Goal: Task Accomplishment & Management: Manage account settings

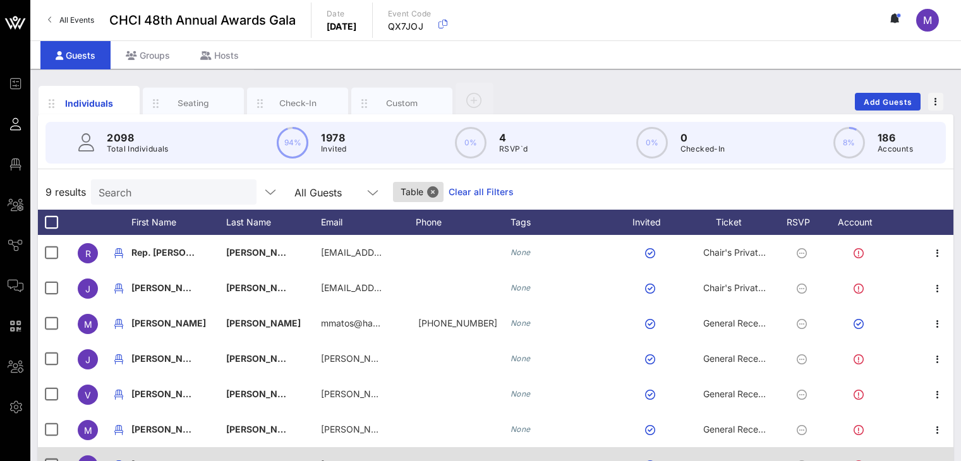
scroll to position [17, 0]
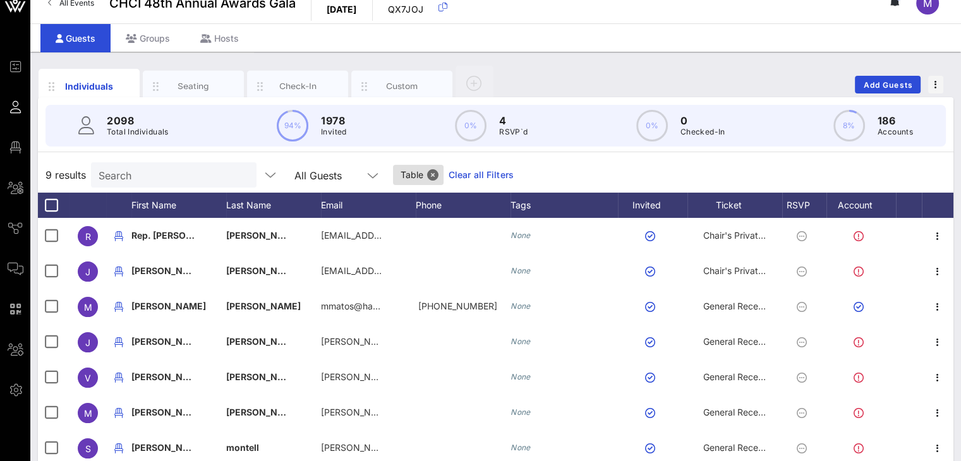
click at [925, 172] on div "9 results Search All Guests Table Clear all Filters" at bounding box center [495, 174] width 915 height 35
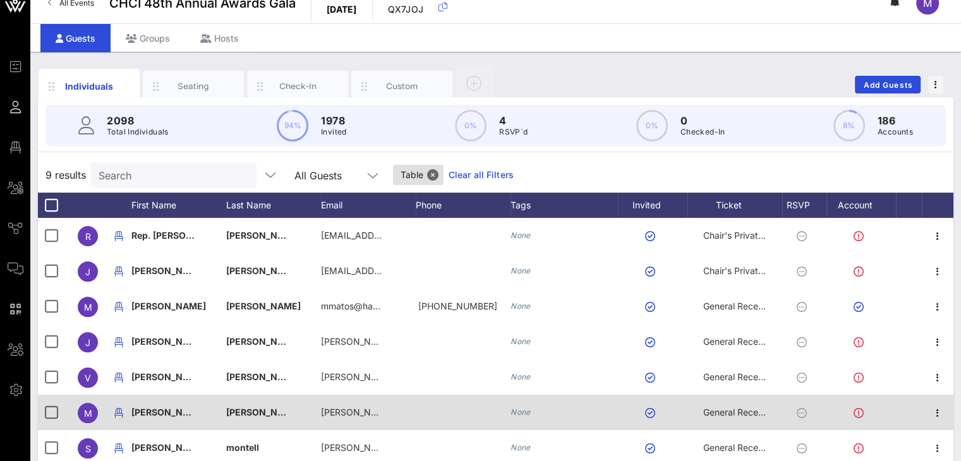
drag, startPoint x: 923, startPoint y: 178, endPoint x: 177, endPoint y: 404, distance: 779.4
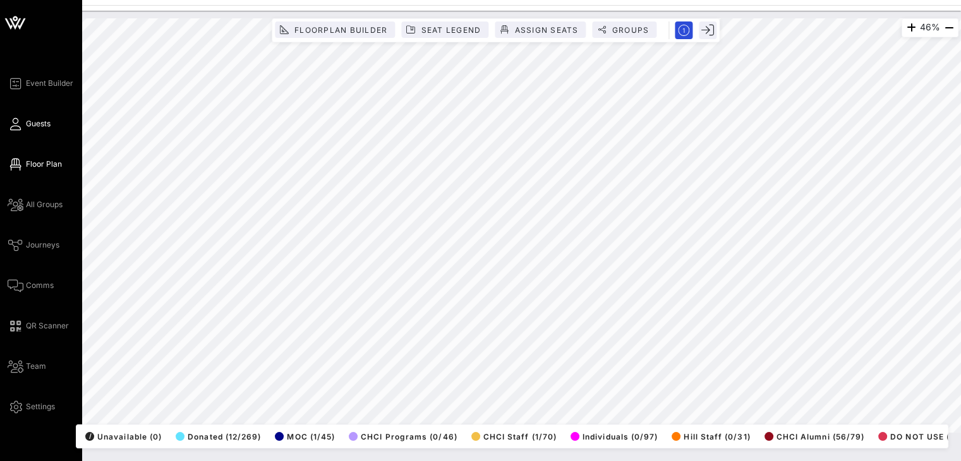
click at [18, 123] on icon at bounding box center [16, 124] width 16 height 2
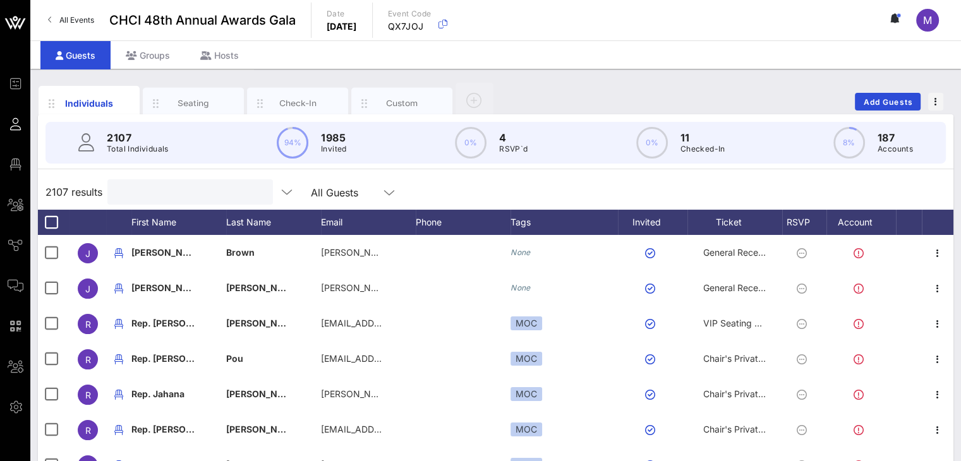
click at [169, 196] on input "text" at bounding box center [189, 192] width 148 height 16
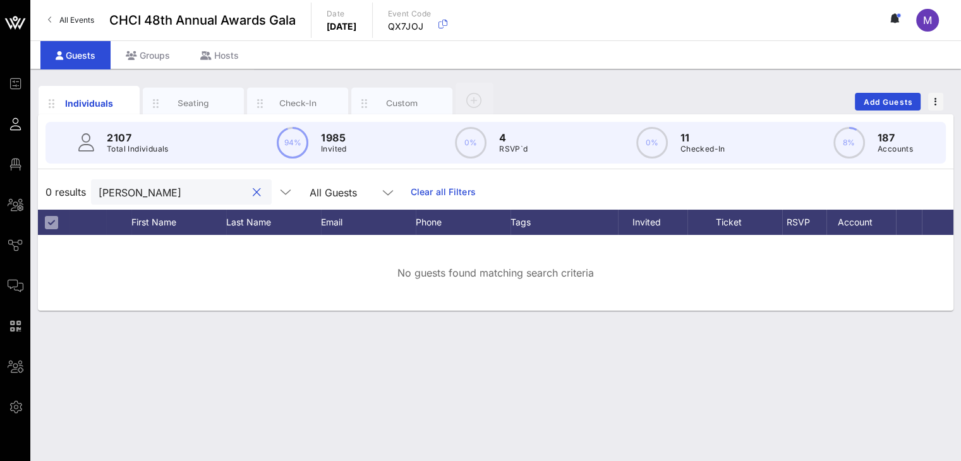
type input "arthur"
drag, startPoint x: 167, startPoint y: 196, endPoint x: 100, endPoint y: 180, distance: 68.9
click at [97, 184] on div "arthur" at bounding box center [181, 191] width 181 height 25
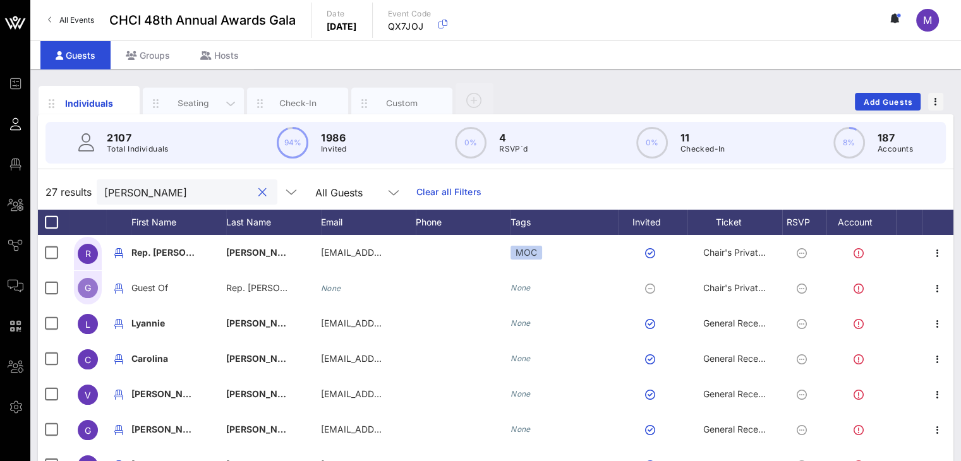
type input "Gomez"
click at [198, 99] on div "Seating" at bounding box center [193, 103] width 56 height 12
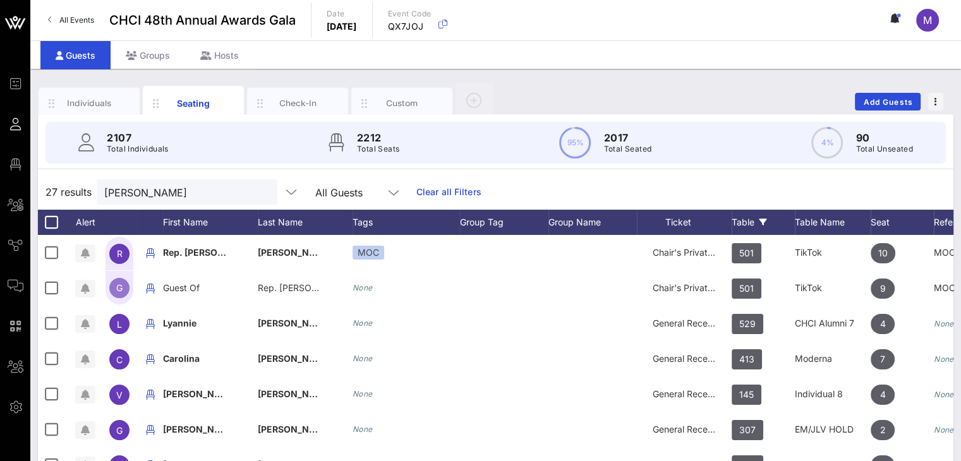
click at [750, 220] on div "Table" at bounding box center [762, 222] width 63 height 25
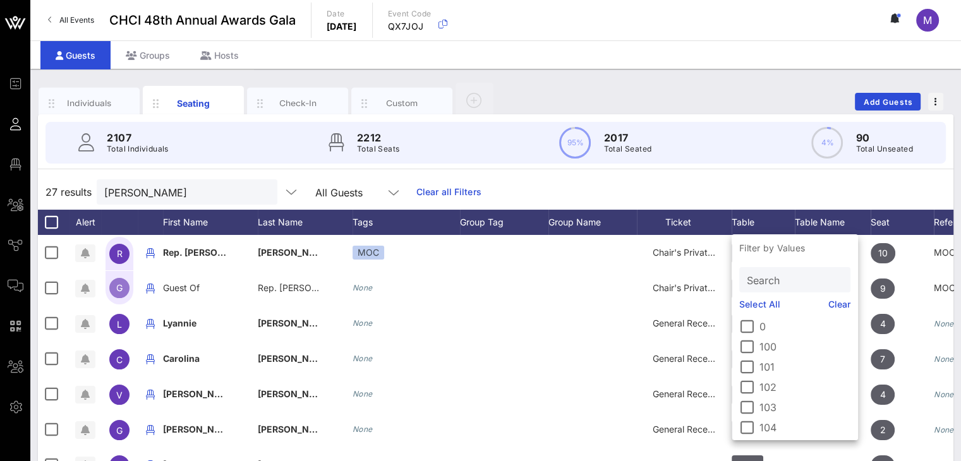
click at [776, 279] on input "Search" at bounding box center [793, 280] width 93 height 16
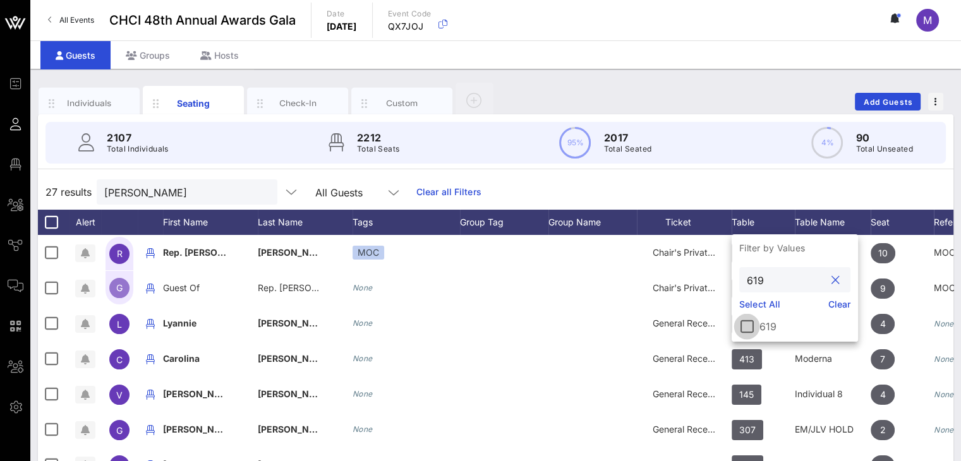
type input "619"
click at [750, 327] on div at bounding box center [746, 326] width 21 height 21
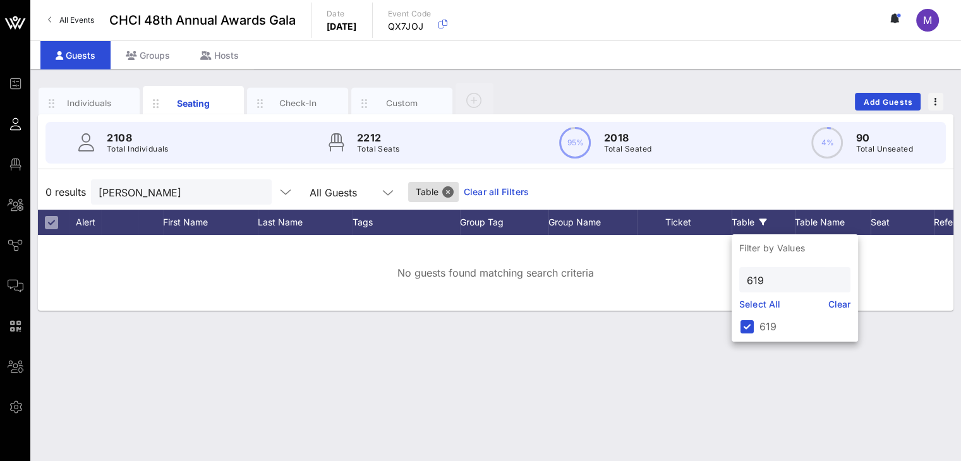
click at [760, 184] on div "0 results Gomez All Guests Table Clear all Filters" at bounding box center [495, 191] width 915 height 35
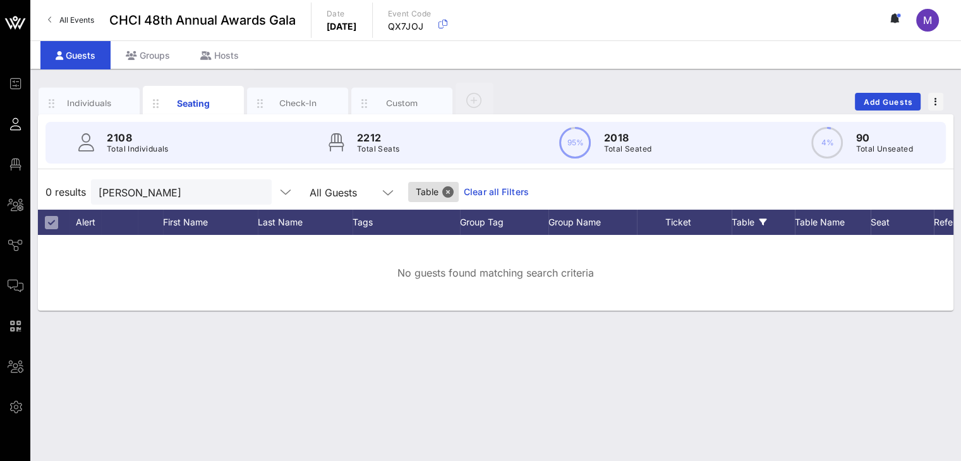
click at [464, 188] on link "Clear all Filters" at bounding box center [496, 192] width 65 height 14
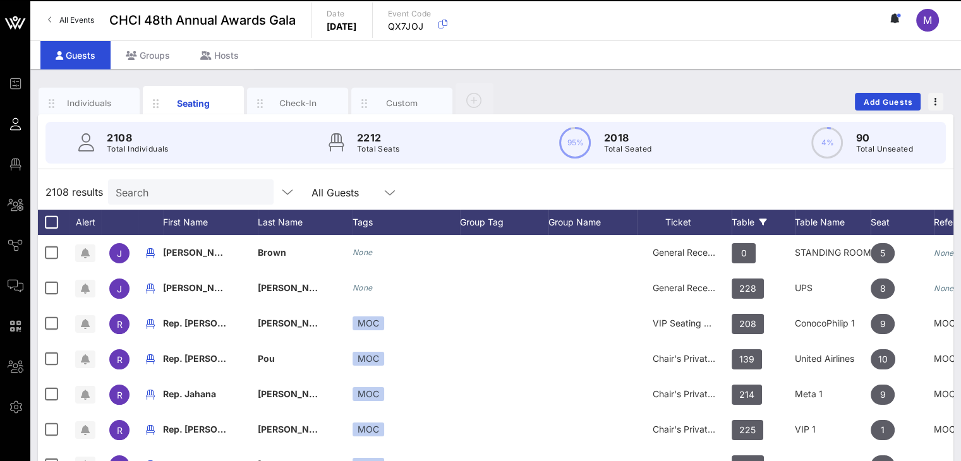
click at [738, 220] on div "Table" at bounding box center [762, 222] width 63 height 25
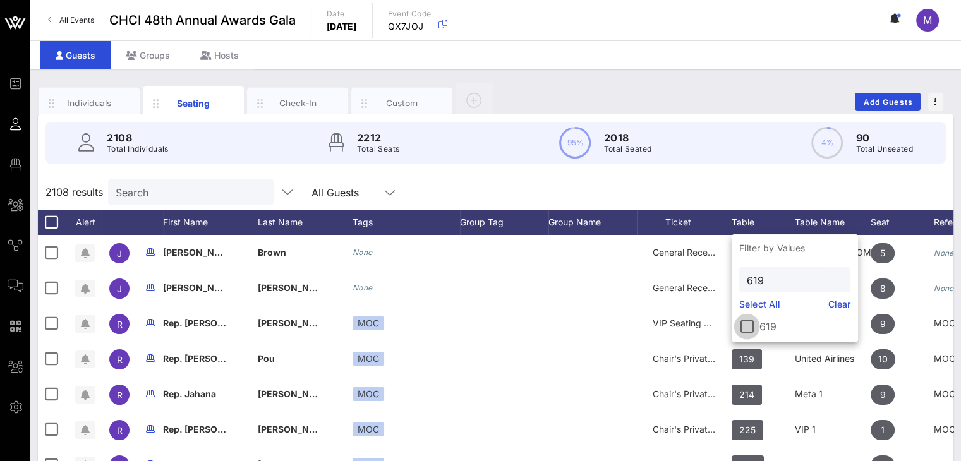
click at [753, 327] on div at bounding box center [746, 326] width 21 height 21
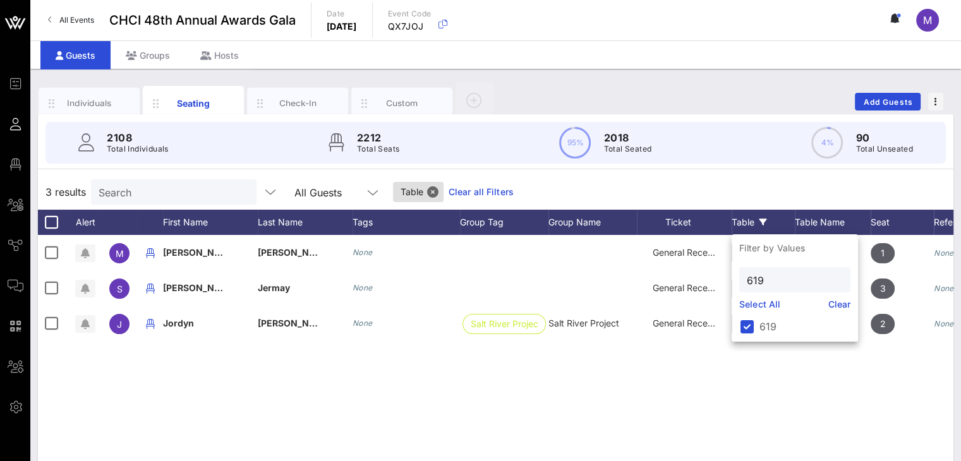
click at [760, 170] on div "2108 Total Individuals 2212 Total Seats 95% 2018 Total Seated 4% 90 Total Unsea…" at bounding box center [495, 142] width 930 height 57
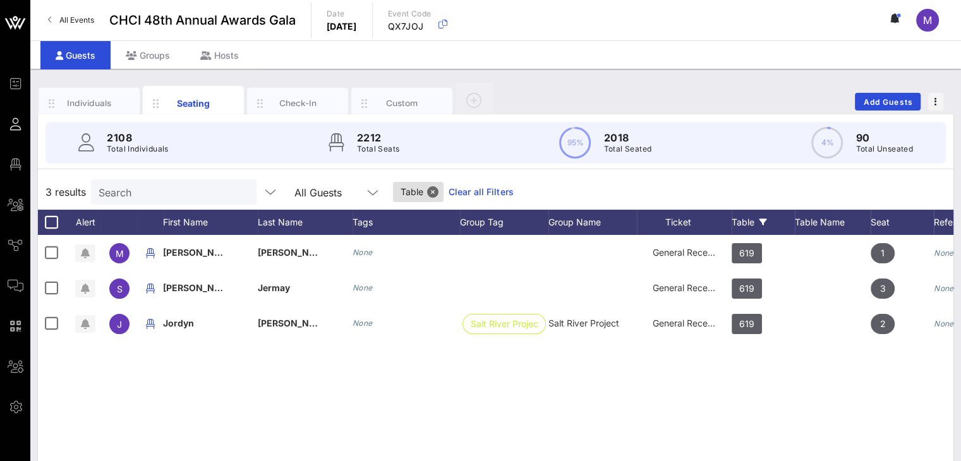
click at [748, 222] on div "Table" at bounding box center [762, 222] width 63 height 25
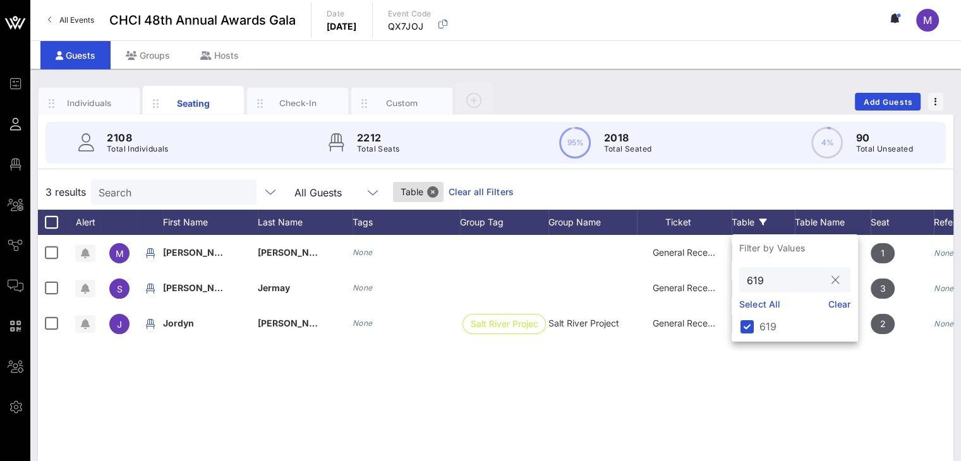
click at [764, 277] on input "619" at bounding box center [786, 280] width 78 height 16
type input "613"
click at [752, 327] on div at bounding box center [746, 326] width 21 height 21
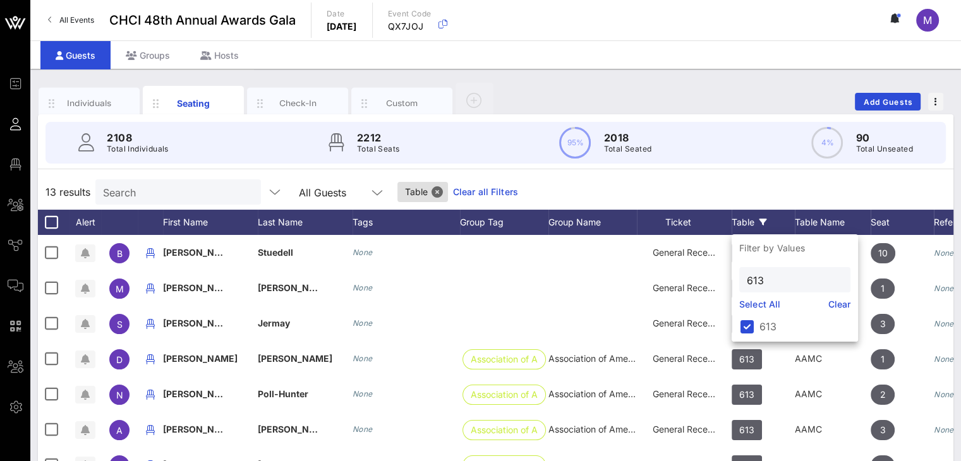
click at [735, 185] on div "13 results Search All Guests Table Clear all Filters" at bounding box center [495, 191] width 915 height 35
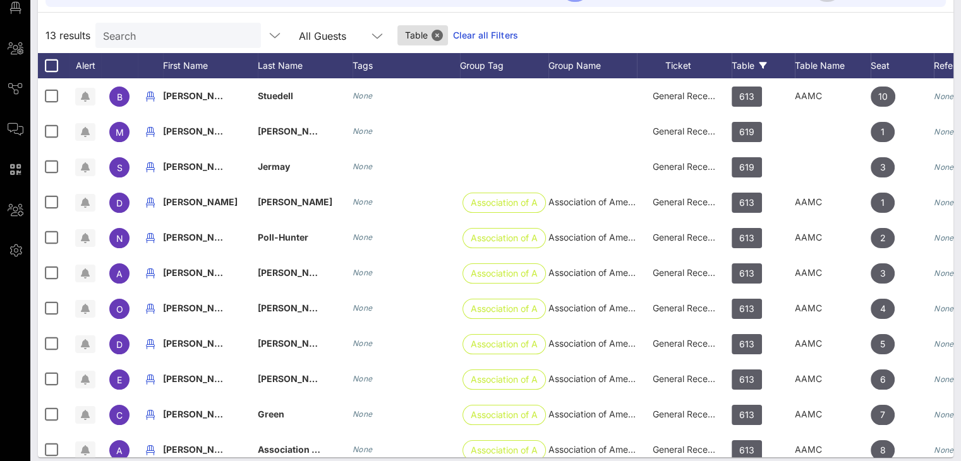
scroll to position [165, 0]
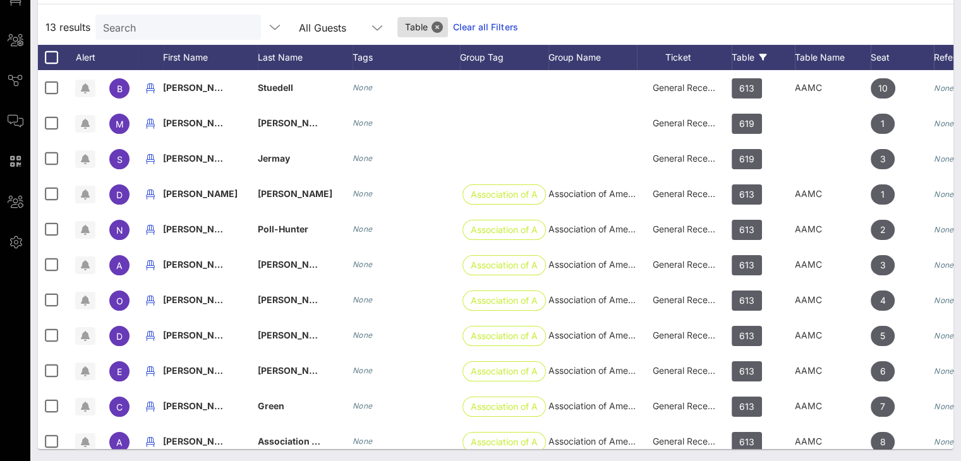
click at [466, 28] on link "Clear all Filters" at bounding box center [485, 27] width 65 height 14
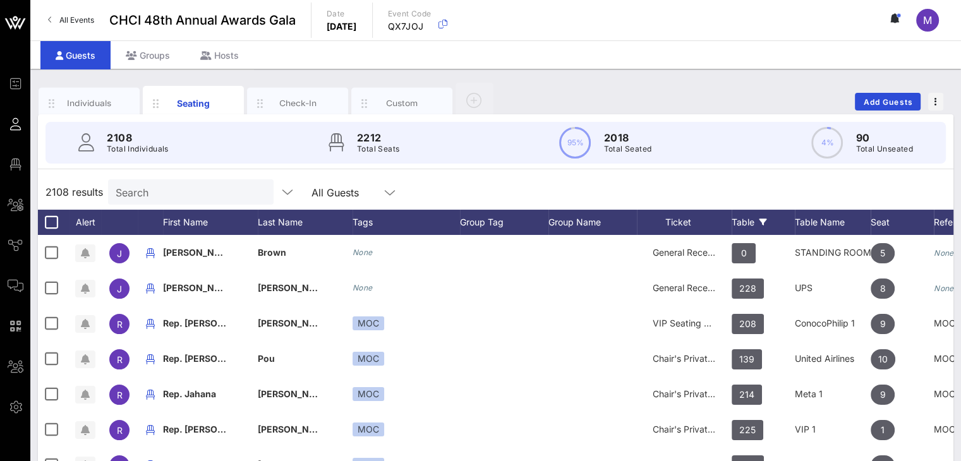
click at [741, 216] on div "Table" at bounding box center [762, 222] width 63 height 25
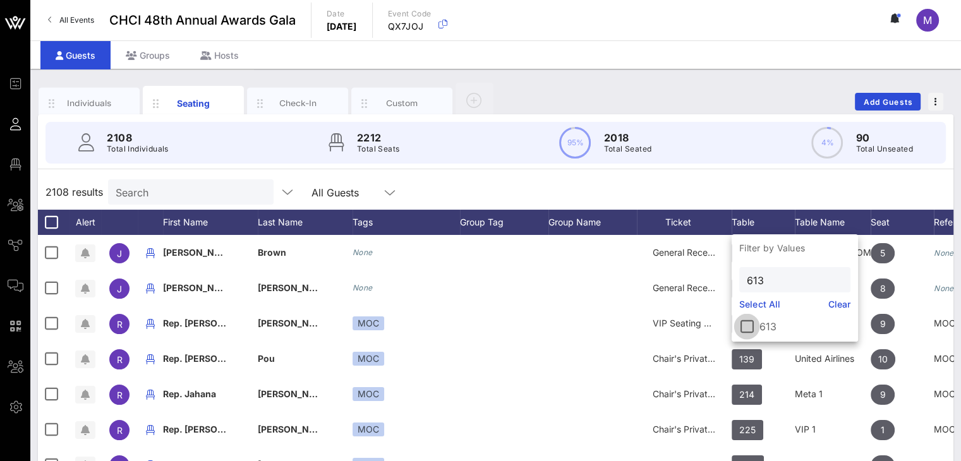
click at [747, 325] on div at bounding box center [746, 326] width 21 height 21
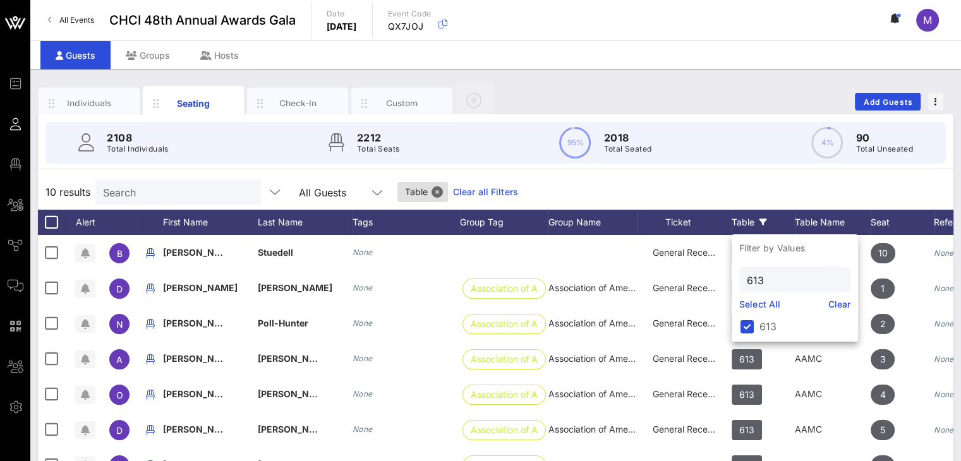
click at [791, 184] on div "10 results Search All Guests Table Clear all Filters" at bounding box center [495, 191] width 915 height 35
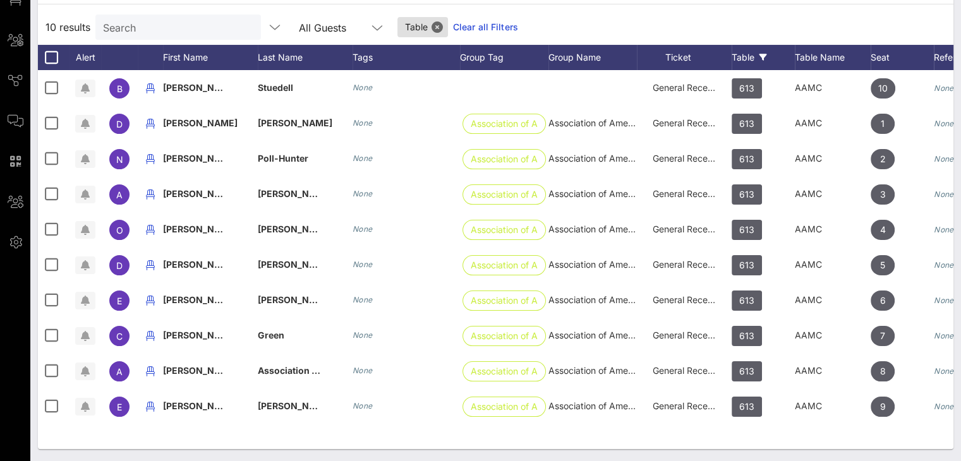
scroll to position [0, 88]
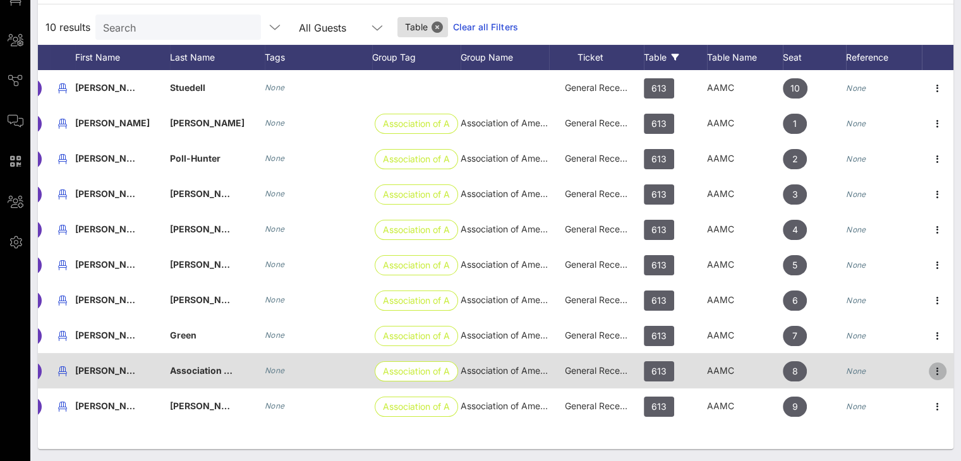
click at [937, 369] on icon "button" at bounding box center [937, 371] width 15 height 15
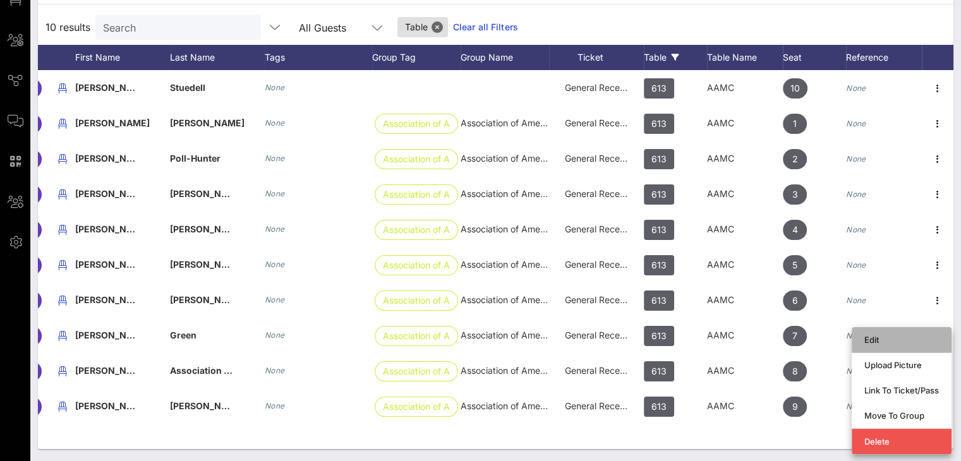
click at [872, 339] on div "Edit" at bounding box center [901, 340] width 75 height 10
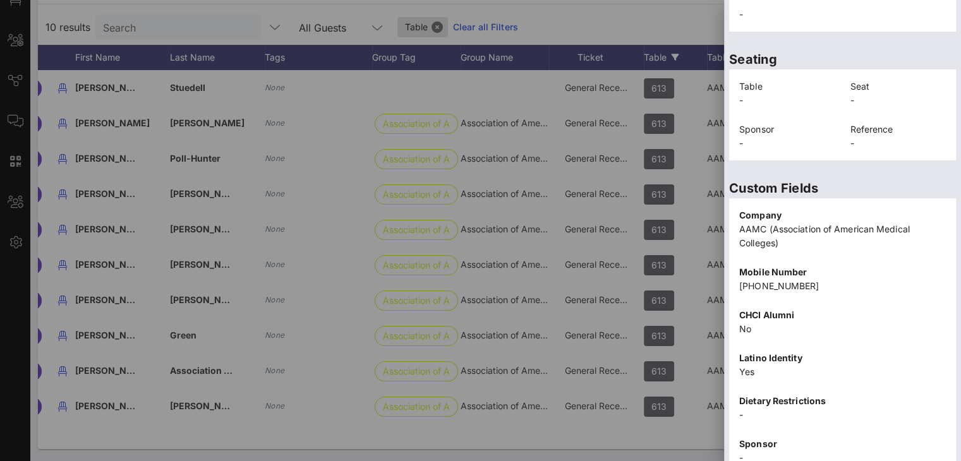
scroll to position [347, 0]
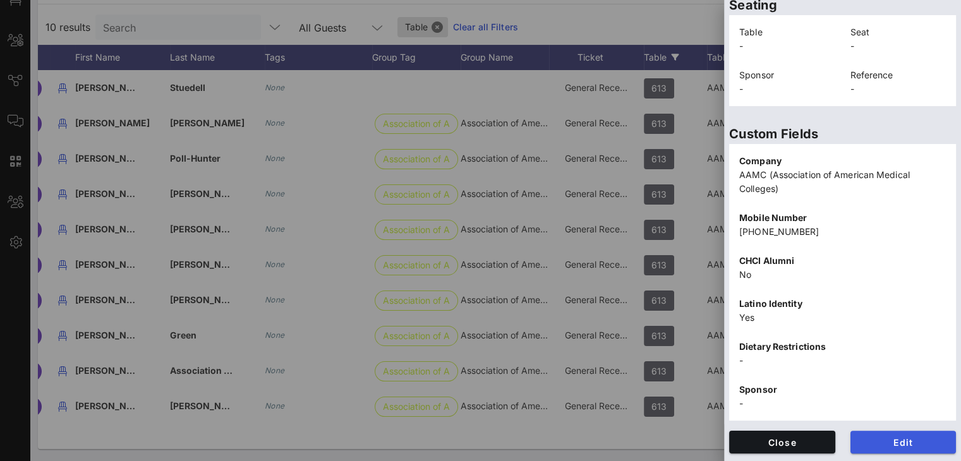
click at [884, 435] on button "Edit" at bounding box center [903, 442] width 106 height 23
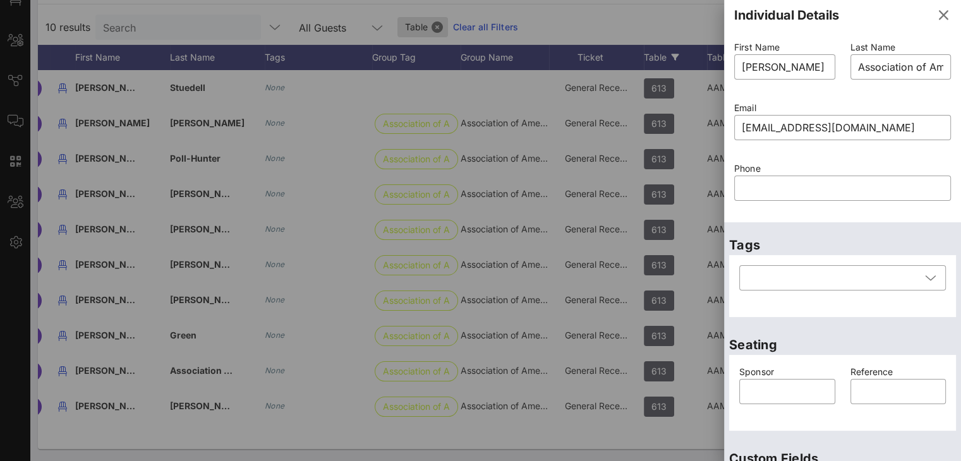
scroll to position [0, 0]
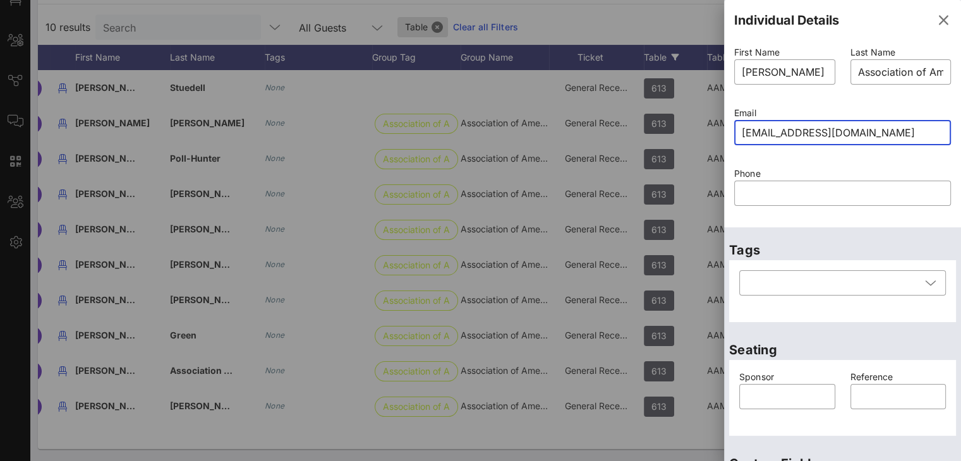
drag, startPoint x: 842, startPoint y: 129, endPoint x: 716, endPoint y: 143, distance: 126.5
click at [716, 143] on div "Event Builder Guests Floor Plan All Groups Journeys Comms QR Scanner Team Setti…" at bounding box center [480, 148] width 961 height 627
paste input "Arthuergomez@cdrewu.edu"
type input "ome@cdrewu.edu"
drag, startPoint x: 823, startPoint y: 137, endPoint x: 681, endPoint y: 131, distance: 141.6
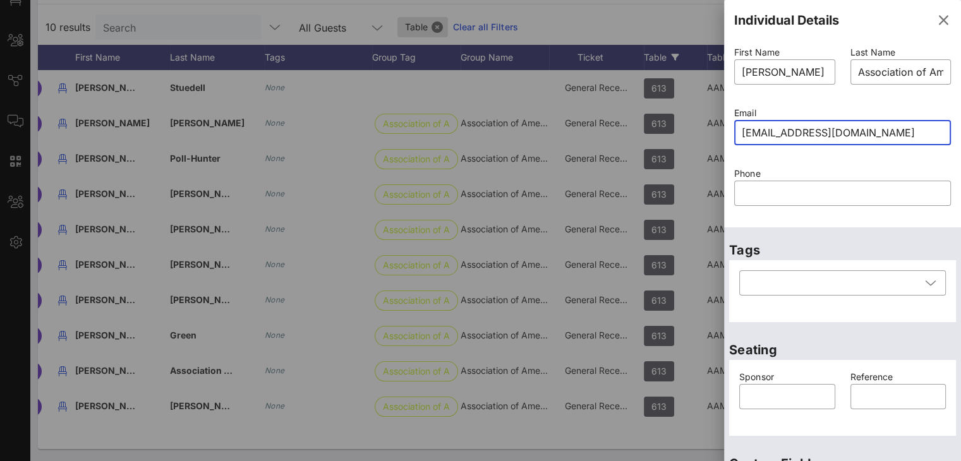
click at [682, 143] on div "Event Builder Guests Floor Plan All Groups Journeys Comms QR Scanner Team Setti…" at bounding box center [480, 148] width 961 height 627
paste input "Arthuergomez@cdrewu.edu"
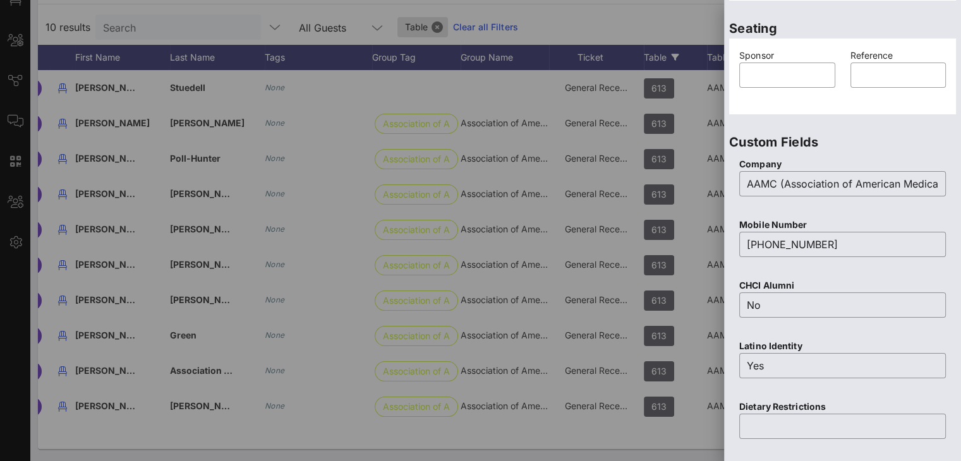
scroll to position [549, 0]
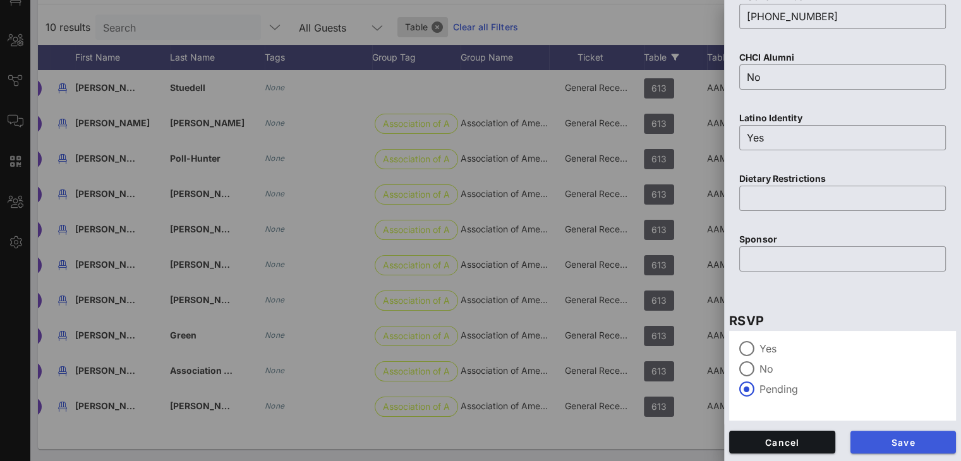
type input "Arthuergomez@cdrewu.edu"
click at [902, 440] on span "Save" at bounding box center [903, 442] width 86 height 11
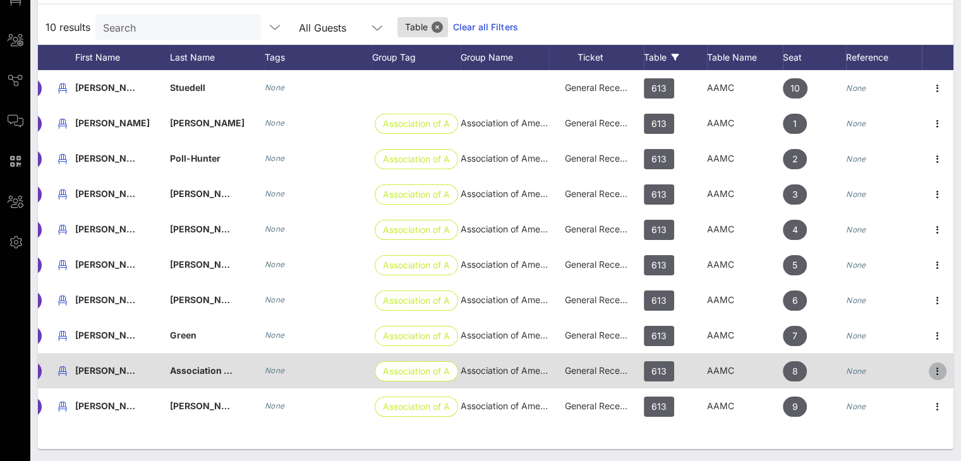
click at [932, 368] on icon "button" at bounding box center [937, 371] width 15 height 15
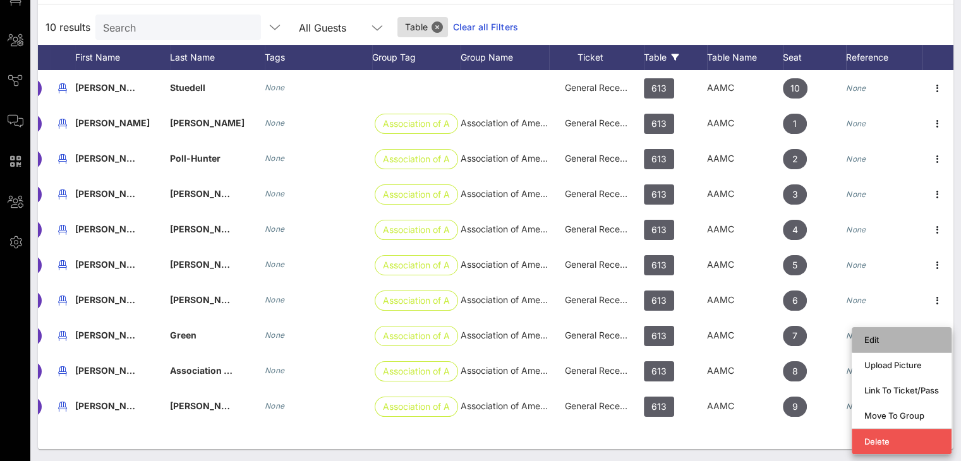
click at [868, 335] on div "Edit" at bounding box center [901, 340] width 75 height 10
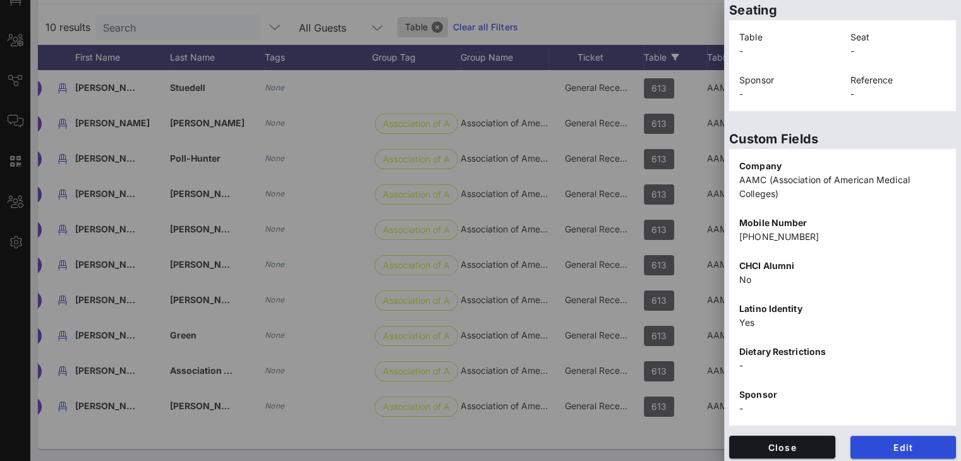
scroll to position [347, 0]
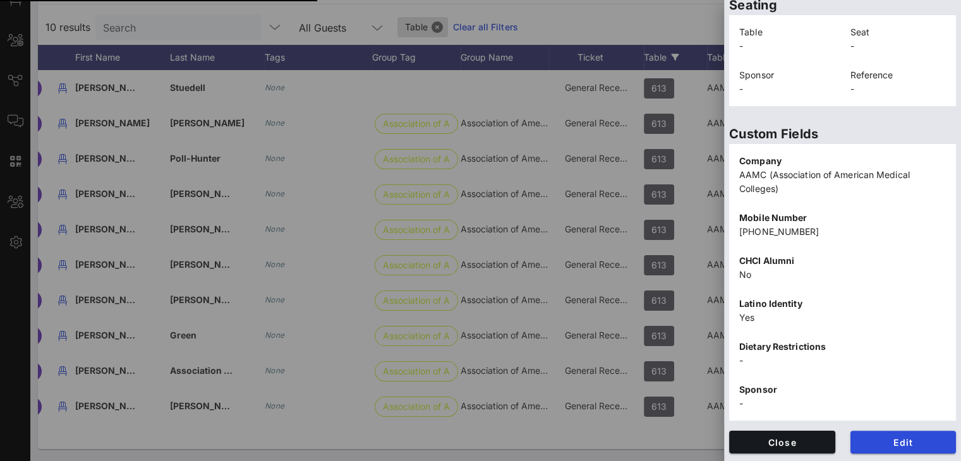
click at [911, 443] on span "Edit" at bounding box center [903, 442] width 86 height 11
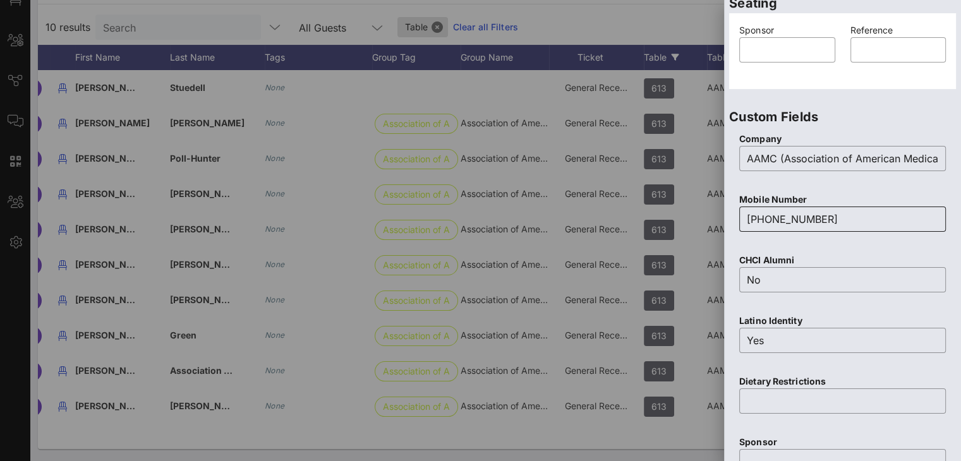
click at [821, 218] on input "818-264-6634" at bounding box center [842, 219] width 191 height 20
drag, startPoint x: 821, startPoint y: 217, endPoint x: 730, endPoint y: 214, distance: 91.0
click at [730, 214] on div "Company ​ AAMC (Association of American Medical Colleges) Mobile Number ​ 818-2…" at bounding box center [842, 311] width 227 height 369
paste input "818-264-6634"
type input "818-264-6634"
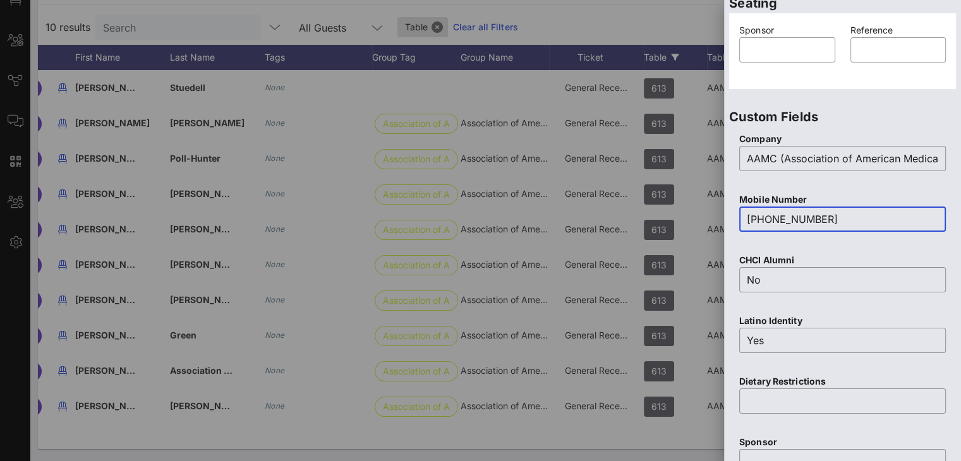
scroll to position [549, 0]
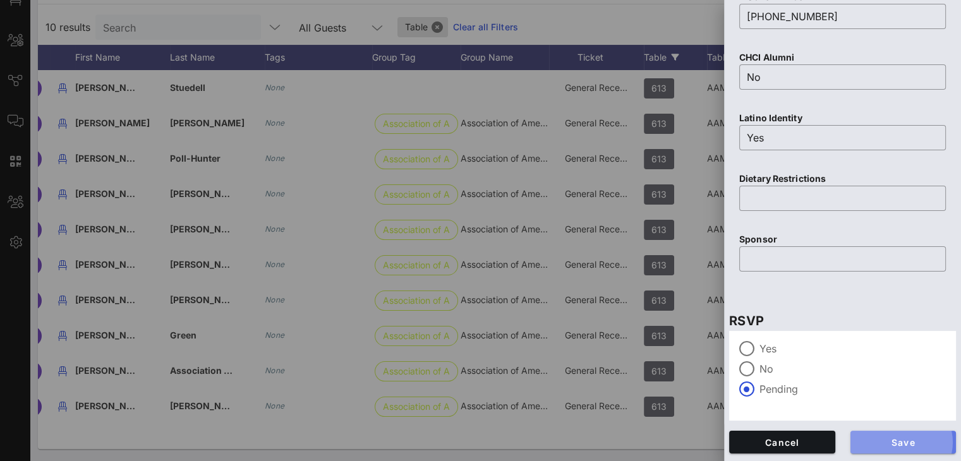
click at [878, 438] on span "Save" at bounding box center [903, 442] width 86 height 11
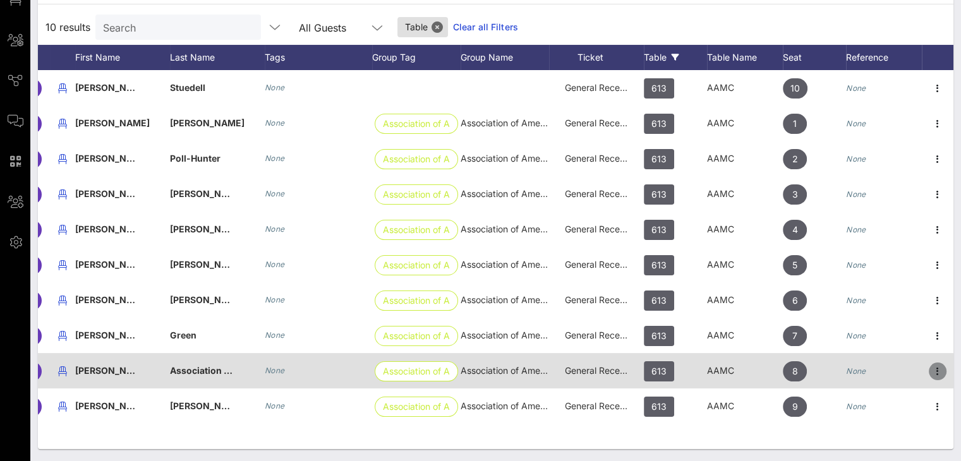
click at [940, 370] on icon "button" at bounding box center [937, 371] width 15 height 15
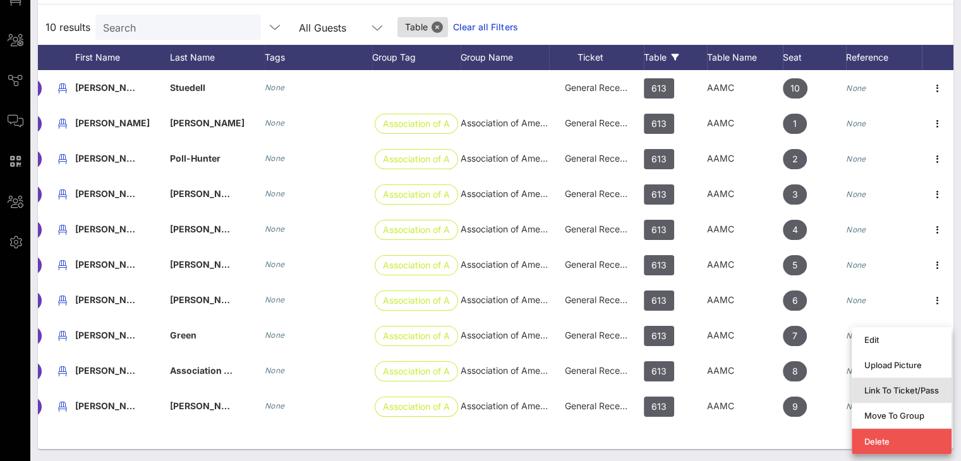
click at [898, 389] on div "Link To Ticket/Pass" at bounding box center [901, 390] width 75 height 10
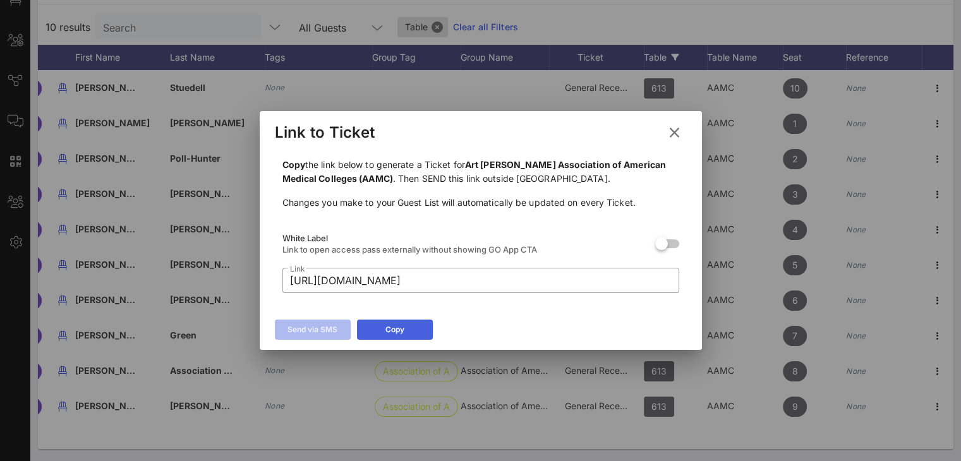
click at [400, 329] on div "Copy" at bounding box center [394, 329] width 19 height 13
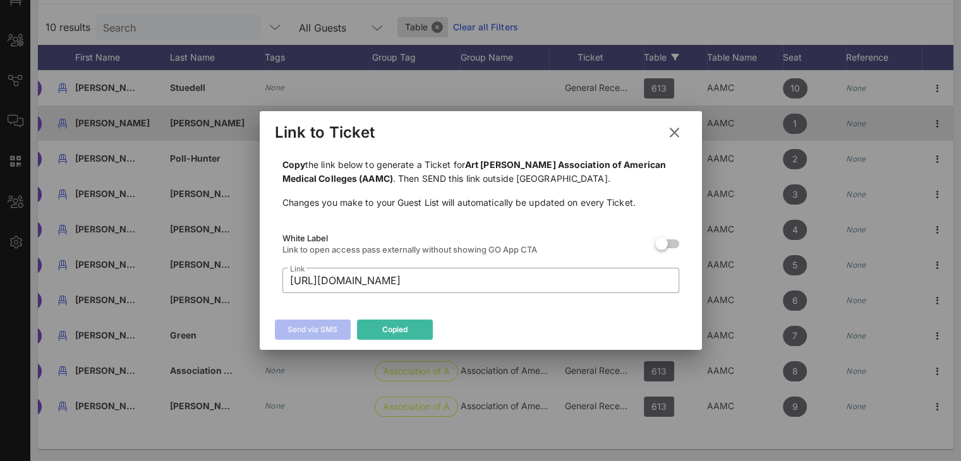
click at [671, 132] on icon at bounding box center [674, 132] width 17 height 15
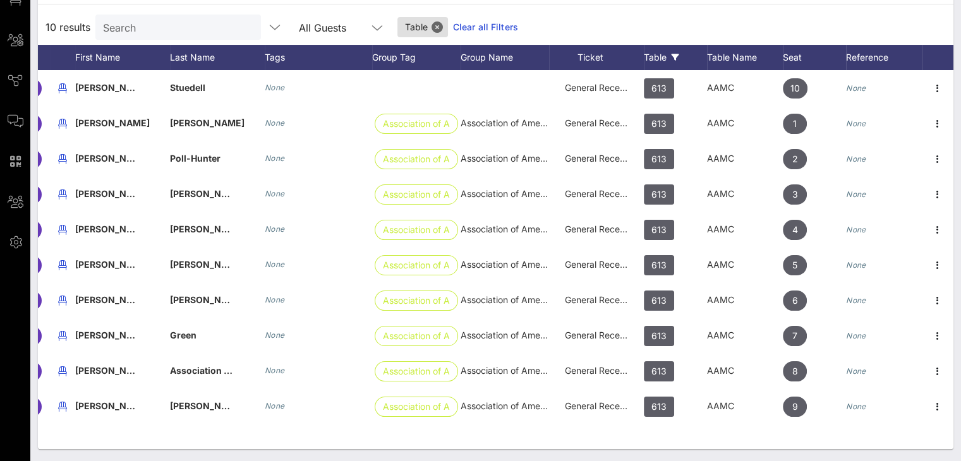
scroll to position [0, 0]
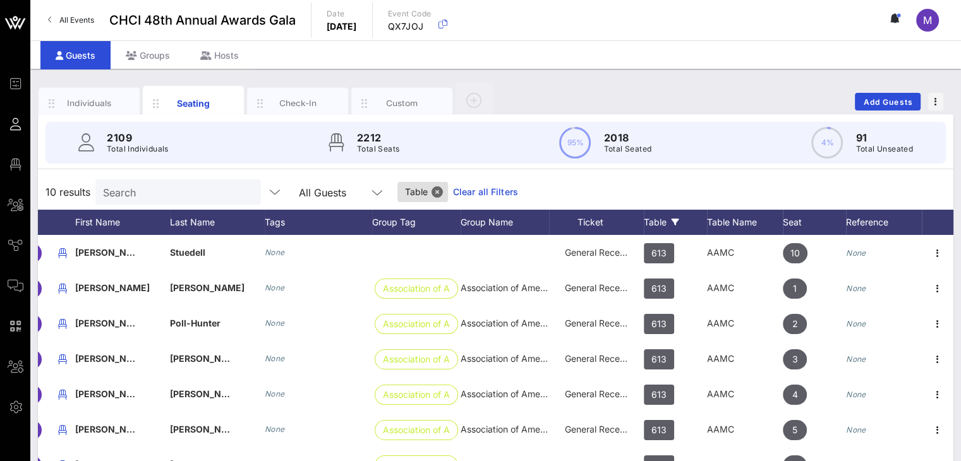
click at [162, 193] on input "Search" at bounding box center [177, 192] width 148 height 16
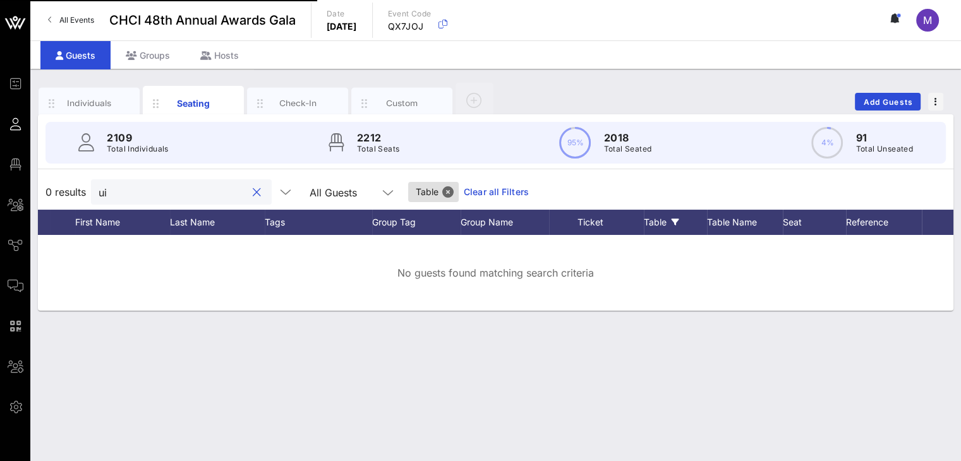
type input "u"
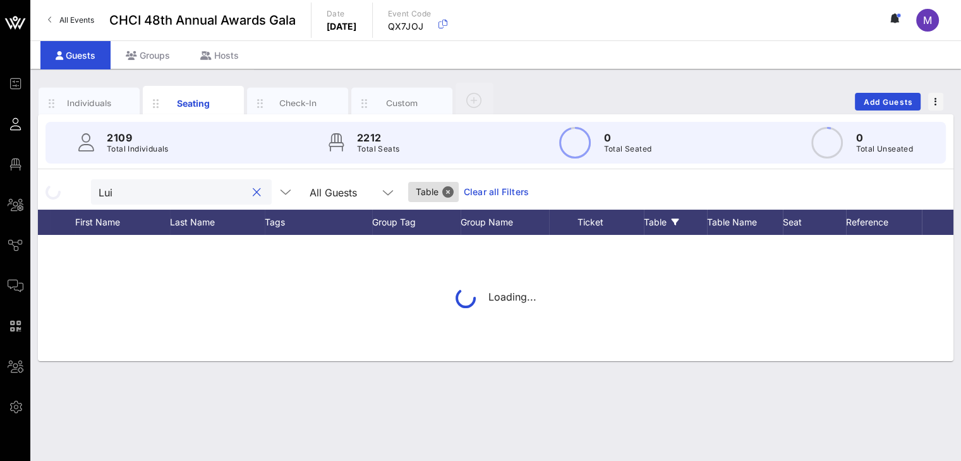
type input "Luis"
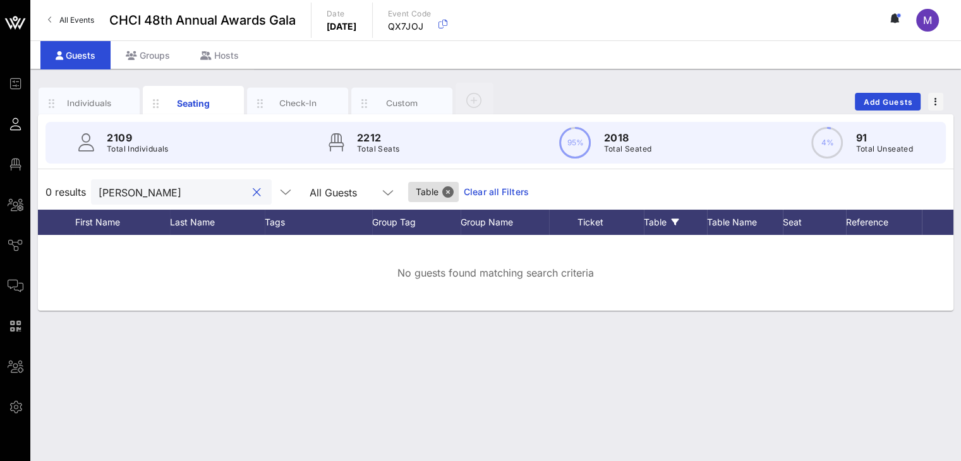
click at [253, 193] on button "clear icon" at bounding box center [257, 192] width 8 height 13
type input "Luis"
click at [442, 189] on button "Close" at bounding box center [447, 191] width 11 height 11
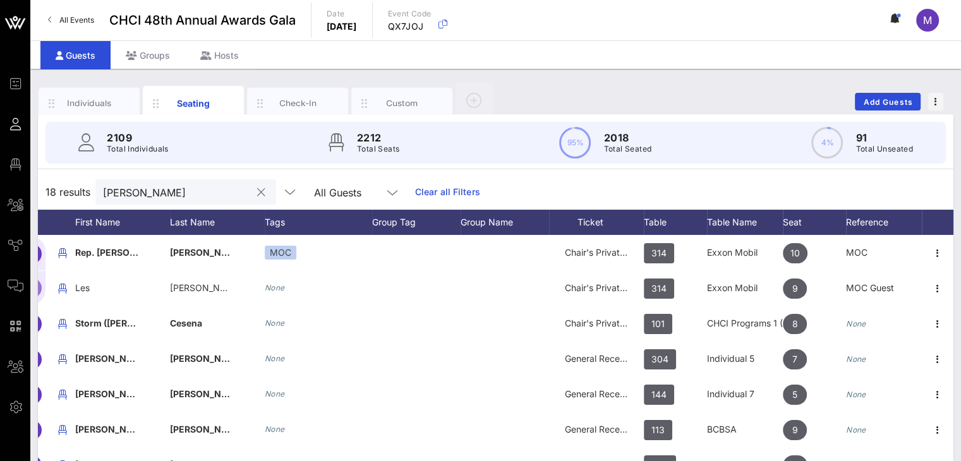
click at [164, 195] on input "Luis" at bounding box center [177, 192] width 148 height 16
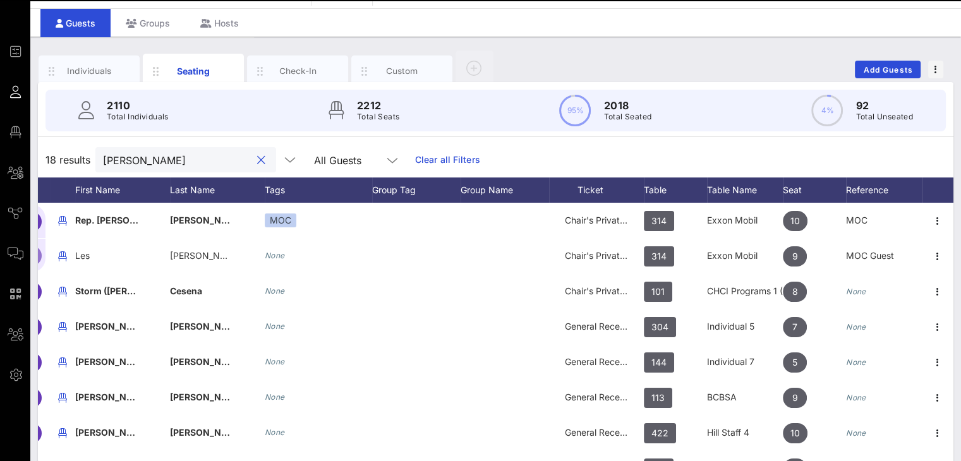
scroll to position [110, 0]
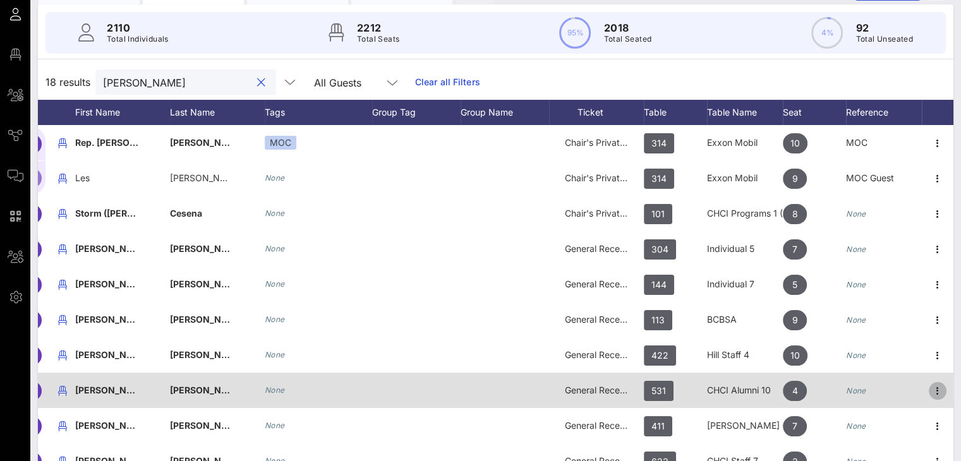
click at [937, 392] on icon "button" at bounding box center [937, 390] width 15 height 15
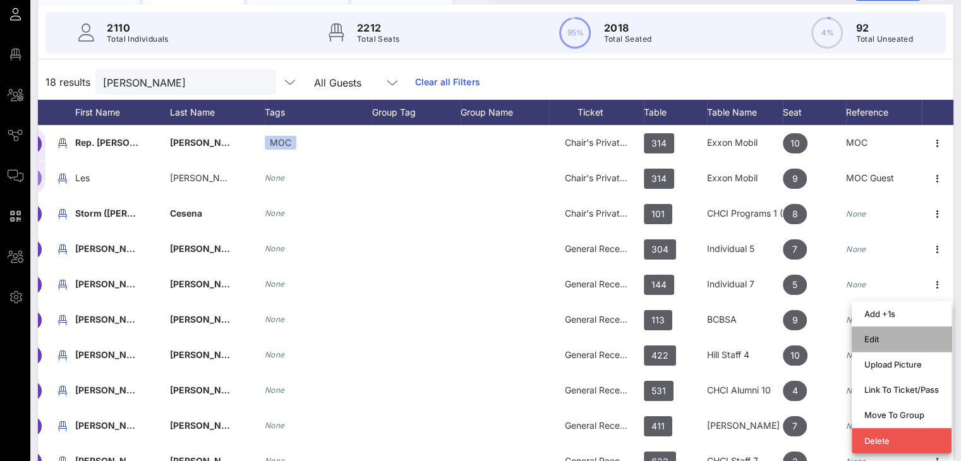
click at [894, 339] on div "Edit" at bounding box center [901, 339] width 75 height 10
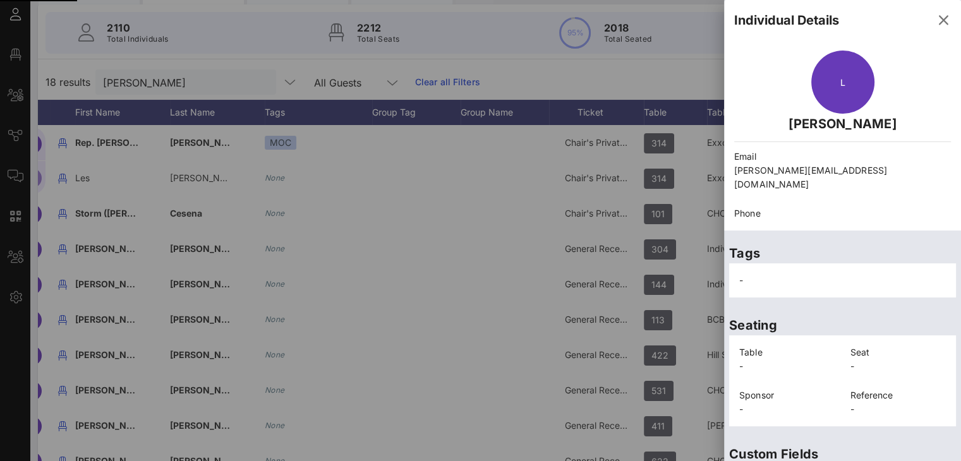
drag, startPoint x: 741, startPoint y: 180, endPoint x: 753, endPoint y: 176, distance: 13.2
click at [724, 173] on aside "Individual Details L Luis Hernandez Email luis.hernandez1@law.gwu.edu Phone Tag…" at bounding box center [842, 230] width 237 height 461
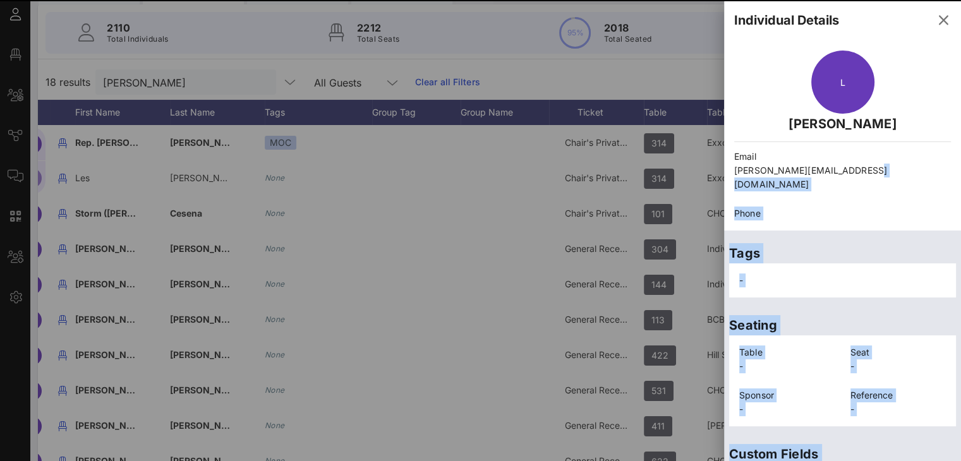
scroll to position [292, 0]
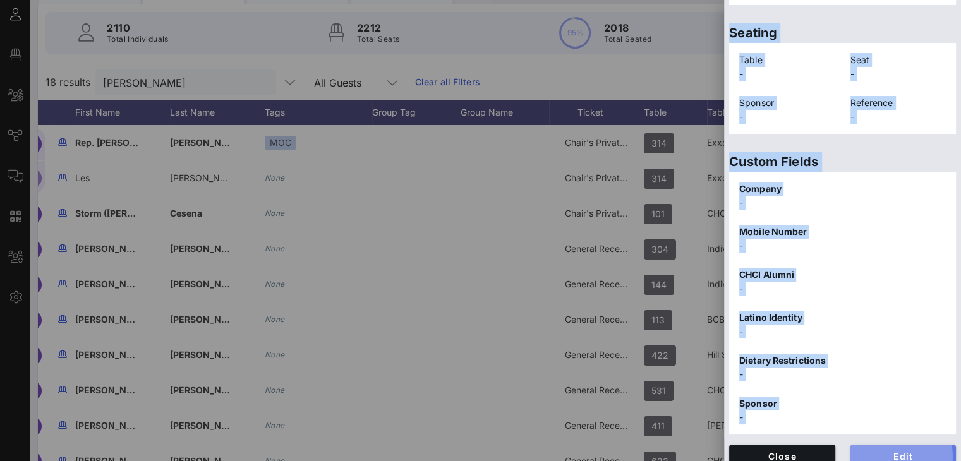
click at [882, 451] on span "Edit" at bounding box center [903, 456] width 86 height 11
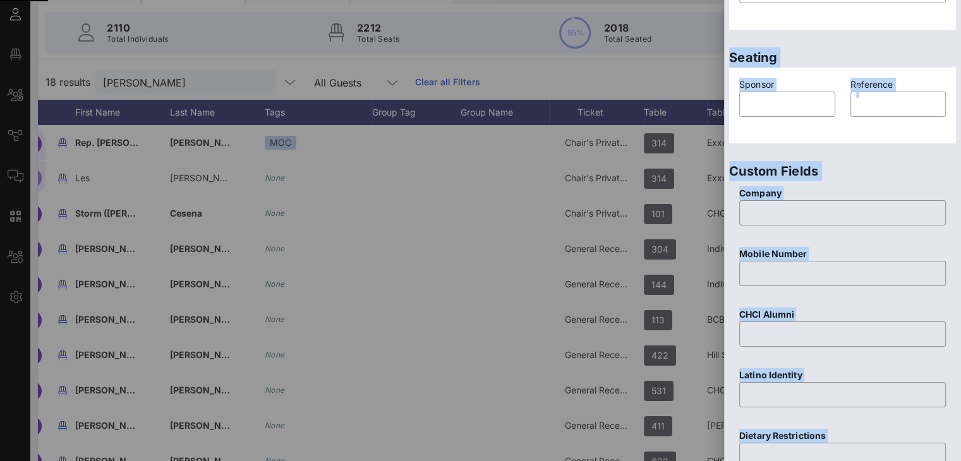
drag, startPoint x: 896, startPoint y: 129, endPoint x: 733, endPoint y: 128, distance: 162.3
click at [712, 129] on div "Event Builder Guests Floor Plan All Groups Journeys Comms QR Scanner Team Setti…" at bounding box center [480, 203] width 961 height 627
copy div "L Luis Hernandez Email luis.hernandez1@law.gwu.edu Phone Tags - Seating Table -…"
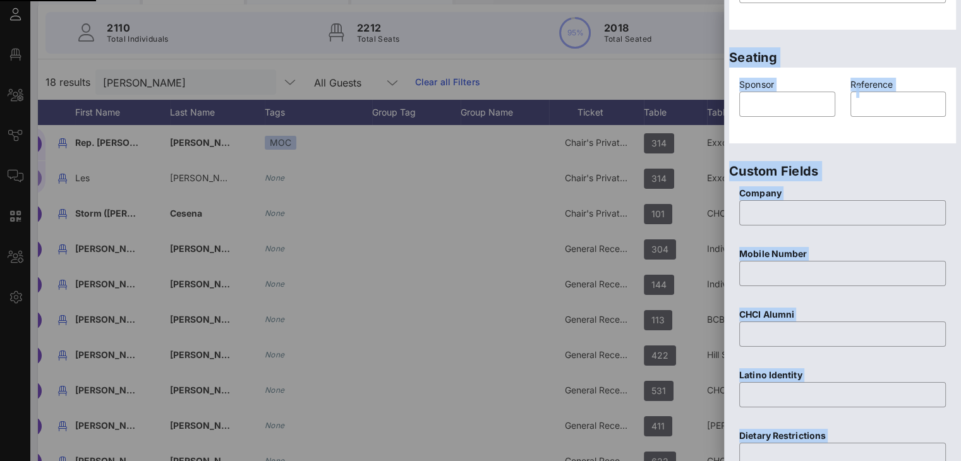
click at [932, 20] on div "2110 Total Individuals 2212 Total Seats 95% 2018 Total Seated 4% 92 Total Unsea…" at bounding box center [495, 33] width 900 height 42
click at [960, 351] on html "Event Builder Guests Floor Plan All Groups Journeys Comms QR Scanner Team Setti…" at bounding box center [480, 120] width 961 height 461
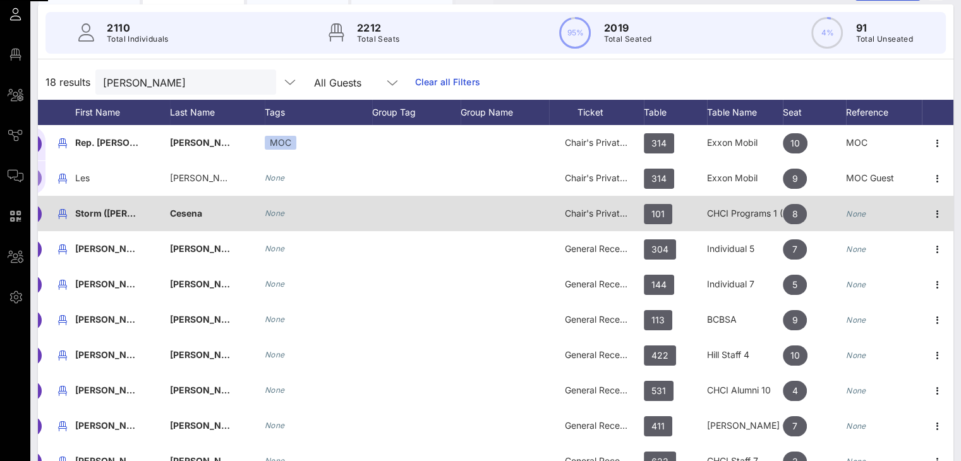
click at [935, 19] on div "2110 Total Individuals 2212 Total Seats 95% 2019 Total Seated 4% 91 Total Unsea…" at bounding box center [495, 33] width 900 height 42
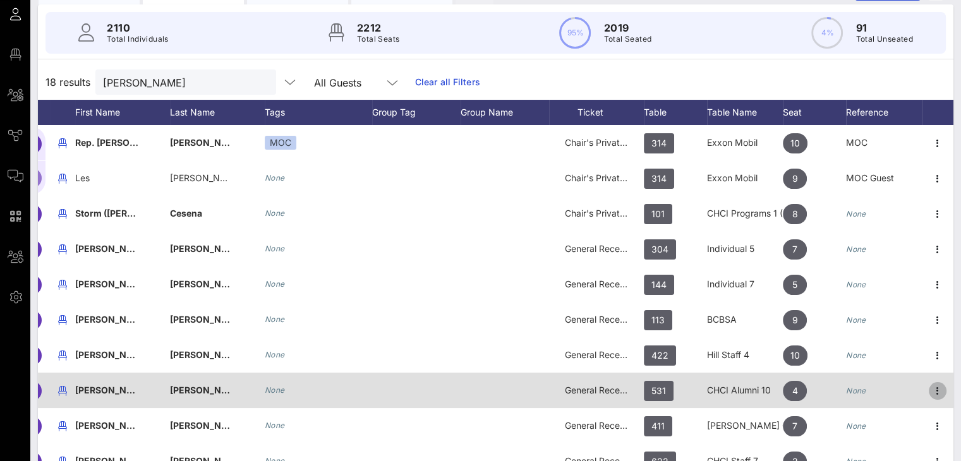
click at [935, 392] on icon "button" at bounding box center [937, 390] width 15 height 15
click at [0, 0] on div "Link To Ticket/Pass" at bounding box center [0, 0] width 0 height 0
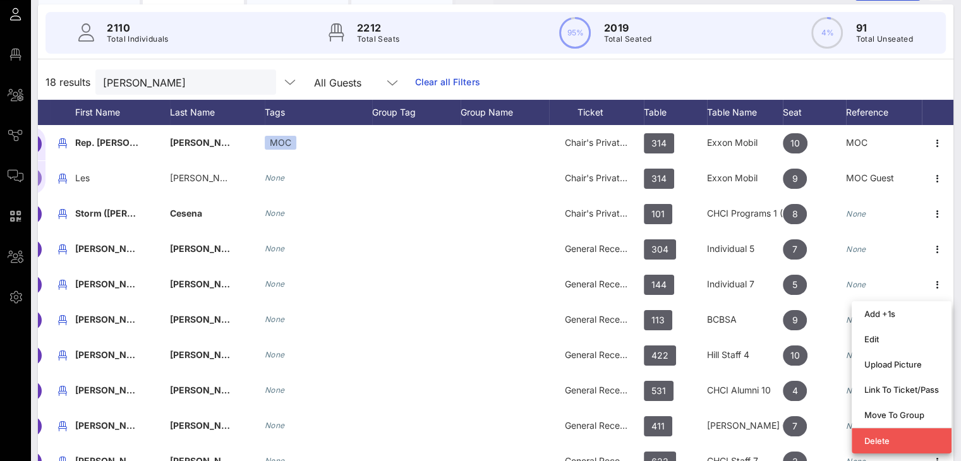
click at [920, 391] on div at bounding box center [480, 230] width 961 height 461
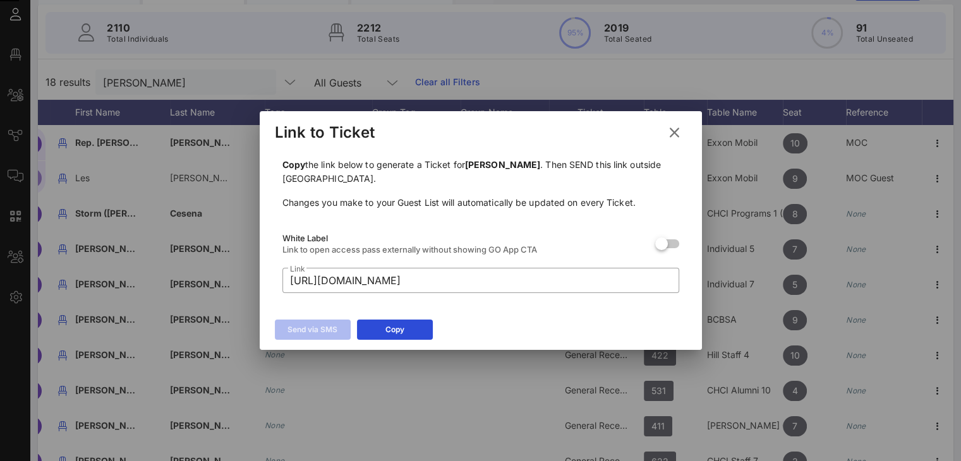
click at [404, 330] on button "Copy" at bounding box center [395, 330] width 76 height 20
click at [669, 127] on icon at bounding box center [674, 132] width 17 height 15
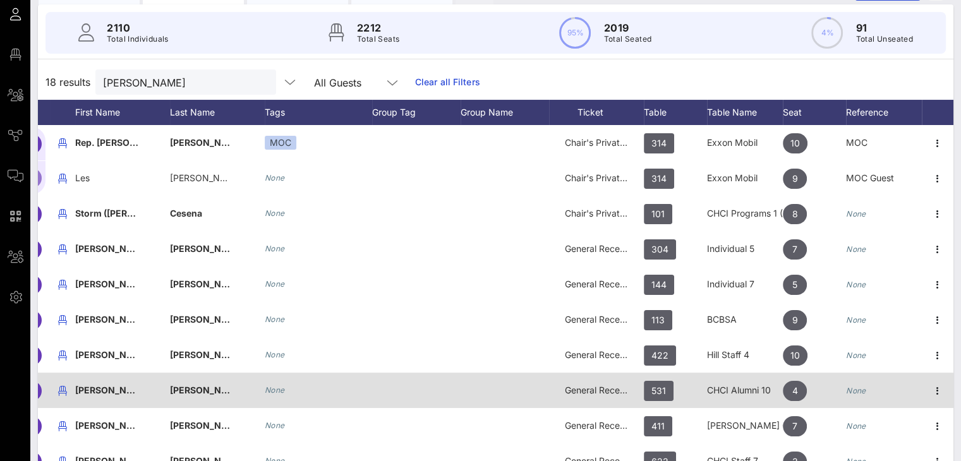
click at [573, 388] on span "General Reception" at bounding box center [603, 390] width 76 height 11
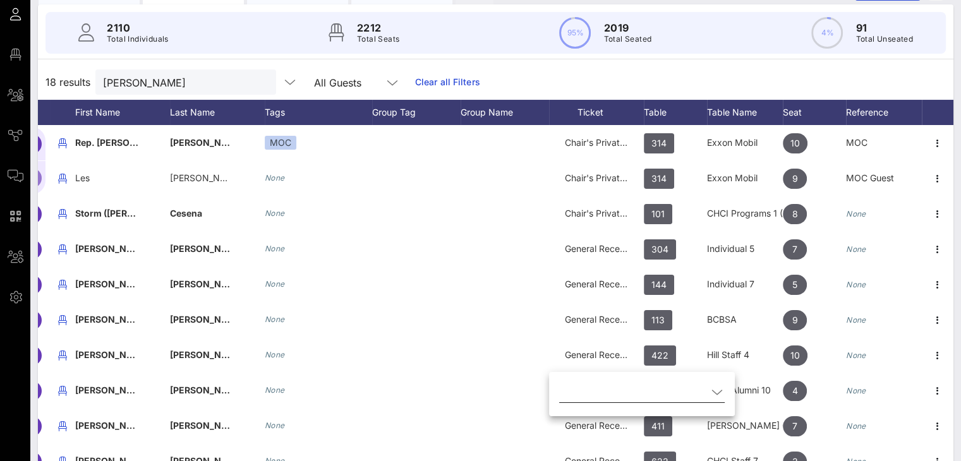
click at [711, 393] on icon at bounding box center [716, 392] width 11 height 15
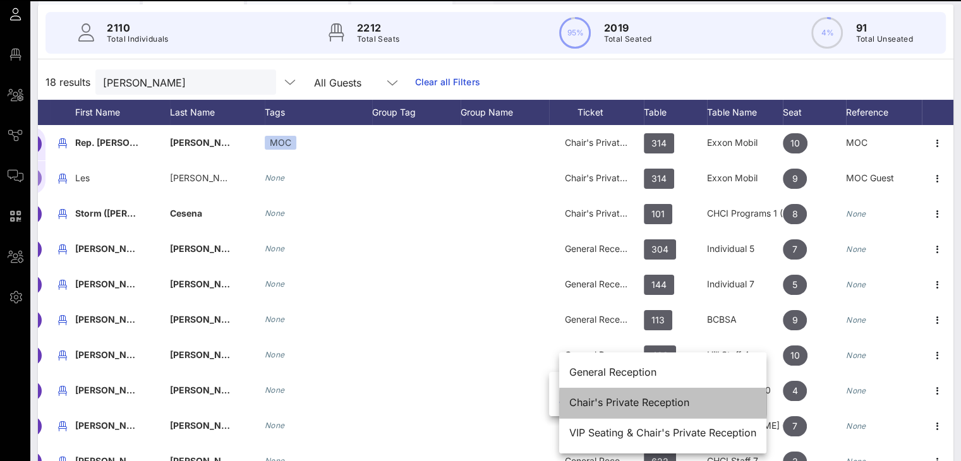
click at [644, 397] on div "Chair's Private Reception" at bounding box center [662, 403] width 187 height 12
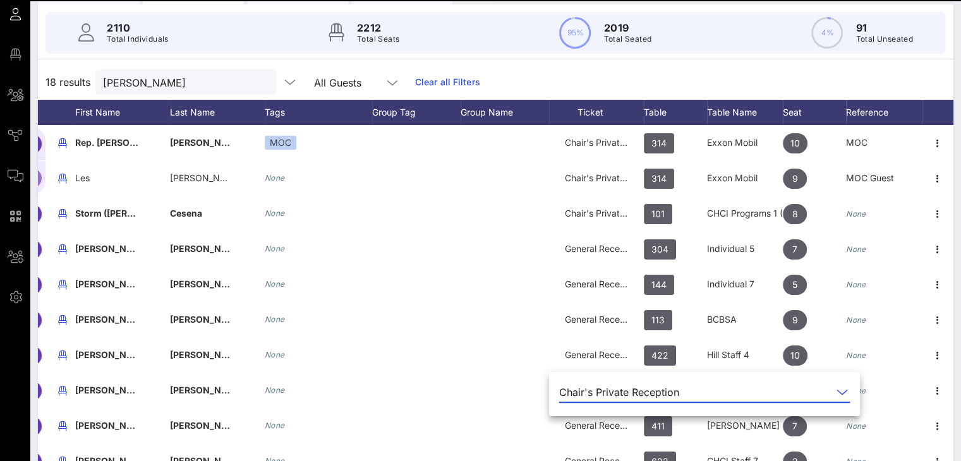
click at [700, 390] on input "text" at bounding box center [758, 392] width 148 height 20
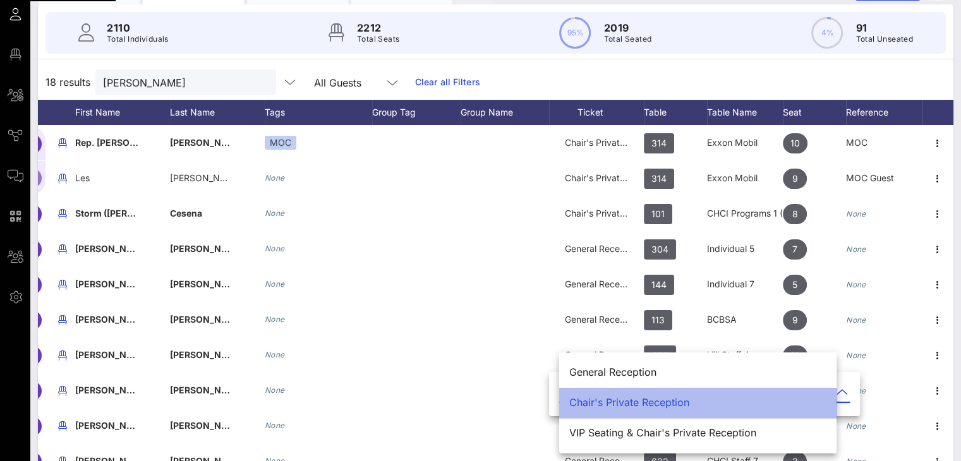
click at [594, 404] on div "Chair's Private Reception" at bounding box center [697, 403] width 257 height 12
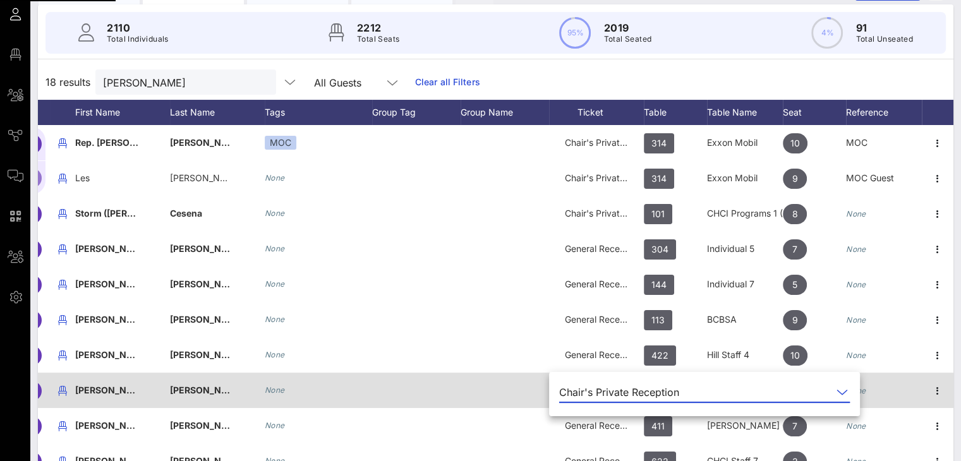
click at [490, 395] on div at bounding box center [504, 390] width 88 height 35
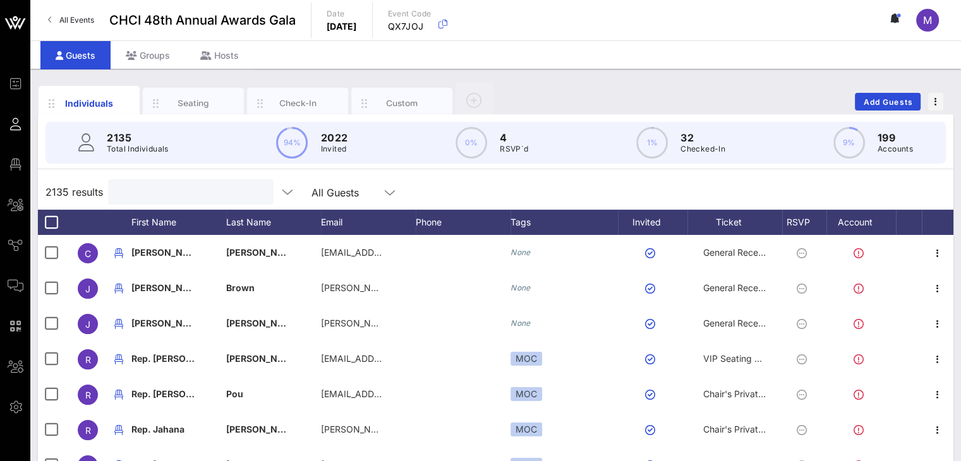
click at [232, 194] on input "text" at bounding box center [190, 192] width 148 height 16
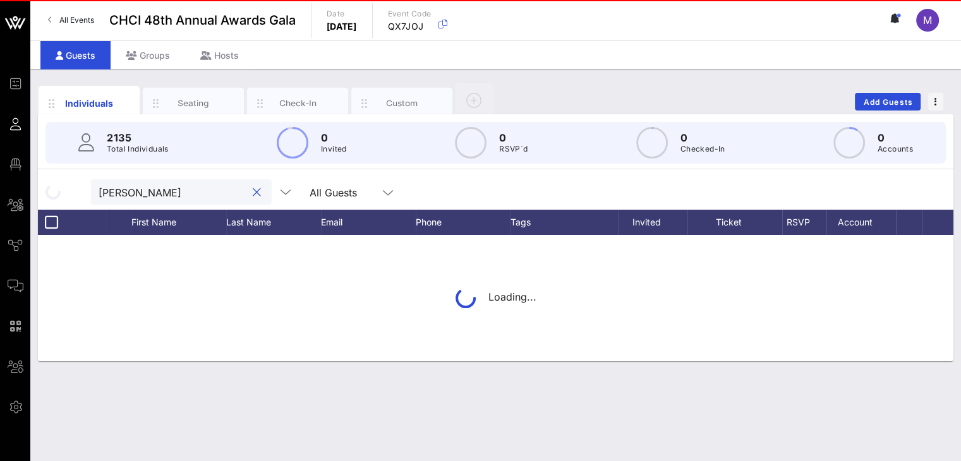
type input "hernandez"
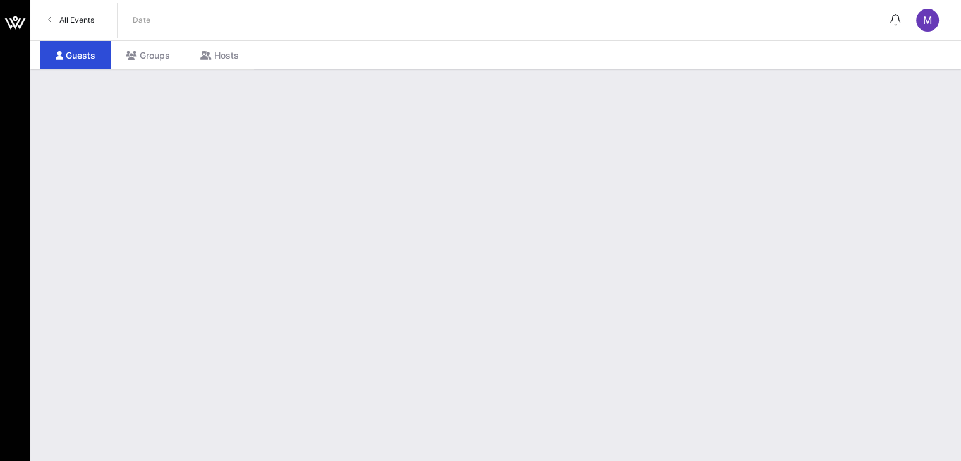
click at [86, 54] on div "Guests" at bounding box center [75, 55] width 70 height 28
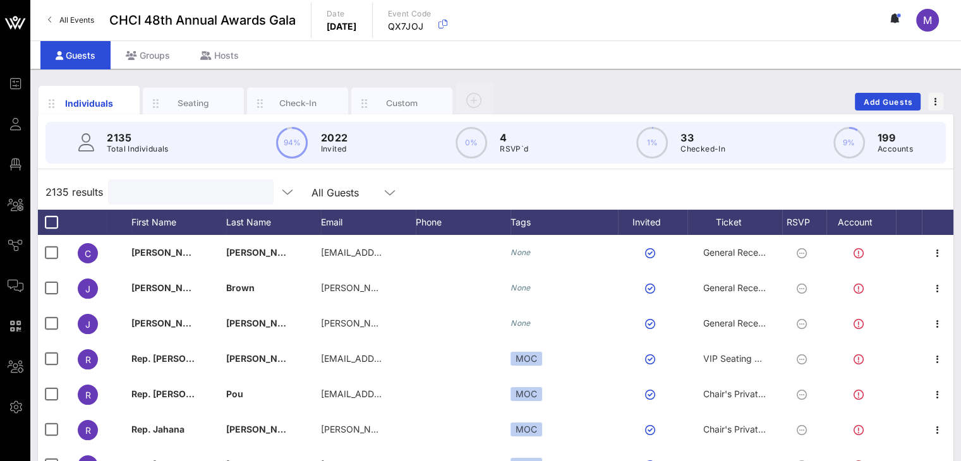
click at [161, 189] on input "text" at bounding box center [190, 192] width 148 height 16
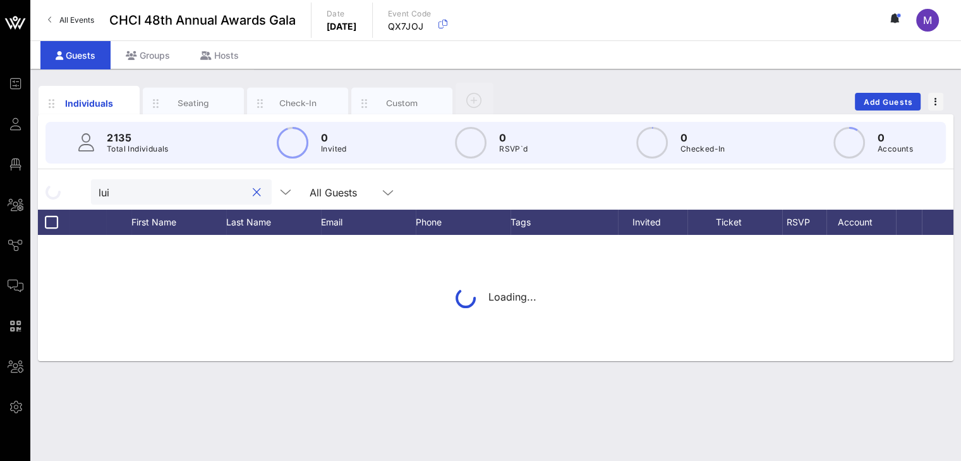
type input "luis"
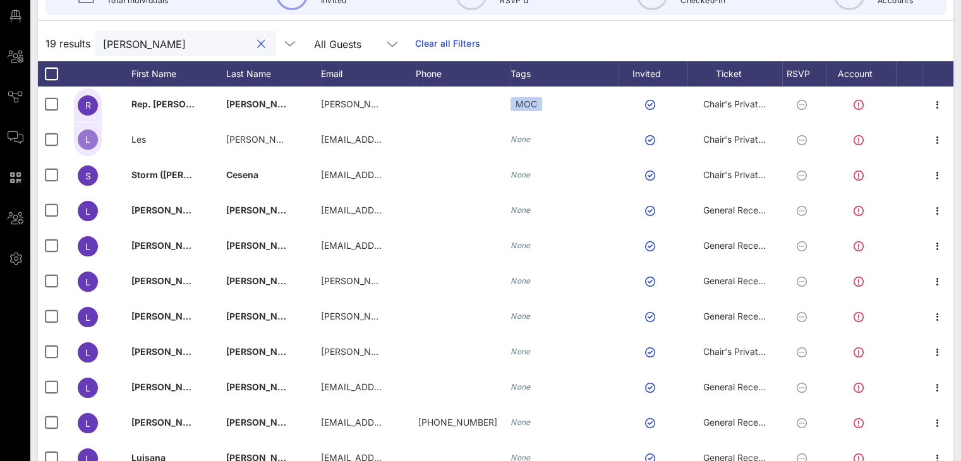
scroll to position [164, 0]
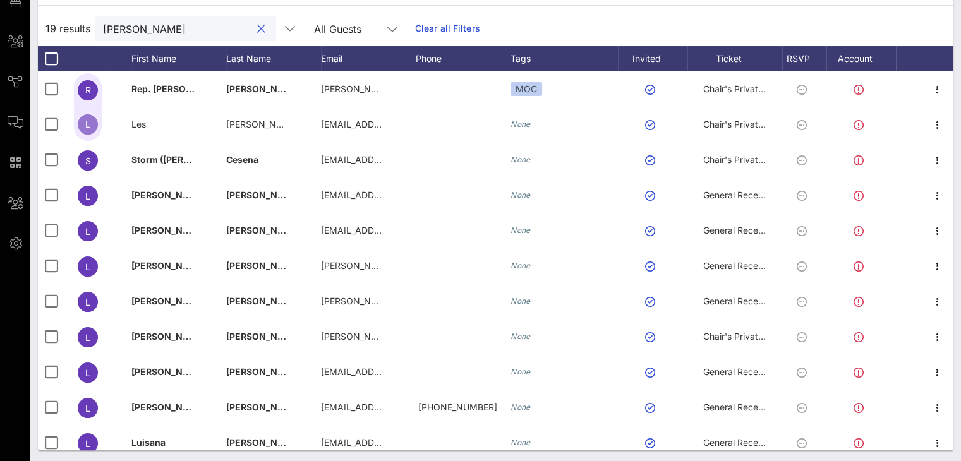
drag, startPoint x: 138, startPoint y: 31, endPoint x: 101, endPoint y: 20, distance: 38.4
click at [101, 20] on div "luis" at bounding box center [185, 28] width 181 height 25
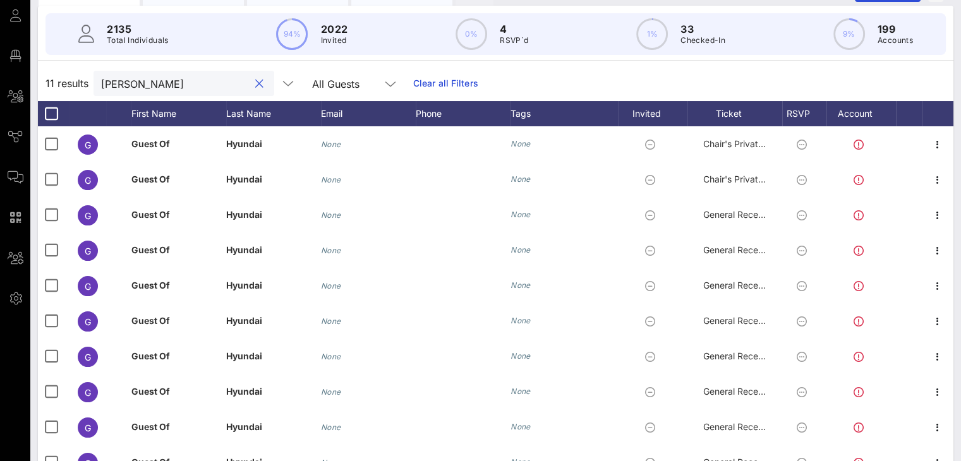
scroll to position [165, 0]
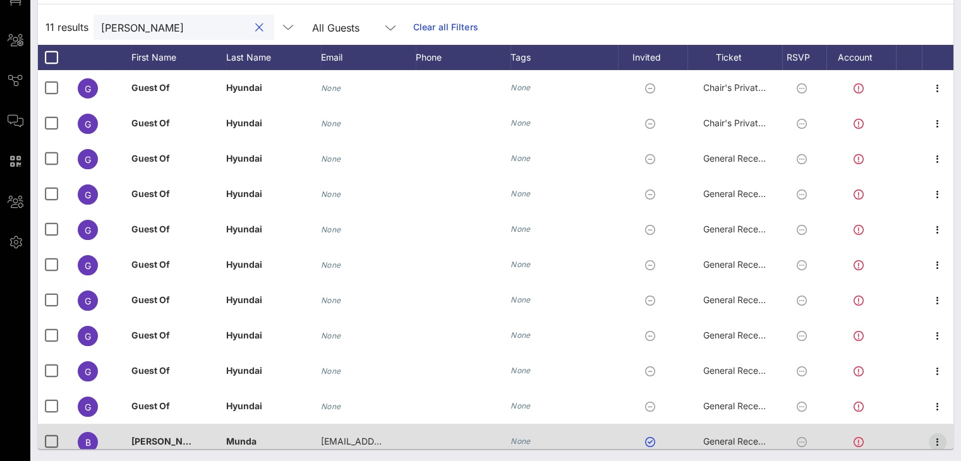
type input "brandon"
click at [930, 440] on icon "button" at bounding box center [937, 442] width 15 height 15
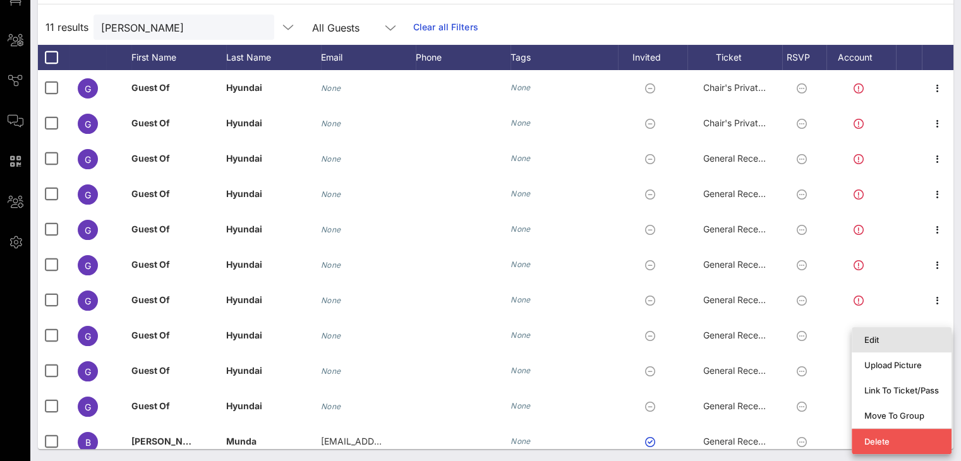
click at [879, 337] on div "Edit" at bounding box center [901, 340] width 75 height 10
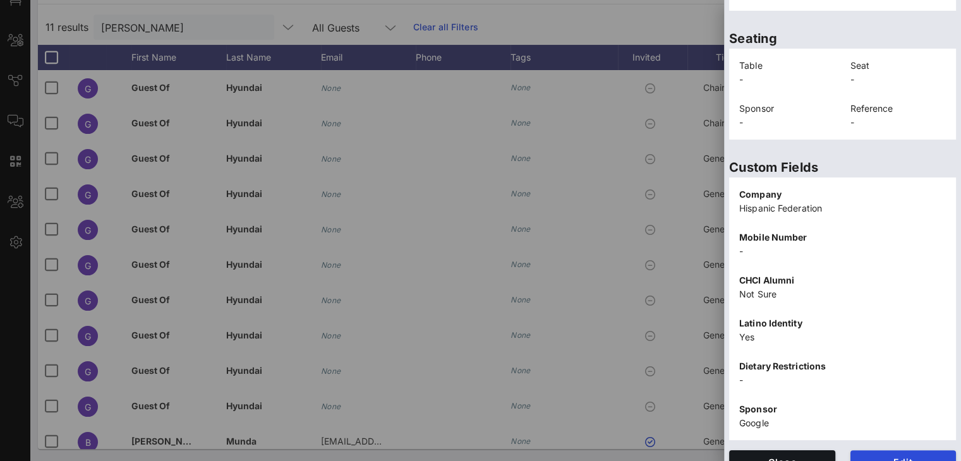
scroll to position [292, 0]
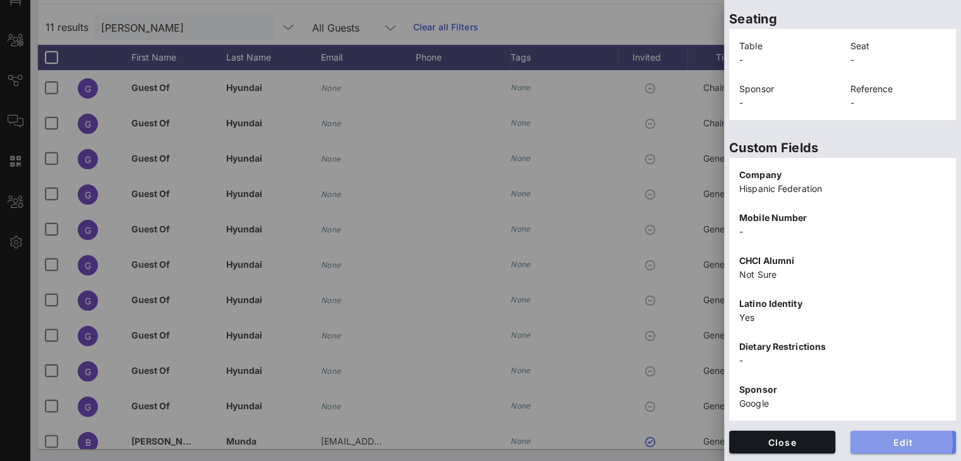
click at [885, 441] on span "Edit" at bounding box center [903, 442] width 86 height 11
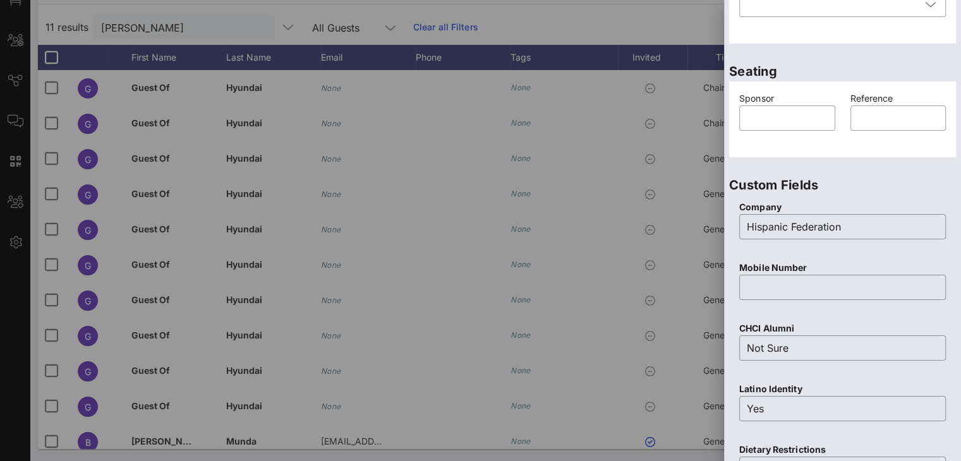
scroll to position [0, 0]
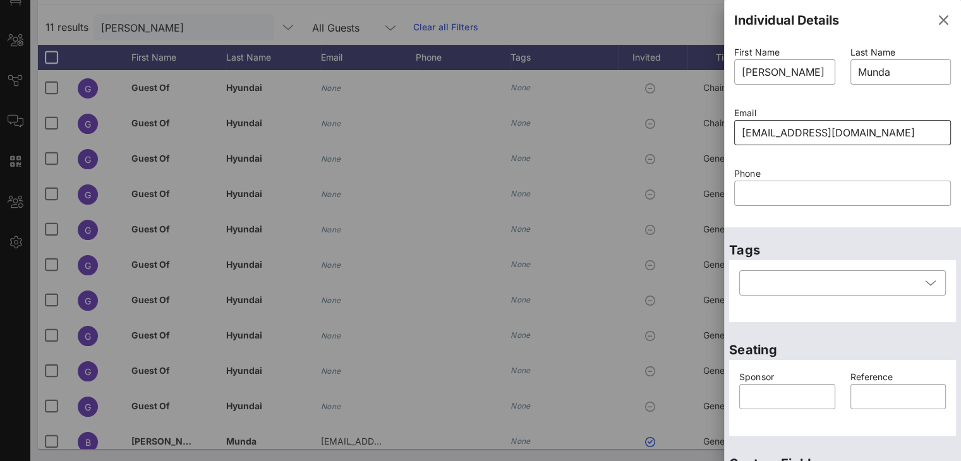
click at [907, 131] on input "bmunda@hispanicfederation.org" at bounding box center [841, 133] width 201 height 20
type input "bmunda@hispanicfederation.org"
click at [824, 204] on div at bounding box center [841, 193] width 201 height 25
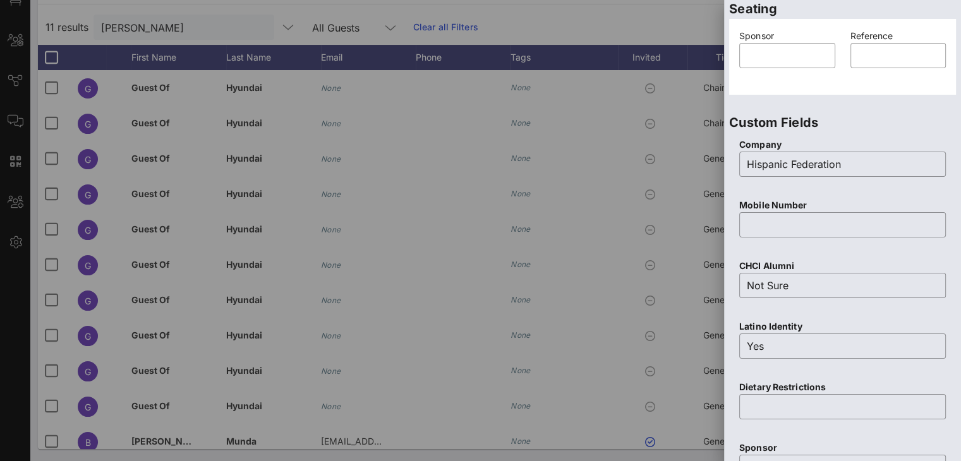
scroll to position [549, 0]
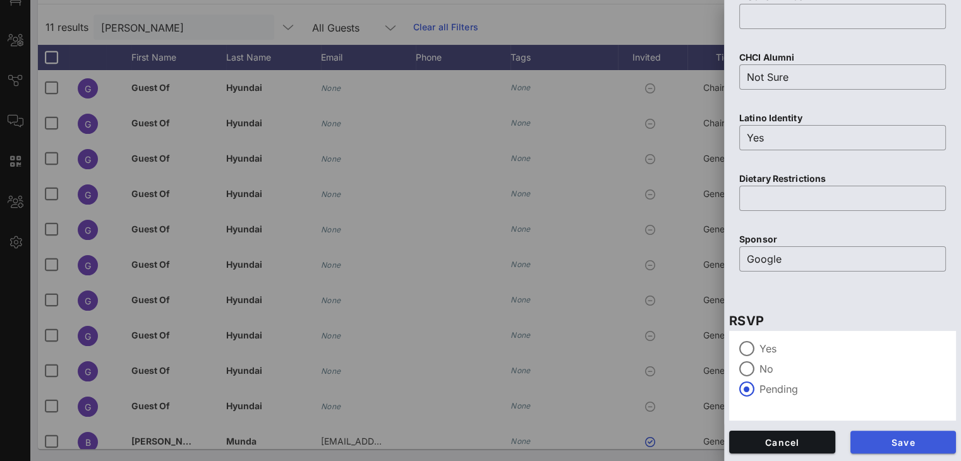
type input "478-951-0808"
click at [909, 442] on span "Save" at bounding box center [903, 442] width 86 height 11
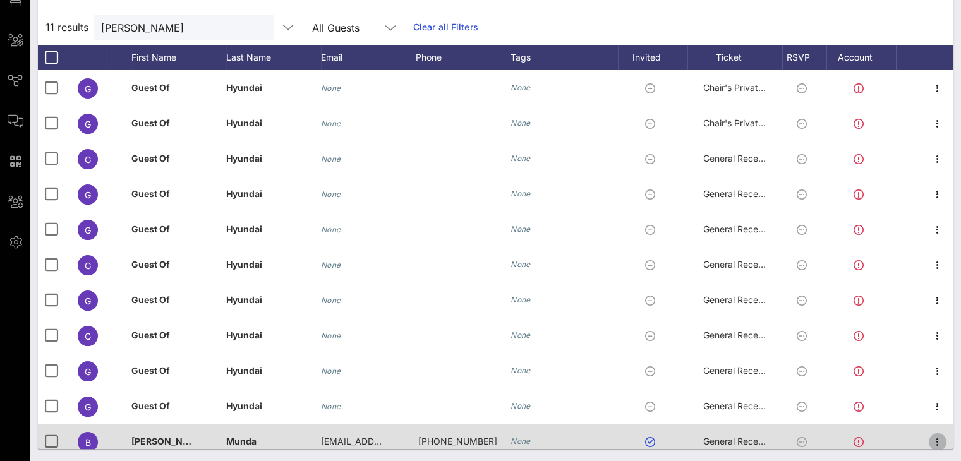
click at [930, 446] on icon "button" at bounding box center [937, 442] width 15 height 15
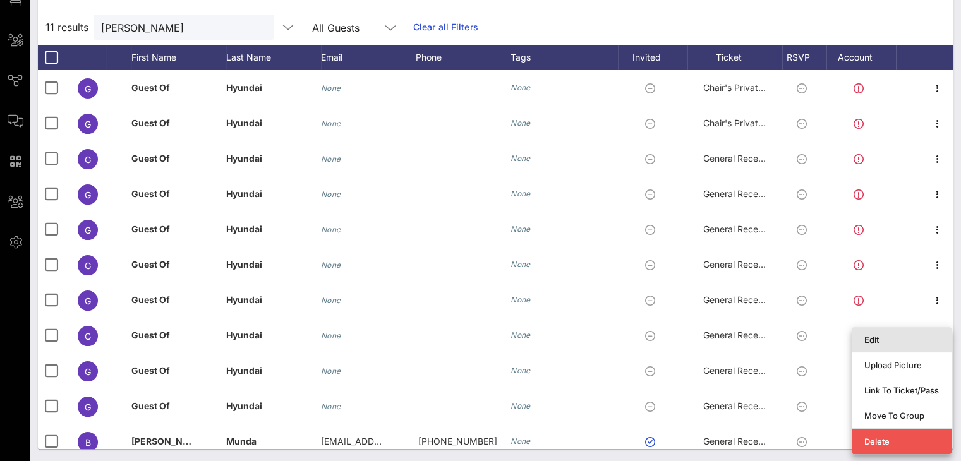
click at [887, 339] on div "Edit" at bounding box center [901, 340] width 75 height 10
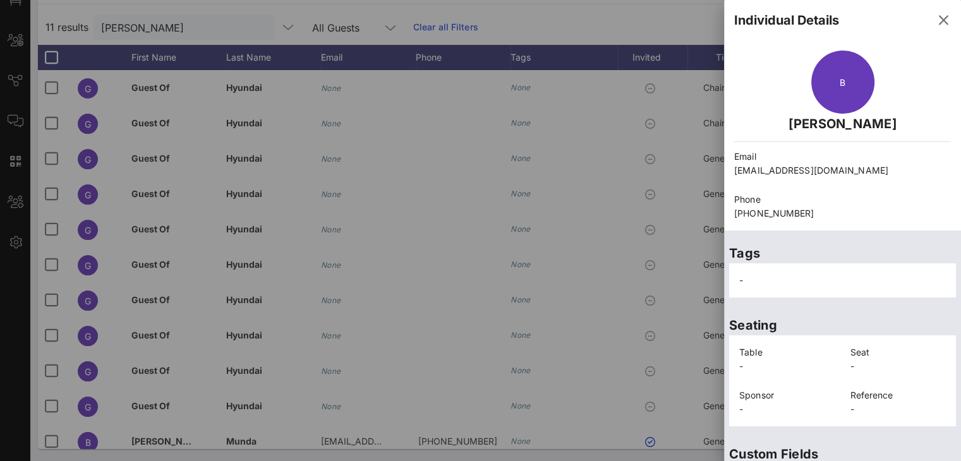
drag, startPoint x: 876, startPoint y: 171, endPoint x: 733, endPoint y: 171, distance: 143.4
click at [733, 171] on div "Email bmunda@hispanicfederation.org" at bounding box center [842, 163] width 232 height 43
copy p "bmunda@hispanicfederation.org"
click at [935, 18] on icon "button" at bounding box center [942, 20] width 15 height 15
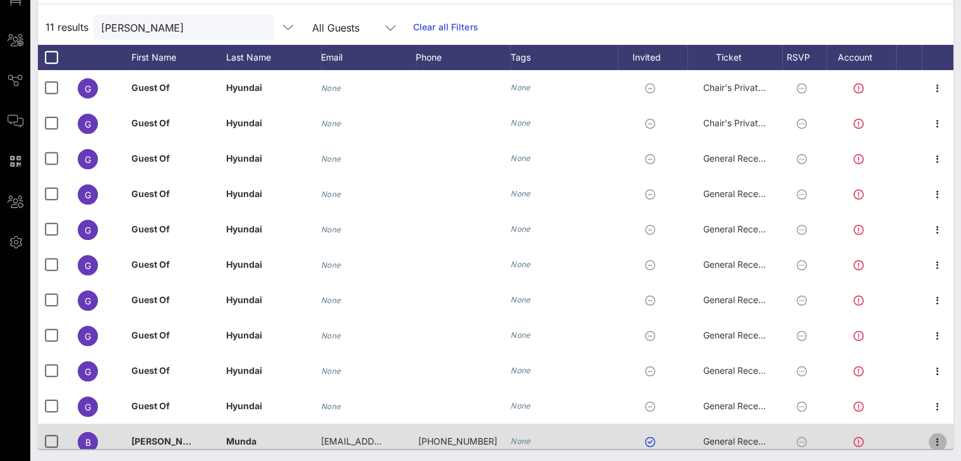
click at [934, 440] on icon "button" at bounding box center [937, 442] width 15 height 15
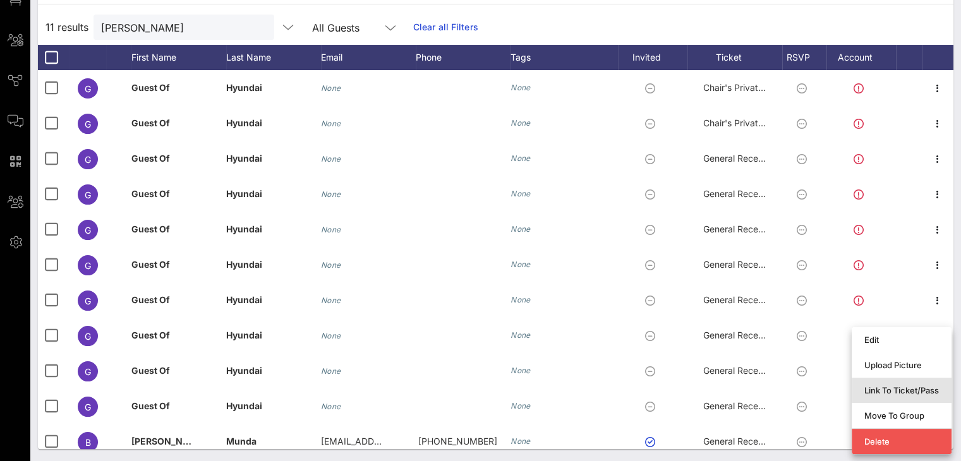
click at [915, 383] on div "Link To Ticket/Pass" at bounding box center [901, 390] width 75 height 20
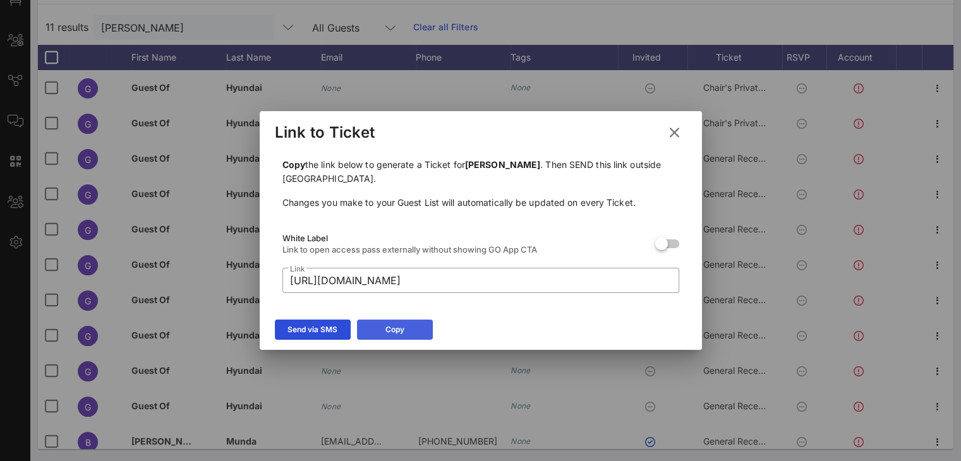
click at [419, 330] on button "Copy" at bounding box center [395, 330] width 76 height 20
click at [673, 129] on icon at bounding box center [674, 132] width 20 height 21
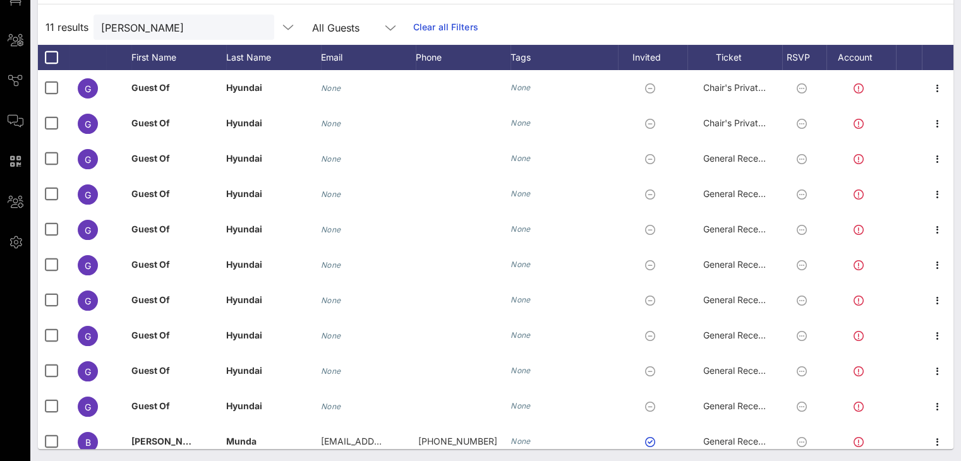
scroll to position [10, 0]
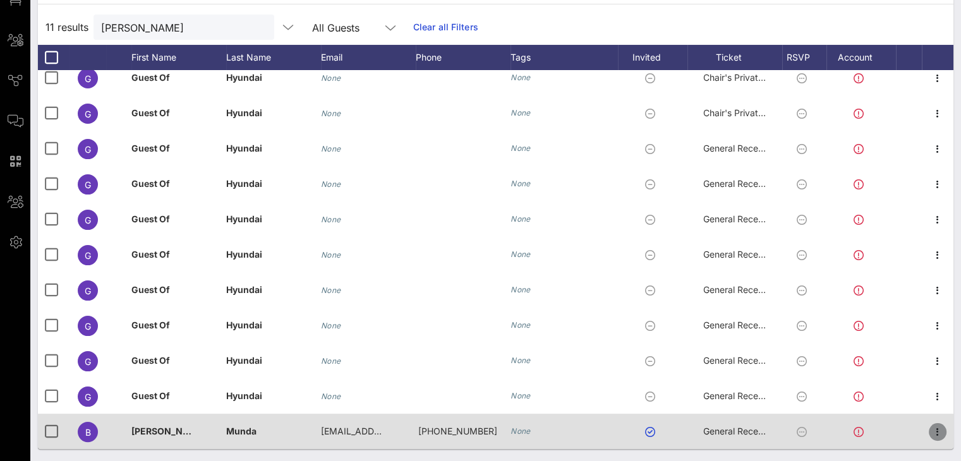
click at [930, 433] on icon "button" at bounding box center [937, 431] width 15 height 15
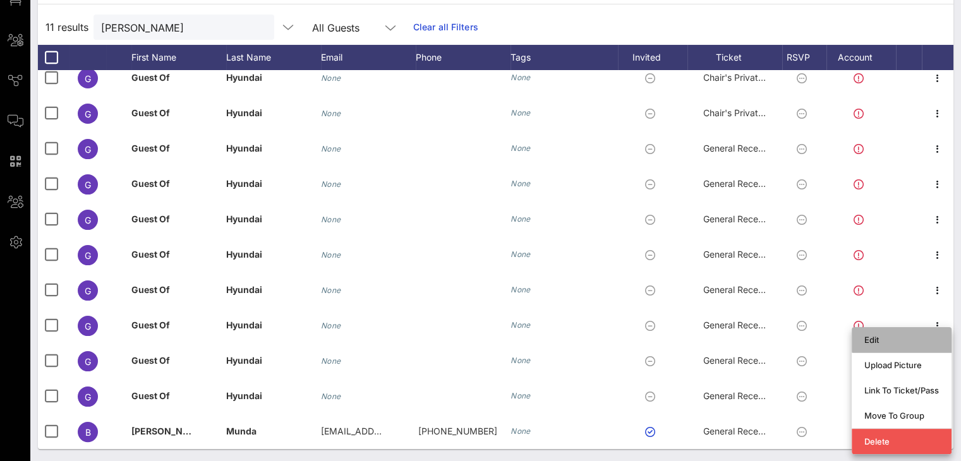
click at [877, 342] on div "Edit" at bounding box center [901, 340] width 75 height 10
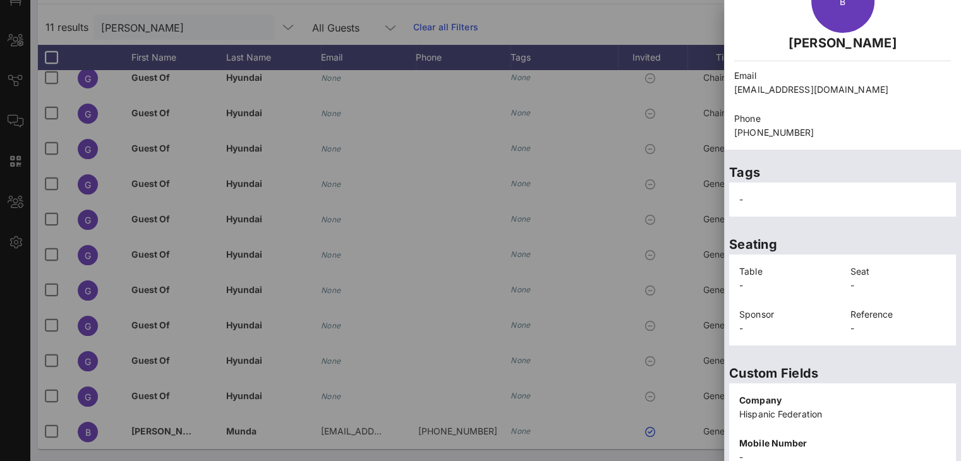
scroll to position [0, 0]
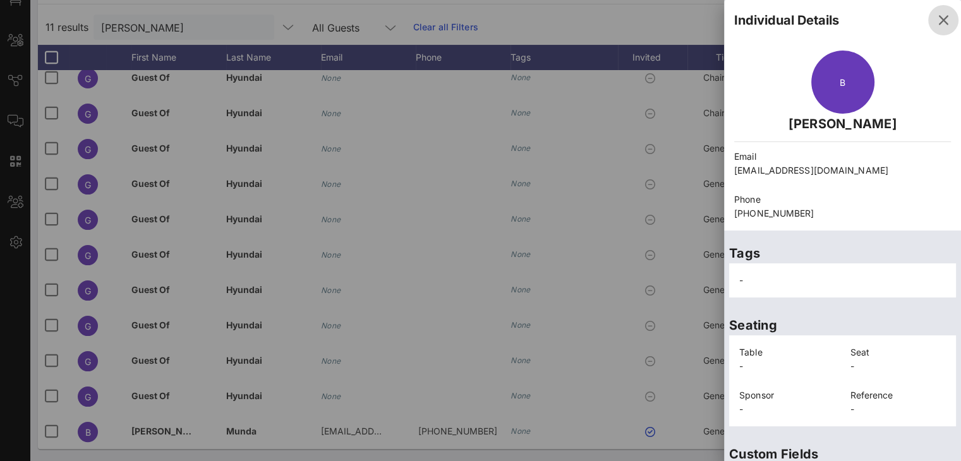
click at [935, 15] on icon "button" at bounding box center [942, 20] width 15 height 15
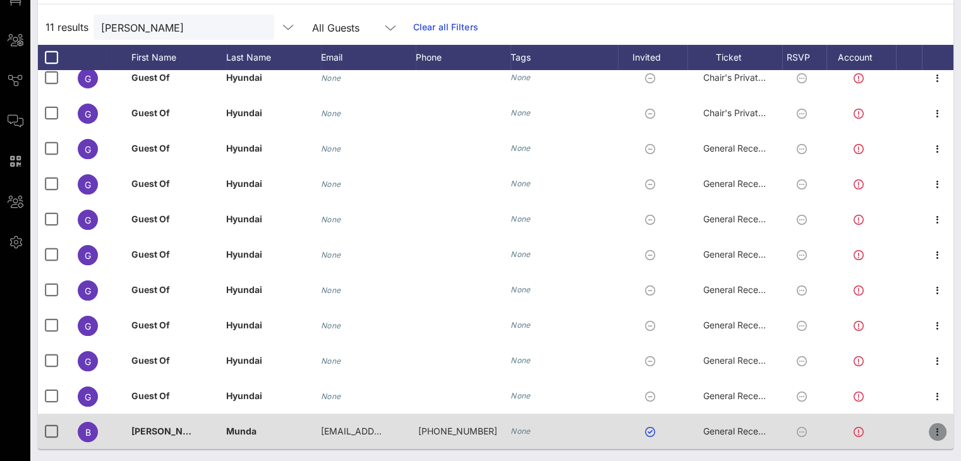
click at [930, 429] on icon "button" at bounding box center [937, 431] width 15 height 15
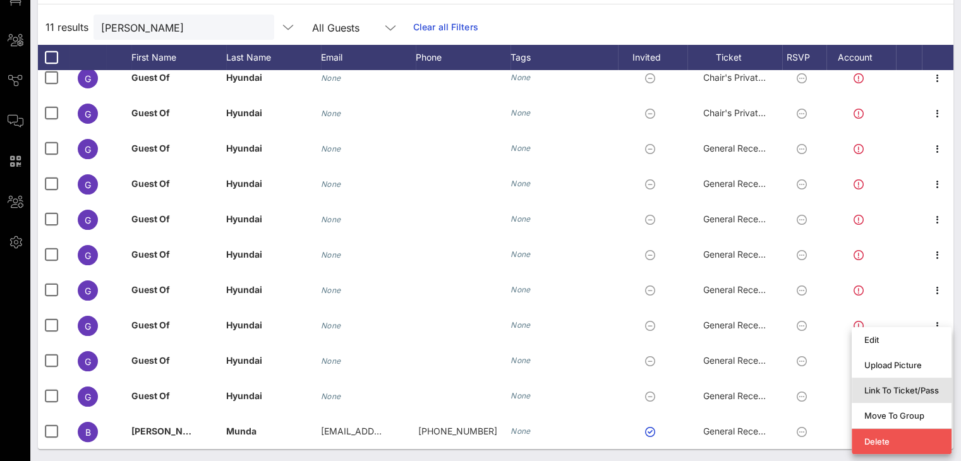
click at [892, 392] on div "Link To Ticket/Pass" at bounding box center [901, 390] width 75 height 10
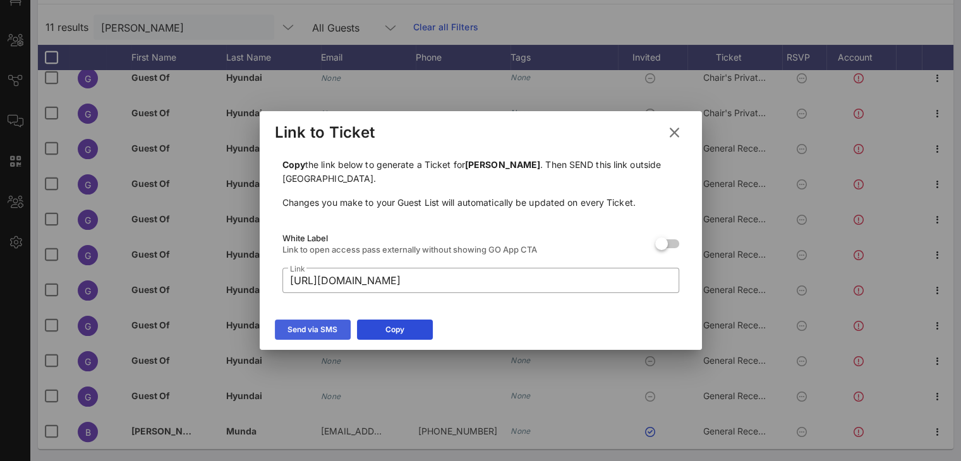
click at [289, 337] on button "Send via SMS" at bounding box center [313, 330] width 76 height 20
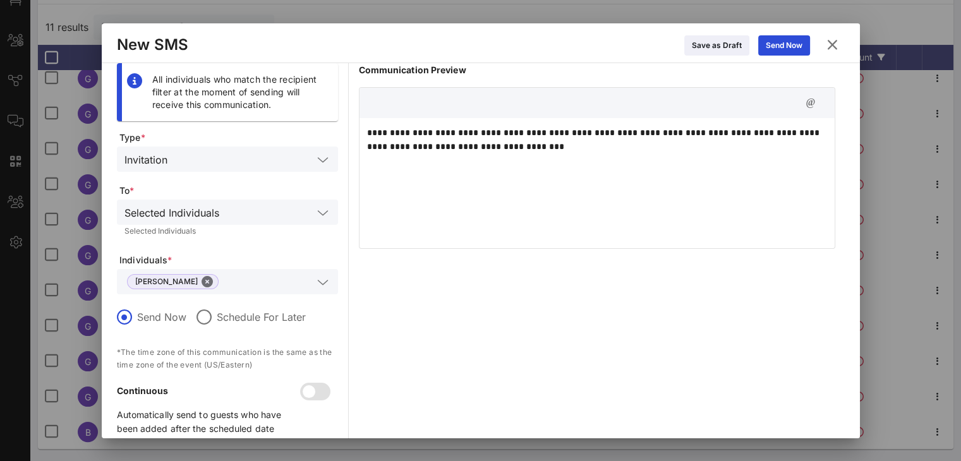
click at [826, 47] on icon at bounding box center [831, 44] width 15 height 17
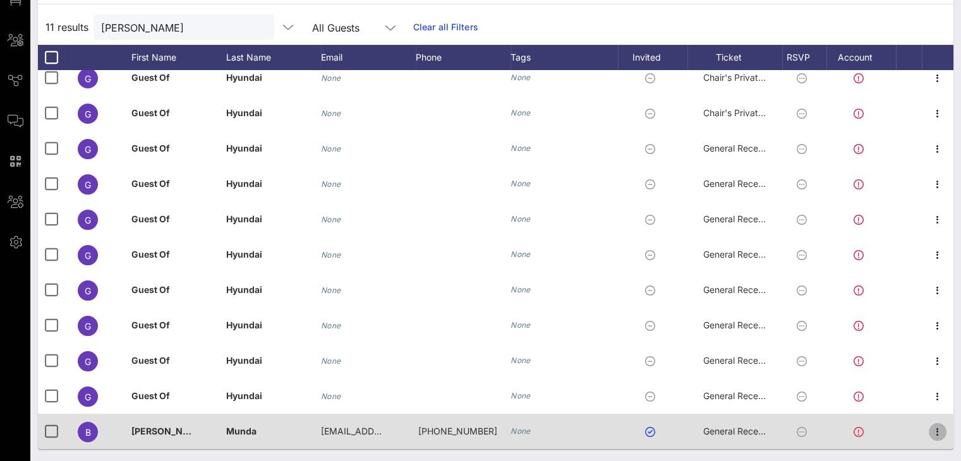
click at [930, 427] on icon "button" at bounding box center [937, 431] width 15 height 15
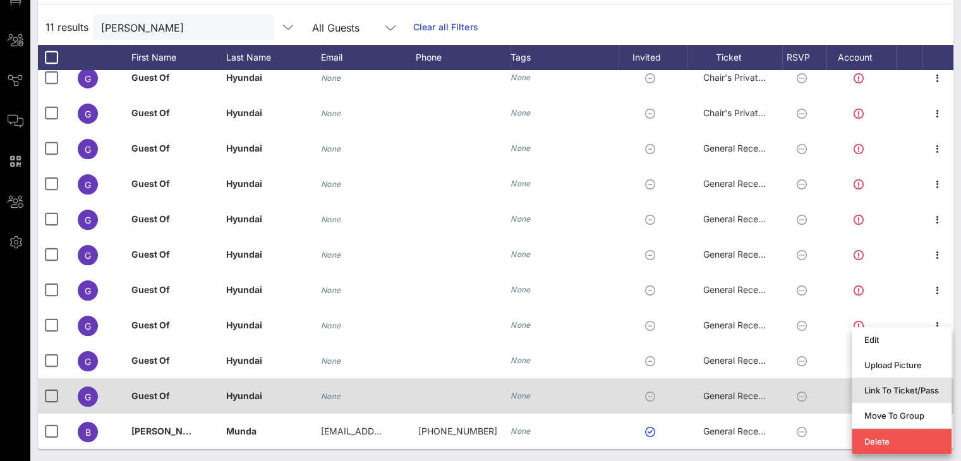
click at [883, 391] on div "Link To Ticket/Pass" at bounding box center [901, 390] width 75 height 10
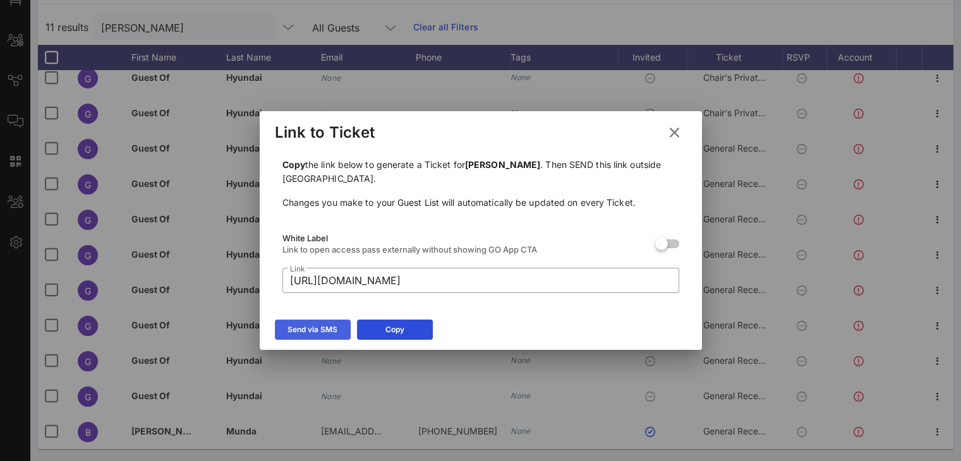
click at [318, 330] on div "Send via SMS" at bounding box center [312, 329] width 50 height 13
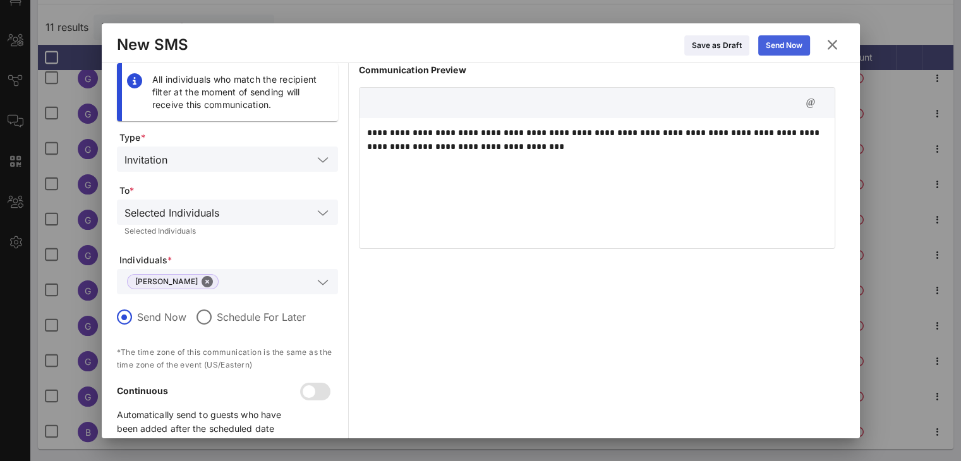
click at [788, 42] on div "Send Now" at bounding box center [783, 45] width 37 height 13
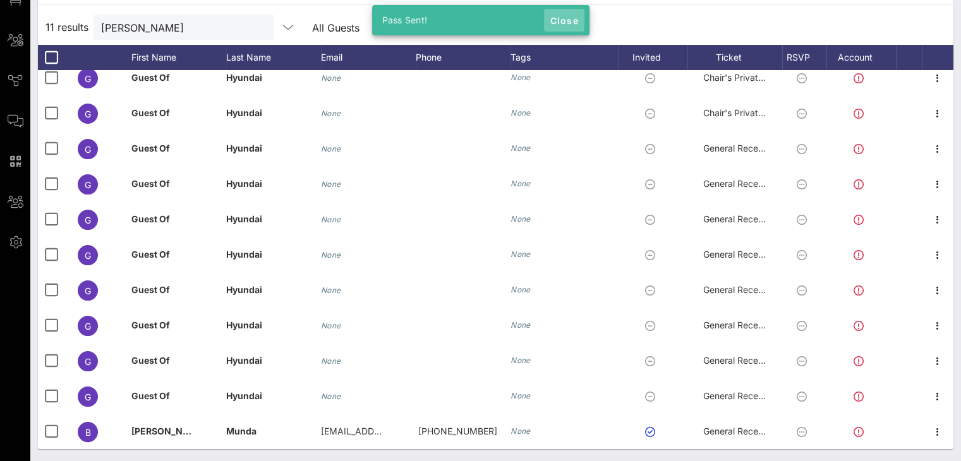
click at [561, 15] on span "Close" at bounding box center [564, 20] width 30 height 11
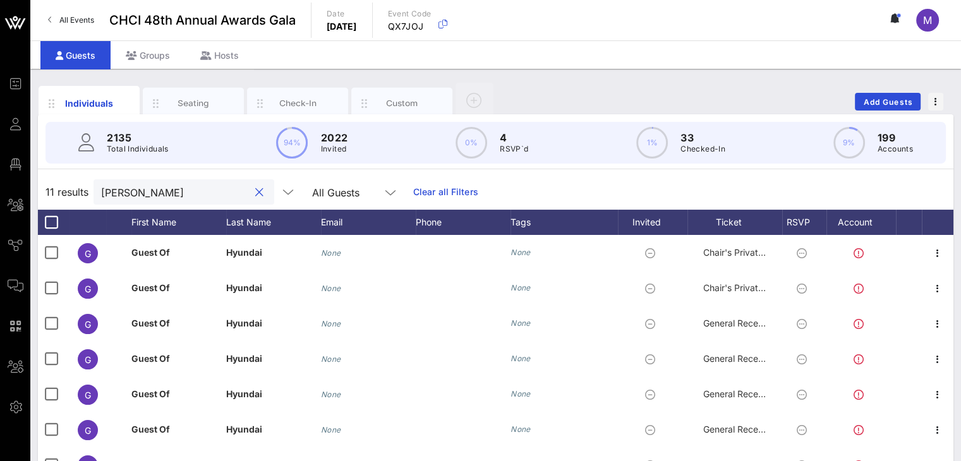
drag, startPoint x: 141, startPoint y: 188, endPoint x: 52, endPoint y: 183, distance: 89.2
click at [54, 183] on div "11 results brandon All Guests Clear all Filters" at bounding box center [495, 191] width 915 height 35
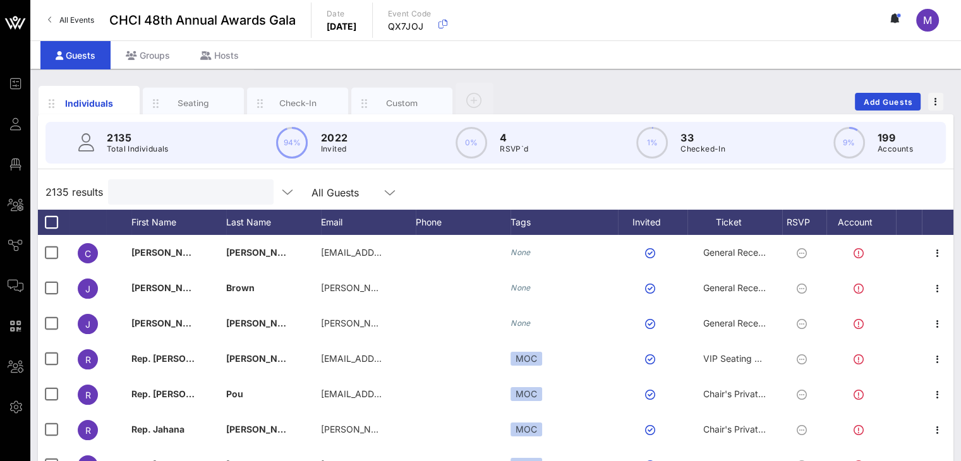
type input "A"
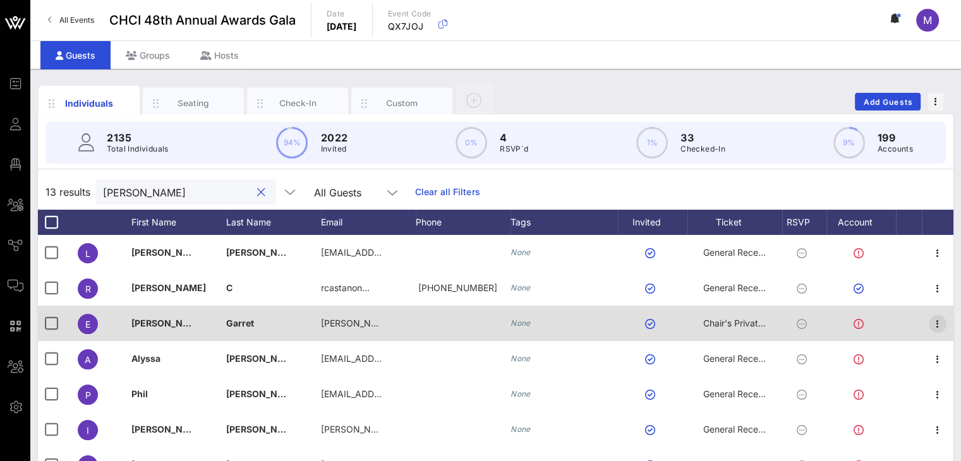
type input "Ezra"
click at [930, 324] on icon "button" at bounding box center [937, 323] width 15 height 15
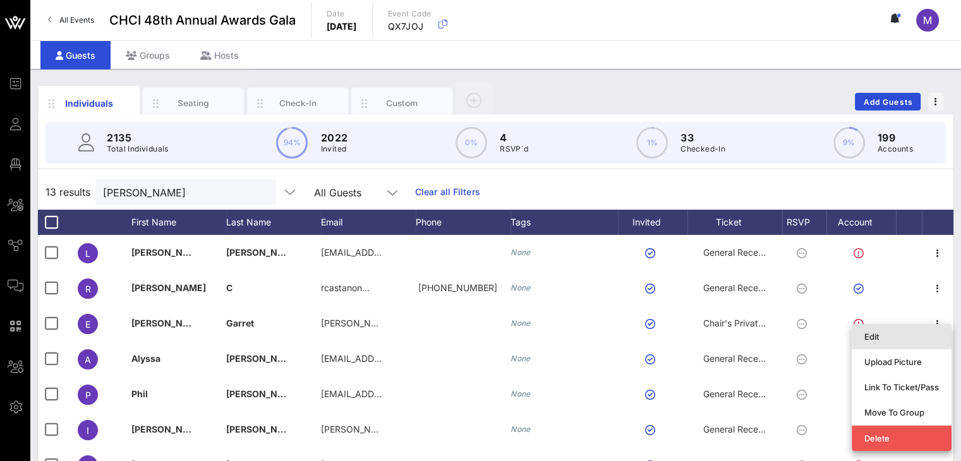
click at [912, 332] on div "Edit" at bounding box center [901, 337] width 75 height 10
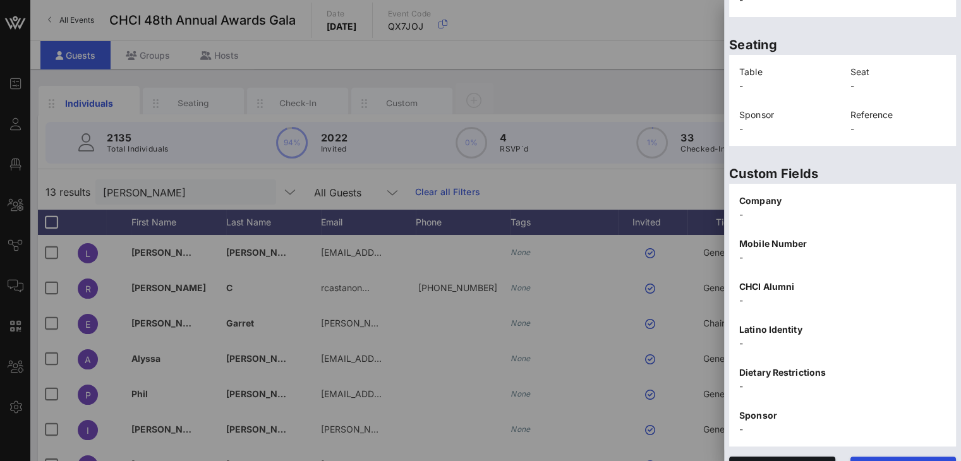
scroll to position [292, 0]
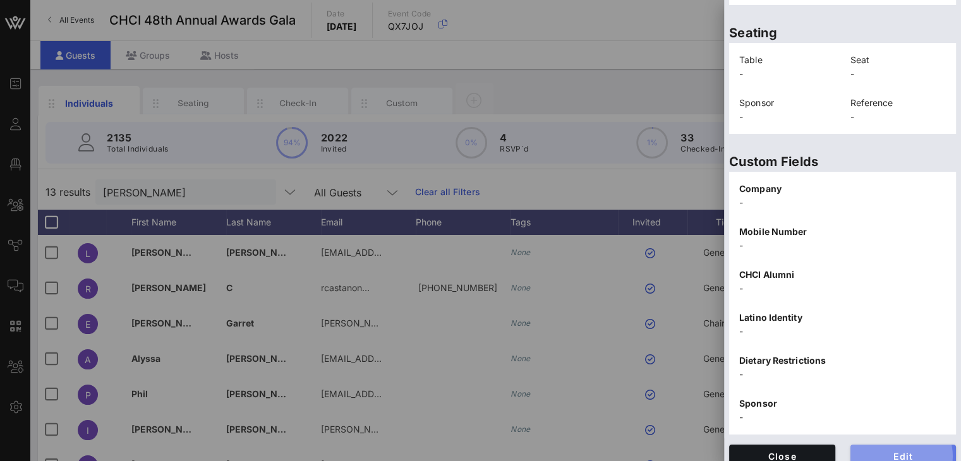
click at [901, 451] on span "Edit" at bounding box center [903, 456] width 86 height 11
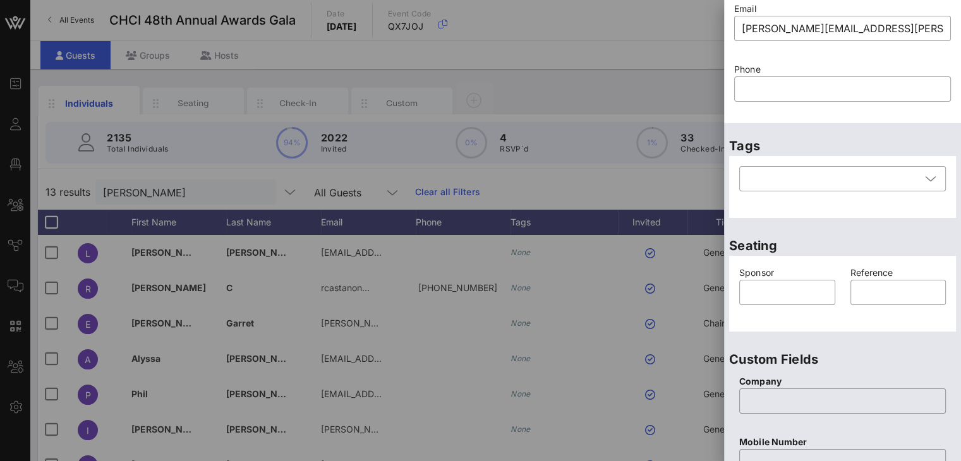
scroll to position [101, 0]
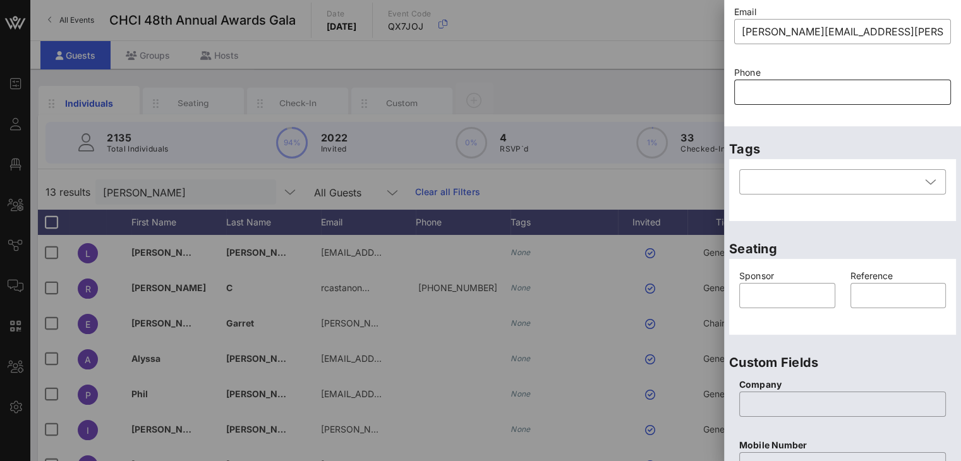
drag, startPoint x: 765, startPoint y: 89, endPoint x: 765, endPoint y: 100, distance: 10.8
click at [765, 91] on input "text" at bounding box center [841, 92] width 201 height 20
paste input "415-828-3224"
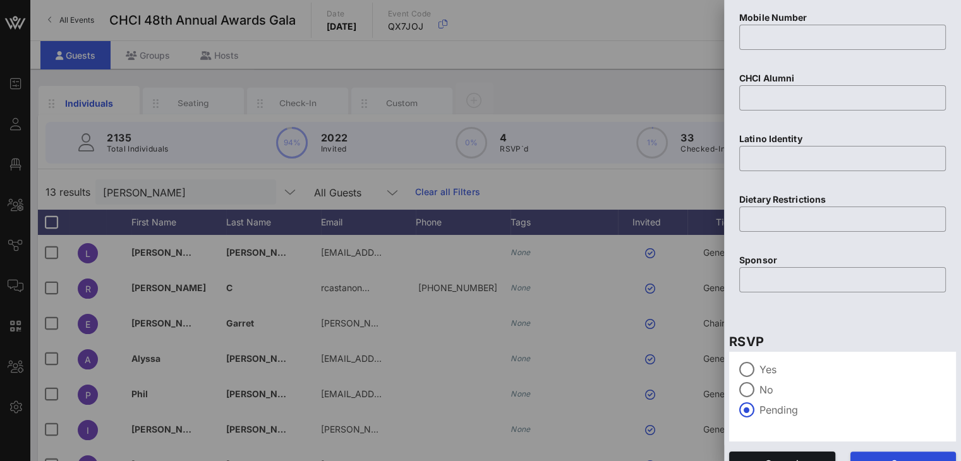
scroll to position [549, 0]
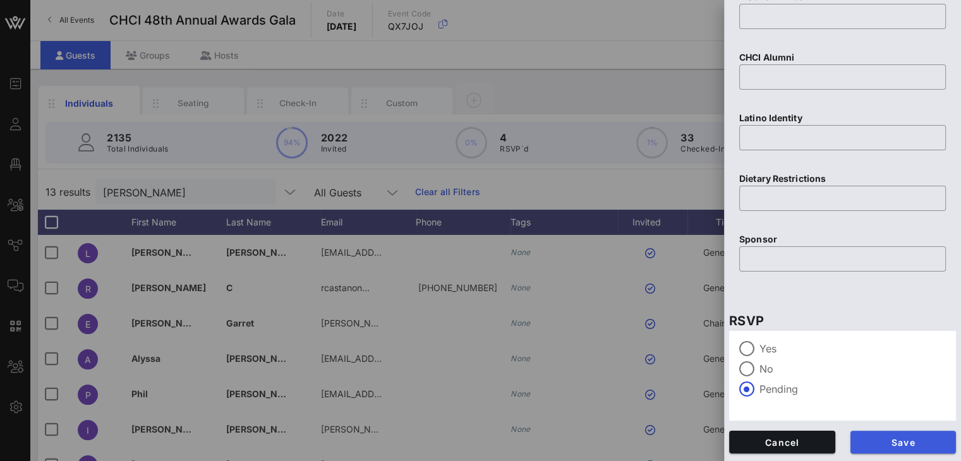
type input "415-828-3224"
click at [899, 441] on span "Save" at bounding box center [903, 442] width 86 height 11
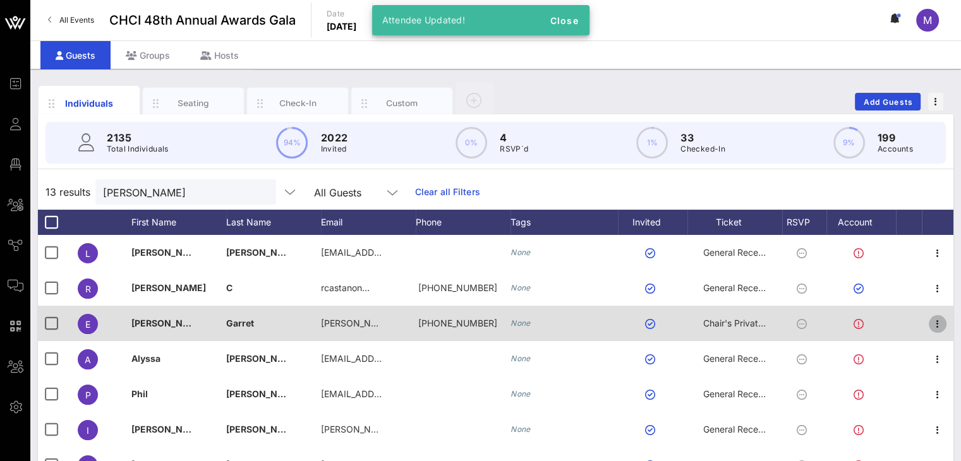
click at [930, 325] on icon "button" at bounding box center [937, 323] width 15 height 15
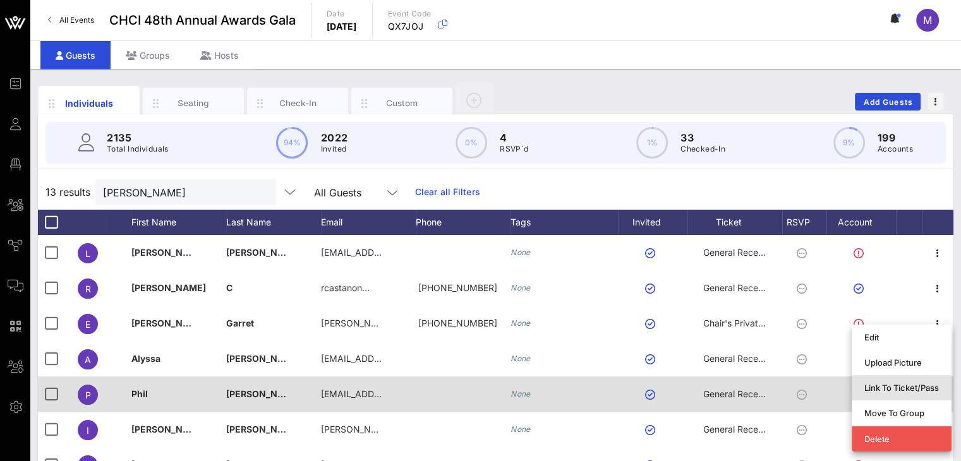
click at [920, 385] on div "Link To Ticket/Pass" at bounding box center [901, 388] width 75 height 10
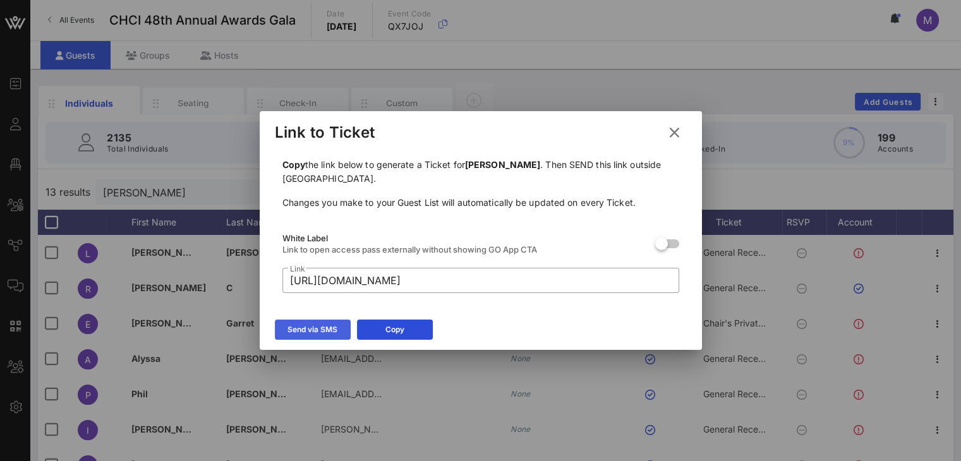
click at [327, 329] on div "Send via SMS" at bounding box center [312, 329] width 50 height 13
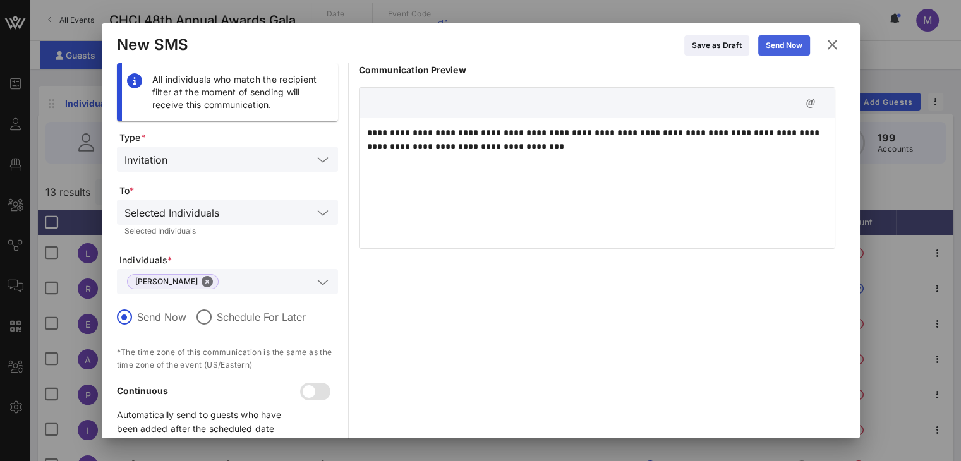
click at [798, 42] on div "Send Now" at bounding box center [783, 45] width 37 height 13
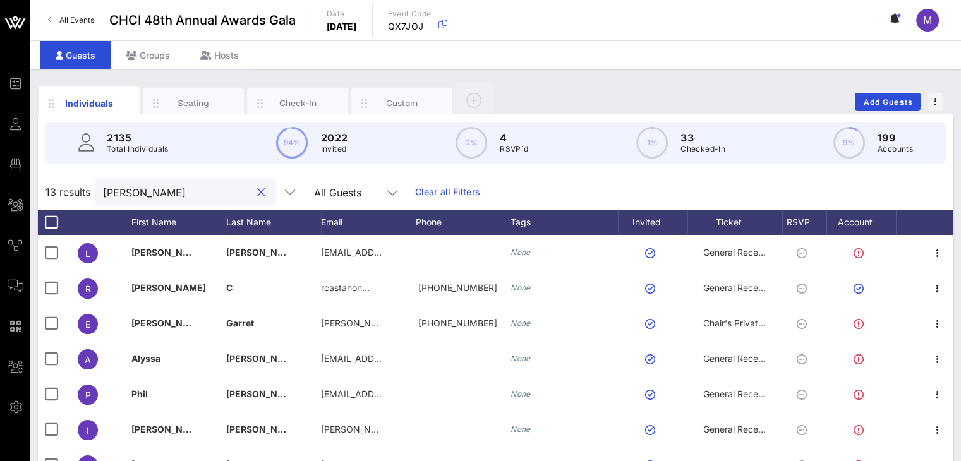
drag, startPoint x: 136, startPoint y: 195, endPoint x: 80, endPoint y: 188, distance: 56.7
click at [80, 188] on div "13 results Ezra All Guests Clear all Filters" at bounding box center [495, 191] width 915 height 35
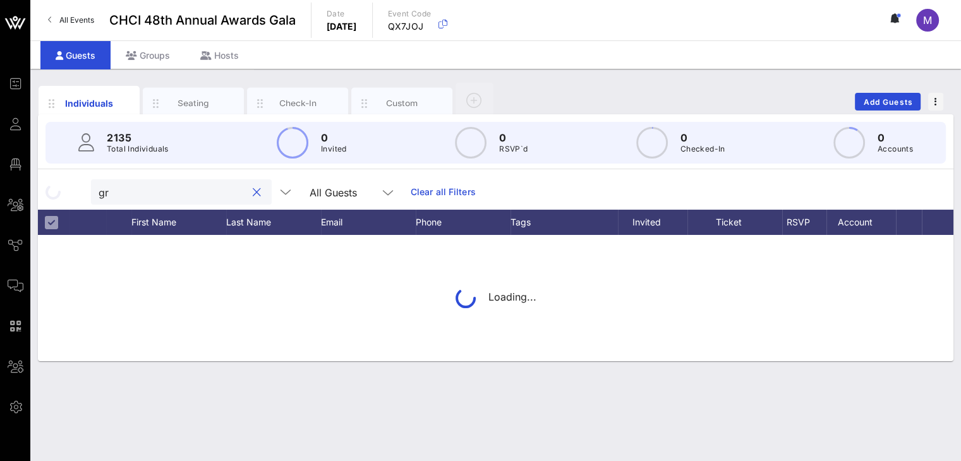
type input "g"
type input "dena"
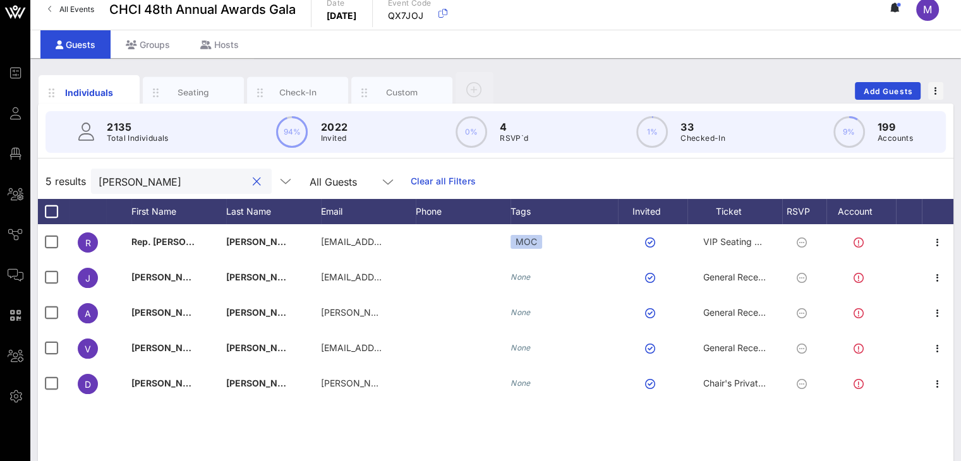
scroll to position [5, 0]
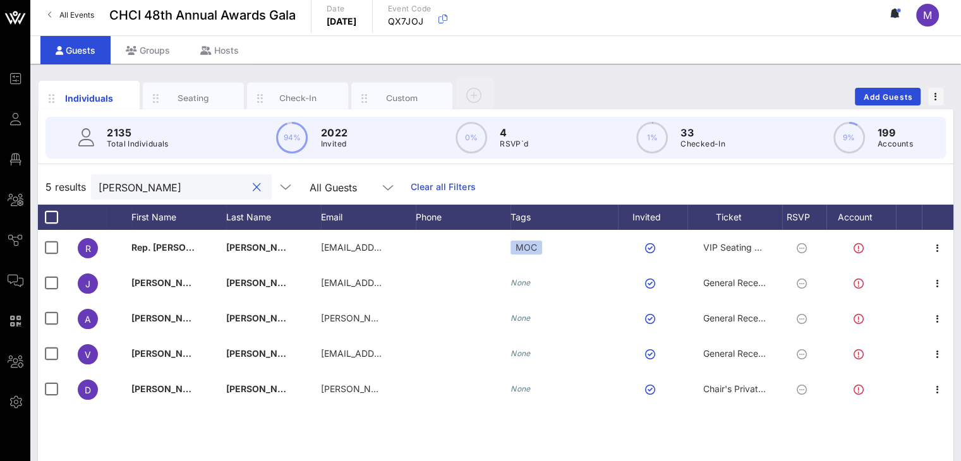
click at [253, 188] on button "clear icon" at bounding box center [257, 187] width 8 height 13
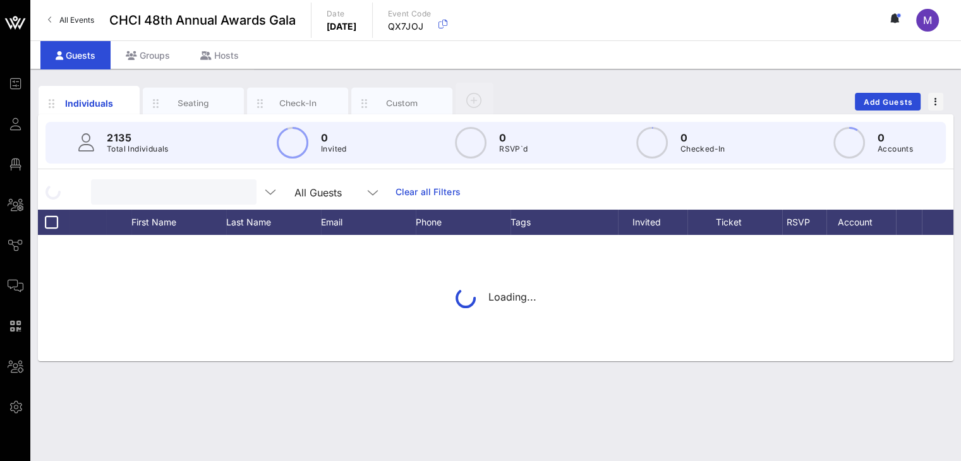
scroll to position [0, 0]
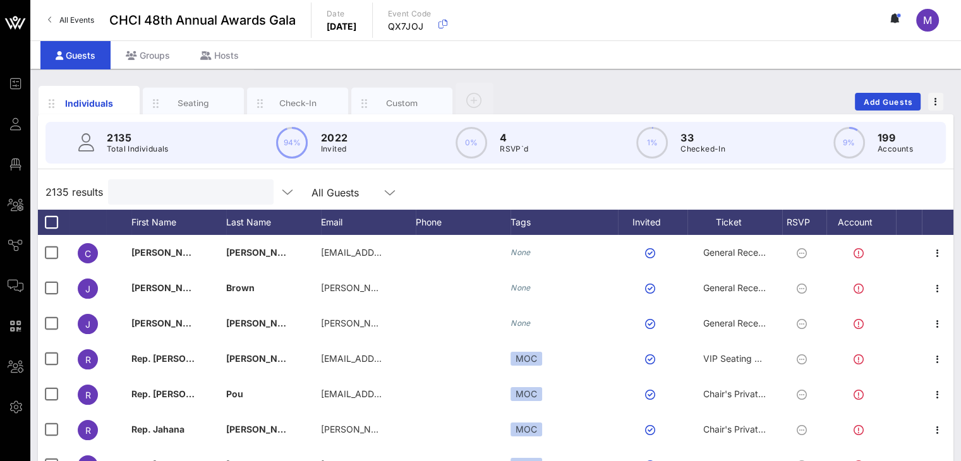
click at [202, 190] on input "text" at bounding box center [190, 192] width 148 height 16
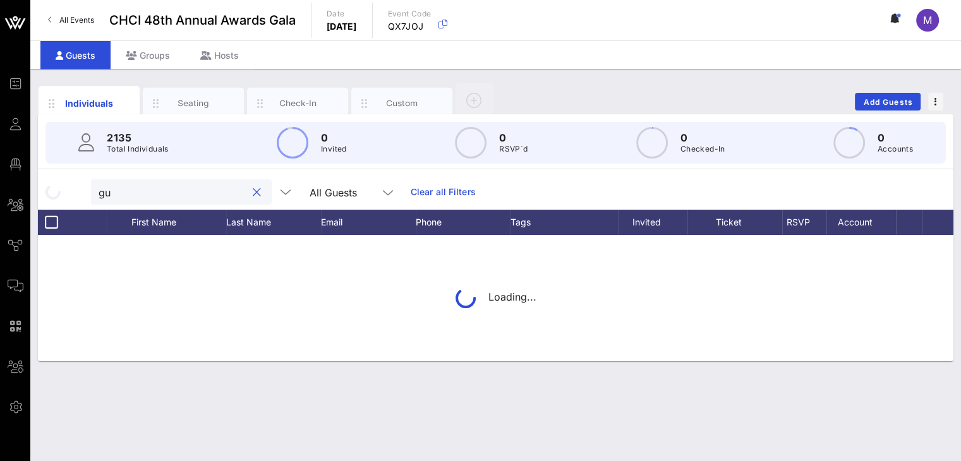
type input "g"
type input "Esturado"
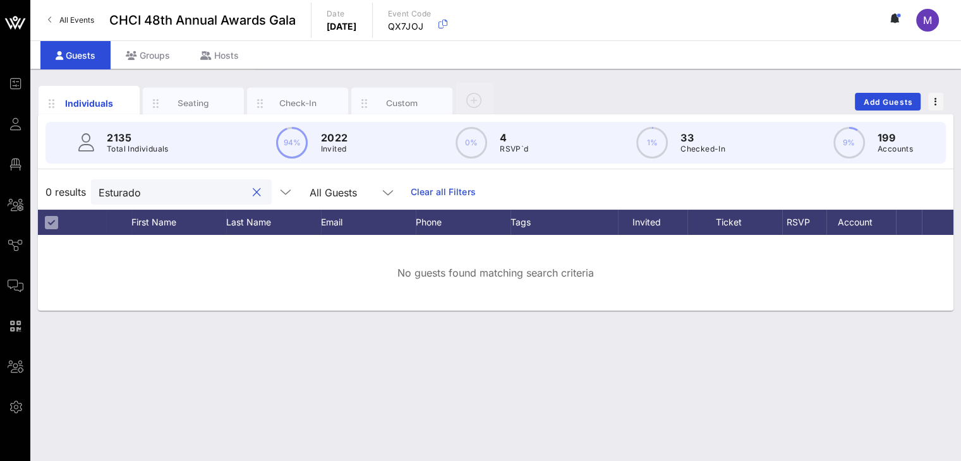
click at [253, 195] on button "clear icon" at bounding box center [257, 192] width 8 height 13
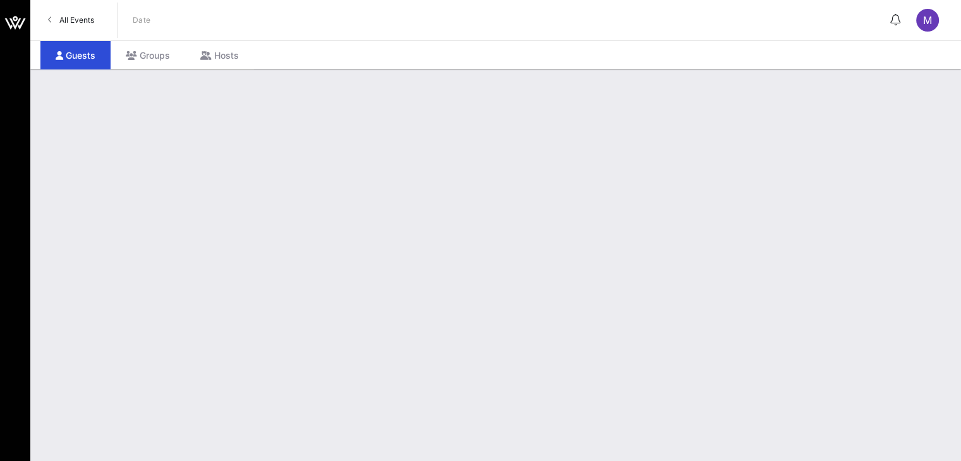
click at [697, 203] on div at bounding box center [495, 265] width 930 height 392
click at [672, 201] on div at bounding box center [495, 265] width 930 height 392
drag, startPoint x: 869, startPoint y: 147, endPoint x: 861, endPoint y: 142, distance: 9.6
click at [871, 148] on div at bounding box center [495, 265] width 930 height 392
click at [654, 293] on div at bounding box center [495, 265] width 930 height 392
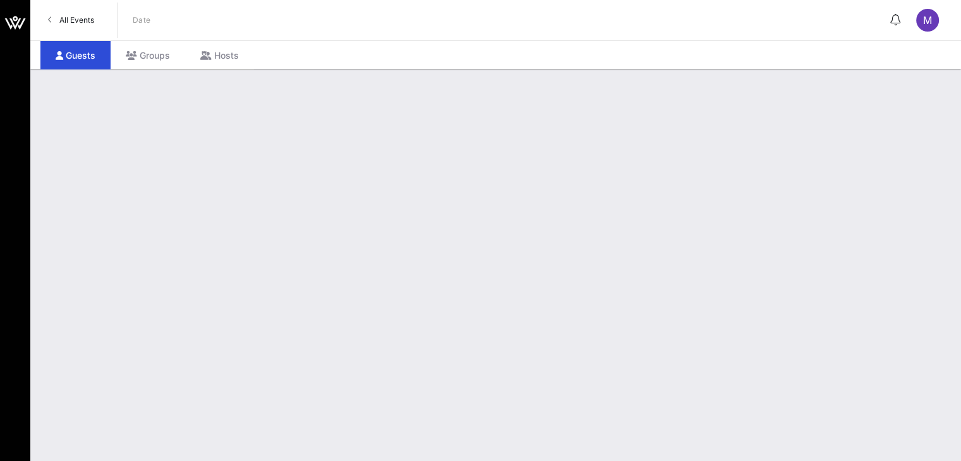
click at [810, 155] on div at bounding box center [495, 265] width 930 height 392
click at [774, 84] on div at bounding box center [495, 265] width 930 height 392
click at [817, 325] on div at bounding box center [495, 265] width 930 height 392
click at [680, 358] on div at bounding box center [495, 265] width 930 height 392
click at [524, 134] on div at bounding box center [495, 265] width 930 height 392
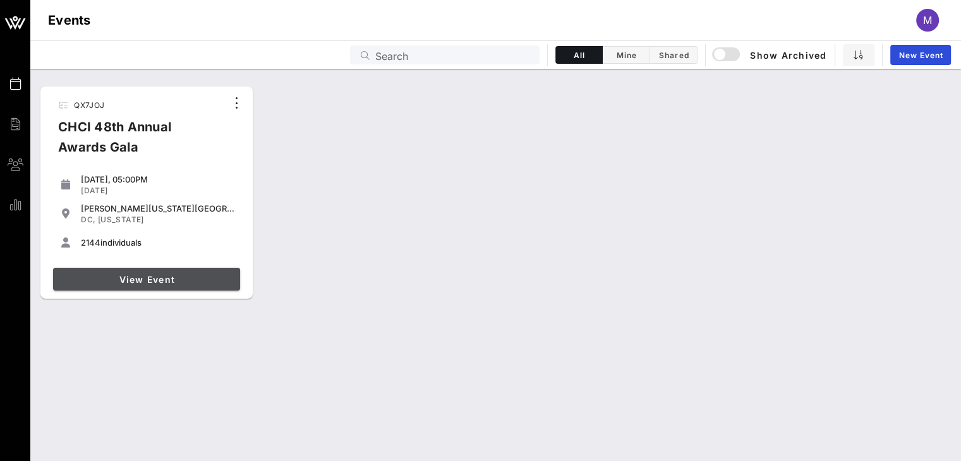
drag, startPoint x: 162, startPoint y: 280, endPoint x: 175, endPoint y: 258, distance: 25.5
click at [162, 280] on span "View Event" at bounding box center [146, 279] width 177 height 11
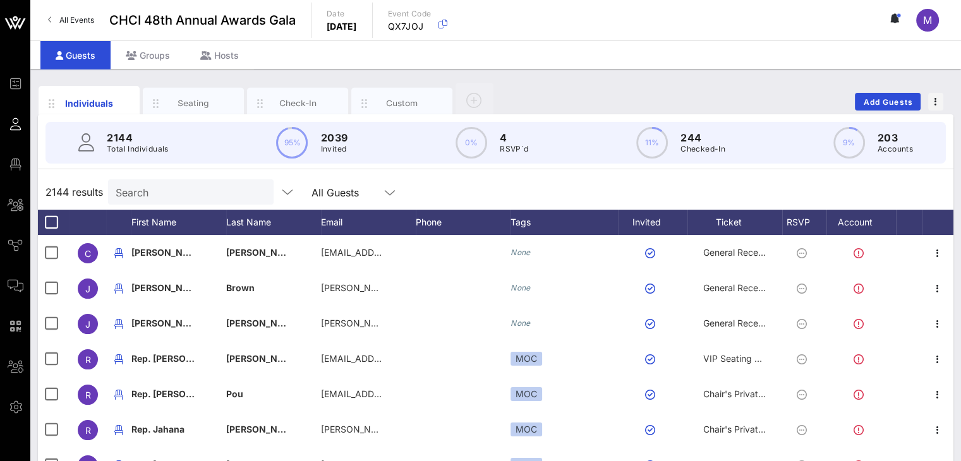
click at [138, 195] on input "Search" at bounding box center [190, 192] width 148 height 16
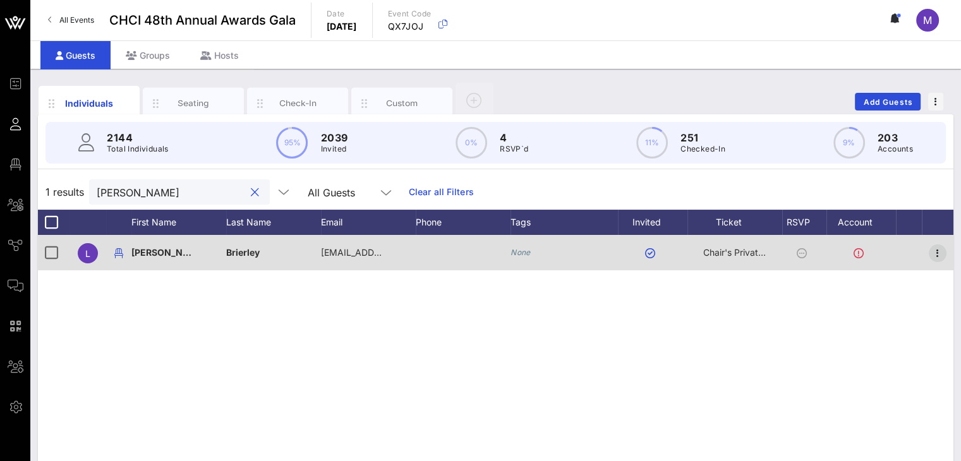
type input "[PERSON_NAME]"
click at [932, 257] on icon "button" at bounding box center [937, 253] width 15 height 15
click at [933, 249] on icon "button" at bounding box center [937, 253] width 15 height 15
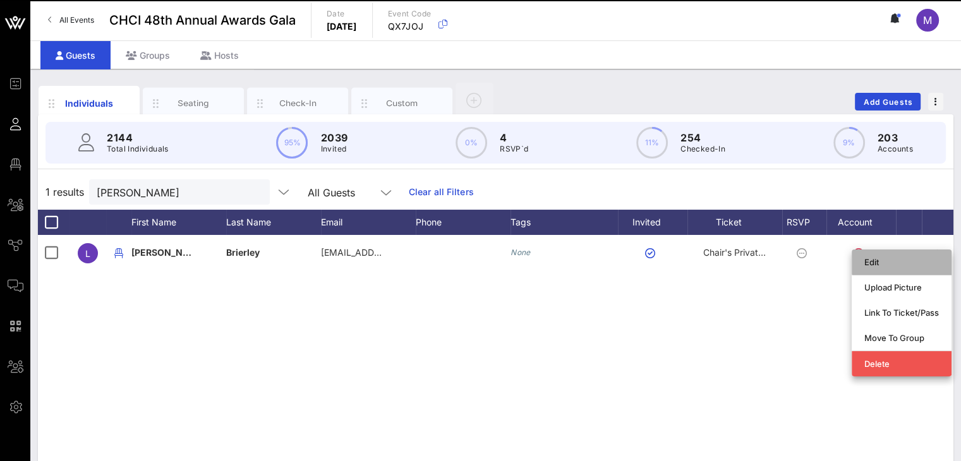
click at [889, 260] on div "Edit" at bounding box center [901, 262] width 75 height 10
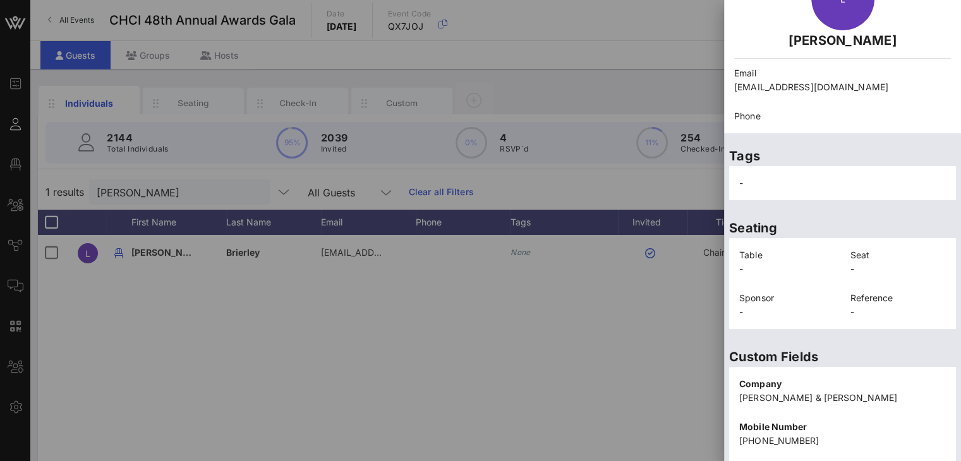
scroll to position [292, 0]
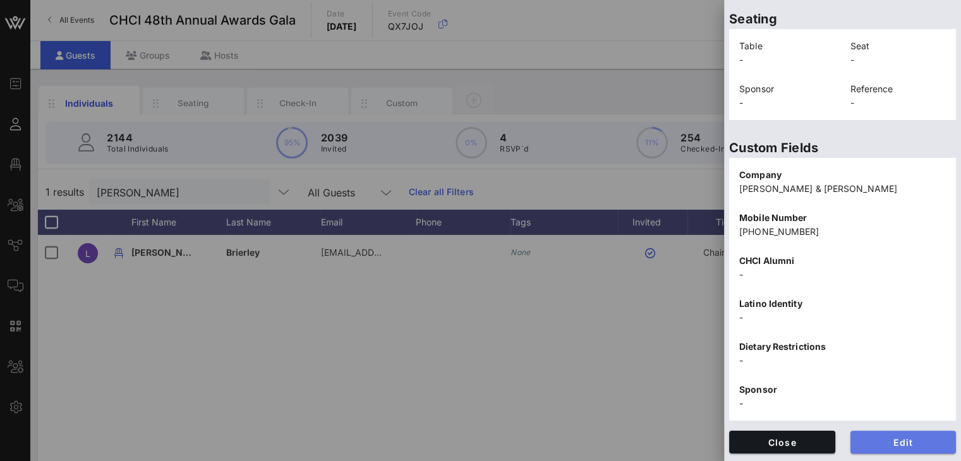
click at [894, 444] on span "Edit" at bounding box center [903, 442] width 86 height 11
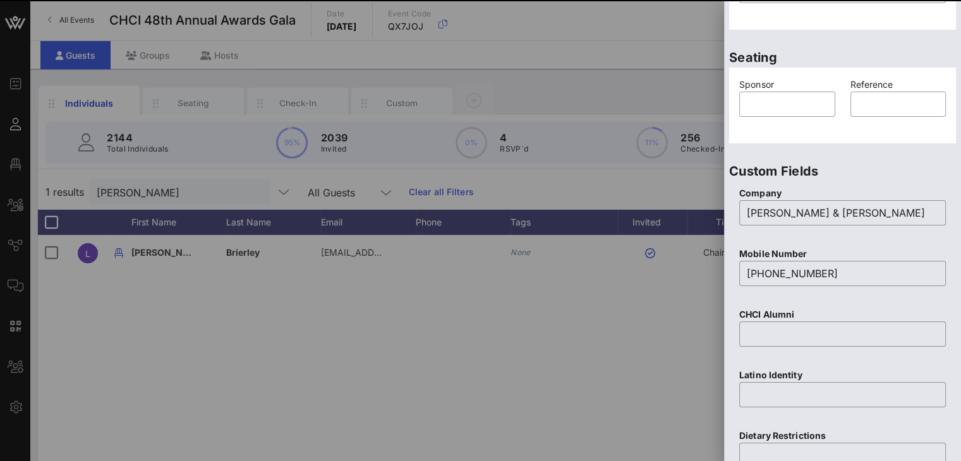
click at [657, 317] on div at bounding box center [480, 230] width 961 height 461
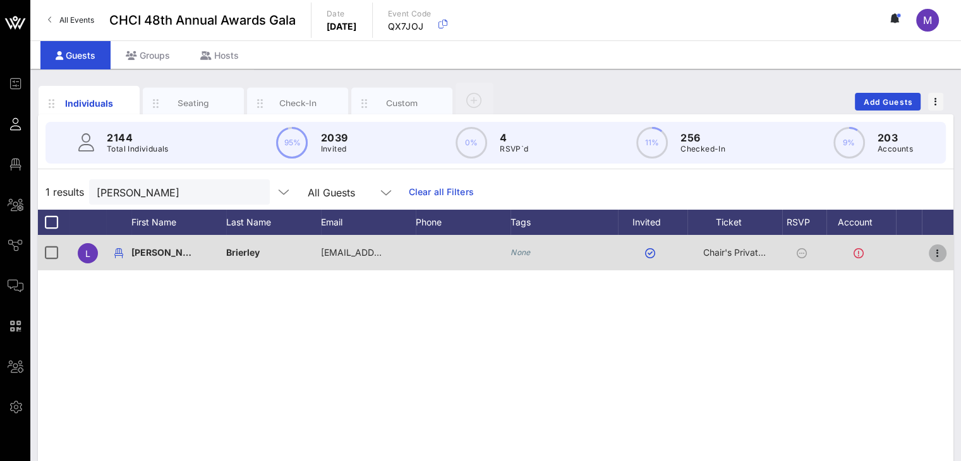
click at [939, 256] on icon "button" at bounding box center [937, 253] width 15 height 15
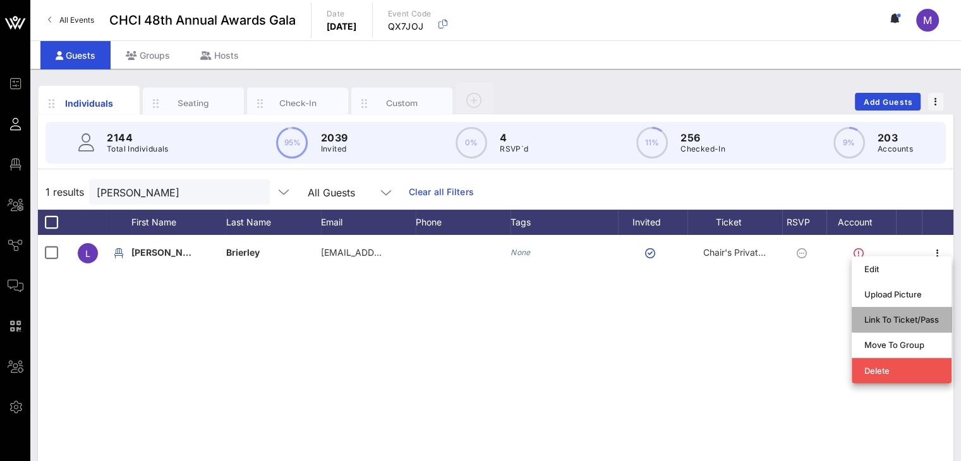
click at [906, 319] on div "Link To Ticket/Pass" at bounding box center [901, 320] width 75 height 10
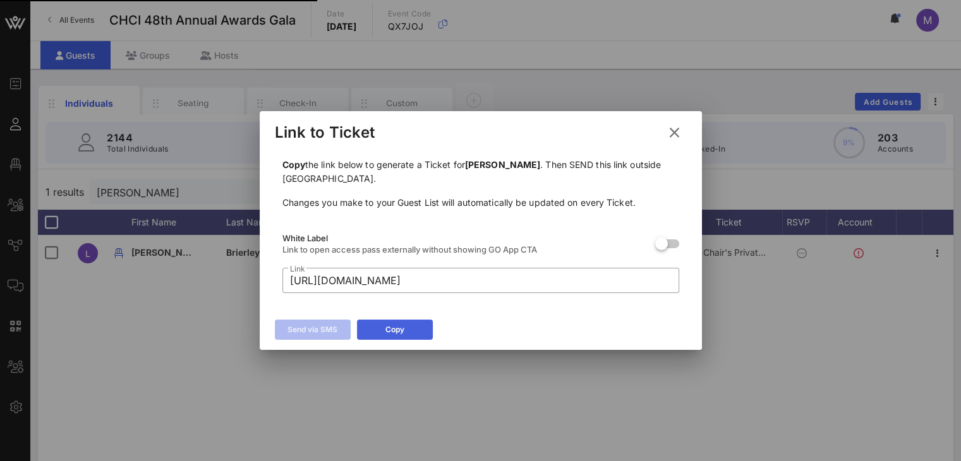
click at [414, 332] on button "Copy" at bounding box center [395, 330] width 76 height 20
click at [673, 128] on icon at bounding box center [673, 133] width 19 height 18
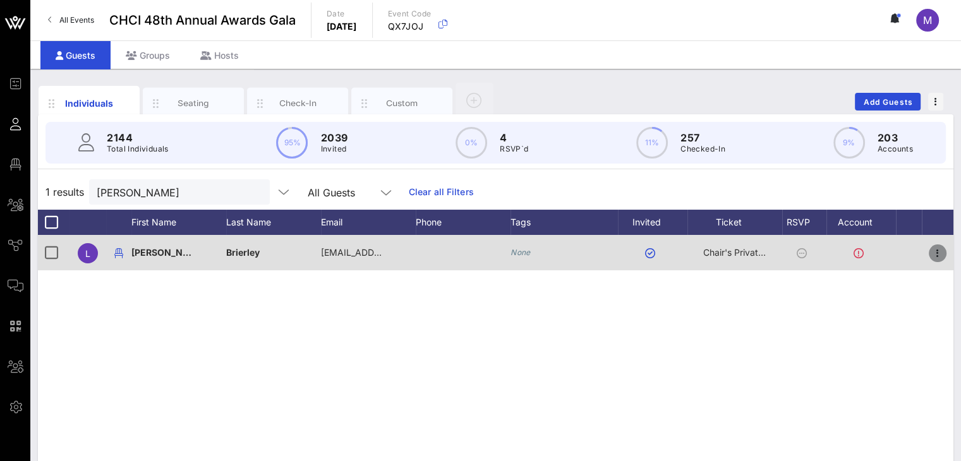
click at [938, 253] on icon "button" at bounding box center [937, 253] width 15 height 15
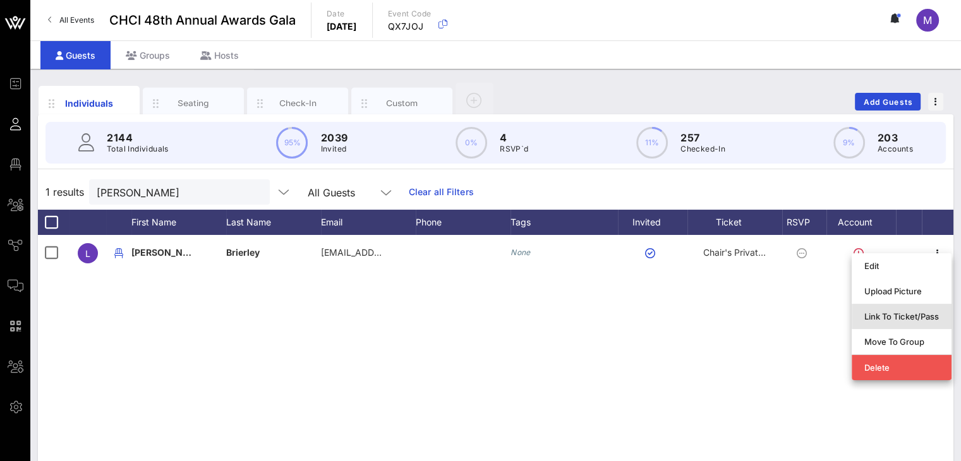
click at [909, 319] on div "Link To Ticket/Pass" at bounding box center [901, 316] width 75 height 10
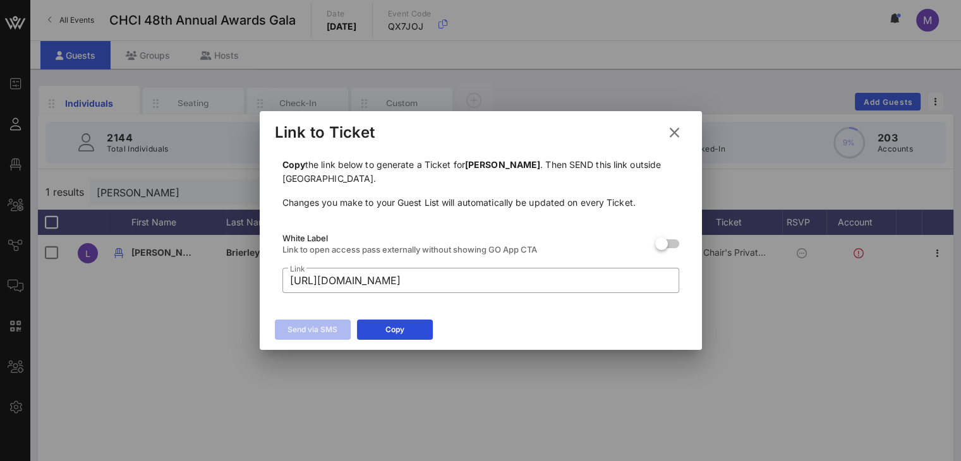
click at [671, 132] on icon at bounding box center [673, 133] width 19 height 18
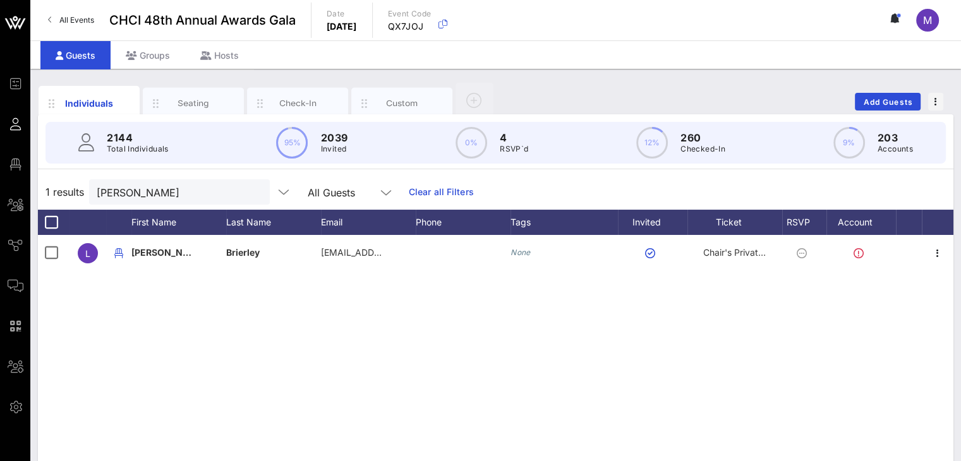
drag, startPoint x: 824, startPoint y: 327, endPoint x: 855, endPoint y: 286, distance: 51.8
click at [824, 327] on div "L [PERSON_NAME] [EMAIL_ADDRESS][DOMAIN_NAME] None Chair's Private Reception" at bounding box center [495, 424] width 915 height 379
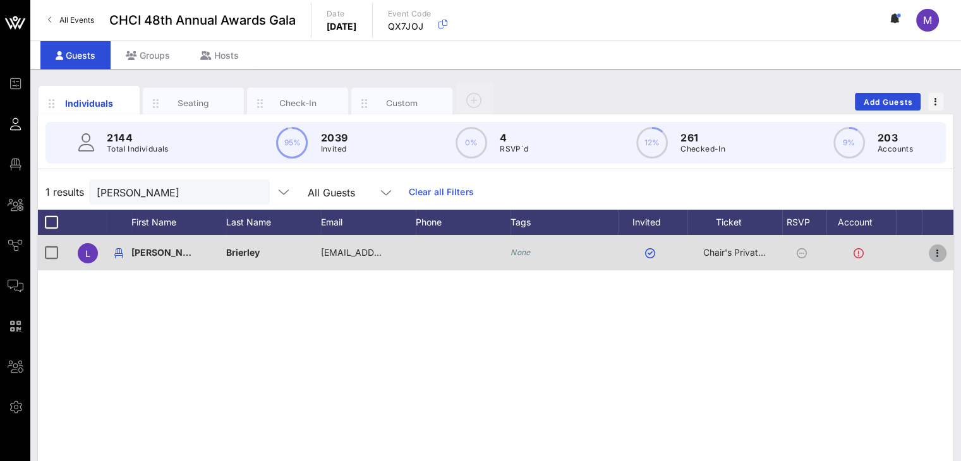
click at [932, 252] on icon "button" at bounding box center [937, 253] width 15 height 15
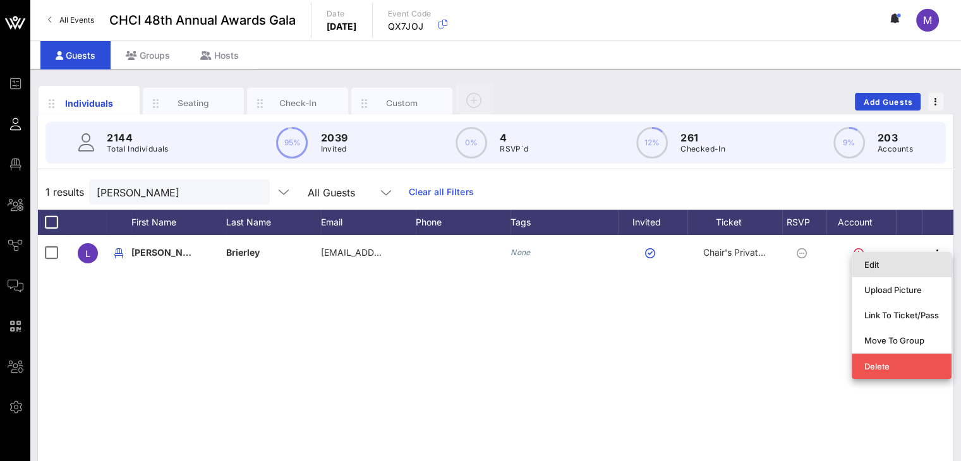
click at [886, 261] on div "Edit" at bounding box center [901, 265] width 75 height 10
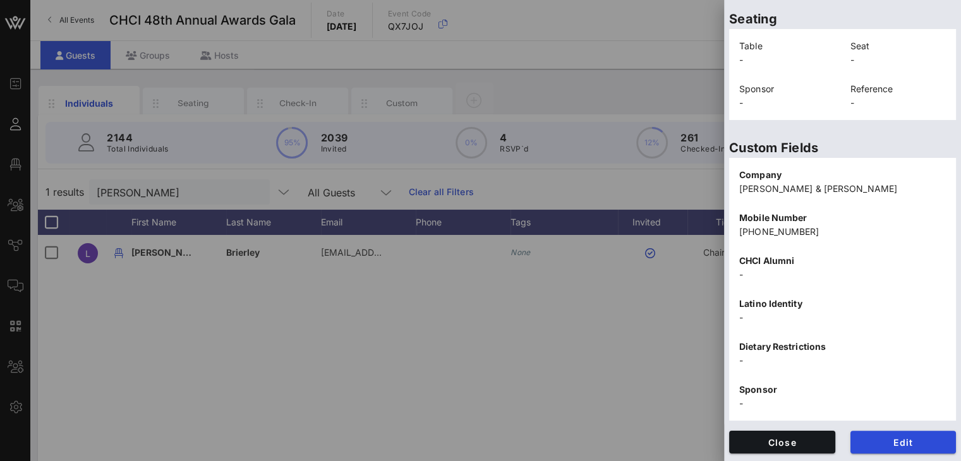
click at [802, 234] on p "[PHONE_NUMBER]" at bounding box center [842, 232] width 207 height 14
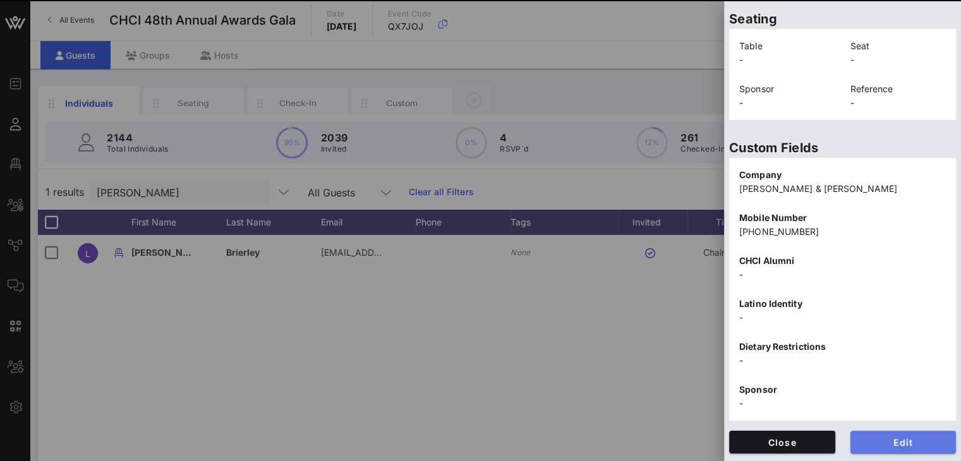
click at [906, 438] on span "Edit" at bounding box center [903, 442] width 86 height 11
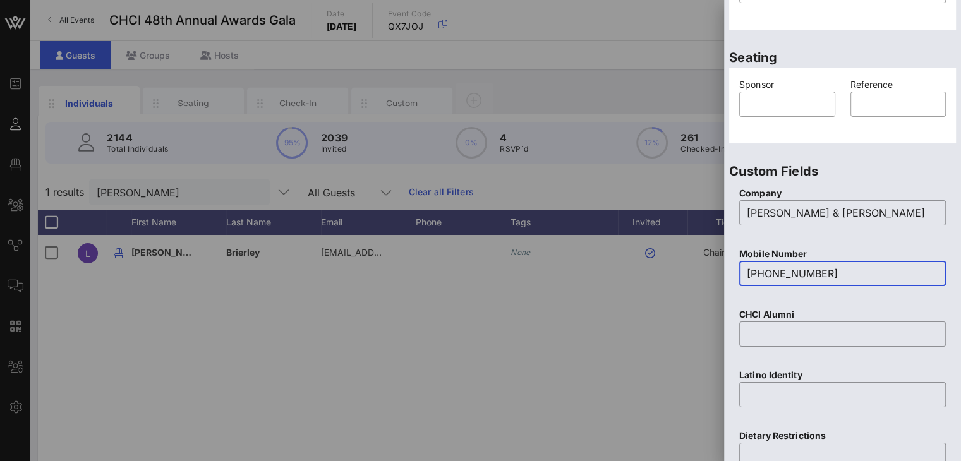
click at [834, 276] on input "[PHONE_NUMBER]" at bounding box center [842, 273] width 191 height 20
drag, startPoint x: 834, startPoint y: 273, endPoint x: 737, endPoint y: 273, distance: 96.6
click at [737, 273] on div "Mobile Number ​ [PHONE_NUMBER]" at bounding box center [842, 274] width 222 height 61
paste input "[PHONE_NUMBER]"
type input "202-849-0774202-849-0774"
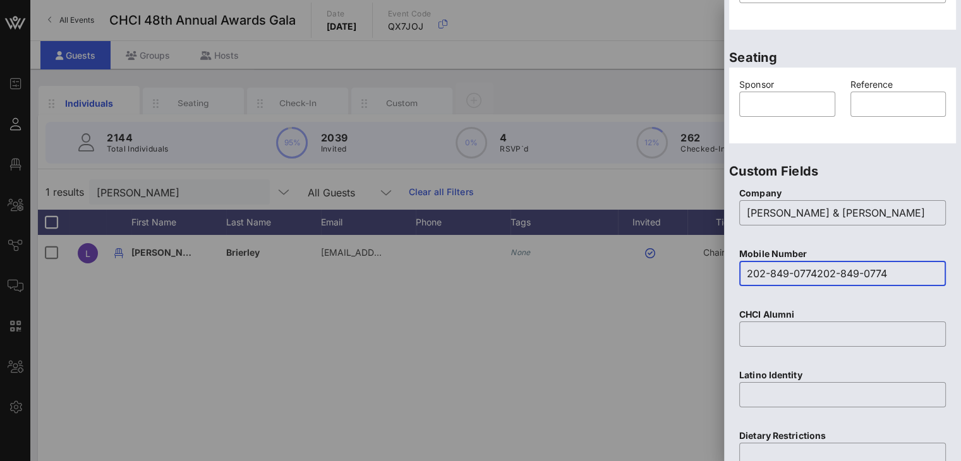
drag, startPoint x: 901, startPoint y: 275, endPoint x: 710, endPoint y: 287, distance: 191.8
click at [710, 287] on div "Event Builder Guests Floor Plan All Groups Journeys Comms QR Scanner Team Setti…" at bounding box center [480, 313] width 961 height 627
type input "[PHONE_NUMBER]"
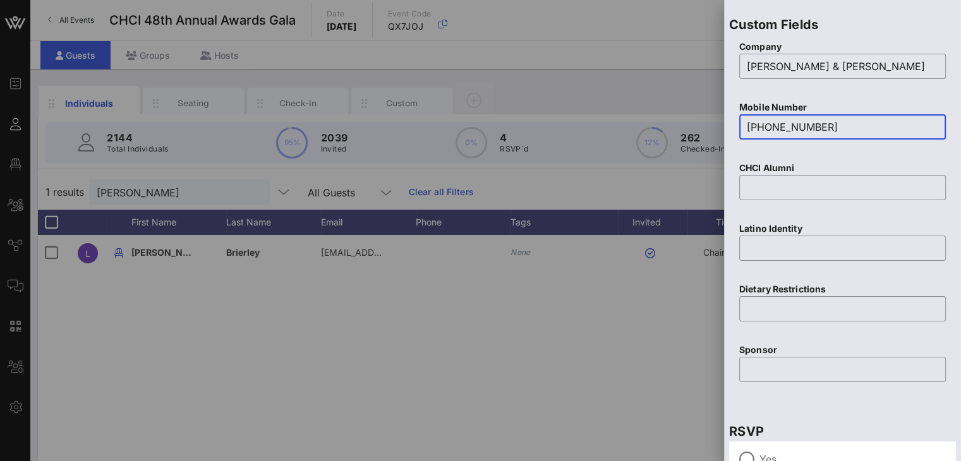
scroll to position [549, 0]
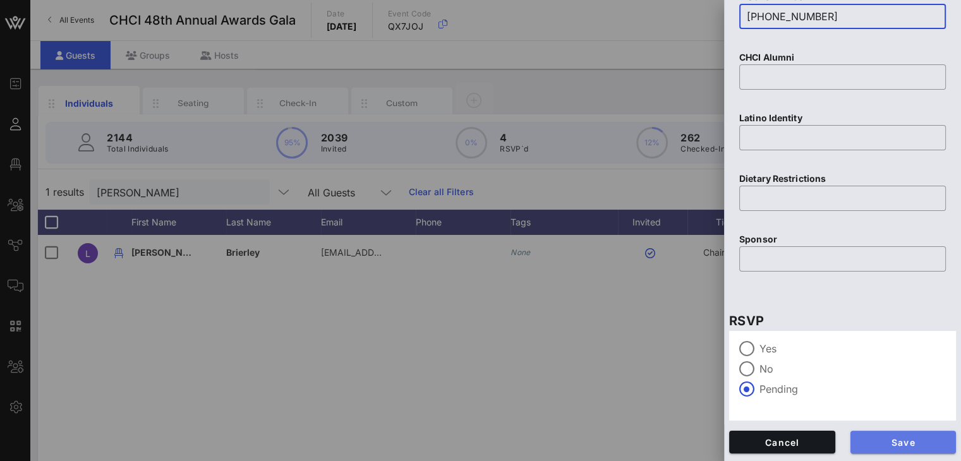
click at [915, 439] on span "Save" at bounding box center [903, 442] width 86 height 11
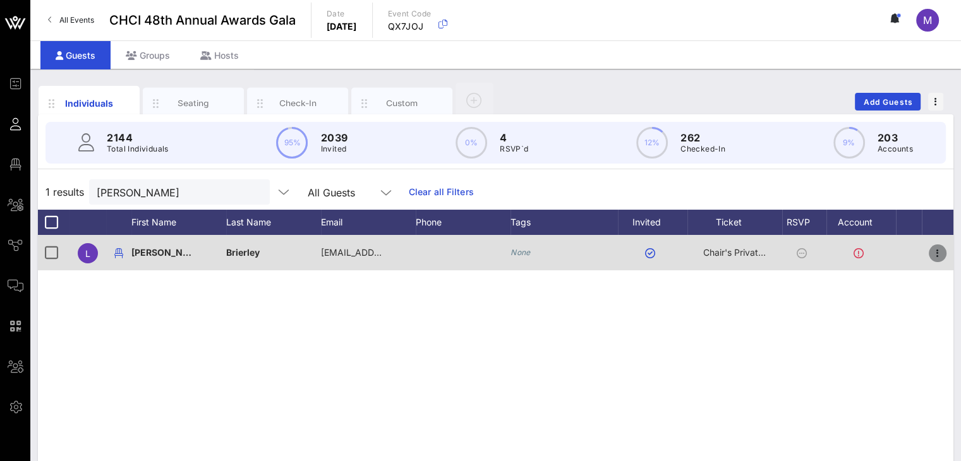
click at [931, 255] on icon "button" at bounding box center [937, 253] width 15 height 15
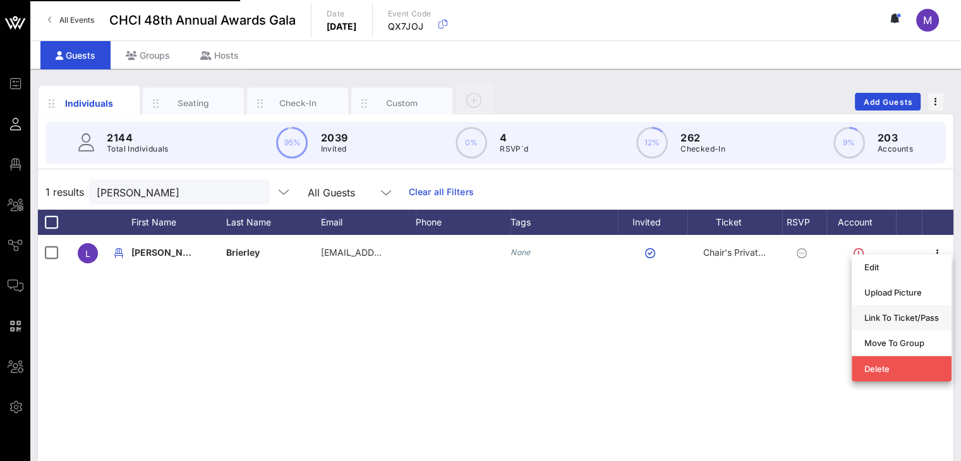
click at [917, 321] on div "Link To Ticket/Pass" at bounding box center [901, 318] width 75 height 10
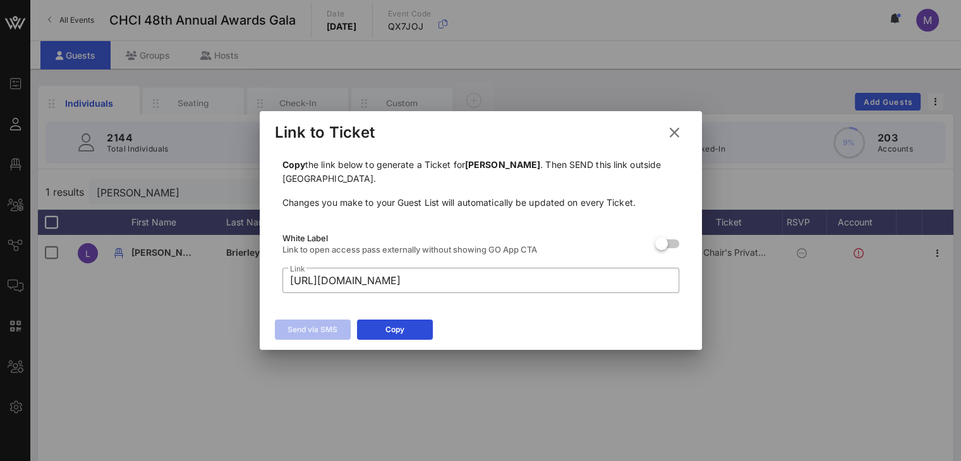
click at [677, 133] on icon at bounding box center [674, 132] width 20 height 18
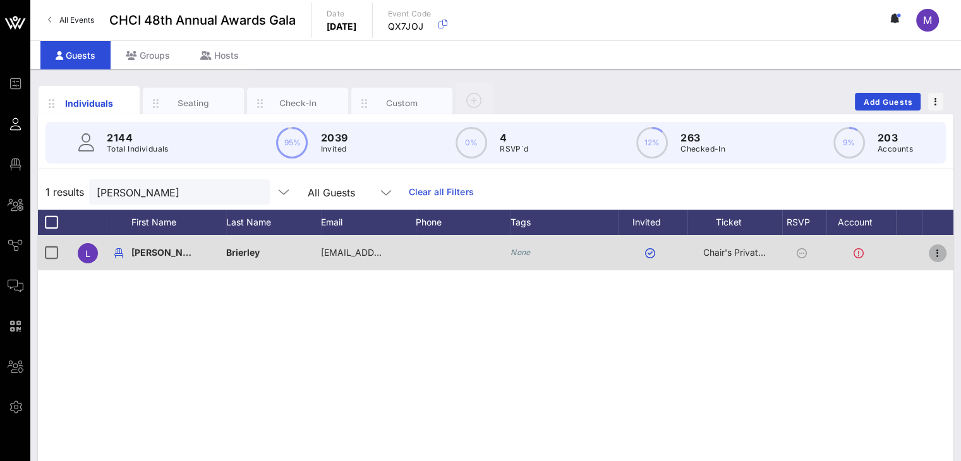
click at [939, 253] on icon "button" at bounding box center [937, 253] width 15 height 15
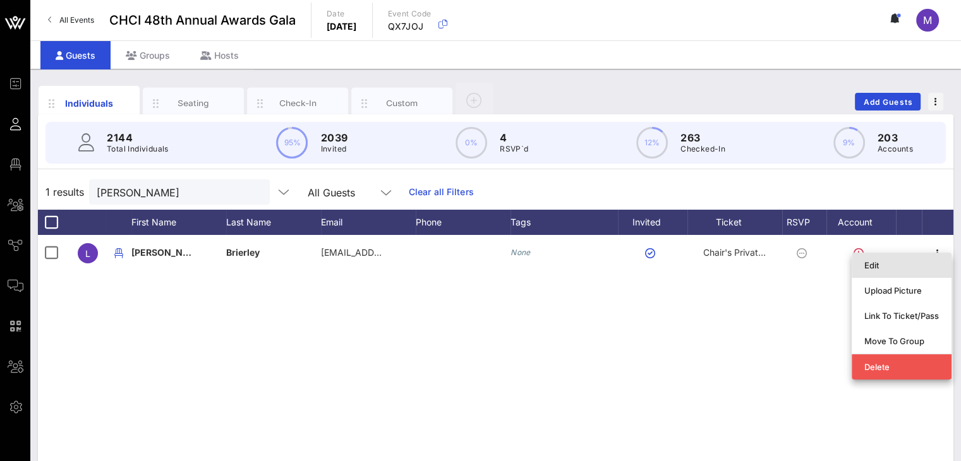
click at [889, 263] on div "Edit" at bounding box center [901, 265] width 75 height 10
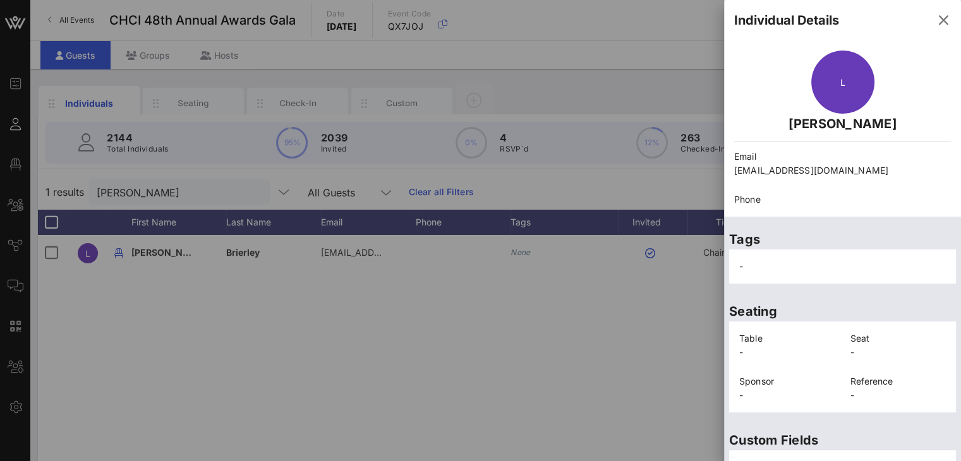
click at [710, 212] on div at bounding box center [480, 230] width 961 height 461
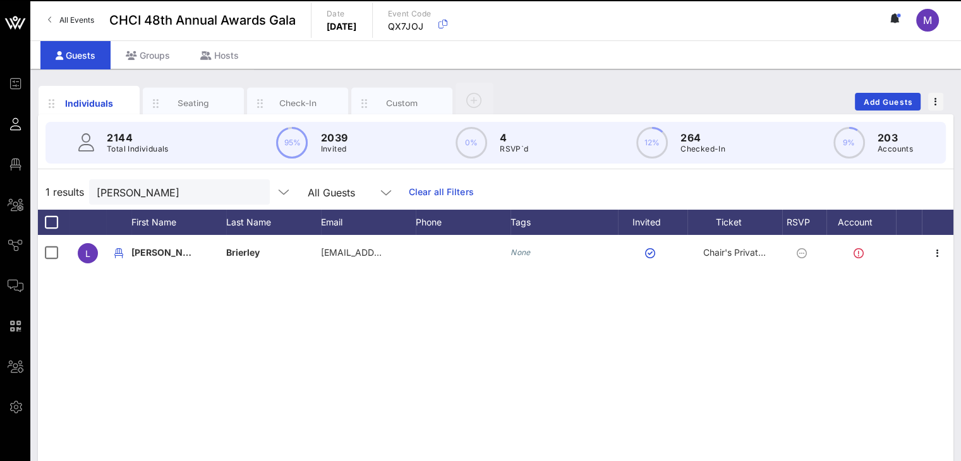
scroll to position [89, 0]
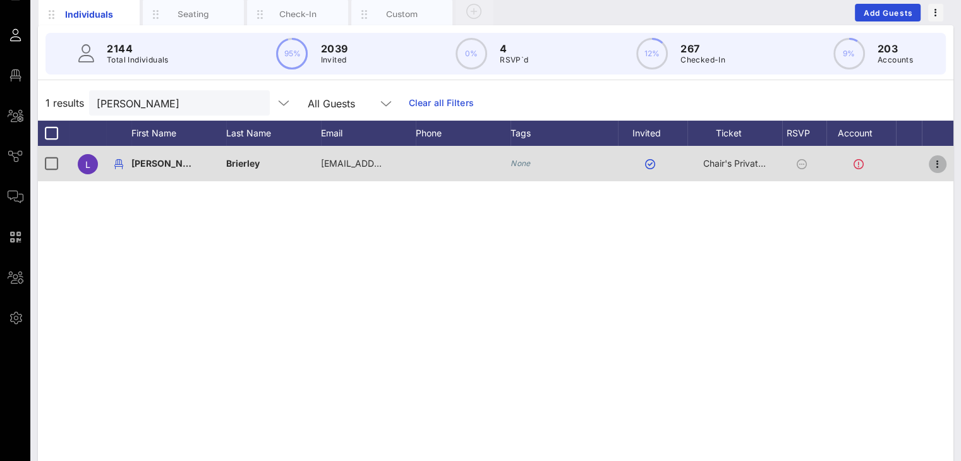
click at [939, 160] on icon "button" at bounding box center [937, 164] width 15 height 15
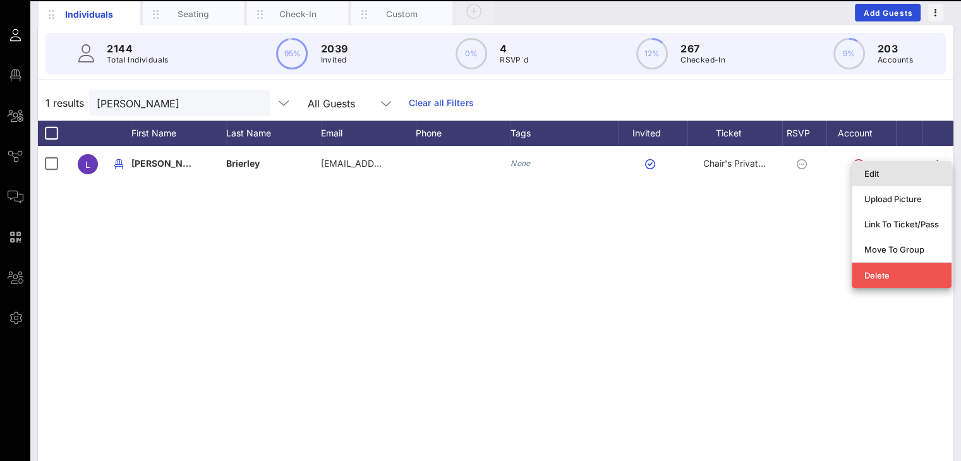
click at [872, 174] on div "Edit" at bounding box center [901, 174] width 75 height 10
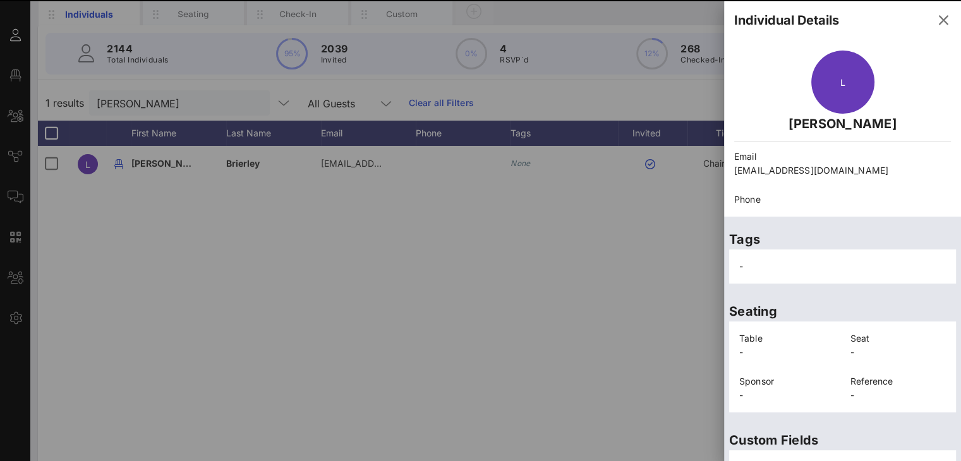
scroll to position [292, 0]
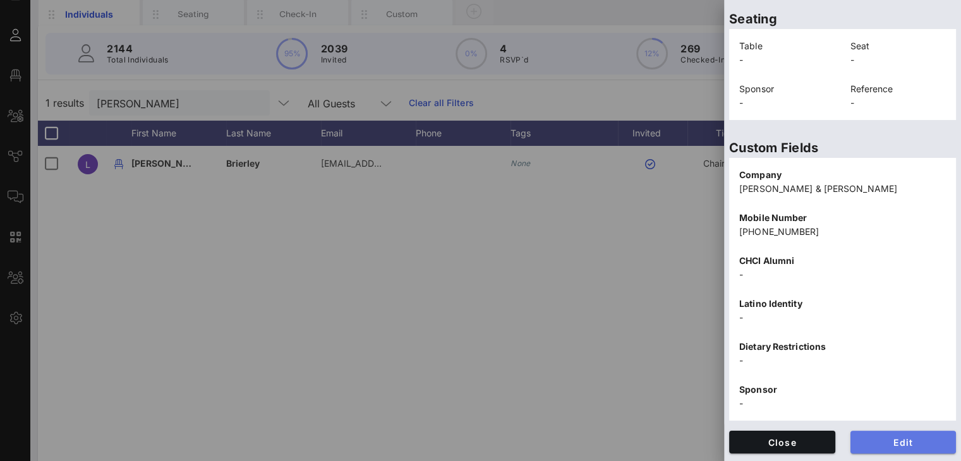
click at [901, 438] on span "Edit" at bounding box center [903, 442] width 86 height 11
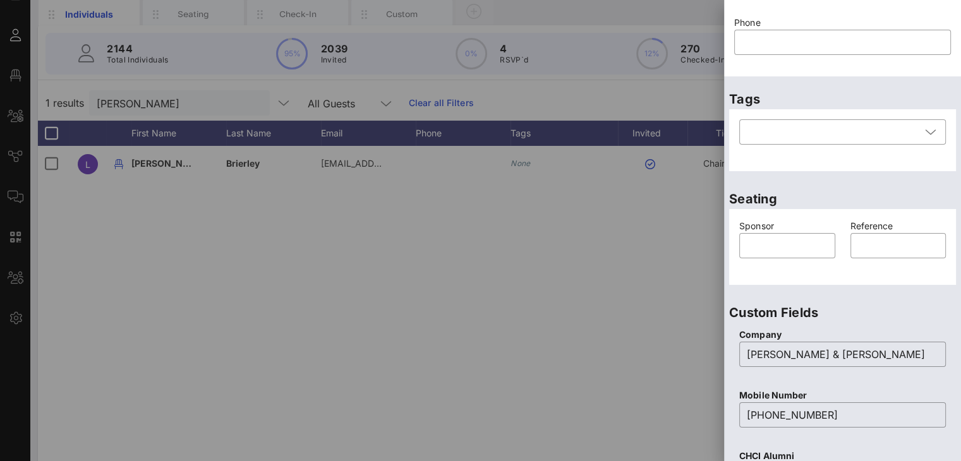
scroll to position [0, 0]
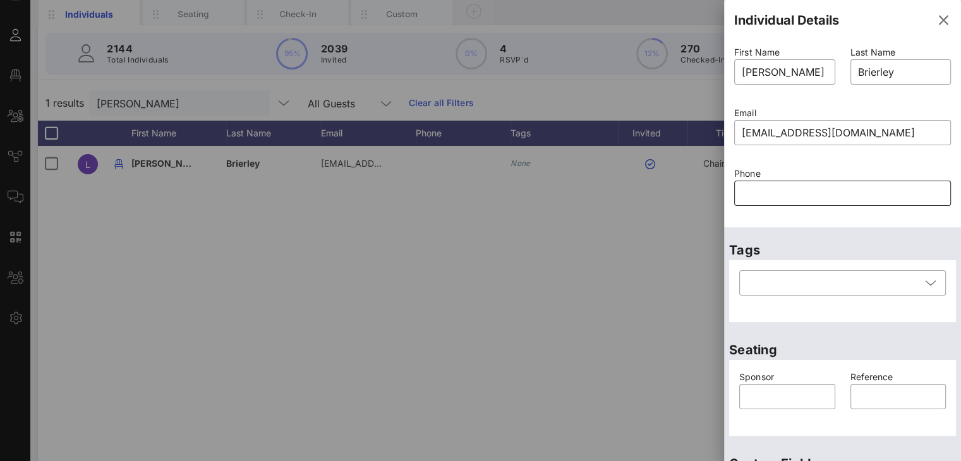
click at [779, 194] on input "text" at bounding box center [841, 193] width 201 height 20
paste input "text"
paste input "[PHONE_NUMBER]"
type input "[PHONE_NUMBER]"
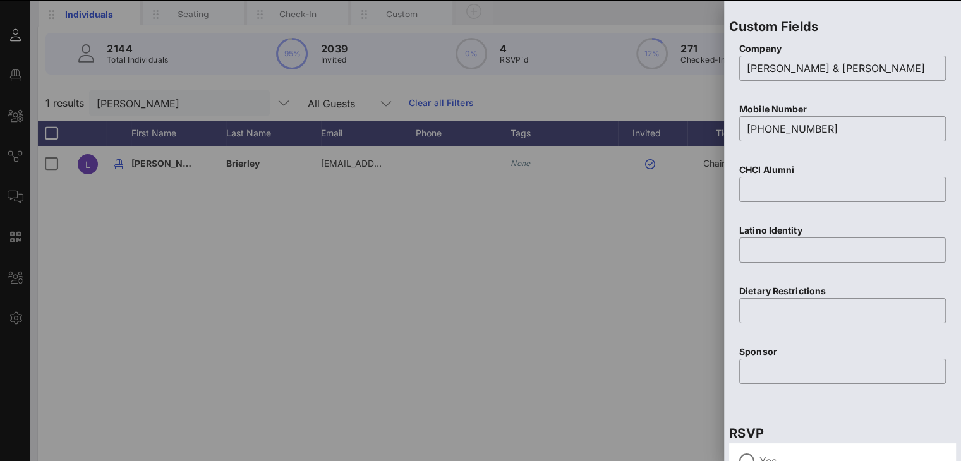
scroll to position [547, 0]
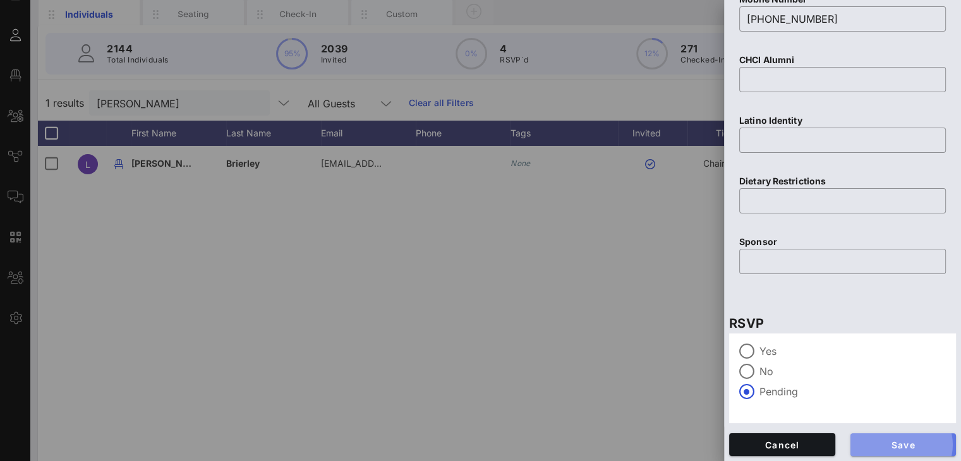
click at [921, 443] on span "Save" at bounding box center [903, 445] width 86 height 11
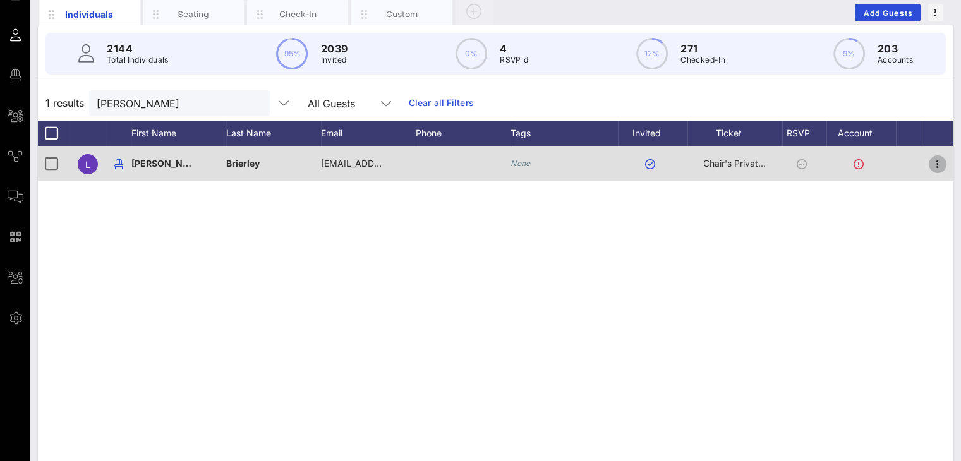
click at [938, 160] on icon "button" at bounding box center [937, 164] width 15 height 15
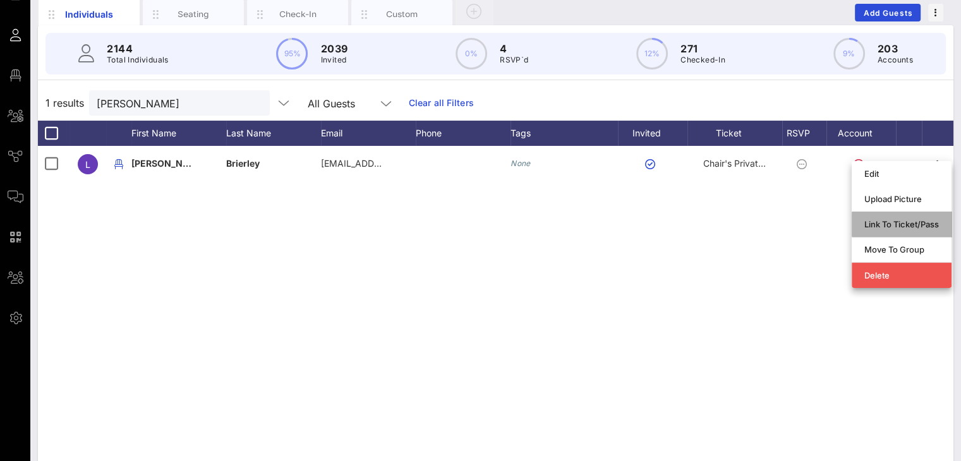
click at [896, 223] on div "Link To Ticket/Pass" at bounding box center [901, 224] width 75 height 10
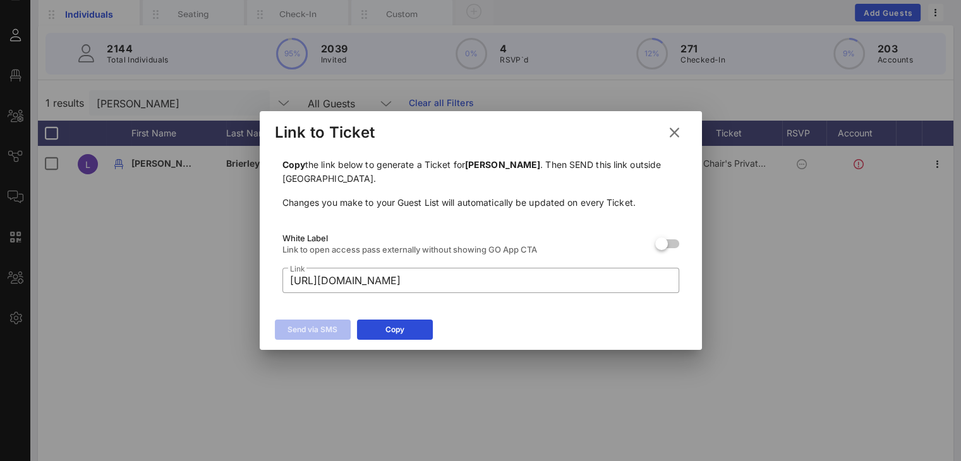
click at [489, 326] on div "Send via SMS Copy" at bounding box center [481, 331] width 442 height 37
click at [677, 132] on icon at bounding box center [673, 132] width 18 height 17
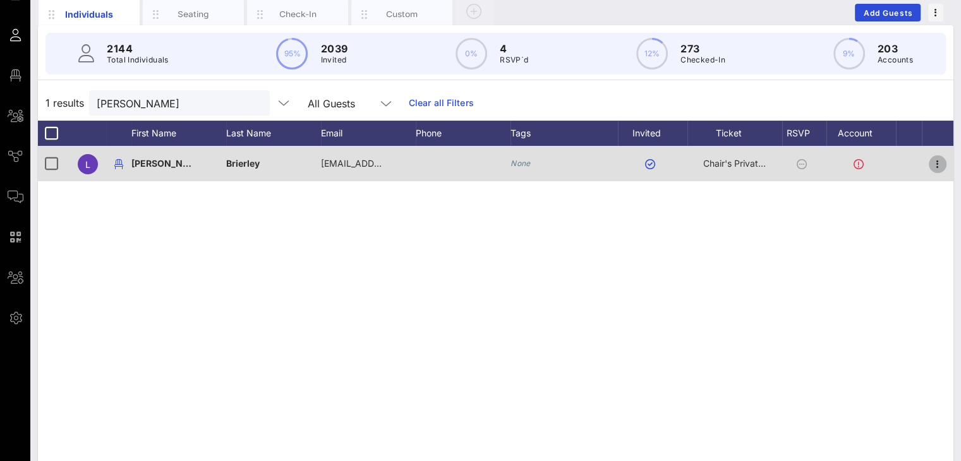
click at [937, 159] on icon "button" at bounding box center [937, 164] width 15 height 15
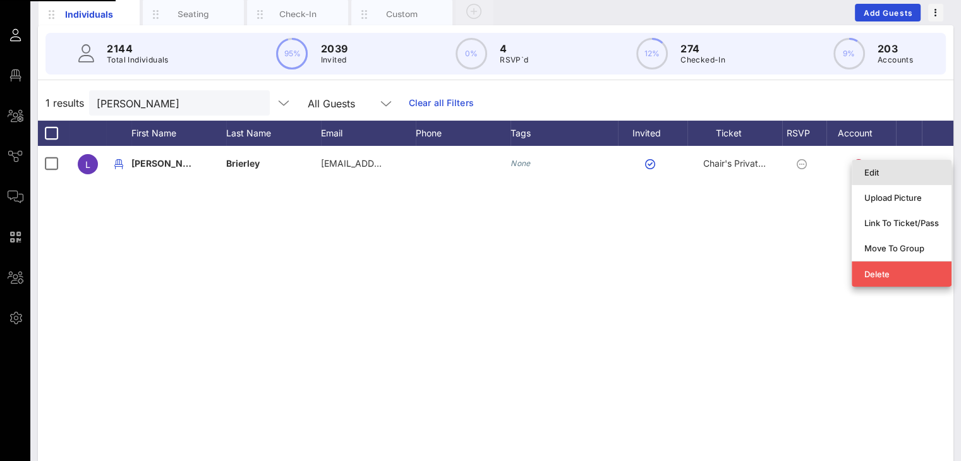
click at [885, 170] on div "Edit" at bounding box center [901, 172] width 75 height 10
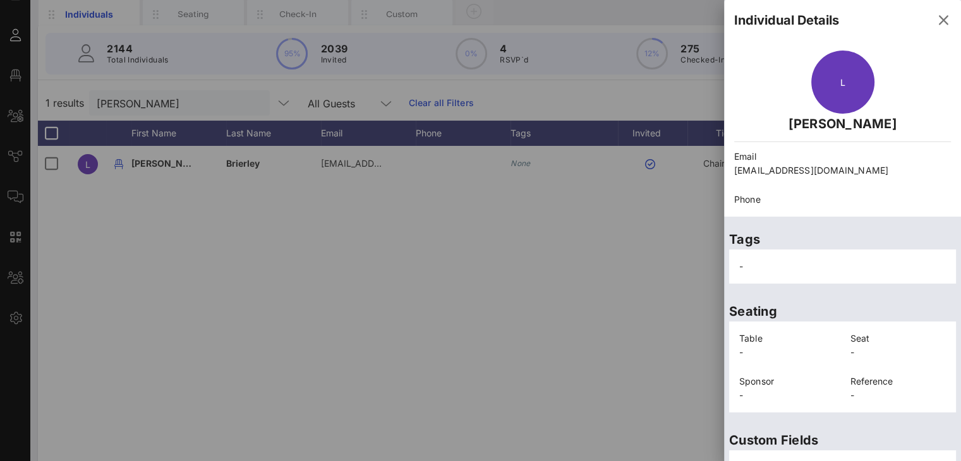
scroll to position [277, 0]
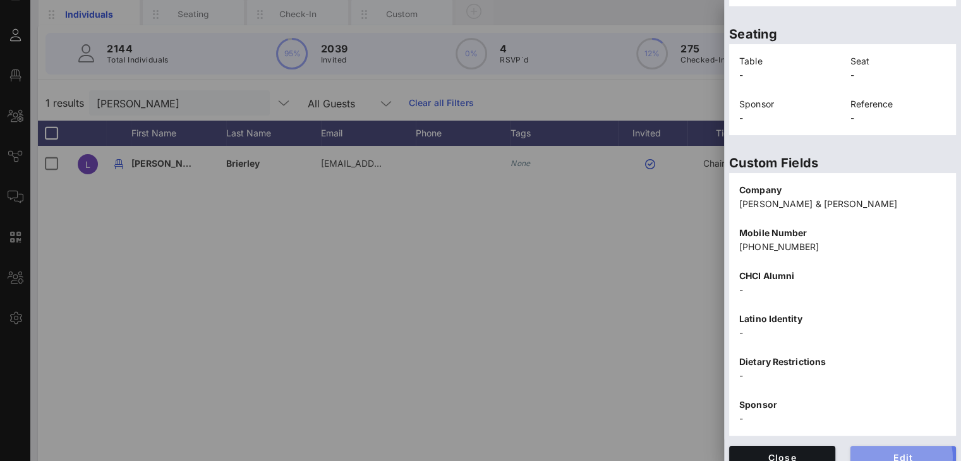
click at [884, 452] on span "Edit" at bounding box center [903, 457] width 86 height 11
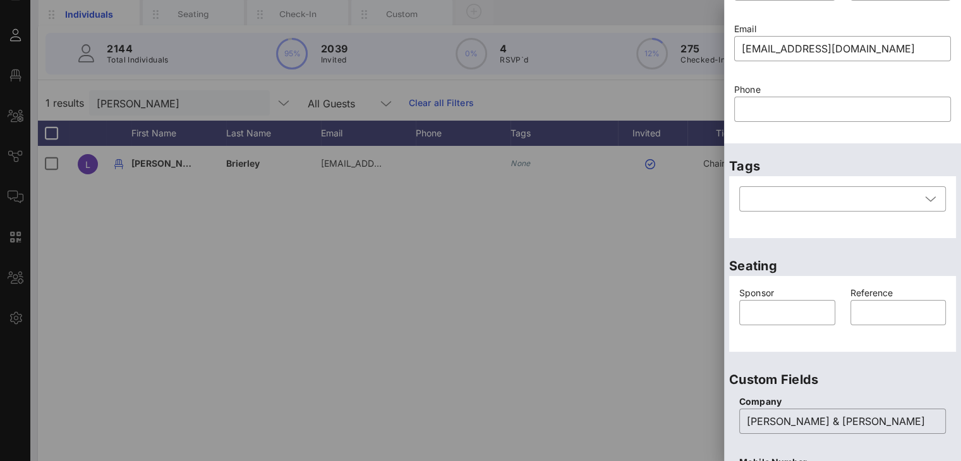
scroll to position [35, 0]
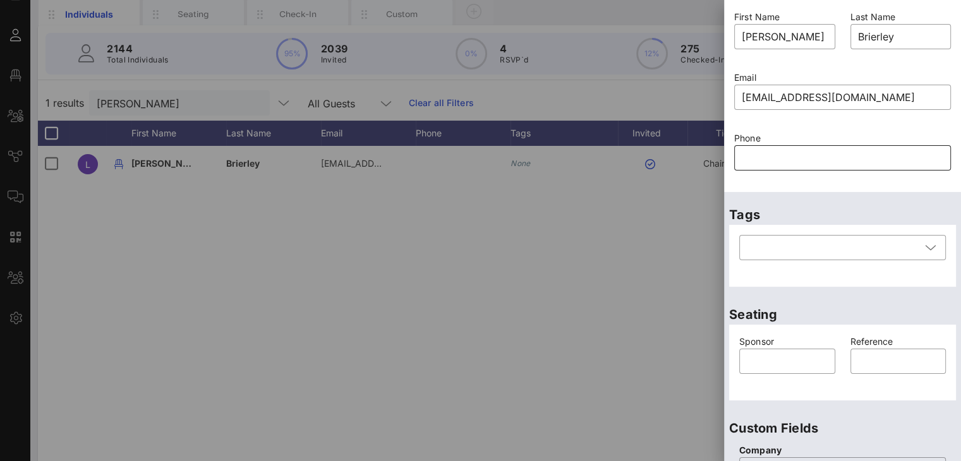
click at [782, 162] on input "text" at bounding box center [841, 158] width 201 height 20
paste input "202-849-0774"
type input "202-849-0774"
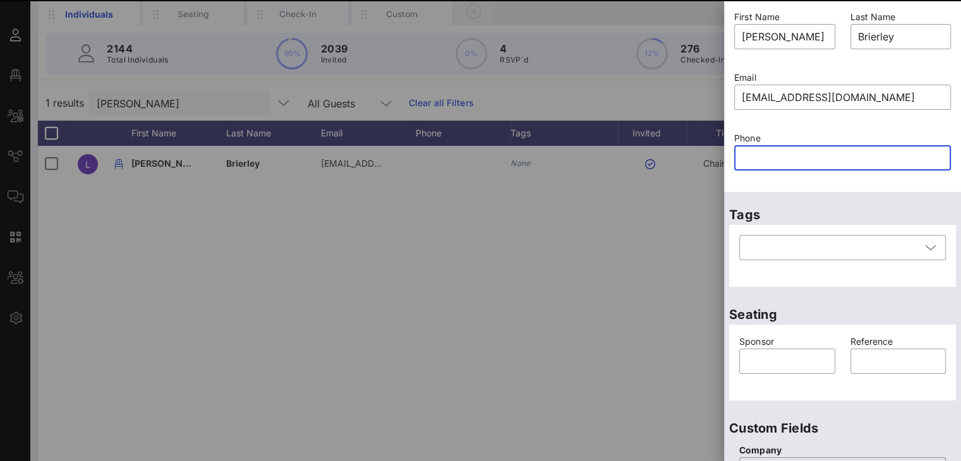
paste input "202-849-0774"
type input "202-849-0774"
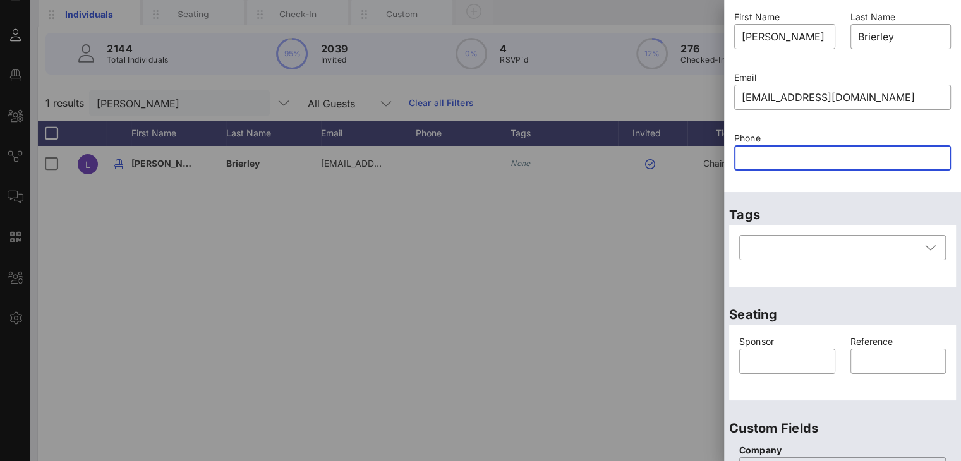
paste input "202-849-0774"
type input "202-849-0774"
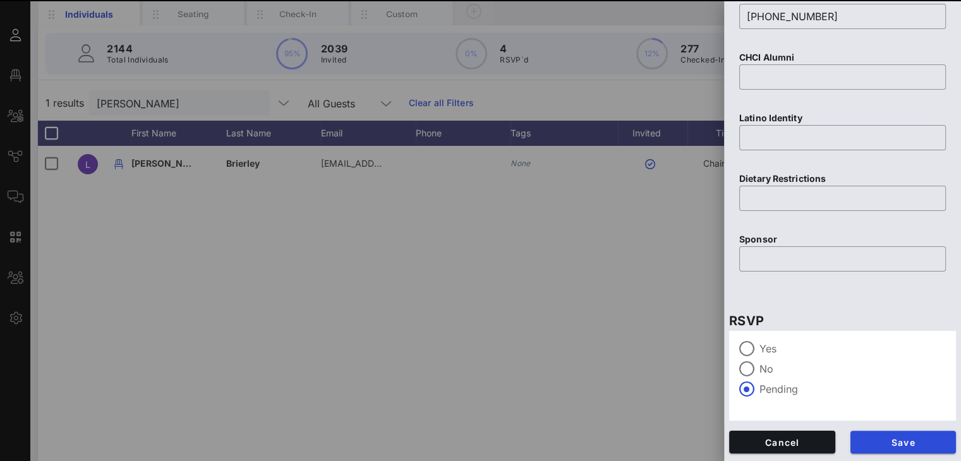
scroll to position [0, 0]
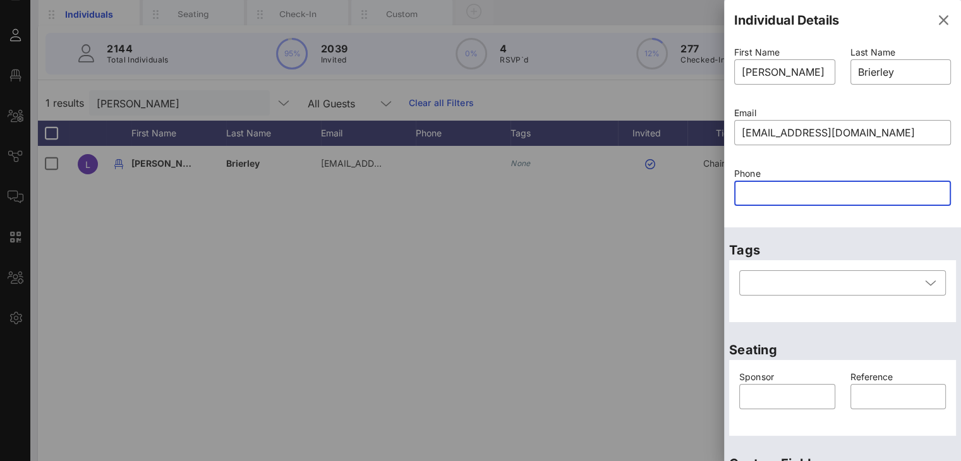
paste input "202-849-0774"
type input "202-849-0774"
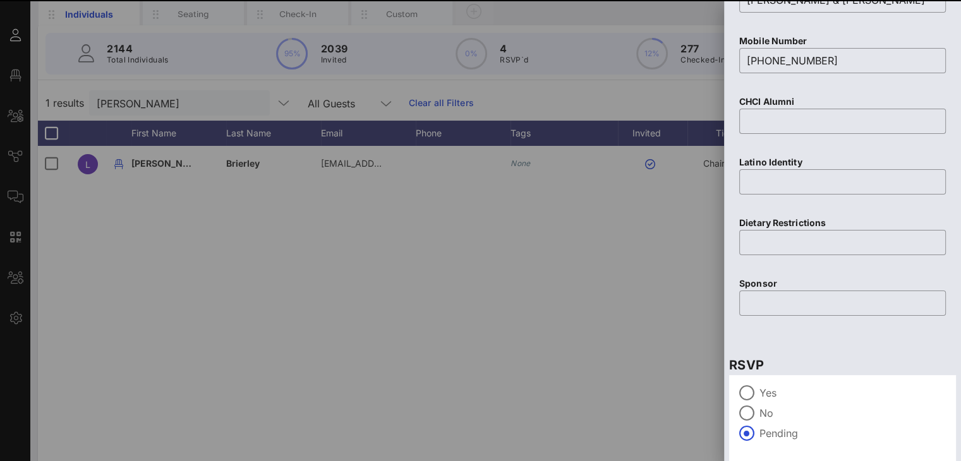
scroll to position [549, 0]
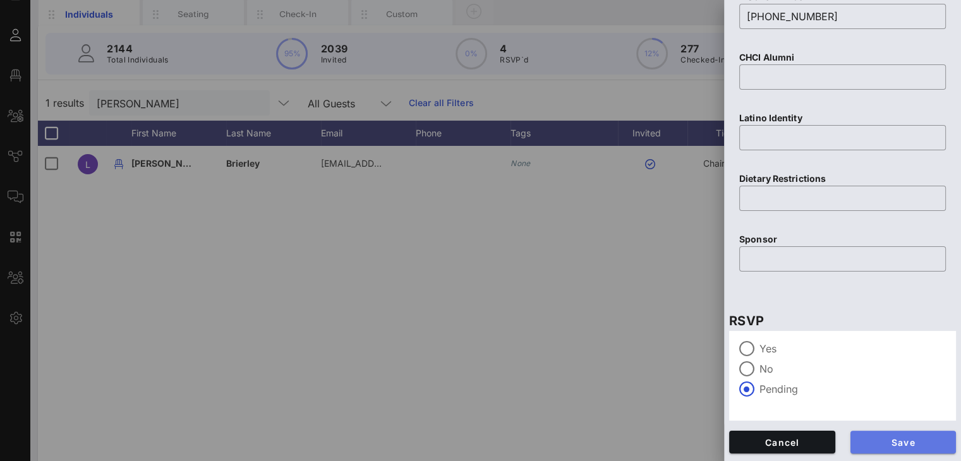
click at [882, 443] on span "Save" at bounding box center [903, 442] width 86 height 11
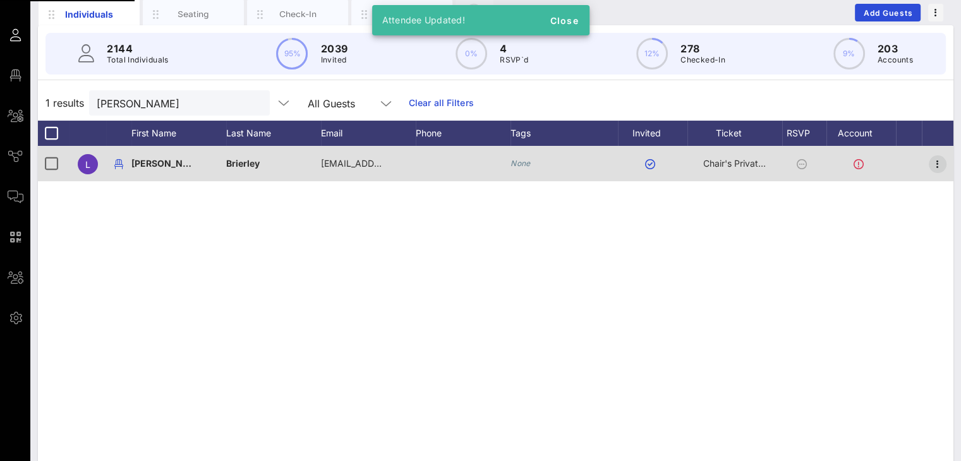
click at [932, 163] on icon "button" at bounding box center [937, 164] width 15 height 15
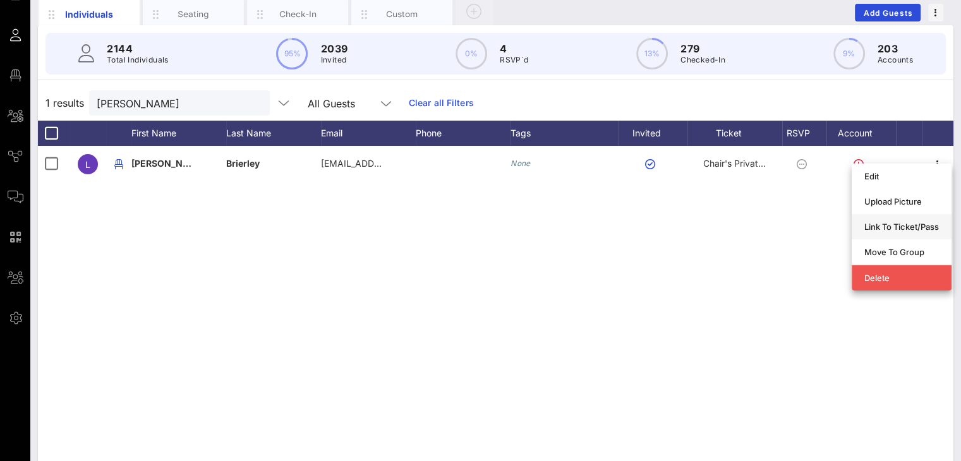
click at [911, 227] on div "Link To Ticket/Pass" at bounding box center [901, 227] width 75 height 10
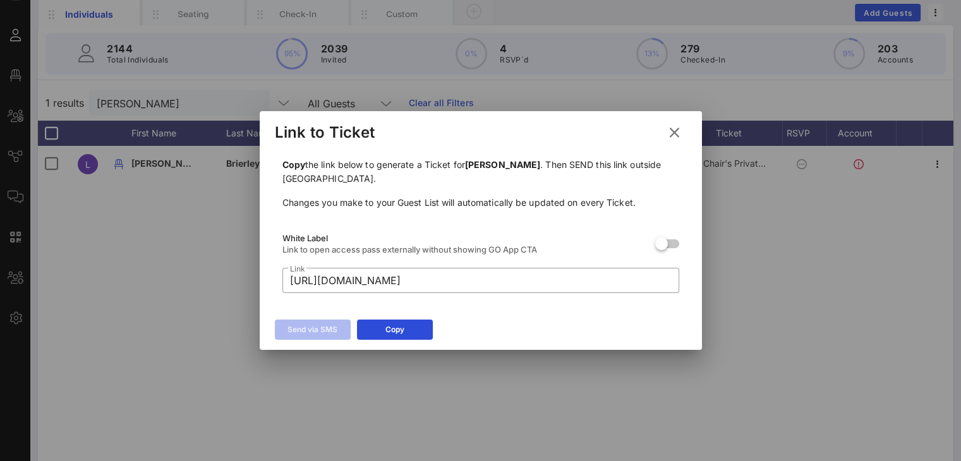
click at [673, 134] on icon at bounding box center [673, 133] width 19 height 20
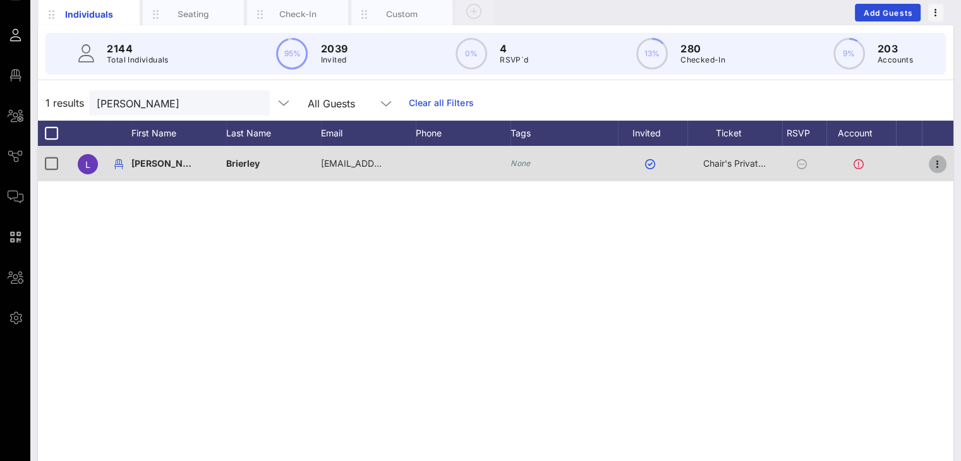
click at [937, 164] on icon "button" at bounding box center [937, 164] width 15 height 15
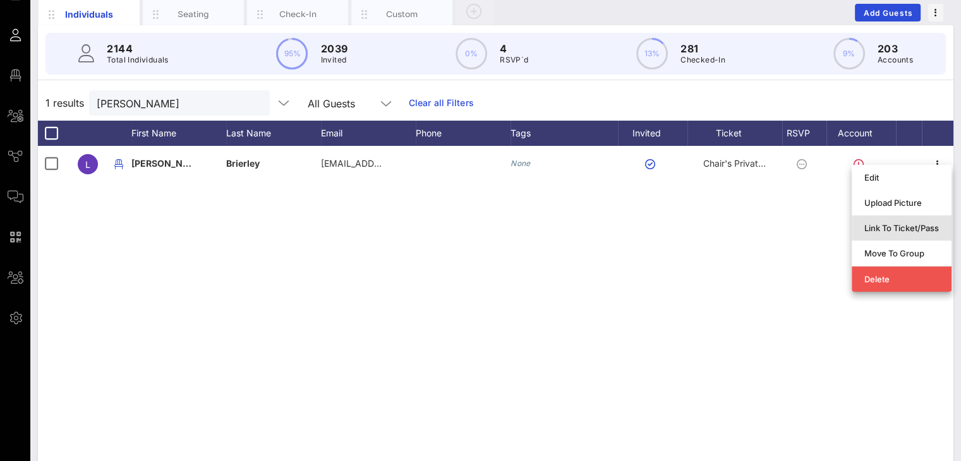
click at [881, 225] on div "Link To Ticket/Pass" at bounding box center [901, 228] width 75 height 10
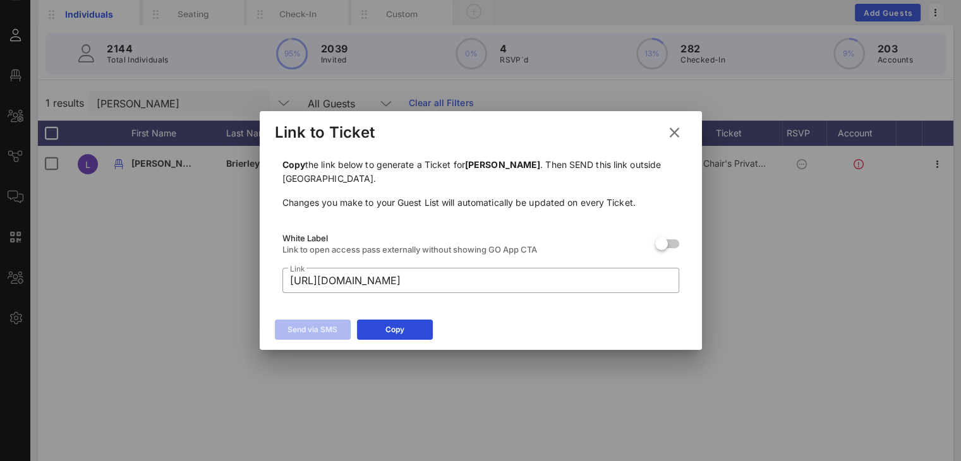
click at [672, 132] on icon at bounding box center [673, 132] width 18 height 17
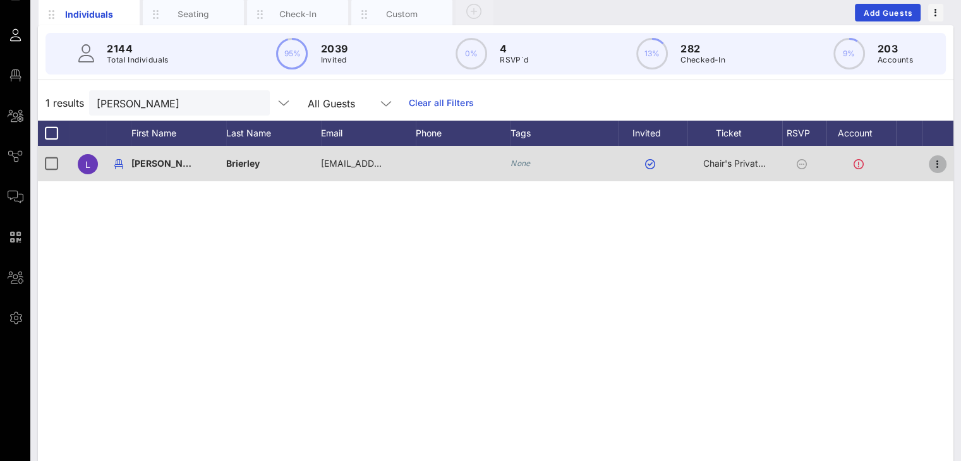
click at [935, 164] on icon "button" at bounding box center [937, 164] width 15 height 15
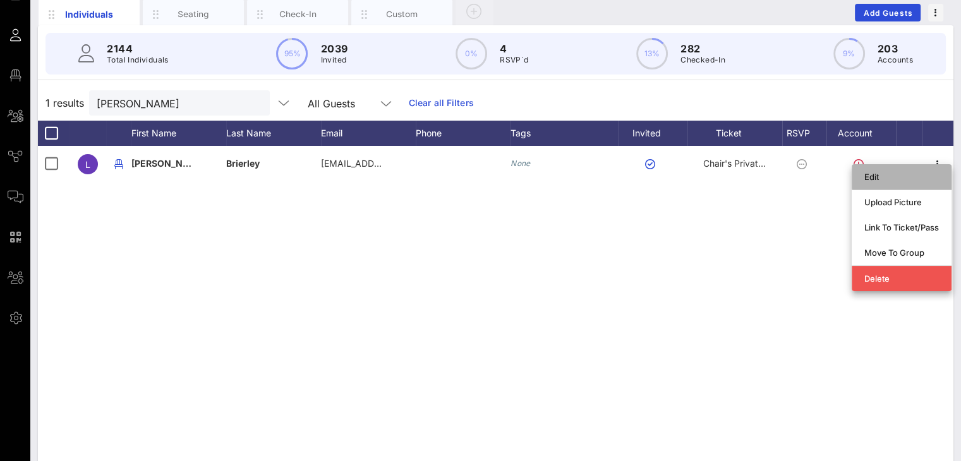
click at [890, 174] on div "Edit" at bounding box center [901, 177] width 75 height 10
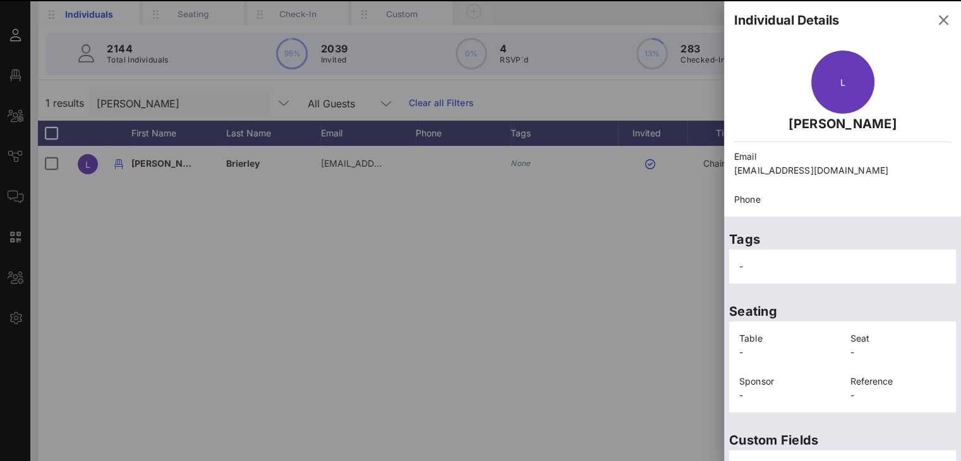
scroll to position [292, 0]
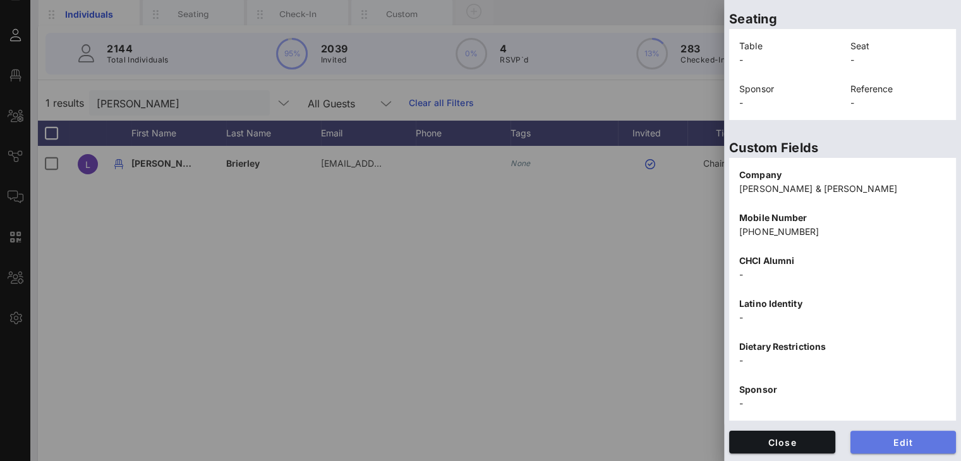
click at [917, 440] on span "Edit" at bounding box center [903, 442] width 86 height 11
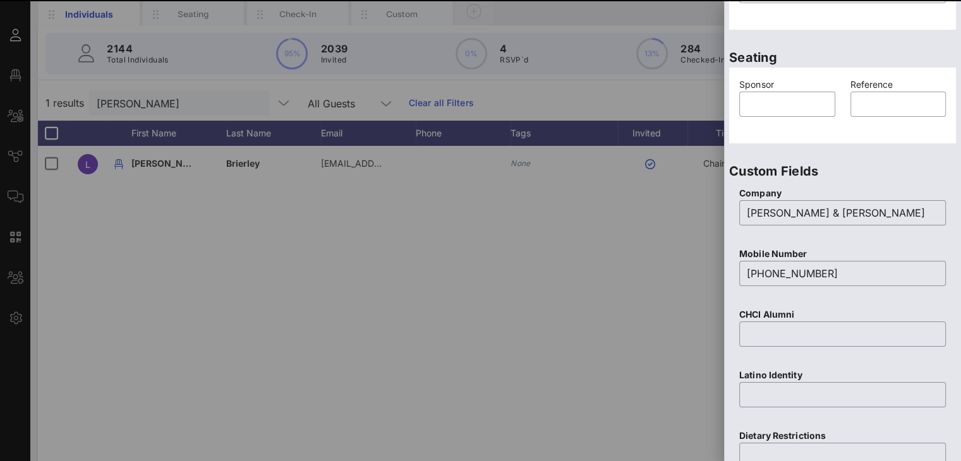
scroll to position [103, 0]
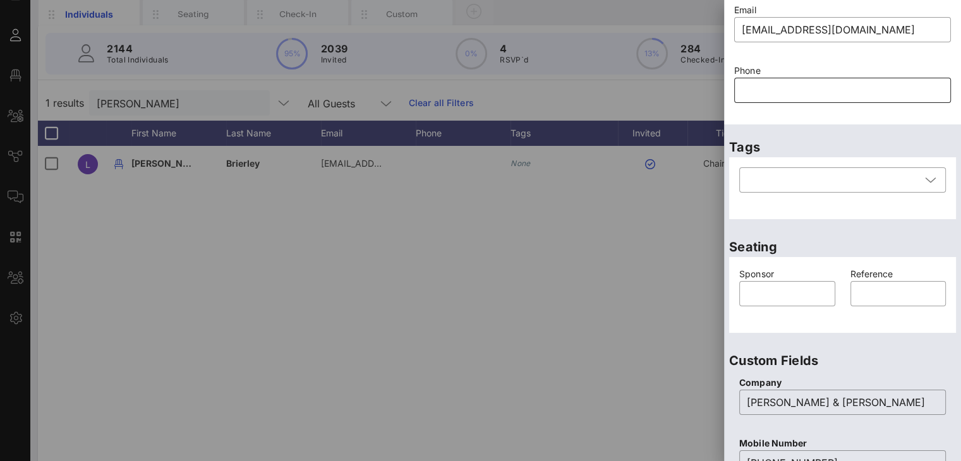
click at [762, 93] on input "text" at bounding box center [841, 90] width 201 height 20
paste input "202-849-0774"
type input "202-849-0774"
paste input "202-849-0774"
type input "202-849-0774"
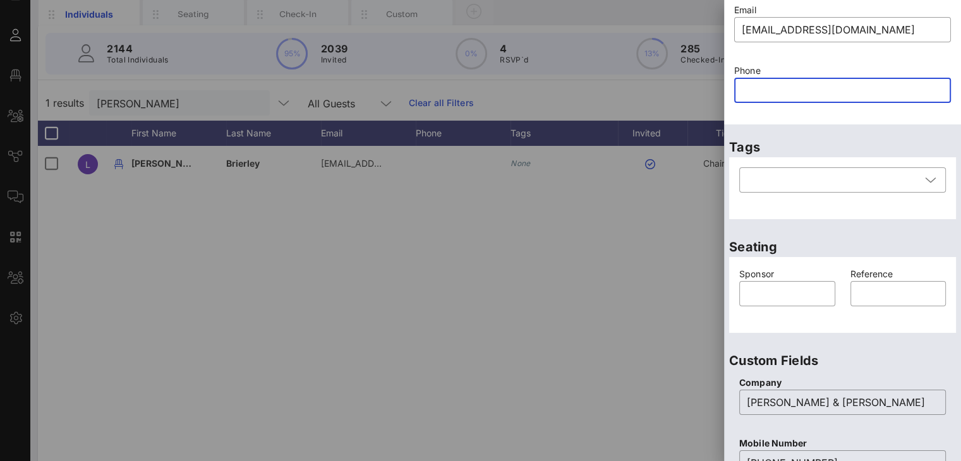
paste input "202-849-0774"
type input "202-849-0774"
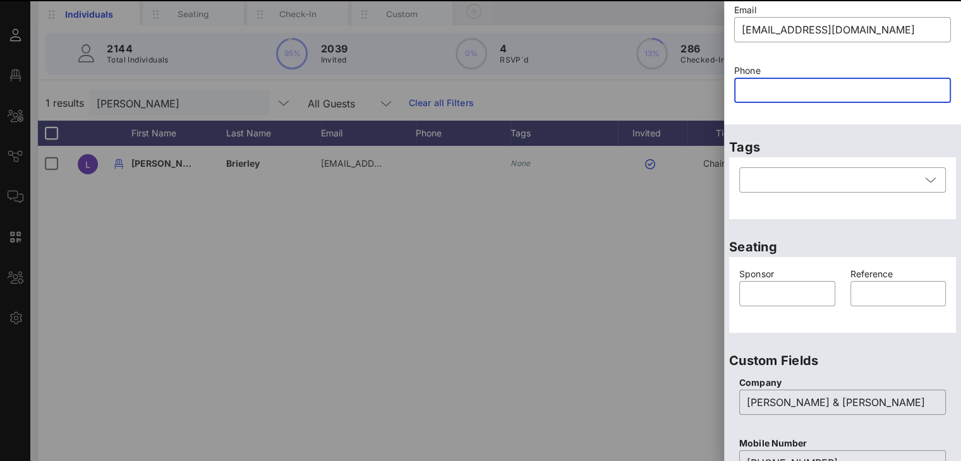
scroll to position [549, 0]
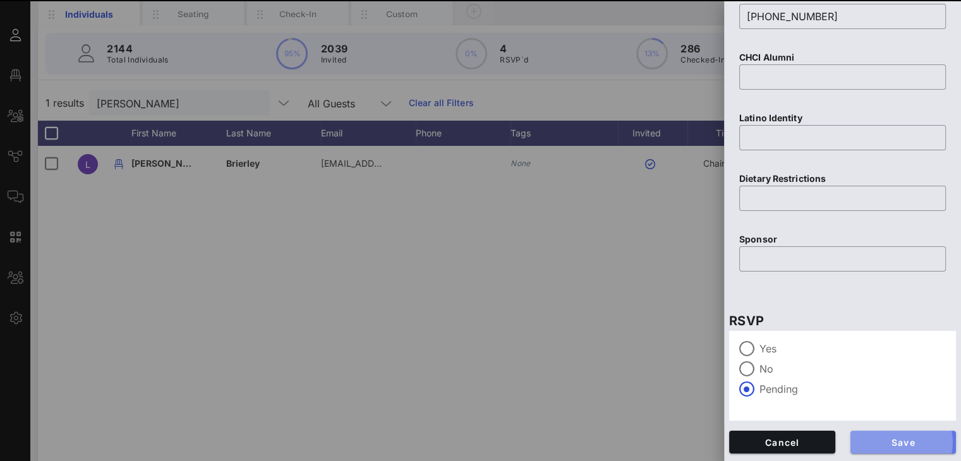
drag, startPoint x: 875, startPoint y: 436, endPoint x: 871, endPoint y: 442, distance: 7.2
click at [877, 438] on span "Save" at bounding box center [903, 442] width 86 height 11
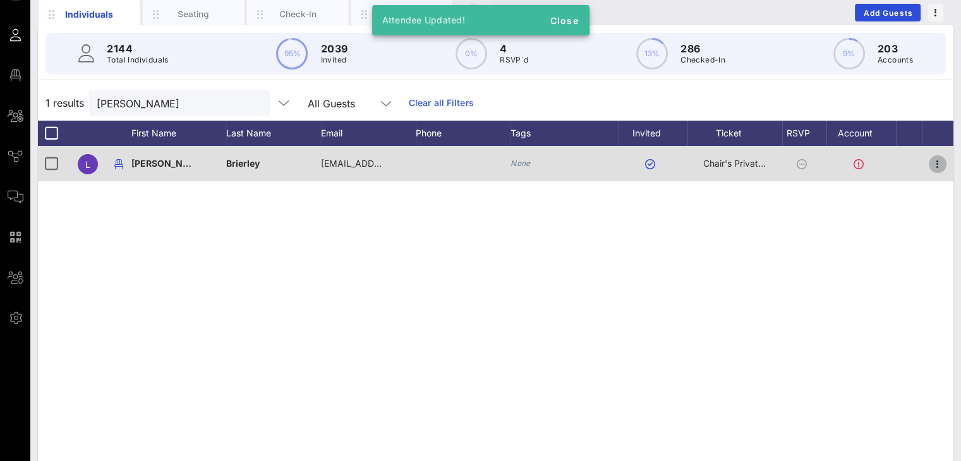
click at [932, 163] on icon "button" at bounding box center [937, 164] width 15 height 15
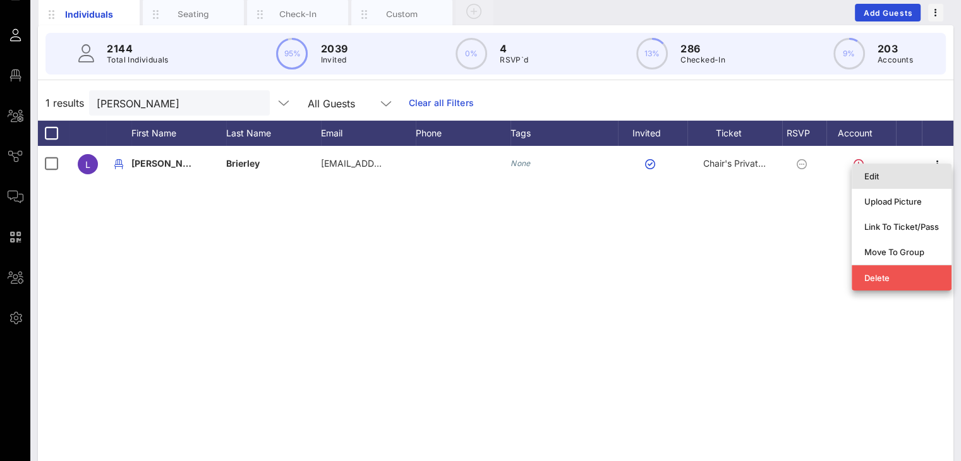
click at [905, 177] on div "Edit" at bounding box center [901, 176] width 75 height 10
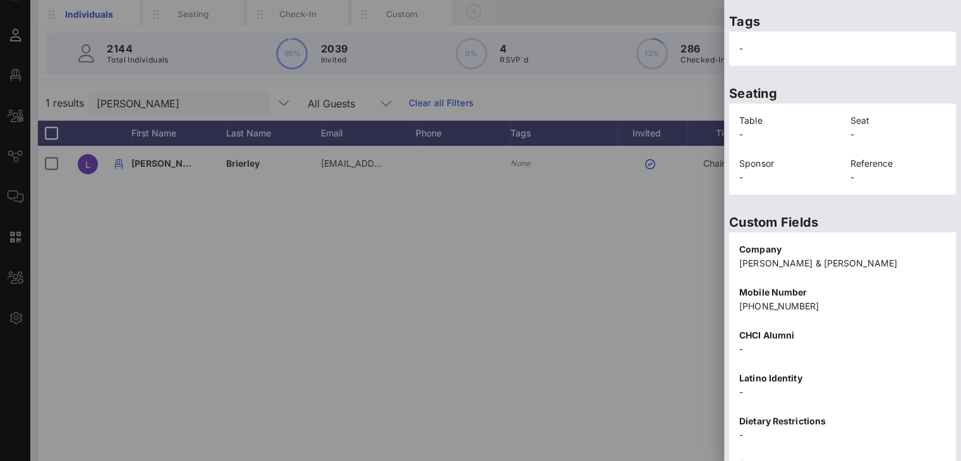
scroll to position [292, 0]
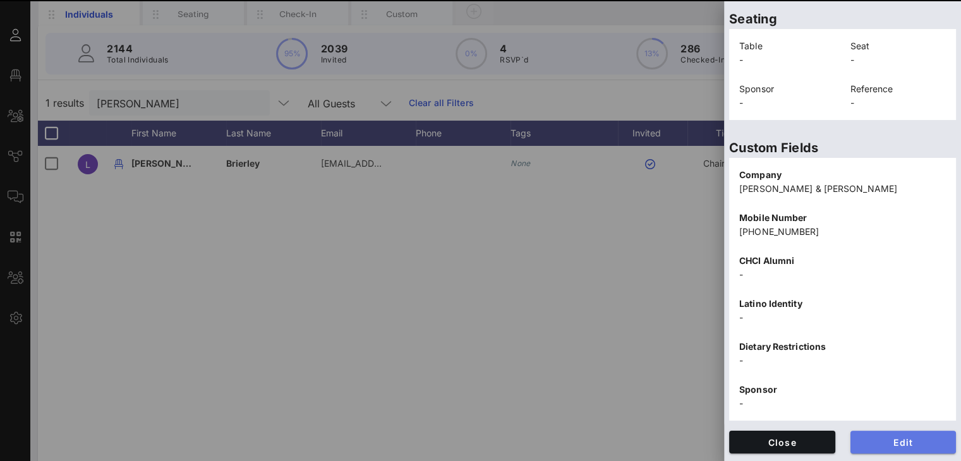
click at [894, 438] on span "Edit" at bounding box center [903, 442] width 86 height 11
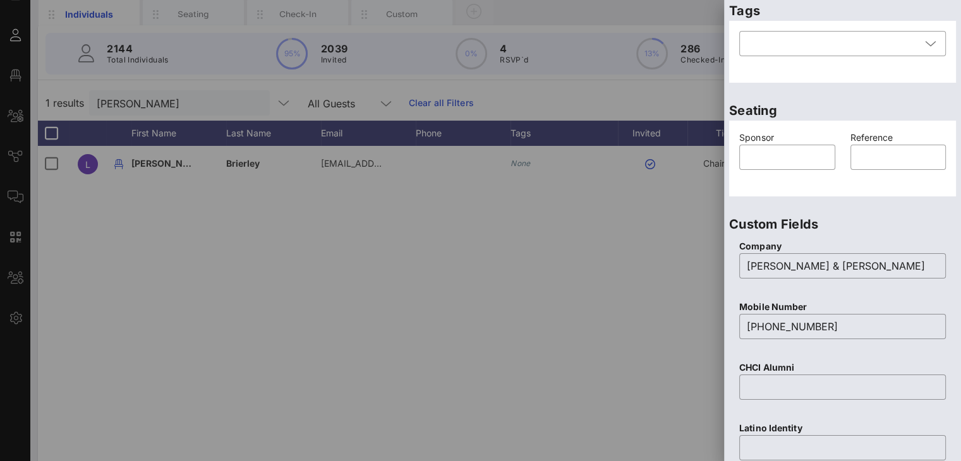
scroll to position [0, 0]
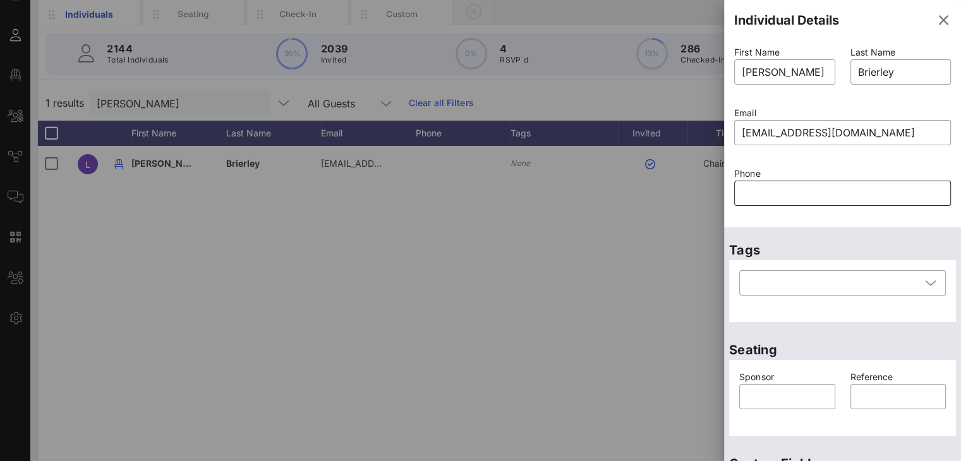
click at [791, 190] on input "text" at bounding box center [841, 193] width 201 height 20
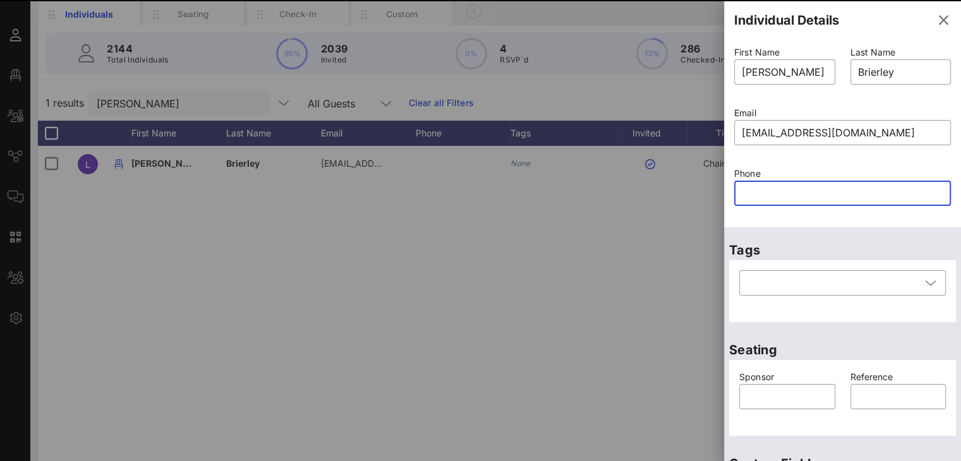
paste input "202-849-0774"
type input "202-849-0774"
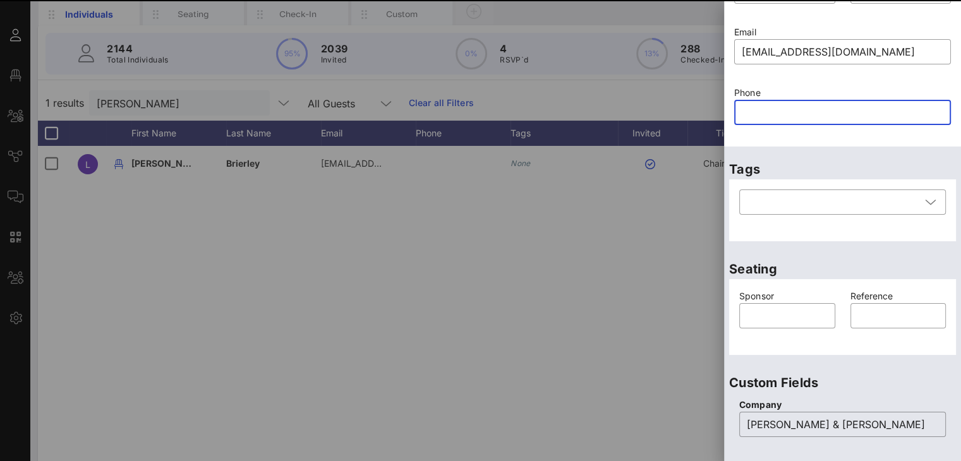
click at [773, 102] on input "text" at bounding box center [841, 112] width 201 height 20
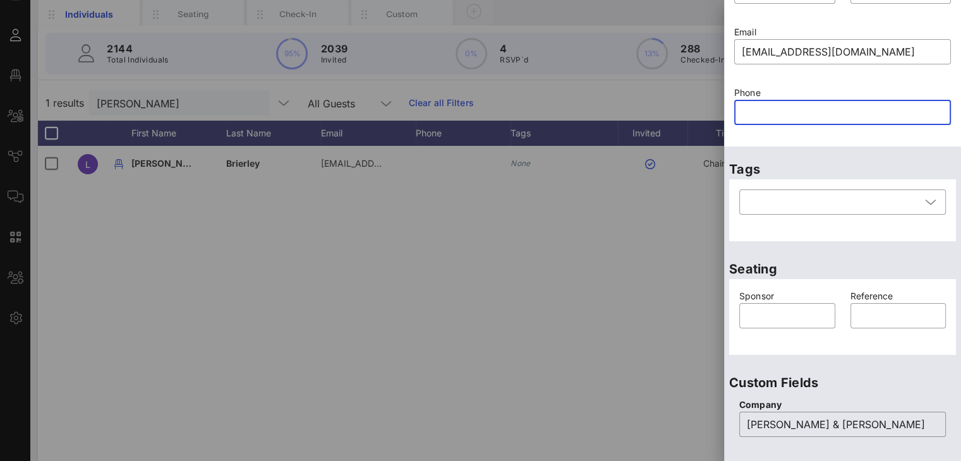
paste input "202-849-0774"
type input "202-849-0774"
paste input "202-849-0774"
type input "202-849-0774"
paste input "text"
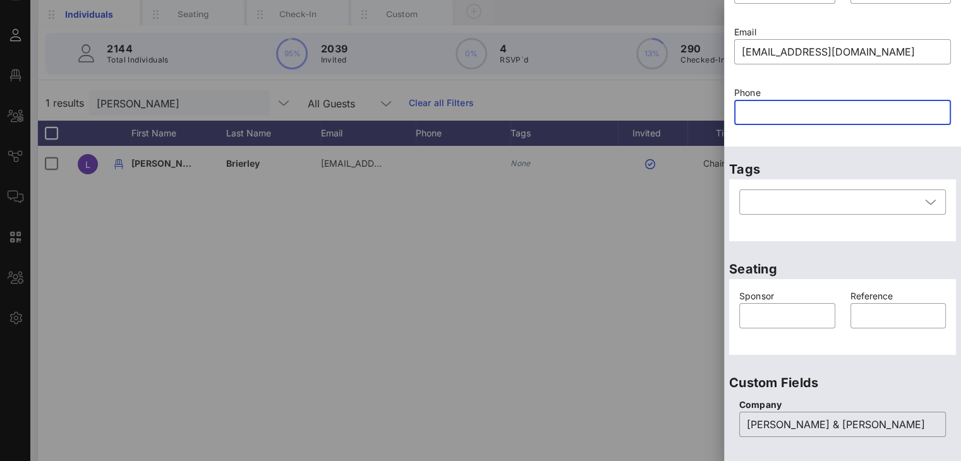
click at [771, 107] on input "text" at bounding box center [841, 112] width 201 height 20
paste input "202-849-0774"
type input "202-849-0774"
drag, startPoint x: 823, startPoint y: 108, endPoint x: 820, endPoint y: 101, distance: 7.4
click at [821, 105] on input "text" at bounding box center [841, 112] width 201 height 20
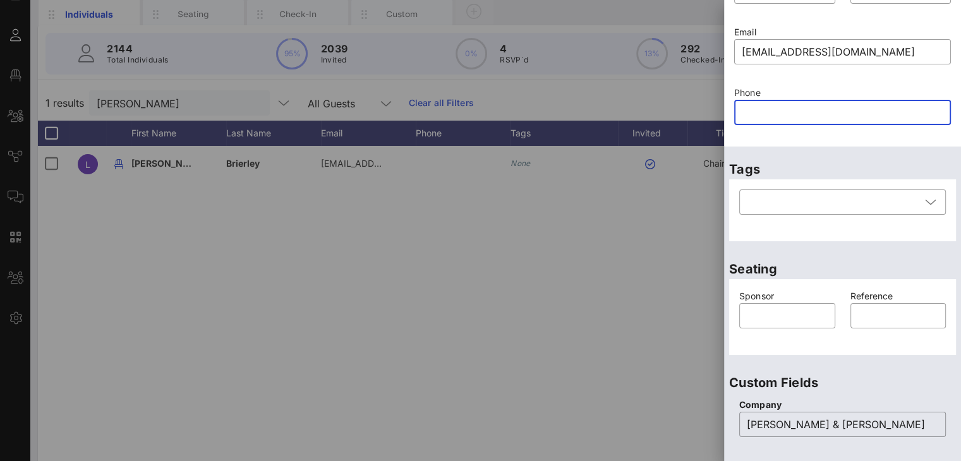
paste input "202-849-0774"
type input "202-849-0774"
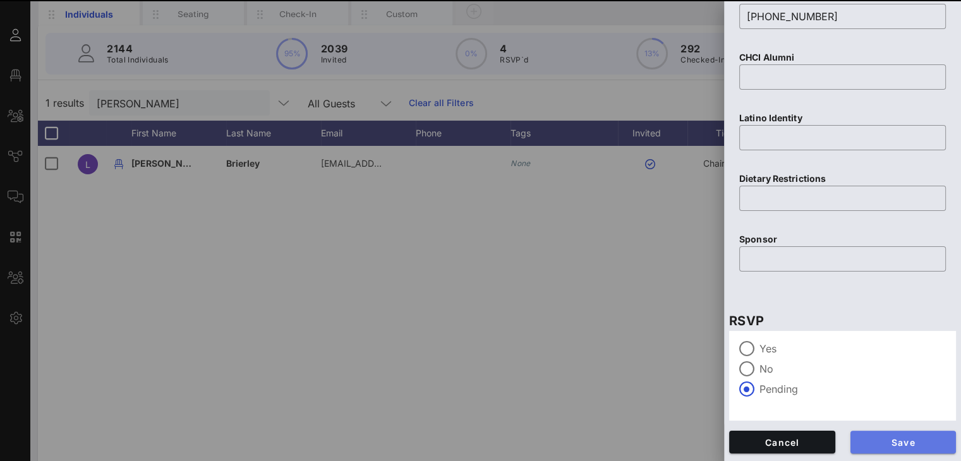
click at [874, 437] on span "Save" at bounding box center [903, 442] width 86 height 11
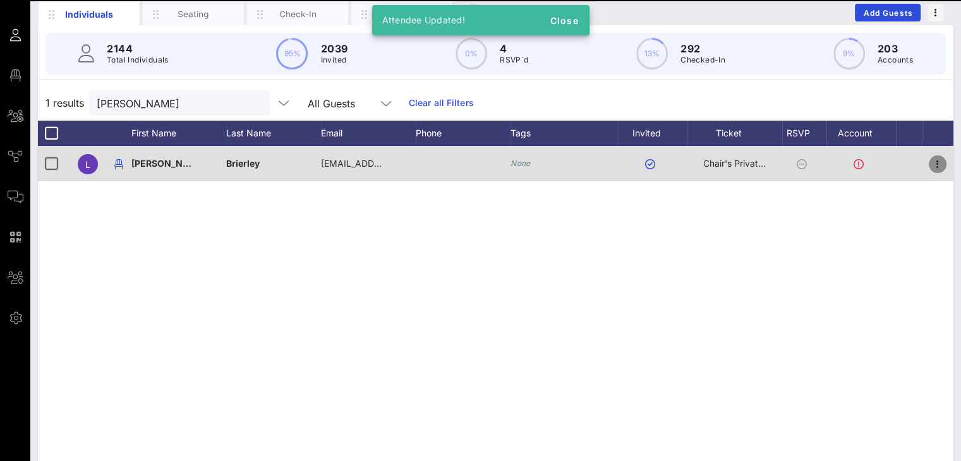
drag, startPoint x: 933, startPoint y: 167, endPoint x: 939, endPoint y: 177, distance: 11.9
click at [933, 167] on icon "button" at bounding box center [937, 164] width 15 height 15
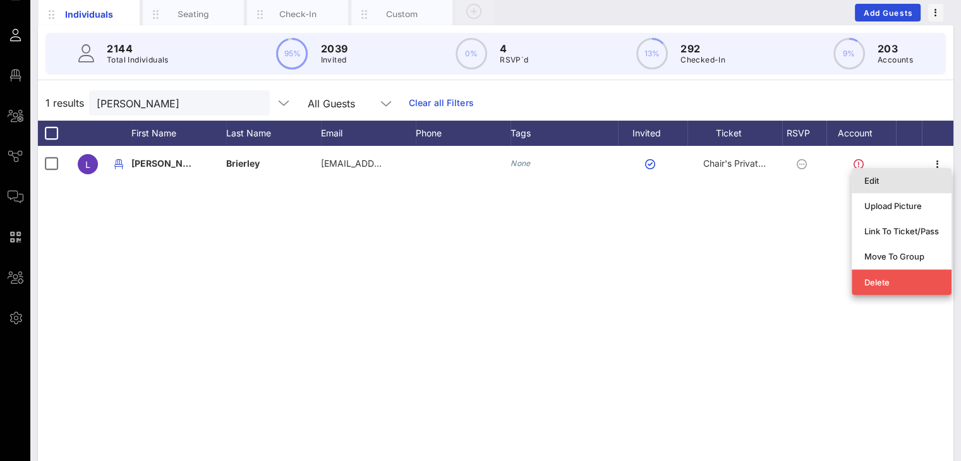
click at [894, 179] on div "Edit" at bounding box center [901, 181] width 75 height 10
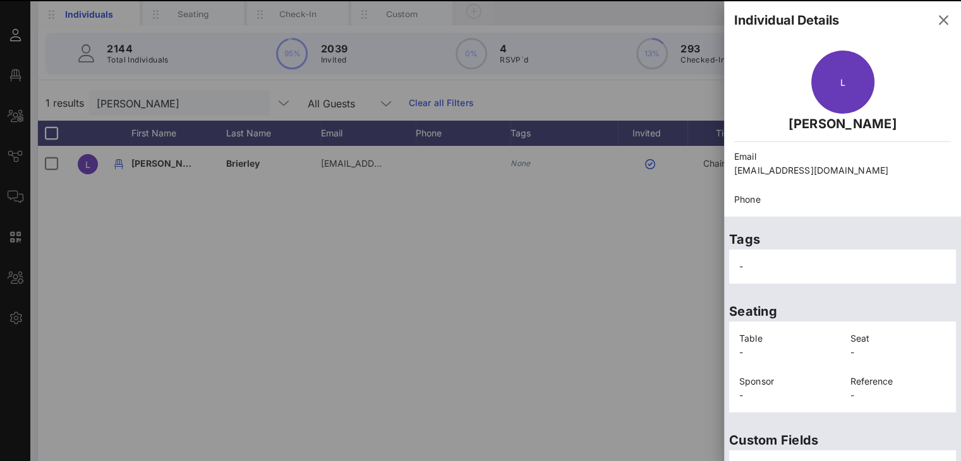
scroll to position [292, 0]
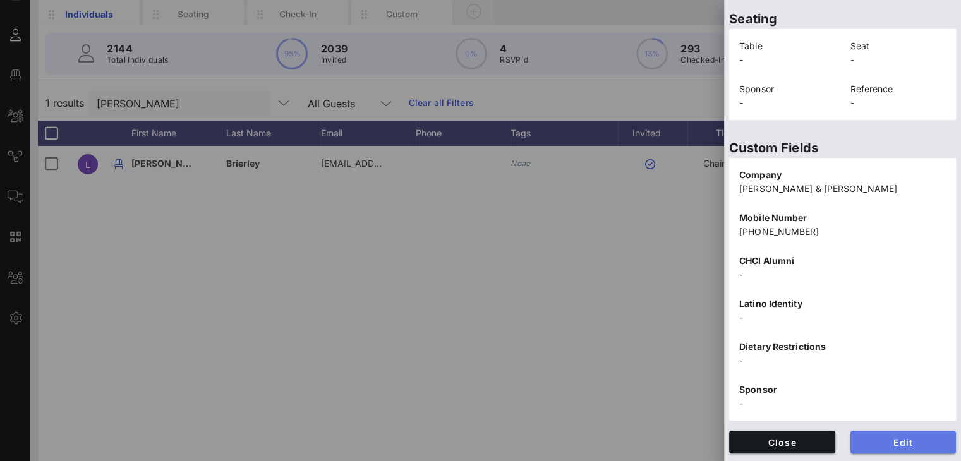
click at [878, 437] on span "Edit" at bounding box center [903, 442] width 86 height 11
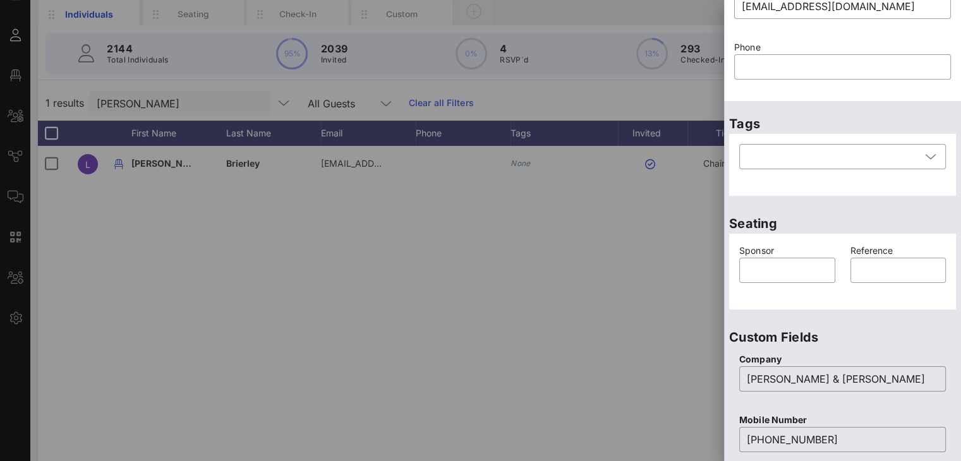
scroll to position [0, 0]
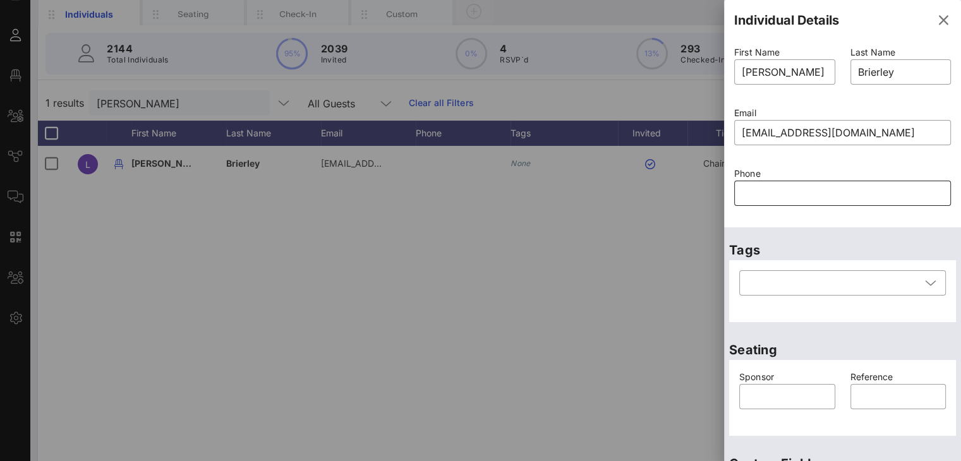
click at [757, 195] on input "text" at bounding box center [841, 193] width 201 height 20
paste input "202-849-0774"
type input "202-849-0774"
paste input "text"
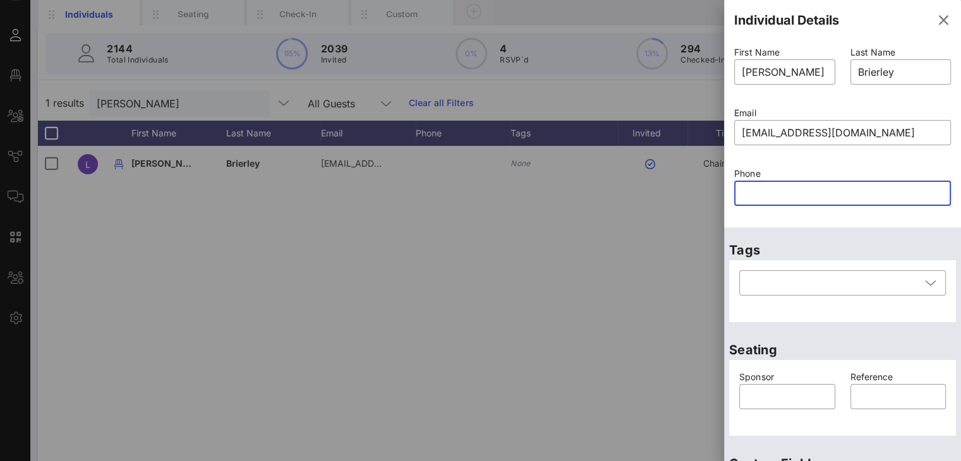
paste input "202-849-0774"
type input "202-849-0774"
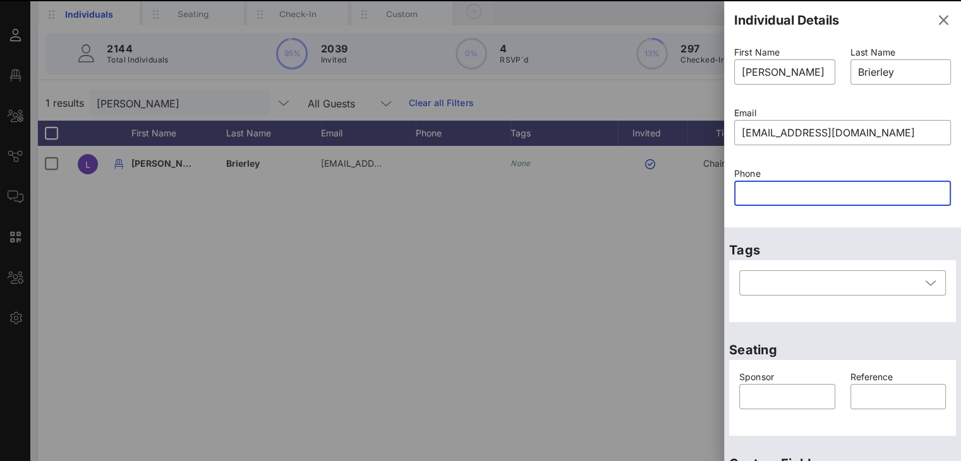
paste input "202-849-0774"
type input "202-849-0774"
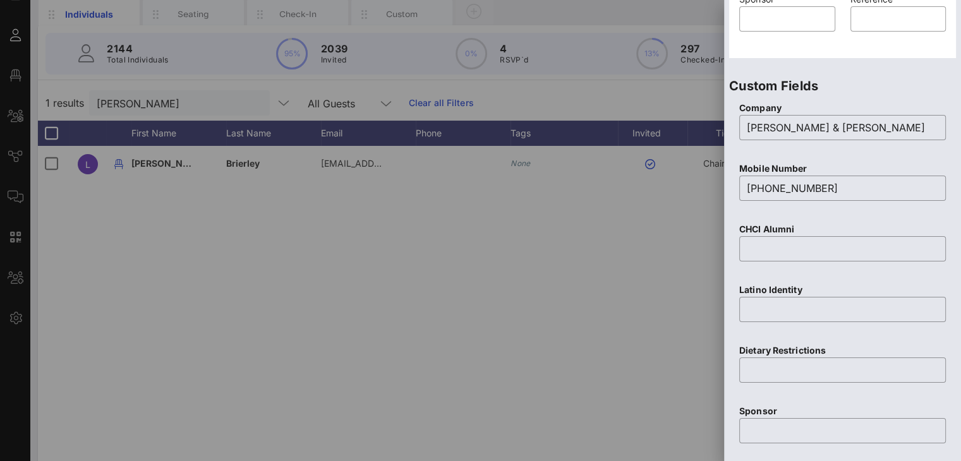
scroll to position [549, 0]
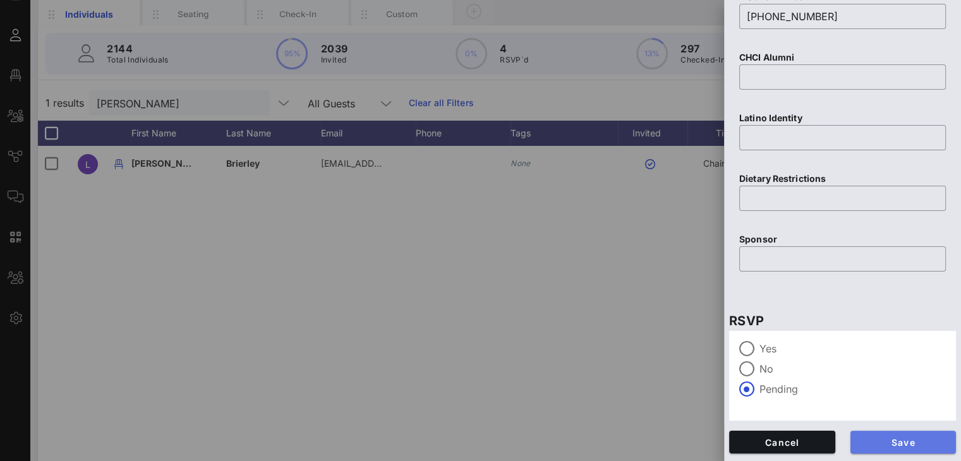
click at [864, 438] on span "Save" at bounding box center [903, 442] width 86 height 11
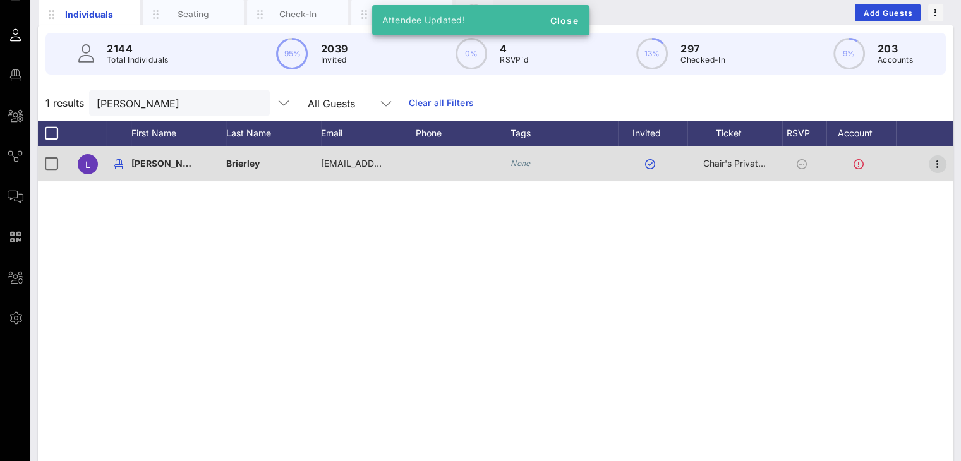
click at [940, 160] on icon "button" at bounding box center [937, 164] width 15 height 15
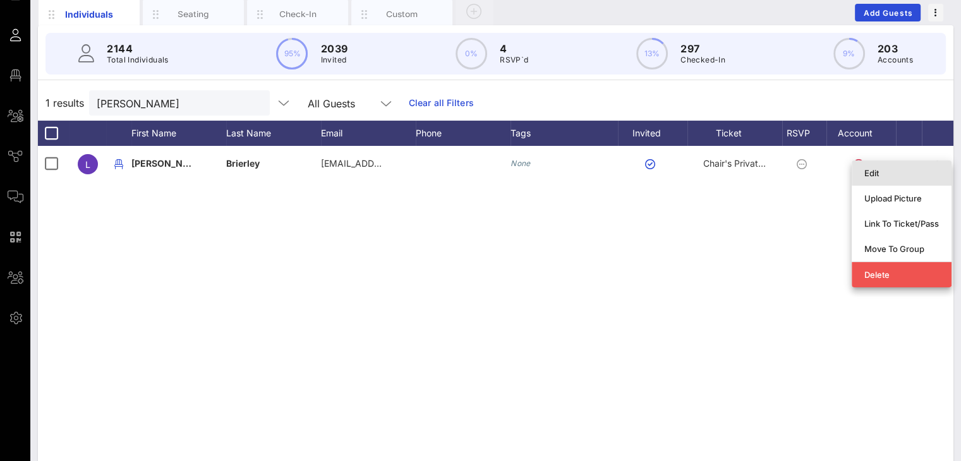
click at [903, 177] on div "Edit" at bounding box center [901, 173] width 75 height 10
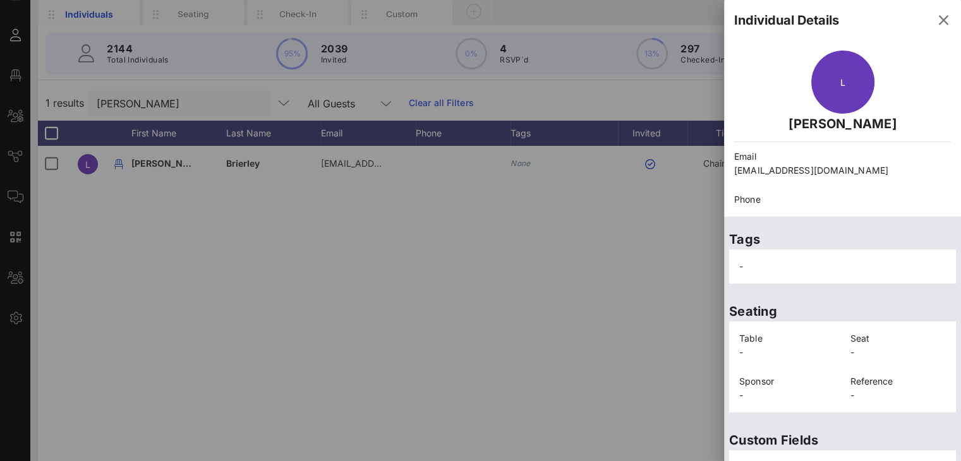
scroll to position [292, 0]
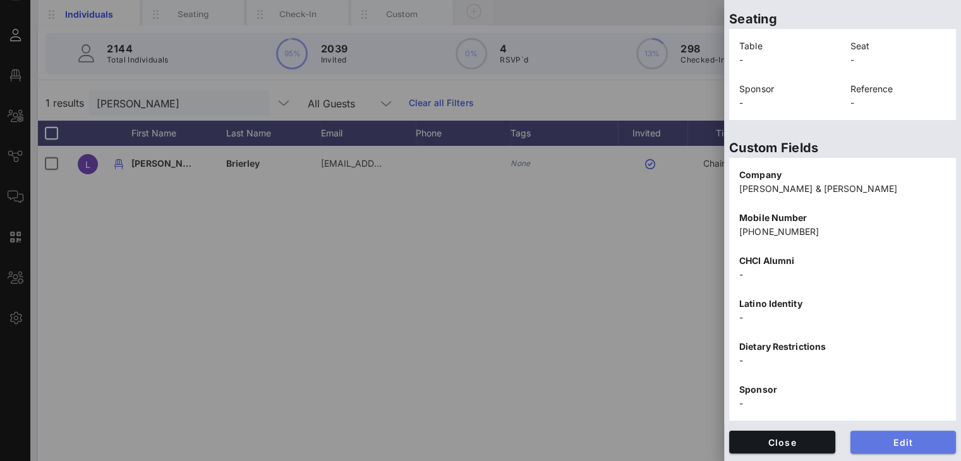
click at [876, 437] on span "Edit" at bounding box center [903, 442] width 86 height 11
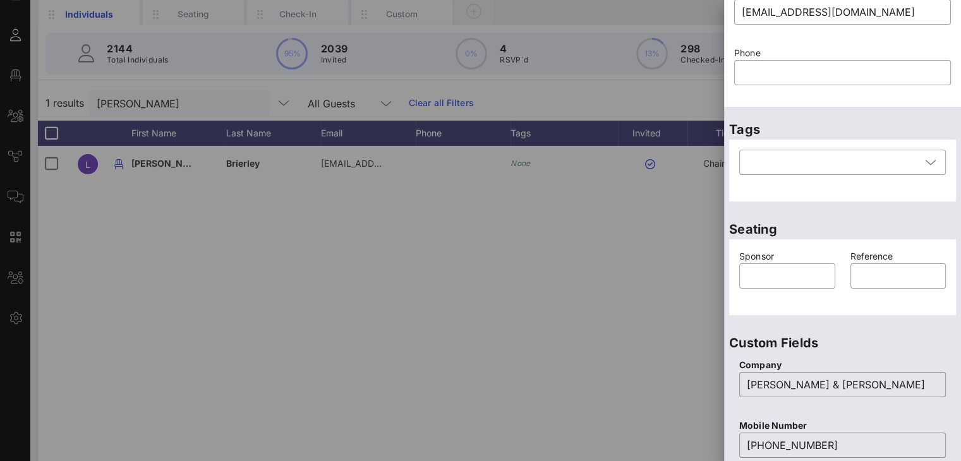
scroll to position [0, 0]
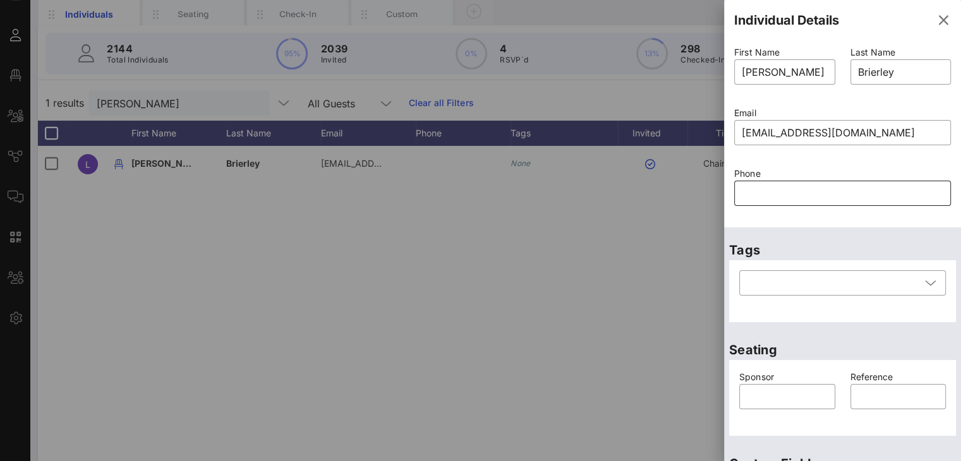
click at [750, 195] on input "text" at bounding box center [841, 193] width 201 height 20
drag, startPoint x: 843, startPoint y: 132, endPoint x: 702, endPoint y: 137, distance: 140.3
click at [702, 137] on div "Event Builder Guests Floor Plan All Groups Journeys Comms QR Scanner Team Setti…" at bounding box center [480, 224] width 961 height 627
click at [776, 199] on input "text" at bounding box center [841, 193] width 201 height 20
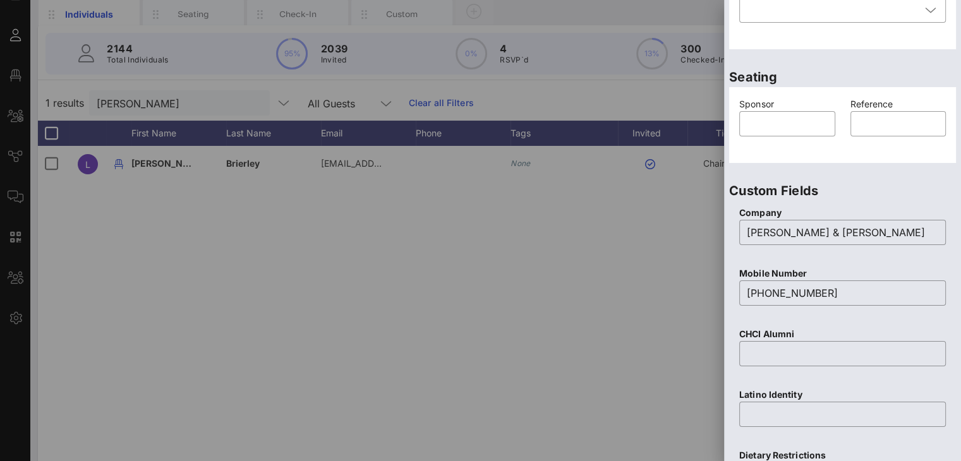
scroll to position [549, 0]
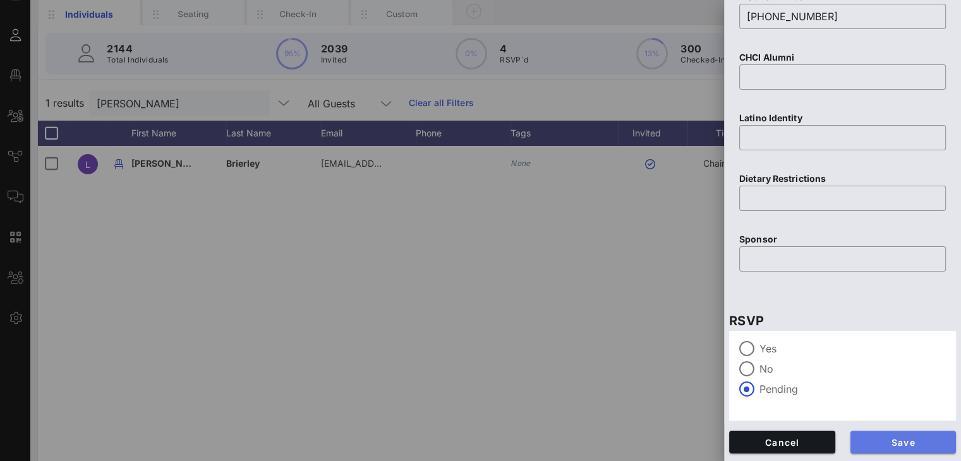
click at [882, 445] on span "Save" at bounding box center [903, 442] width 86 height 11
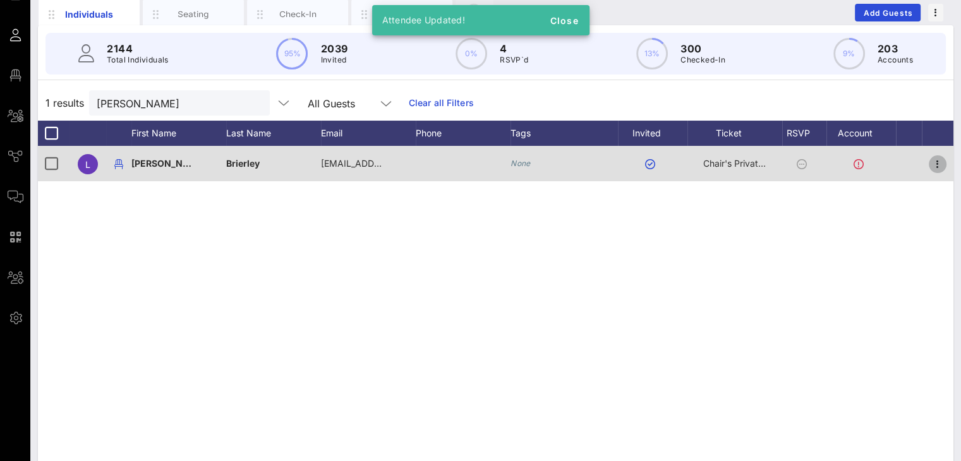
click at [937, 162] on icon "button" at bounding box center [937, 164] width 15 height 15
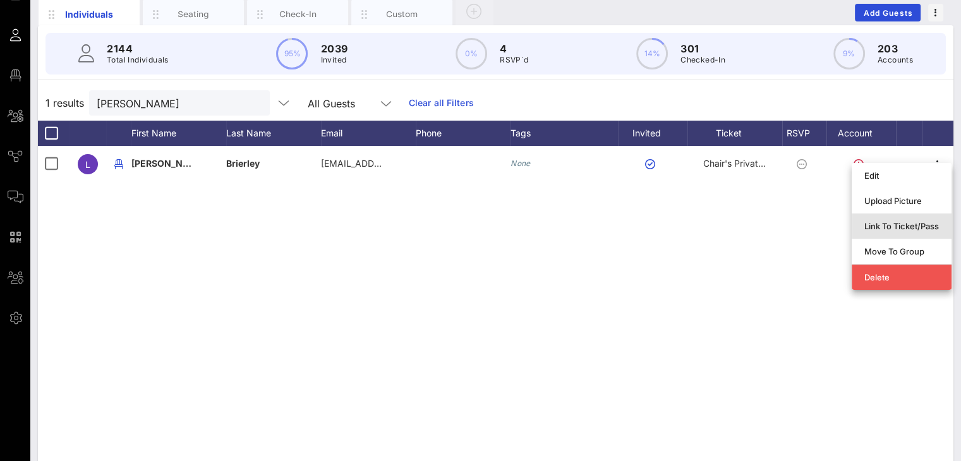
click at [897, 228] on div "Link To Ticket/Pass" at bounding box center [901, 226] width 75 height 10
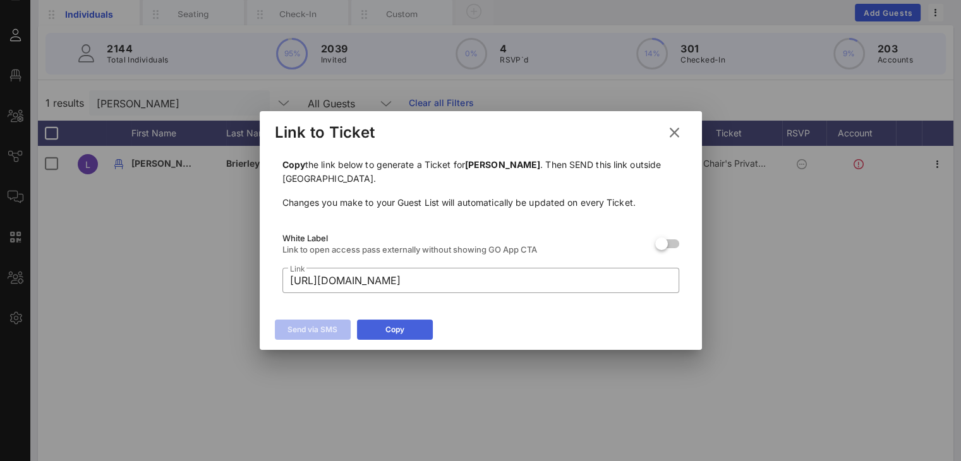
click at [388, 332] on div "Copy" at bounding box center [394, 329] width 19 height 13
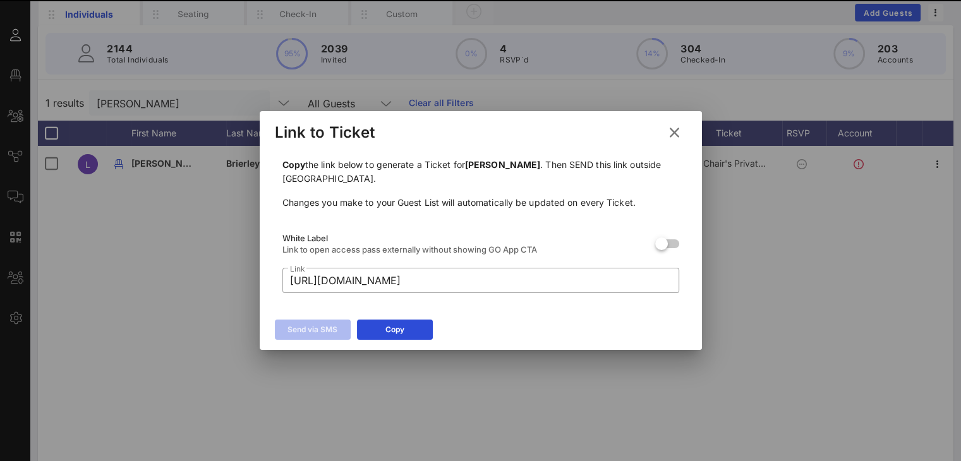
click at [675, 130] on icon at bounding box center [674, 132] width 20 height 19
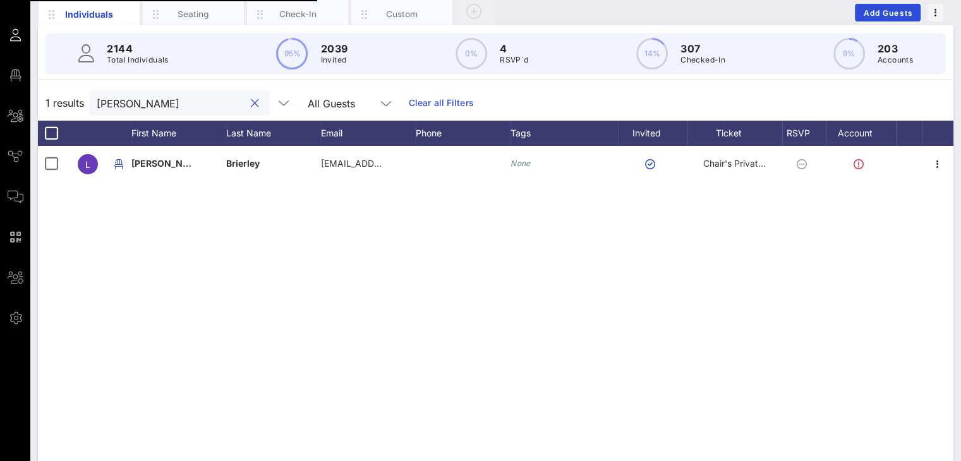
click at [79, 102] on div "1 results leif All Guests Clear all Filters" at bounding box center [495, 102] width 915 height 35
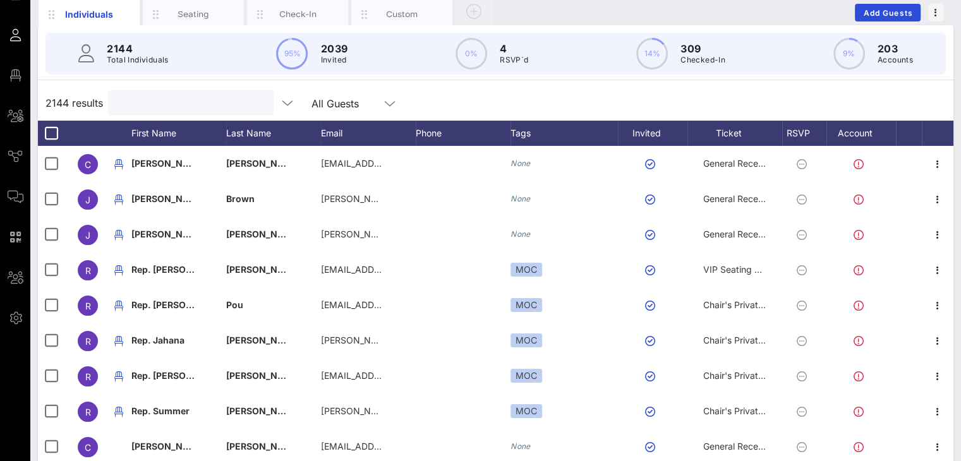
scroll to position [0, 0]
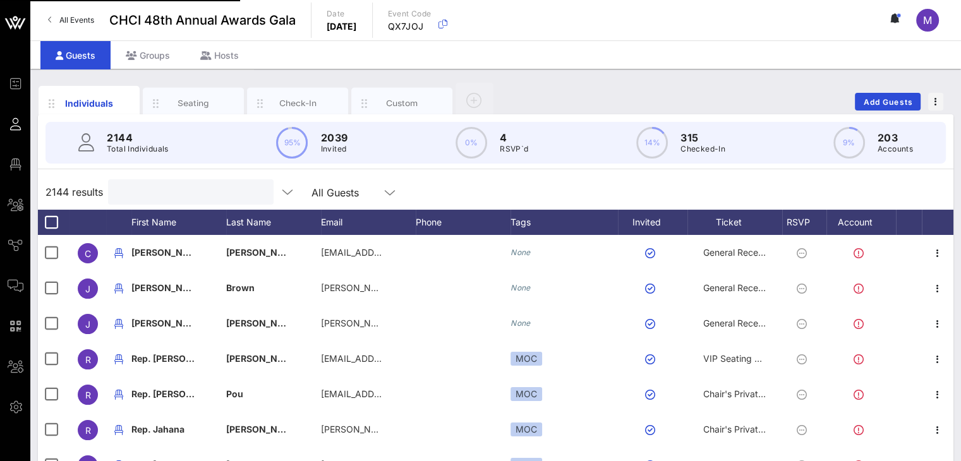
type input "D"
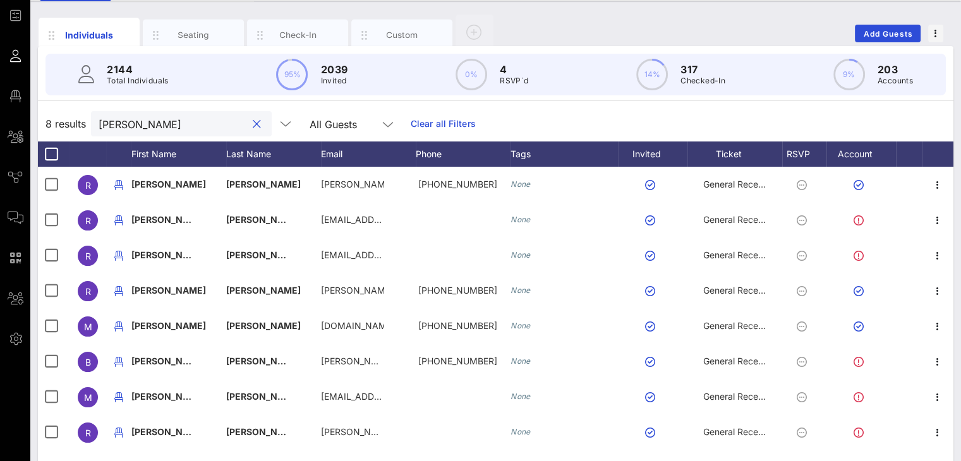
scroll to position [4, 0]
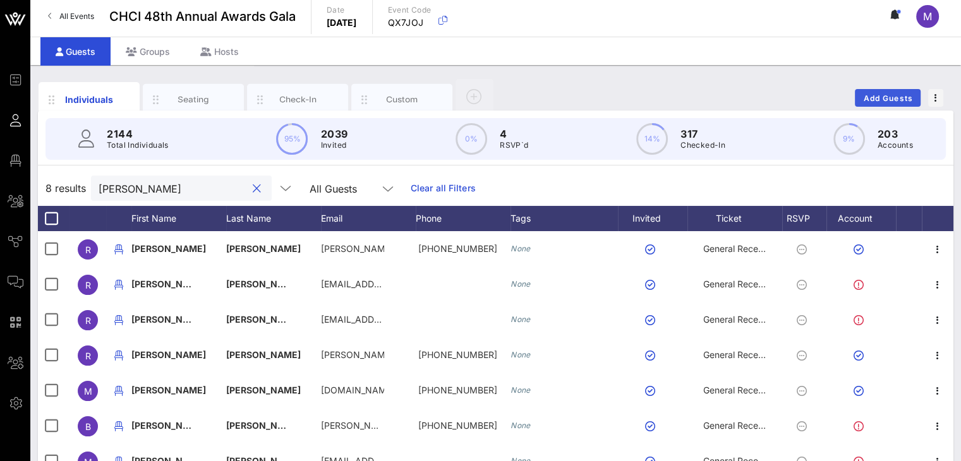
type input "[PERSON_NAME]"
click at [906, 98] on span "Add Guests" at bounding box center [888, 97] width 50 height 9
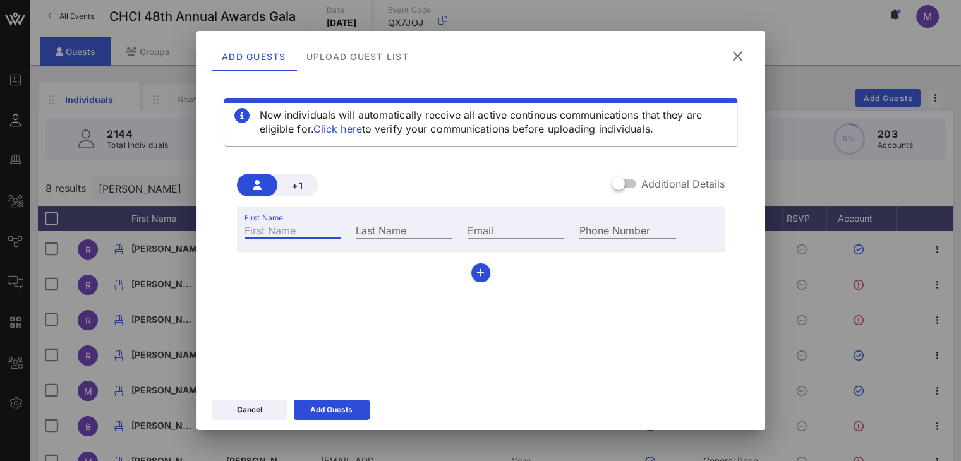
click at [313, 227] on input "First Name" at bounding box center [292, 230] width 97 height 16
type input "[PERSON_NAME]"
drag, startPoint x: 368, startPoint y: 227, endPoint x: 359, endPoint y: 229, distance: 8.9
click at [368, 227] on div "Last Name" at bounding box center [404, 230] width 97 height 16
type input "[PERSON_NAME]"
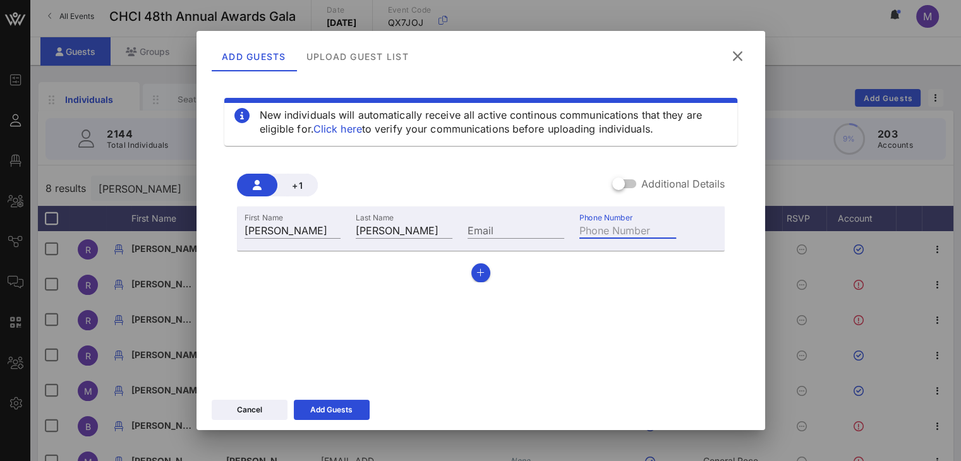
click at [591, 229] on input "Phone Number" at bounding box center [627, 230] width 97 height 16
type input "[PHONE_NUMBER]"
click at [618, 182] on div at bounding box center [618, 183] width 21 height 21
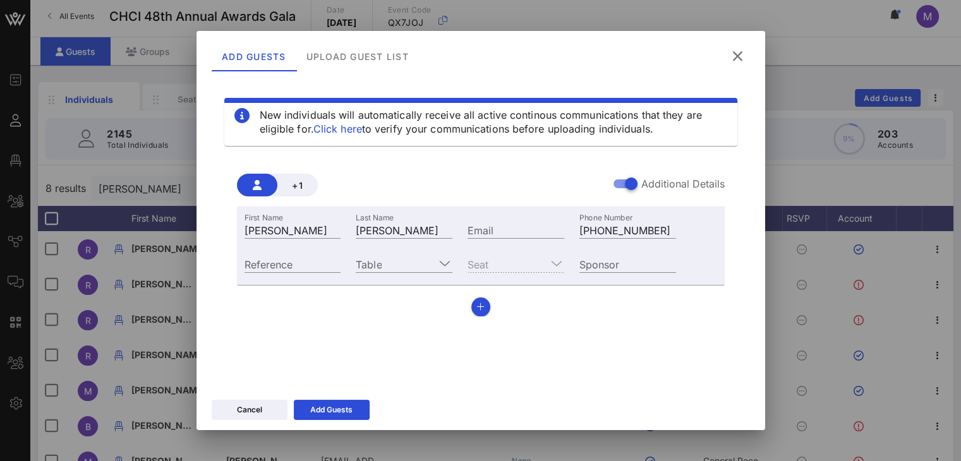
click at [440, 266] on icon at bounding box center [444, 263] width 11 height 15
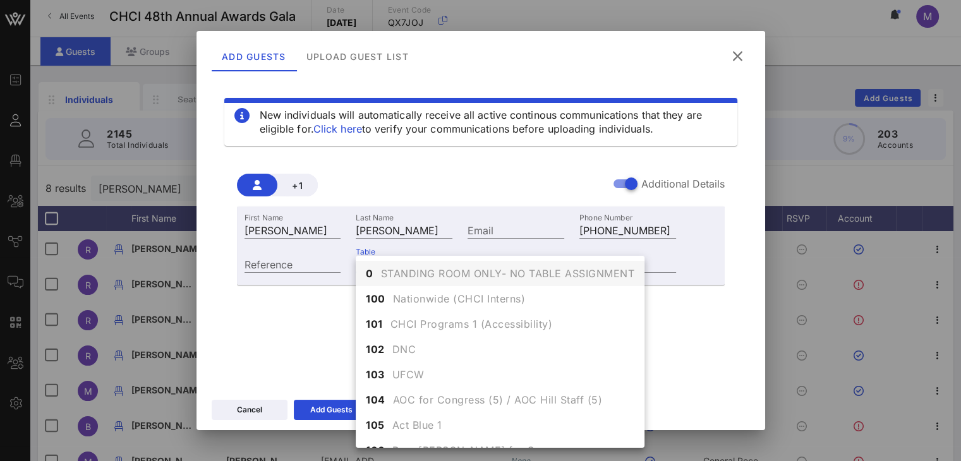
click at [392, 279] on span "STANDING ROOM ONLY- NO TABLE ASSIGNMENT" at bounding box center [508, 273] width 254 height 15
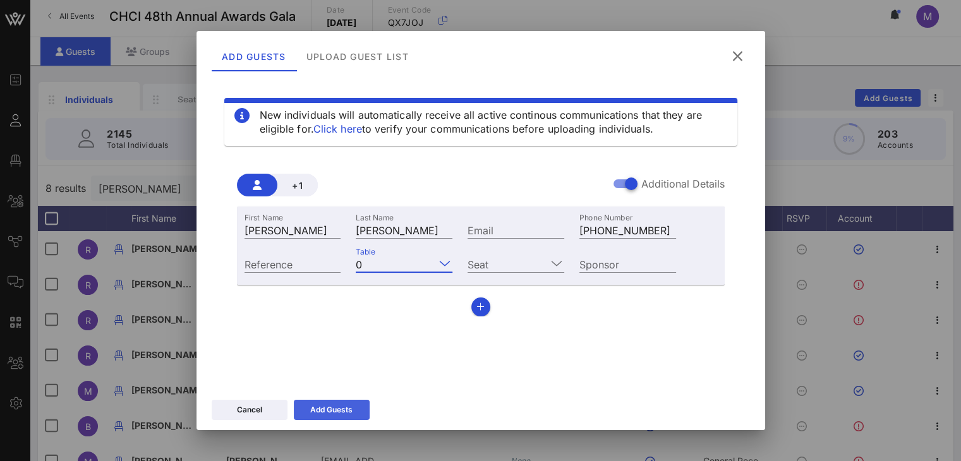
click at [336, 412] on div "Add Guests" at bounding box center [331, 410] width 42 height 13
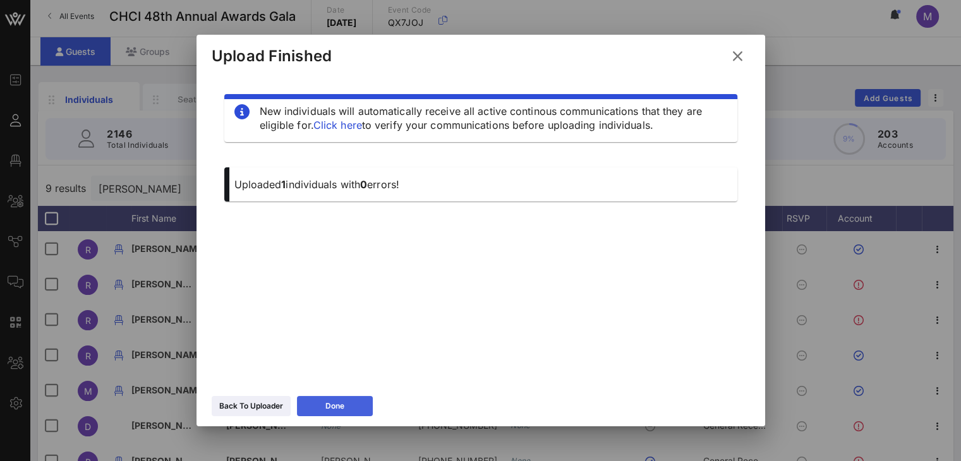
click at [333, 410] on icon at bounding box center [334, 406] width 8 height 9
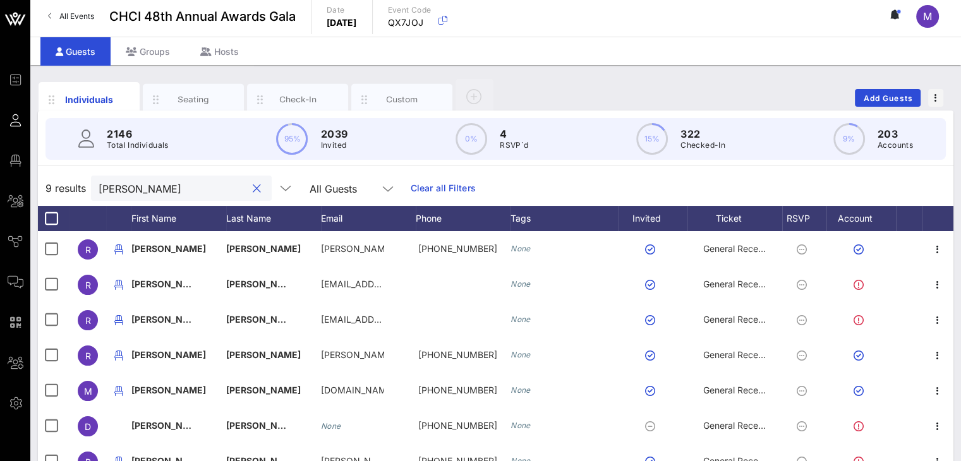
click at [150, 191] on input "[PERSON_NAME]" at bounding box center [173, 188] width 148 height 16
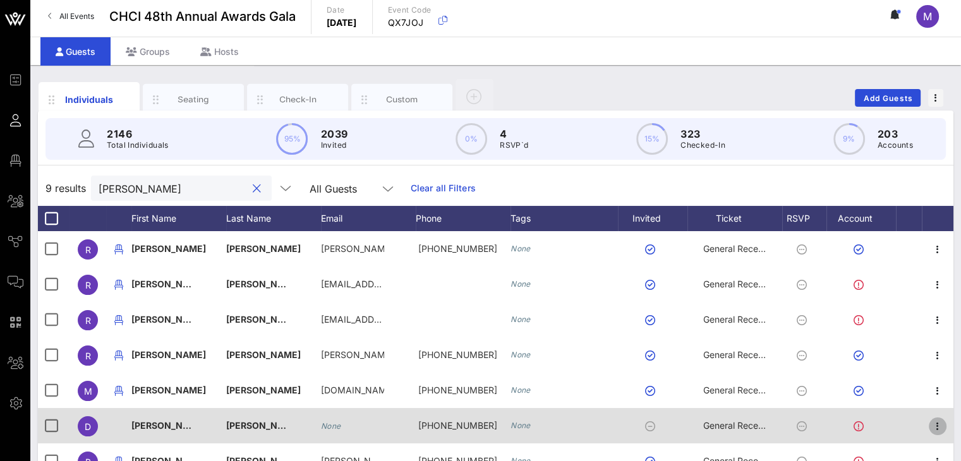
click at [937, 425] on icon "button" at bounding box center [937, 426] width 15 height 15
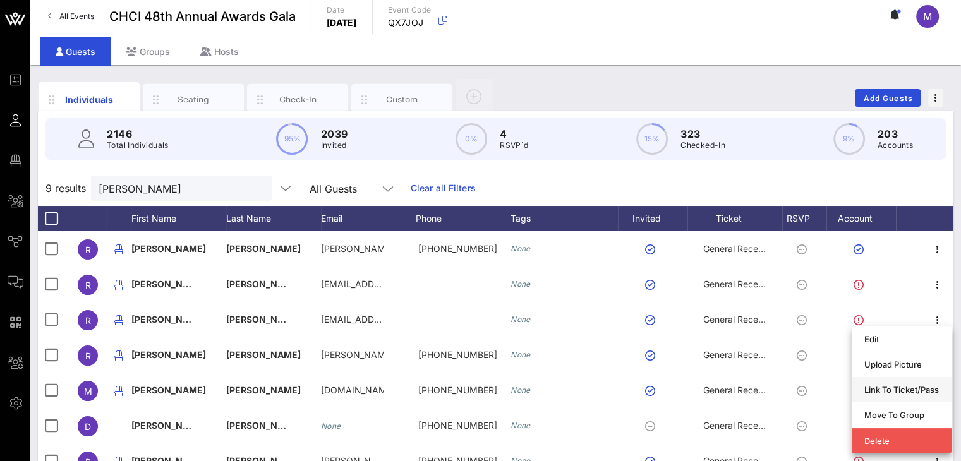
click at [904, 388] on div "Link To Ticket/Pass" at bounding box center [901, 390] width 75 height 10
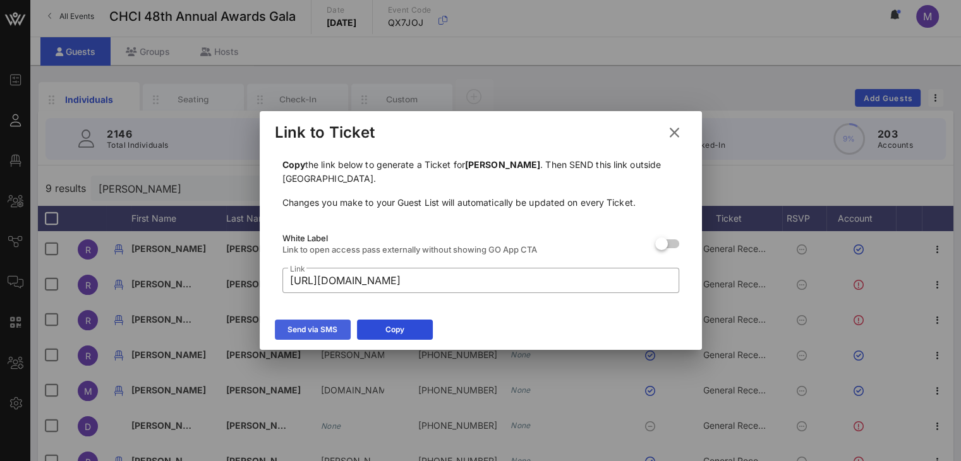
click at [299, 333] on div "Send via SMS" at bounding box center [312, 329] width 50 height 13
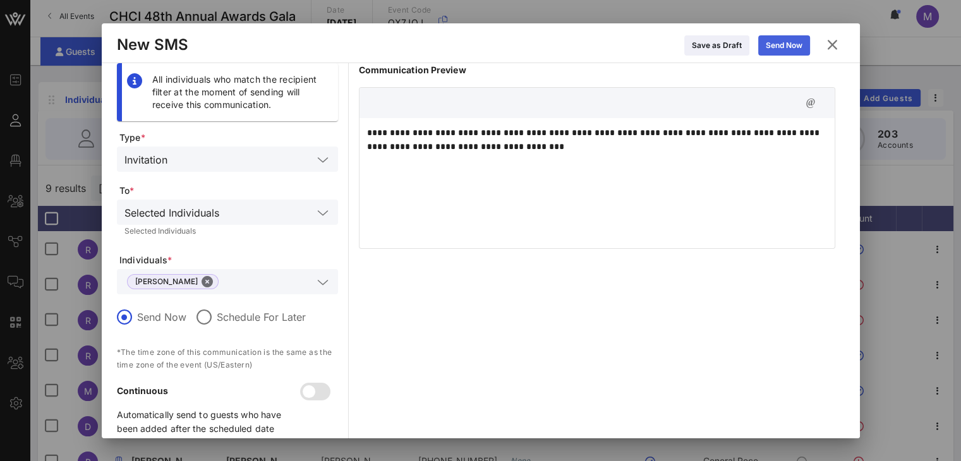
click at [788, 50] on div "Send Now" at bounding box center [783, 45] width 37 height 13
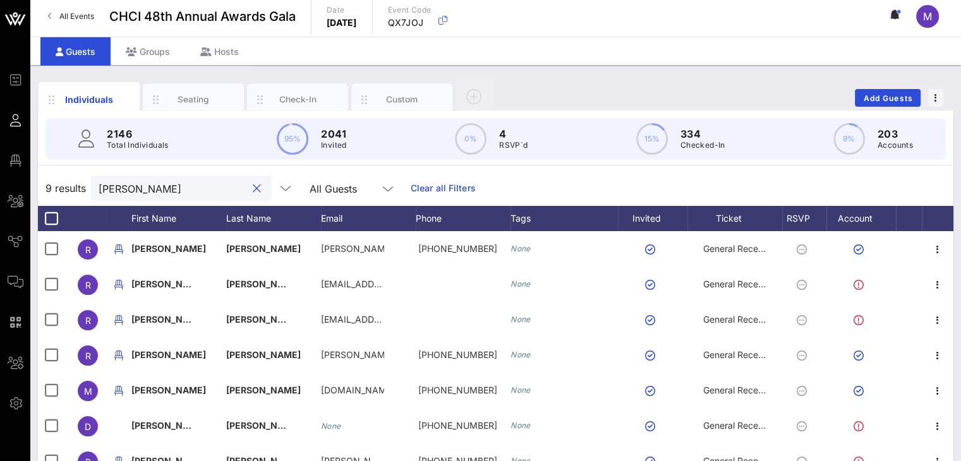
drag, startPoint x: 152, startPoint y: 186, endPoint x: 75, endPoint y: 158, distance: 81.3
click at [71, 174] on div "9 results Garza All Guests Clear all Filters" at bounding box center [495, 188] width 915 height 35
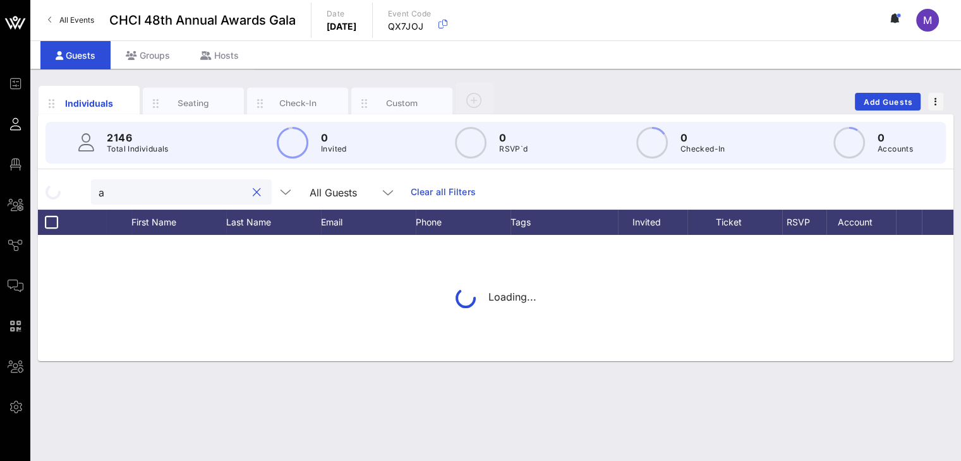
scroll to position [0, 0]
type input "andria"
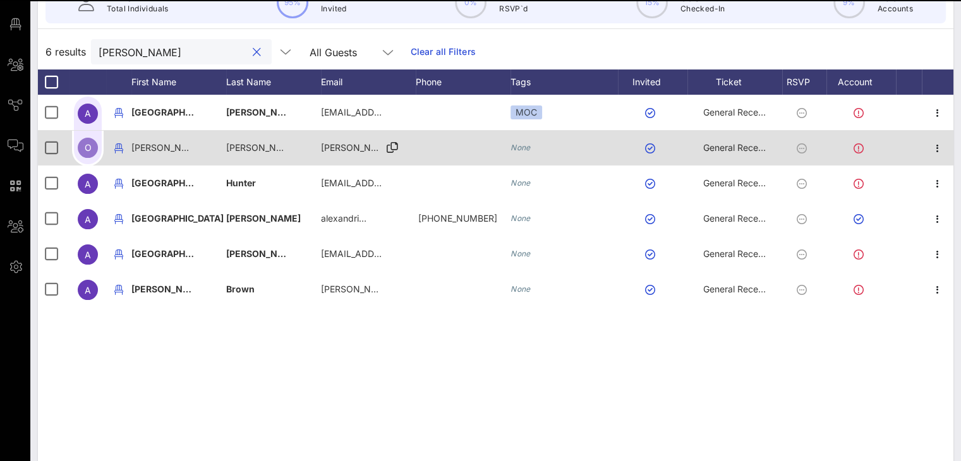
scroll to position [51, 0]
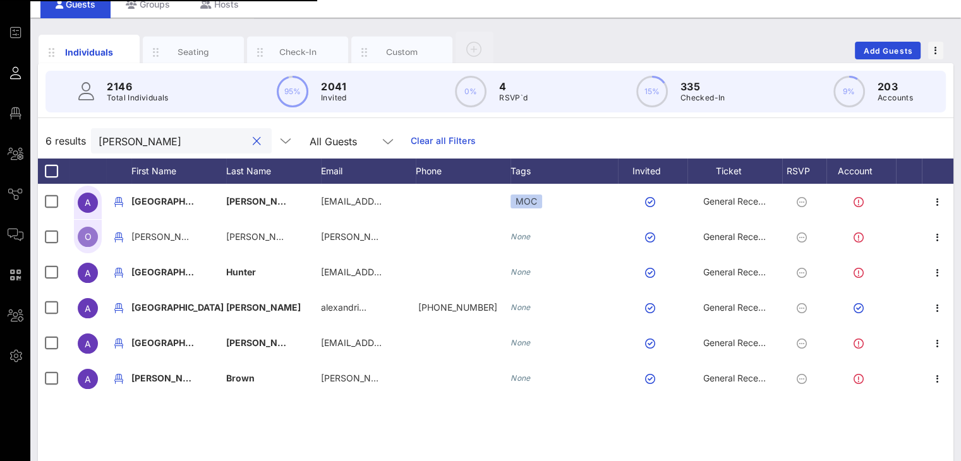
click at [93, 140] on div "andria" at bounding box center [181, 140] width 181 height 25
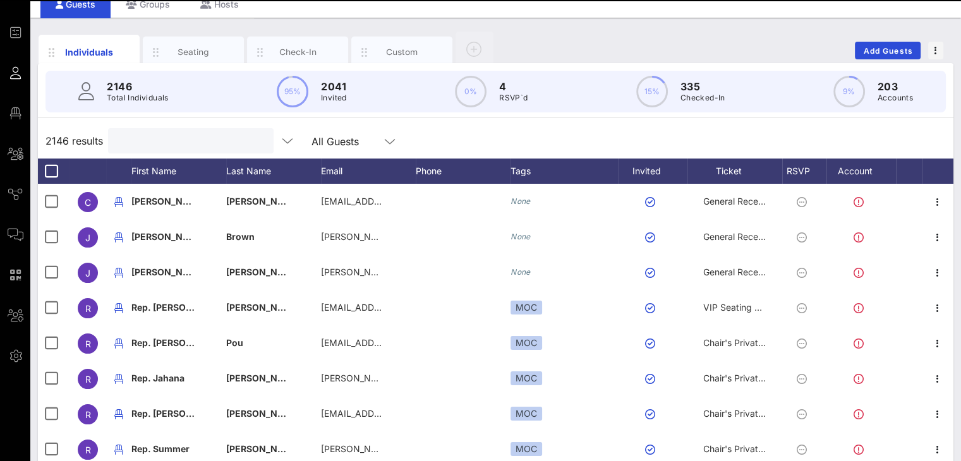
scroll to position [0, 0]
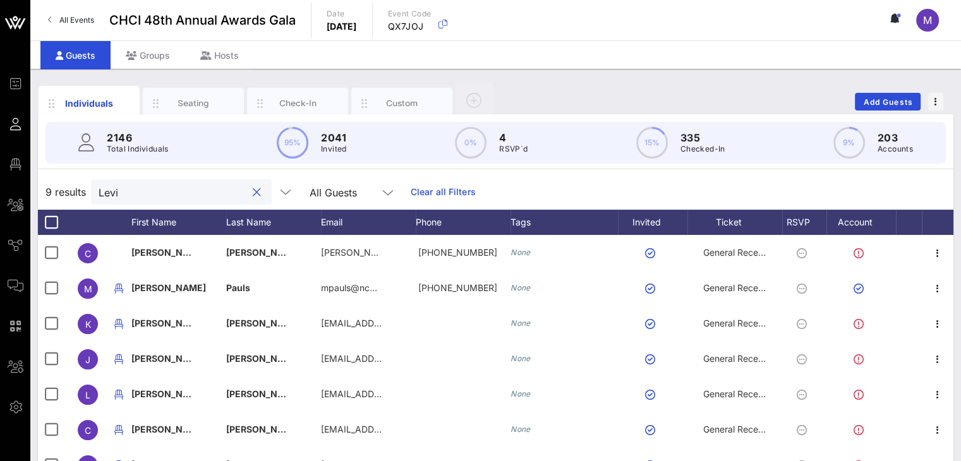
type input "Levin"
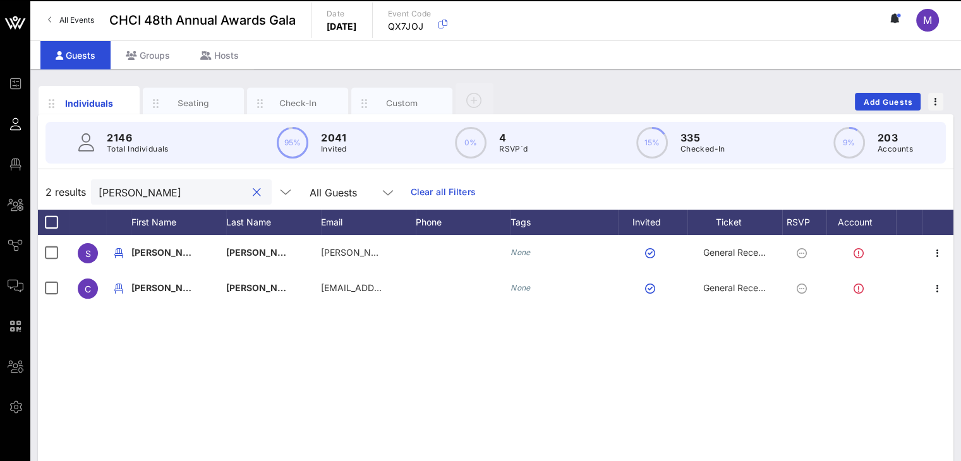
click at [253, 191] on button "clear icon" at bounding box center [257, 192] width 8 height 13
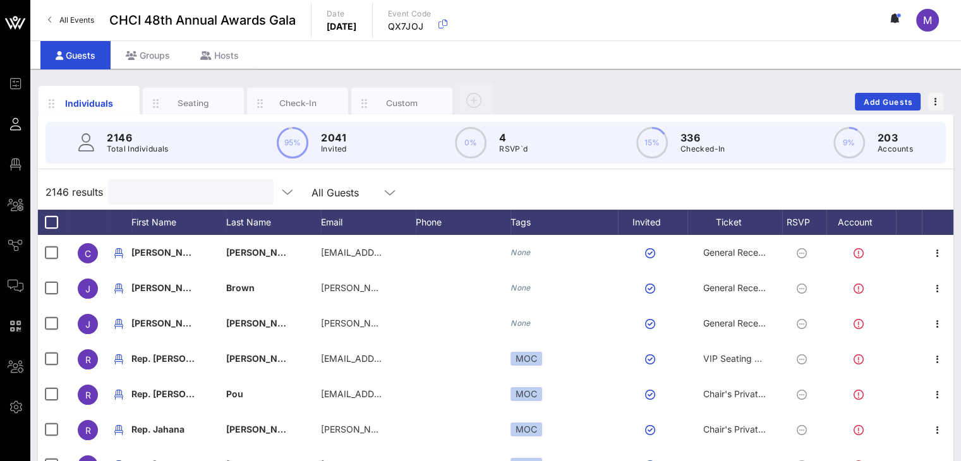
click at [195, 197] on input "text" at bounding box center [190, 192] width 148 height 16
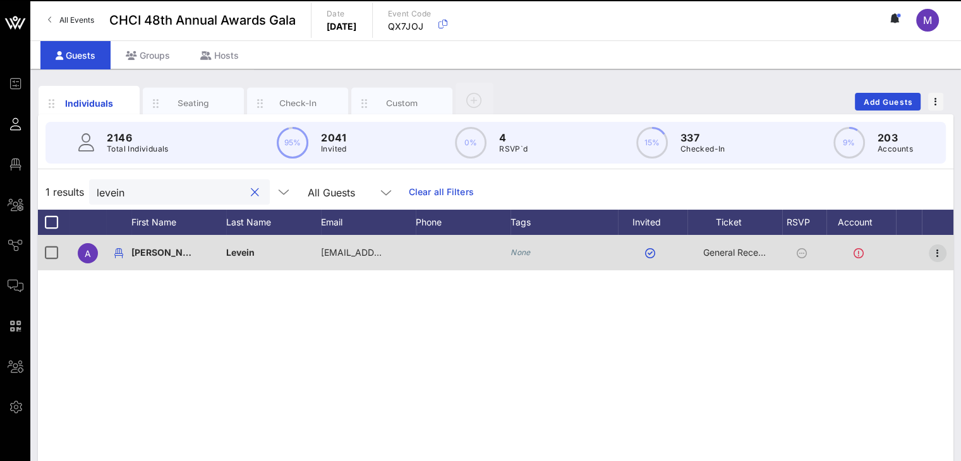
type input "levein"
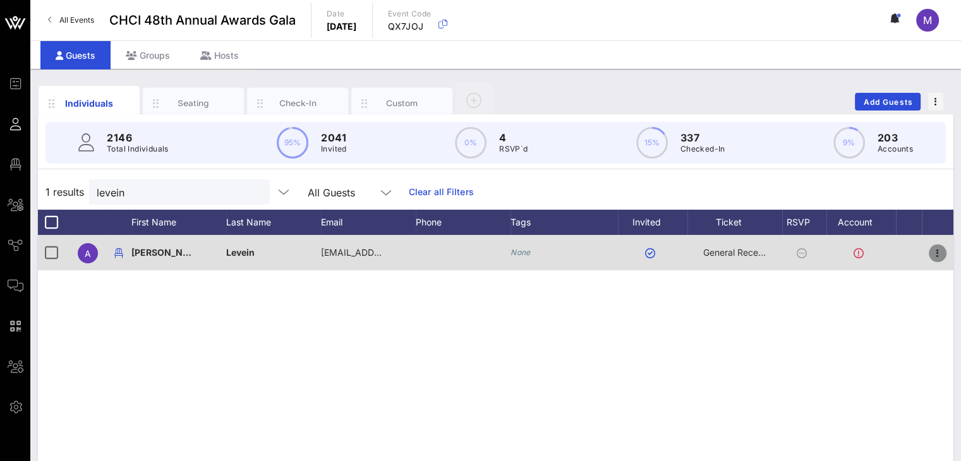
click at [933, 250] on icon "button" at bounding box center [937, 253] width 15 height 15
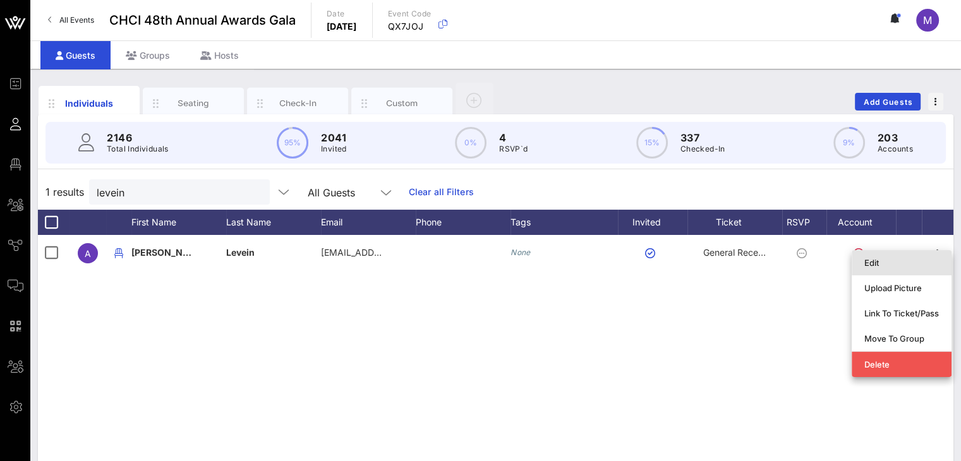
click at [875, 261] on div "Edit" at bounding box center [901, 263] width 75 height 10
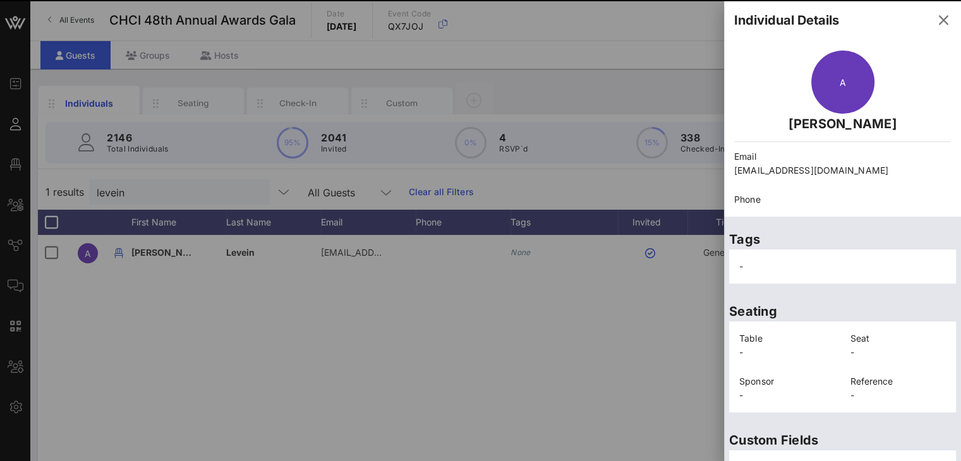
scroll to position [292, 0]
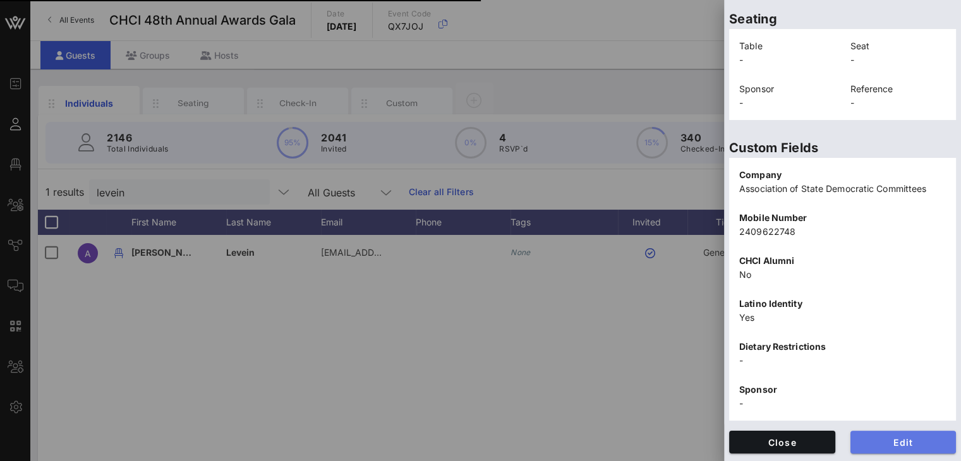
click at [915, 442] on span "Edit" at bounding box center [903, 442] width 86 height 11
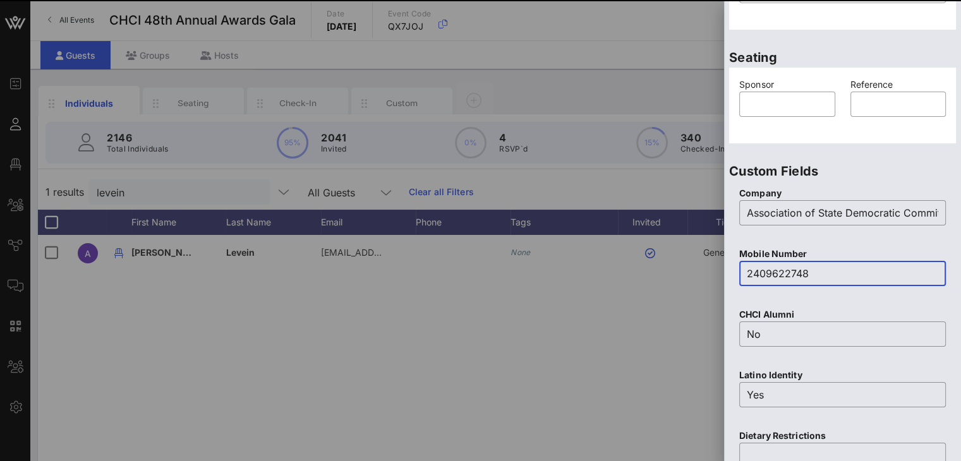
drag, startPoint x: 754, startPoint y: 278, endPoint x: 741, endPoint y: 273, distance: 14.0
click at [741, 273] on div "​ 2409622748" at bounding box center [842, 273] width 207 height 25
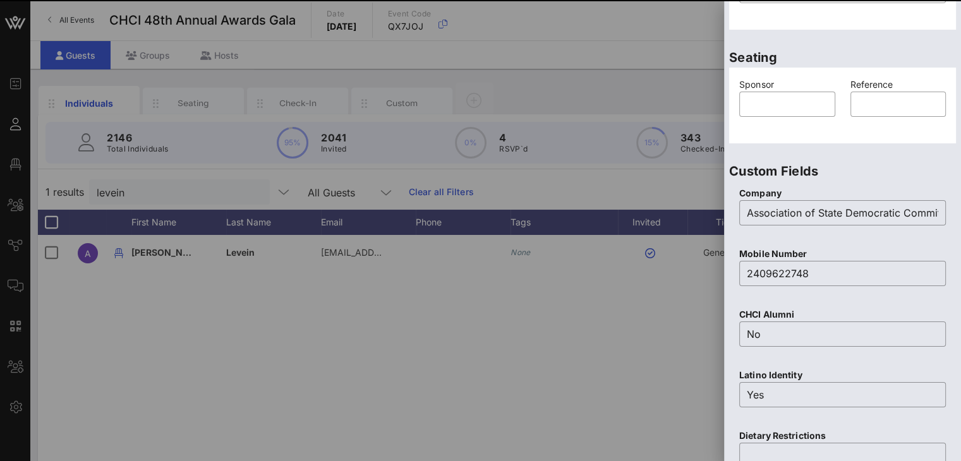
scroll to position [45, 0]
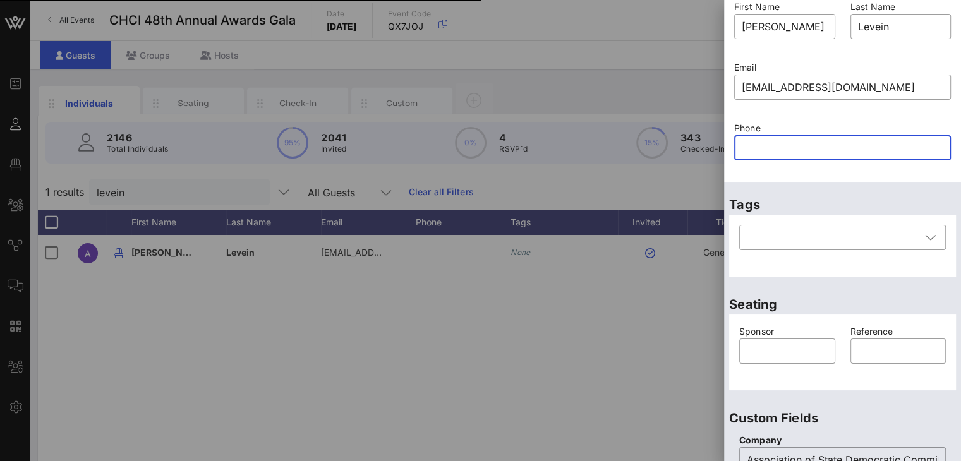
paste input "2409622748"
type input "2409622748"
paste input "2409622748"
type input "2409622748"
paste input "2409622748"
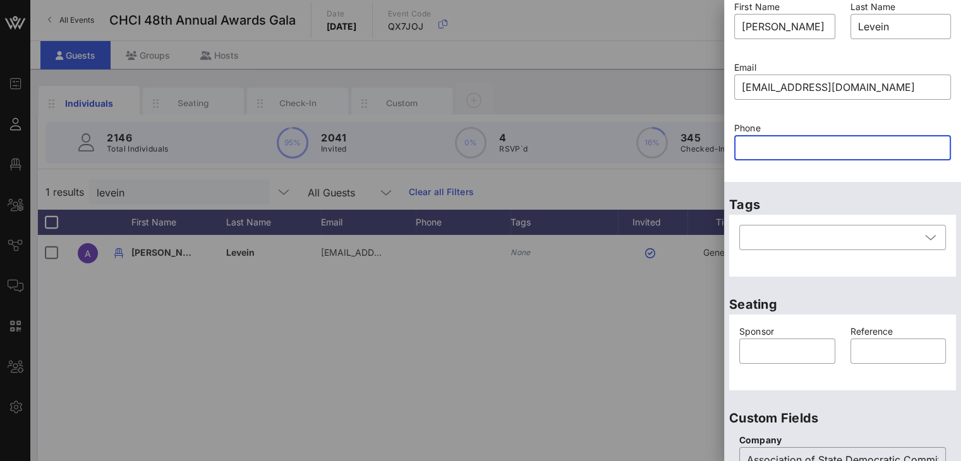
type input "2409622748"
click at [769, 149] on input "text" at bounding box center [841, 148] width 201 height 20
paste input "2409622748"
type input "2409622748"
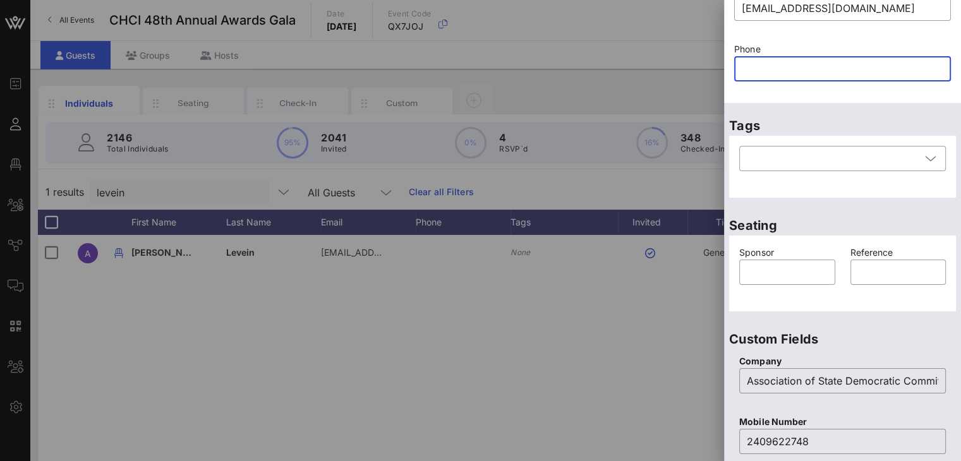
scroll to position [63, 0]
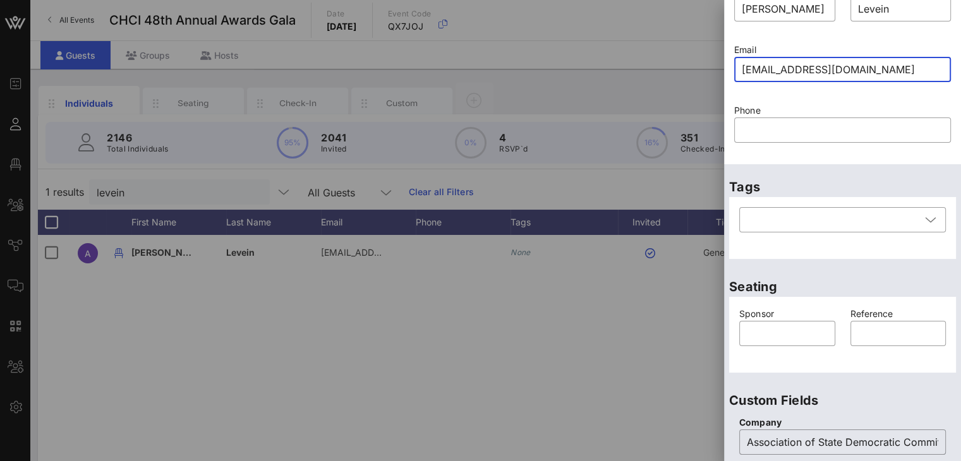
drag, startPoint x: 843, startPoint y: 64, endPoint x: 738, endPoint y: 61, distance: 104.9
click at [735, 66] on div "​ leviena@dnc.org" at bounding box center [842, 69] width 217 height 25
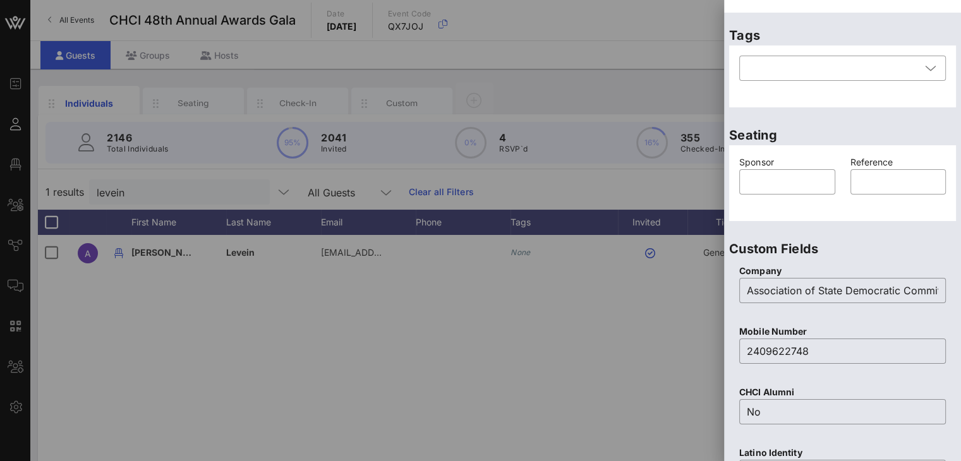
scroll to position [549, 0]
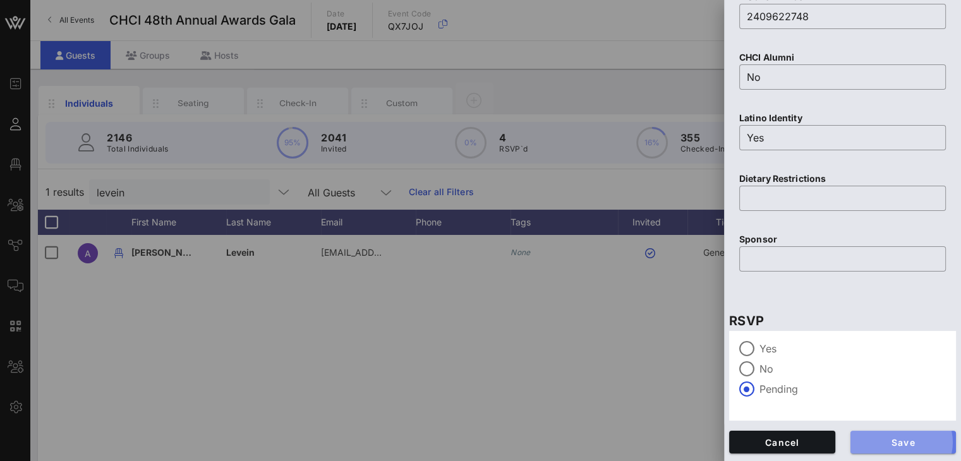
click at [912, 446] on span "Save" at bounding box center [903, 442] width 86 height 11
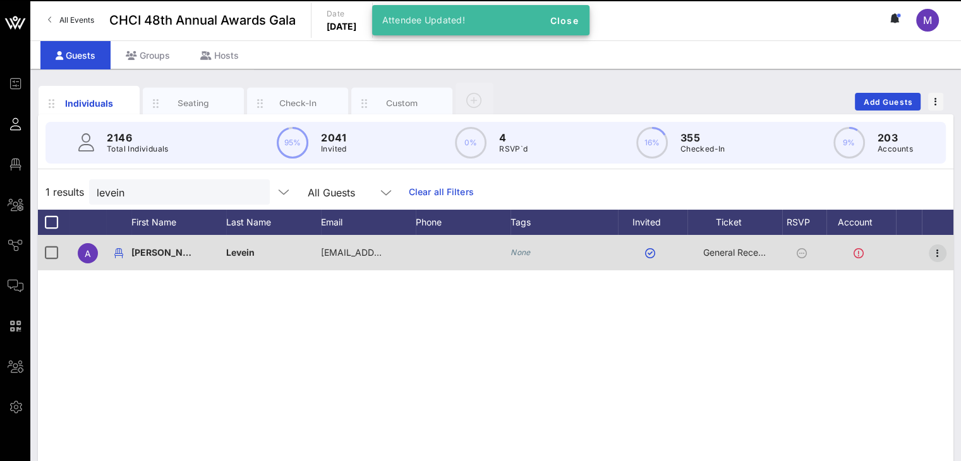
click at [934, 255] on icon "button" at bounding box center [937, 253] width 15 height 15
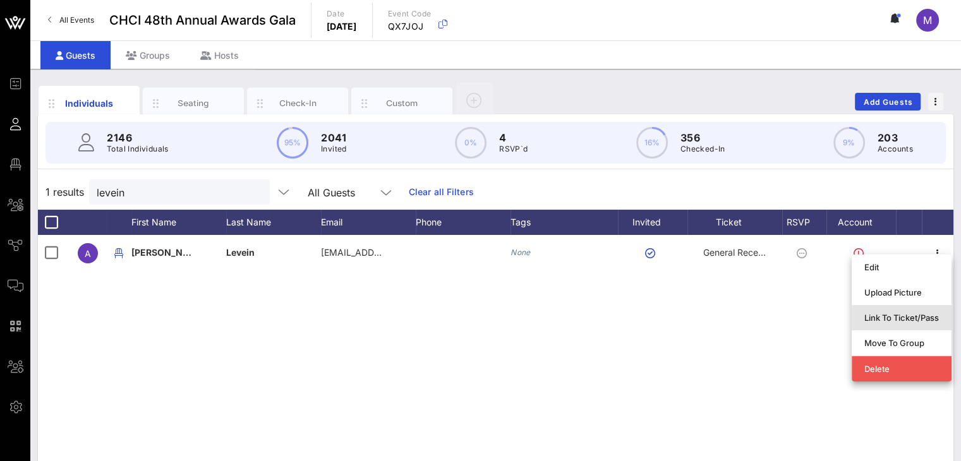
click at [884, 316] on div "Link To Ticket/Pass" at bounding box center [901, 318] width 75 height 10
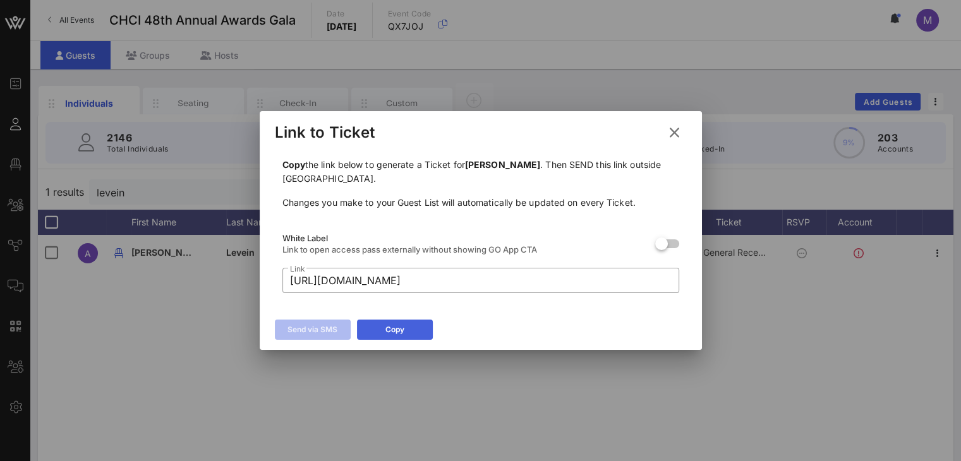
click at [388, 324] on div "Copy" at bounding box center [394, 329] width 19 height 13
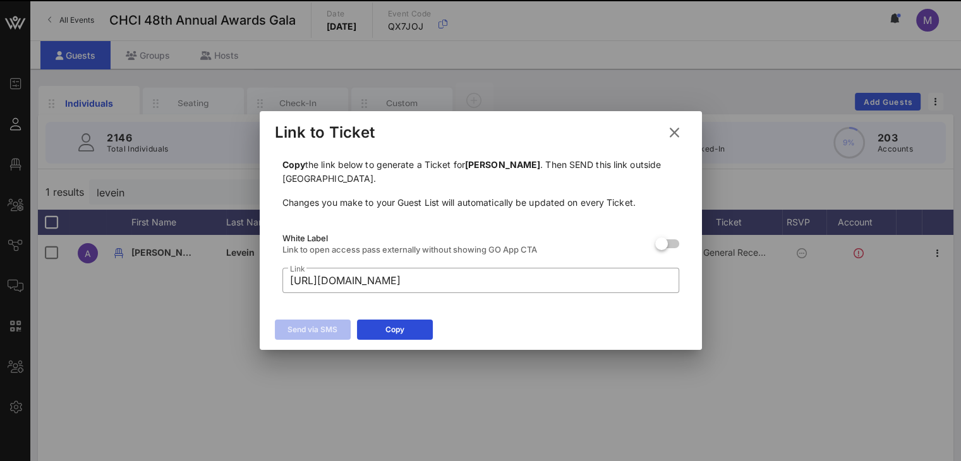
click at [673, 133] on icon at bounding box center [674, 132] width 20 height 19
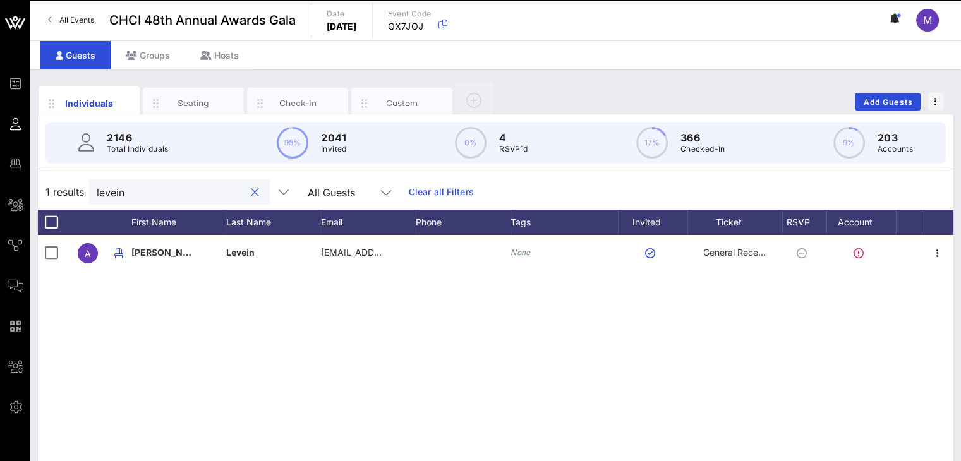
click at [73, 188] on div "1 results levein All Guests Clear all Filters" at bounding box center [495, 191] width 915 height 35
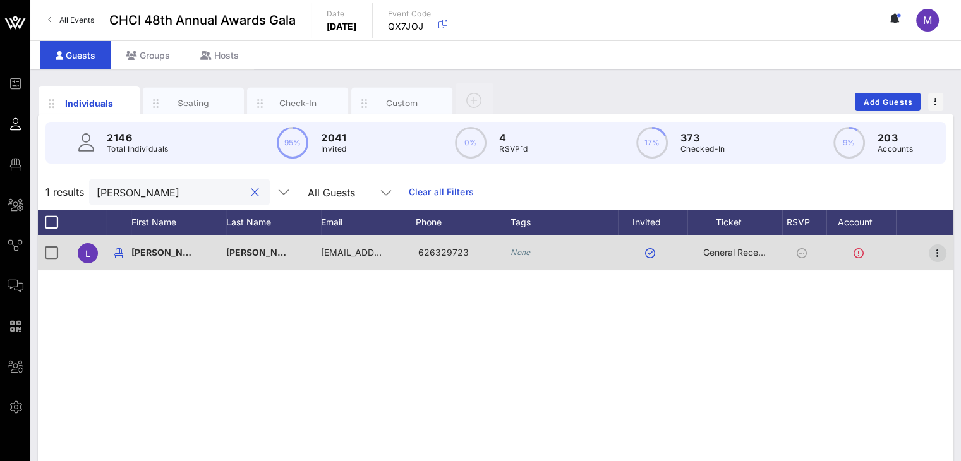
type input "Lorna"
click at [937, 253] on icon "button" at bounding box center [937, 253] width 15 height 15
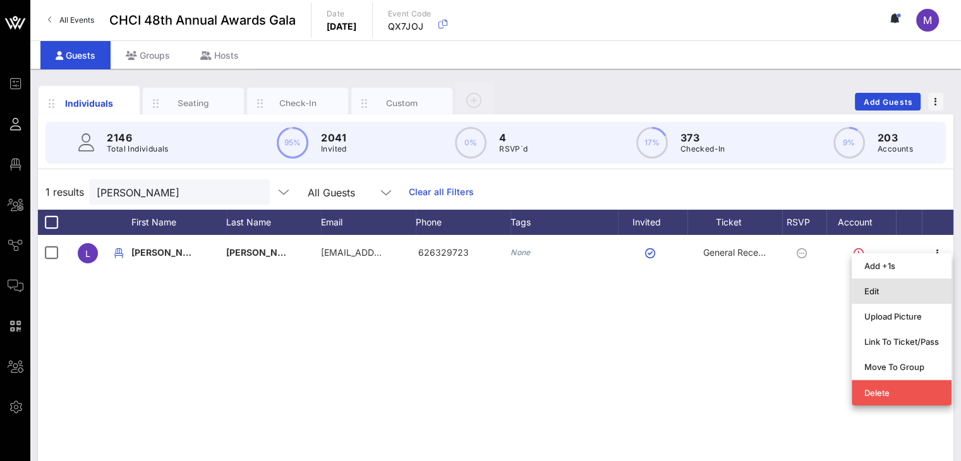
click at [904, 289] on div "Edit" at bounding box center [901, 291] width 75 height 10
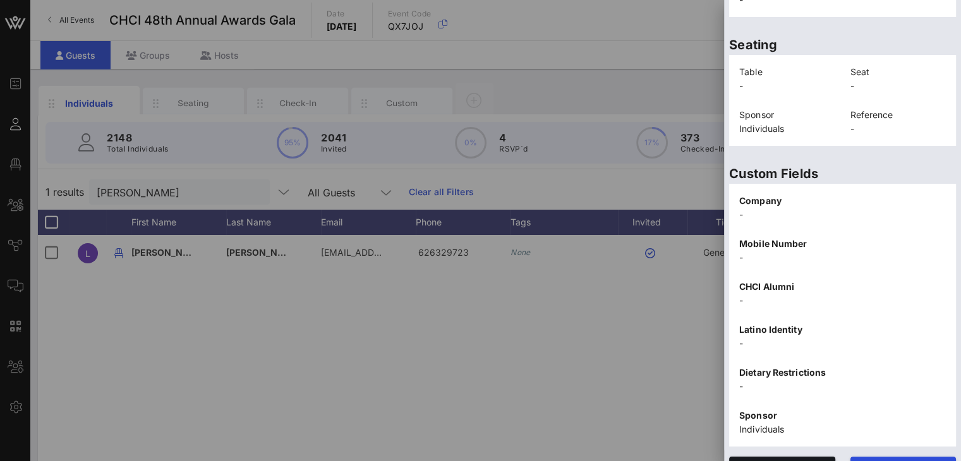
scroll to position [306, 0]
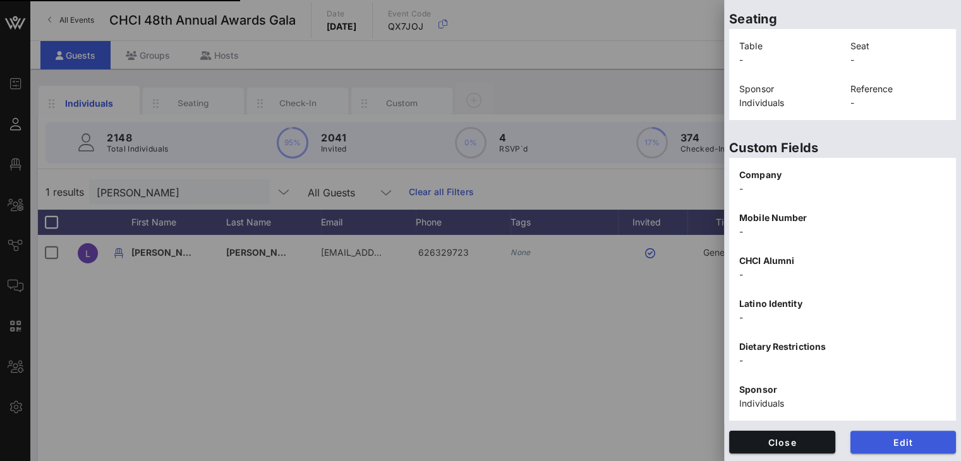
click at [898, 443] on span "Edit" at bounding box center [903, 442] width 86 height 11
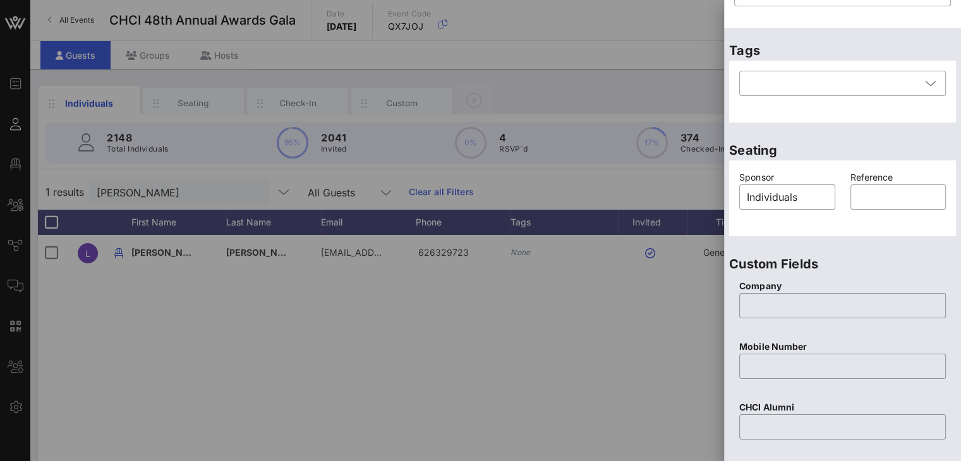
scroll to position [0, 0]
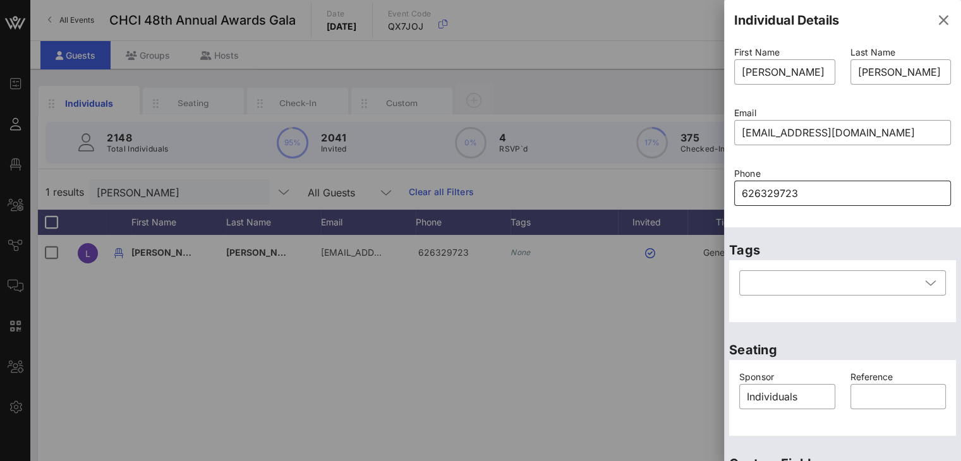
click at [771, 193] on input "626329723" at bounding box center [841, 193] width 201 height 20
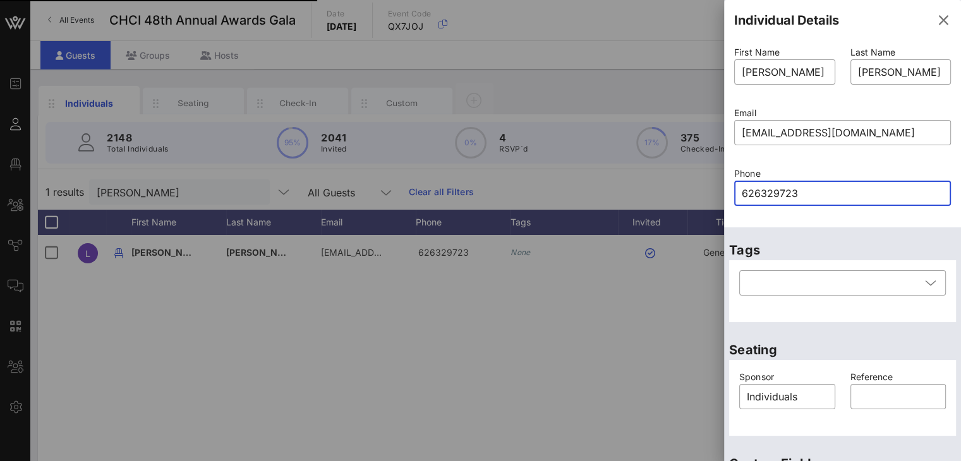
type input "6263209723"
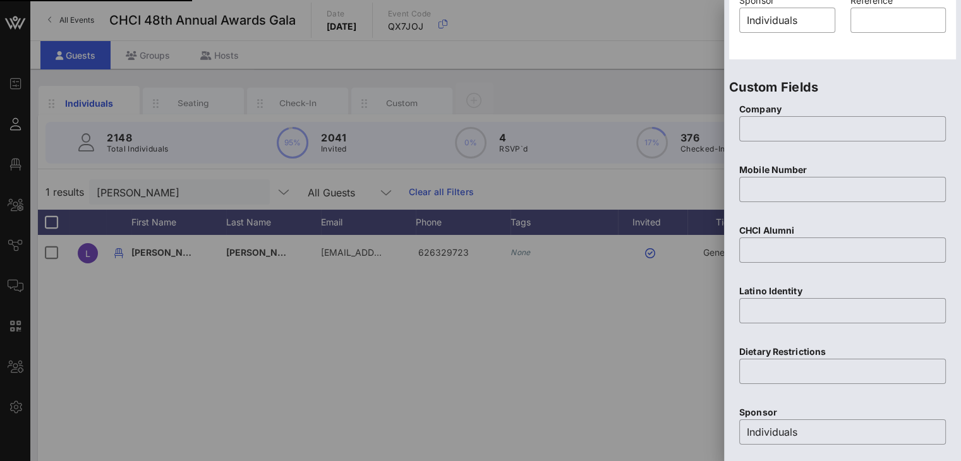
scroll to position [549, 0]
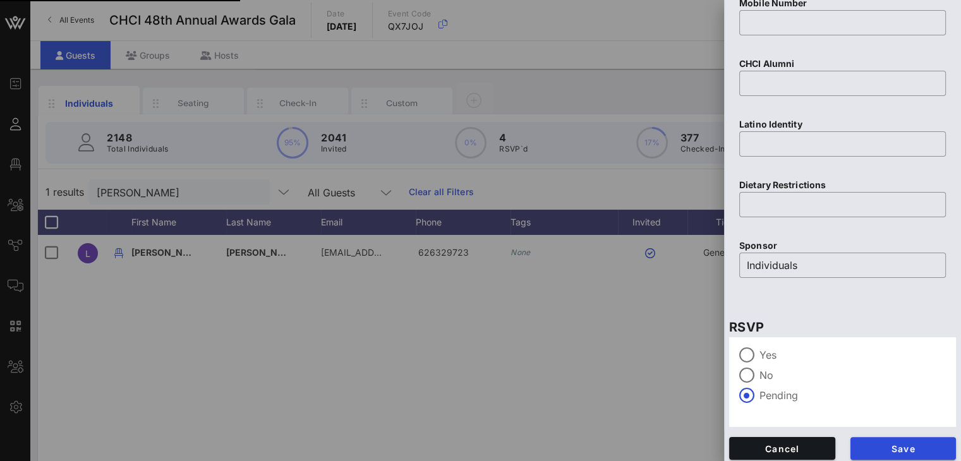
click at [882, 443] on span "Save" at bounding box center [903, 448] width 86 height 11
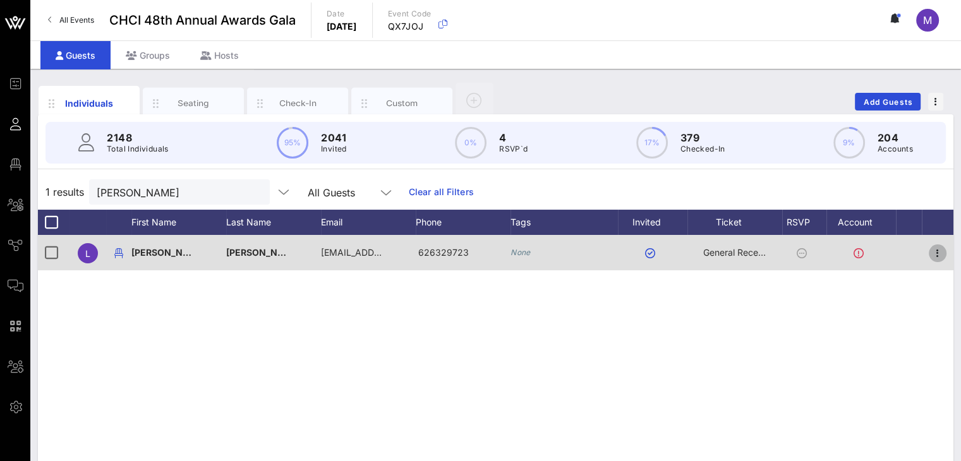
click at [939, 252] on icon "button" at bounding box center [937, 253] width 15 height 15
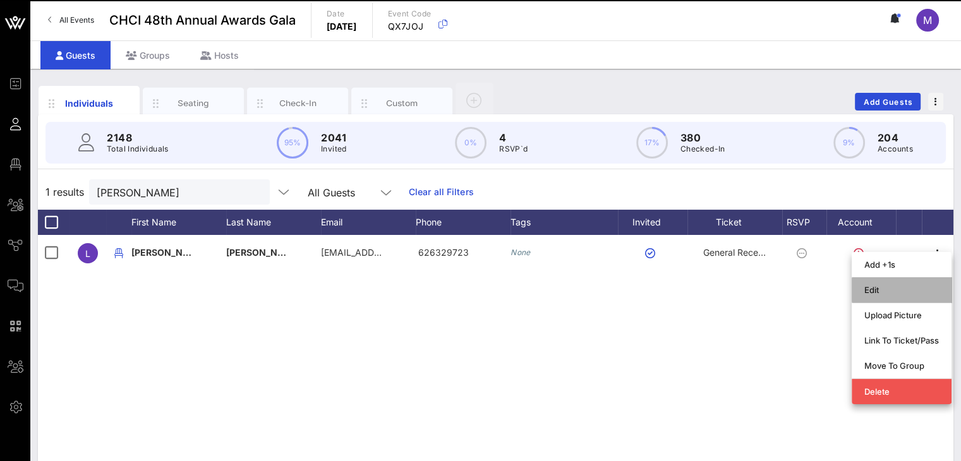
click at [877, 286] on div "Edit" at bounding box center [901, 290] width 75 height 10
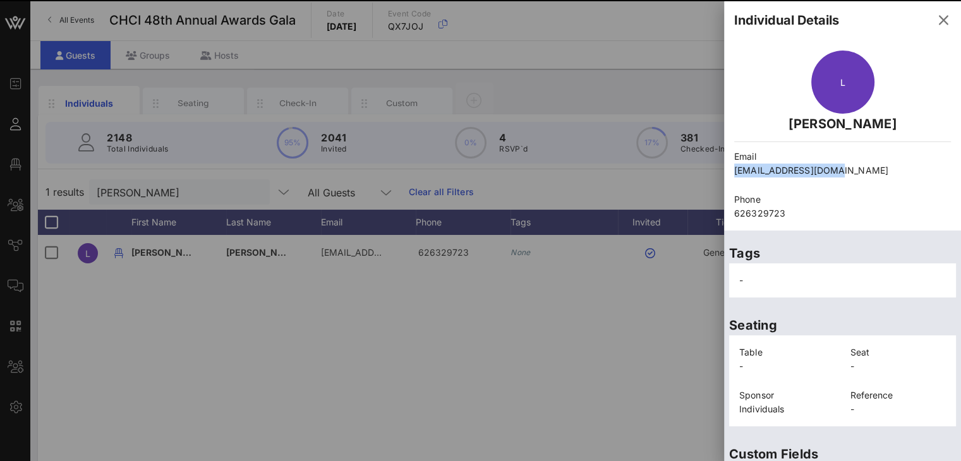
drag, startPoint x: 738, startPoint y: 171, endPoint x: 755, endPoint y: 167, distance: 17.5
click at [733, 169] on div "Email lorrodriguez@coh.org" at bounding box center [842, 163] width 232 height 43
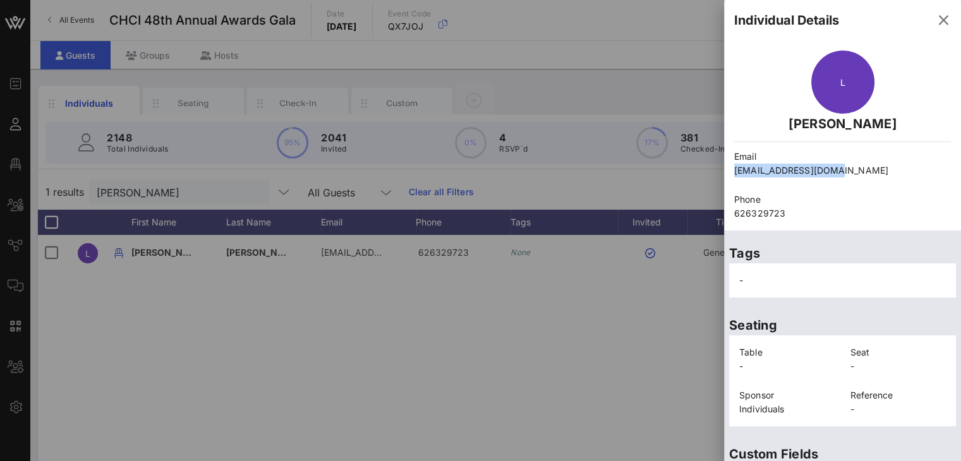
copy p "lorrodriguez@coh.org"
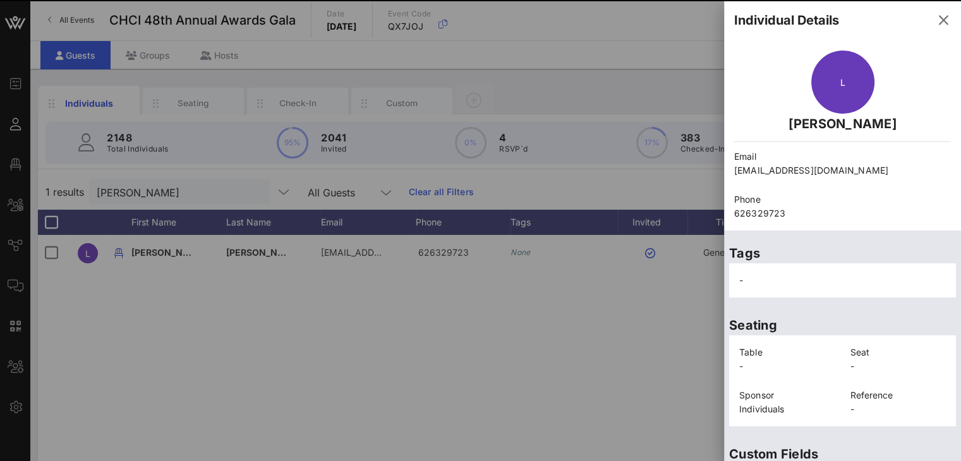
click at [667, 368] on div at bounding box center [480, 230] width 961 height 461
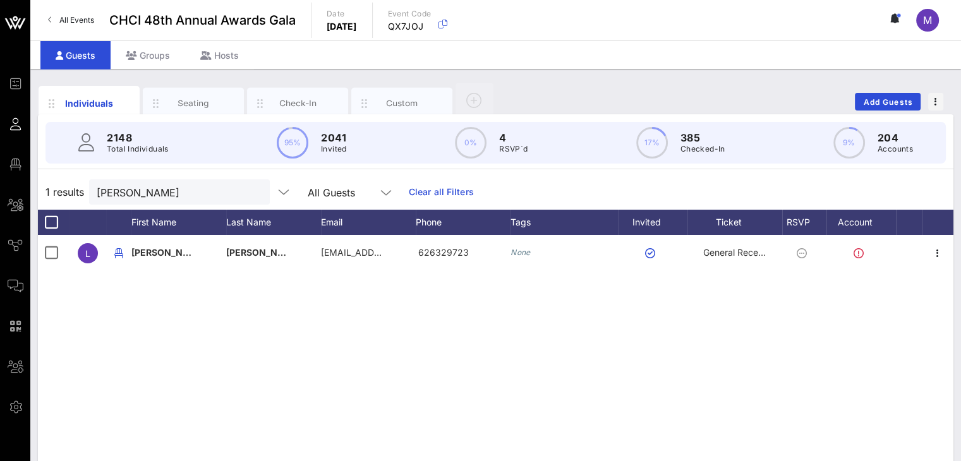
drag, startPoint x: 761, startPoint y: 369, endPoint x: 761, endPoint y: 362, distance: 7.6
click at [761, 364] on div "L Lorna Rodriguez lorrodriguez@coh.org 626329723 None General Reception" at bounding box center [495, 424] width 915 height 379
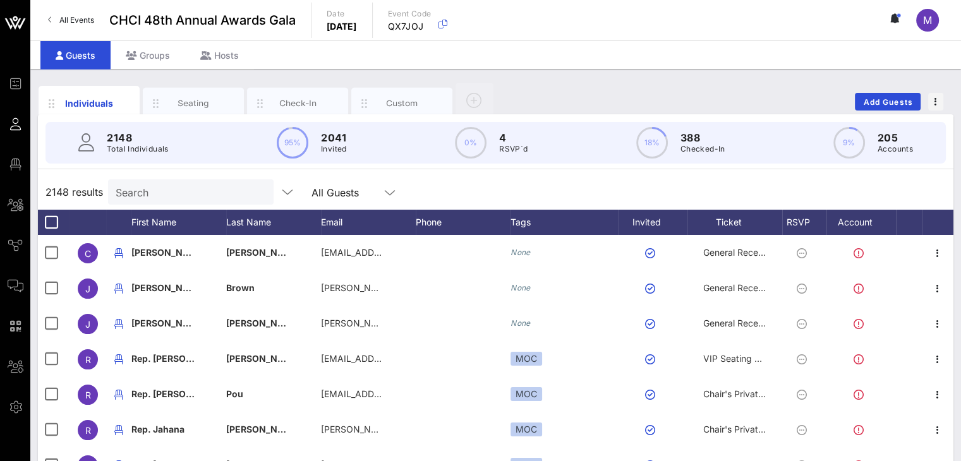
click at [160, 193] on input "Search" at bounding box center [190, 192] width 148 height 16
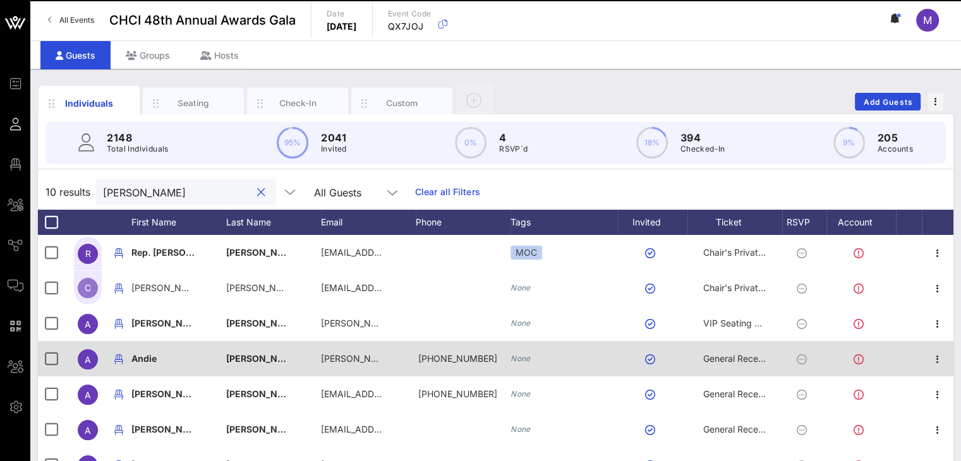
scroll to position [165, 0]
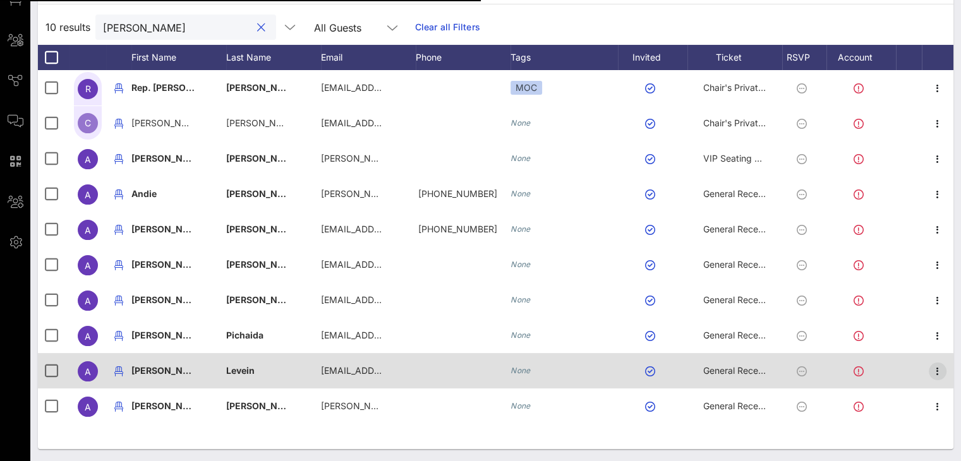
type input "andrea"
click at [937, 369] on icon "button" at bounding box center [937, 371] width 15 height 15
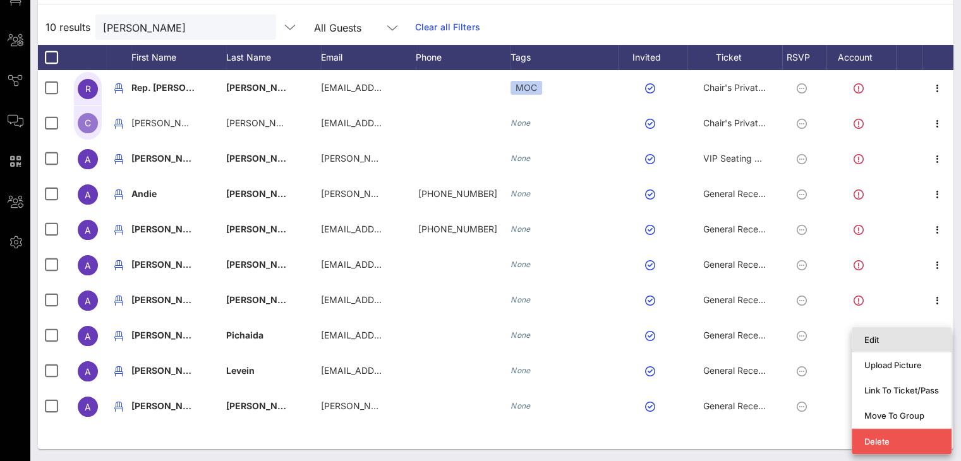
click at [907, 341] on div "Edit" at bounding box center [901, 340] width 75 height 10
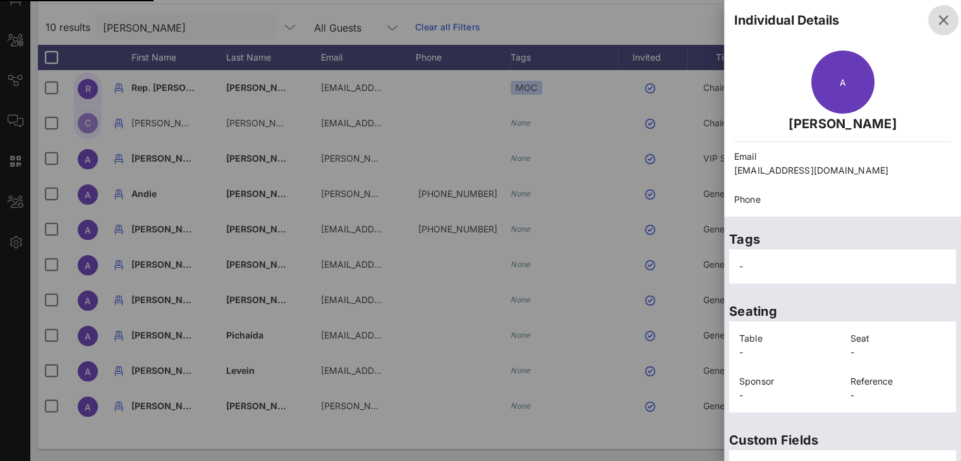
click at [935, 21] on icon "button" at bounding box center [942, 20] width 15 height 15
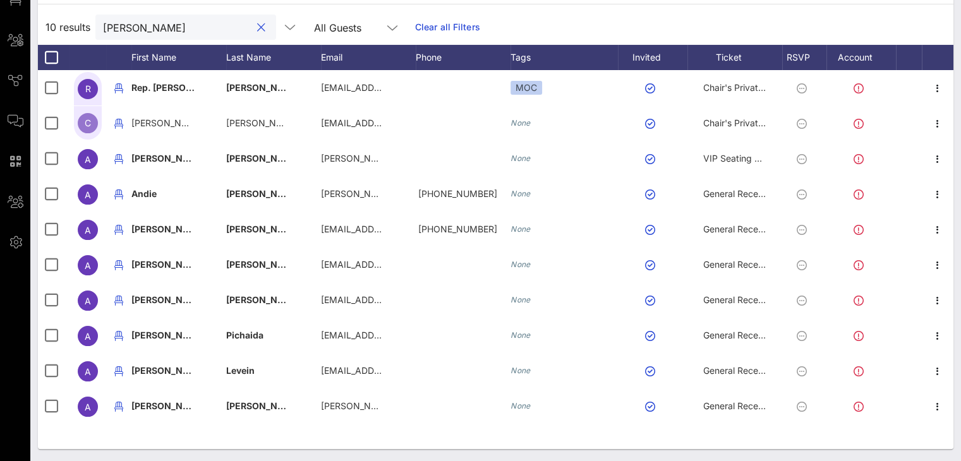
drag, startPoint x: 169, startPoint y: 32, endPoint x: 87, endPoint y: 0, distance: 87.6
click at [85, 28] on div "10 results andrea All Guests Clear all Filters" at bounding box center [495, 26] width 915 height 35
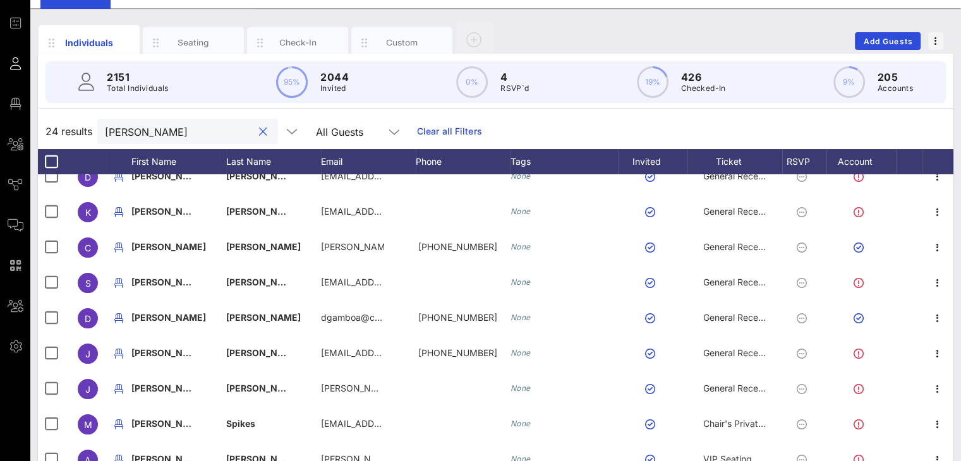
scroll to position [0, 0]
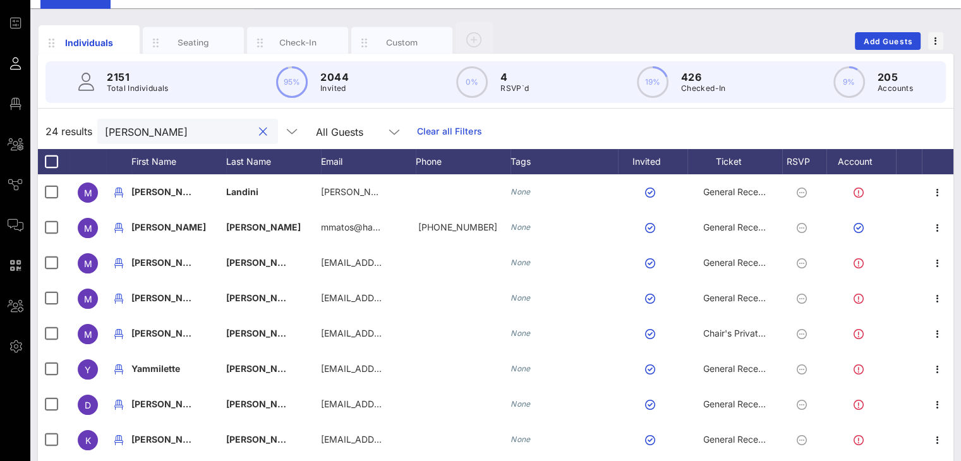
drag, startPoint x: 159, startPoint y: 131, endPoint x: 96, endPoint y: 120, distance: 63.6
click at [78, 140] on div "24 results Matthew All Guests Clear all Filters" at bounding box center [495, 131] width 915 height 35
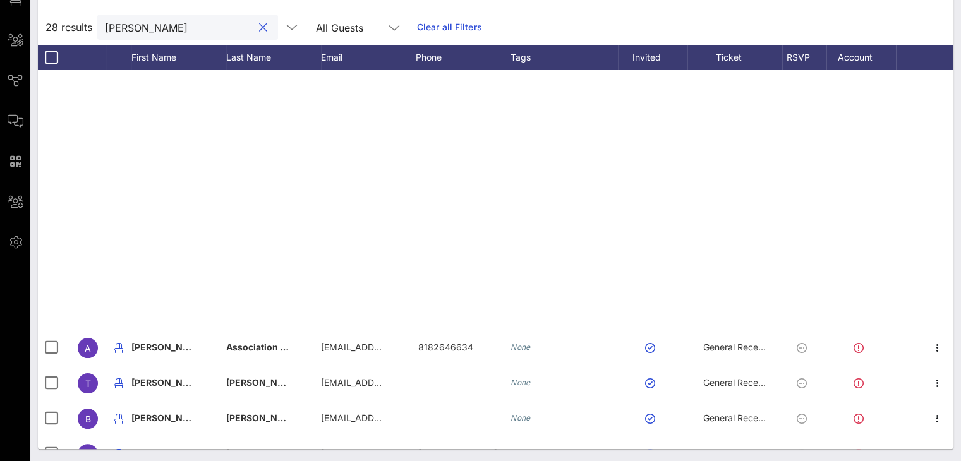
scroll to position [493, 0]
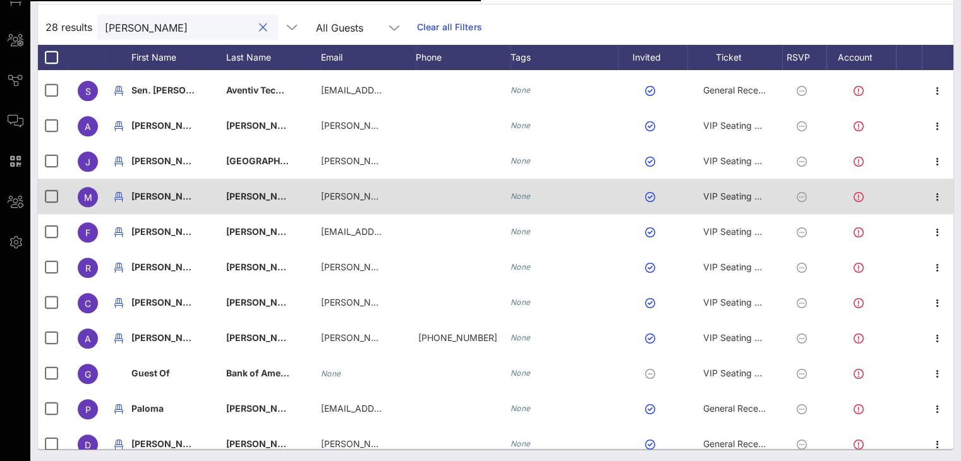
type input "gomez"
click at [750, 195] on span "VIP Seating & Chair's Private Reception" at bounding box center [785, 196] width 164 height 11
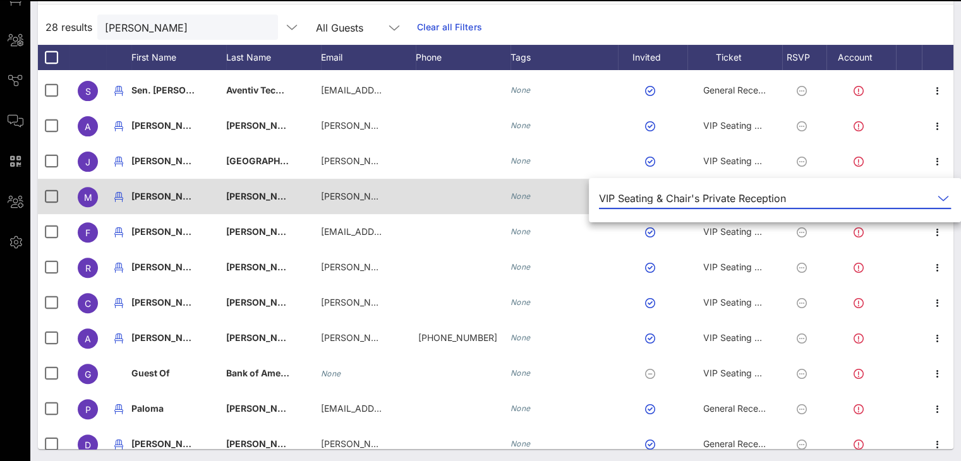
click at [750, 195] on div "VIP Seating & Chair's Private Reception" at bounding box center [692, 198] width 187 height 11
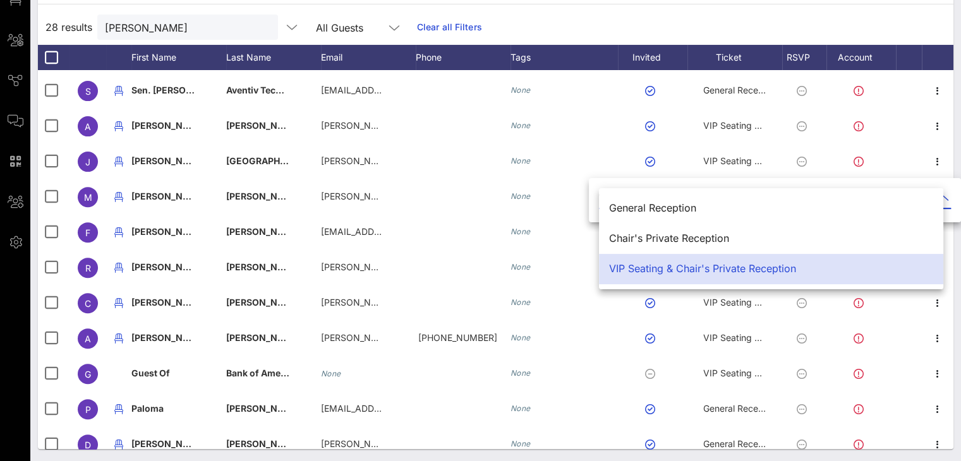
click at [670, 24] on div "28 results gomez All Guests Clear all Filters" at bounding box center [495, 26] width 915 height 35
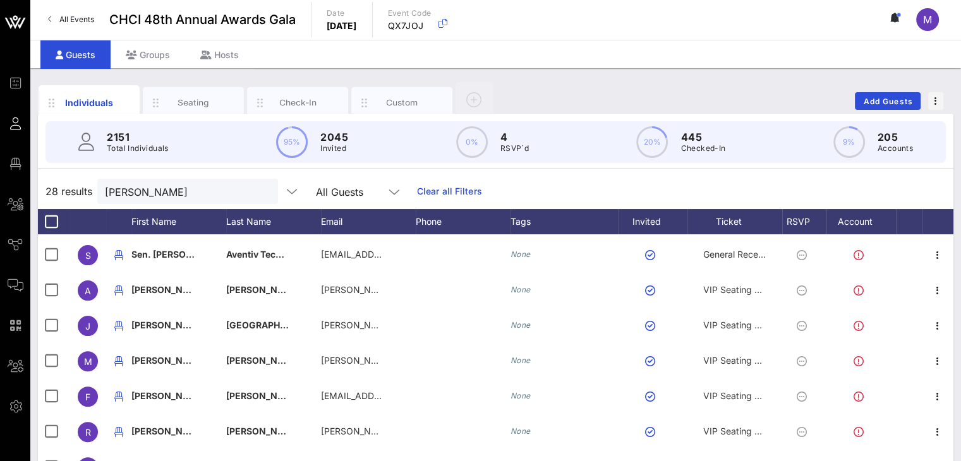
scroll to position [0, 0]
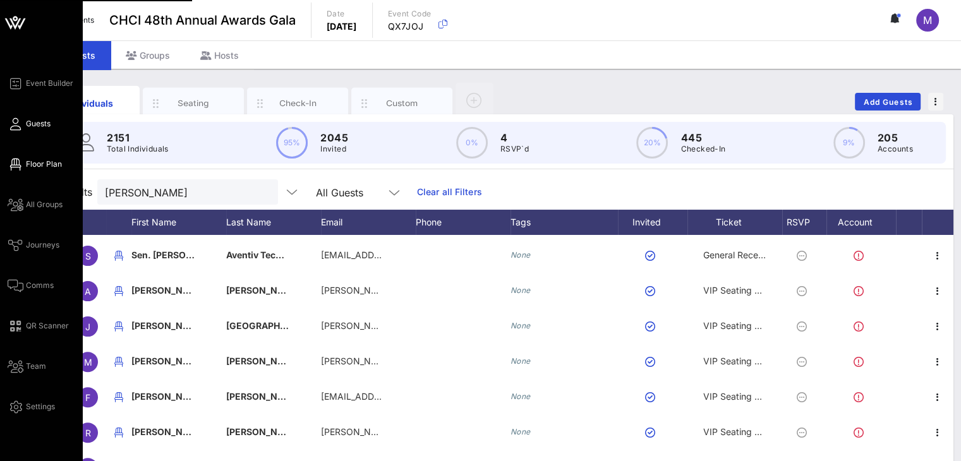
click at [22, 166] on link "Floor Plan" at bounding box center [35, 164] width 54 height 15
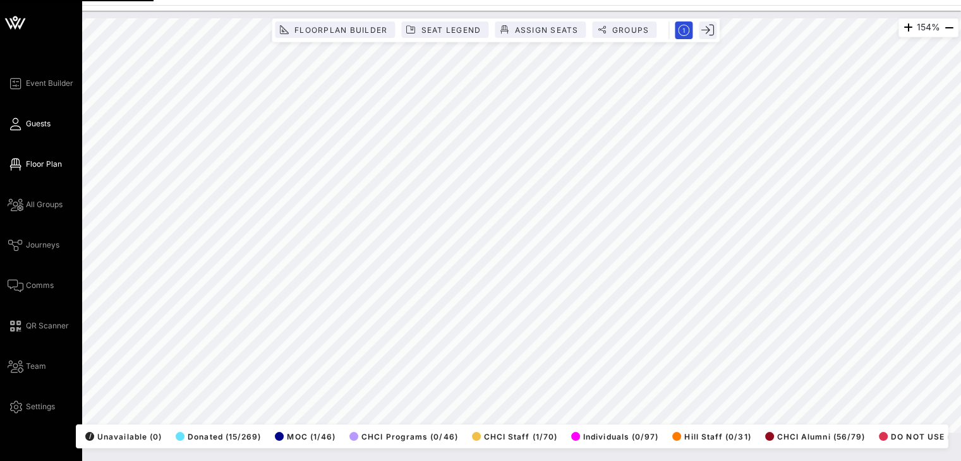
click at [34, 124] on span "Guests" at bounding box center [38, 123] width 25 height 11
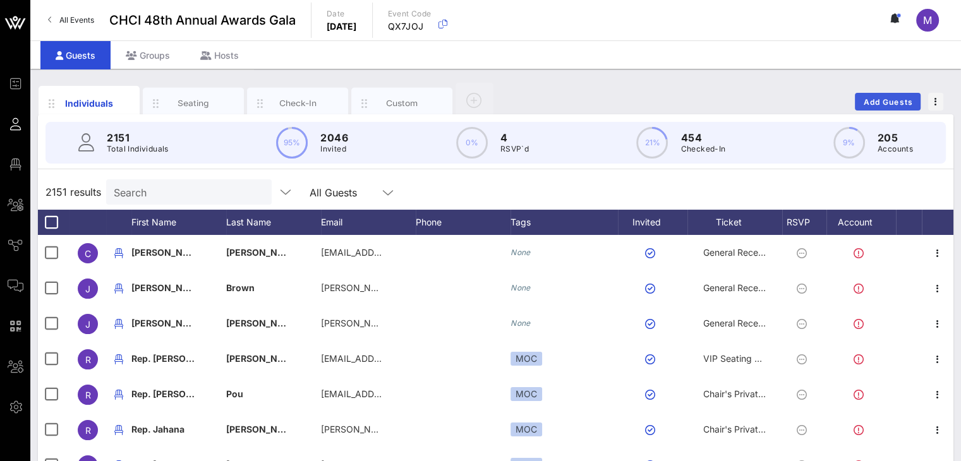
click at [891, 100] on span "Add Guests" at bounding box center [888, 101] width 50 height 9
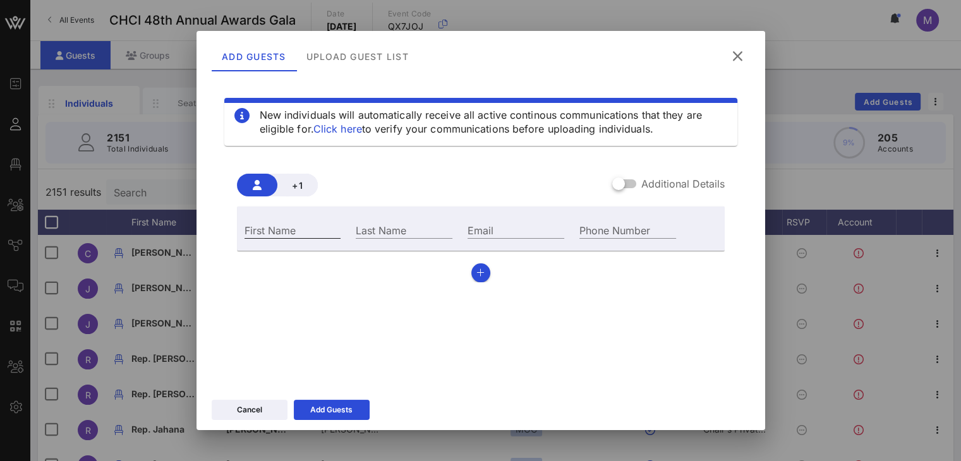
click at [287, 224] on div "First Name" at bounding box center [292, 230] width 97 height 16
type input "Cindy"
click at [411, 222] on input "Last Name" at bounding box center [404, 230] width 97 height 16
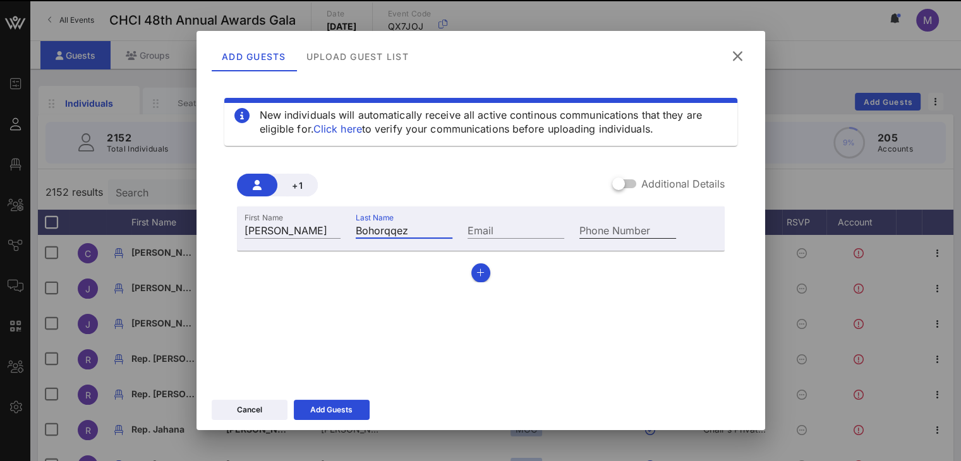
type input "Bohorqqez"
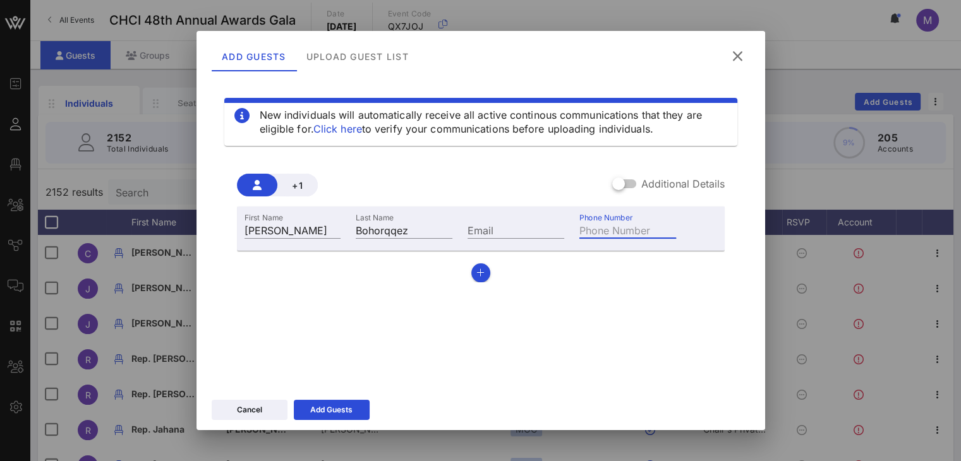
click at [594, 226] on div "Phone Number" at bounding box center [627, 230] width 97 height 16
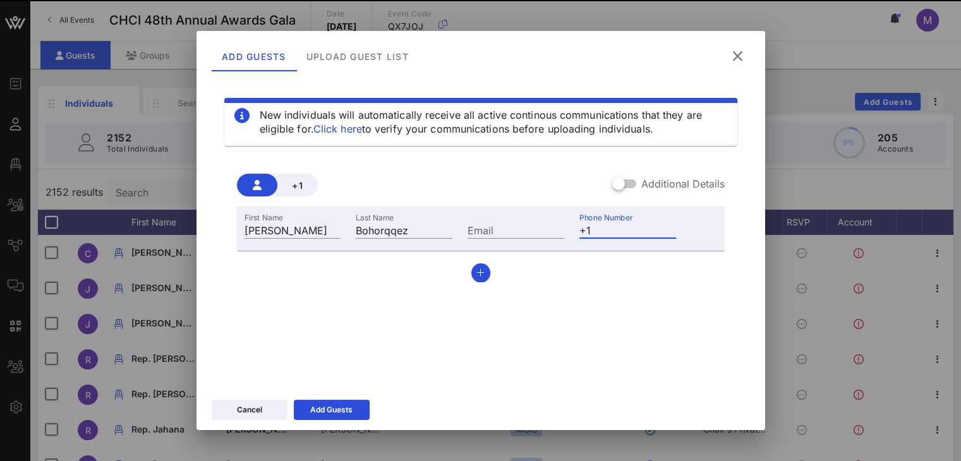
type input "+"
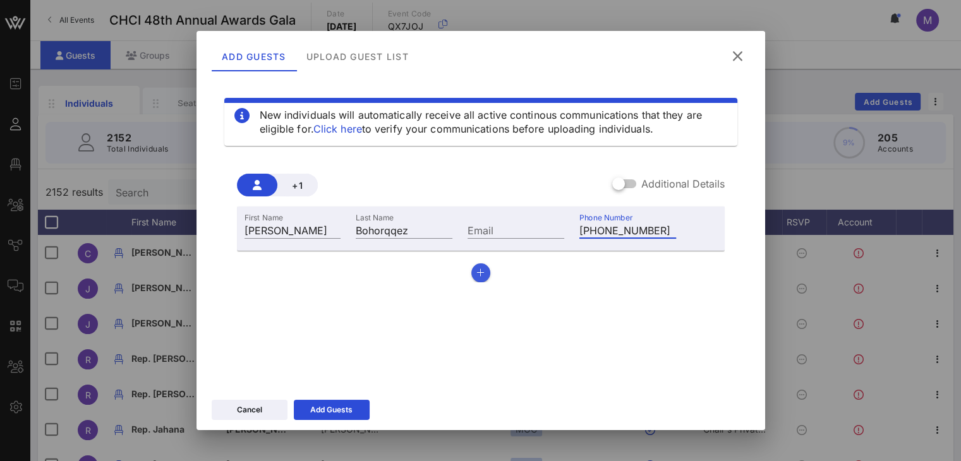
type input "+16892029981"
click at [476, 270] on icon "button" at bounding box center [480, 272] width 8 height 9
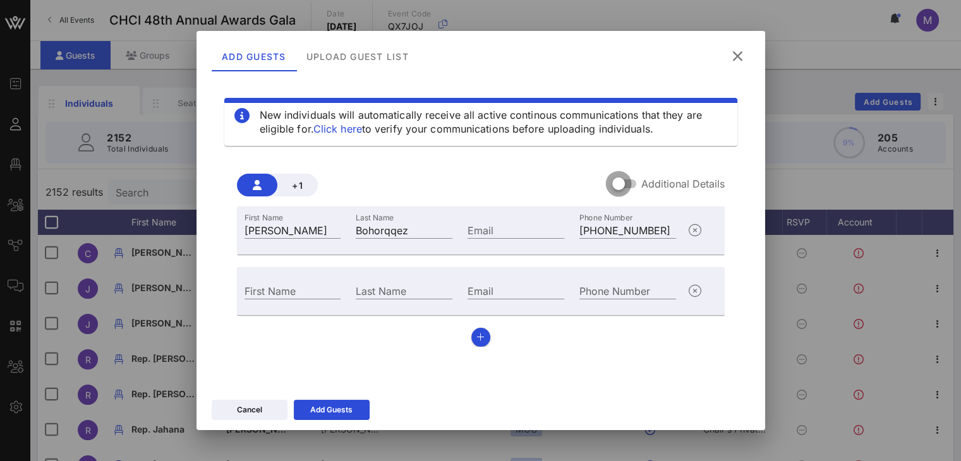
click at [618, 186] on div at bounding box center [618, 183] width 21 height 21
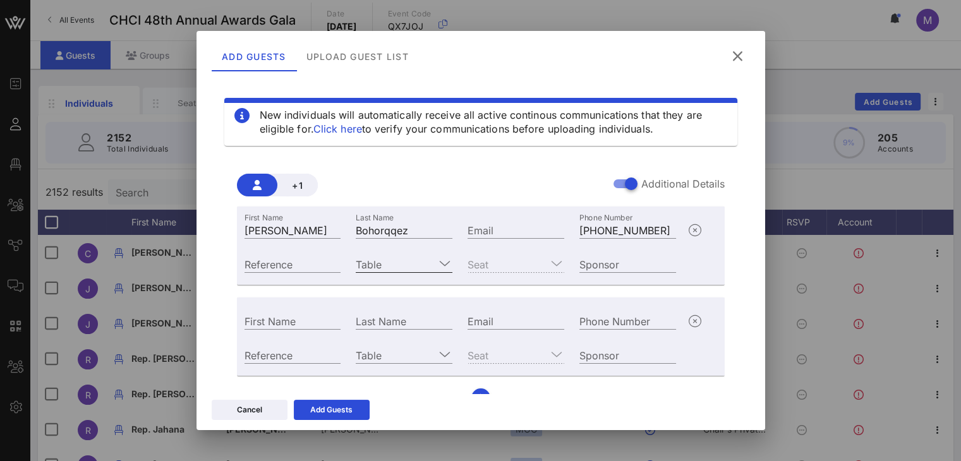
click at [422, 260] on input "Table" at bounding box center [395, 264] width 79 height 16
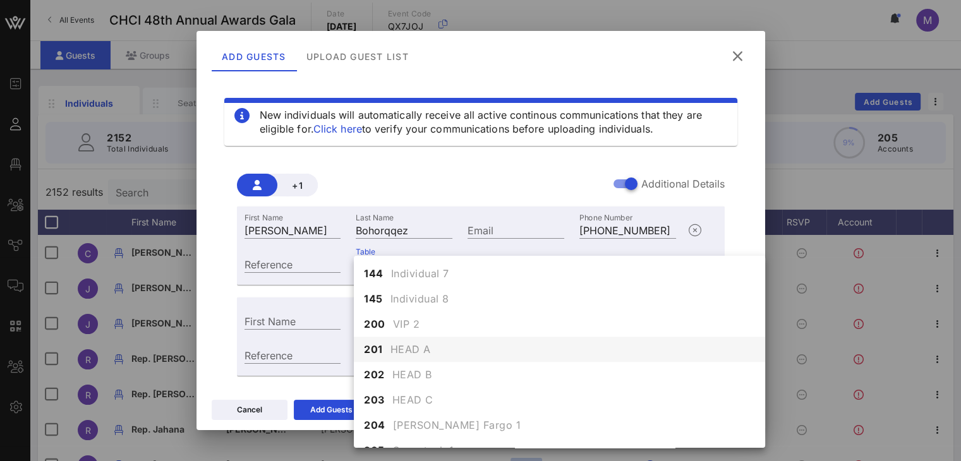
scroll to position [1074, 0]
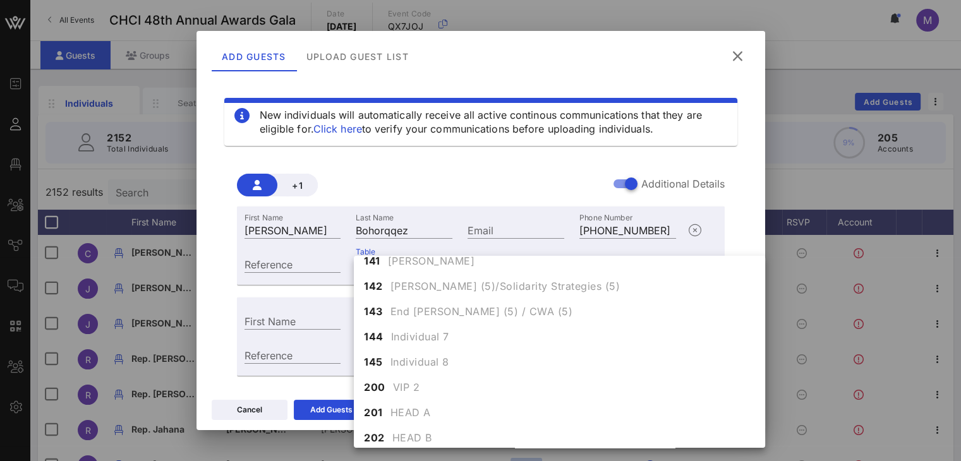
click at [410, 431] on span "HEAD B" at bounding box center [412, 437] width 40 height 15
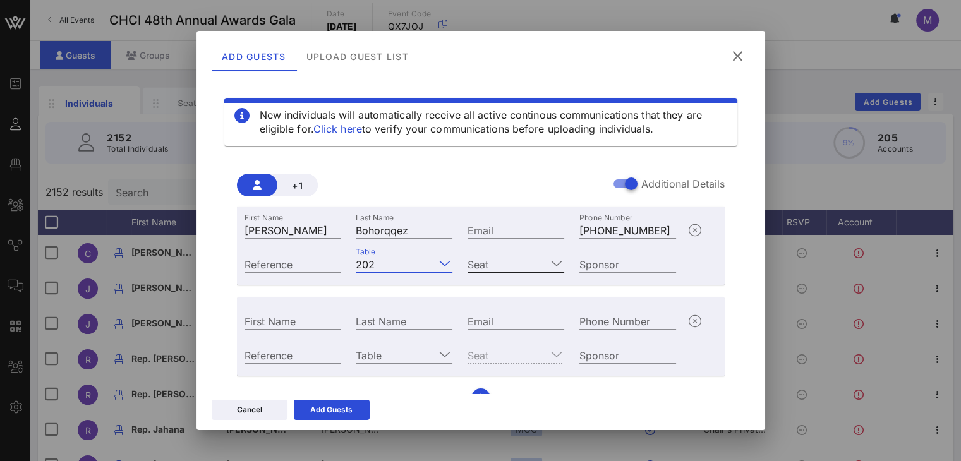
click at [549, 262] on div at bounding box center [556, 263] width 15 height 15
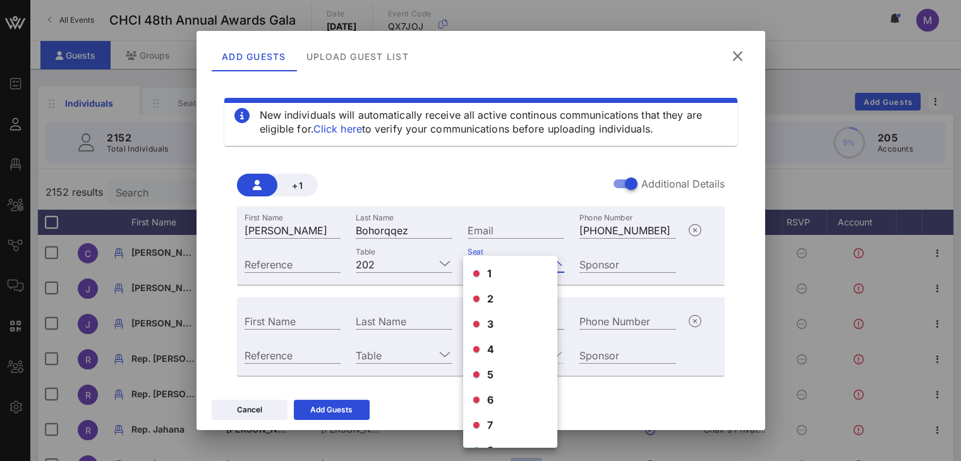
scroll to position [71, 0]
click at [486, 381] on div "8" at bounding box center [510, 379] width 94 height 25
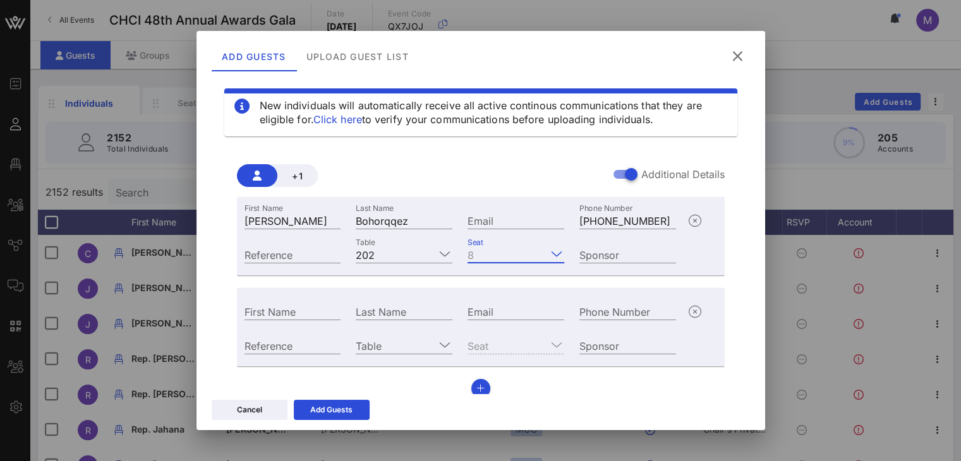
scroll to position [23, 0]
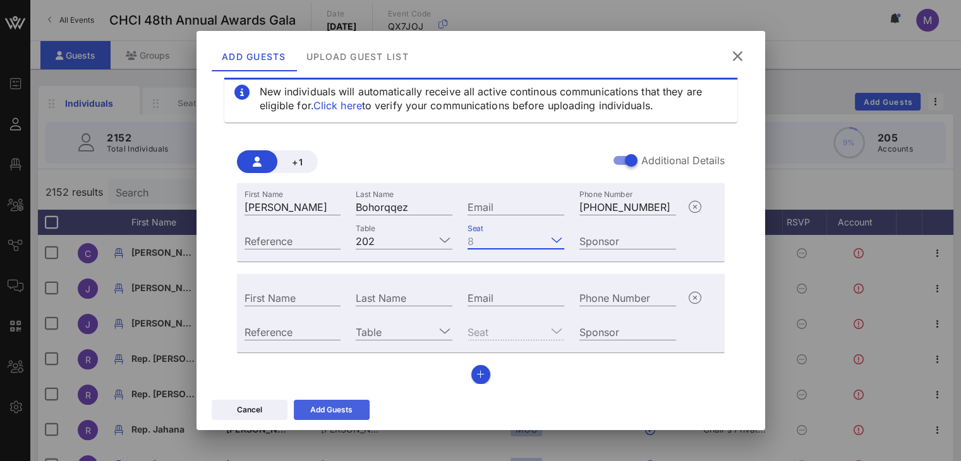
click at [347, 407] on div "Add Guests" at bounding box center [331, 410] width 42 height 13
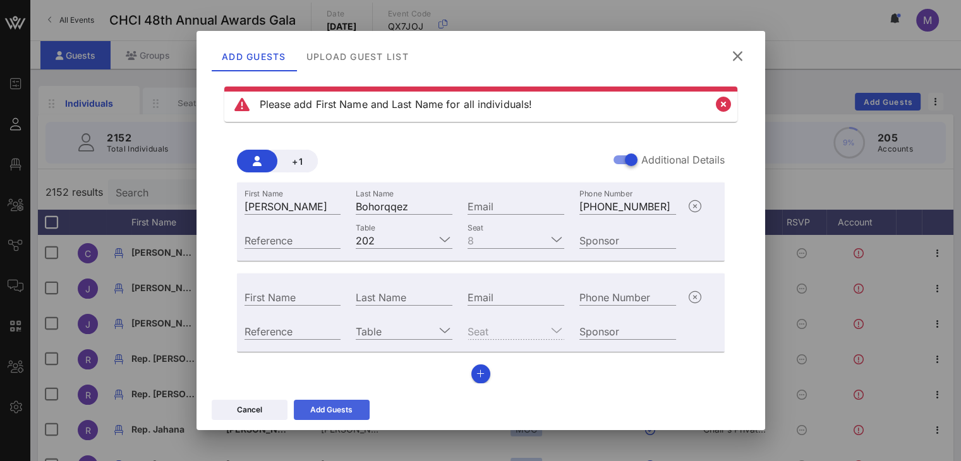
scroll to position [11, 0]
click at [687, 292] on icon "button" at bounding box center [694, 297] width 15 height 15
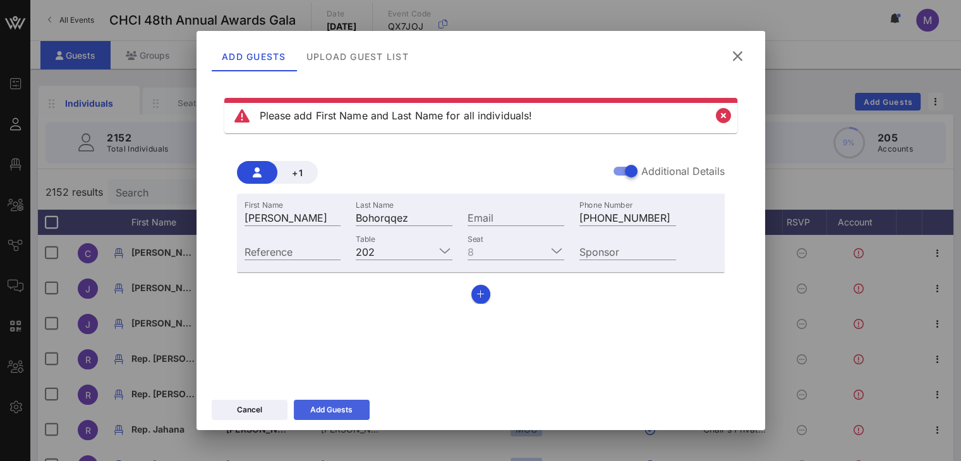
click at [341, 410] on div "Add Guests" at bounding box center [331, 410] width 42 height 13
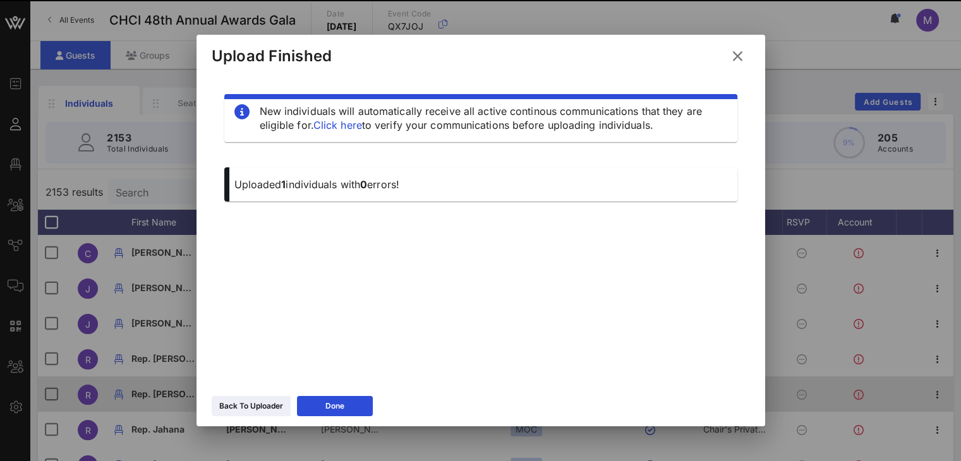
click at [343, 410] on div "Done" at bounding box center [334, 406] width 19 height 13
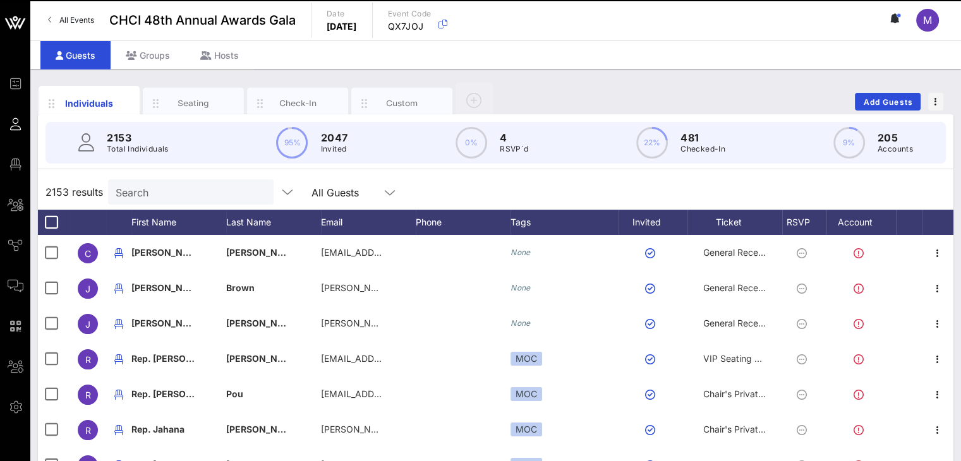
drag, startPoint x: 207, startPoint y: 188, endPoint x: 205, endPoint y: 175, distance: 12.9
click at [207, 185] on input "Search" at bounding box center [190, 192] width 148 height 16
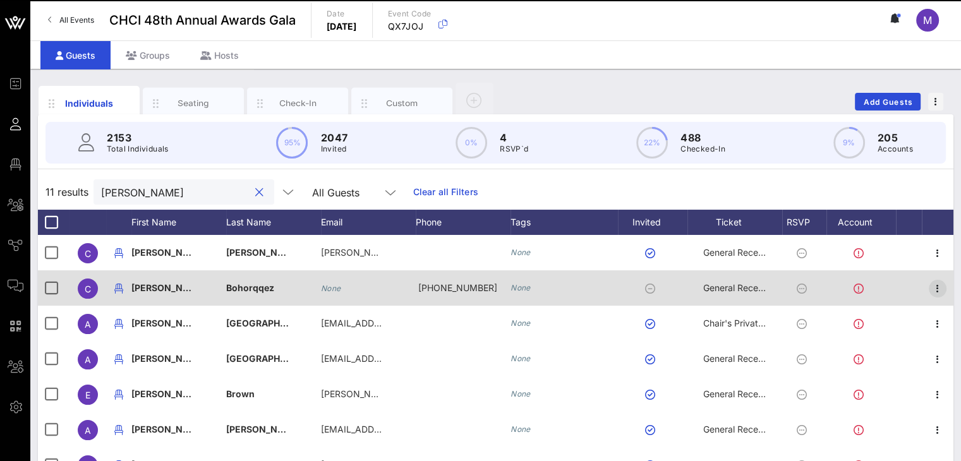
type input "cindy"
click at [930, 286] on icon "button" at bounding box center [937, 288] width 15 height 15
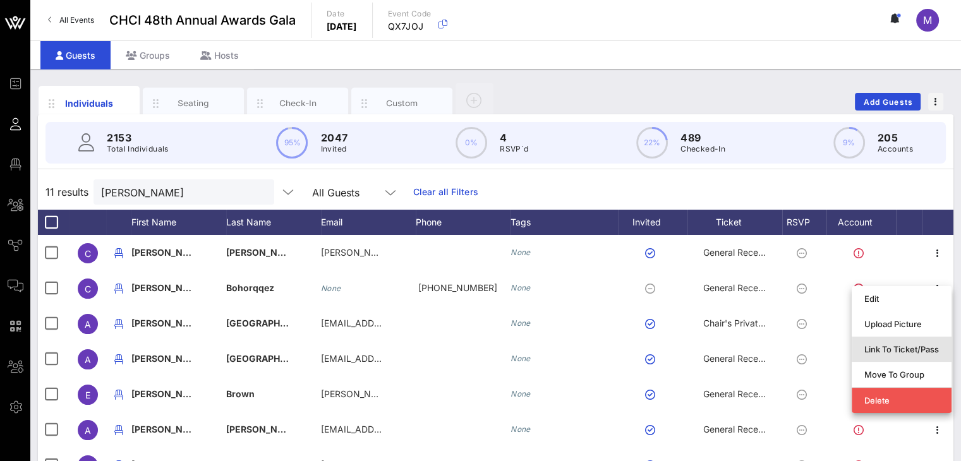
click at [884, 342] on div "Link To Ticket/Pass" at bounding box center [901, 349] width 75 height 20
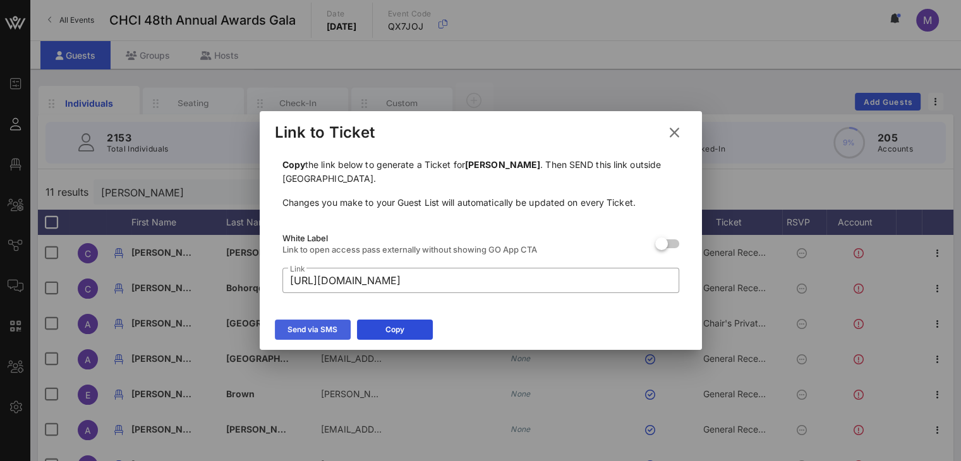
click at [298, 330] on div "Send via SMS" at bounding box center [312, 329] width 50 height 13
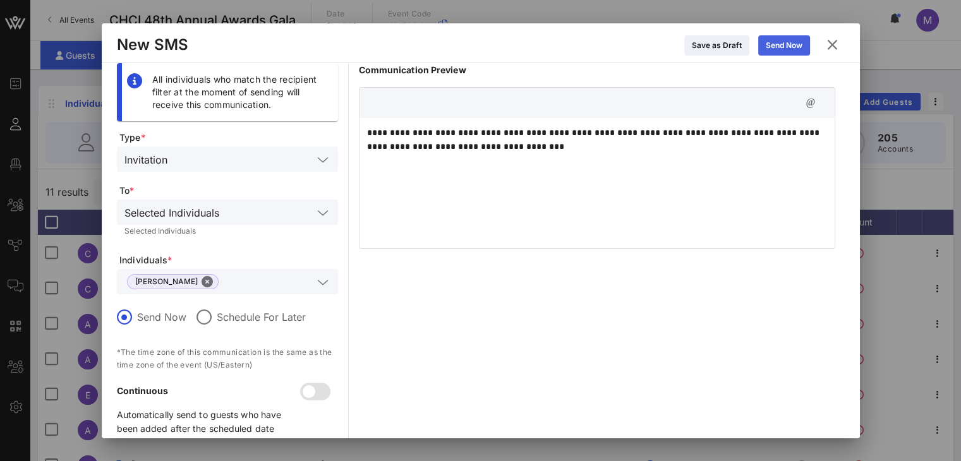
click at [767, 39] on div "Send Now" at bounding box center [783, 45] width 37 height 13
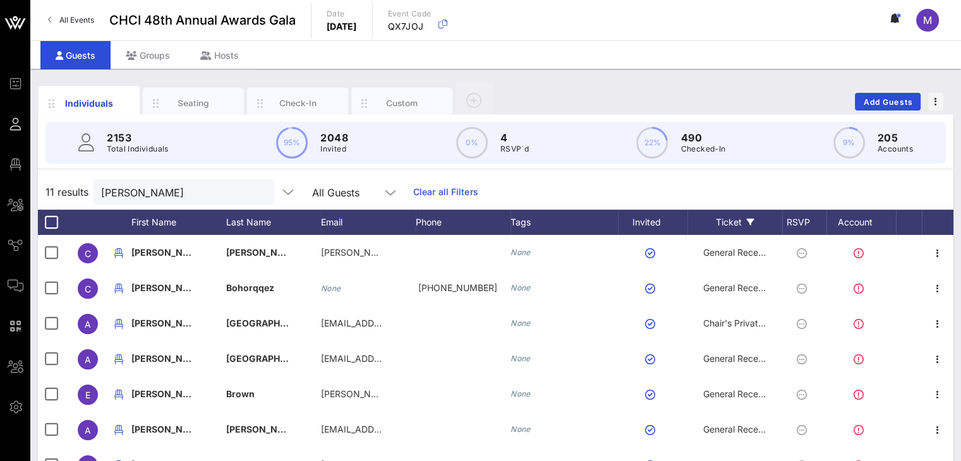
click at [725, 224] on div "Ticket" at bounding box center [734, 222] width 95 height 25
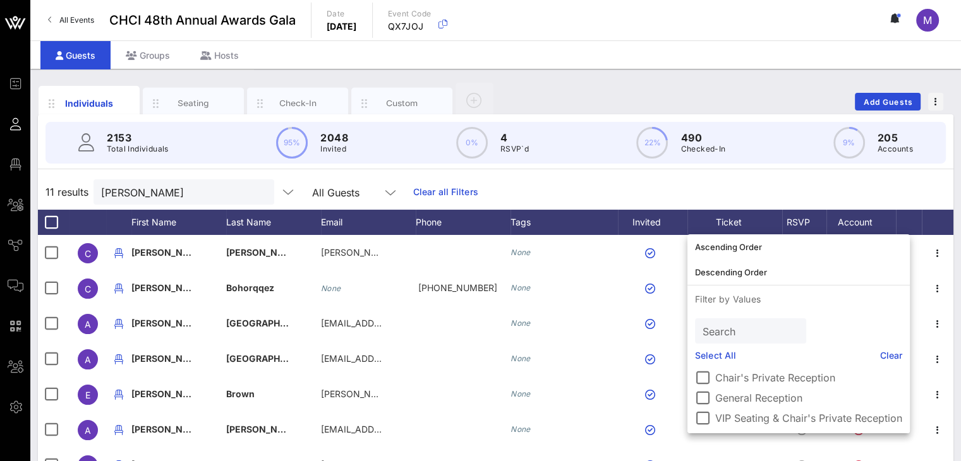
click at [724, 328] on input "Search" at bounding box center [748, 331] width 93 height 16
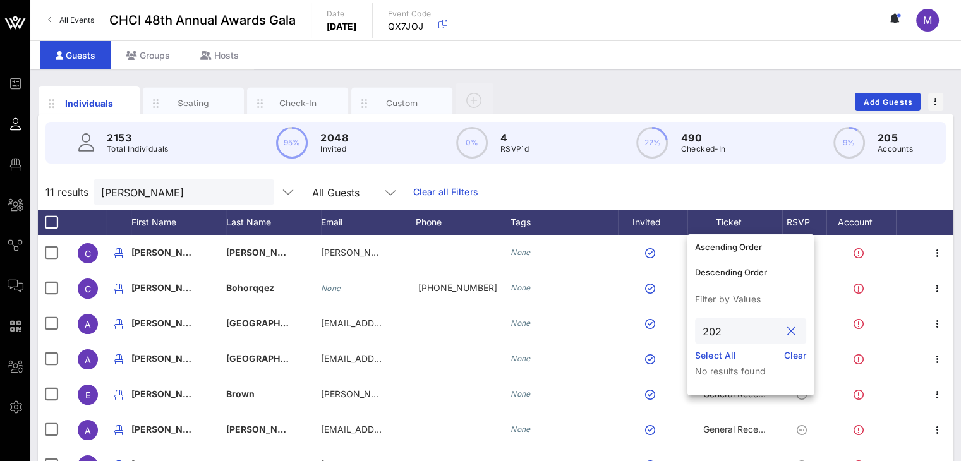
type input "202"
click at [715, 186] on div "11 results cindy All Guests Clear all Filters" at bounding box center [495, 191] width 915 height 35
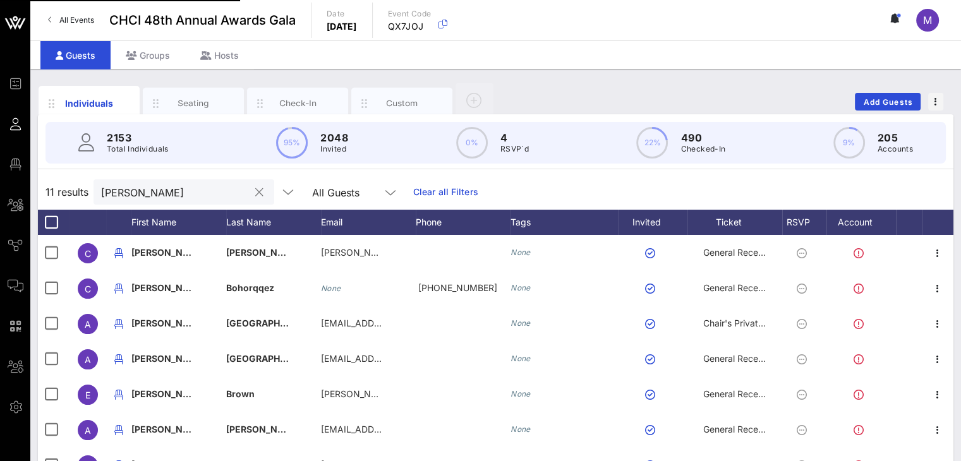
drag, startPoint x: 245, startPoint y: 191, endPoint x: 252, endPoint y: 191, distance: 7.0
click at [255, 191] on button "clear icon" at bounding box center [259, 192] width 8 height 13
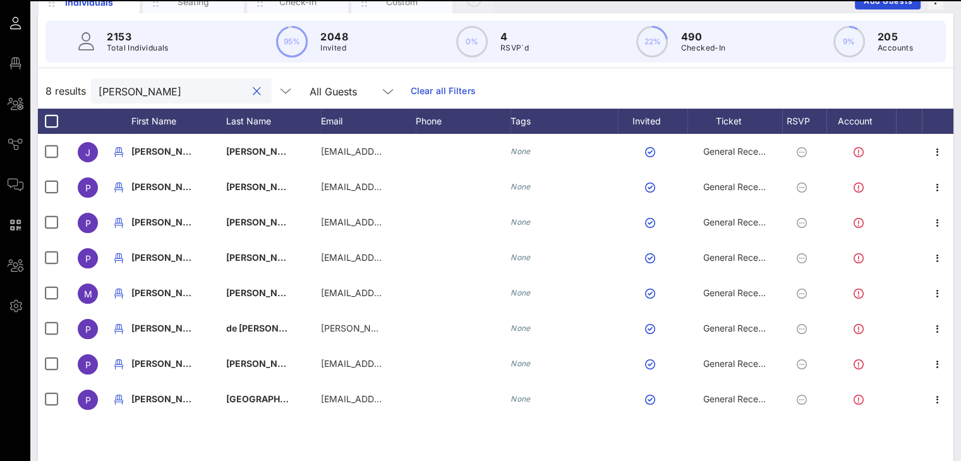
scroll to position [165, 0]
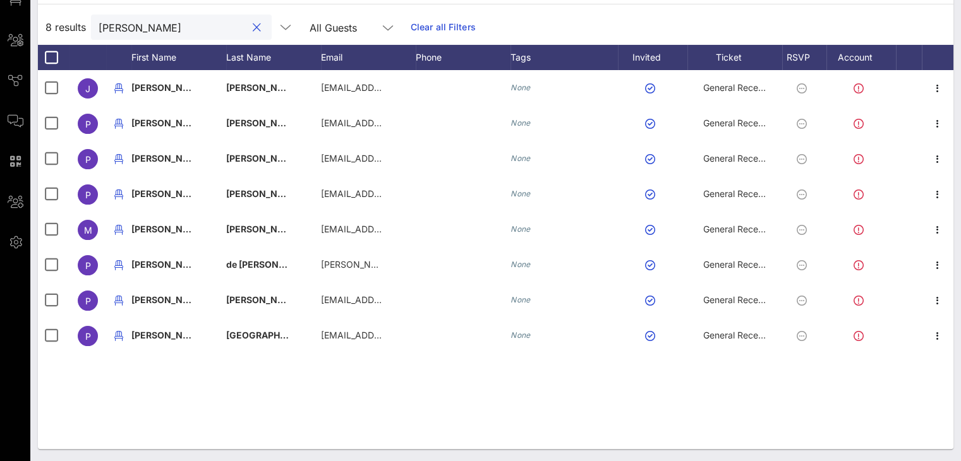
drag, startPoint x: 157, startPoint y: 22, endPoint x: 131, endPoint y: 26, distance: 26.8
click at [131, 27] on input "pedro" at bounding box center [173, 27] width 148 height 16
drag, startPoint x: 131, startPoint y: 25, endPoint x: 79, endPoint y: 16, distance: 52.5
click at [77, 27] on div "8 results pedro All Guests Clear all Filters" at bounding box center [495, 26] width 915 height 35
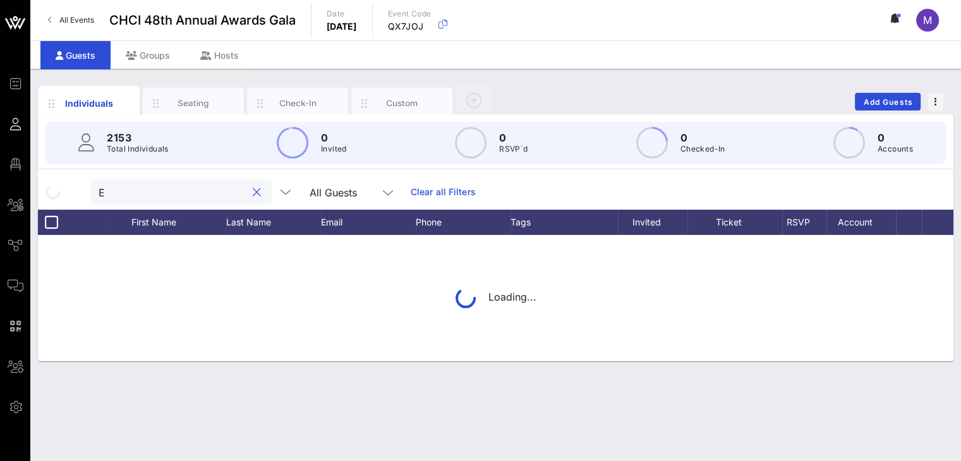
scroll to position [0, 0]
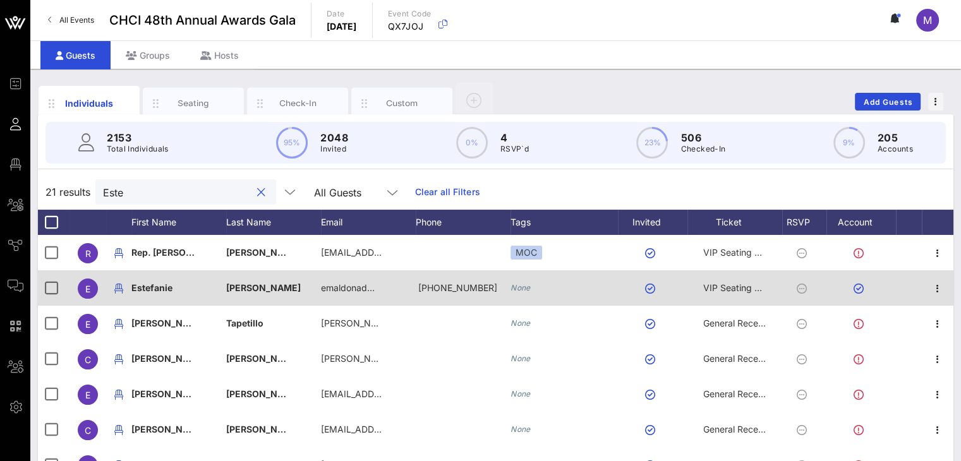
type input "Este"
click at [722, 289] on span "VIP Seating & Chair's Private Reception" at bounding box center [785, 287] width 164 height 11
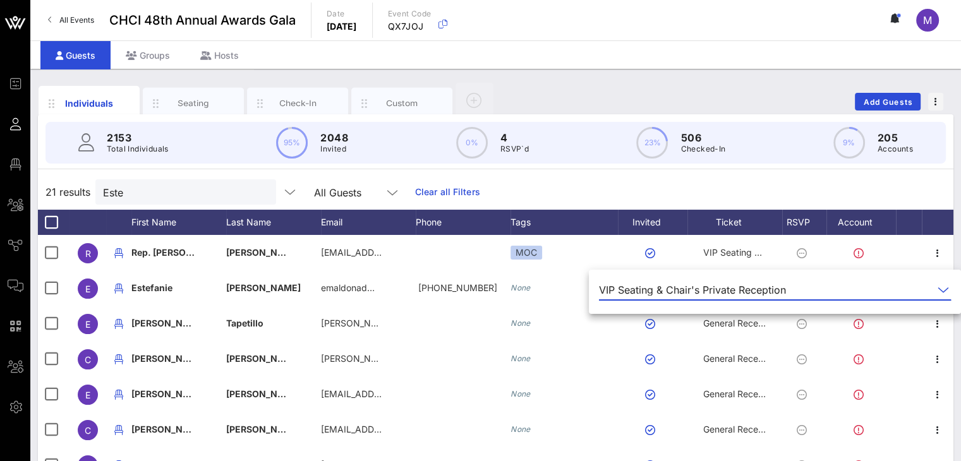
click at [937, 284] on icon at bounding box center [942, 289] width 11 height 15
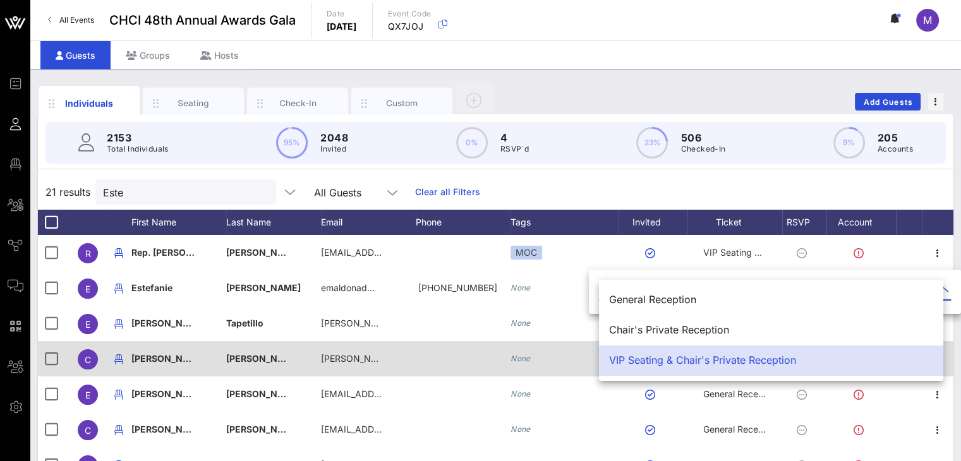
click at [699, 364] on div "VIP Seating & Chair's Private Reception" at bounding box center [771, 360] width 324 height 12
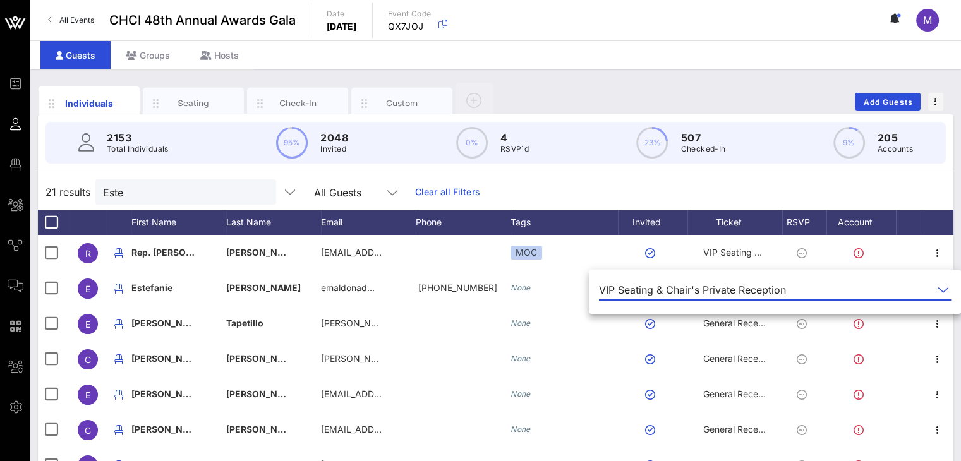
click at [729, 184] on div "21 results Este All Guests Clear all Filters" at bounding box center [495, 191] width 915 height 35
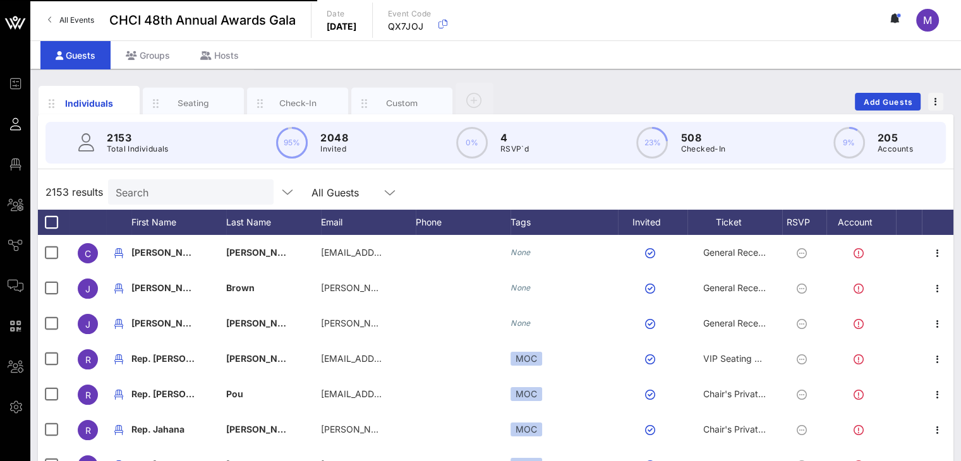
click at [174, 197] on input "Search" at bounding box center [190, 192] width 148 height 16
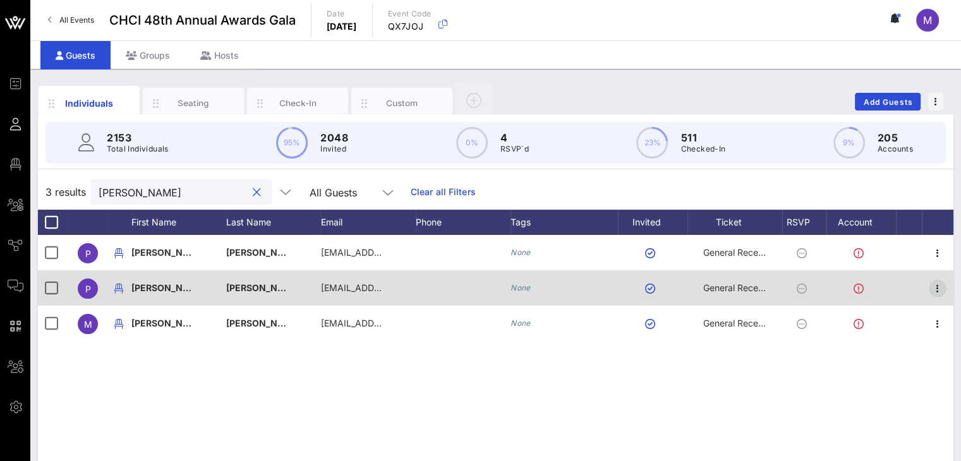
type input "[PERSON_NAME]"
click at [940, 289] on icon "button" at bounding box center [937, 288] width 15 height 15
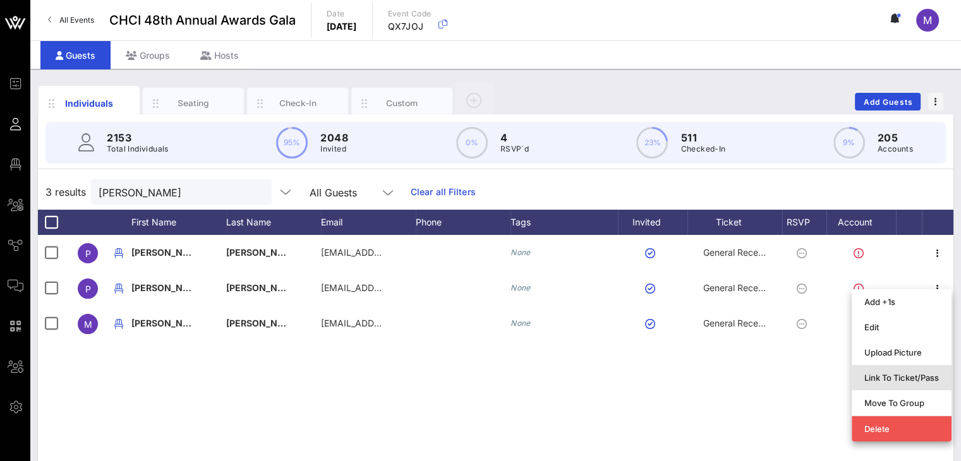
drag, startPoint x: 894, startPoint y: 376, endPoint x: 894, endPoint y: 369, distance: 6.3
click at [893, 369] on div "Link To Ticket/Pass" at bounding box center [901, 378] width 75 height 20
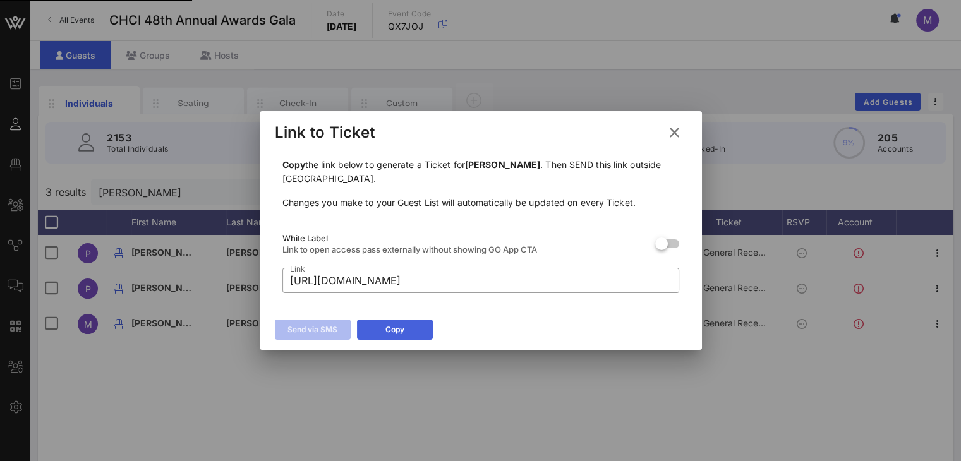
click at [397, 329] on icon at bounding box center [394, 329] width 11 height 11
click at [670, 135] on icon at bounding box center [673, 132] width 18 height 17
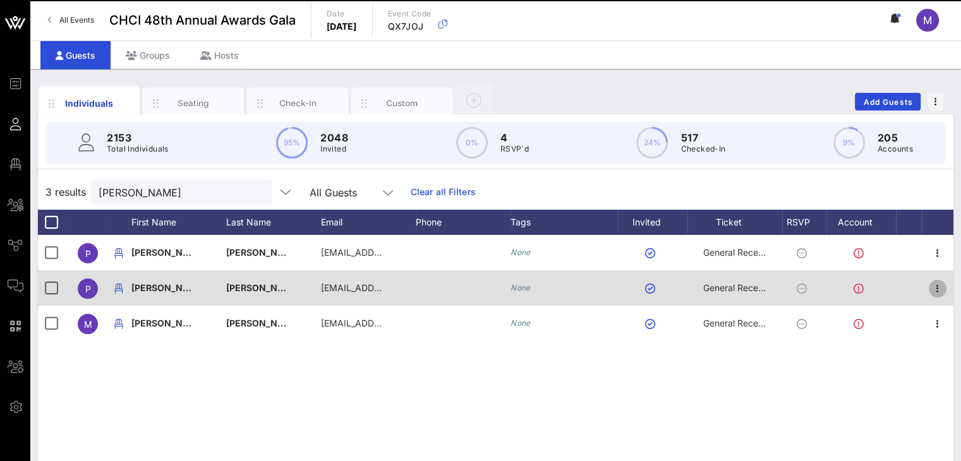
click at [937, 289] on icon "button" at bounding box center [937, 288] width 15 height 15
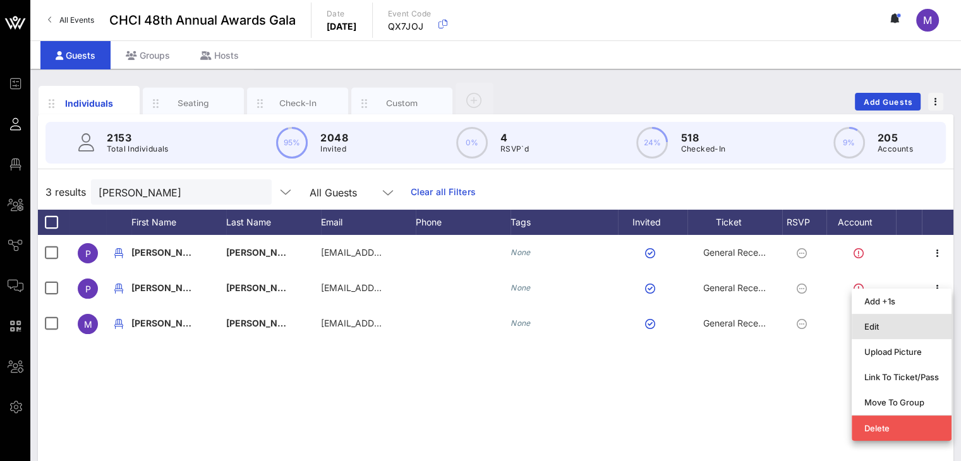
click at [882, 328] on div "Edit" at bounding box center [901, 326] width 75 height 10
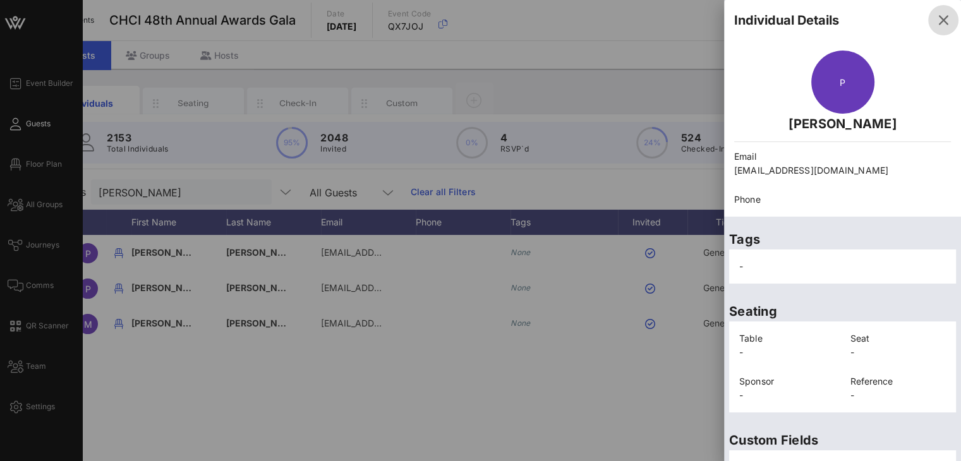
click at [935, 15] on icon "button" at bounding box center [942, 20] width 15 height 15
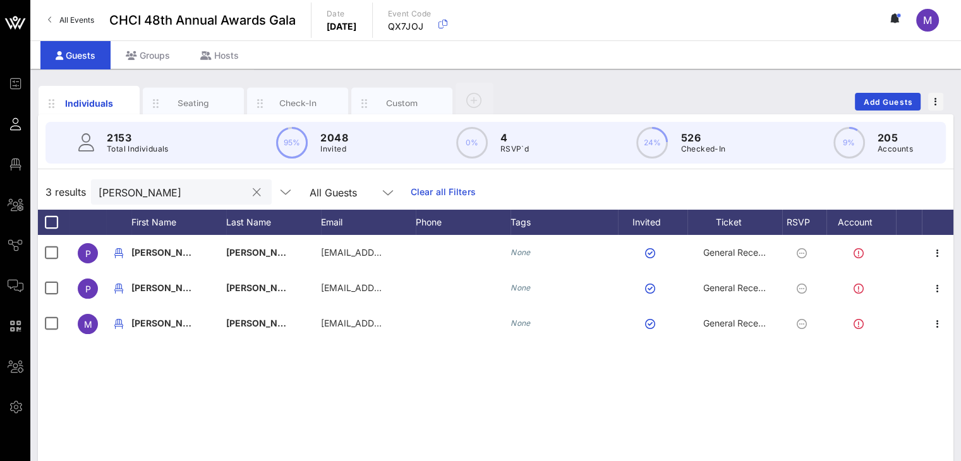
click at [253, 189] on button "clear icon" at bounding box center [257, 192] width 8 height 13
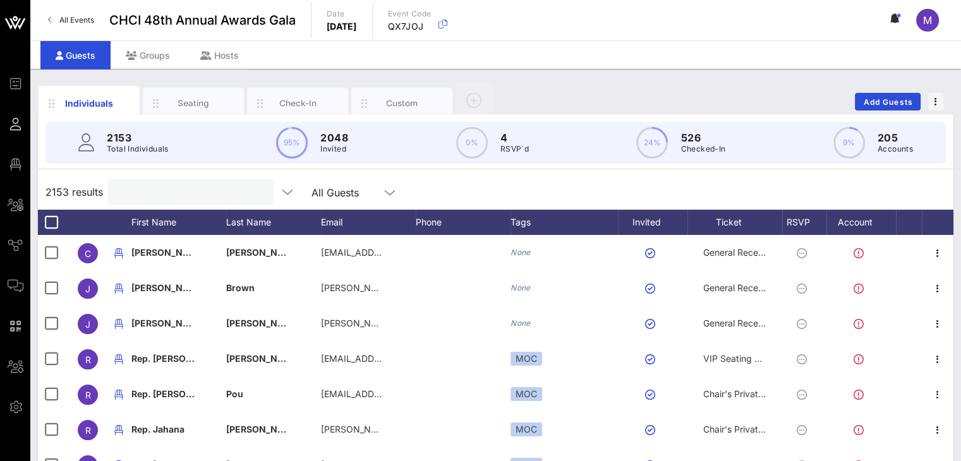
click at [134, 193] on input "text" at bounding box center [190, 192] width 148 height 16
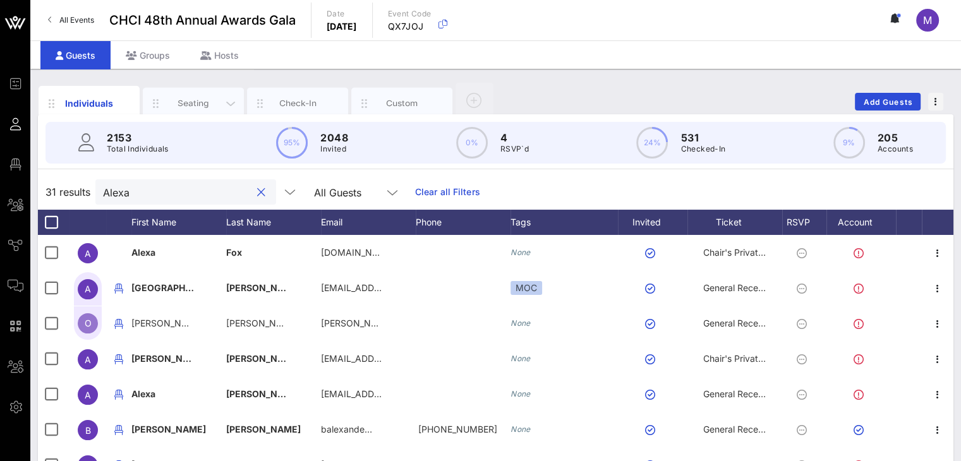
click at [189, 102] on div "Seating" at bounding box center [193, 103] width 56 height 12
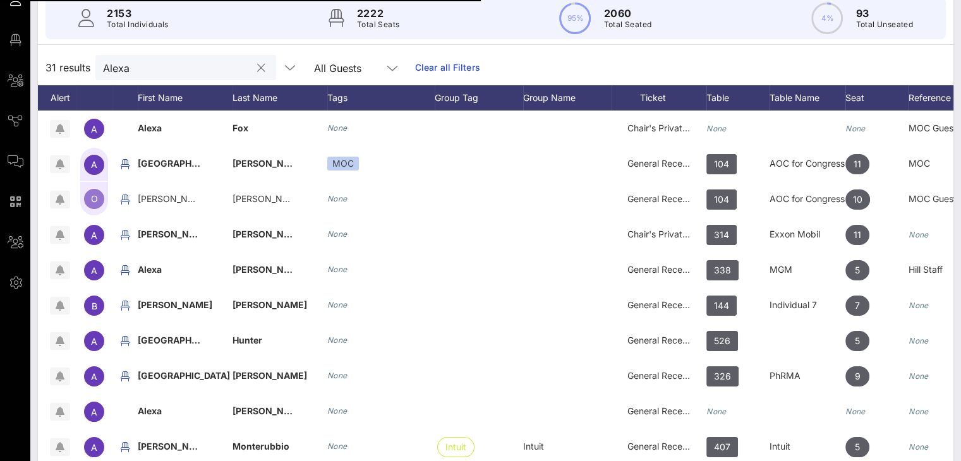
scroll to position [39, 0]
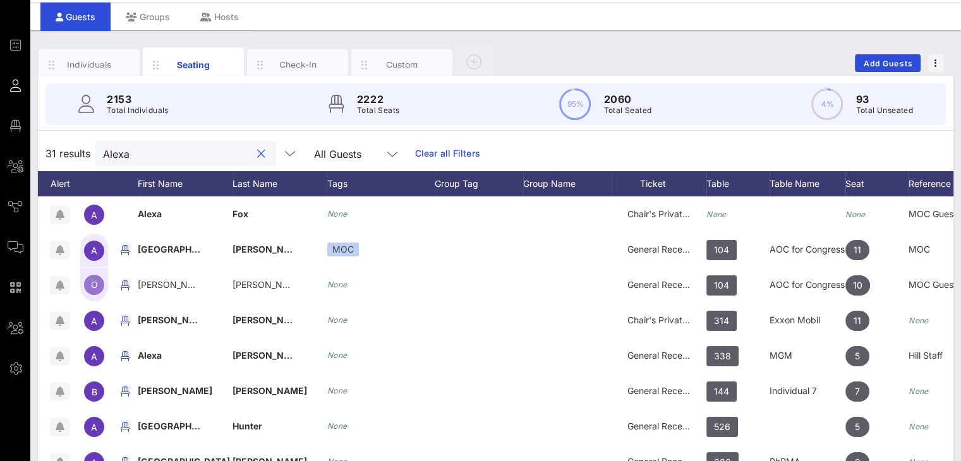
click at [206, 157] on input "Alexa" at bounding box center [177, 153] width 148 height 16
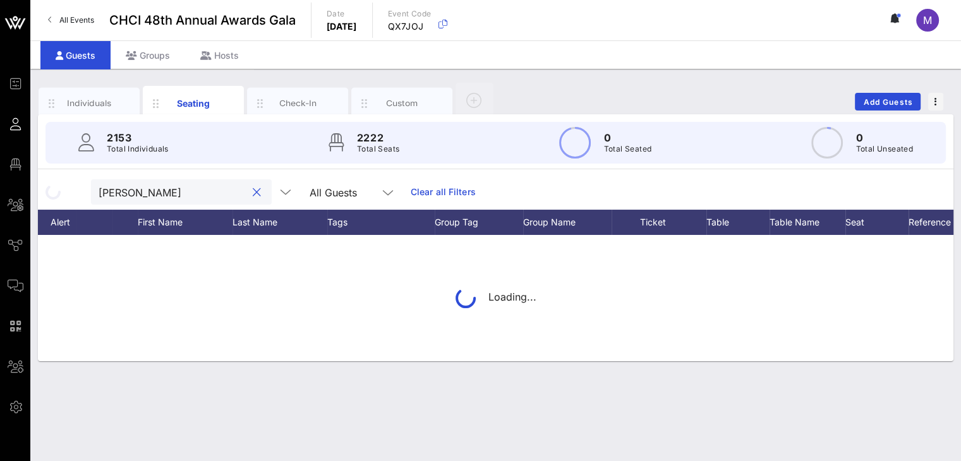
scroll to position [0, 0]
type input "A"
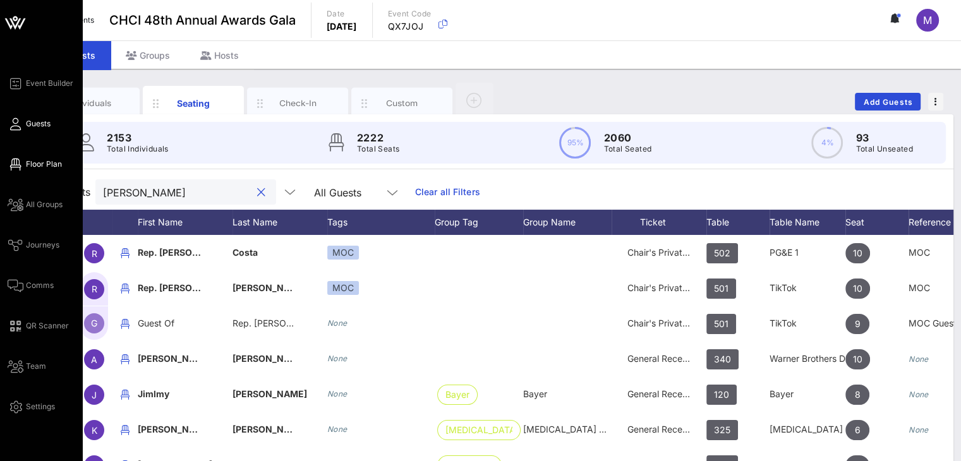
type input "jim"
click at [35, 160] on span "Floor Plan" at bounding box center [44, 164] width 36 height 11
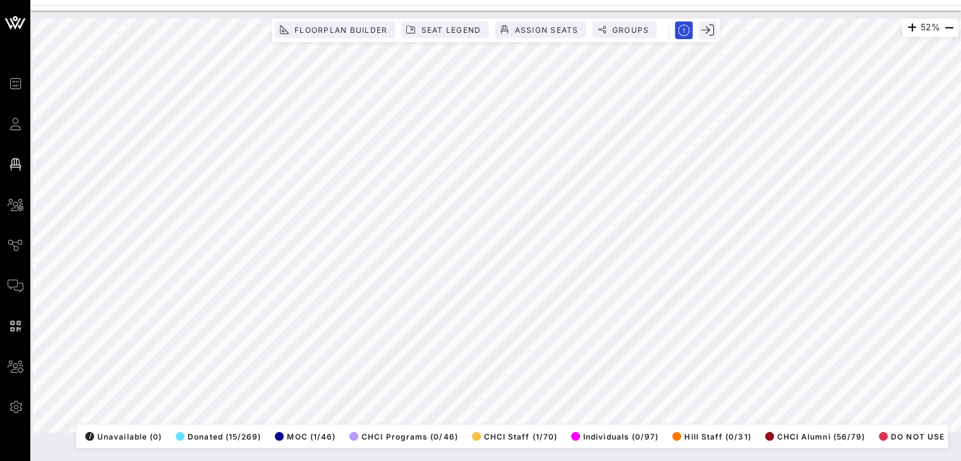
click at [960, 225] on html "Event Builder Guests Floor Plan All Groups Journeys Comms QR Scanner Team Setti…" at bounding box center [480, 230] width 961 height 461
click at [960, 146] on html "Event Builder Guests Floor Plan All Groups Journeys Comms QR Scanner Team Setti…" at bounding box center [480, 230] width 961 height 461
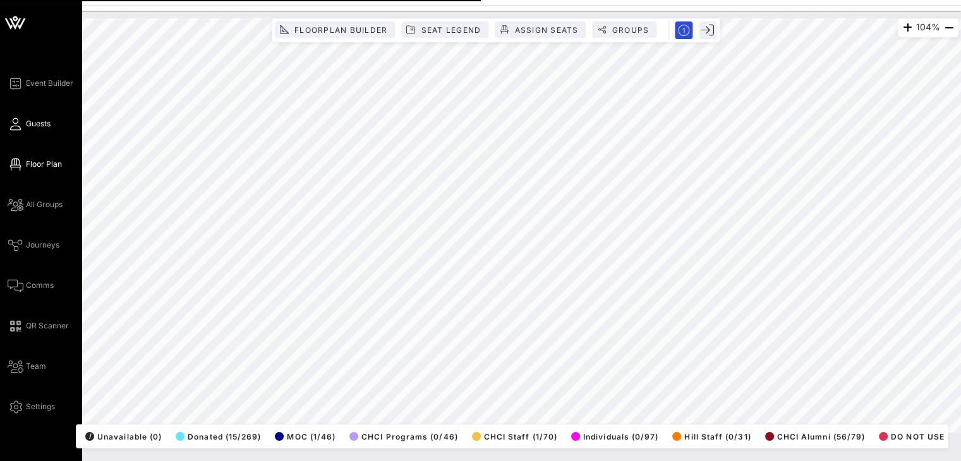
click at [30, 126] on span "Guests" at bounding box center [38, 123] width 25 height 11
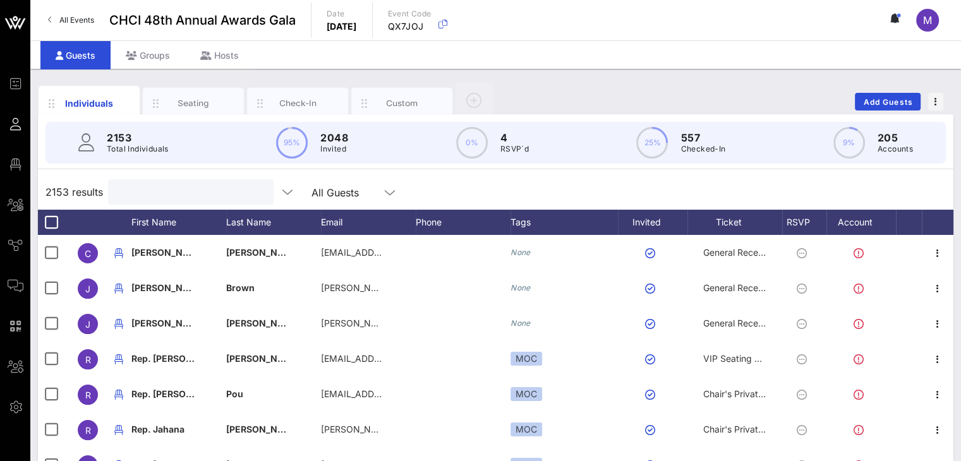
click at [180, 188] on input "text" at bounding box center [190, 192] width 148 height 16
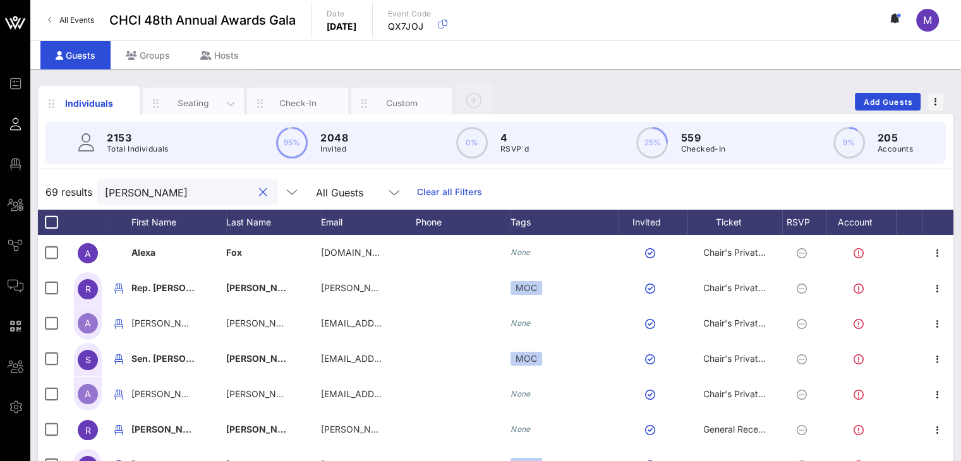
type input "alex"
drag, startPoint x: 201, startPoint y: 102, endPoint x: 487, endPoint y: 189, distance: 298.7
click at [201, 101] on div "Seating" at bounding box center [193, 103] width 56 height 12
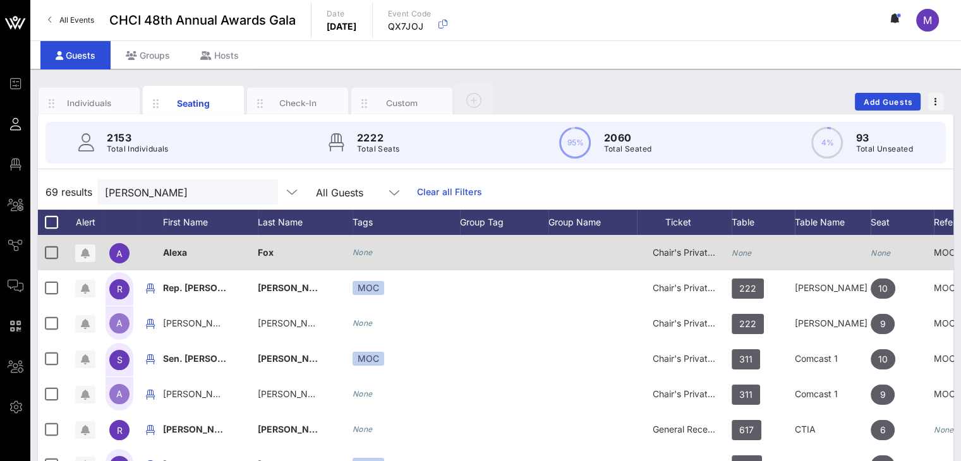
click at [741, 245] on div "None" at bounding box center [741, 252] width 20 height 35
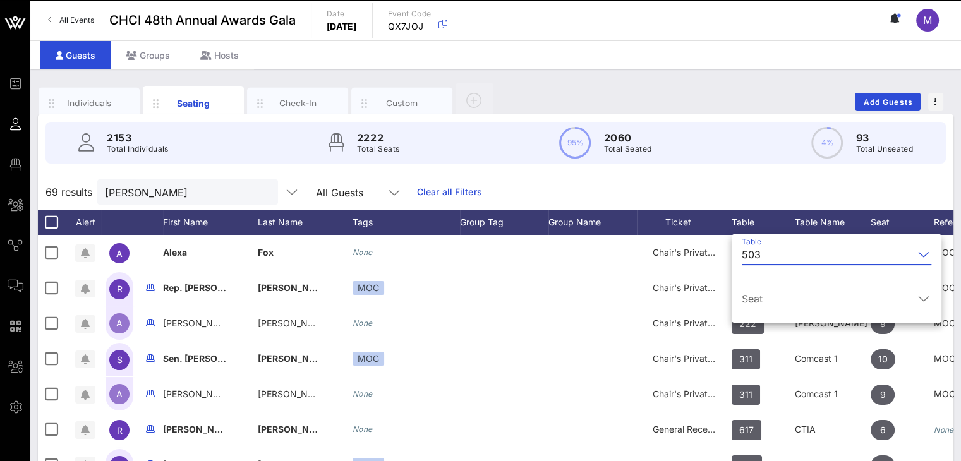
click at [779, 301] on input "Seat" at bounding box center [827, 299] width 172 height 20
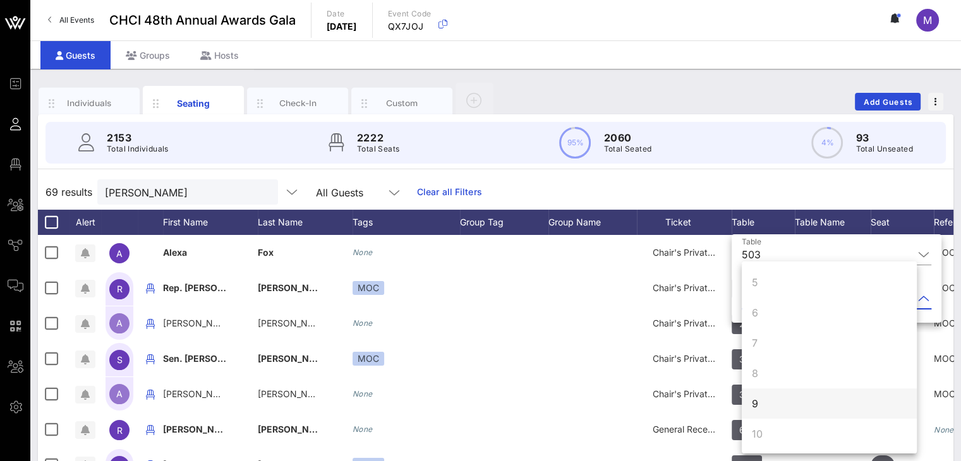
scroll to position [121, 0]
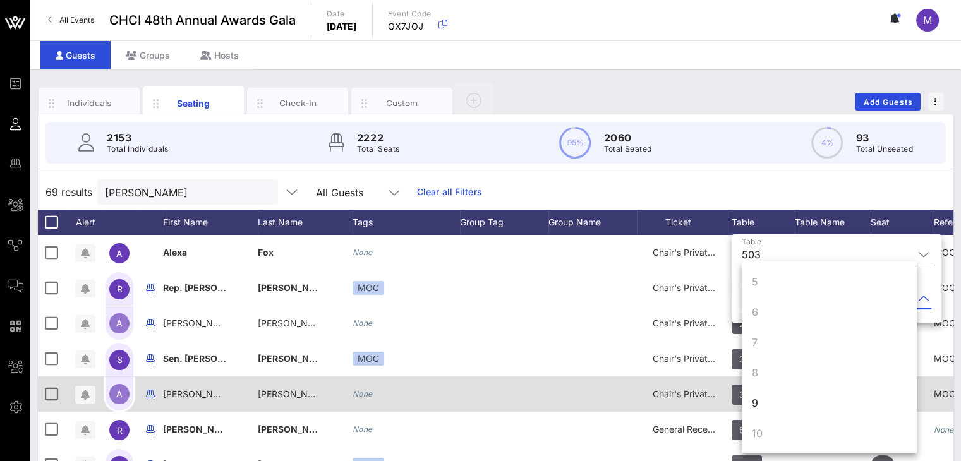
click at [776, 404] on div "9" at bounding box center [828, 403] width 175 height 30
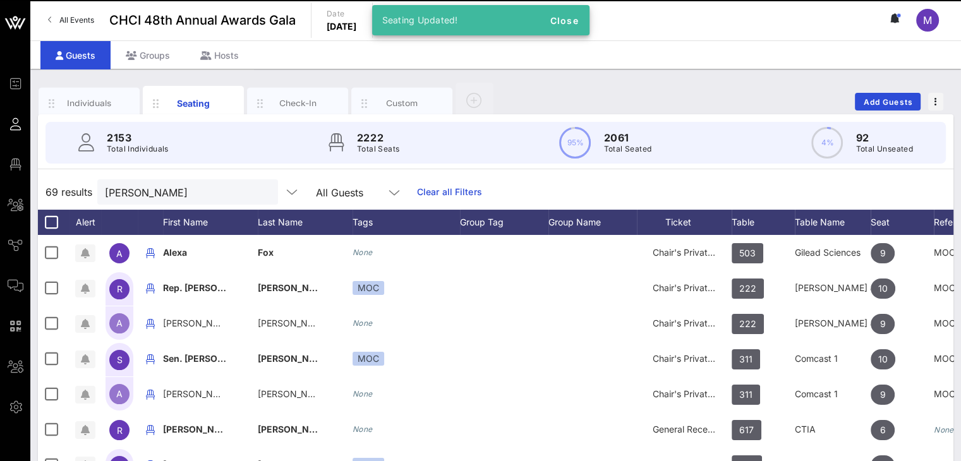
scroll to position [0, 0]
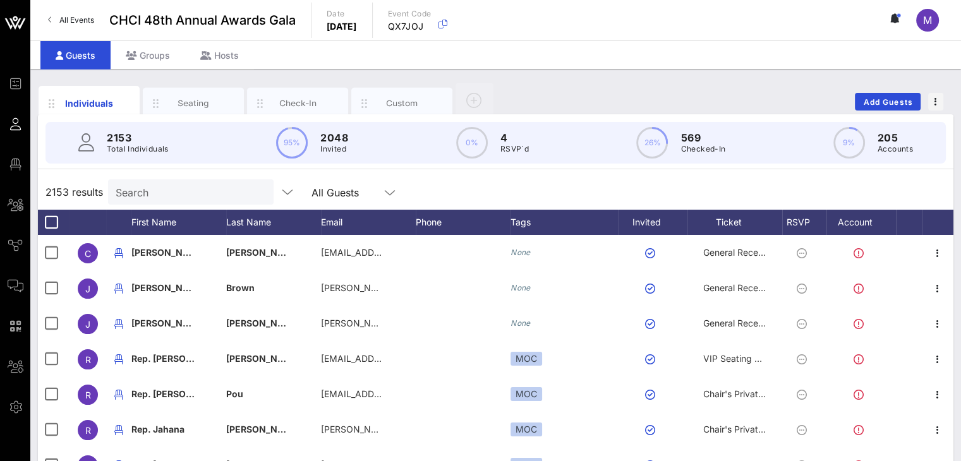
click at [194, 187] on input "Search" at bounding box center [190, 192] width 148 height 16
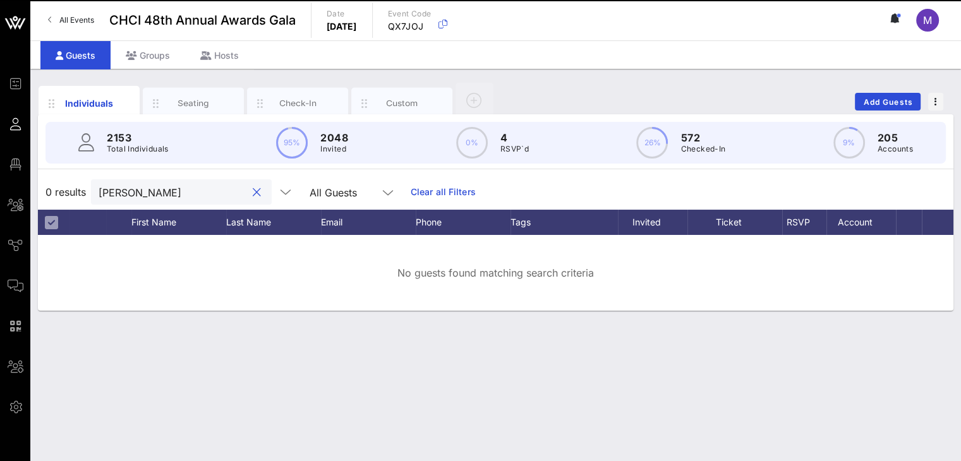
type input "[PERSON_NAME]"
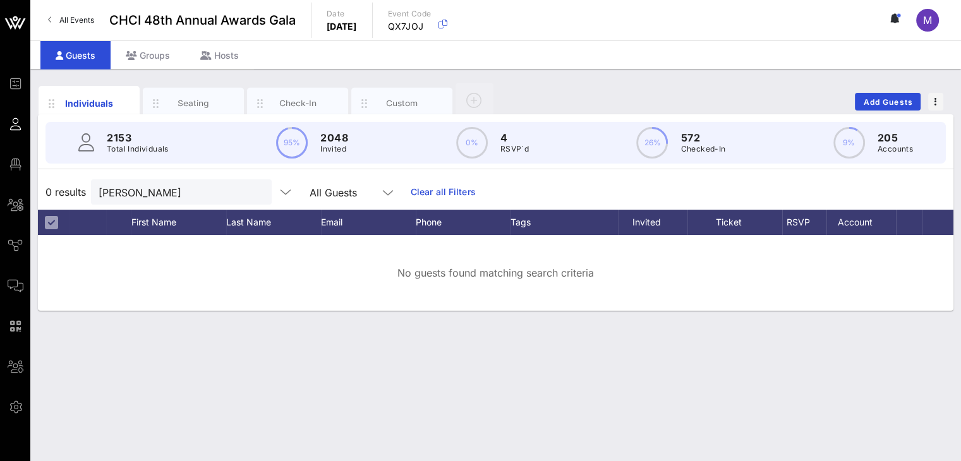
click at [434, 185] on link "Clear all Filters" at bounding box center [443, 192] width 65 height 14
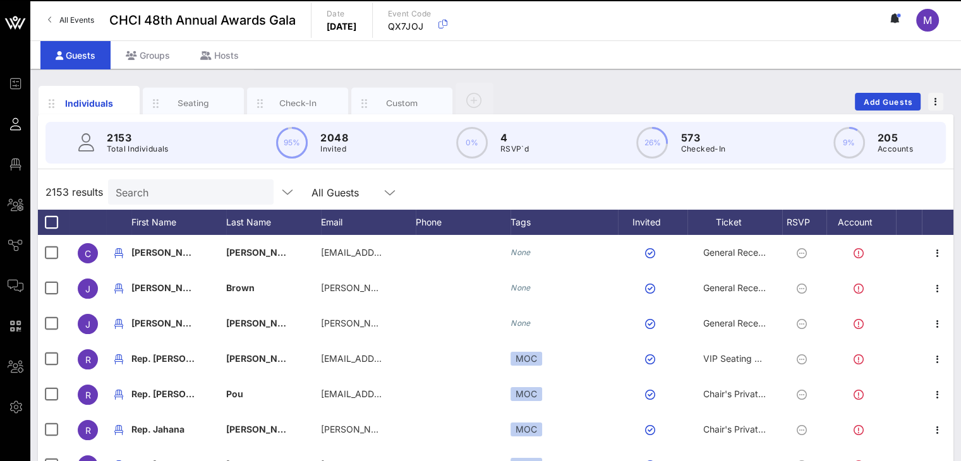
click at [200, 173] on div "2153 Total Individuals 95% 2048 Invited 0% 4 RSVP`d 26% 573 Checked-In 9% 205 A…" at bounding box center [495, 364] width 915 height 500
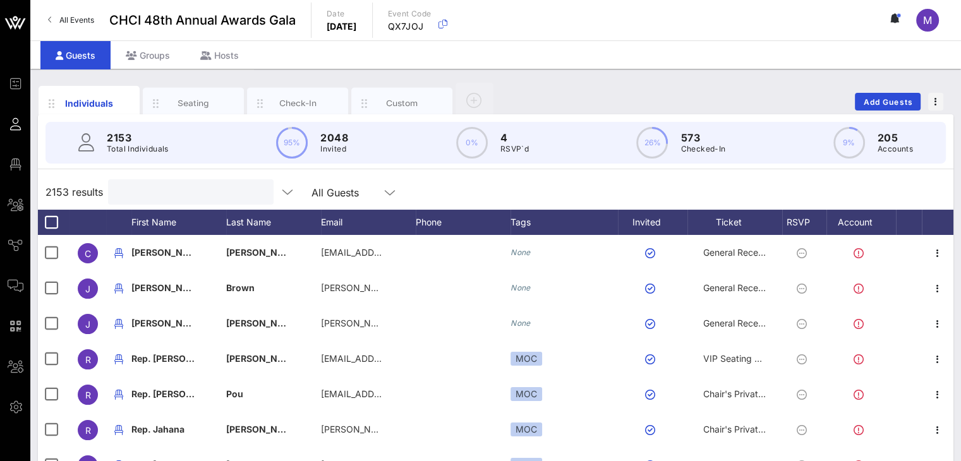
click at [194, 185] on input "text" at bounding box center [190, 192] width 148 height 16
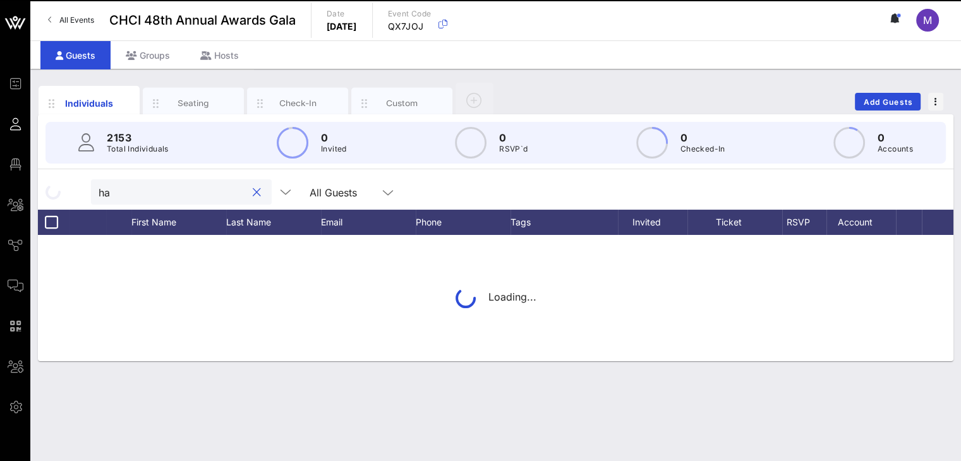
type input "h"
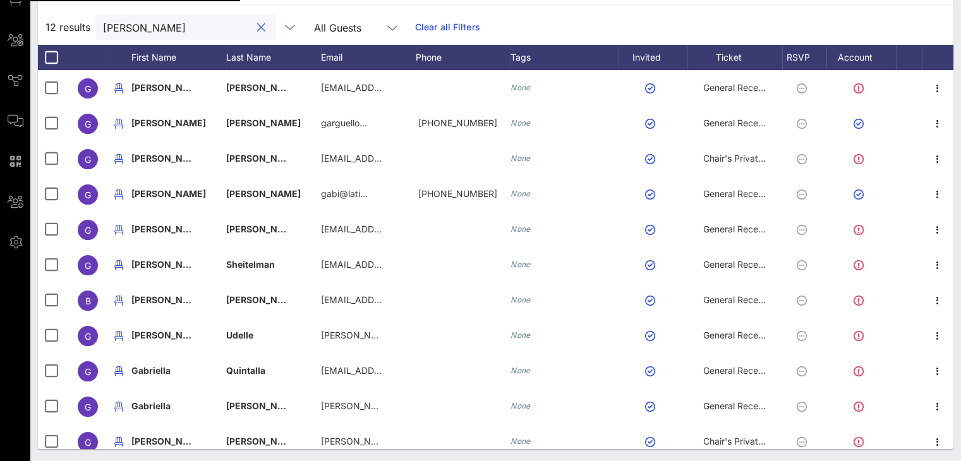
click at [66, 23] on div "12 results [PERSON_NAME] All Guests Clear all Filters" at bounding box center [495, 26] width 915 height 35
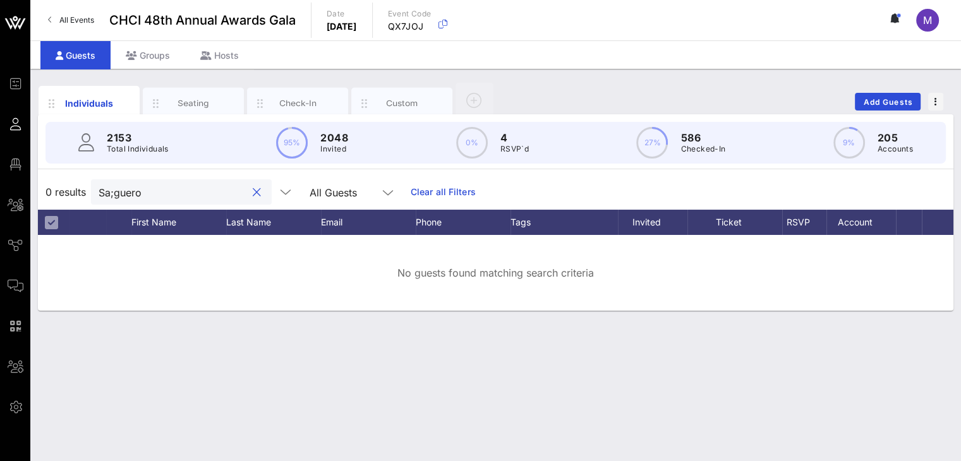
click at [114, 193] on input "Sa;guero" at bounding box center [173, 192] width 148 height 16
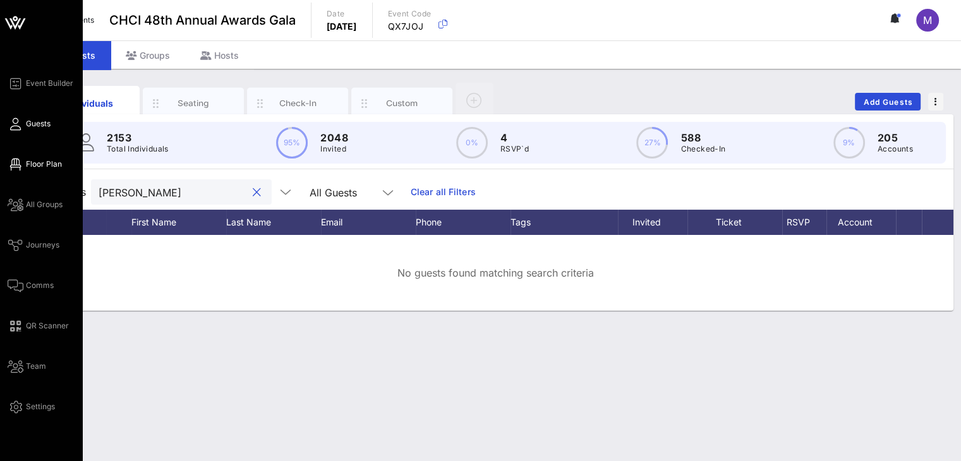
type input "[PERSON_NAME]"
click at [26, 165] on span "Floor Plan" at bounding box center [44, 164] width 36 height 11
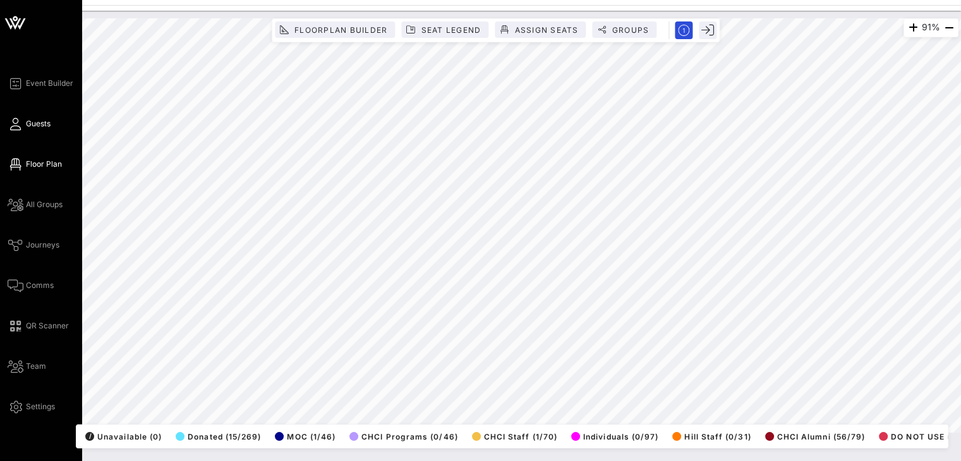
click at [40, 126] on span "Guests" at bounding box center [38, 123] width 25 height 11
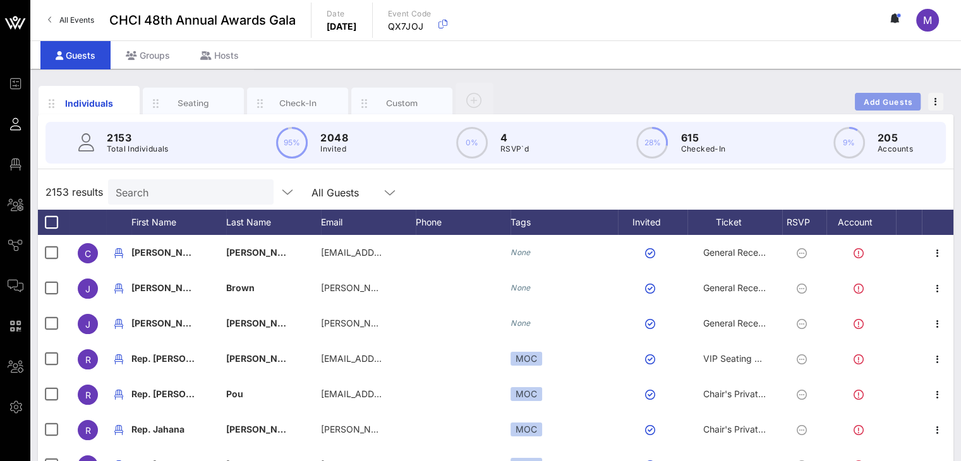
click at [861, 99] on button "Add Guests" at bounding box center [888, 102] width 66 height 18
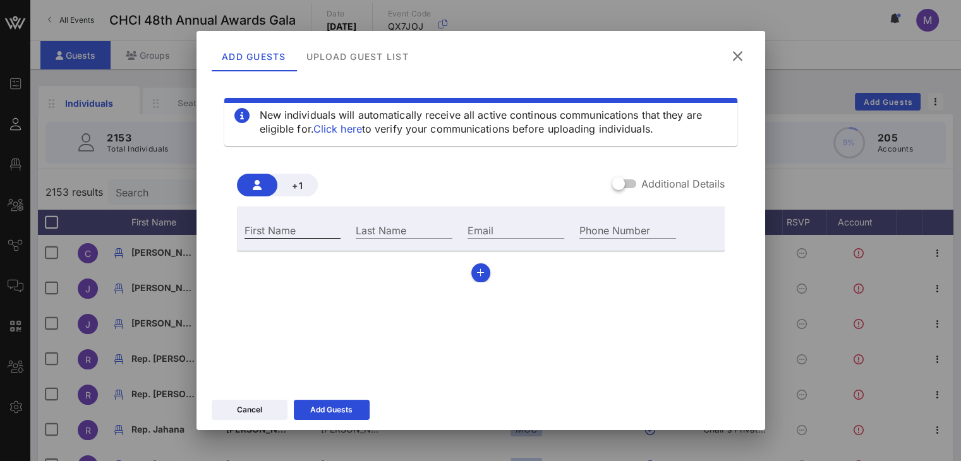
click at [270, 228] on div "First Name" at bounding box center [292, 230] width 97 height 16
type input "[PERSON_NAME]"
click at [392, 231] on input "Last Name" at bounding box center [404, 230] width 97 height 16
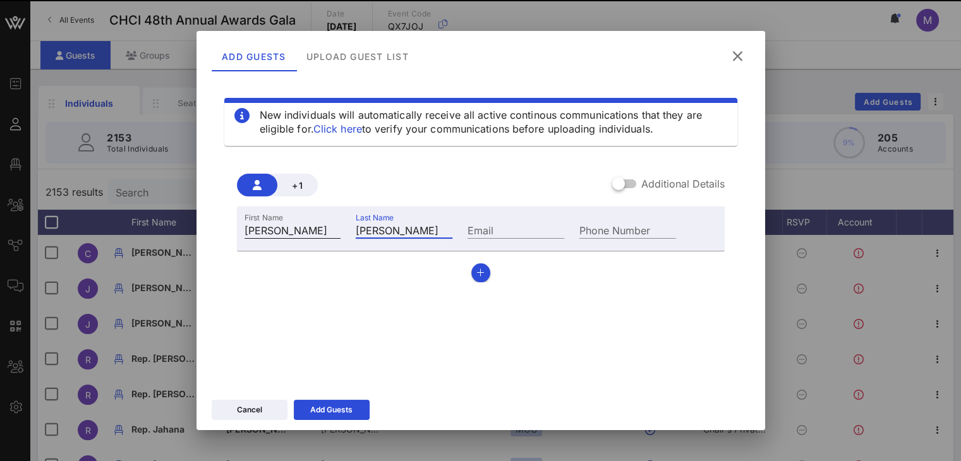
type input "[PERSON_NAME]"
click at [245, 232] on input "[PERSON_NAME]" at bounding box center [292, 230] width 97 height 16
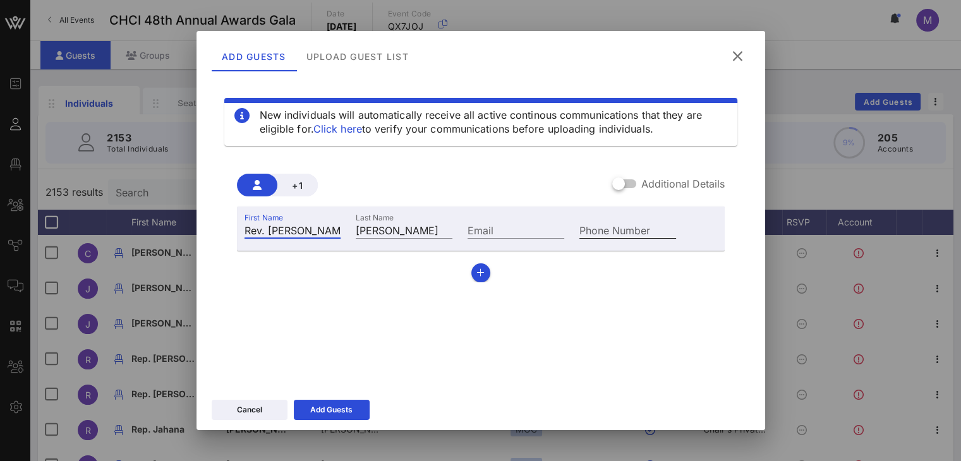
type input "Rev. [PERSON_NAME]"
click at [620, 234] on input "Phone Number" at bounding box center [627, 230] width 97 height 16
type input "[PHONE_NUMBER]"
click at [620, 183] on div at bounding box center [618, 183] width 21 height 21
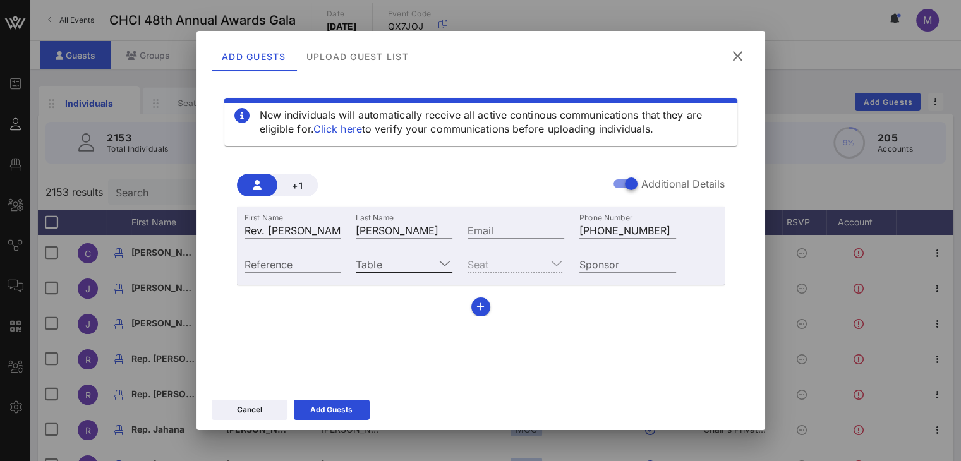
click at [437, 264] on div at bounding box center [444, 263] width 15 height 15
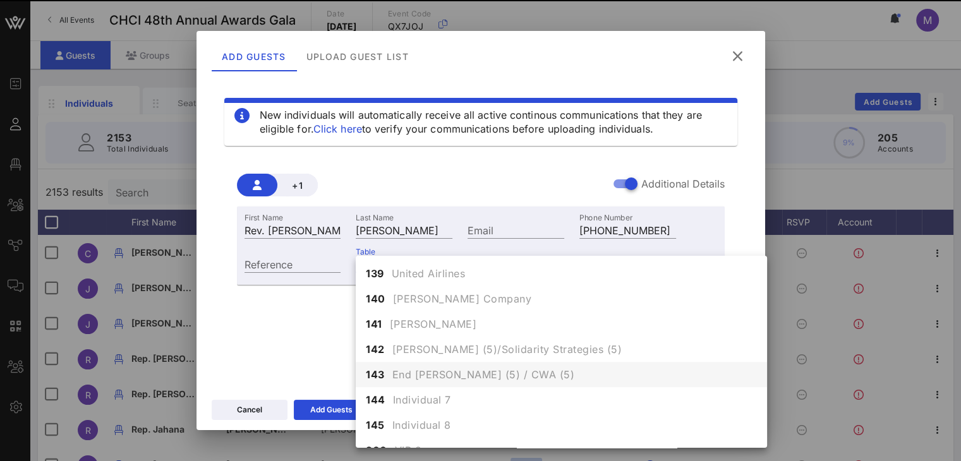
scroll to position [1200, 0]
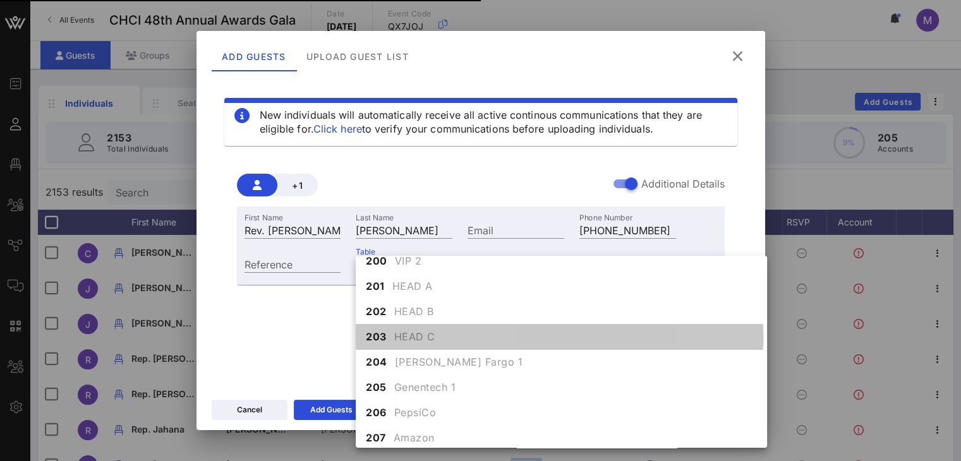
drag, startPoint x: 411, startPoint y: 332, endPoint x: 533, endPoint y: 263, distance: 140.5
click at [411, 333] on span "HEAD C" at bounding box center [414, 336] width 41 height 15
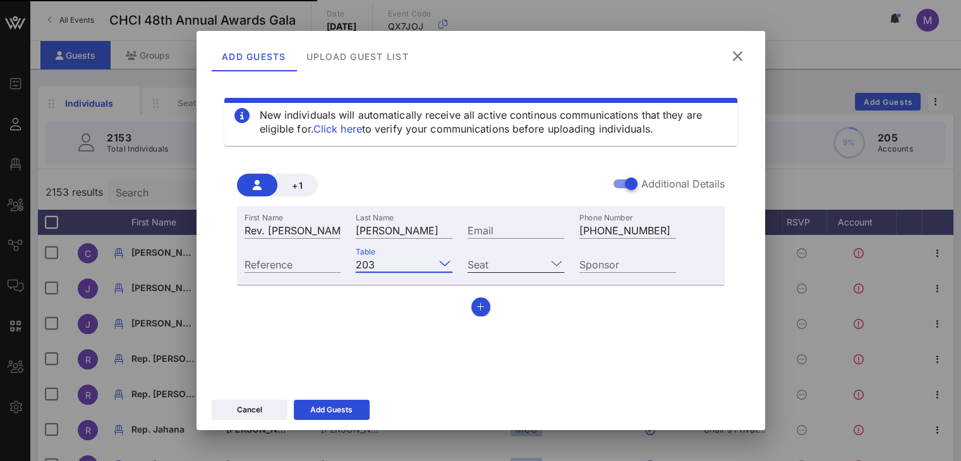
click at [553, 258] on icon at bounding box center [556, 263] width 11 height 15
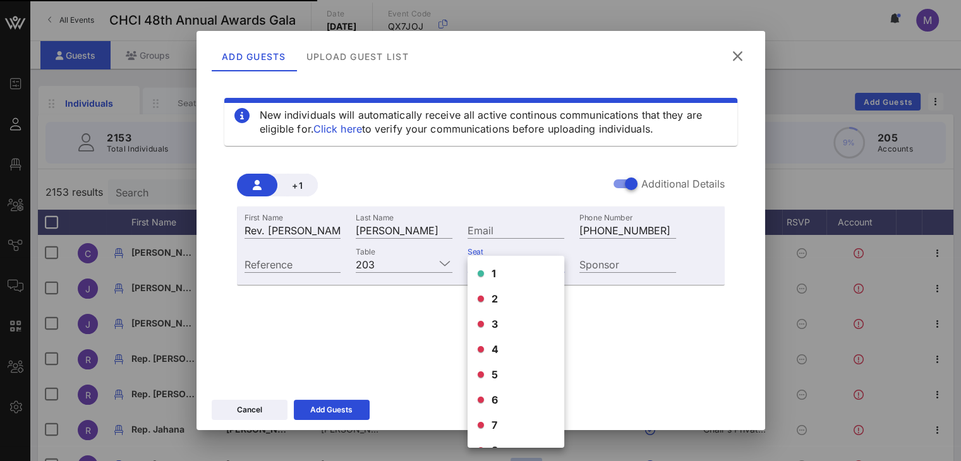
click at [479, 268] on div "1" at bounding box center [515, 273] width 97 height 25
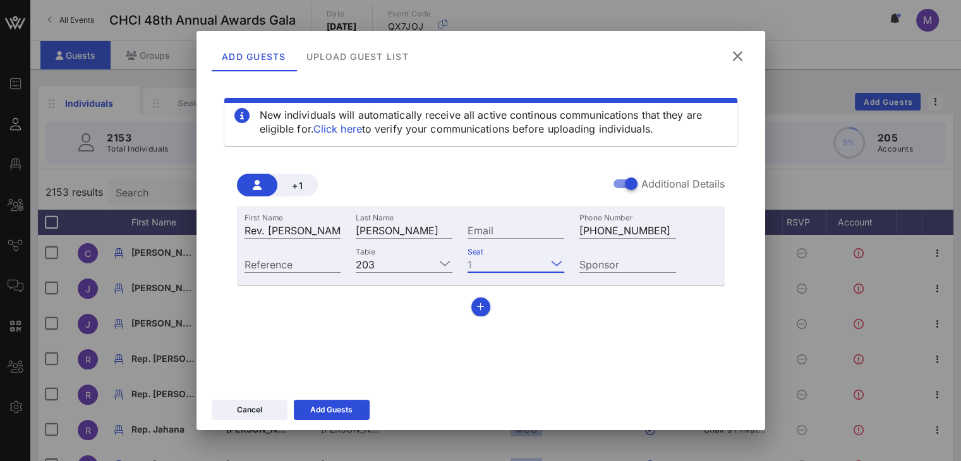
click at [587, 315] on div "First Name Rev. [PERSON_NAME] Last Name [PERSON_NAME] Email Phone Number [PHONE…" at bounding box center [481, 262] width 488 height 110
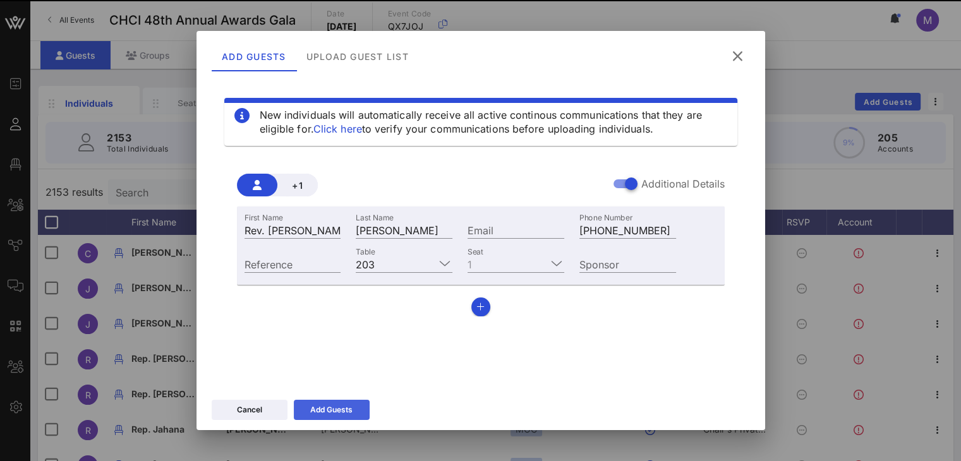
click at [338, 405] on div "Add Guests" at bounding box center [331, 410] width 42 height 13
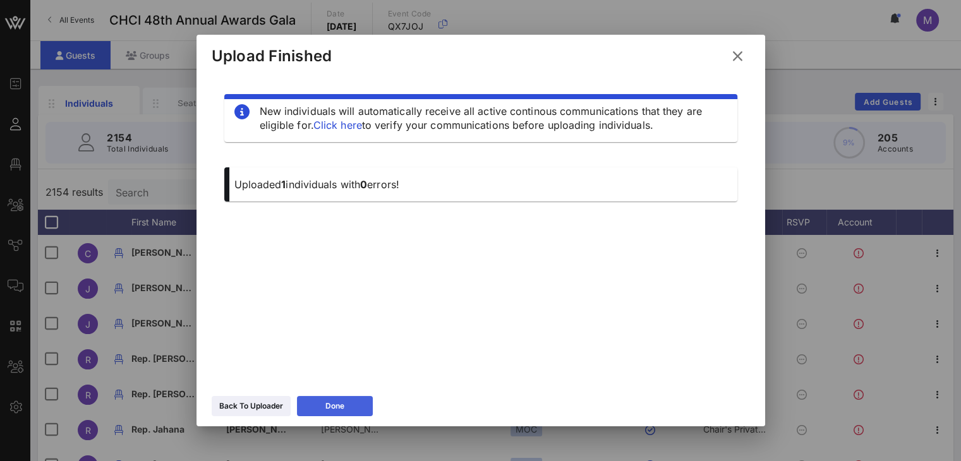
click at [329, 405] on button "Done" at bounding box center [335, 406] width 76 height 20
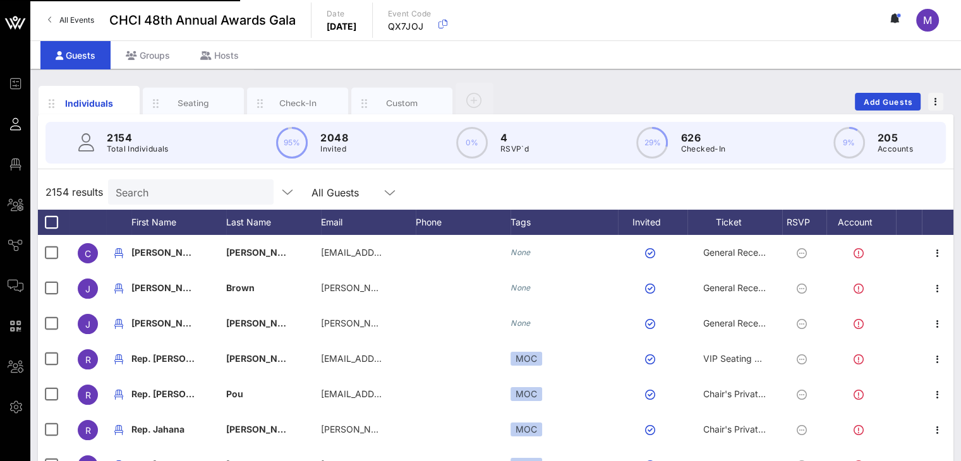
click at [154, 188] on input "Search" at bounding box center [190, 192] width 148 height 16
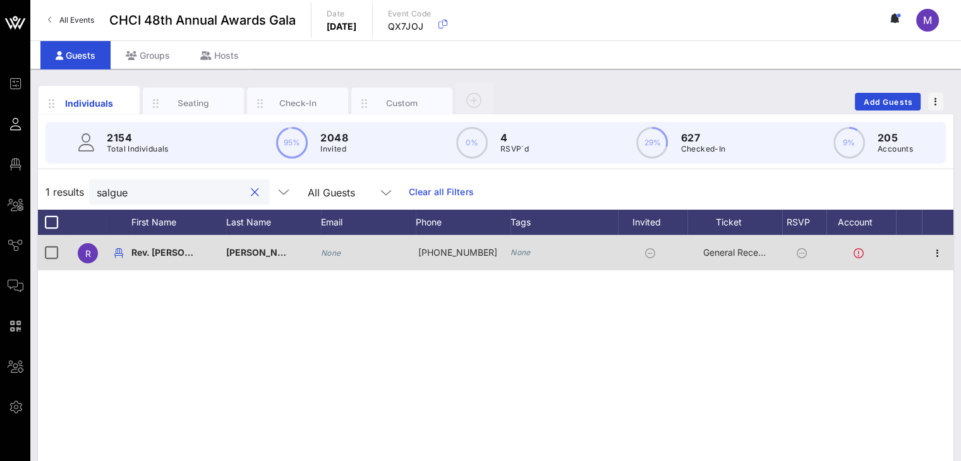
type input "salgue"
click at [723, 255] on span "General Reception" at bounding box center [741, 252] width 76 height 11
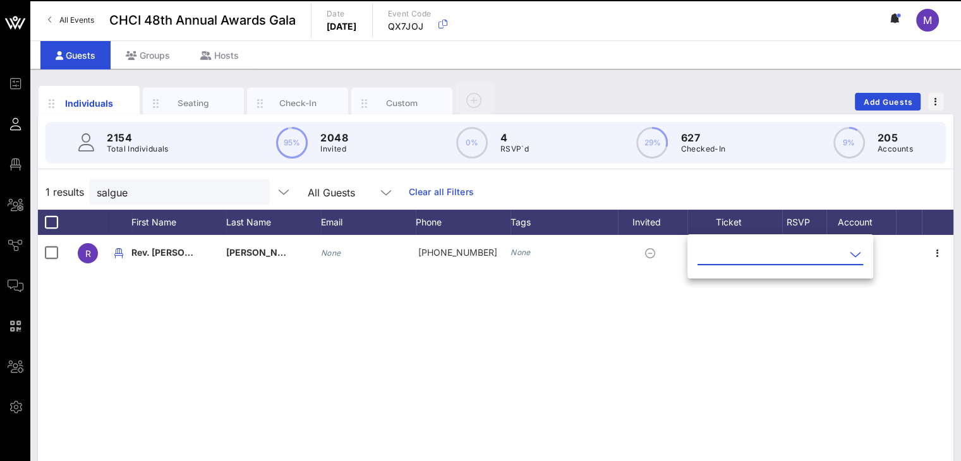
click at [849, 252] on icon at bounding box center [854, 254] width 11 height 15
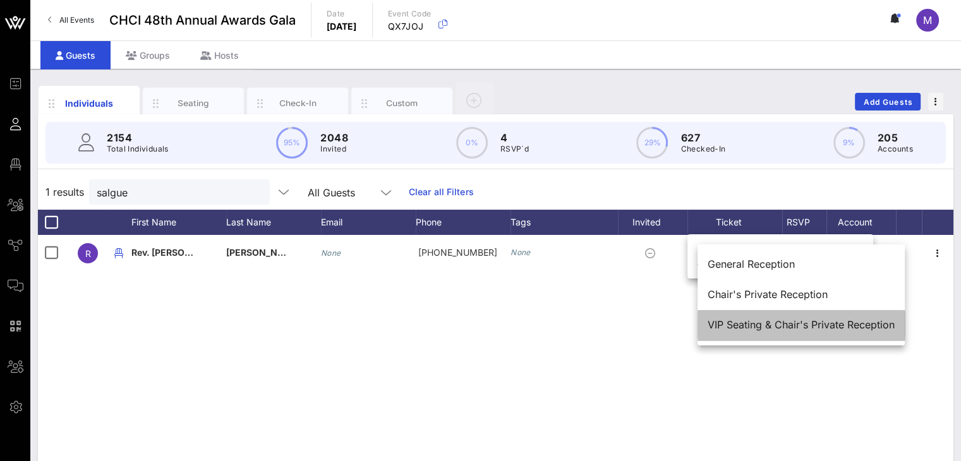
click at [793, 327] on div "VIP Seating & Chair's Private Reception" at bounding box center [800, 325] width 187 height 12
click at [787, 333] on div "R Rev. [PERSON_NAME] None [PHONE_NUMBER] None General Reception" at bounding box center [495, 424] width 915 height 379
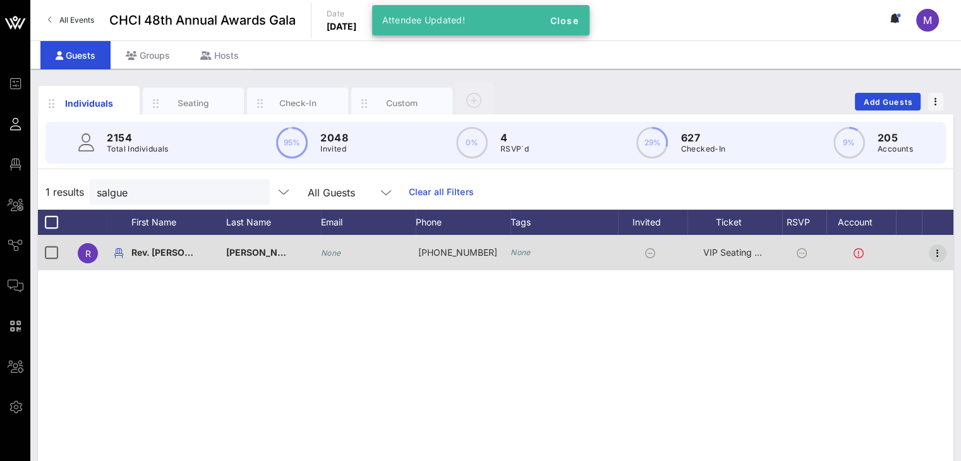
click at [937, 255] on icon "button" at bounding box center [937, 253] width 15 height 15
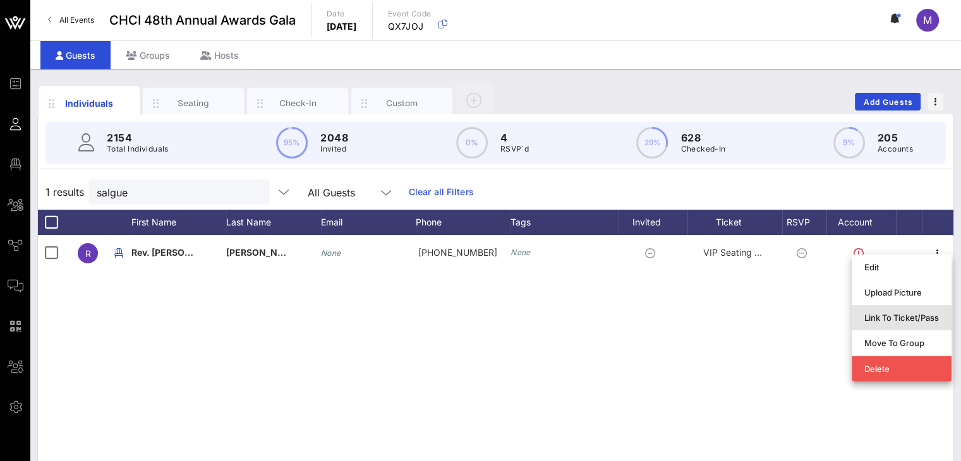
click at [889, 315] on div "Link To Ticket/Pass" at bounding box center [901, 318] width 75 height 10
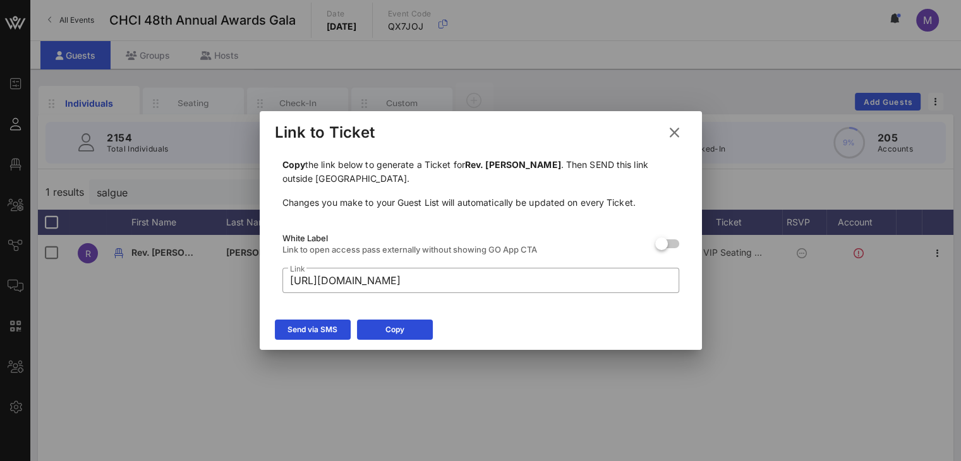
click at [308, 327] on icon at bounding box center [312, 330] width 9 height 8
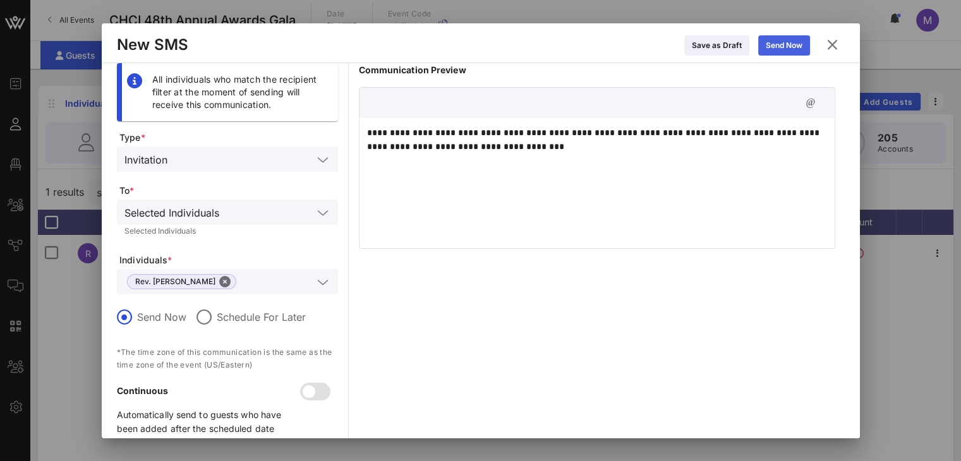
click at [782, 43] on icon at bounding box center [783, 45] width 10 height 9
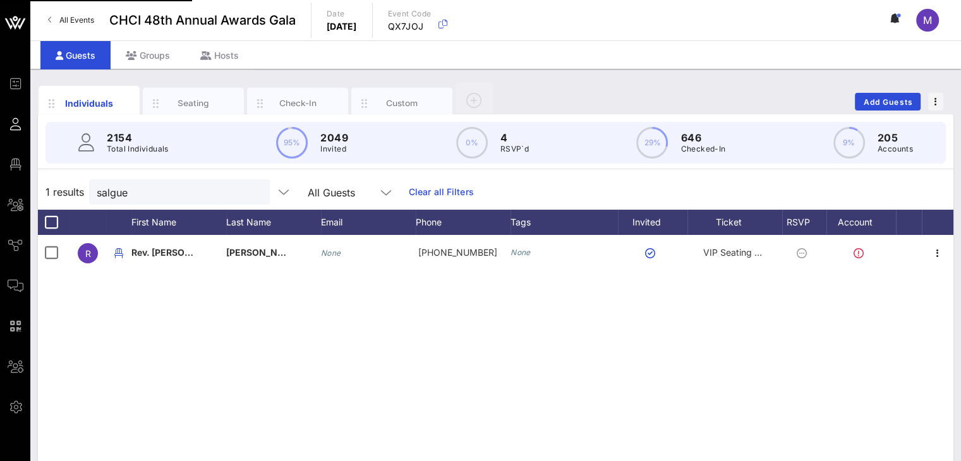
click at [246, 362] on div "R Rev. [PERSON_NAME] None [PHONE_NUMBER] None VIP Seating & Chair's Private Rec…" at bounding box center [495, 424] width 915 height 379
drag, startPoint x: 131, startPoint y: 195, endPoint x: 62, endPoint y: 185, distance: 70.1
click at [62, 185] on div "1 results salgue All Guests Clear all Filters" at bounding box center [495, 191] width 915 height 35
type input "juliett"
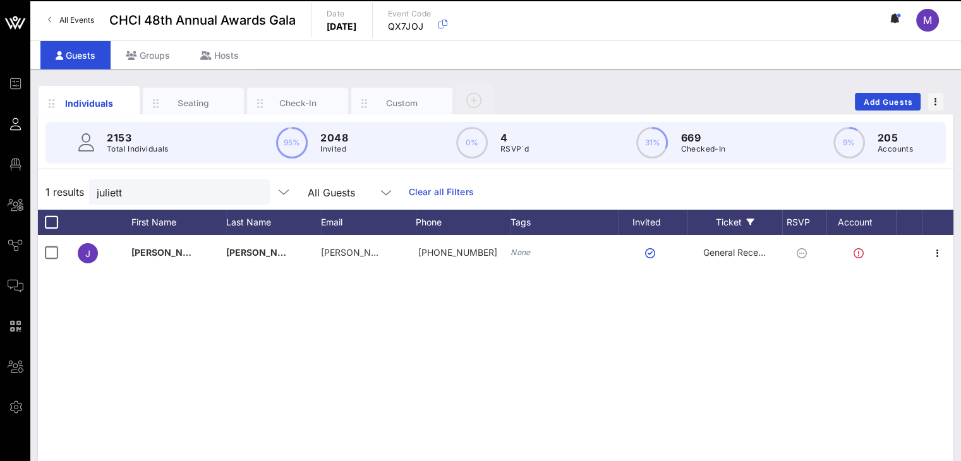
click at [733, 220] on div "Ticket" at bounding box center [734, 222] width 95 height 25
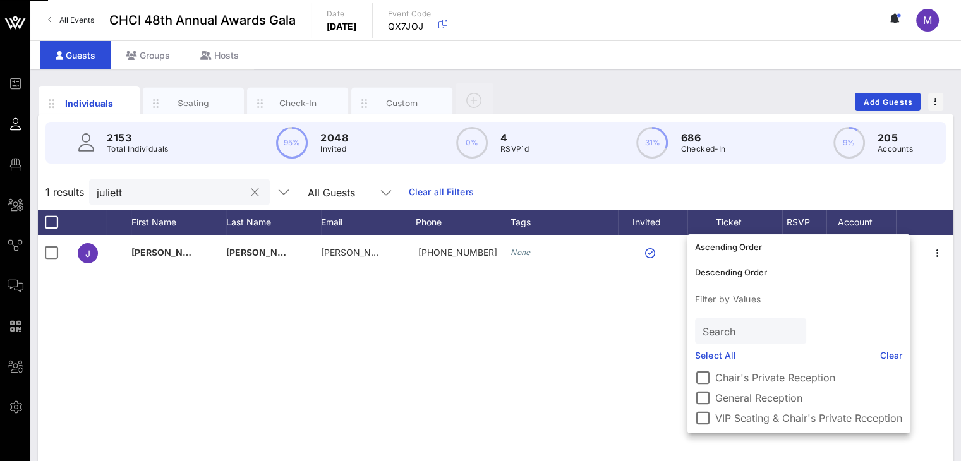
click at [251, 191] on button "clear icon" at bounding box center [255, 192] width 8 height 13
click at [734, 218] on div "Ticket" at bounding box center [734, 222] width 95 height 25
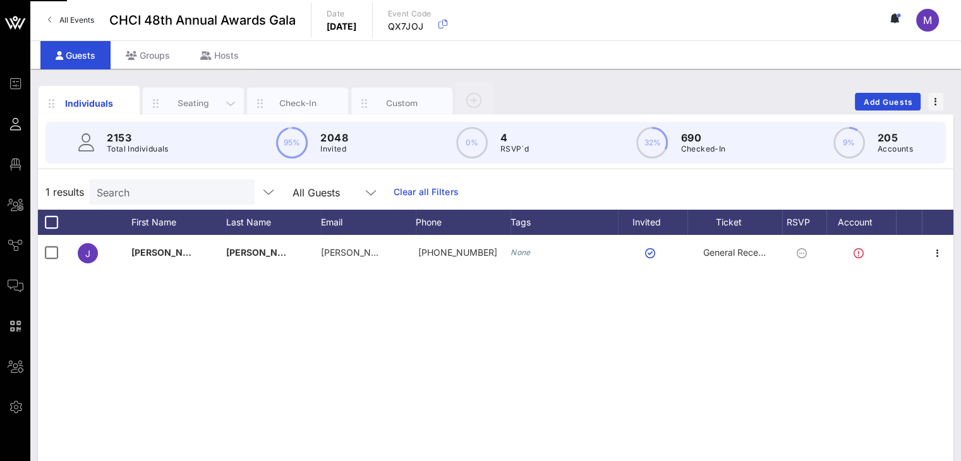
click at [200, 103] on div "Seating" at bounding box center [193, 103] width 56 height 12
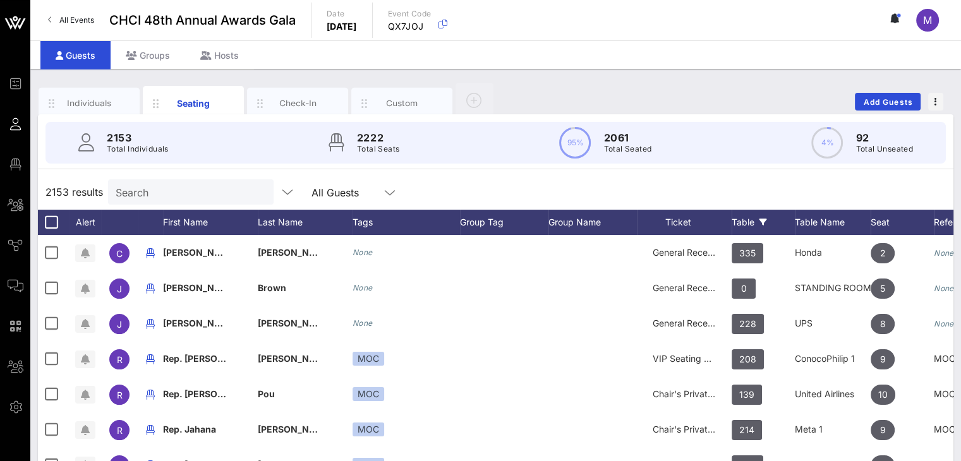
click at [749, 217] on div "Table" at bounding box center [762, 222] width 63 height 25
click at [743, 220] on div "Table" at bounding box center [762, 222] width 63 height 25
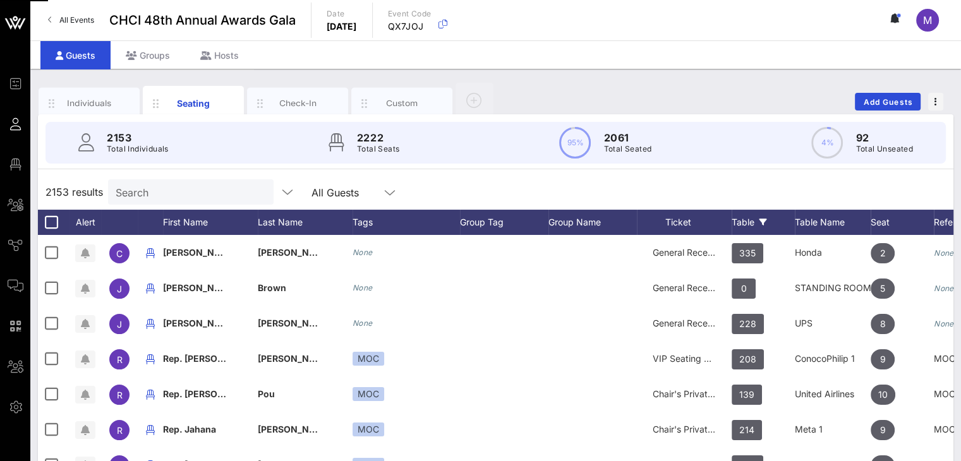
drag, startPoint x: 716, startPoint y: 180, endPoint x: 755, endPoint y: 223, distance: 58.5
click at [716, 180] on div "2153 results Search All Guests" at bounding box center [495, 191] width 915 height 35
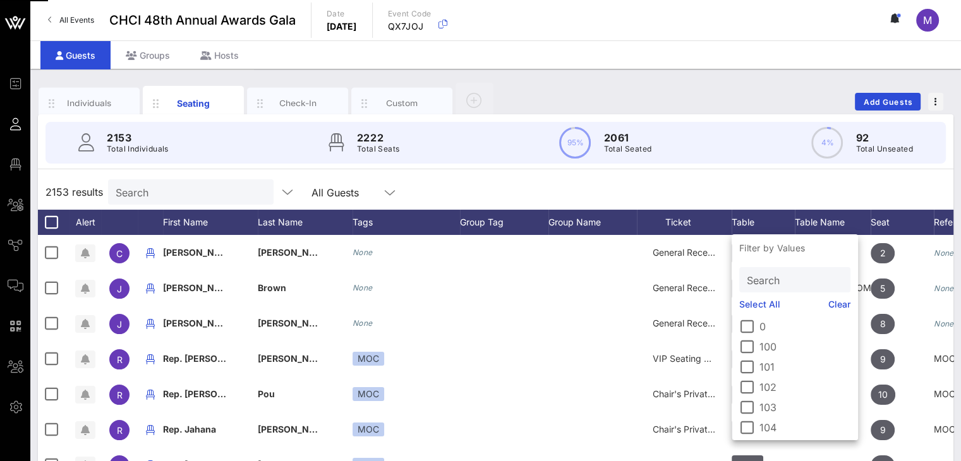
click at [755, 249] on p "Filter by Values" at bounding box center [794, 248] width 126 height 28
click at [755, 280] on input "Search" at bounding box center [793, 280] width 93 height 16
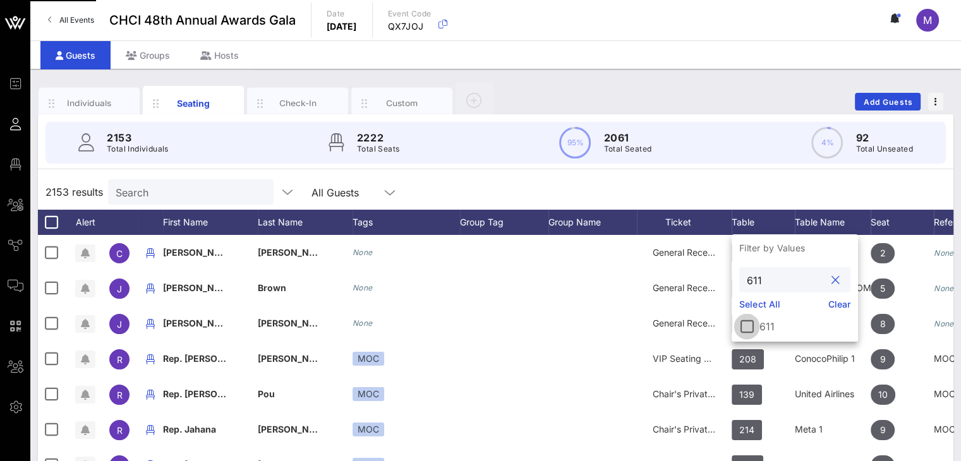
type input "611"
click at [750, 328] on div at bounding box center [746, 326] width 21 height 21
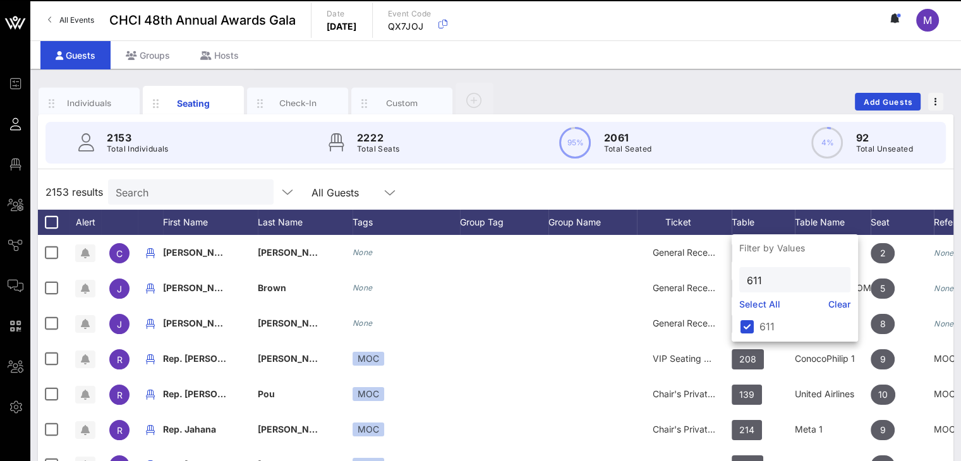
click at [664, 176] on div "2153 results Search All Guests" at bounding box center [495, 191] width 915 height 35
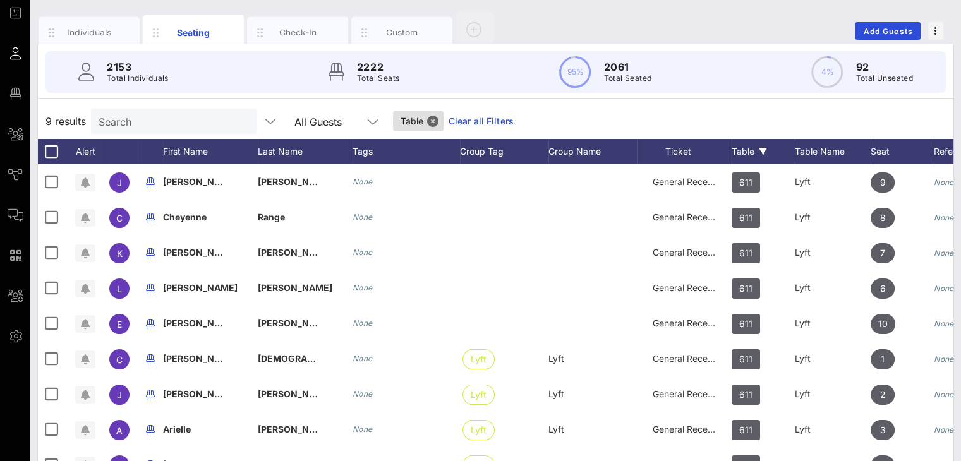
scroll to position [0, 0]
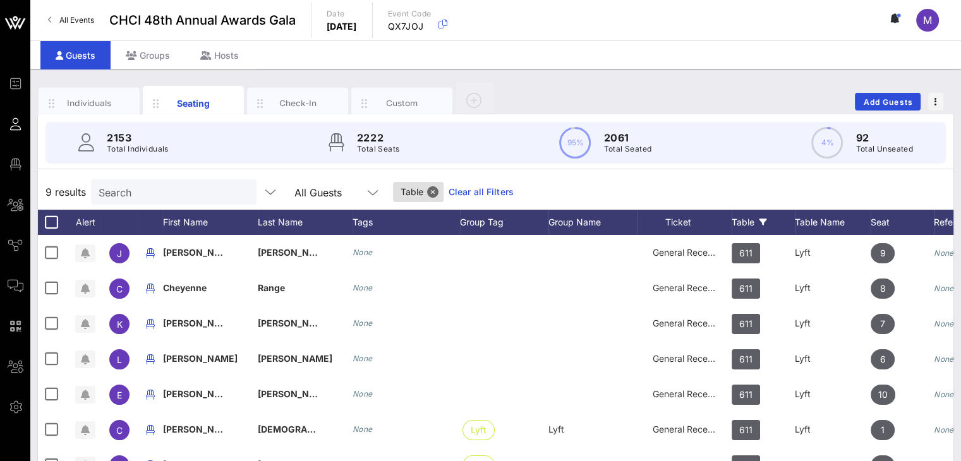
drag, startPoint x: 469, startPoint y: 193, endPoint x: 467, endPoint y: 185, distance: 7.8
click at [467, 186] on link "Clear all Filters" at bounding box center [480, 192] width 65 height 14
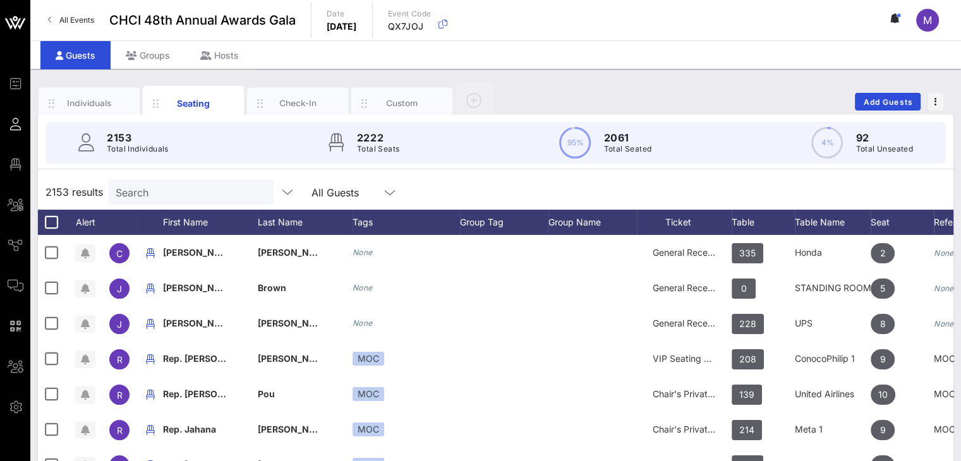
click at [219, 187] on input "Search" at bounding box center [190, 192] width 148 height 16
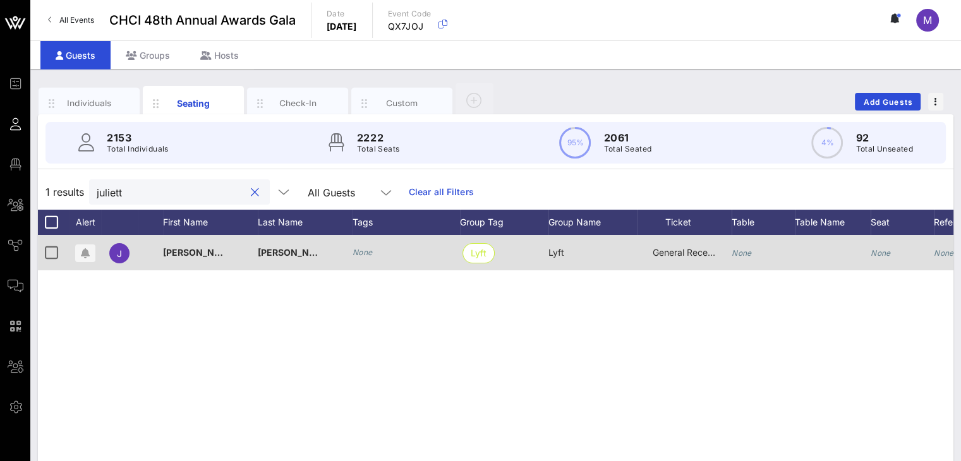
type input "juliett"
click at [747, 246] on div "None" at bounding box center [741, 252] width 20 height 35
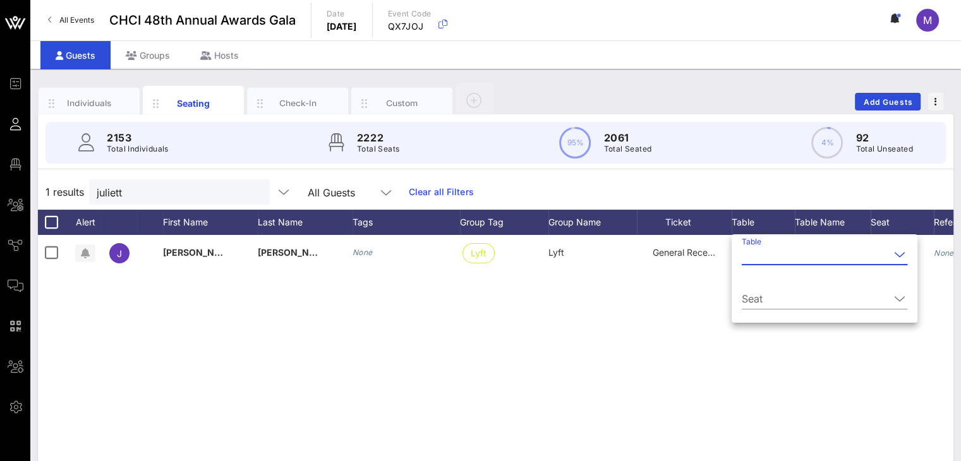
click at [754, 250] on input "Table" at bounding box center [815, 254] width 148 height 20
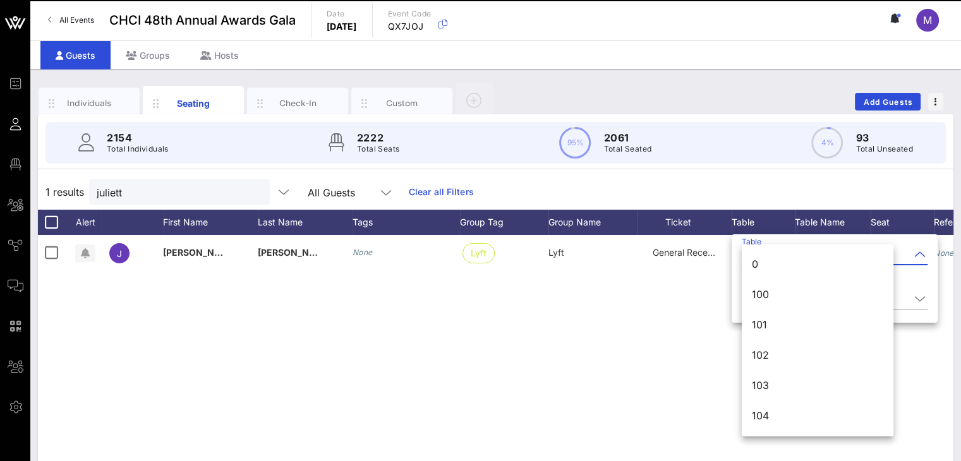
scroll to position [2632, 0]
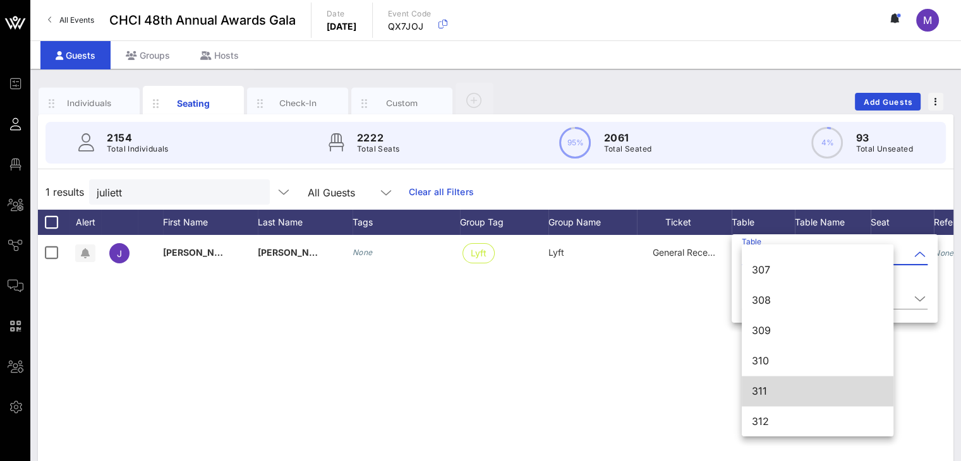
click at [780, 395] on div "311" at bounding box center [817, 391] width 131 height 12
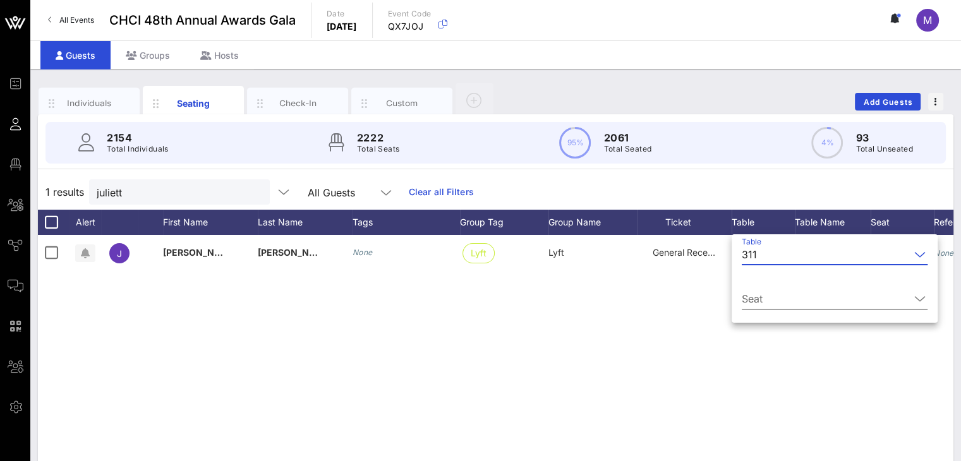
click at [914, 304] on icon at bounding box center [919, 298] width 11 height 15
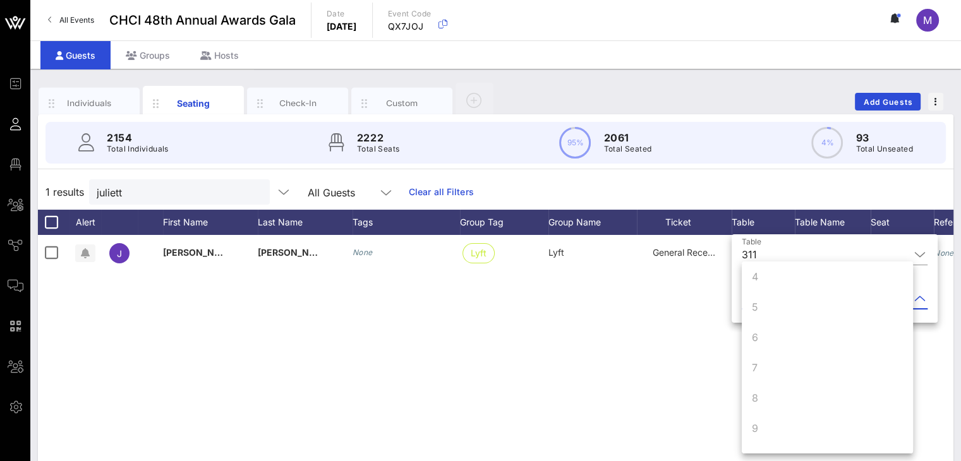
scroll to position [121, 0]
click at [551, 407] on div "J Julietta Lopez None Lyft Lyft General Reception None None None" at bounding box center [495, 424] width 915 height 379
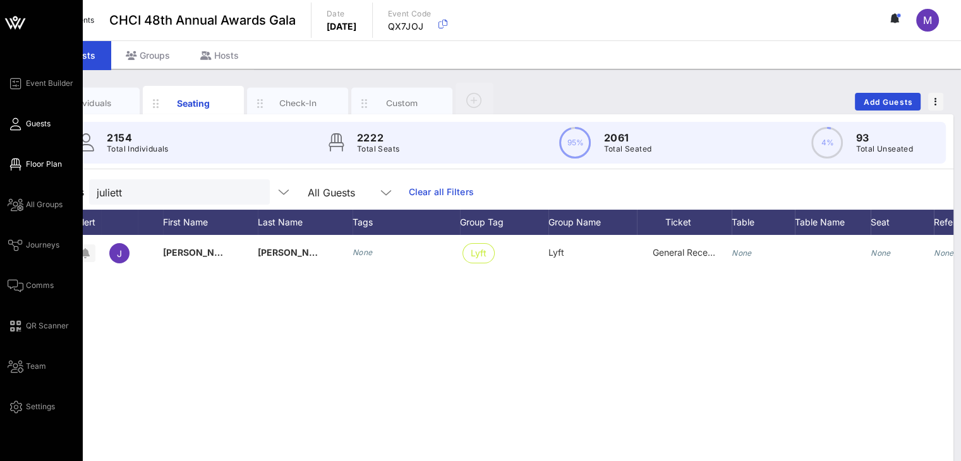
click at [35, 164] on span "Floor Plan" at bounding box center [44, 164] width 36 height 11
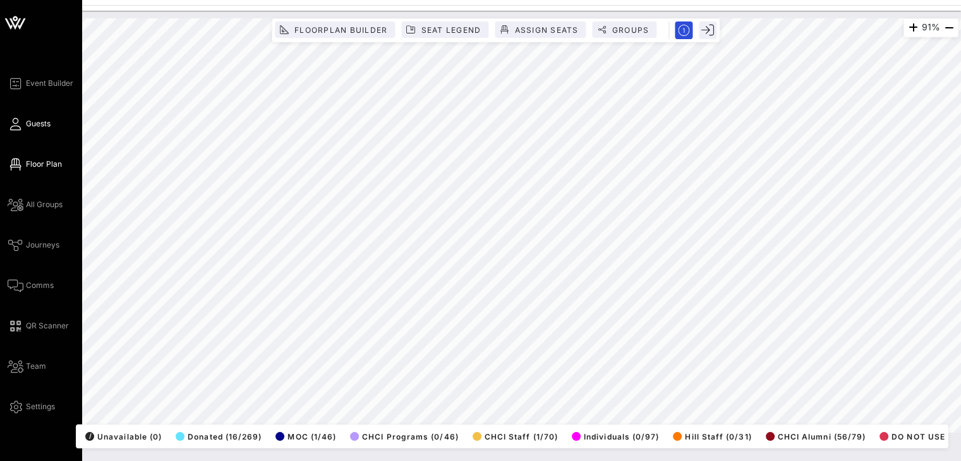
click at [27, 124] on span "Guests" at bounding box center [38, 123] width 25 height 11
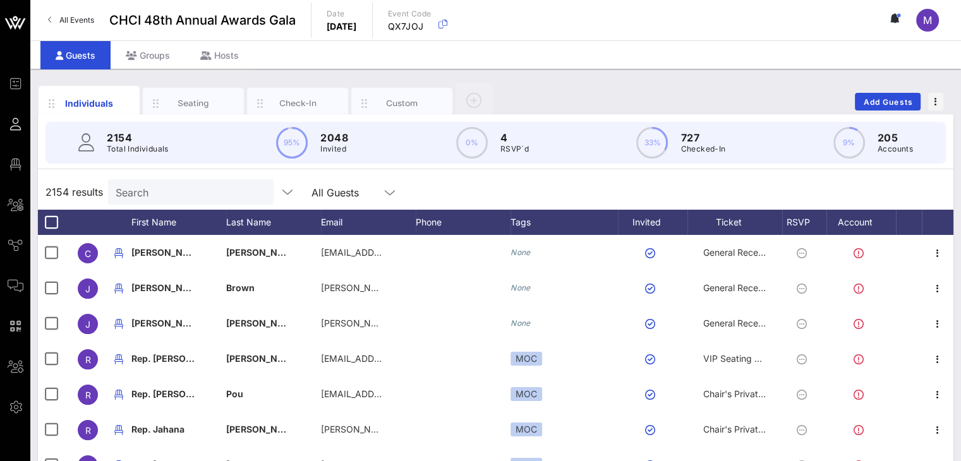
click at [207, 193] on input "Search" at bounding box center [190, 192] width 148 height 16
click at [209, 93] on div "Seating" at bounding box center [193, 104] width 101 height 32
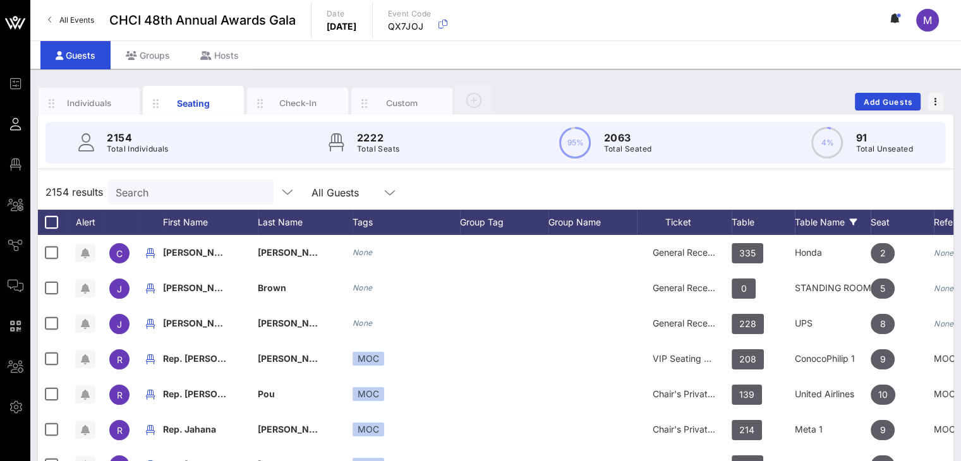
click at [808, 218] on div "Table Name" at bounding box center [833, 222] width 76 height 25
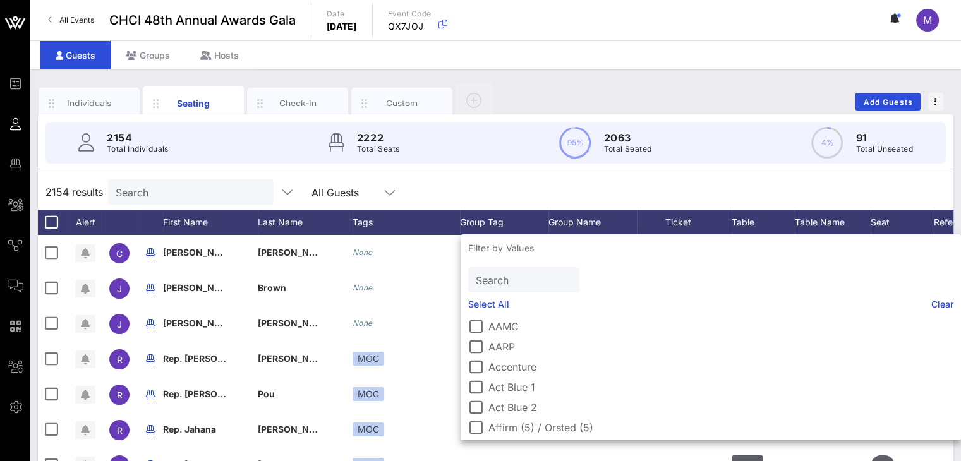
click at [515, 277] on input "Search" at bounding box center [522, 280] width 93 height 16
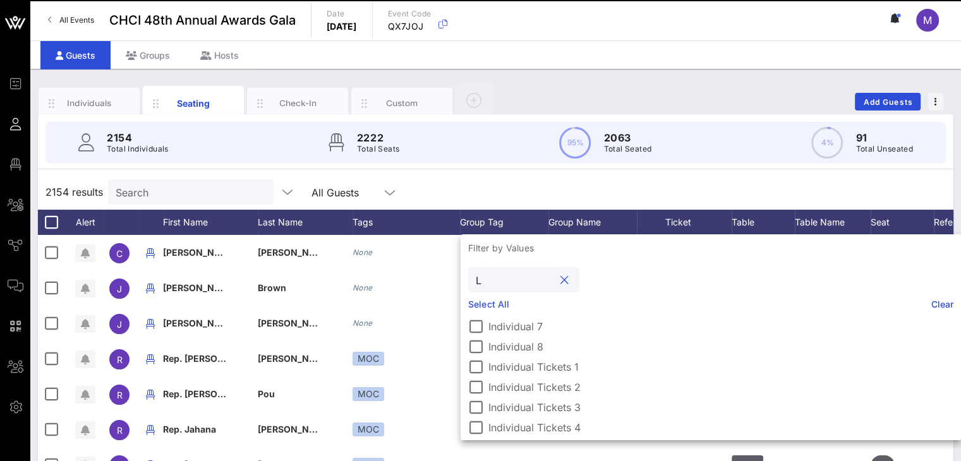
scroll to position [1364, 0]
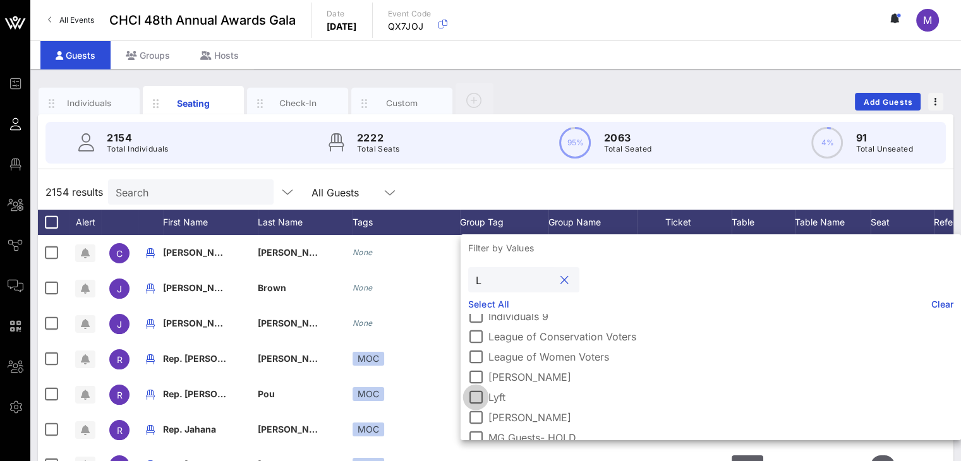
type input "L"
click at [482, 396] on div at bounding box center [475, 397] width 21 height 21
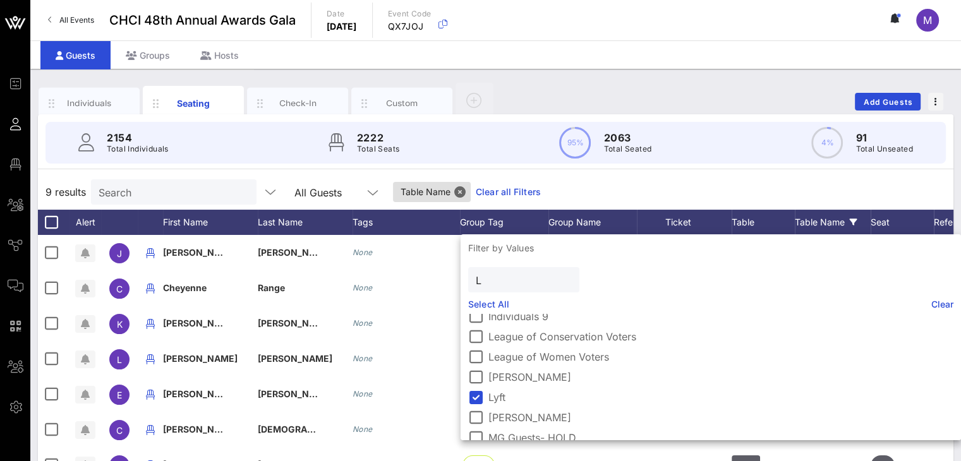
click at [604, 188] on div "9 results Search All Guests Table Name Clear all Filters" at bounding box center [495, 191] width 915 height 35
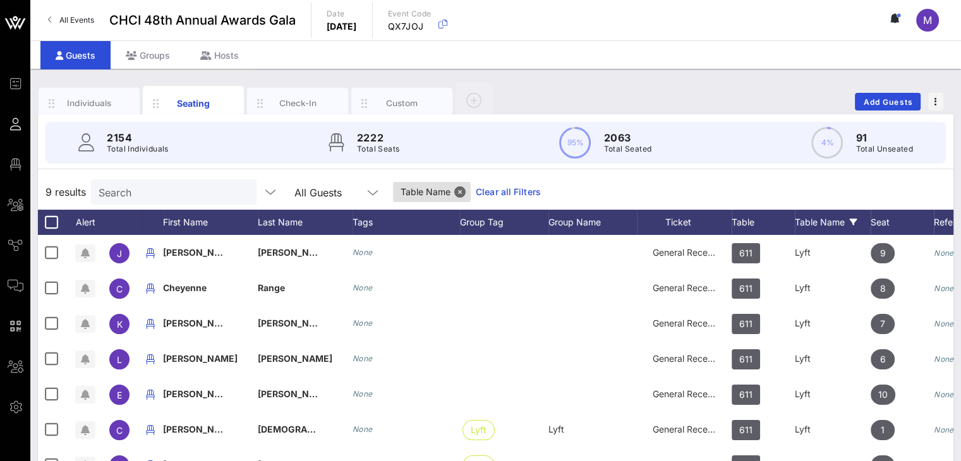
click at [140, 195] on input "Search" at bounding box center [173, 192] width 148 height 16
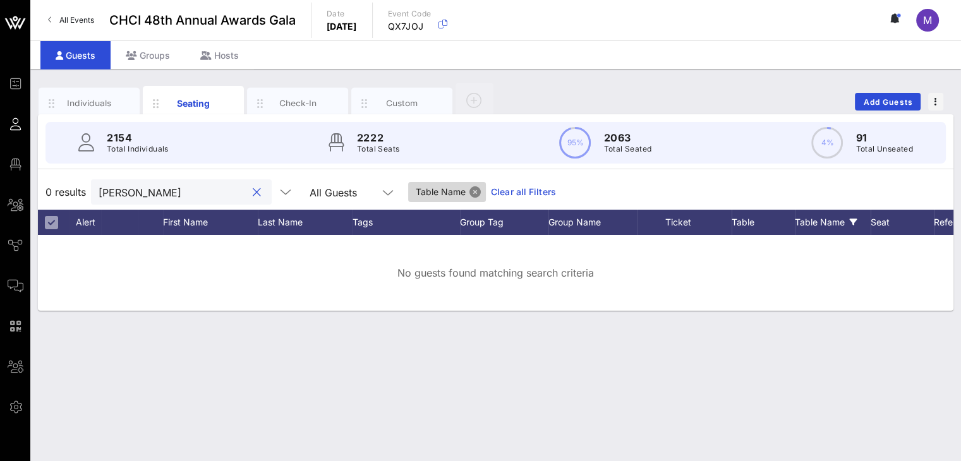
type input "julietta"
click at [469, 189] on button "Close" at bounding box center [474, 191] width 11 height 11
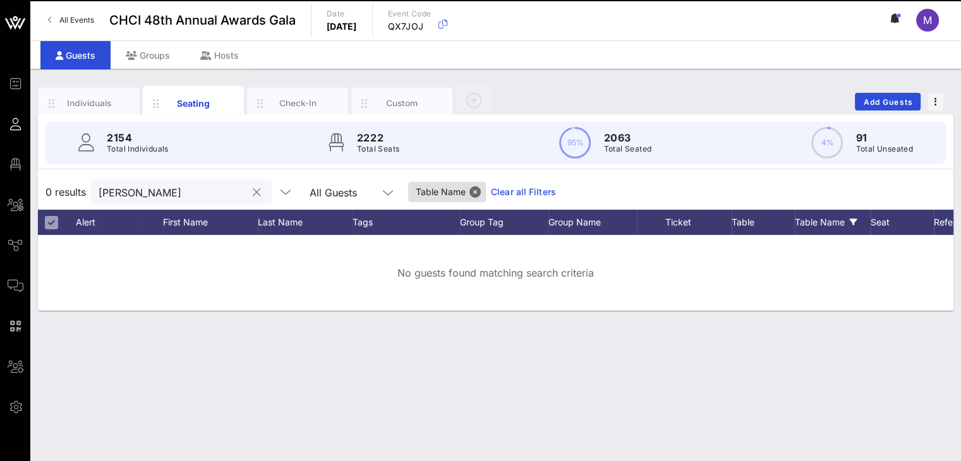
click at [222, 192] on input "julietta" at bounding box center [173, 192] width 148 height 16
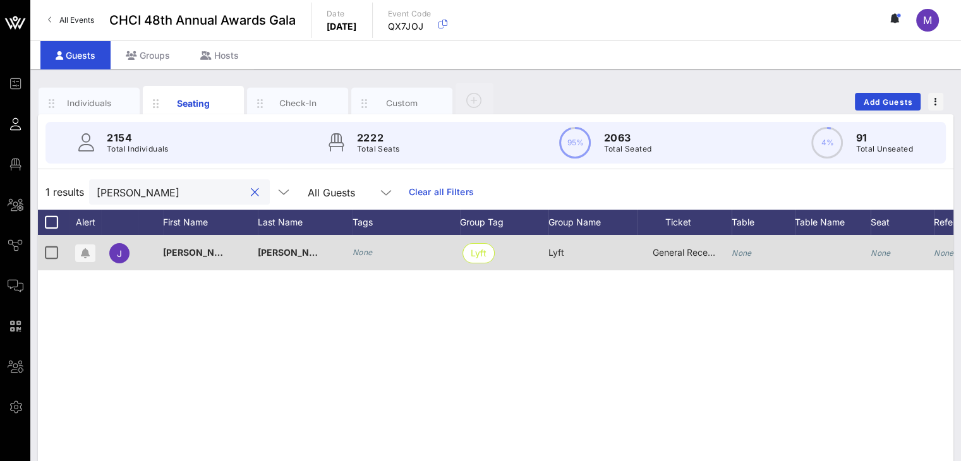
click at [734, 250] on icon "None" at bounding box center [741, 252] width 20 height 9
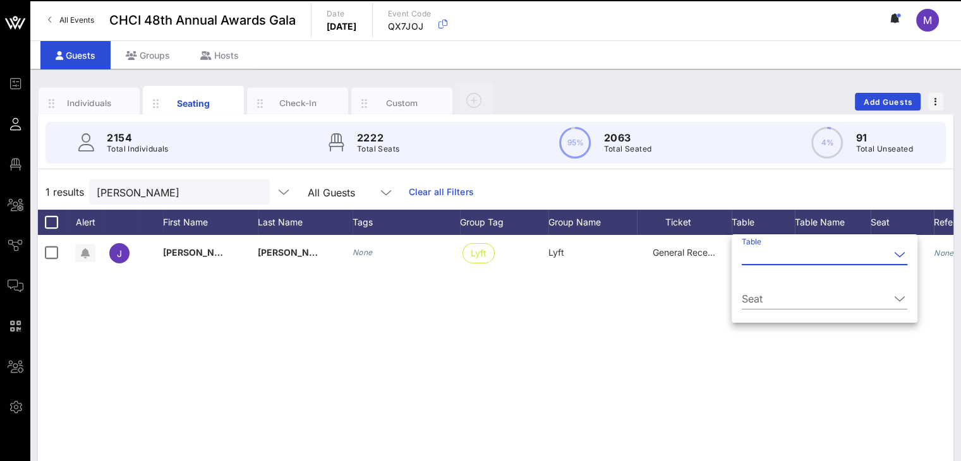
click at [749, 249] on input "Table" at bounding box center [815, 254] width 148 height 20
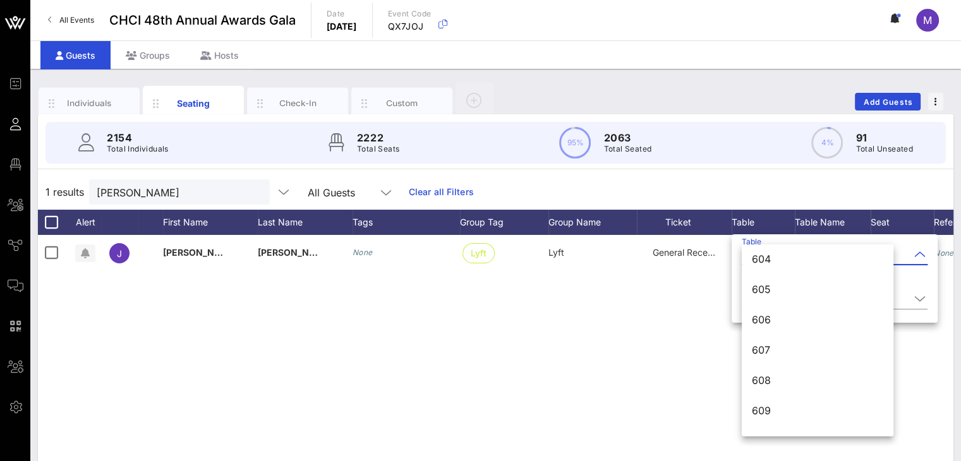
scroll to position [6058, 0]
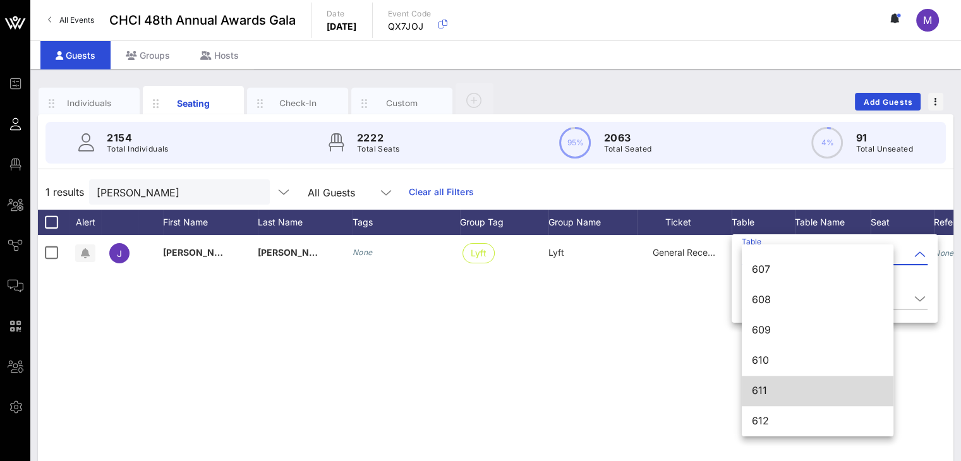
click at [788, 390] on div "611" at bounding box center [817, 391] width 131 height 12
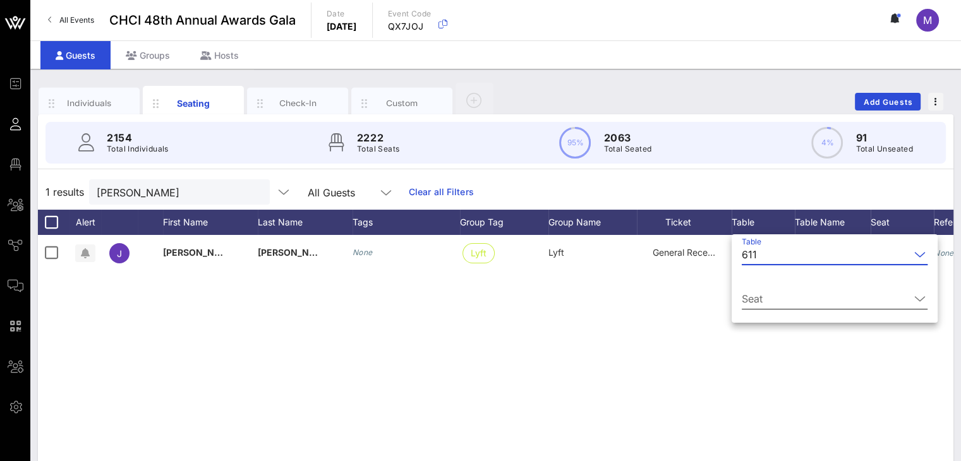
click at [914, 298] on icon at bounding box center [919, 298] width 11 height 15
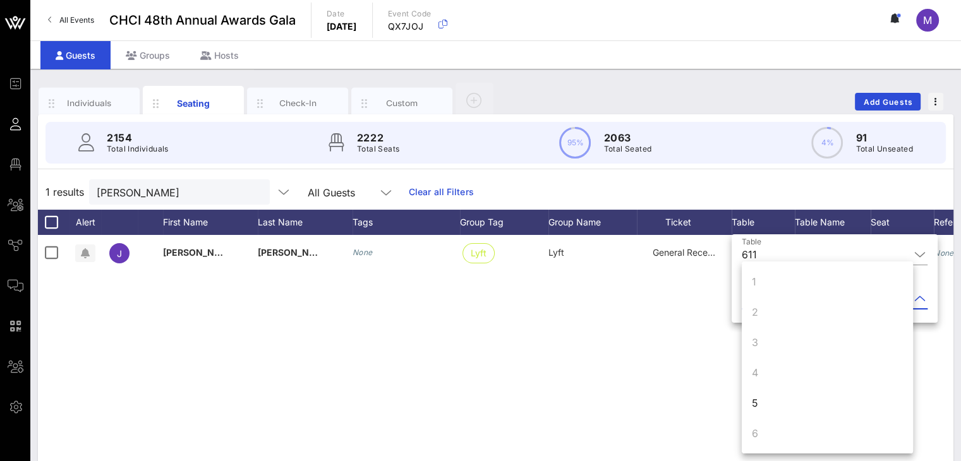
click at [754, 404] on div "5" at bounding box center [755, 402] width 6 height 15
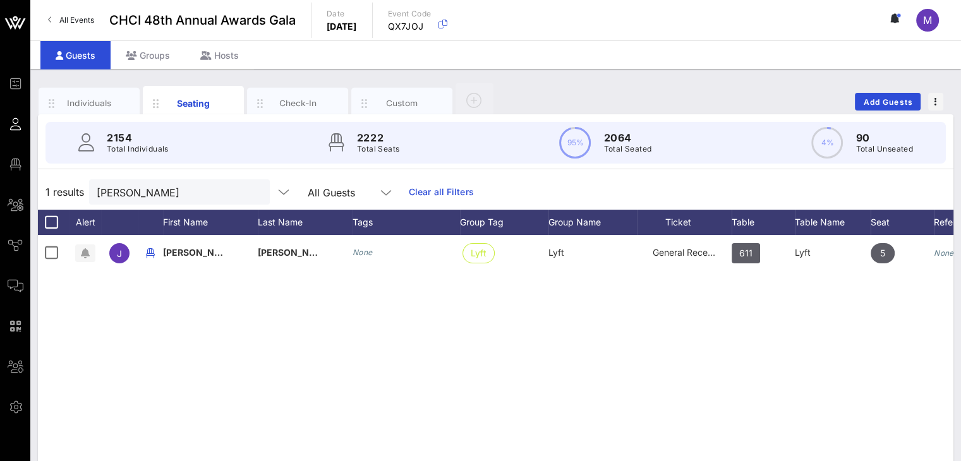
drag, startPoint x: 787, startPoint y: 349, endPoint x: 781, endPoint y: 345, distance: 7.7
click at [786, 349] on div "J Julietta Lopez None Lyft Lyft General Reception 611 Lyft 5 None" at bounding box center [495, 424] width 915 height 379
click at [102, 102] on div "Individuals" at bounding box center [89, 103] width 56 height 12
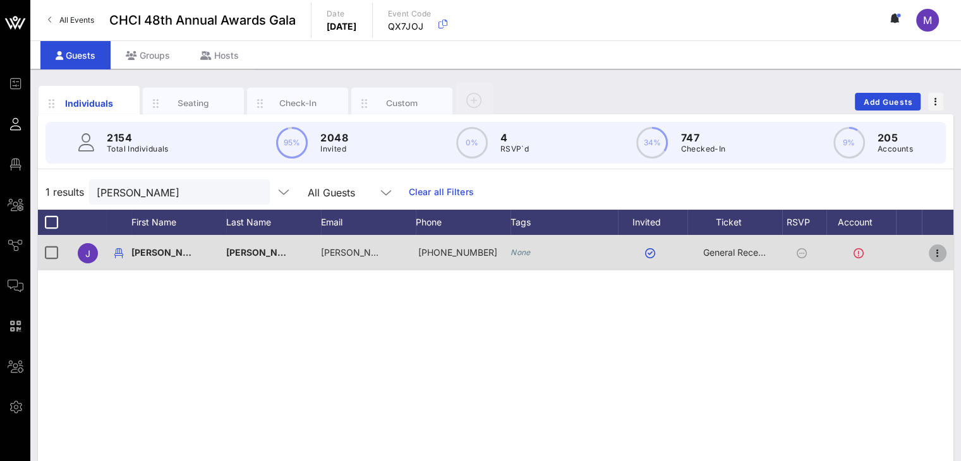
click at [939, 255] on icon "button" at bounding box center [937, 253] width 15 height 15
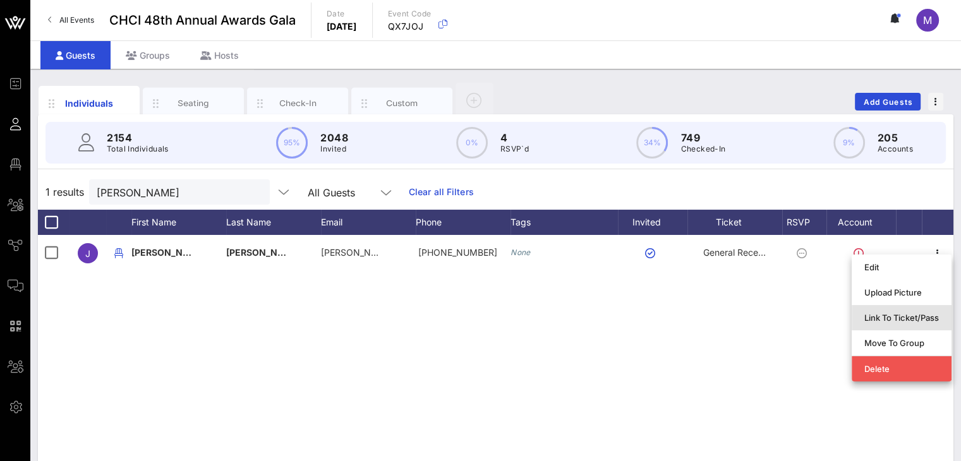
click at [919, 320] on div "Link To Ticket/Pass" at bounding box center [901, 318] width 75 height 10
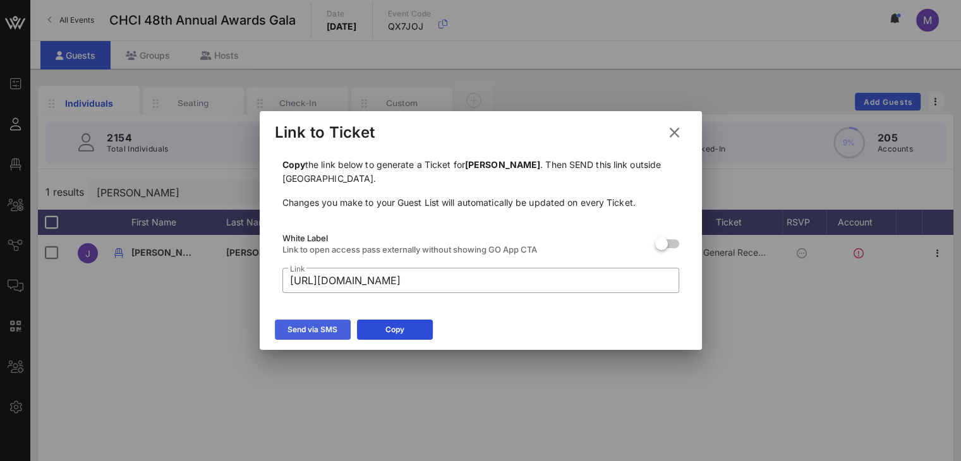
click at [321, 329] on div "Send via SMS" at bounding box center [312, 329] width 50 height 13
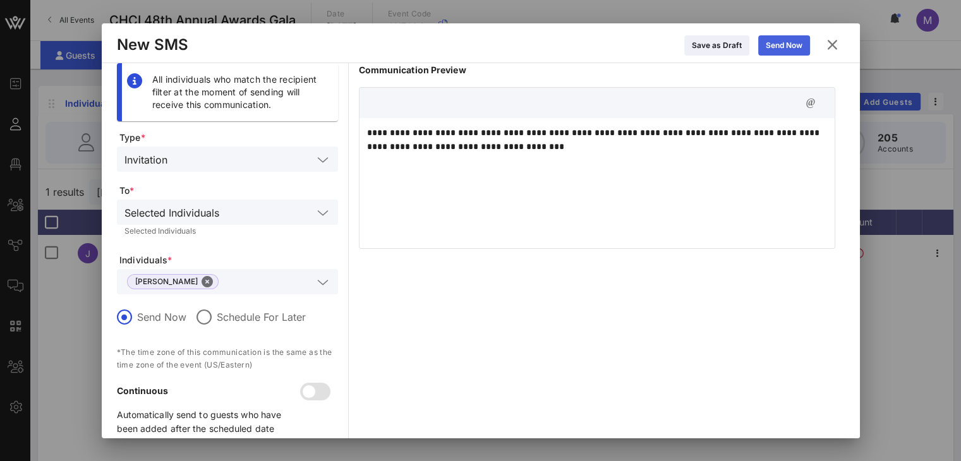
click at [776, 49] on div "Send Now" at bounding box center [783, 45] width 37 height 13
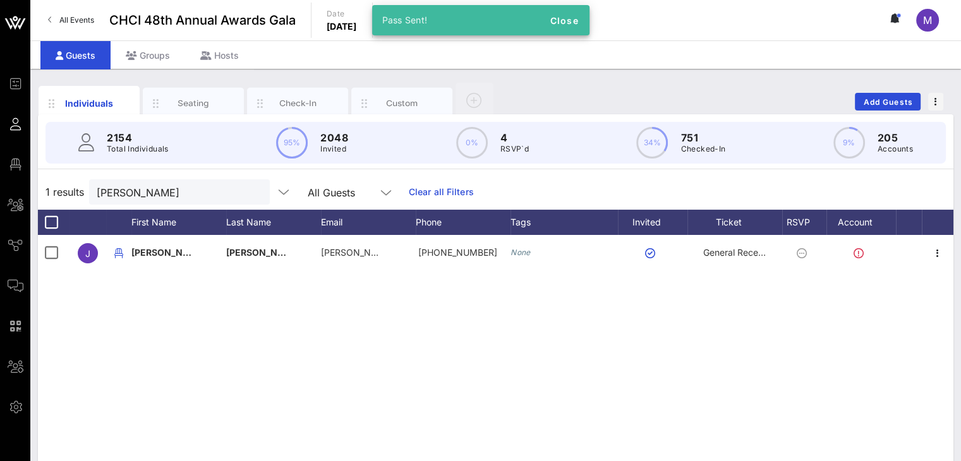
click at [781, 394] on div "J Julietta Lopez julietta.lopez90@gmail.com +19179291362 None General Reception" at bounding box center [495, 424] width 915 height 379
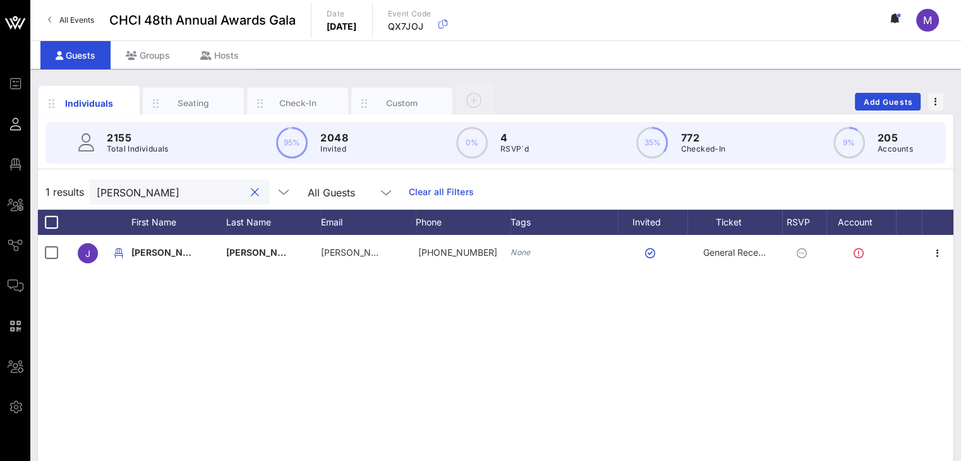
drag, startPoint x: 151, startPoint y: 193, endPoint x: 66, endPoint y: 188, distance: 84.8
click at [64, 197] on div "1 results julietta All Guests Clear all Filters" at bounding box center [495, 191] width 915 height 35
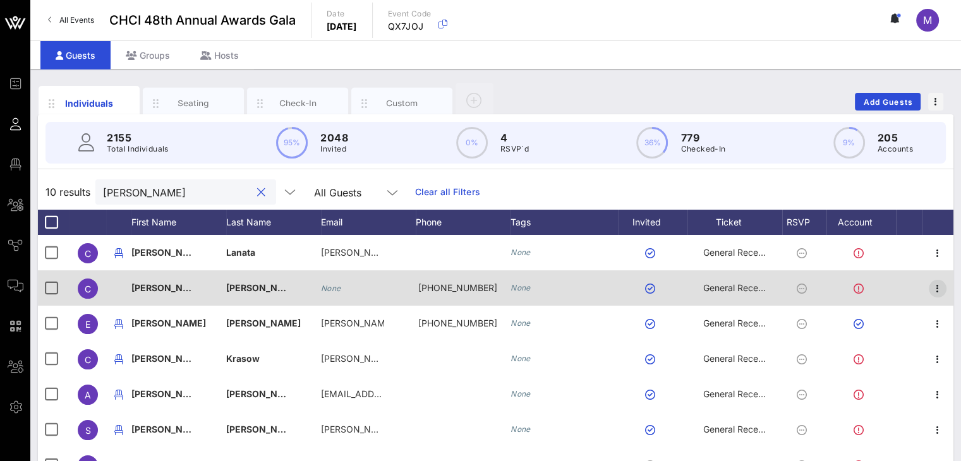
type input "Cristina"
click at [935, 289] on icon "button" at bounding box center [937, 288] width 15 height 15
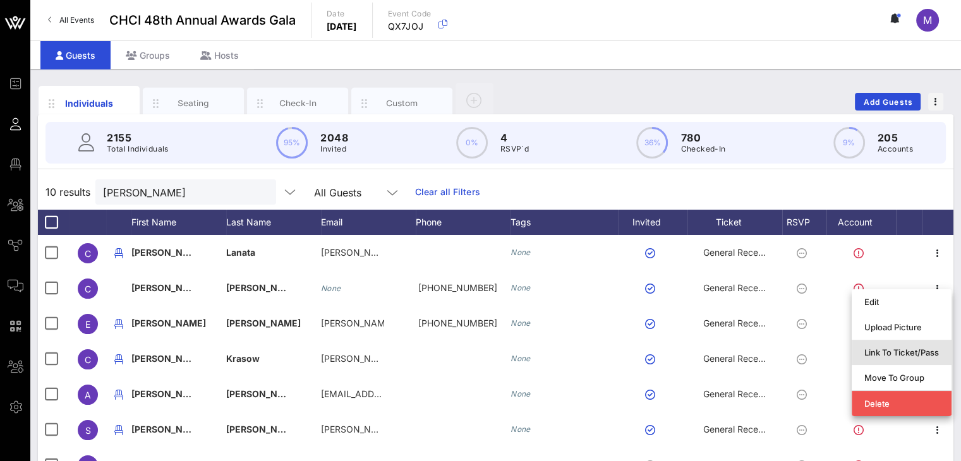
click at [911, 356] on div "Link To Ticket/Pass" at bounding box center [901, 352] width 75 height 10
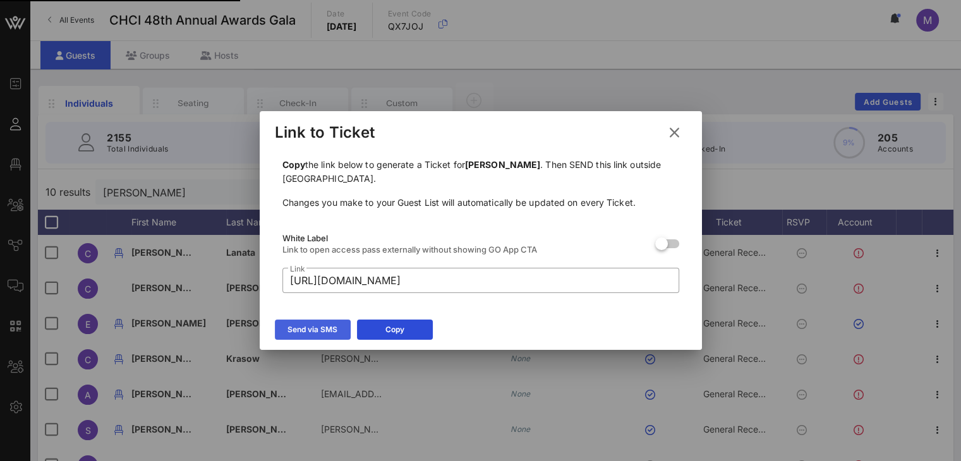
click at [308, 327] on icon at bounding box center [312, 330] width 9 height 8
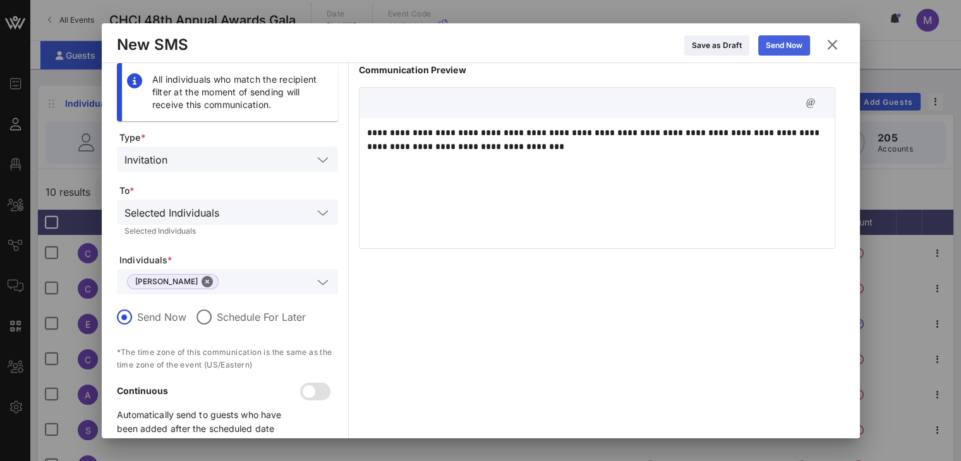
click at [781, 40] on button "Send Now" at bounding box center [784, 45] width 52 height 20
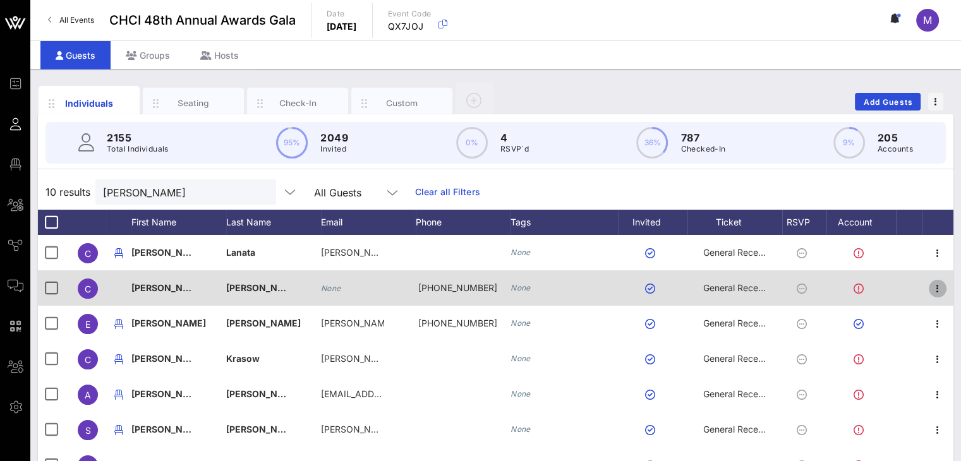
click at [937, 284] on icon "button" at bounding box center [937, 288] width 15 height 15
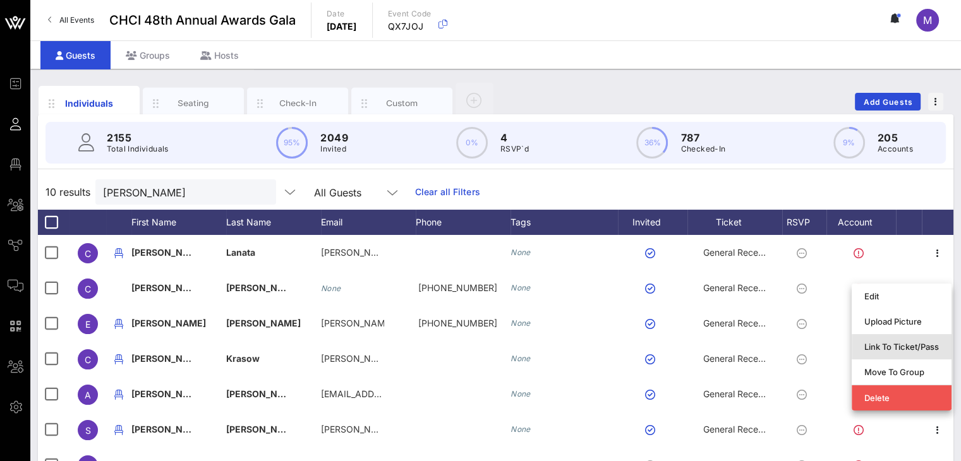
click at [879, 347] on div "Link To Ticket/Pass" at bounding box center [901, 347] width 75 height 10
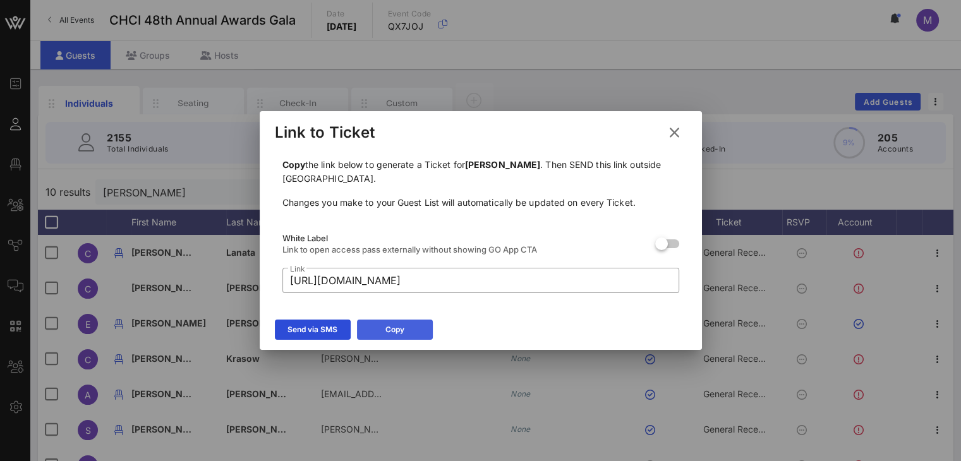
click at [392, 330] on icon at bounding box center [395, 329] width 10 height 9
click at [675, 130] on icon at bounding box center [673, 133] width 19 height 20
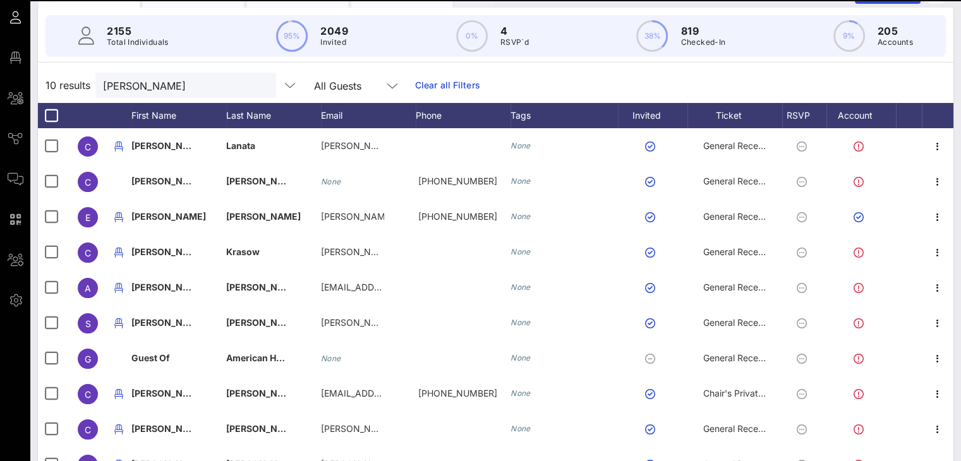
scroll to position [0, 0]
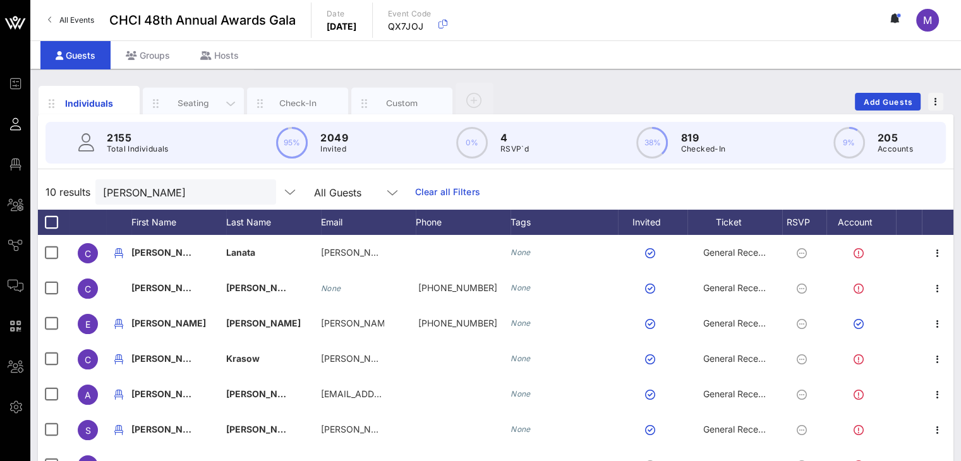
click at [201, 99] on div "Seating" at bounding box center [193, 103] width 56 height 12
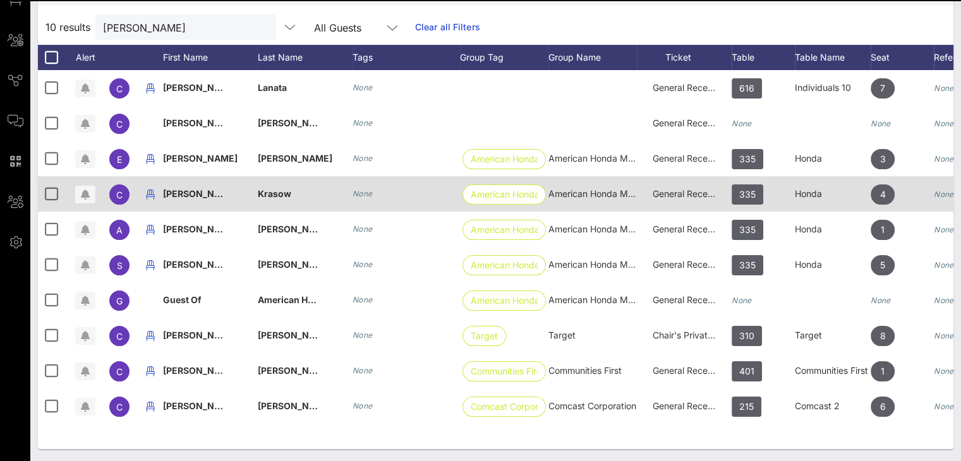
scroll to position [148, 0]
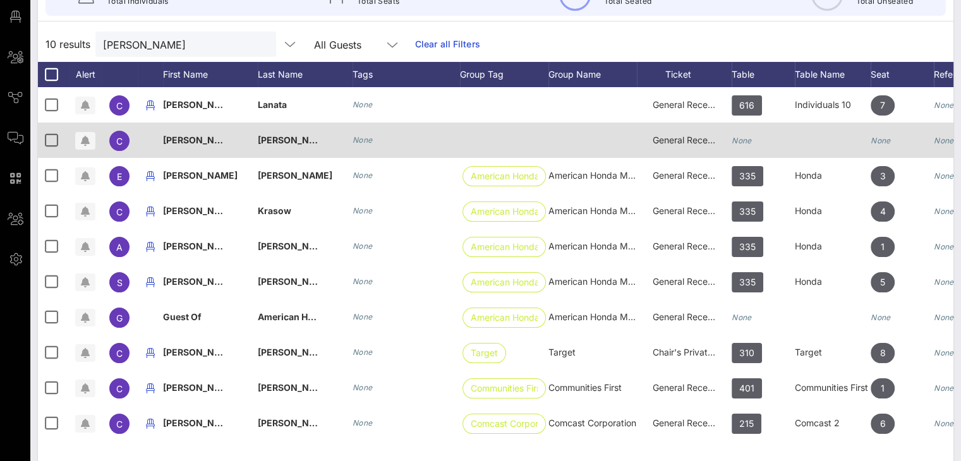
click at [750, 140] on icon "None" at bounding box center [741, 140] width 20 height 9
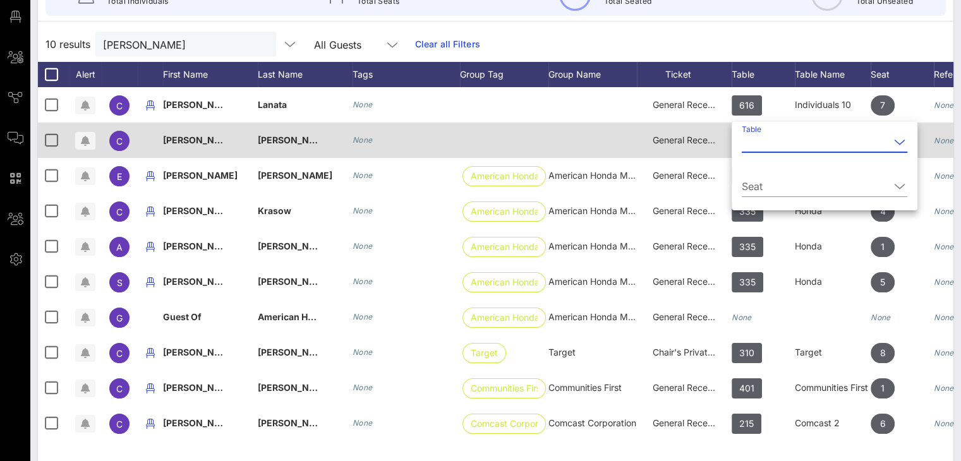
click at [750, 140] on input "Table" at bounding box center [815, 142] width 148 height 20
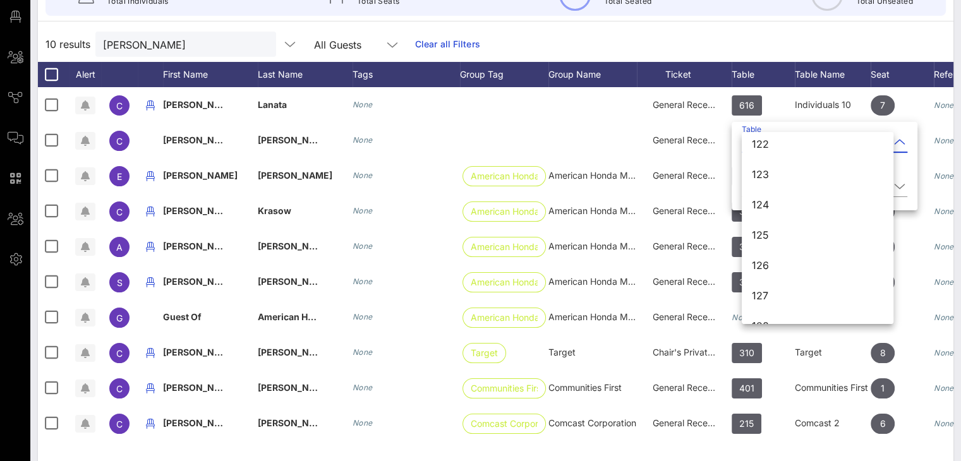
scroll to position [803, 0]
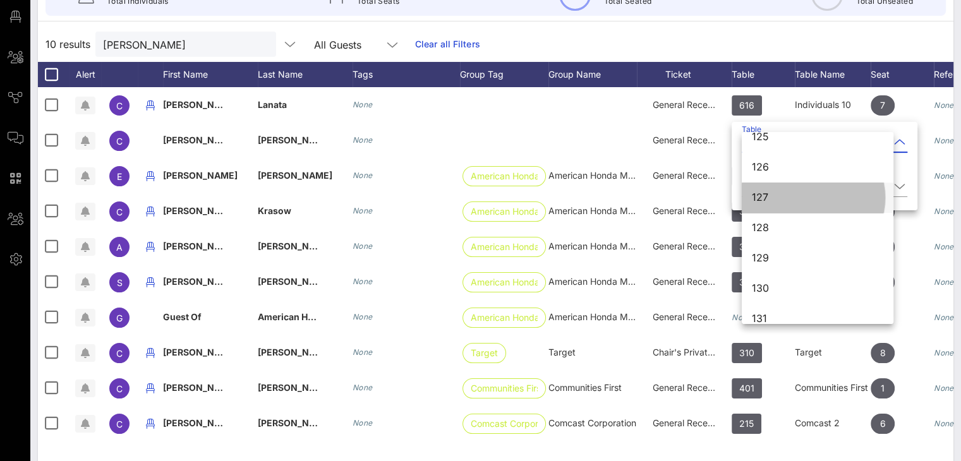
click at [765, 194] on div "127" at bounding box center [817, 197] width 131 height 12
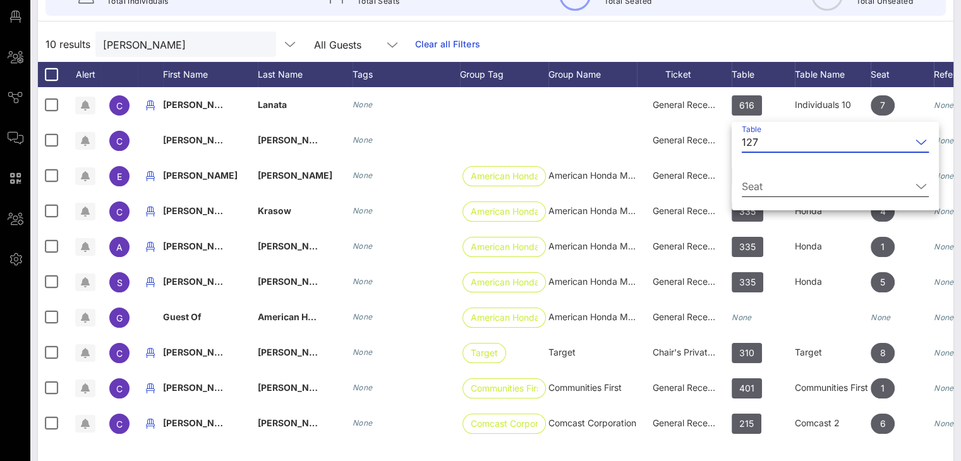
click at [773, 186] on input "Seat" at bounding box center [825, 186] width 169 height 20
click at [891, 186] on div "1" at bounding box center [827, 196] width 172 height 30
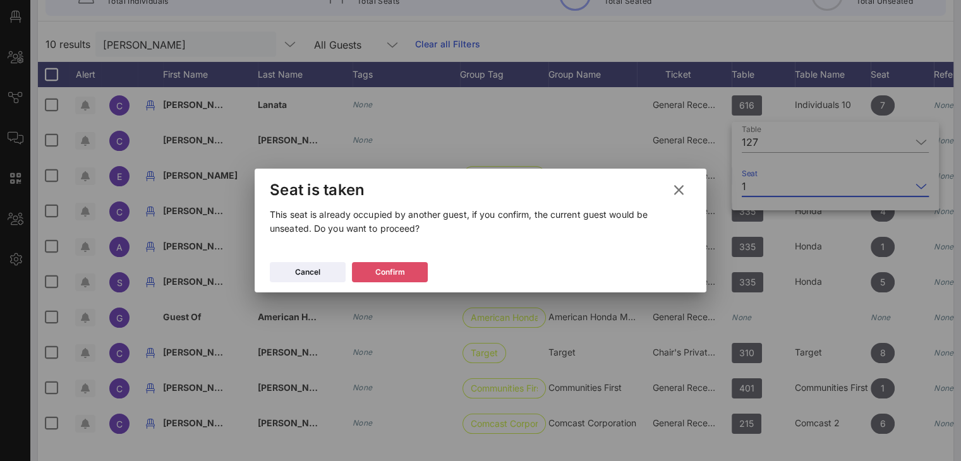
click at [391, 268] on icon at bounding box center [389, 272] width 11 height 10
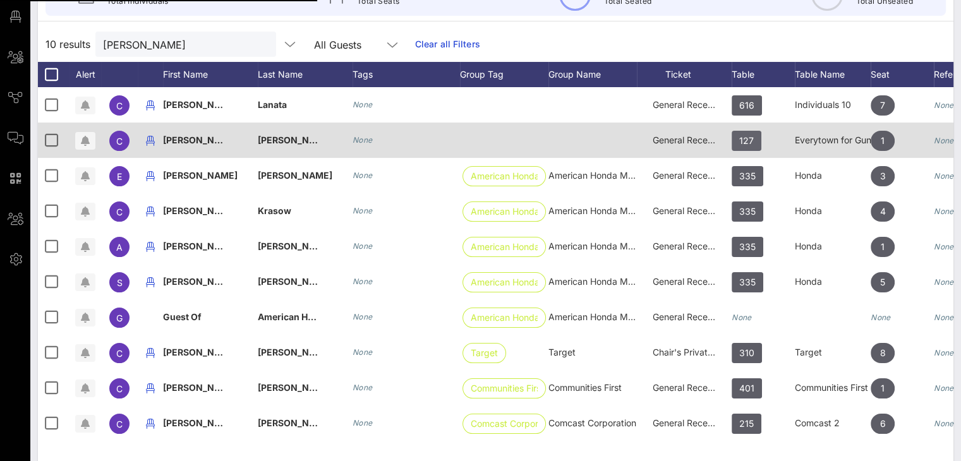
click at [755, 137] on span "127" at bounding box center [746, 141] width 30 height 20
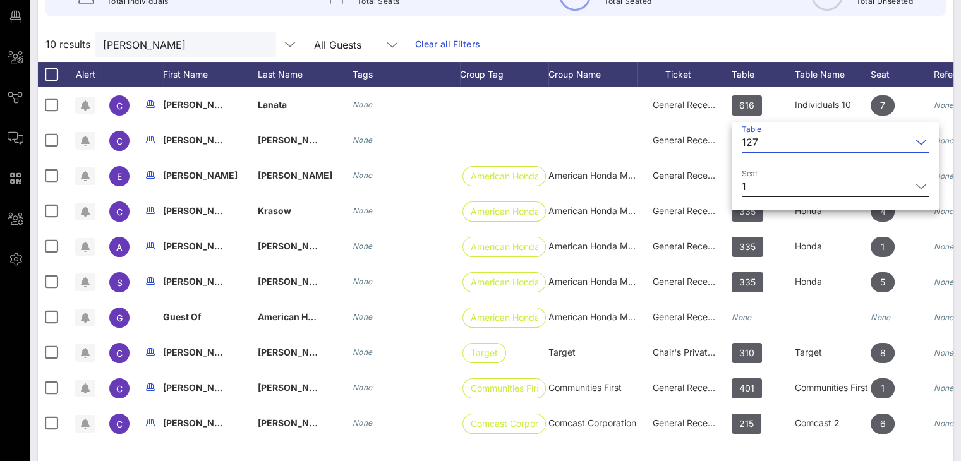
click at [915, 183] on icon at bounding box center [920, 186] width 11 height 15
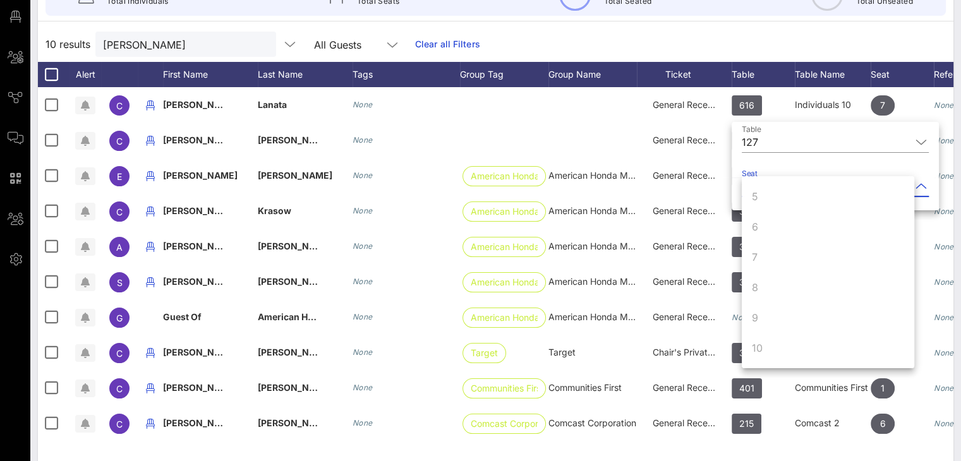
scroll to position [0, 0]
click at [685, 33] on div "10 results Cristina All Guests Clear all Filters" at bounding box center [495, 44] width 915 height 35
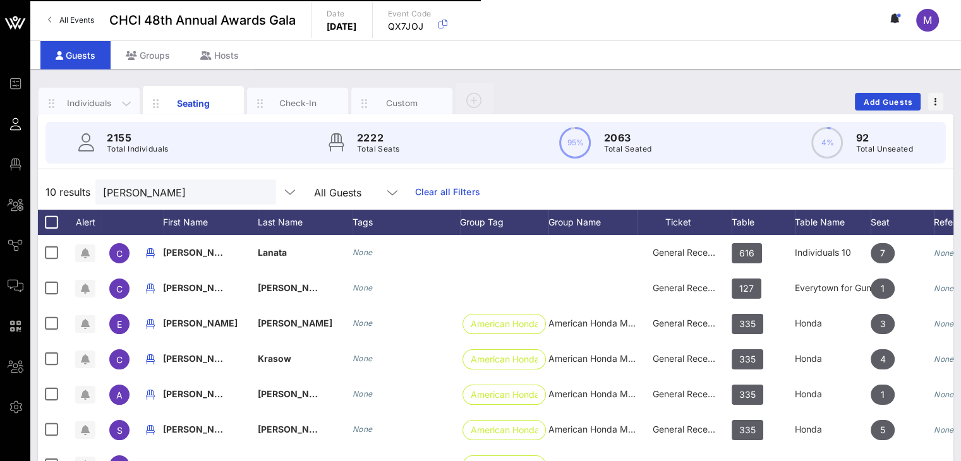
click at [104, 103] on div "Individuals" at bounding box center [89, 103] width 56 height 12
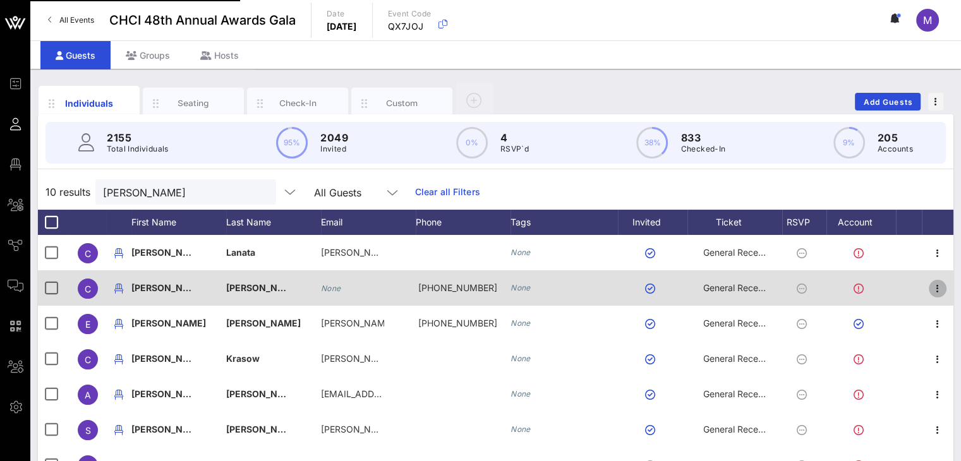
click at [936, 287] on icon "button" at bounding box center [937, 288] width 15 height 15
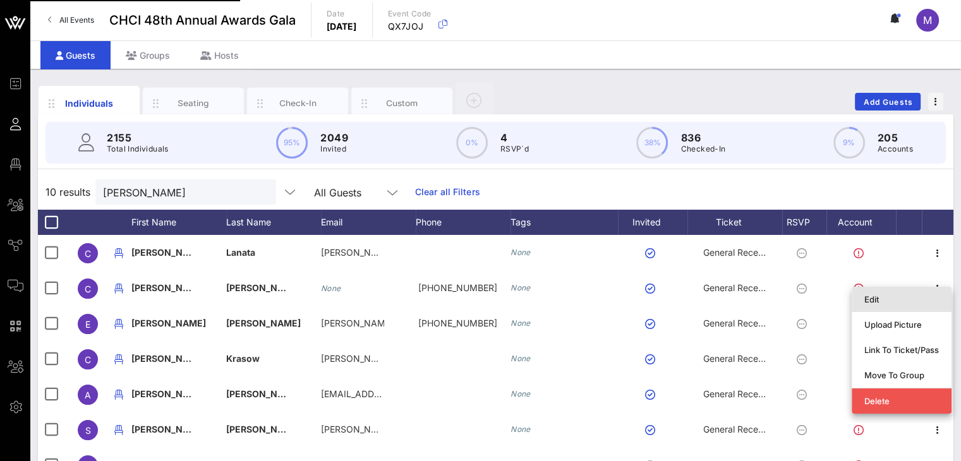
click at [887, 297] on div "Edit" at bounding box center [901, 299] width 75 height 10
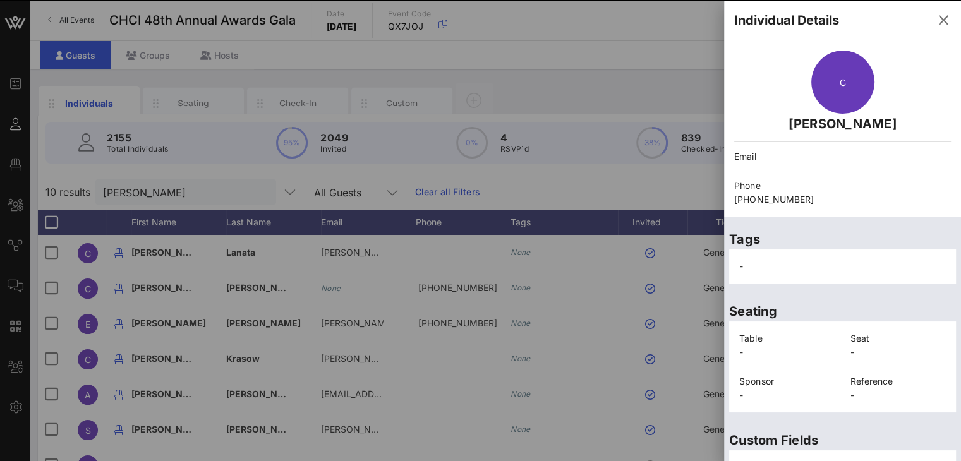
scroll to position [282, 0]
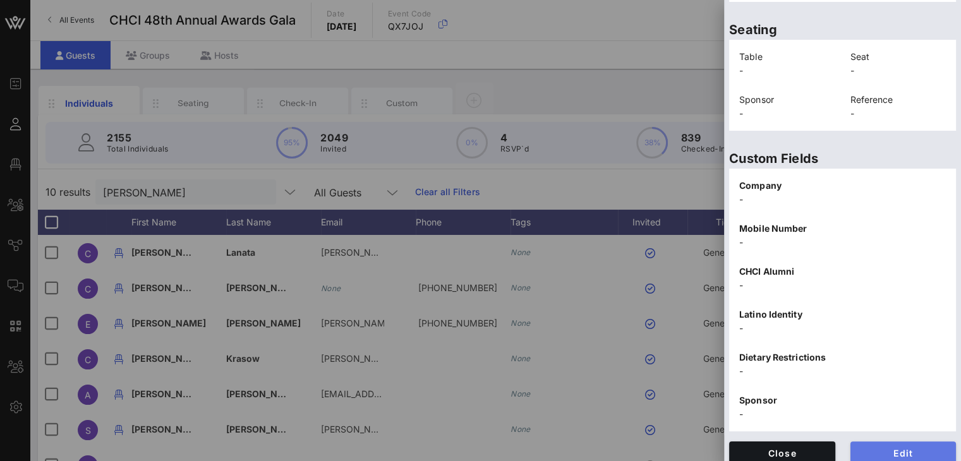
click at [893, 452] on span "Edit" at bounding box center [903, 453] width 86 height 11
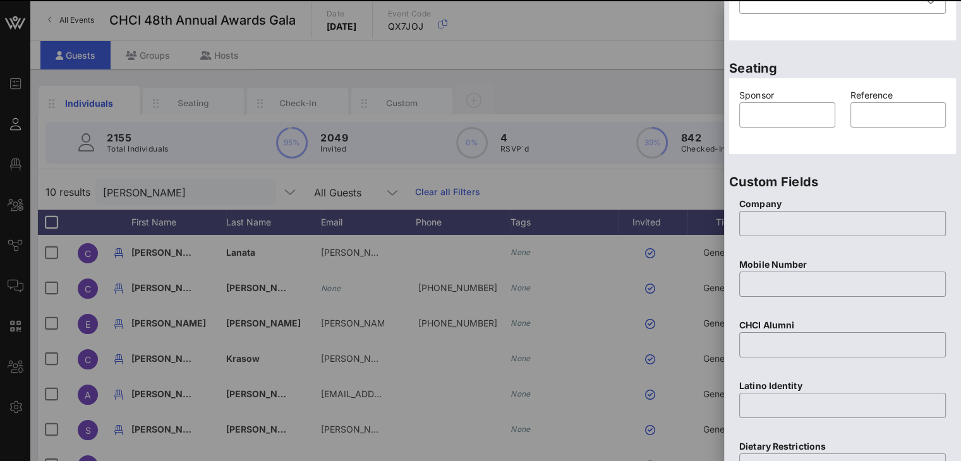
scroll to position [0, 0]
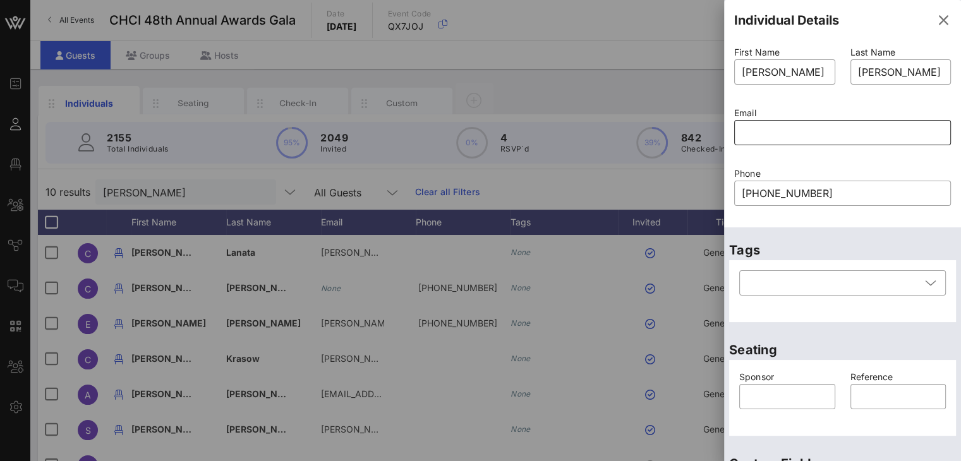
click at [786, 133] on input "text" at bounding box center [841, 133] width 201 height 20
paste input "christina@cjactionfound.org"
type input "christina@cjactionfound.org"
paste input "text"
paste input "christina@cjactionfound.org"
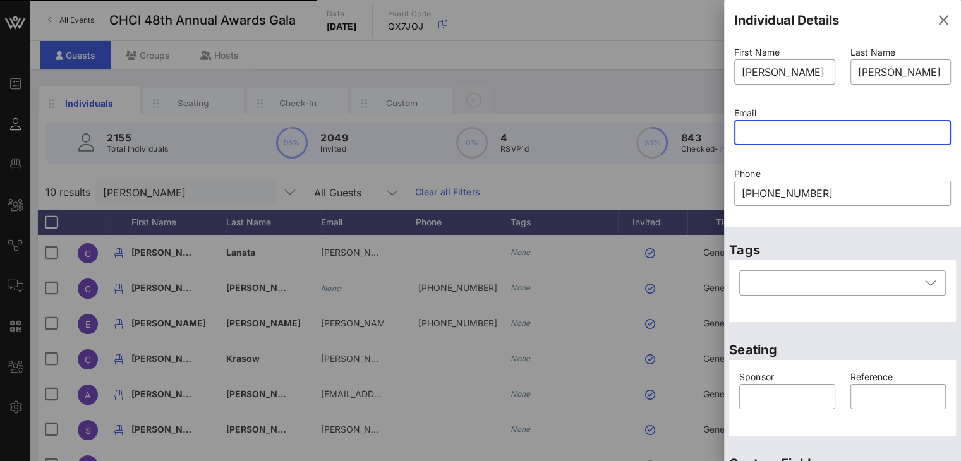
type input "christina@cjactionfound.org"
click at [800, 135] on input "christina@cjactionfound.org" at bounding box center [841, 133] width 201 height 20
drag, startPoint x: 763, startPoint y: 135, endPoint x: 753, endPoint y: 138, distance: 10.4
click at [760, 135] on input "text" at bounding box center [841, 133] width 201 height 20
paste input "christina@cjactionfound.org"
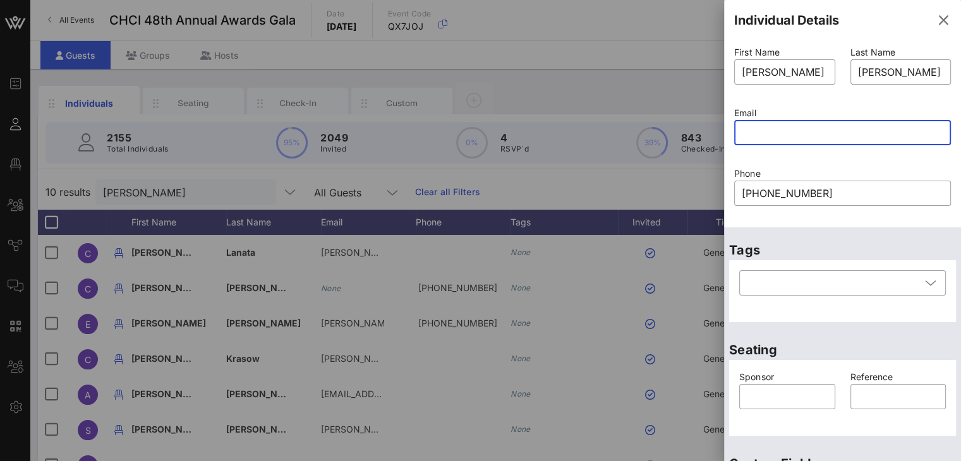
type input "christina@cjactionfound.org"
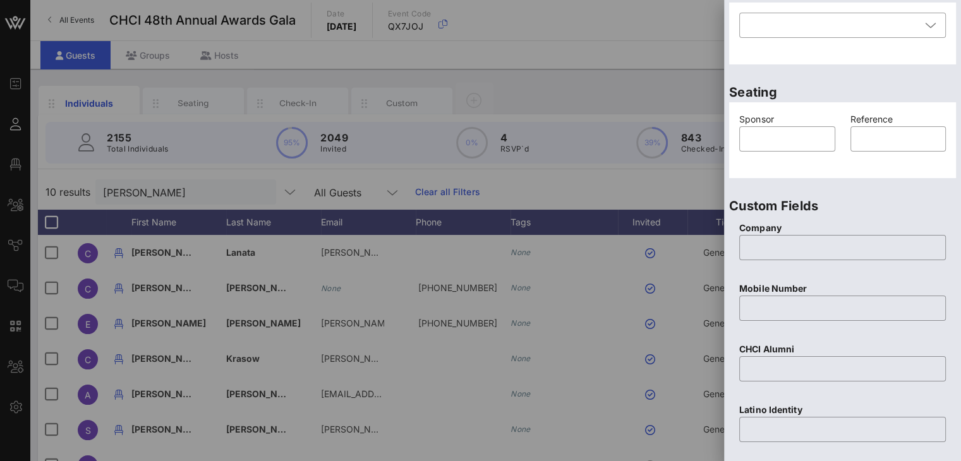
scroll to position [549, 0]
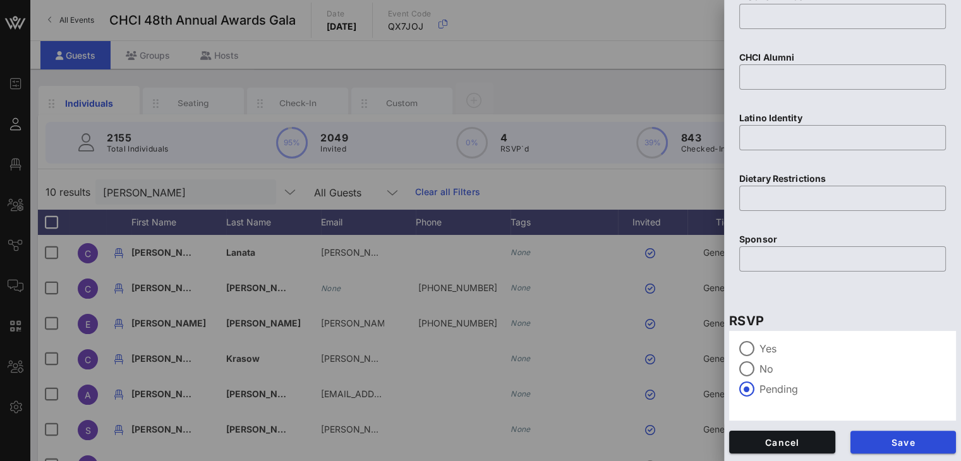
click at [901, 438] on span "Save" at bounding box center [903, 442] width 86 height 11
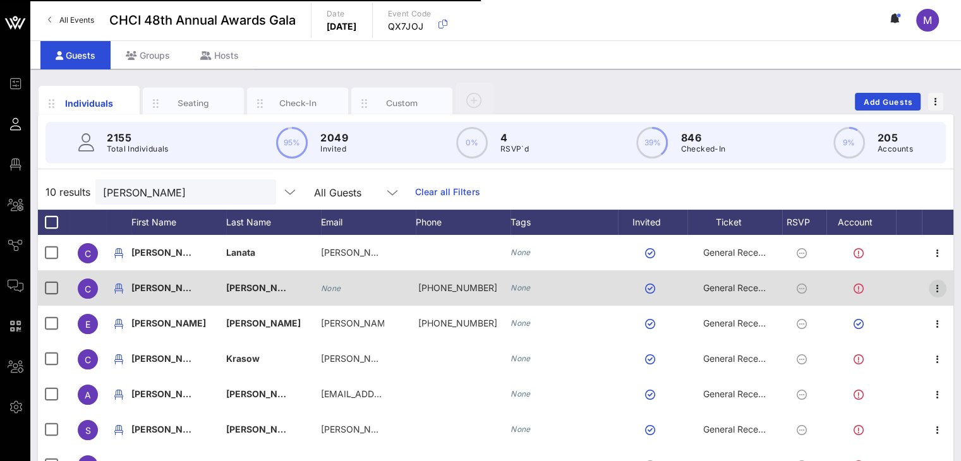
click at [933, 282] on icon "button" at bounding box center [937, 288] width 15 height 15
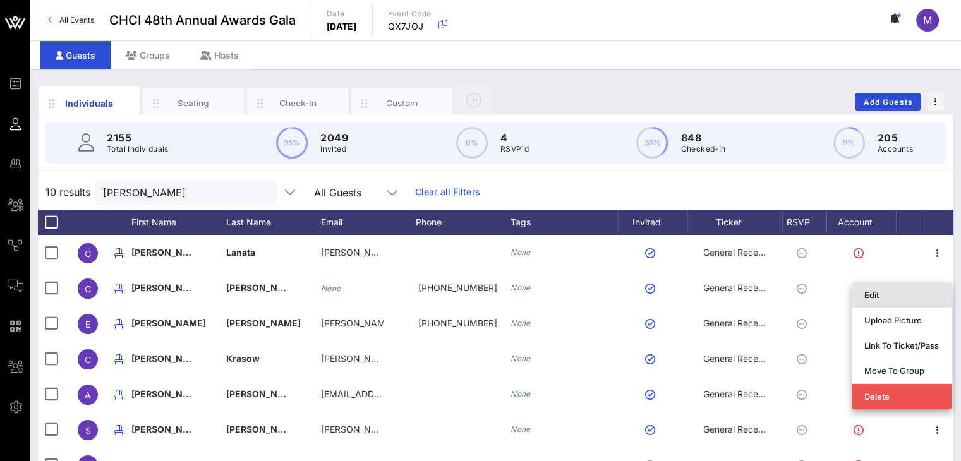
click at [872, 292] on div "Edit" at bounding box center [901, 295] width 75 height 10
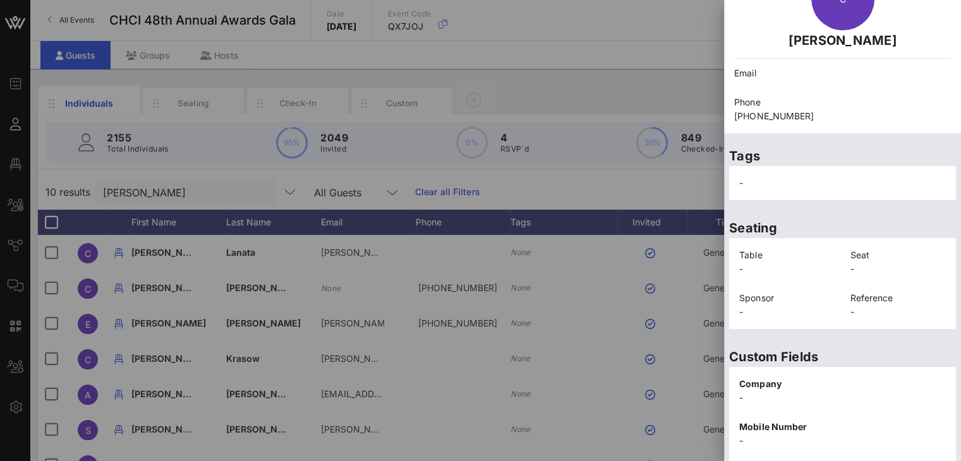
scroll to position [0, 0]
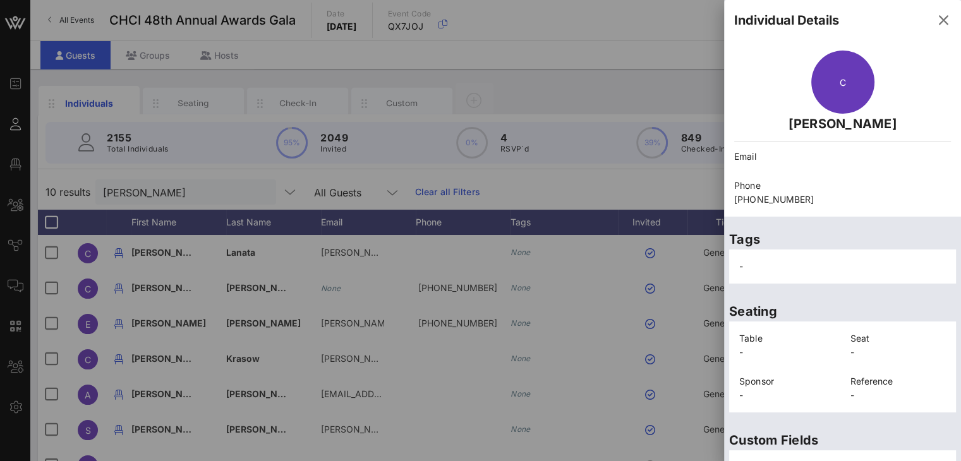
click at [805, 197] on p "+12028056865" at bounding box center [842, 200] width 217 height 14
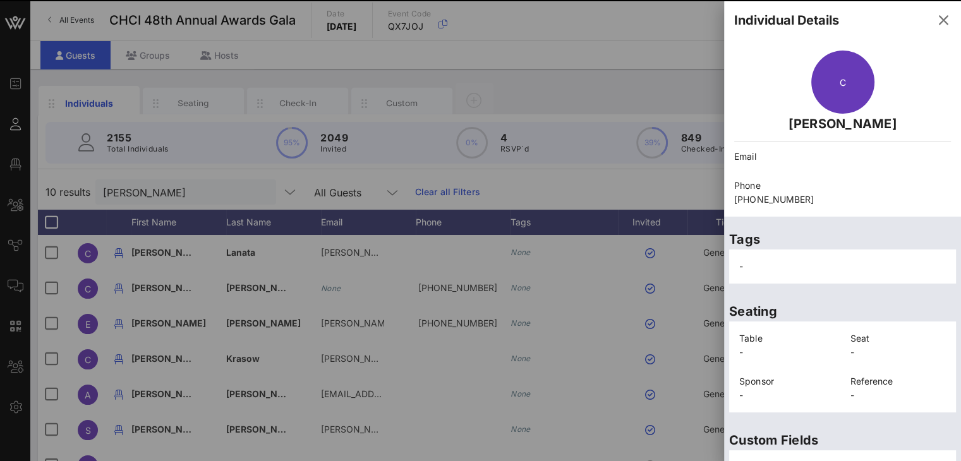
click at [806, 199] on p "+12028056865" at bounding box center [842, 200] width 217 height 14
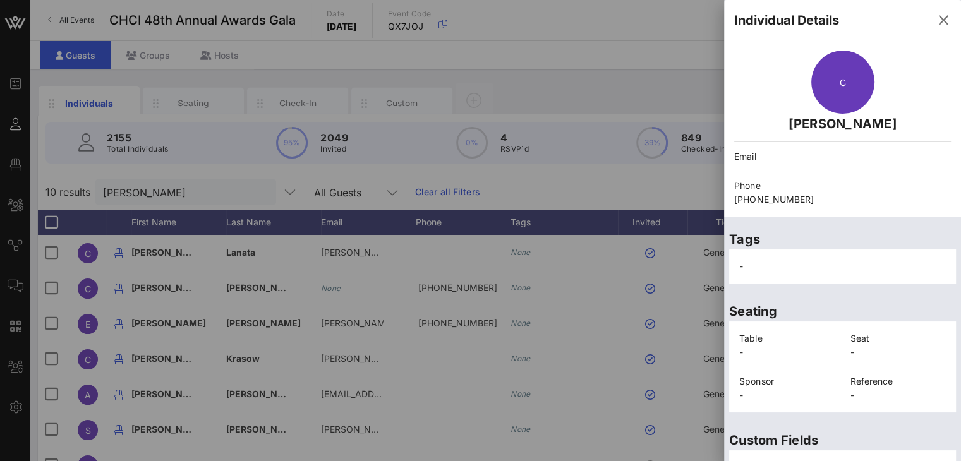
click at [776, 194] on p "+12028056865" at bounding box center [842, 200] width 217 height 14
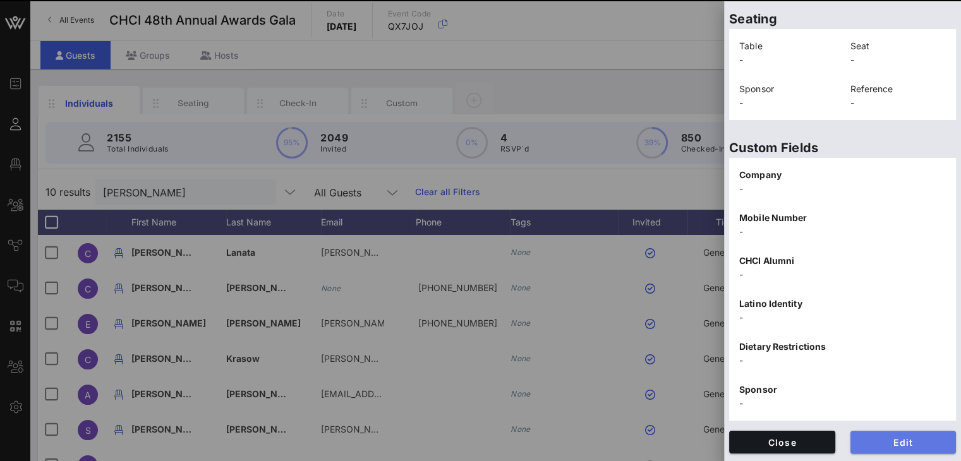
click at [894, 443] on span "Edit" at bounding box center [903, 442] width 86 height 11
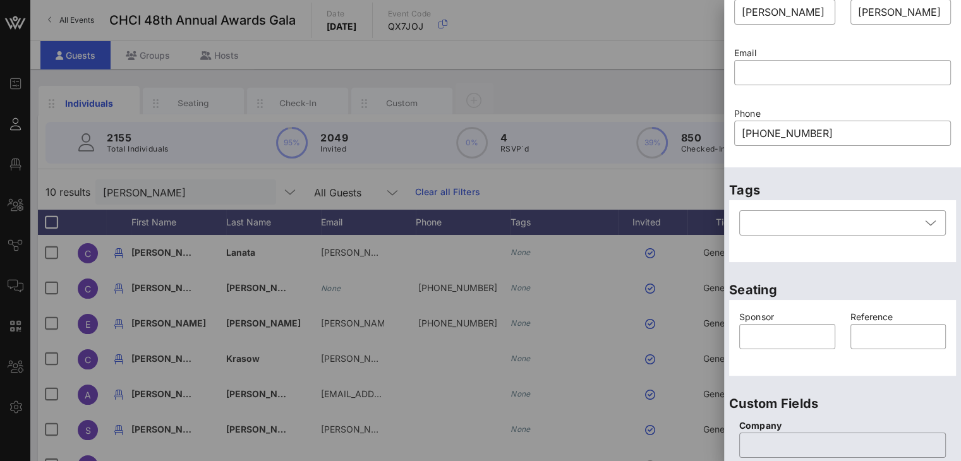
scroll to position [0, 0]
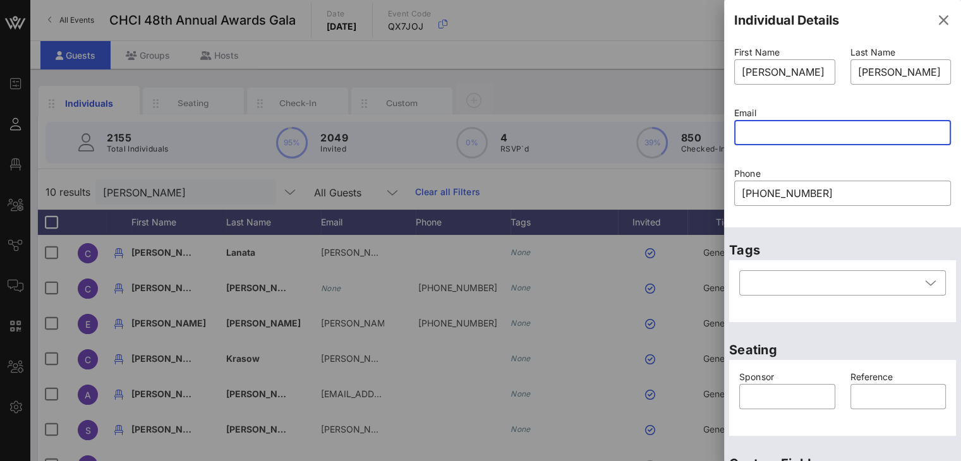
click at [755, 131] on input "text" at bounding box center [841, 133] width 201 height 20
paste input "christina@cjactionfound.org"
type input "christina@cjactionfound.org"
paste input "christina@cjactionfound.org"
type input "christina@cjactionfound.org"
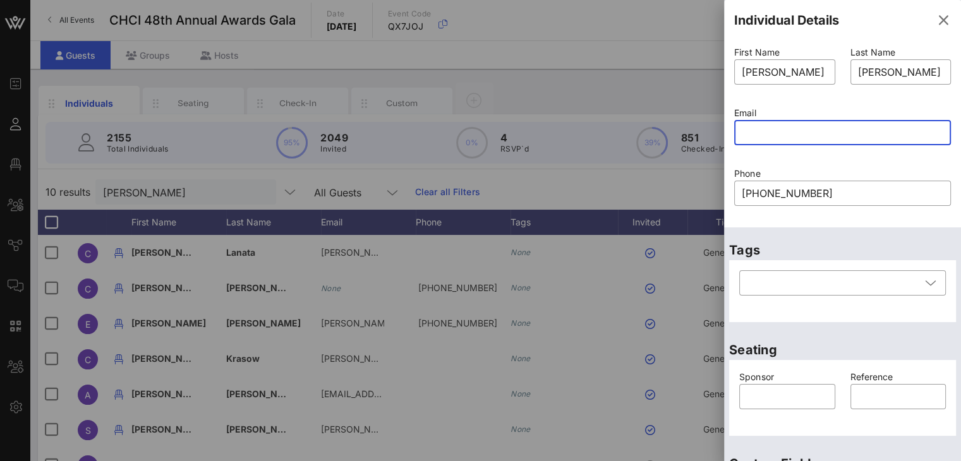
paste input "christina@cjactionfound.org"
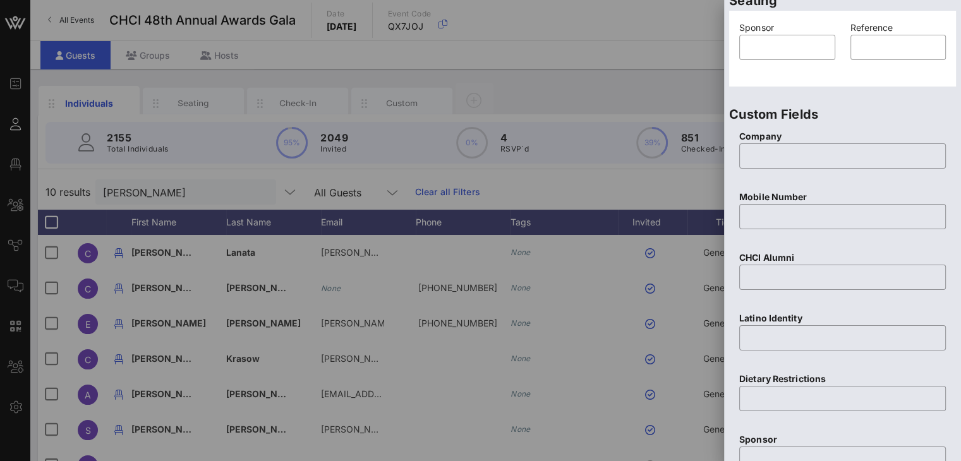
scroll to position [549, 0]
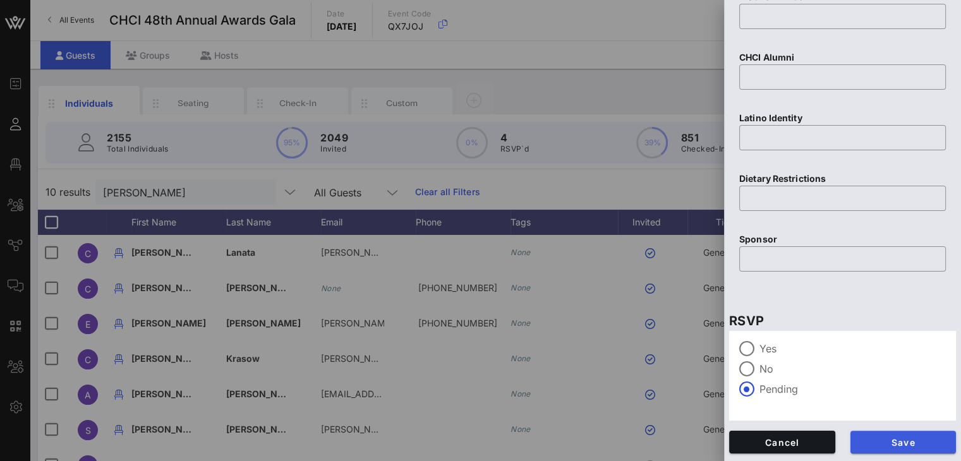
type input "christina@cjactionfound.org"
click at [897, 437] on span "Save" at bounding box center [903, 442] width 86 height 11
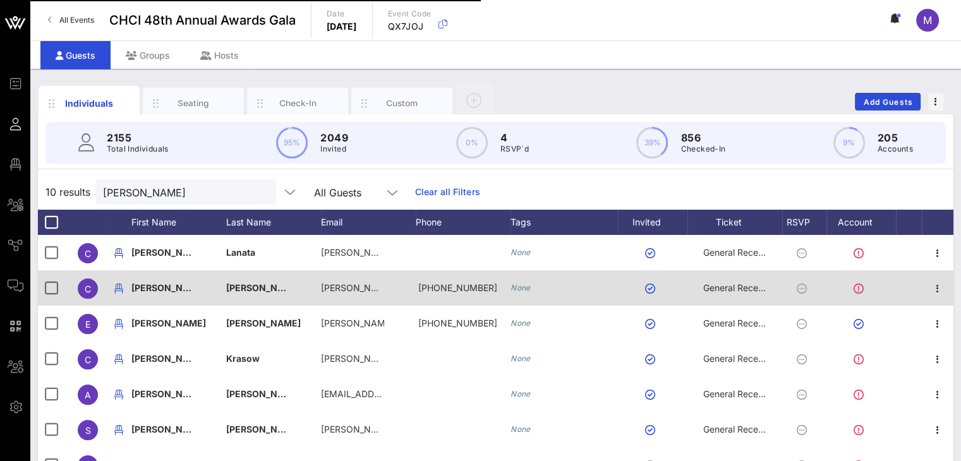
click at [935, 289] on icon "button" at bounding box center [937, 288] width 15 height 15
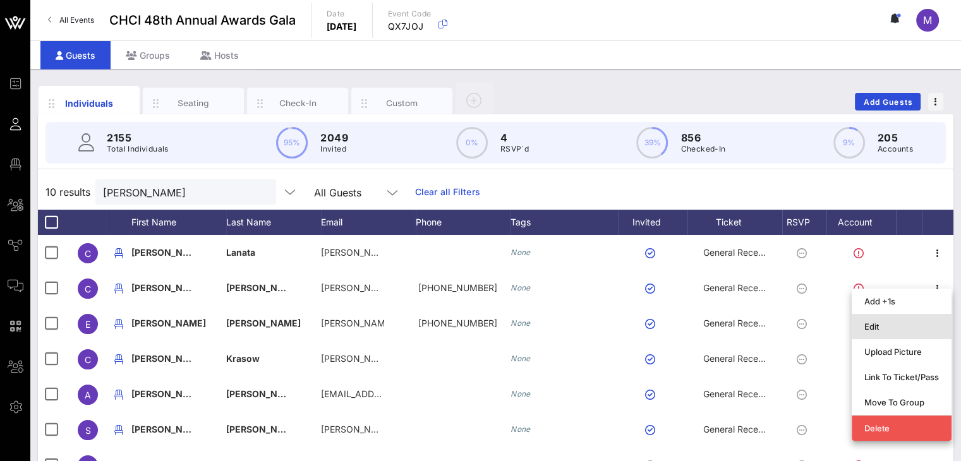
click at [904, 321] on div "Edit" at bounding box center [901, 326] width 75 height 10
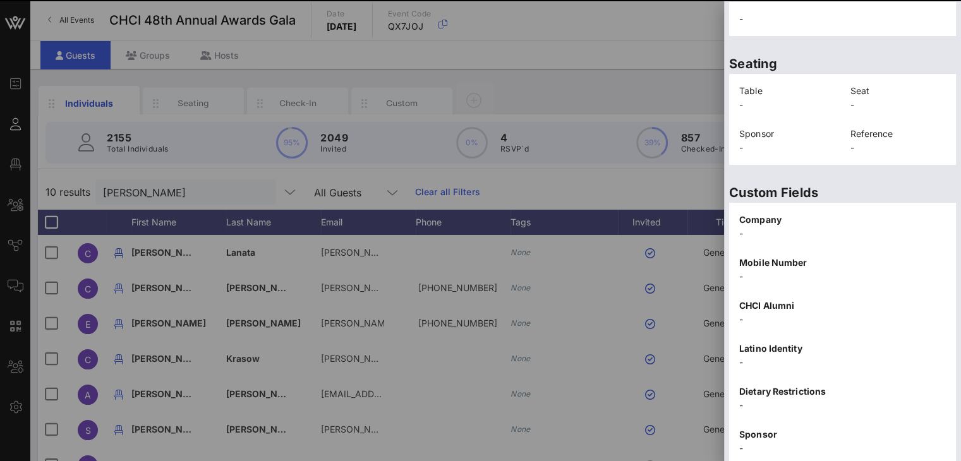
scroll to position [306, 0]
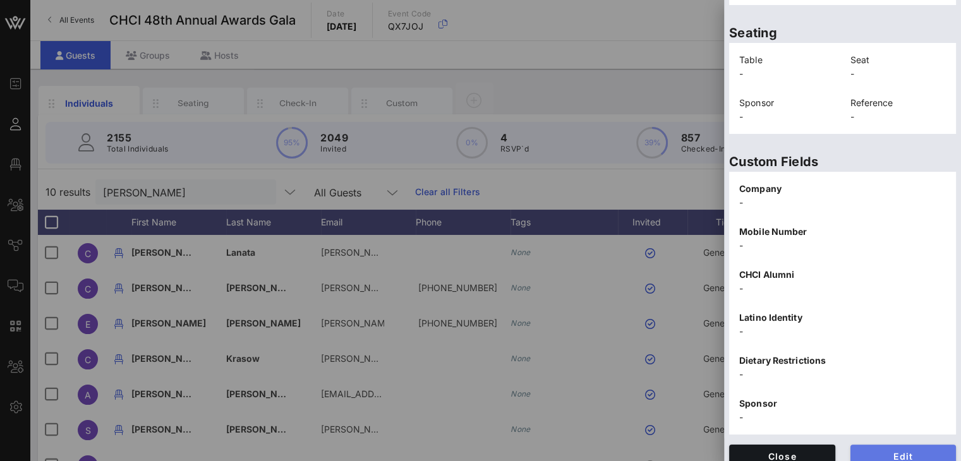
click at [909, 451] on span "Edit" at bounding box center [903, 456] width 86 height 11
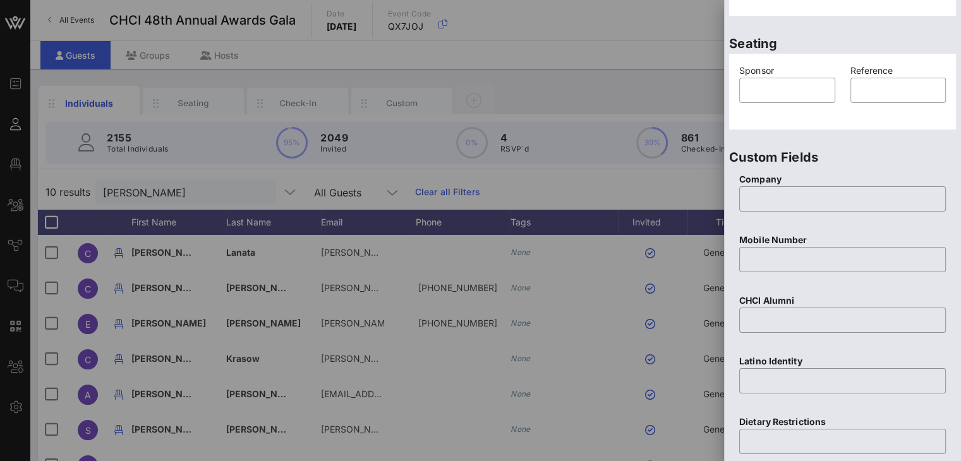
click at [673, 13] on div at bounding box center [480, 230] width 961 height 461
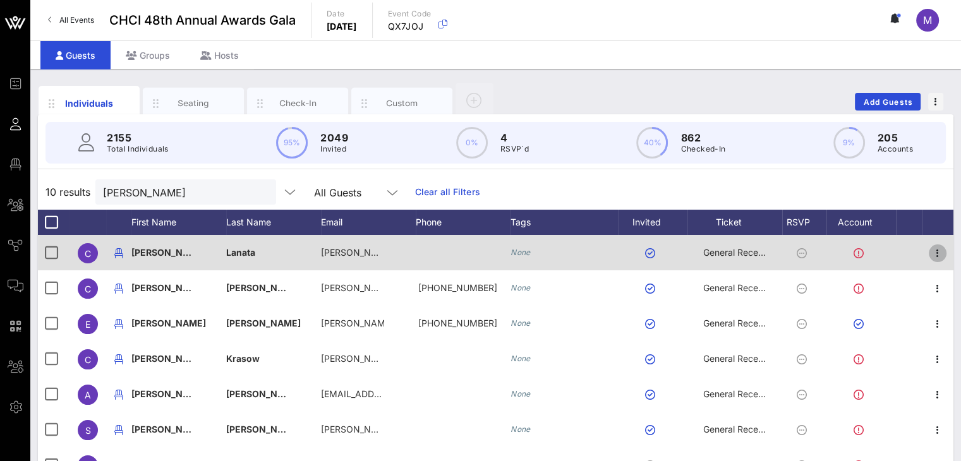
click at [932, 253] on icon "button" at bounding box center [937, 253] width 15 height 15
click at [935, 255] on icon "button" at bounding box center [937, 253] width 15 height 15
drag, startPoint x: 934, startPoint y: 250, endPoint x: 894, endPoint y: 265, distance: 42.4
click at [934, 249] on icon "button" at bounding box center [937, 253] width 15 height 15
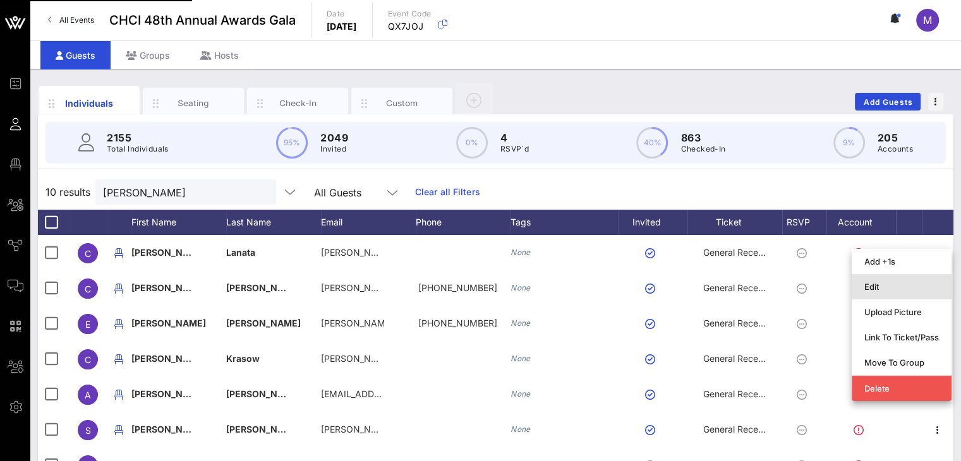
click at [887, 289] on div "Edit" at bounding box center [901, 287] width 75 height 10
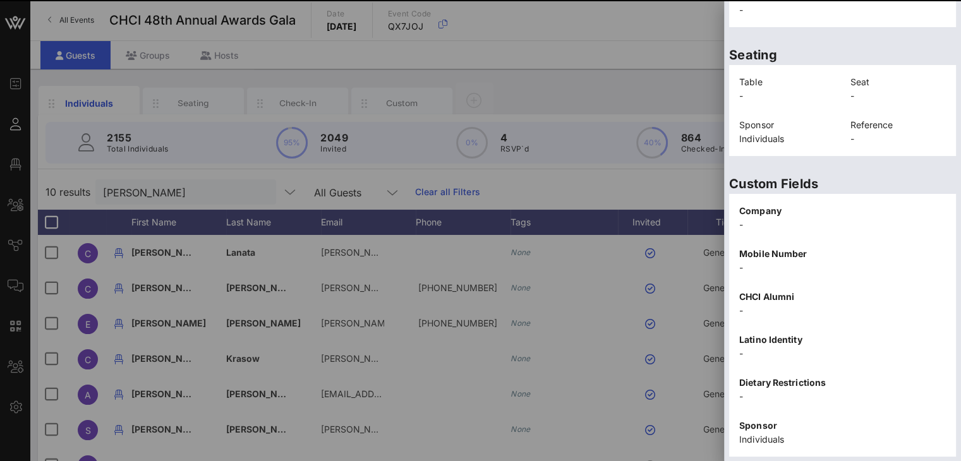
scroll to position [292, 0]
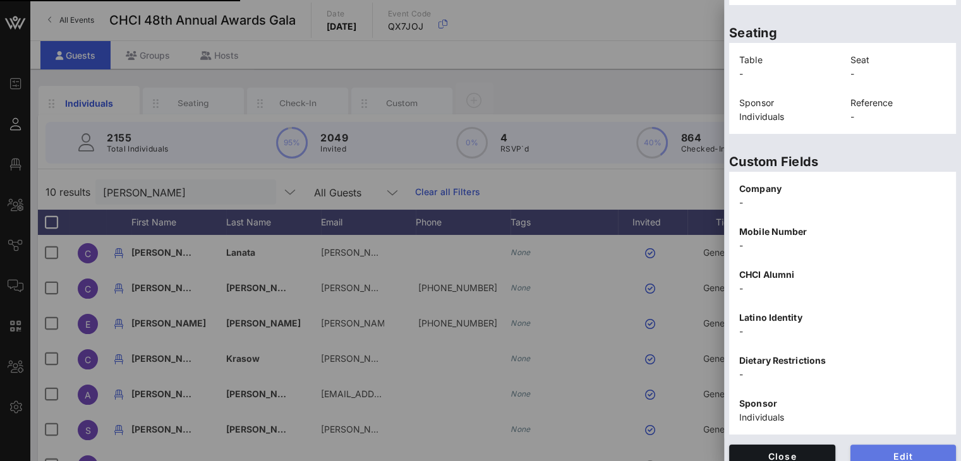
click at [903, 451] on span "Edit" at bounding box center [903, 456] width 86 height 11
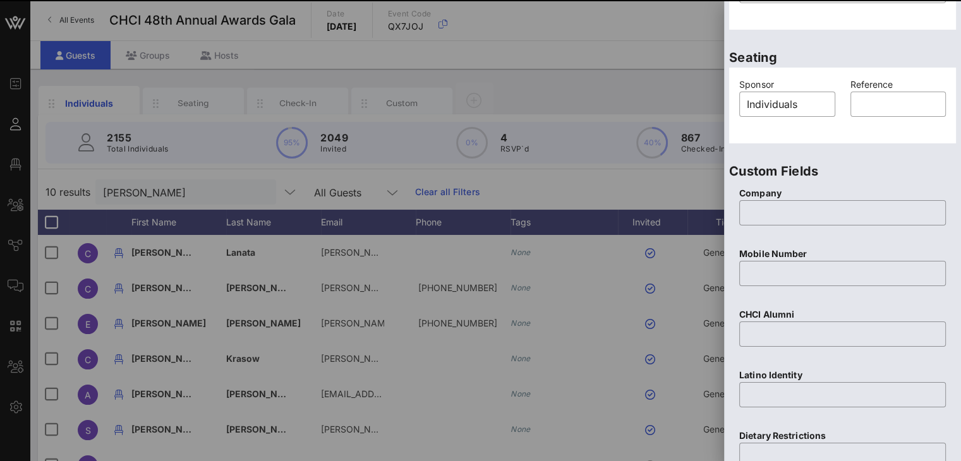
scroll to position [0, 0]
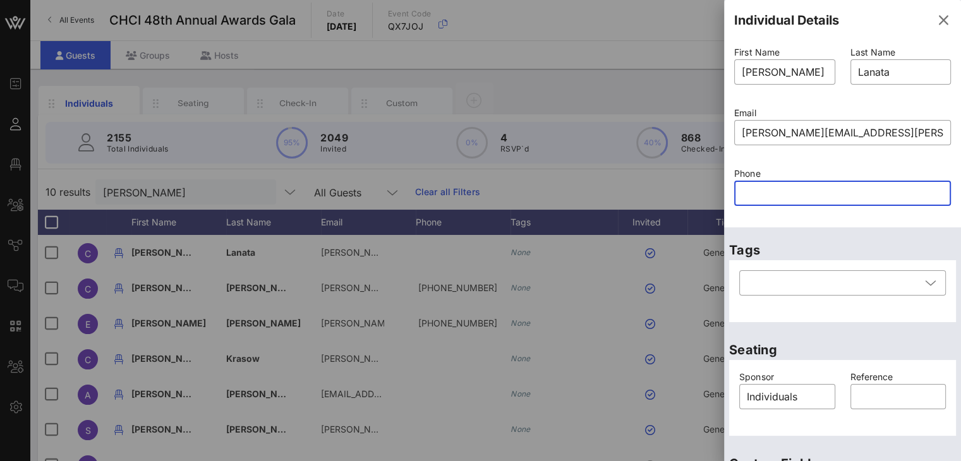
click at [775, 190] on input "text" at bounding box center [841, 193] width 201 height 20
paste input "281-223-8720"
type input "281-223-8720"
paste input "281-223-8720"
type input "281-223-8720"
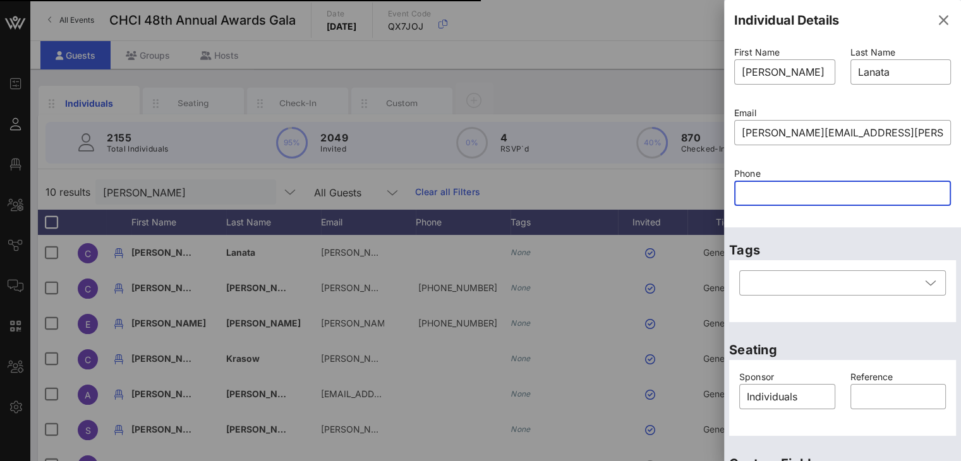
paste input "281-223-8720"
type input "281-223-8720"
click at [792, 191] on input "text" at bounding box center [841, 193] width 201 height 20
paste input "281-223-8720"
type input "281-223-8720"
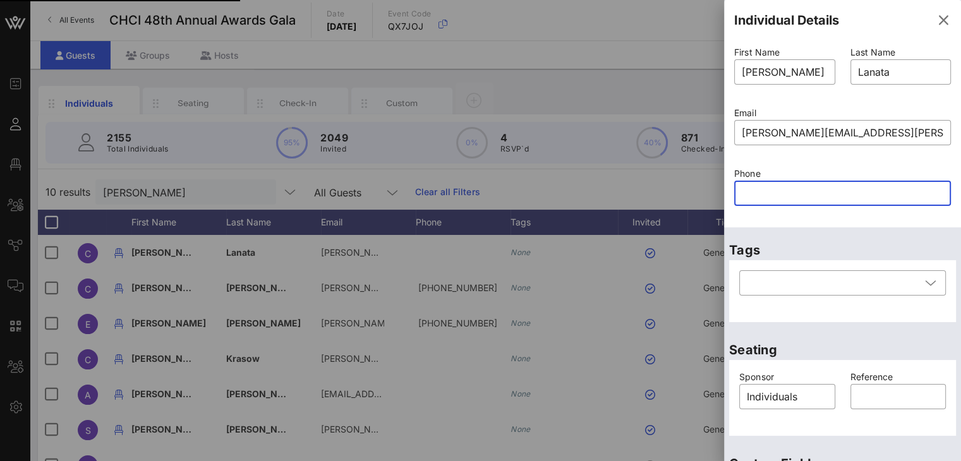
paste input "281-223-8720"
type input "281-223-8720"
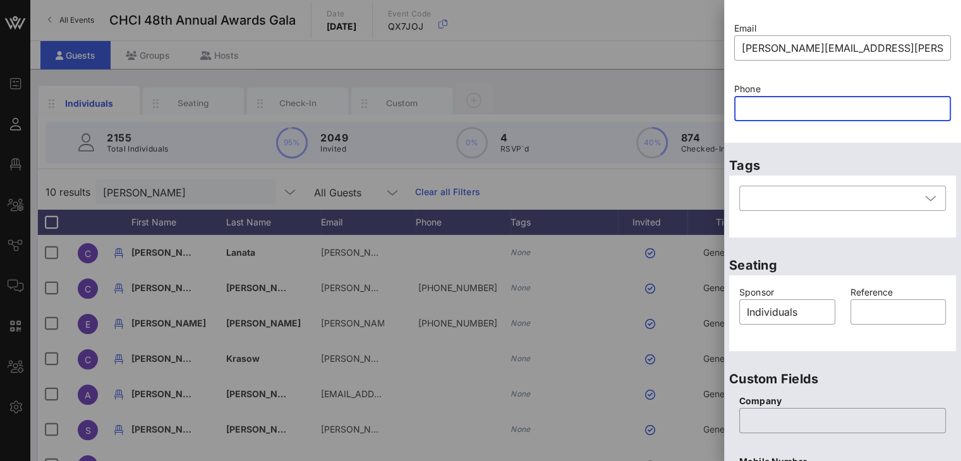
scroll to position [88, 0]
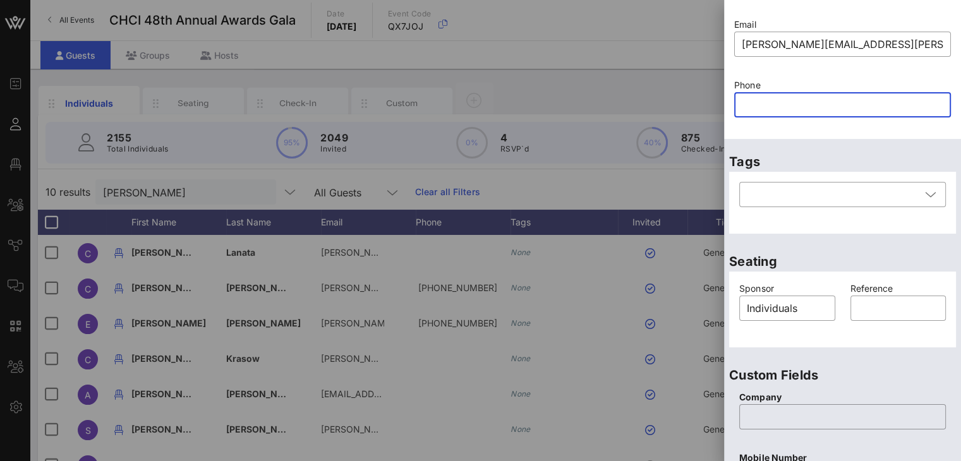
paste input "281-223-8720"
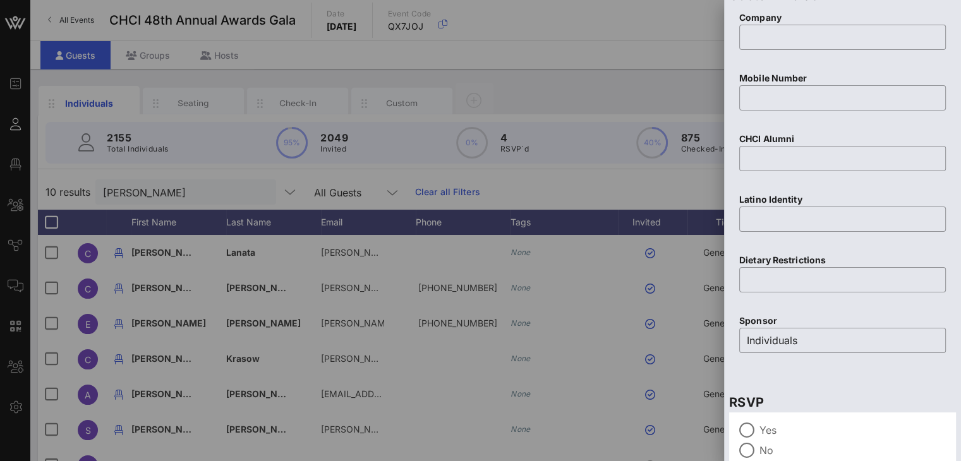
scroll to position [549, 0]
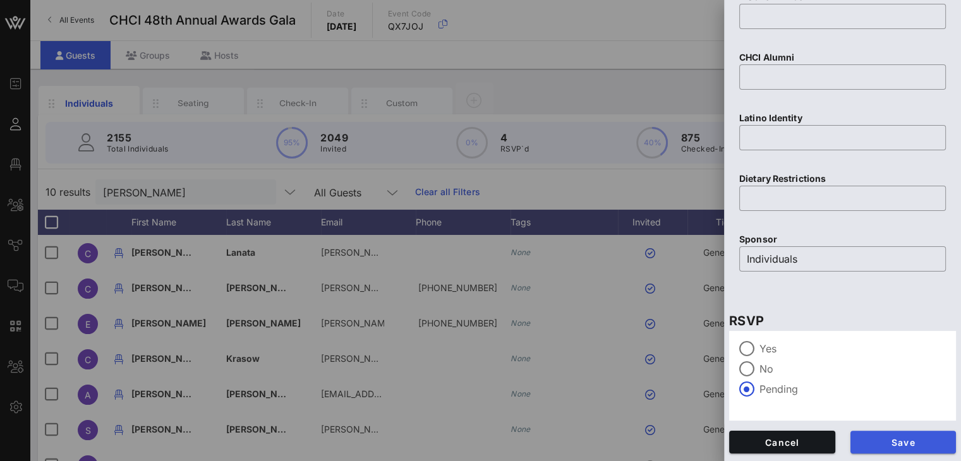
type input "281-223-8720"
click at [904, 440] on span "Save" at bounding box center [903, 442] width 86 height 11
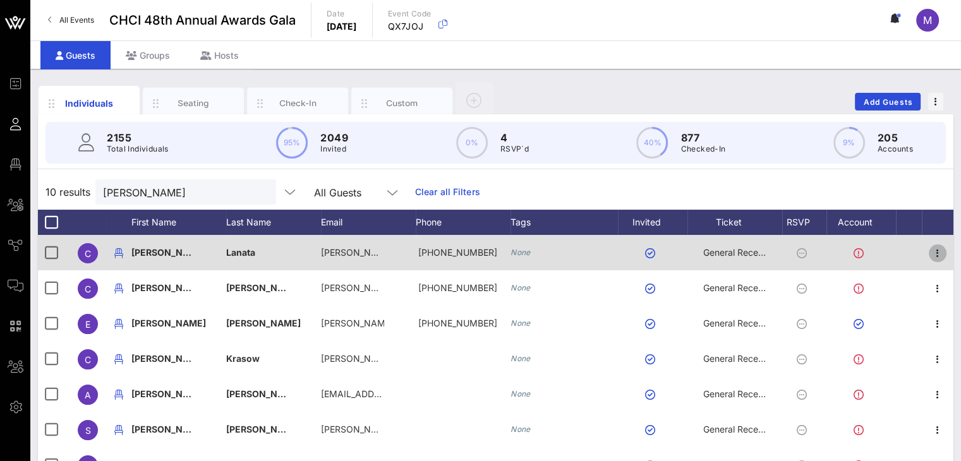
click at [930, 255] on icon "button" at bounding box center [937, 253] width 15 height 15
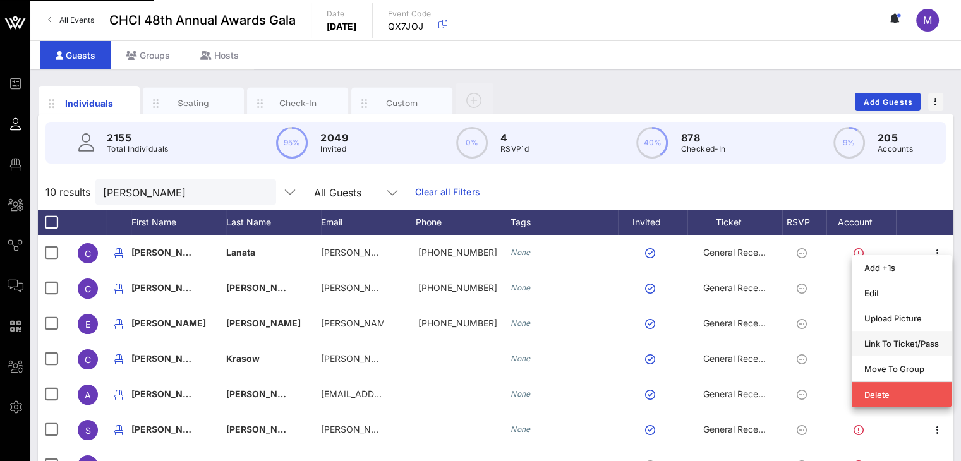
click at [904, 343] on div "Link To Ticket/Pass" at bounding box center [901, 344] width 75 height 10
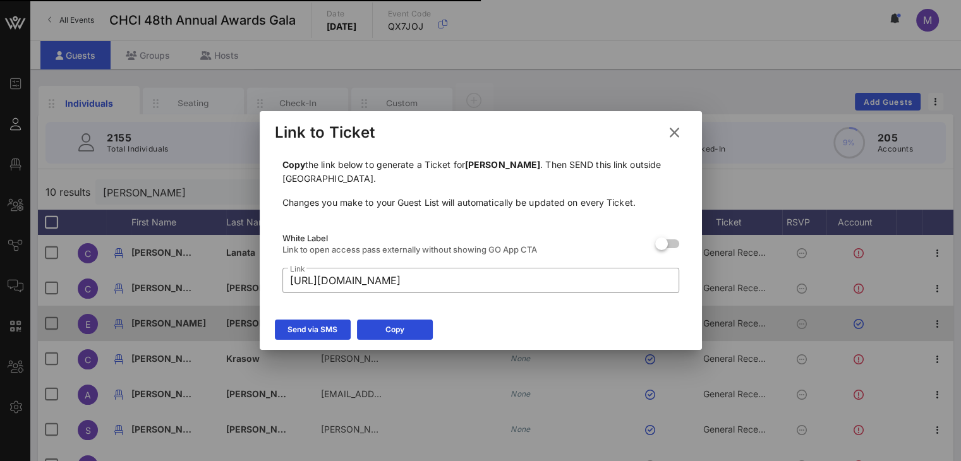
click at [291, 334] on div "Send via SMS" at bounding box center [312, 329] width 50 height 13
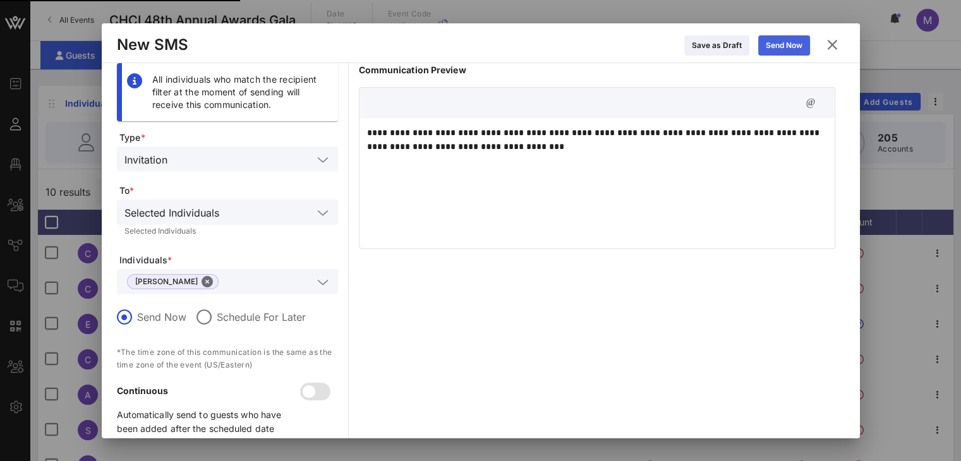
click at [784, 39] on button "Send Now" at bounding box center [784, 45] width 52 height 20
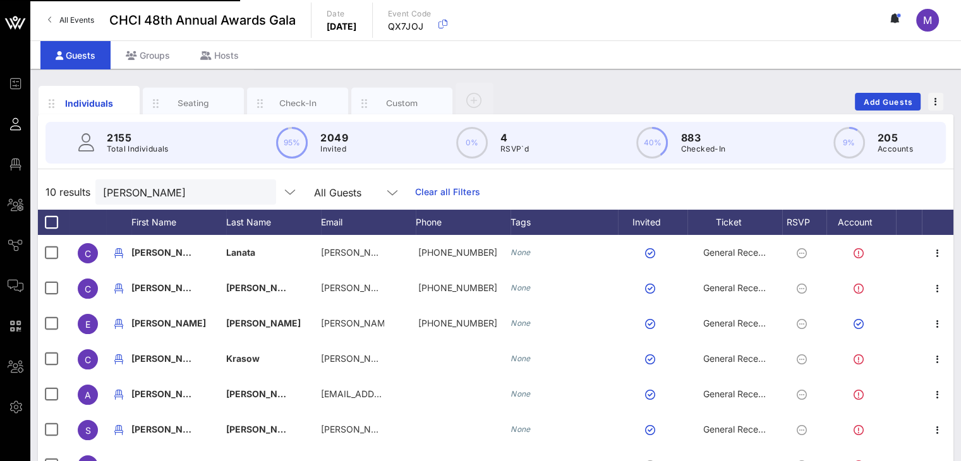
click at [183, 192] on input "Cristina" at bounding box center [177, 192] width 148 height 16
click at [92, 189] on div "10 results Cristina All Guests Clear all Filters" at bounding box center [495, 191] width 915 height 35
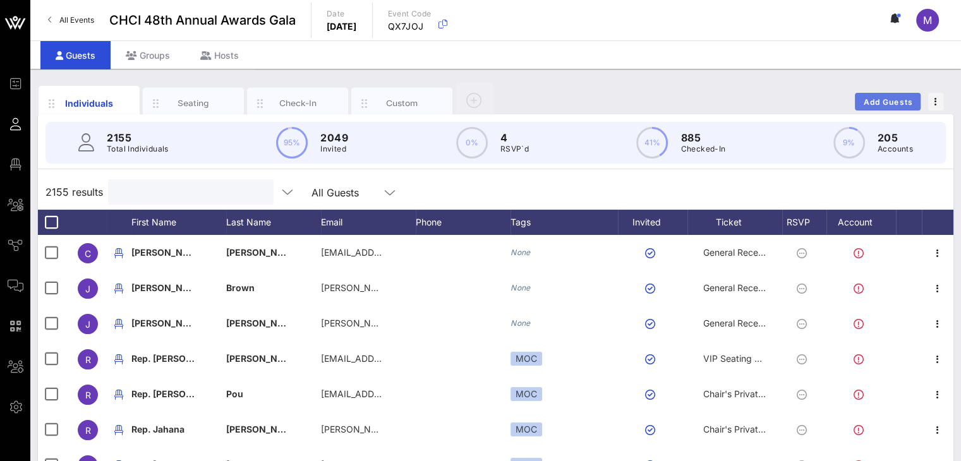
click at [889, 100] on span "Add Guests" at bounding box center [888, 101] width 50 height 9
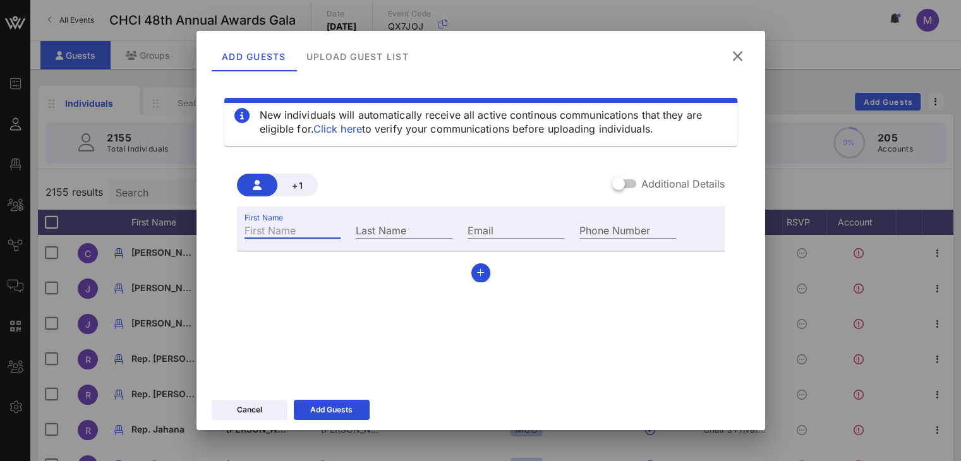
drag, startPoint x: 276, startPoint y: 233, endPoint x: 262, endPoint y: 225, distance: 15.8
click at [275, 232] on input "First Name" at bounding box center [292, 230] width 97 height 16
type input "Lilian"
click at [365, 233] on input "Last Name" at bounding box center [404, 230] width 97 height 16
type input "Martinez"
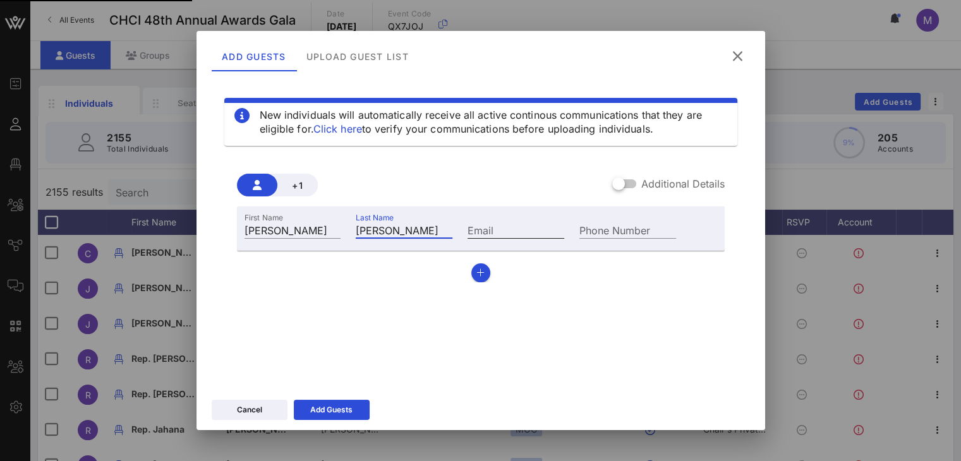
click at [521, 230] on input "Email" at bounding box center [515, 230] width 97 height 16
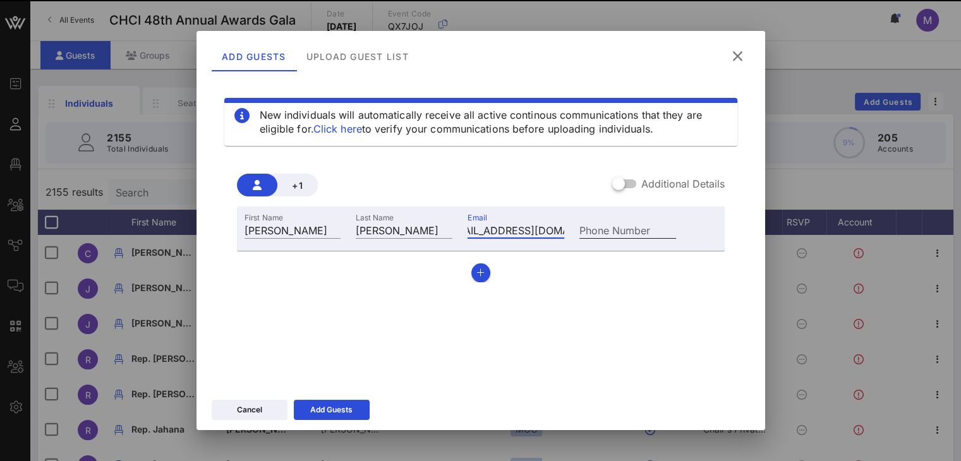
scroll to position [0, 47]
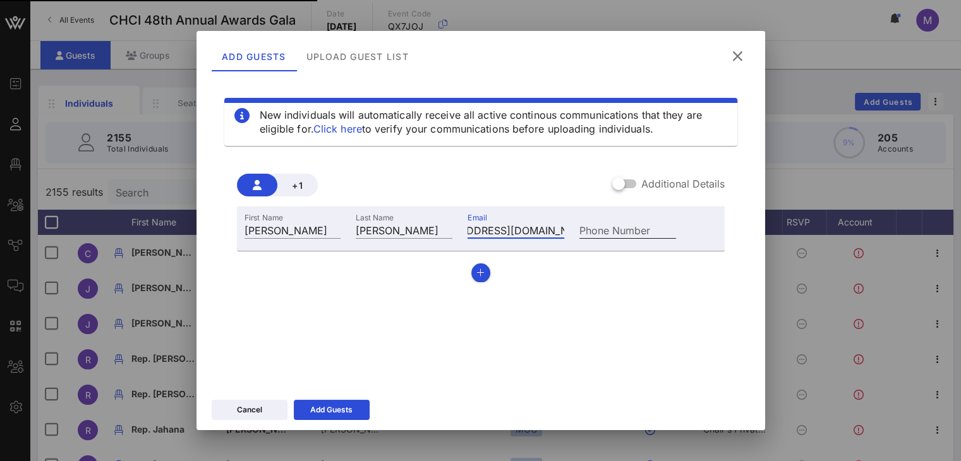
type input "lmartinezorellana@g.mail.com"
click at [601, 226] on input "Phone Number" at bounding box center [627, 230] width 97 height 16
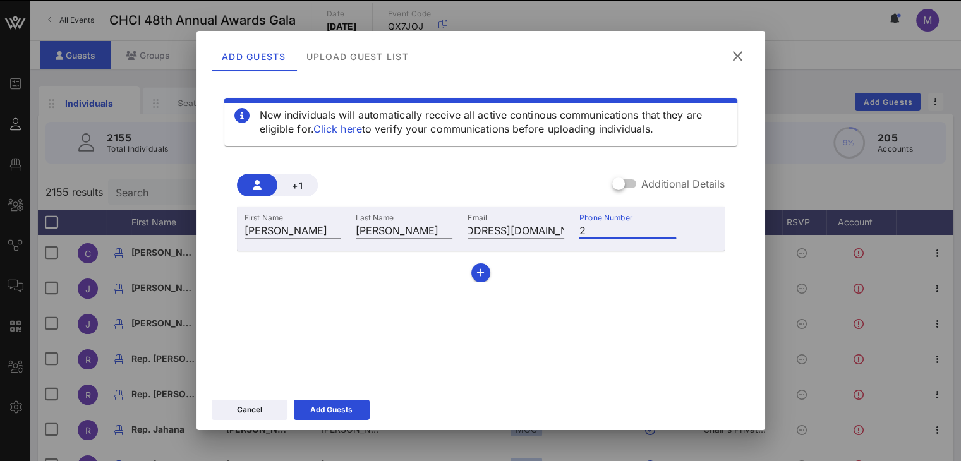
scroll to position [0, 0]
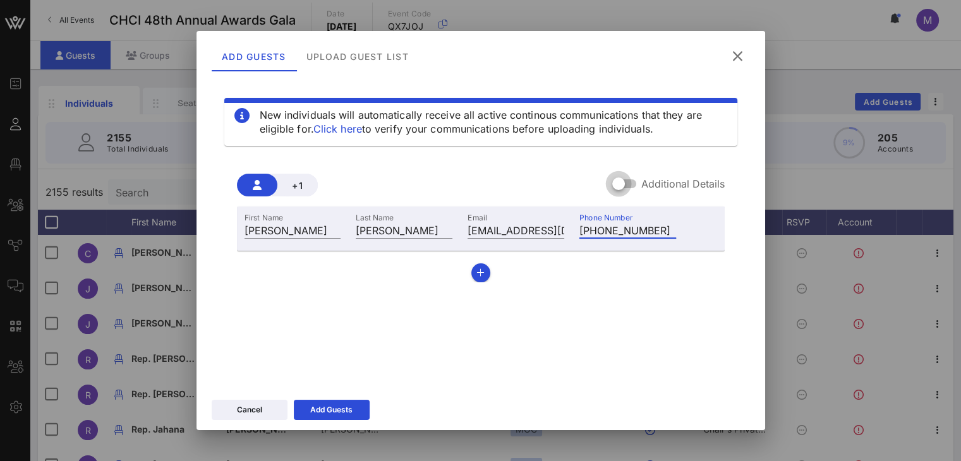
type input "+12407847736"
click at [620, 180] on div at bounding box center [618, 183] width 21 height 21
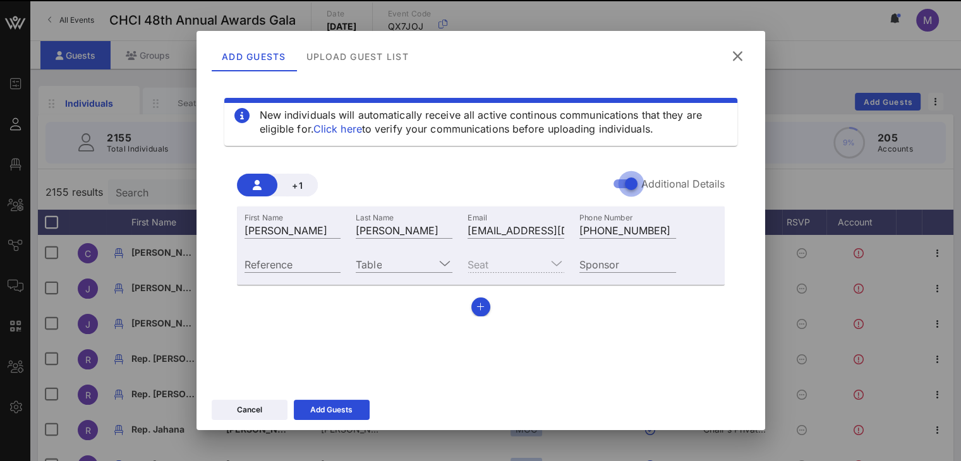
click at [446, 262] on icon at bounding box center [444, 263] width 11 height 15
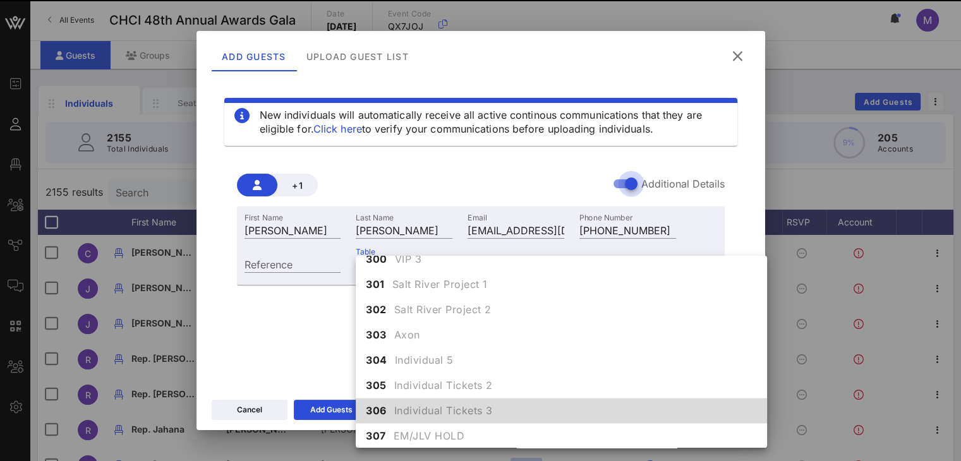
scroll to position [2036, 0]
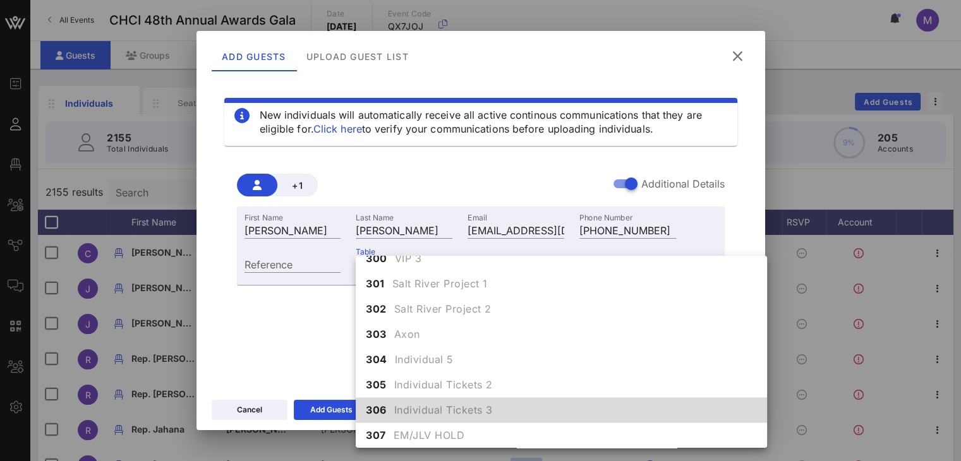
drag, startPoint x: 430, startPoint y: 406, endPoint x: 422, endPoint y: 409, distance: 8.8
click at [429, 406] on span "Individual Tickets 3" at bounding box center [443, 409] width 99 height 15
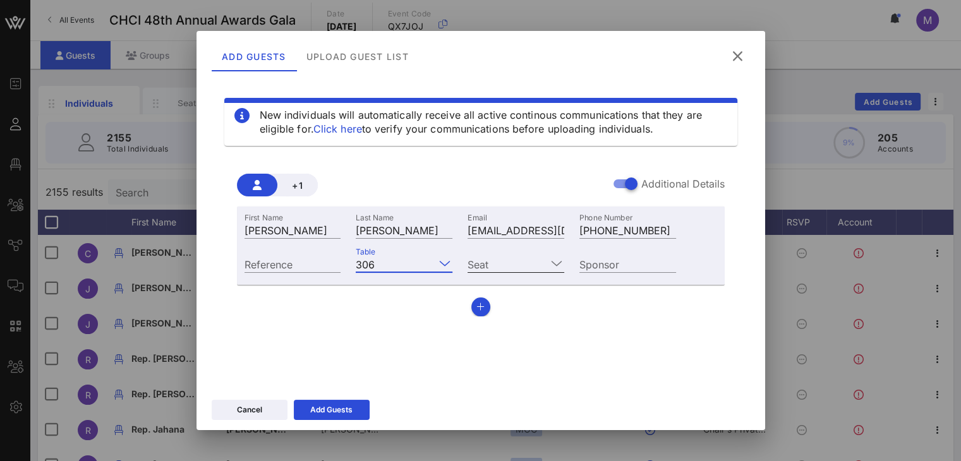
click at [532, 258] on input "Seat" at bounding box center [506, 264] width 79 height 16
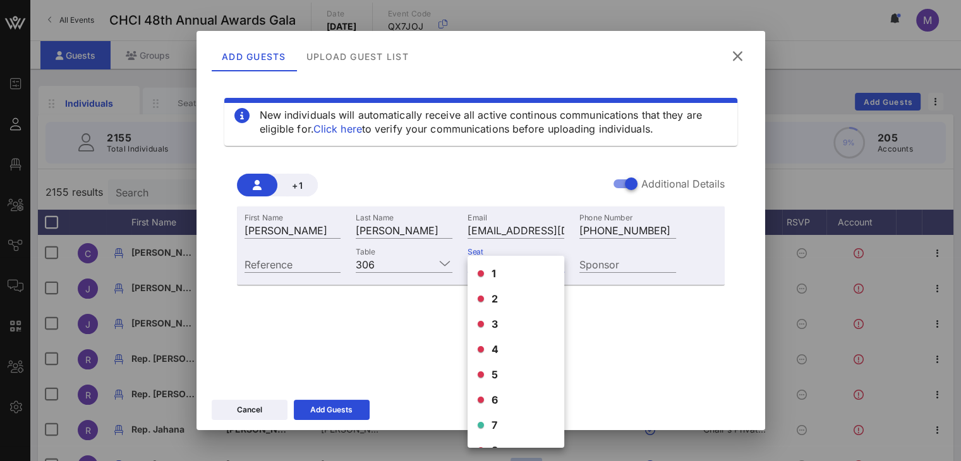
click at [484, 424] on div "7" at bounding box center [515, 424] width 97 height 25
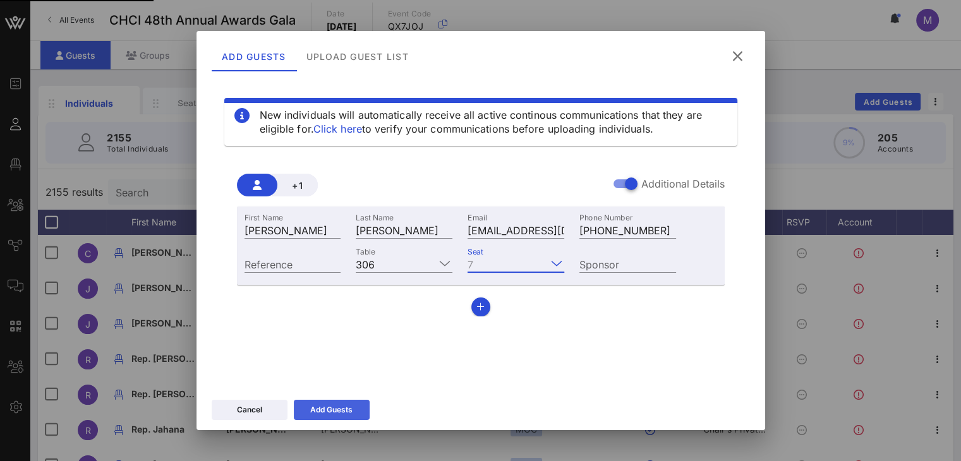
click at [340, 412] on div "Add Guests" at bounding box center [331, 410] width 42 height 13
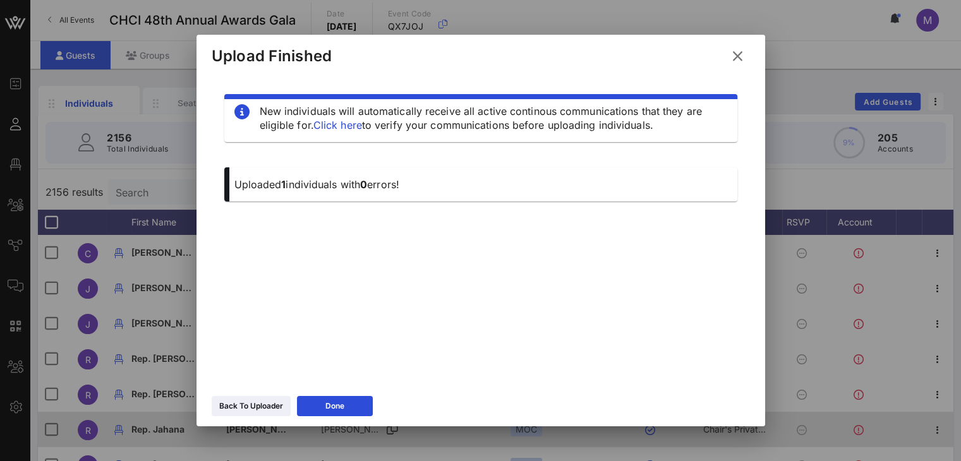
drag, startPoint x: 346, startPoint y: 410, endPoint x: 339, endPoint y: 411, distance: 7.1
click at [345, 410] on button "Done" at bounding box center [335, 406] width 76 height 20
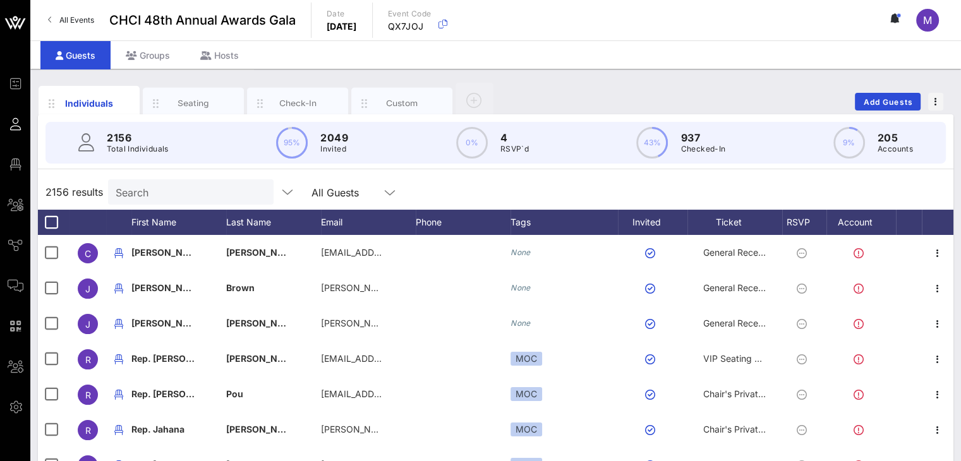
click at [135, 193] on input "Search" at bounding box center [190, 192] width 148 height 16
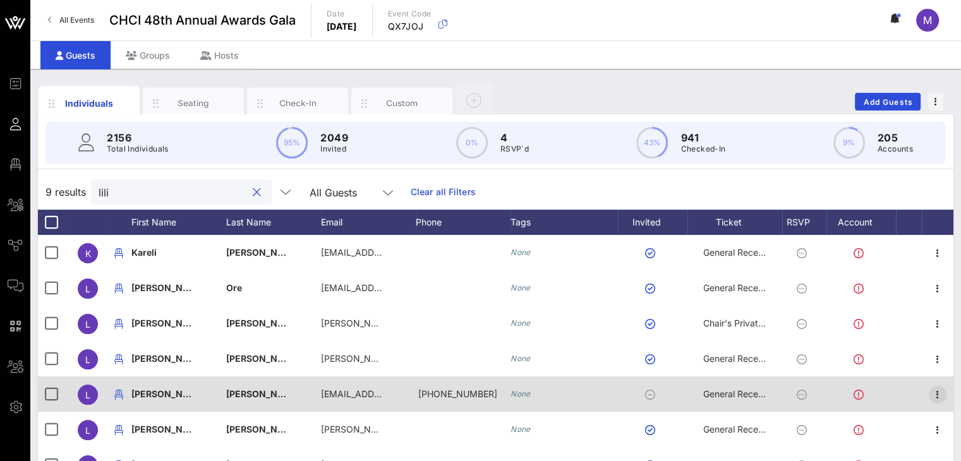
type input "lili"
click at [939, 395] on icon "button" at bounding box center [937, 394] width 15 height 15
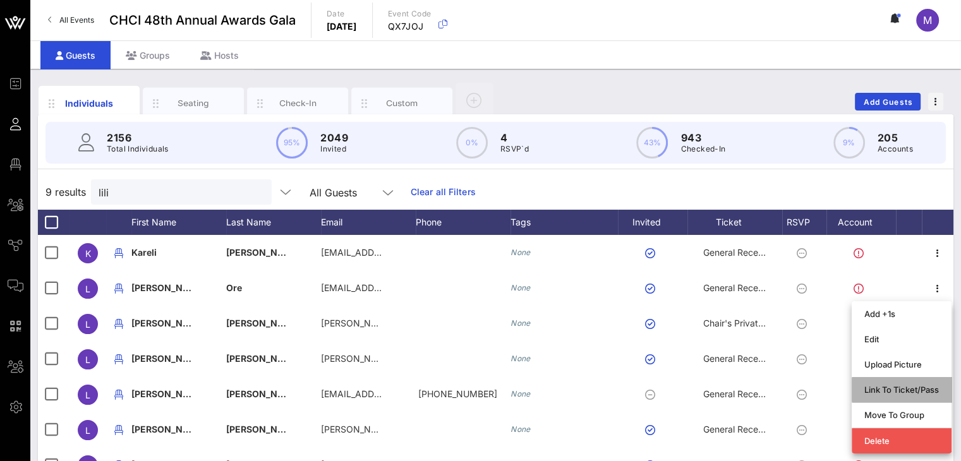
click at [897, 390] on div "Link To Ticket/Pass" at bounding box center [901, 390] width 75 height 10
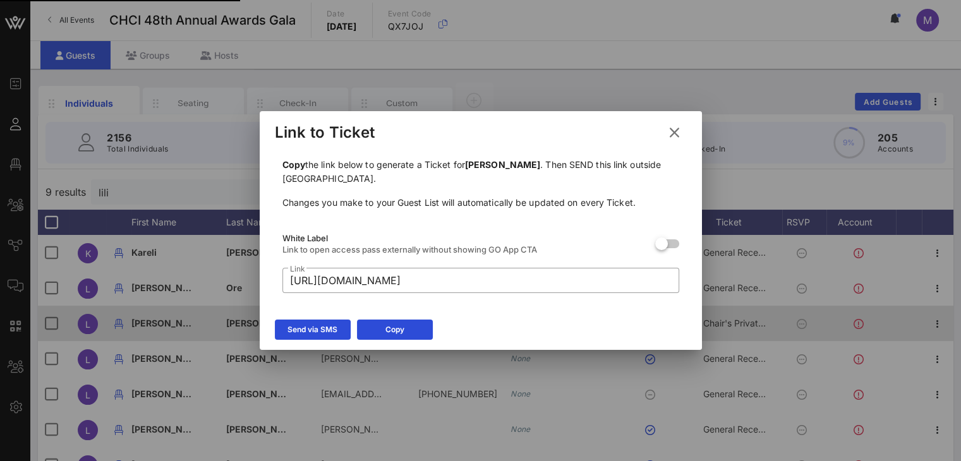
click at [306, 328] on div "Send via SMS" at bounding box center [312, 329] width 50 height 13
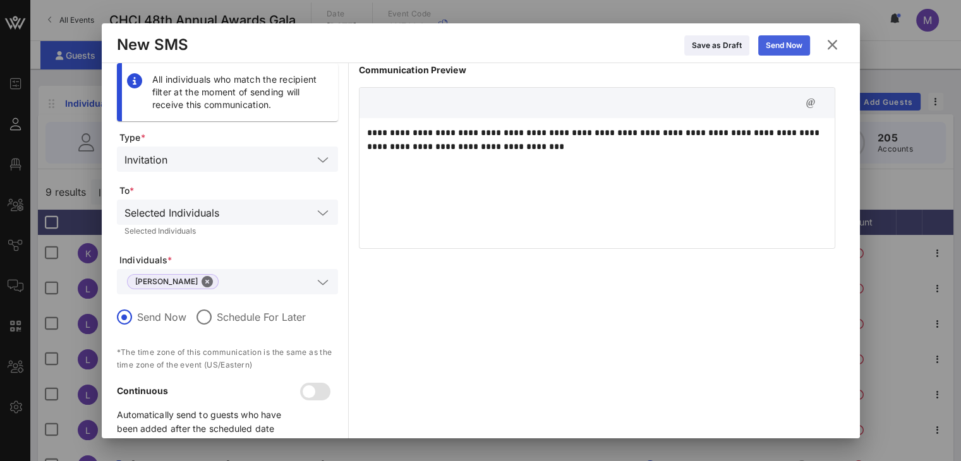
click at [777, 45] on div "Send Now" at bounding box center [783, 45] width 37 height 13
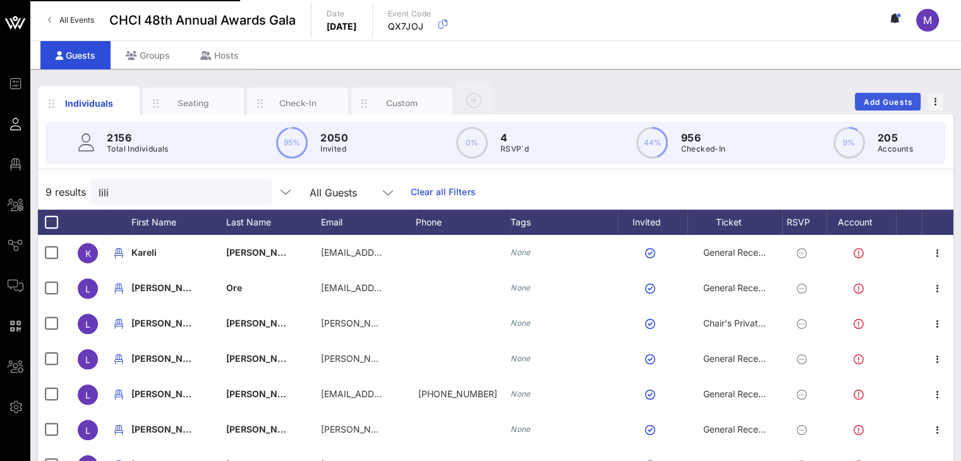
click at [887, 100] on span "Add Guests" at bounding box center [888, 101] width 50 height 9
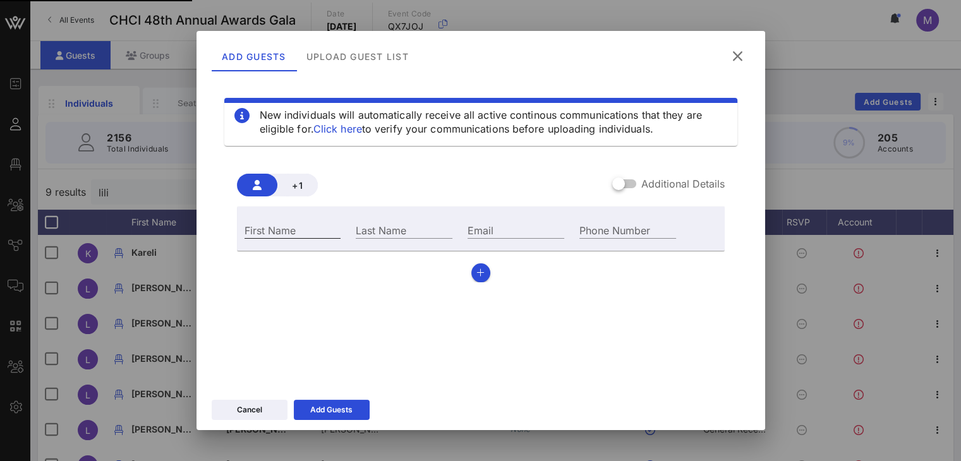
click at [268, 225] on div "First Name" at bounding box center [292, 230] width 97 height 16
type input "Taylor"
click at [368, 231] on div "Last Name" at bounding box center [404, 230] width 97 height 16
type input "Berlin"
click at [618, 226] on div "Phone Number" at bounding box center [627, 230] width 97 height 16
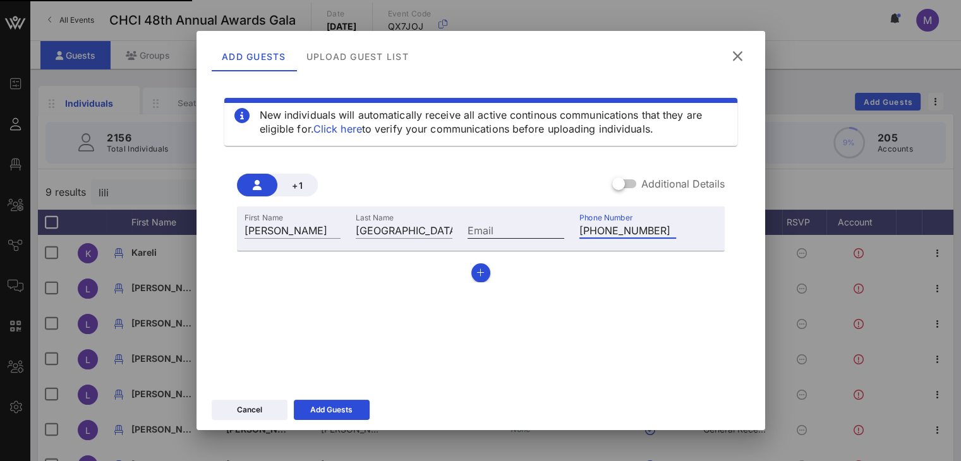
type input "+12027634719"
click at [514, 231] on input "Email" at bounding box center [515, 230] width 97 height 16
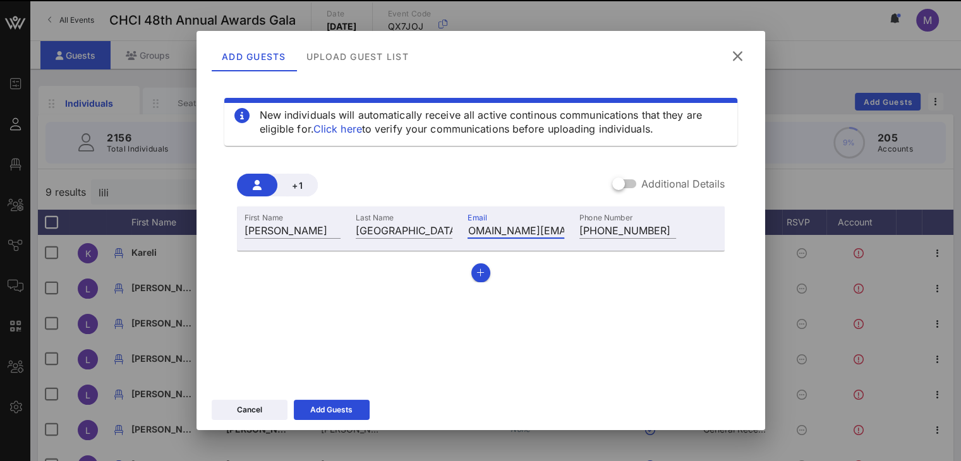
scroll to position [0, 34]
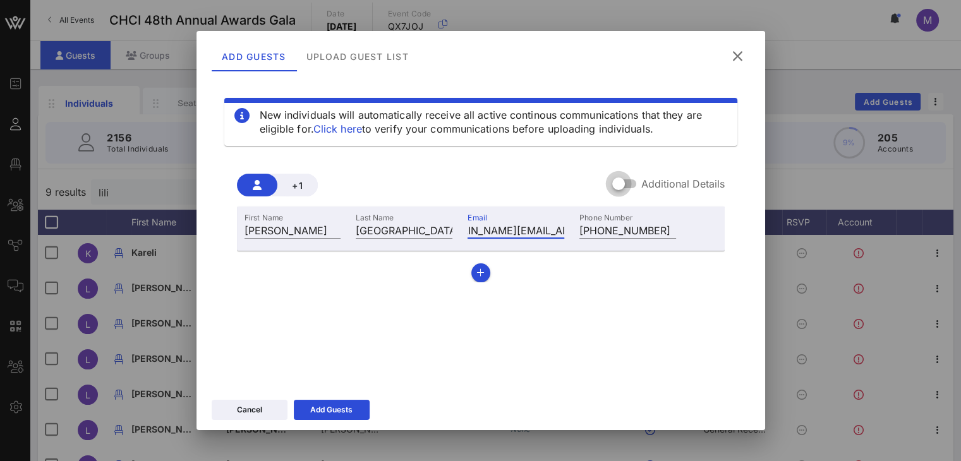
type input "taylor.berlin@avangrid.com"
click at [616, 184] on div at bounding box center [618, 183] width 21 height 21
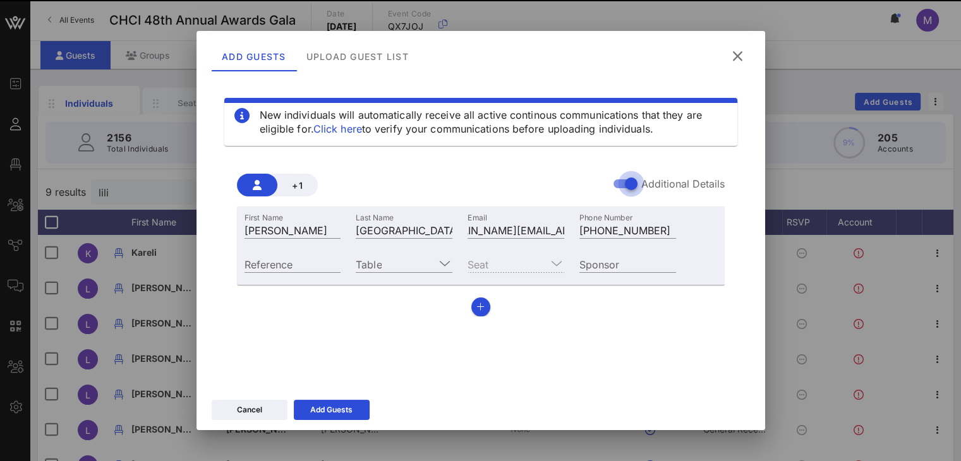
scroll to position [0, 0]
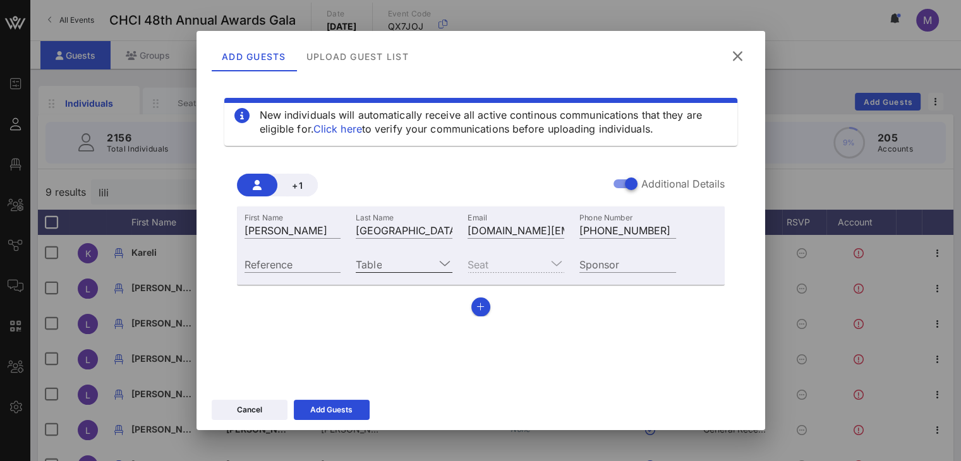
click at [444, 256] on icon at bounding box center [444, 263] width 11 height 15
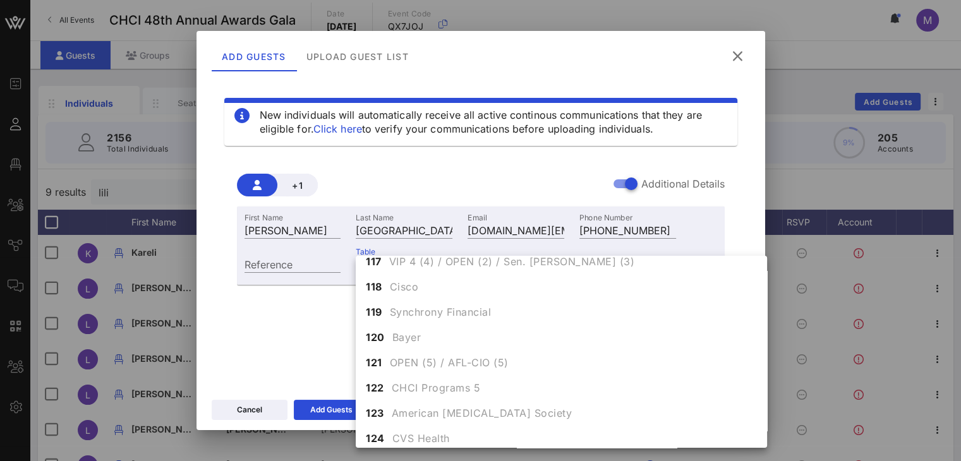
scroll to position [549, 0]
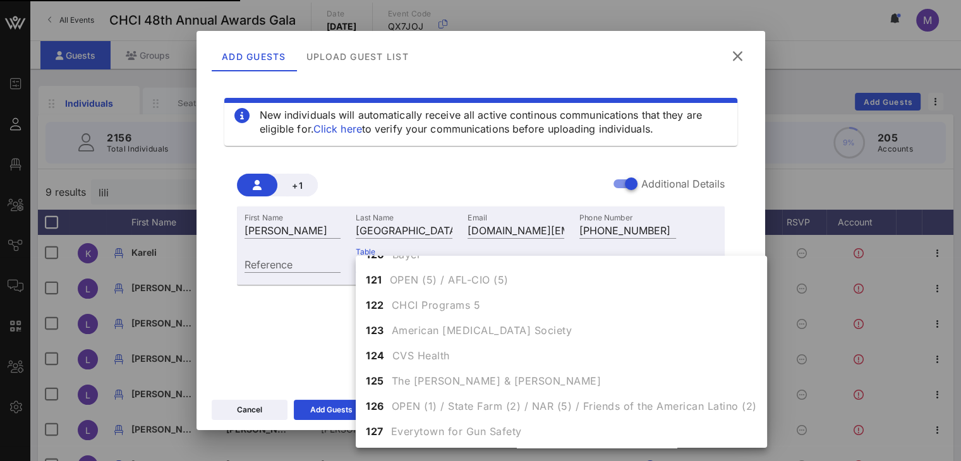
click at [812, 184] on div at bounding box center [480, 230] width 961 height 461
click at [603, 61] on div "Add Guests Upload Guest List" at bounding box center [468, 56] width 513 height 30
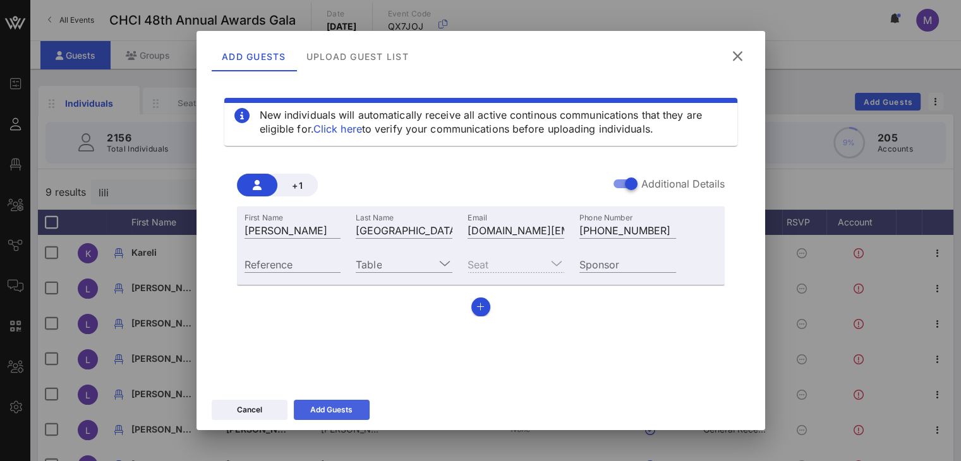
click at [324, 406] on div "Add Guests" at bounding box center [331, 410] width 42 height 13
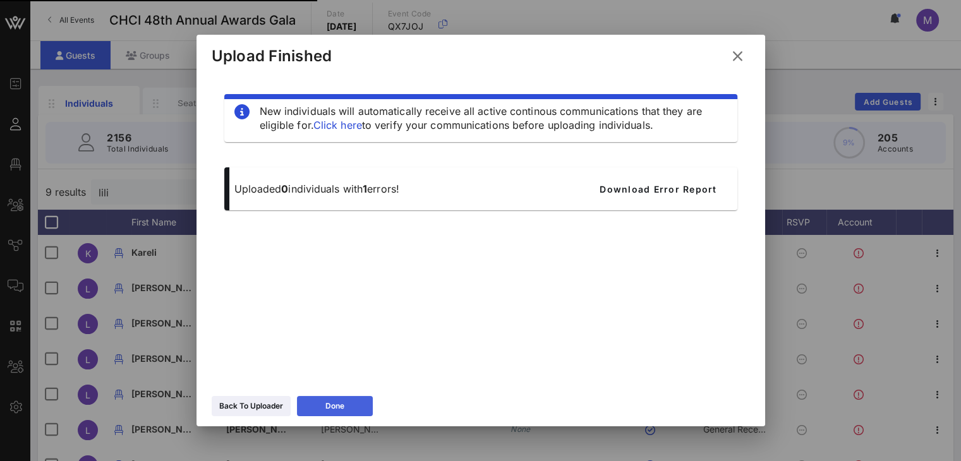
click at [331, 411] on div "Done" at bounding box center [334, 406] width 19 height 13
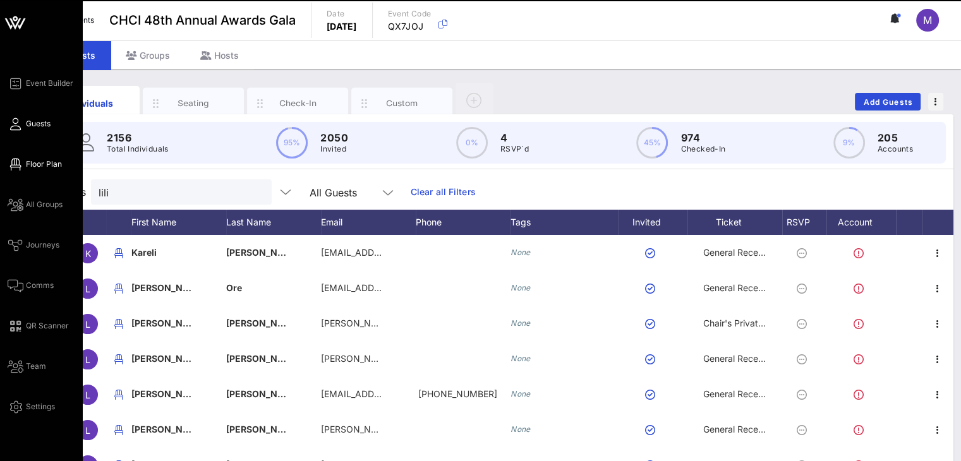
click at [35, 159] on span "Floor Plan" at bounding box center [44, 164] width 36 height 11
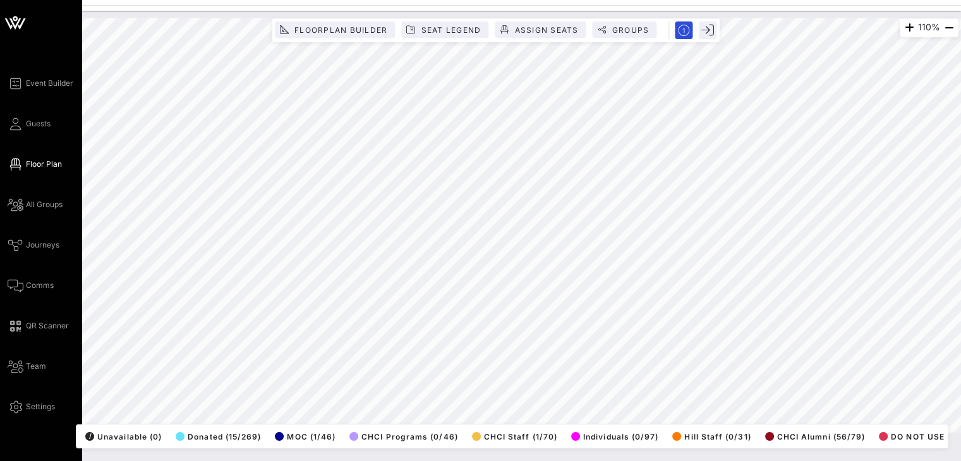
click at [0, 175] on div "Event Builder Guests Floor Plan All Groups Journeys Comms QR Scanner Team Setti…" at bounding box center [480, 230] width 961 height 461
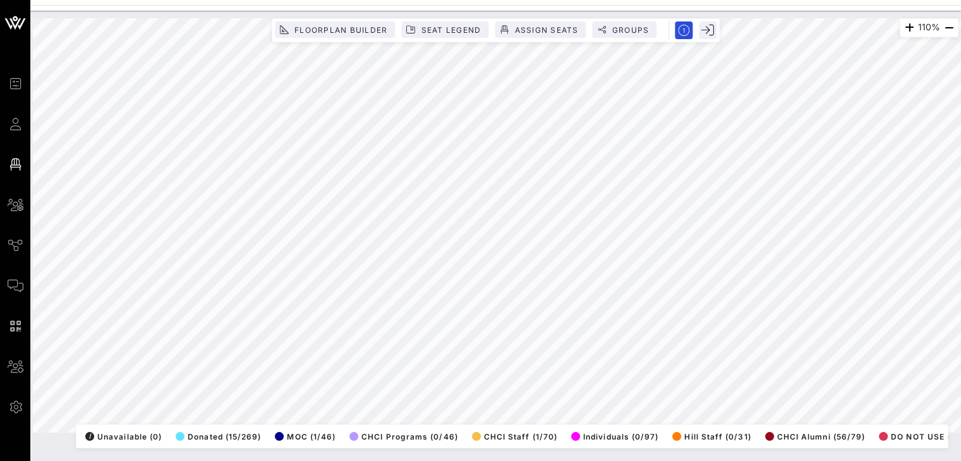
click at [764, 14] on div "110% Floorplan Builder Seat Legend Assign Seats Groups Exit All Reserved Shared…" at bounding box center [495, 225] width 940 height 429
click at [0, 460] on div "Event Builder Guests Floor Plan All Groups Journeys Comms QR Scanner Team Setti…" at bounding box center [480, 230] width 961 height 461
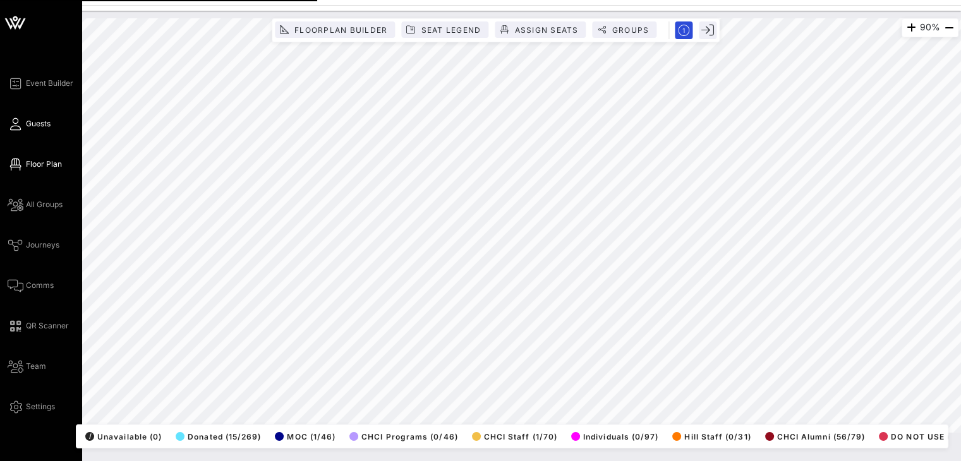
click at [11, 123] on icon at bounding box center [16, 124] width 16 height 2
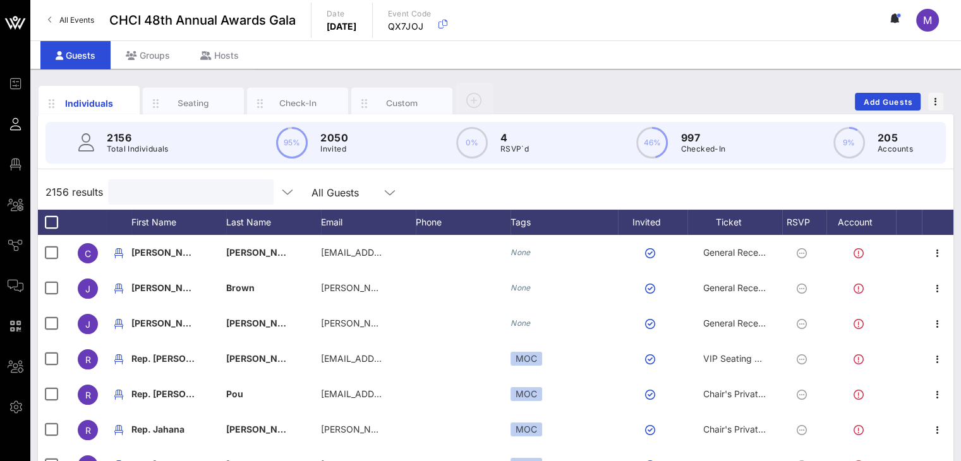
click at [175, 191] on input "text" at bounding box center [190, 192] width 148 height 16
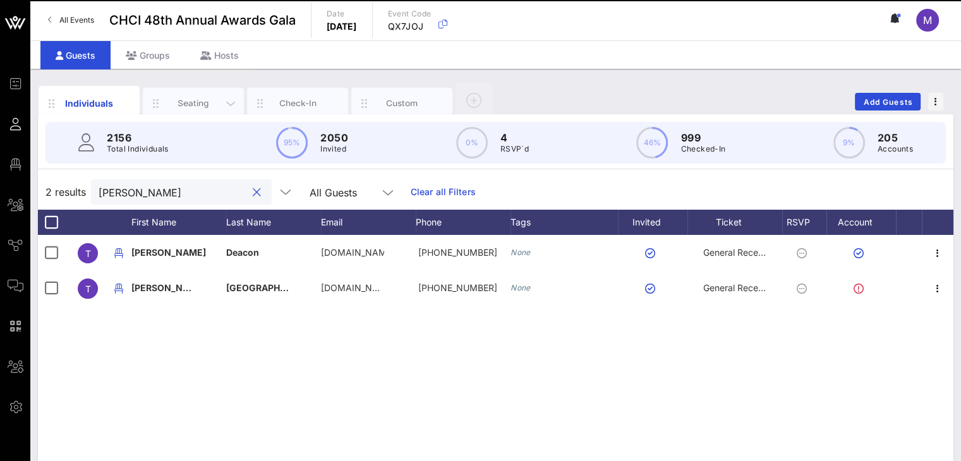
type input "taylor"
click at [199, 98] on div "Seating" at bounding box center [193, 103] width 56 height 12
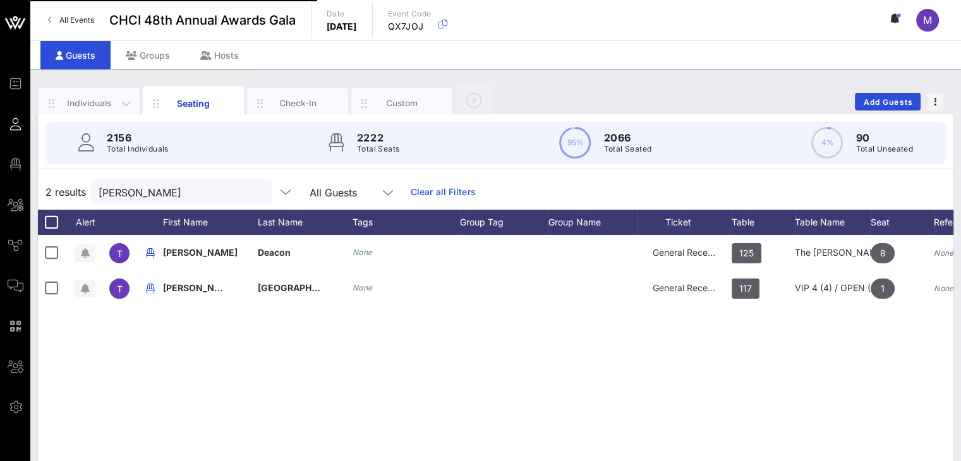
click at [99, 104] on div "Individuals" at bounding box center [89, 103] width 56 height 12
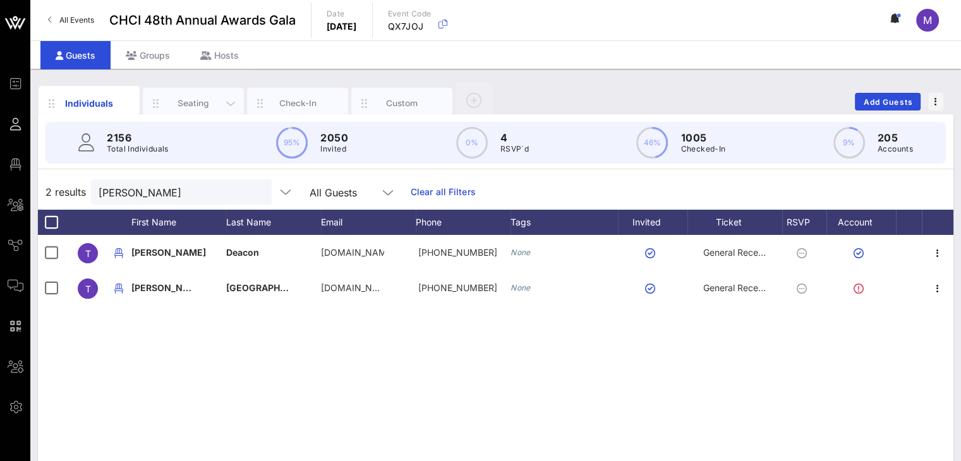
click at [210, 99] on div "Seating" at bounding box center [193, 103] width 56 height 12
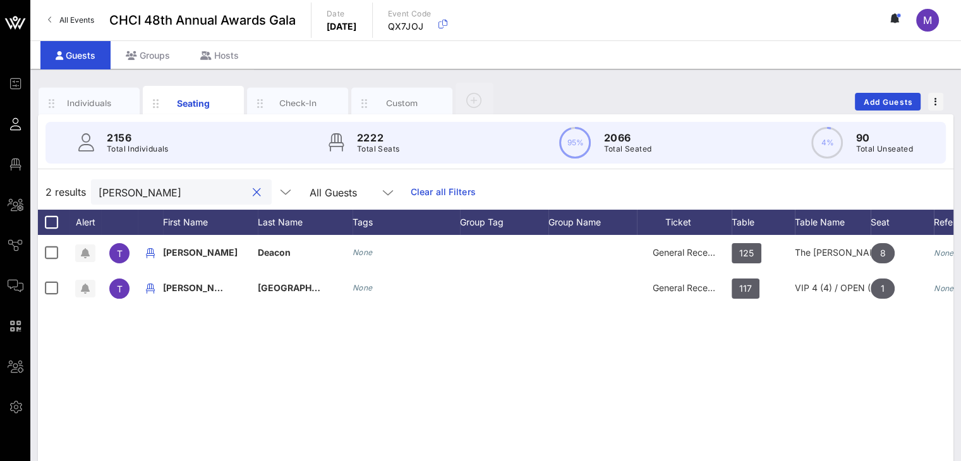
drag, startPoint x: 152, startPoint y: 191, endPoint x: 91, endPoint y: 189, distance: 60.7
click at [87, 190] on div "2 results taylor All Guests Clear all Filters" at bounding box center [495, 191] width 915 height 35
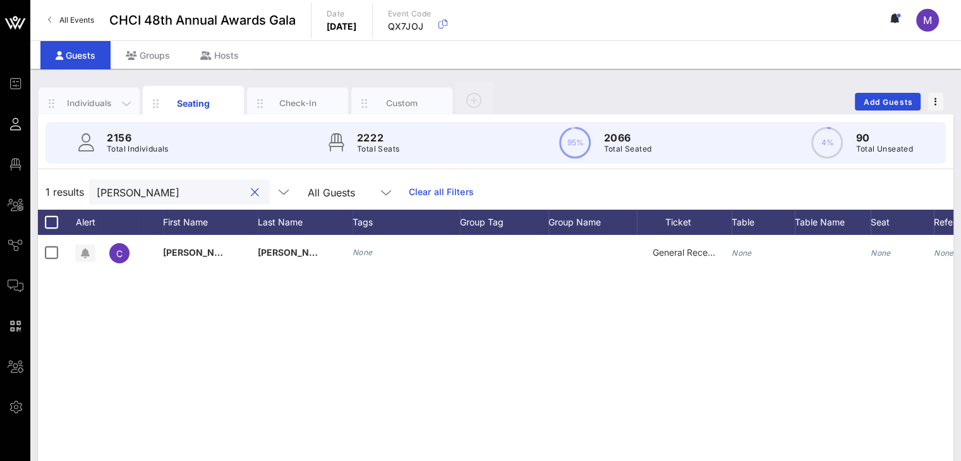
type input "Cleve"
click at [90, 99] on div "Individuals" at bounding box center [89, 103] width 56 height 12
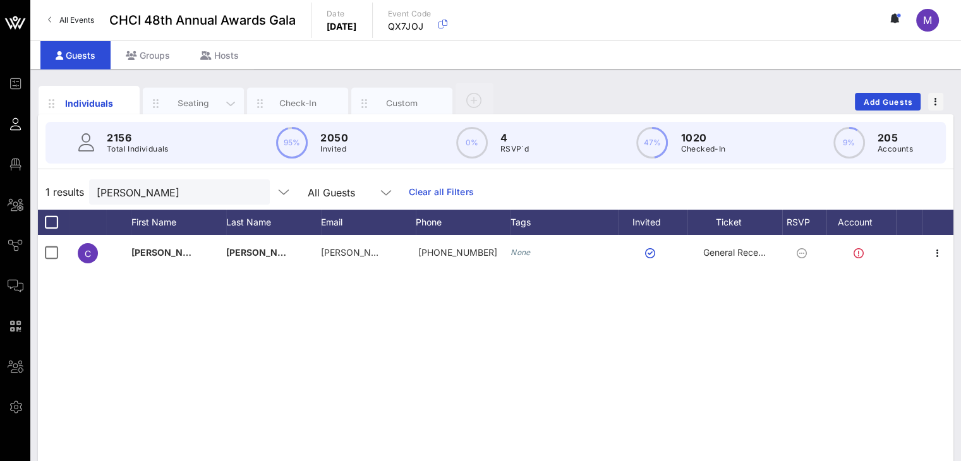
click at [177, 99] on div "Seating" at bounding box center [193, 103] width 56 height 12
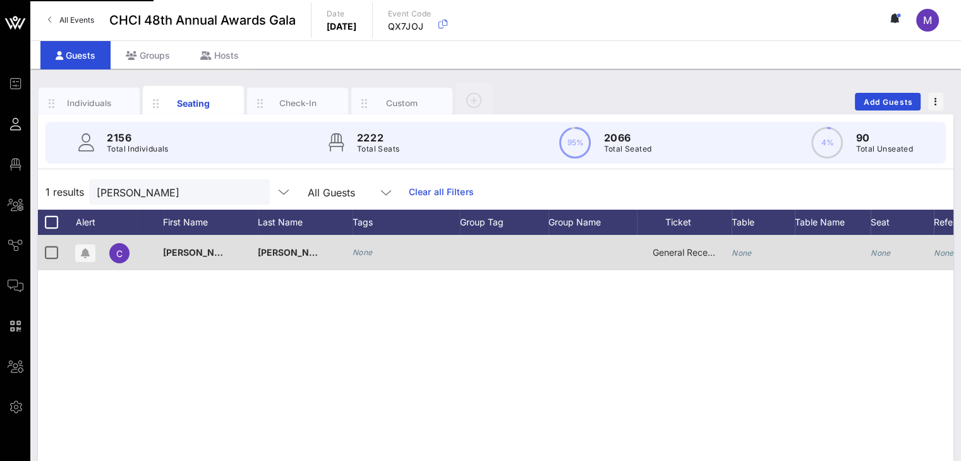
click at [740, 253] on icon "None" at bounding box center [741, 252] width 20 height 9
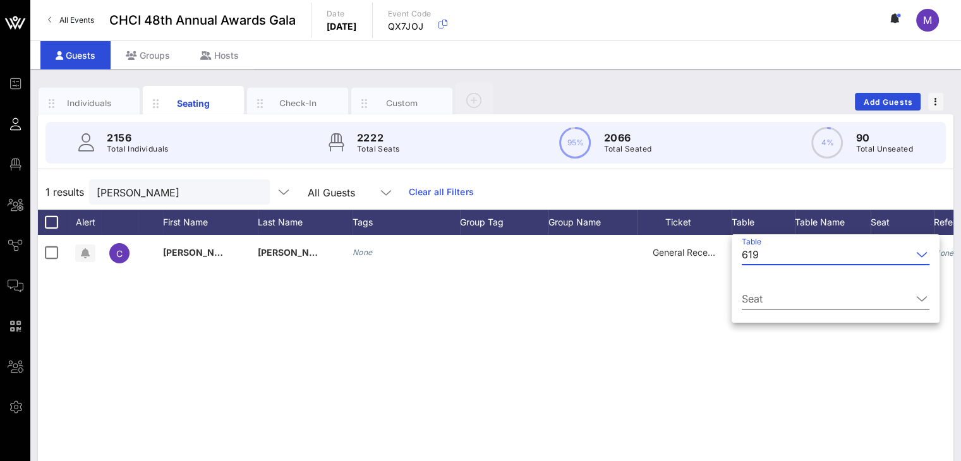
click at [793, 304] on input "Seat" at bounding box center [826, 299] width 170 height 20
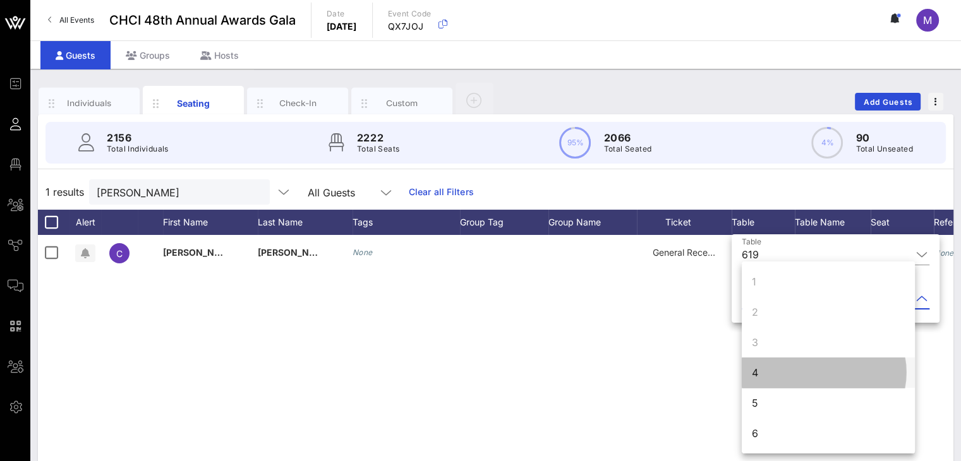
click at [756, 367] on div "4" at bounding box center [755, 372] width 6 height 15
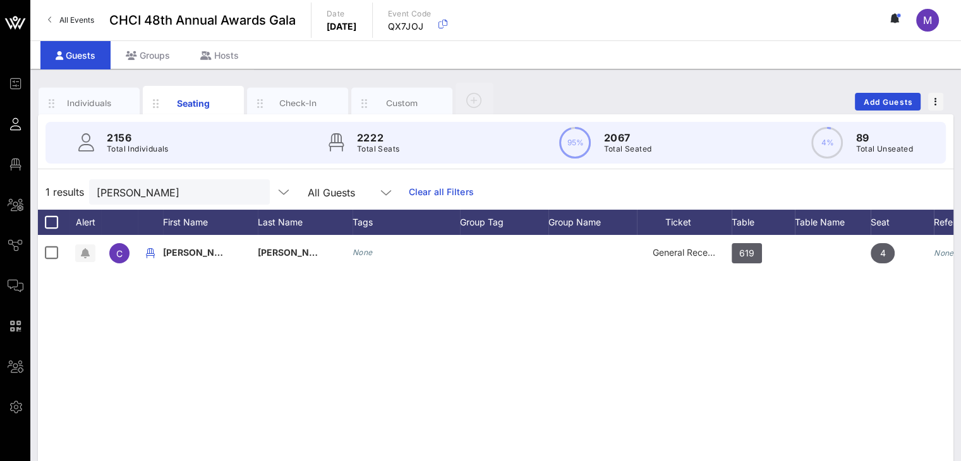
click at [713, 354] on div "C Cleve Mesidor None General Reception 619 4 None" at bounding box center [495, 424] width 915 height 379
drag, startPoint x: 141, startPoint y: 193, endPoint x: 103, endPoint y: 193, distance: 37.9
click at [79, 186] on div "1 results Cleve All Guests Clear all Filters" at bounding box center [495, 191] width 915 height 35
type input "Eneida"
click at [96, 97] on div "Individuals" at bounding box center [89, 103] width 56 height 12
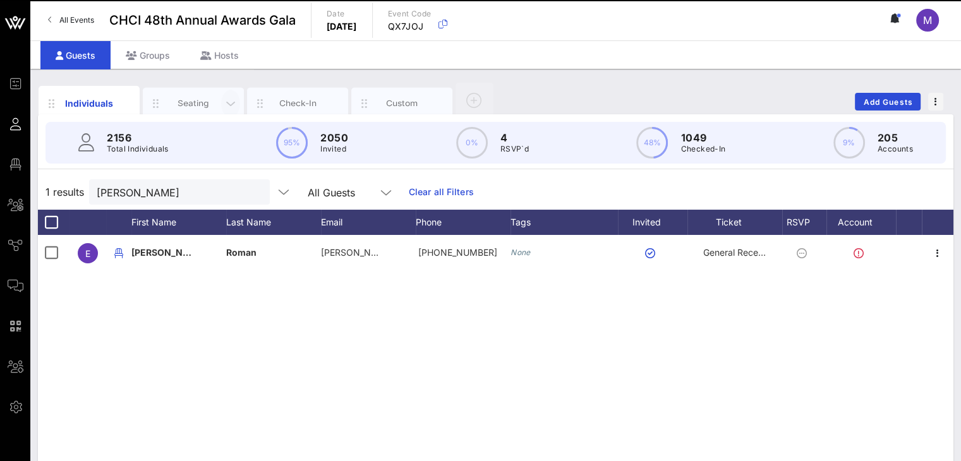
drag, startPoint x: 192, startPoint y: 97, endPoint x: 230, endPoint y: 104, distance: 38.5
click at [193, 97] on div "Seating" at bounding box center [193, 103] width 56 height 12
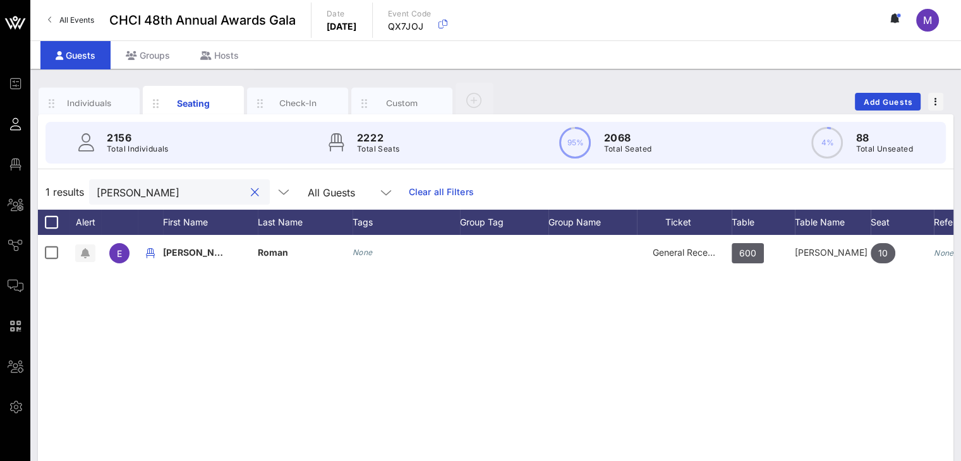
drag, startPoint x: 189, startPoint y: 195, endPoint x: 91, endPoint y: 194, distance: 97.9
click at [91, 194] on div "Eneida" at bounding box center [179, 191] width 181 height 25
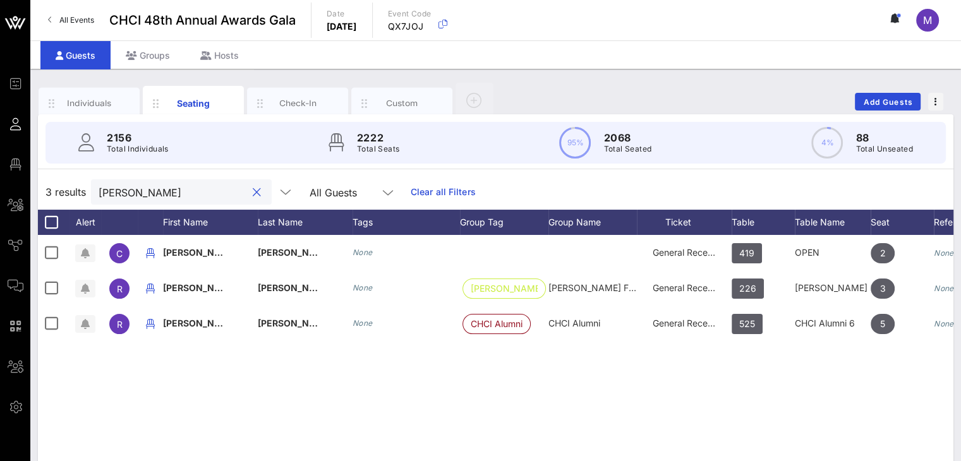
drag, startPoint x: 140, startPoint y: 198, endPoint x: 58, endPoint y: 177, distance: 84.6
click at [59, 188] on div "3 results ramon All Guests Clear all Filters" at bounding box center [495, 191] width 915 height 35
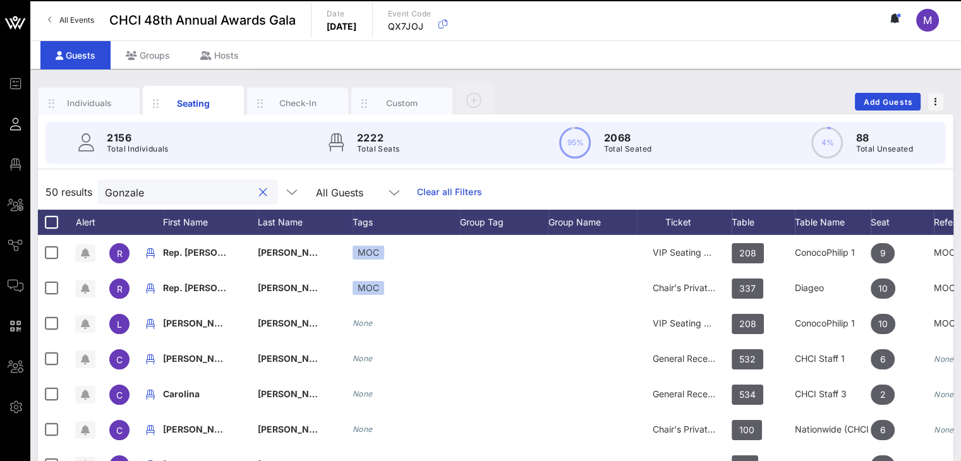
type input "Gonzale"
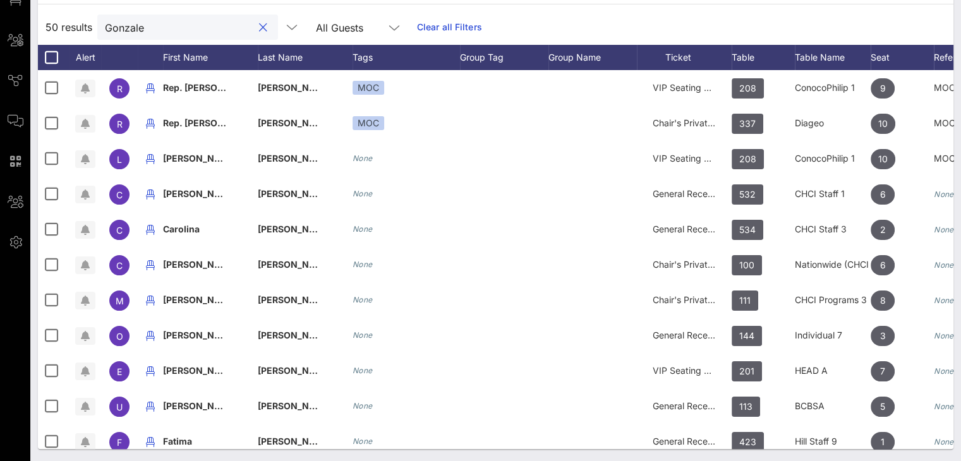
click at [259, 26] on button "clear icon" at bounding box center [263, 27] width 8 height 13
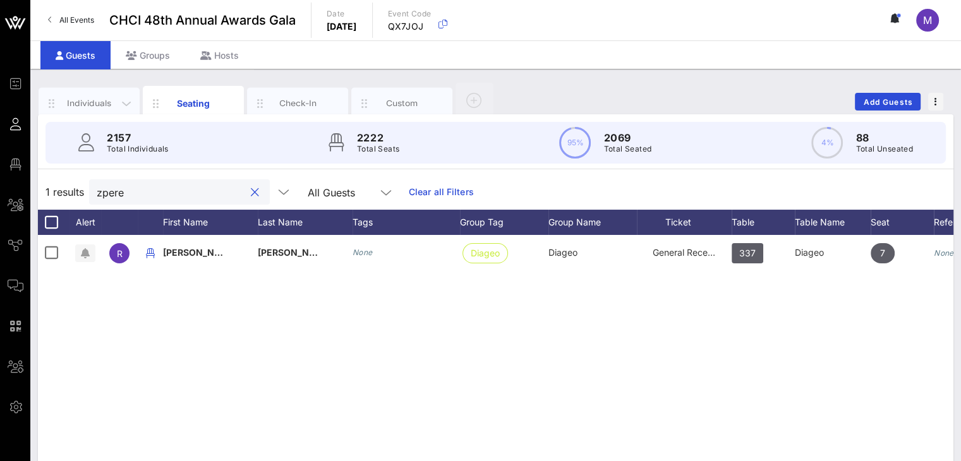
type input "zpere"
click at [80, 107] on div "Individuals" at bounding box center [89, 103] width 56 height 12
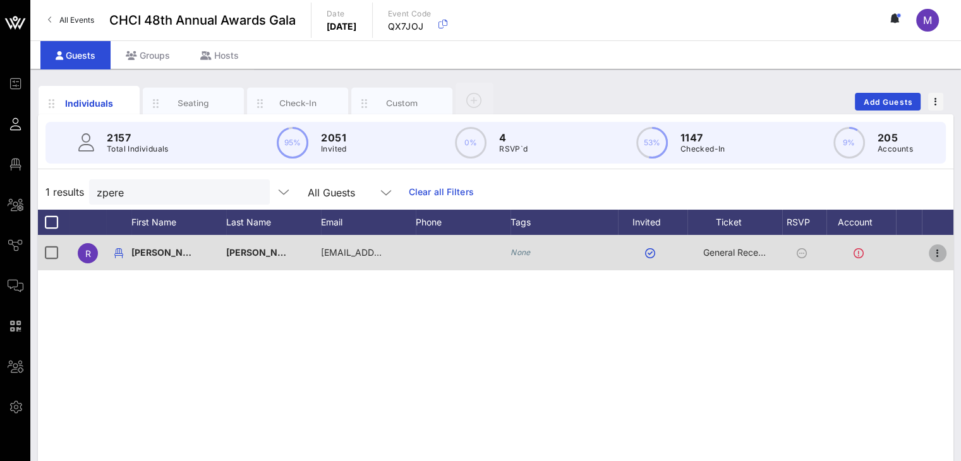
click at [940, 251] on icon "button" at bounding box center [937, 253] width 15 height 15
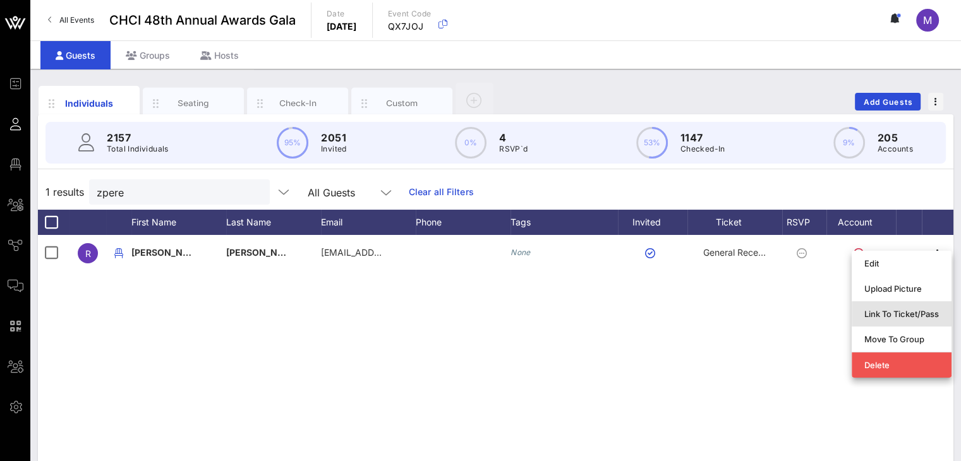
click at [915, 314] on div "Link To Ticket/Pass" at bounding box center [901, 314] width 75 height 10
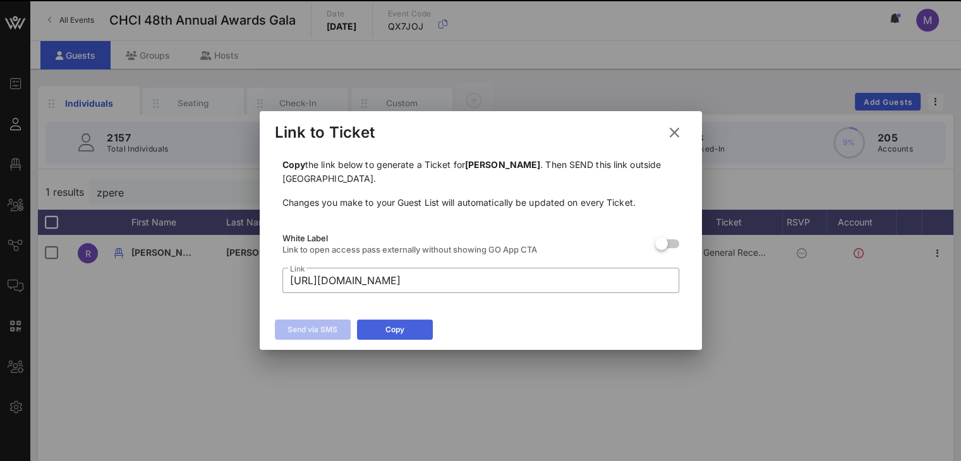
click at [400, 328] on div "Copy" at bounding box center [394, 329] width 19 height 13
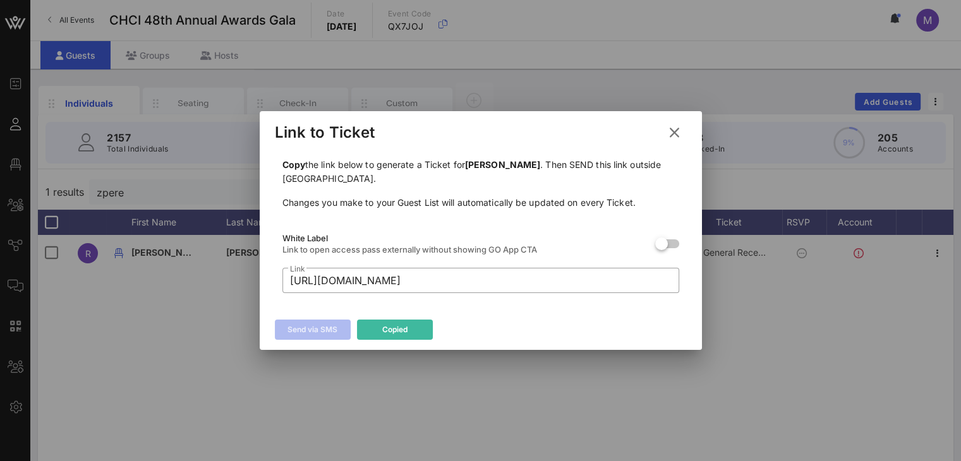
click at [679, 128] on icon at bounding box center [673, 132] width 18 height 17
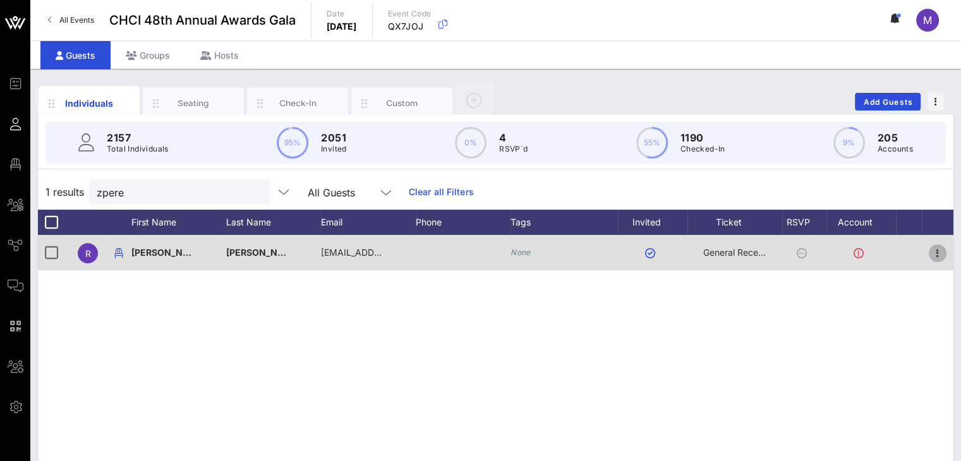
click at [937, 252] on icon "button" at bounding box center [937, 253] width 15 height 15
click at [937, 251] on icon "button" at bounding box center [937, 253] width 15 height 15
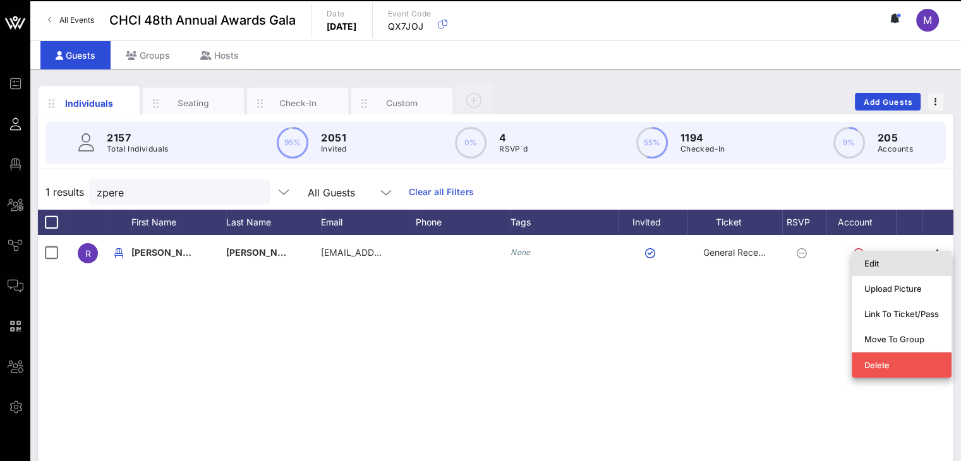
click at [909, 265] on div "Edit" at bounding box center [901, 263] width 75 height 10
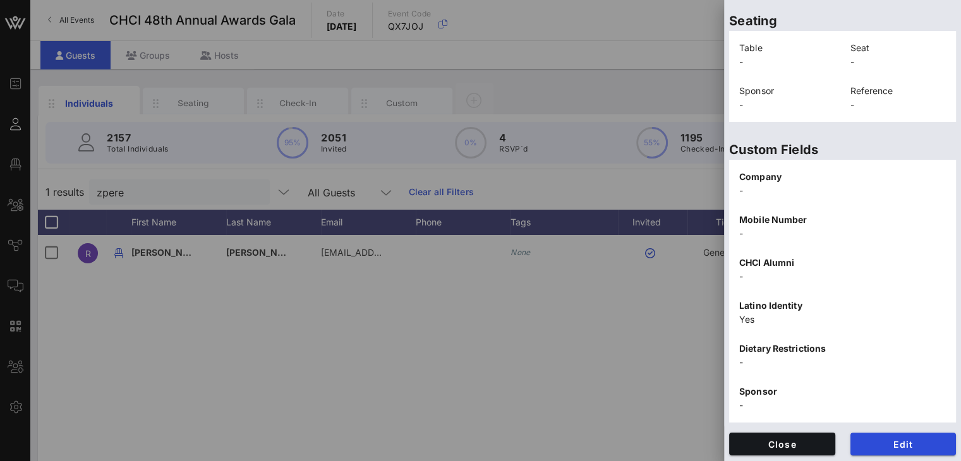
scroll to position [292, 0]
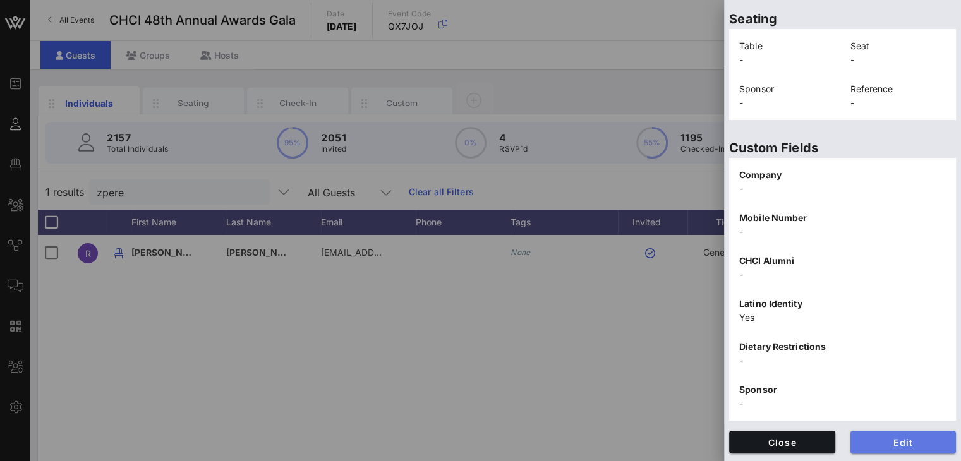
click at [907, 435] on button "Edit" at bounding box center [903, 442] width 106 height 23
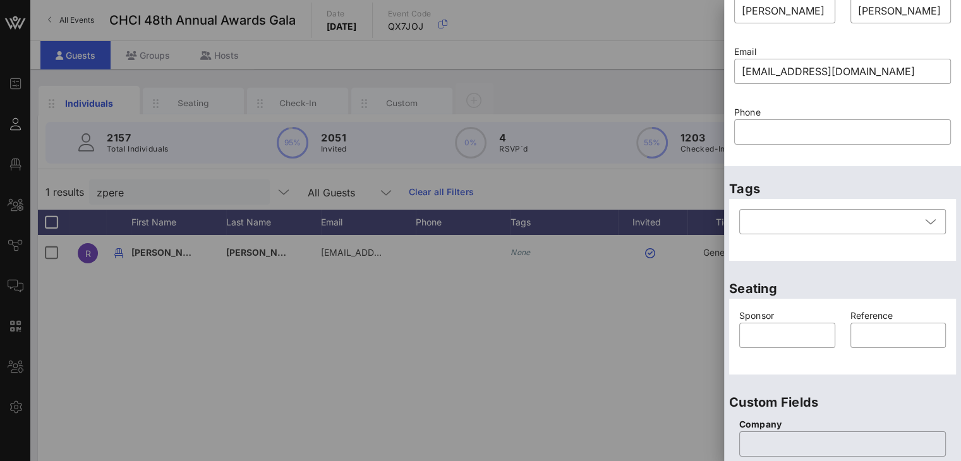
scroll to position [63, 0]
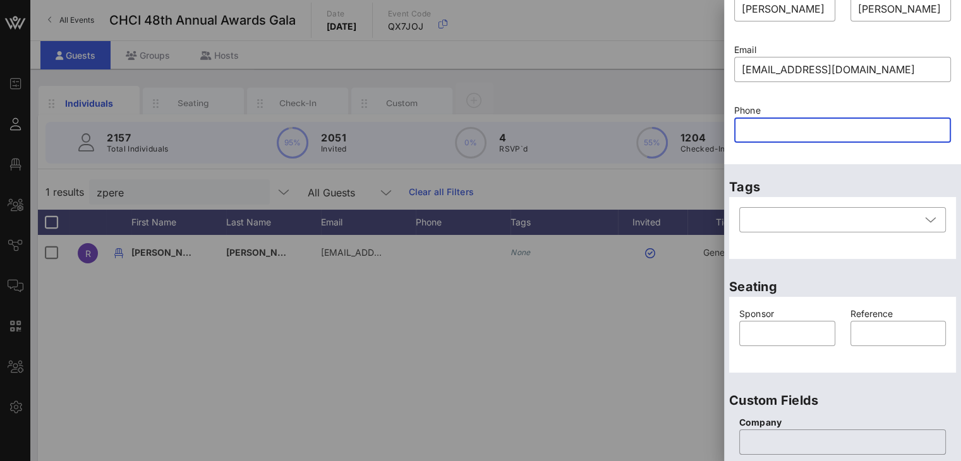
click at [769, 124] on input "text" at bounding box center [841, 130] width 201 height 20
paste input "52-333-1575052"
type input "52-333-1575052"
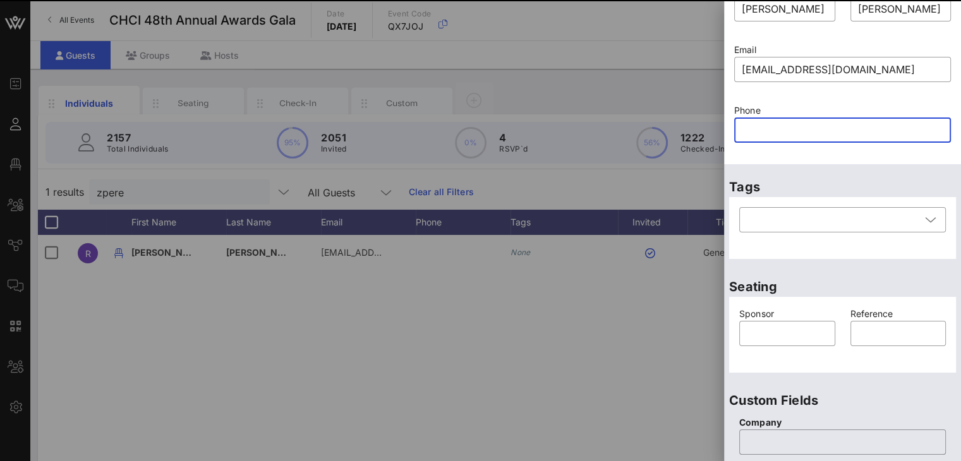
scroll to position [0, 0]
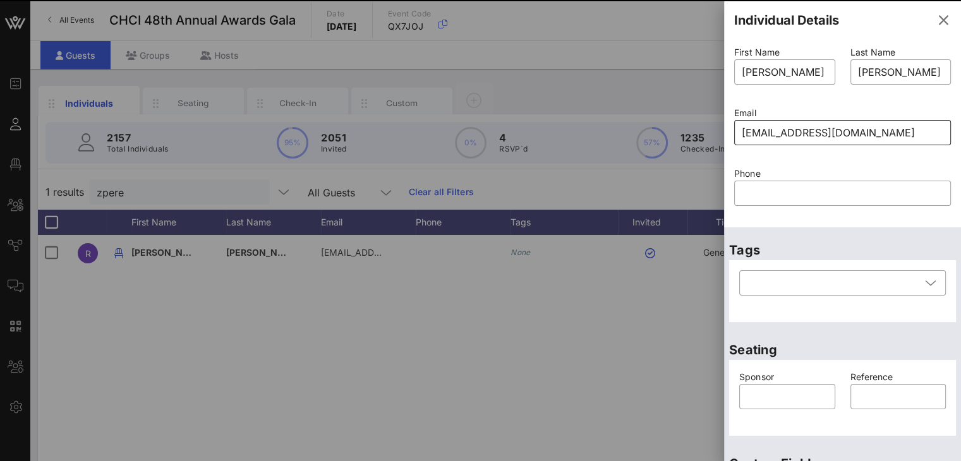
click at [776, 132] on input "zperez@crt.org.mx" at bounding box center [841, 133] width 201 height 20
drag, startPoint x: 844, startPoint y: 128, endPoint x: 847, endPoint y: 133, distance: 6.5
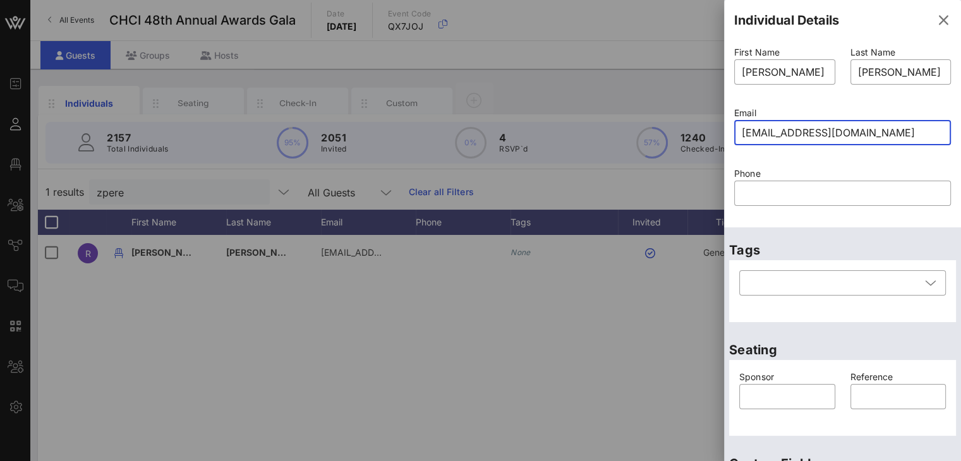
drag, startPoint x: 698, startPoint y: 131, endPoint x: 673, endPoint y: 129, distance: 25.4
click at [673, 129] on div "Event Builder Guests Floor Plan All Groups Journeys Comms QR Scanner Team Setti…" at bounding box center [480, 313] width 961 height 627
paste input "ramon.gonzalez@crt.org.mx"
type input "zperez@crt.org.mx"
drag, startPoint x: 838, startPoint y: 135, endPoint x: 669, endPoint y: 135, distance: 169.3
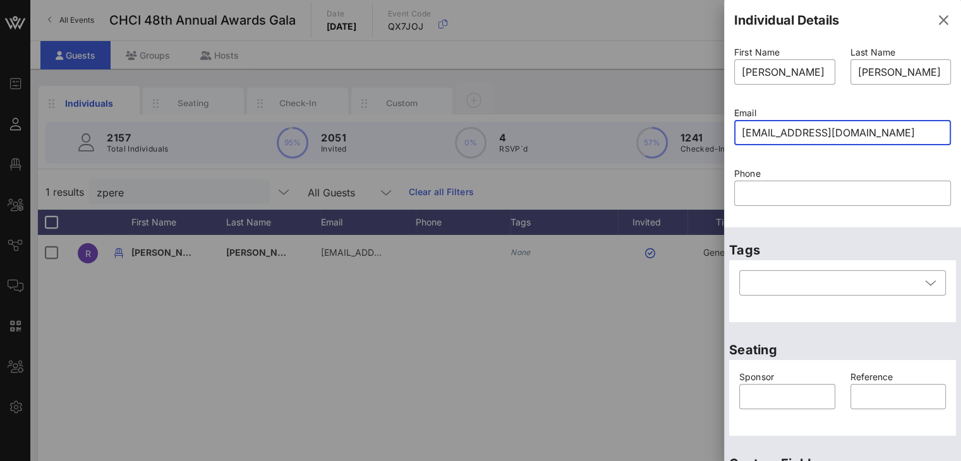
click at [699, 133] on div "Event Builder Guests Floor Plan All Groups Journeys Comms QR Scanner Team Setti…" at bounding box center [480, 313] width 961 height 627
paste input "ramon.gonzalez@crt.org.mx"
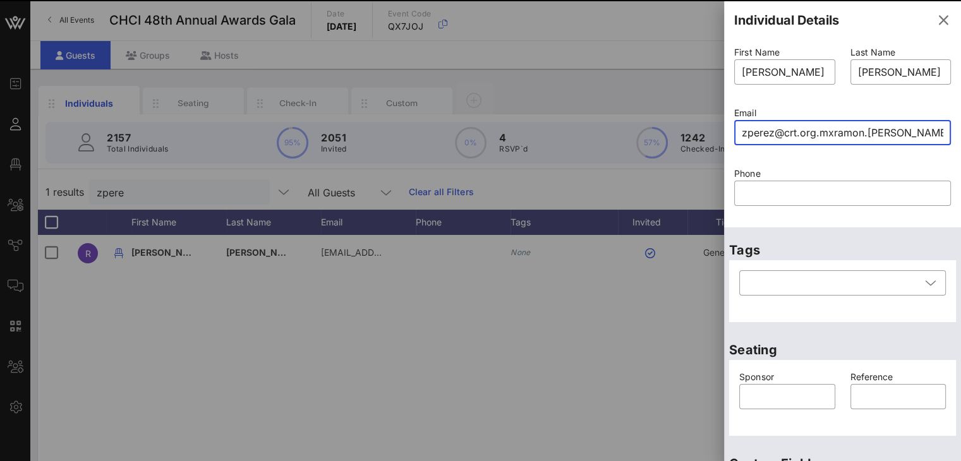
type input "zperez@crt.org.mx"
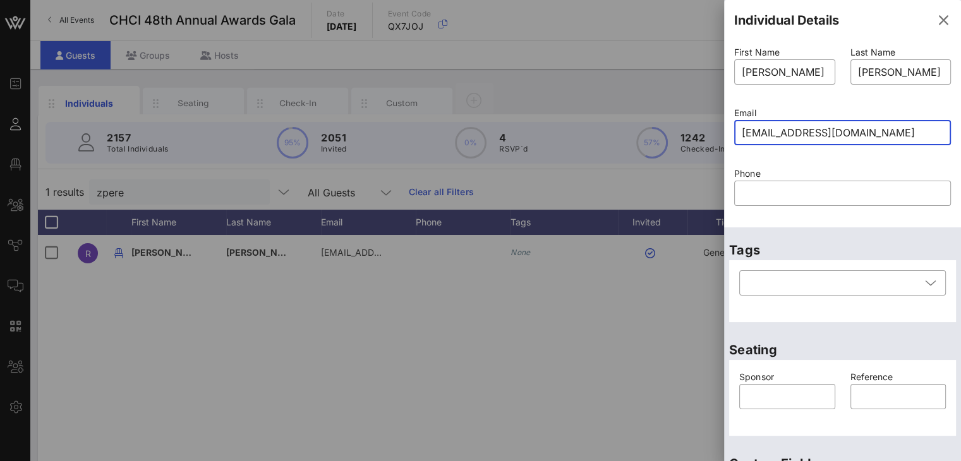
drag, startPoint x: 811, startPoint y: 135, endPoint x: 698, endPoint y: 145, distance: 113.6
click at [698, 145] on div "Event Builder Guests Floor Plan All Groups Journeys Comms QR Scanner Team Setti…" at bounding box center [480, 313] width 961 height 627
paste input "ramon.gonzalez@crt.org.mx"
type input "zperez@crt.org.mx"
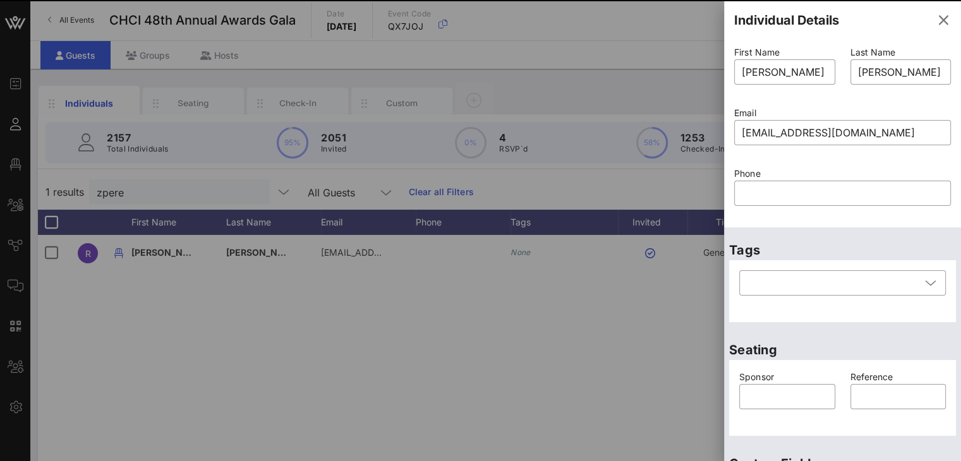
click at [846, 129] on input "zperez@crt.org.mx" at bounding box center [841, 133] width 201 height 20
click at [704, 129] on div "Event Builder Guests Floor Plan All Groups Journeys Comms QR Scanner Team Setti…" at bounding box center [480, 313] width 961 height 627
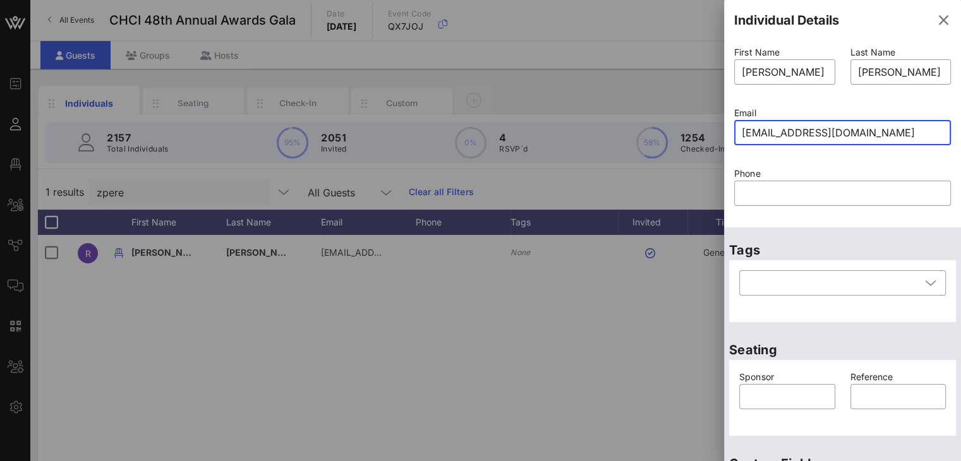
paste input "ramon.gonzalez@crt.org.mx"
type input "zperez@crt.org.mx"
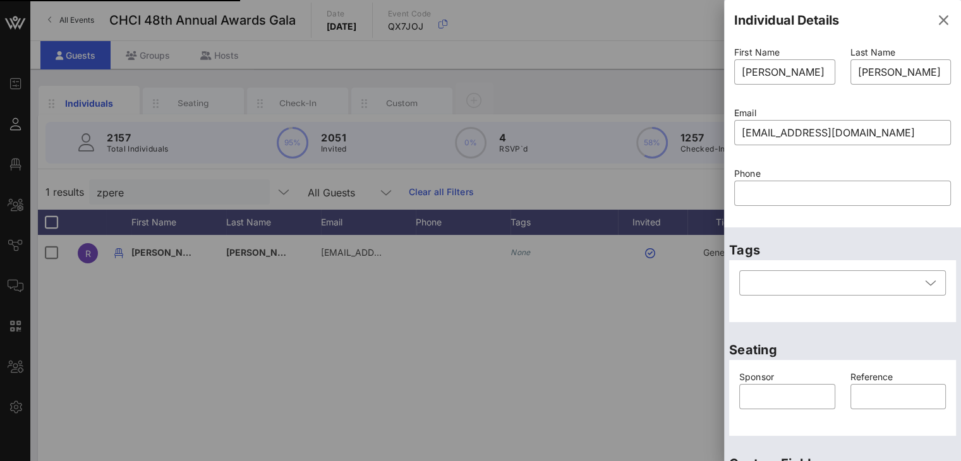
scroll to position [549, 0]
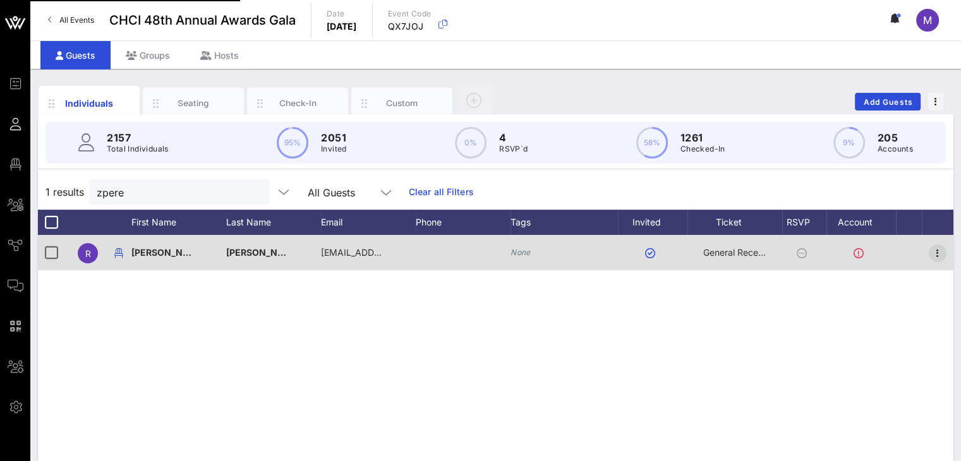
click at [940, 256] on icon "button" at bounding box center [937, 253] width 15 height 15
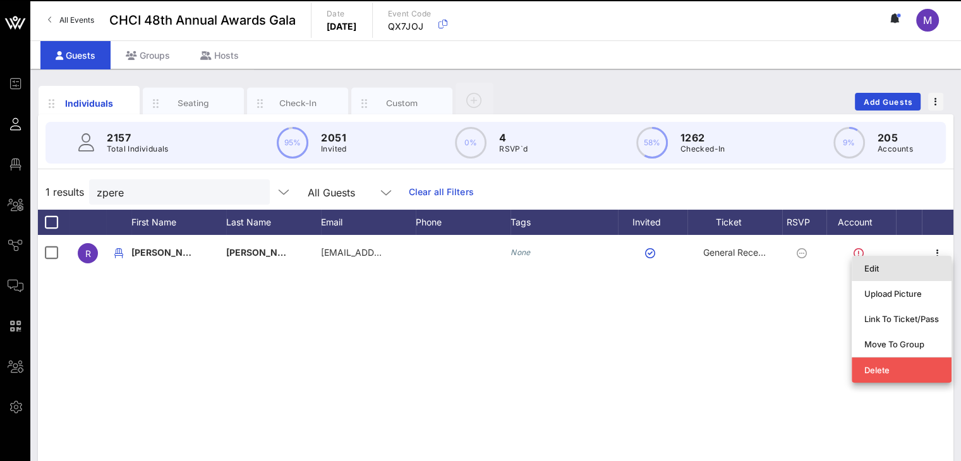
click at [937, 256] on div "Edit" at bounding box center [901, 268] width 100 height 25
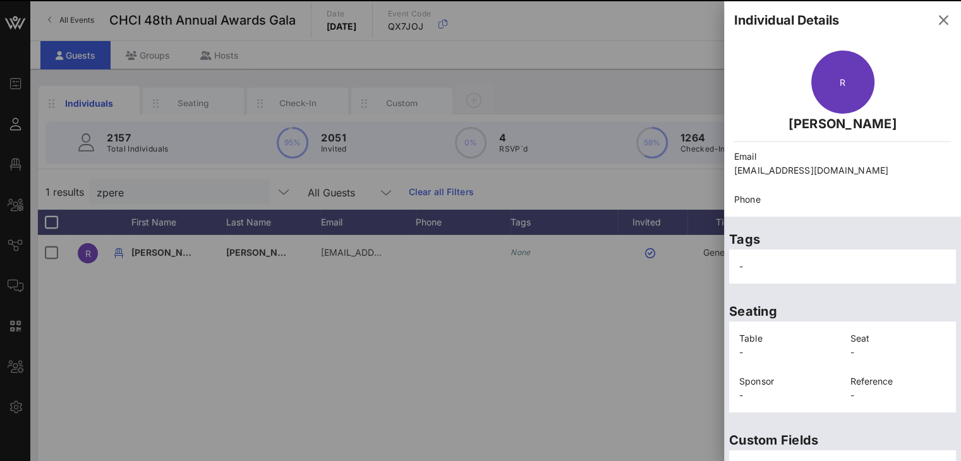
scroll to position [292, 0]
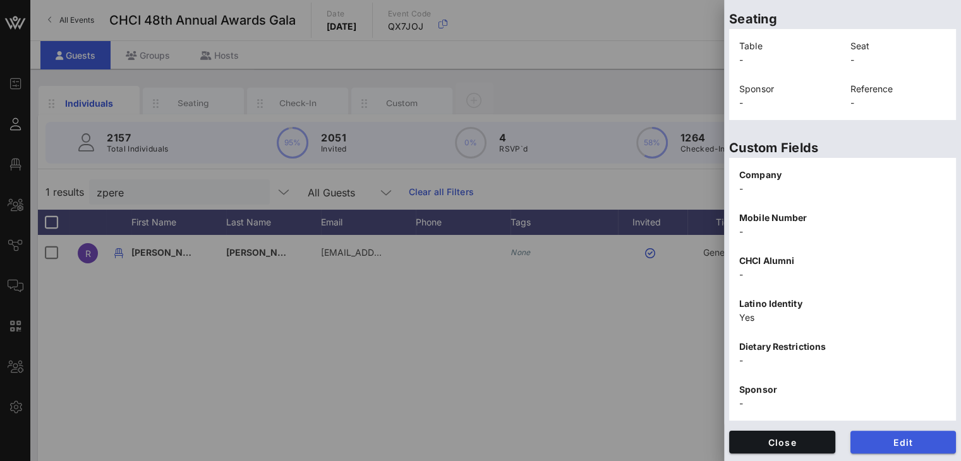
click at [885, 443] on span "Edit" at bounding box center [903, 442] width 86 height 11
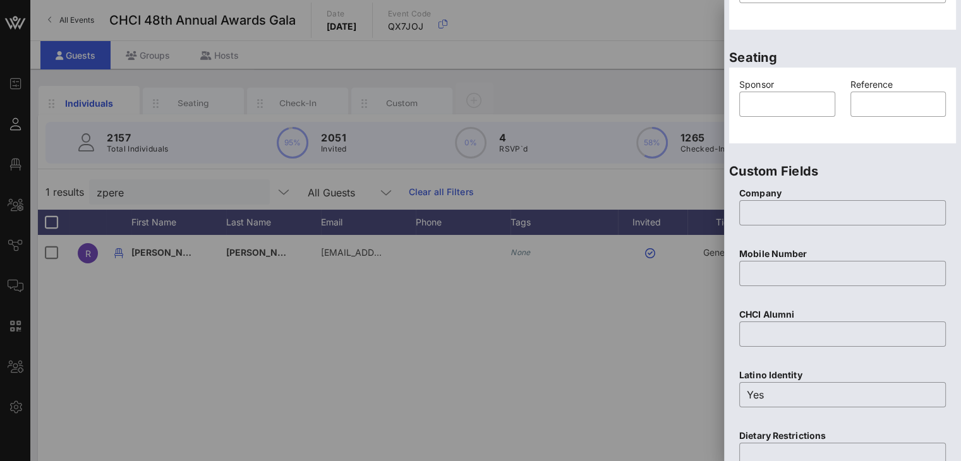
scroll to position [0, 0]
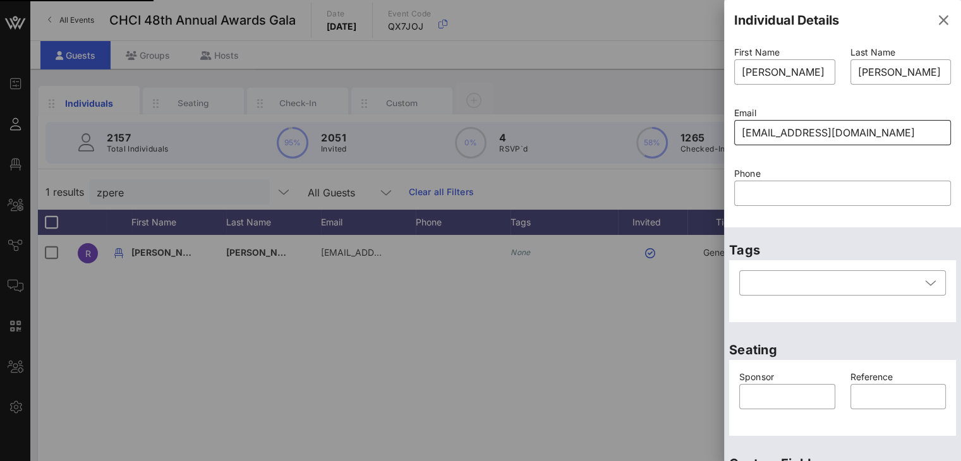
drag, startPoint x: 849, startPoint y: 129, endPoint x: 735, endPoint y: 133, distance: 113.7
click at [734, 135] on div "​ zperez@crt.org.mx" at bounding box center [842, 132] width 217 height 25
paste input "ramon.gonzalez@crt.org.mx"
type input "zperez@crt.org.mx"
drag, startPoint x: 840, startPoint y: 131, endPoint x: 685, endPoint y: 128, distance: 155.4
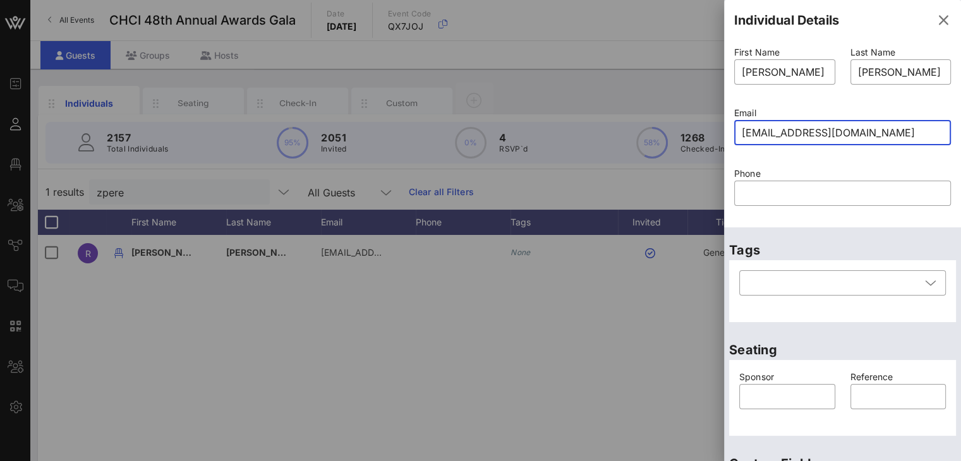
click at [690, 128] on div "Event Builder Guests Floor Plan All Groups Journeys Comms QR Scanner Team Setti…" at bounding box center [480, 313] width 961 height 627
paste input "ramon.gonzalez@crt.org.mx"
type input "zperez@crt.org.mx"
drag, startPoint x: 841, startPoint y: 131, endPoint x: 695, endPoint y: 127, distance: 145.9
click at [697, 127] on div "Event Builder Guests Floor Plan All Groups Journeys Comms QR Scanner Team Setti…" at bounding box center [480, 313] width 961 height 627
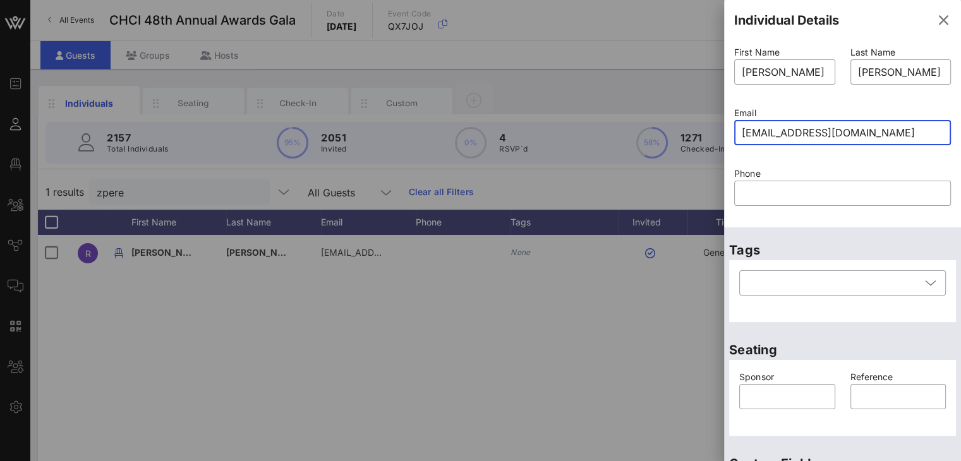
paste input "ramon.gonzalez@crt.org.mx"
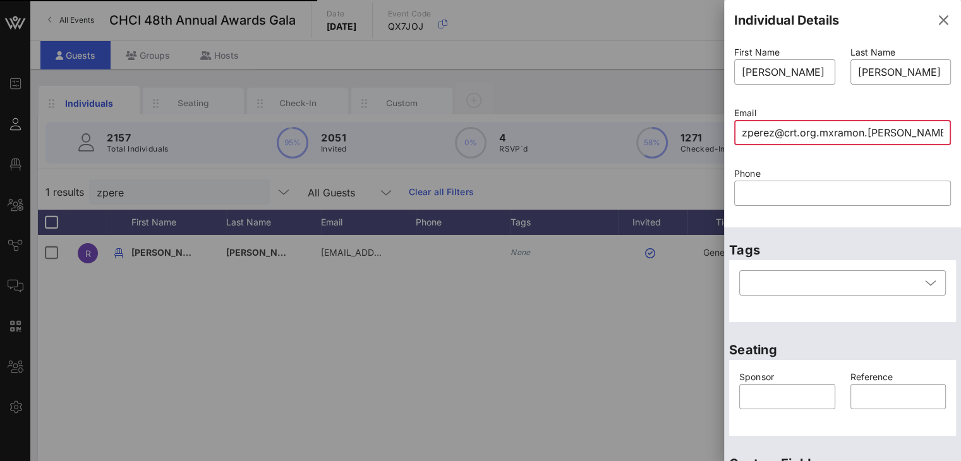
type input "zperez@crt.org.mx"
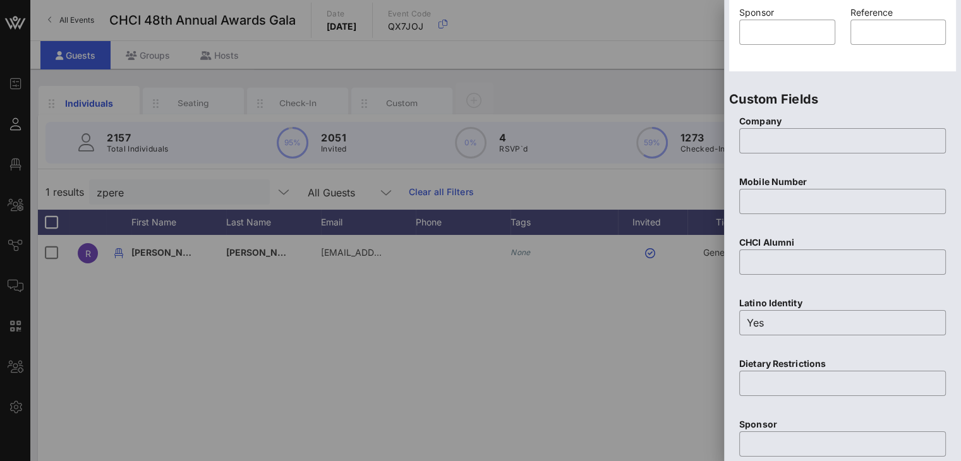
scroll to position [549, 0]
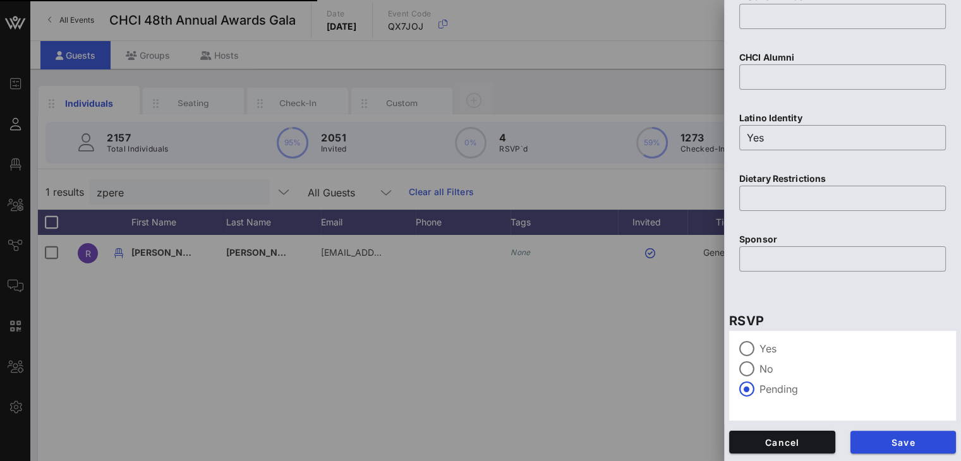
click at [879, 445] on span "Save" at bounding box center [903, 442] width 86 height 11
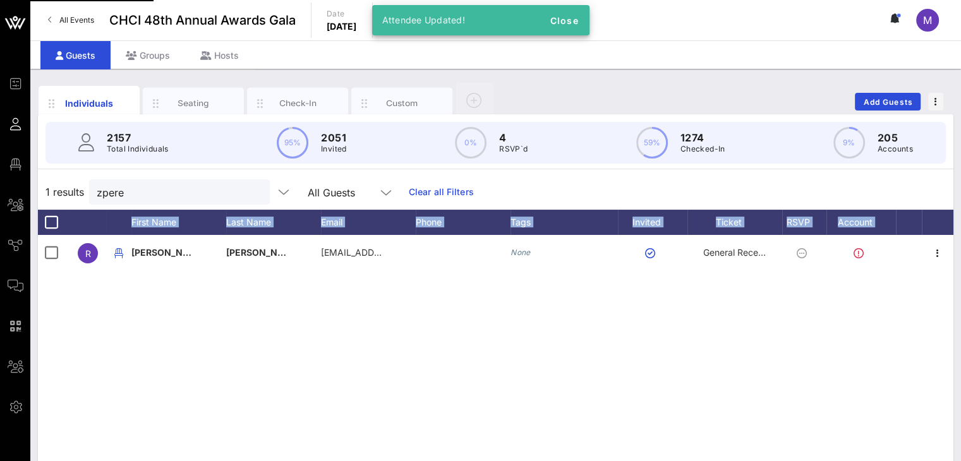
drag, startPoint x: 955, startPoint y: 362, endPoint x: 927, endPoint y: 128, distance: 235.4
click at [927, 128] on div "Individuals Seating Check-In Custom Add Guests 2157 Total Individuals 95% 2051 …" at bounding box center [495, 348] width 930 height 558
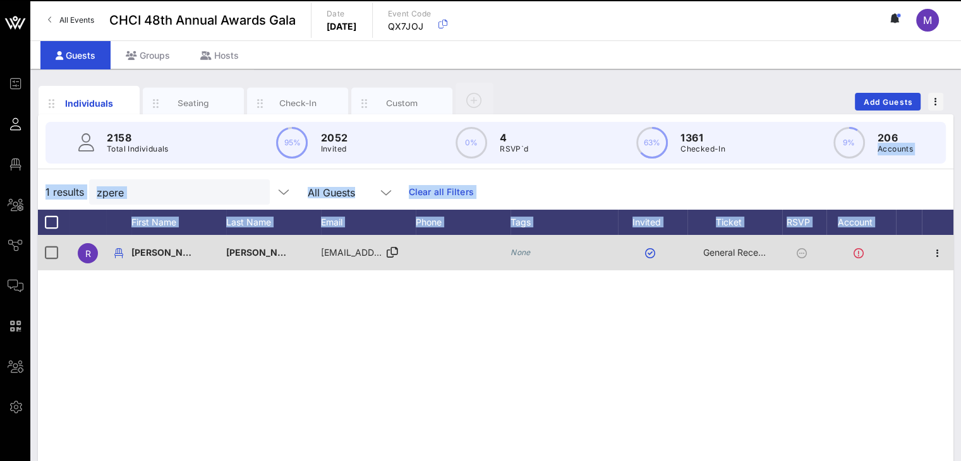
click at [240, 365] on div "R Ramón González Figueroa zperez@crt.org.mx None General Reception" at bounding box center [495, 424] width 915 height 379
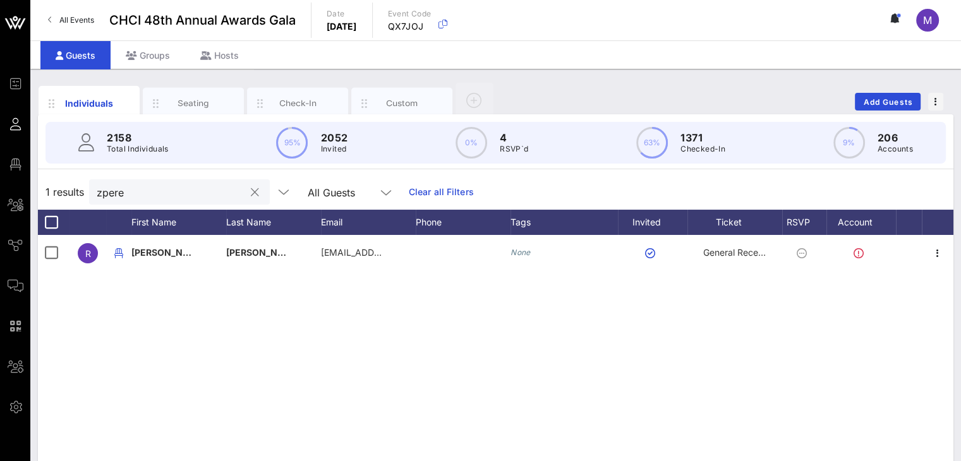
click at [150, 193] on input "zpere" at bounding box center [171, 192] width 148 height 16
click at [251, 189] on button "clear icon" at bounding box center [255, 192] width 8 height 13
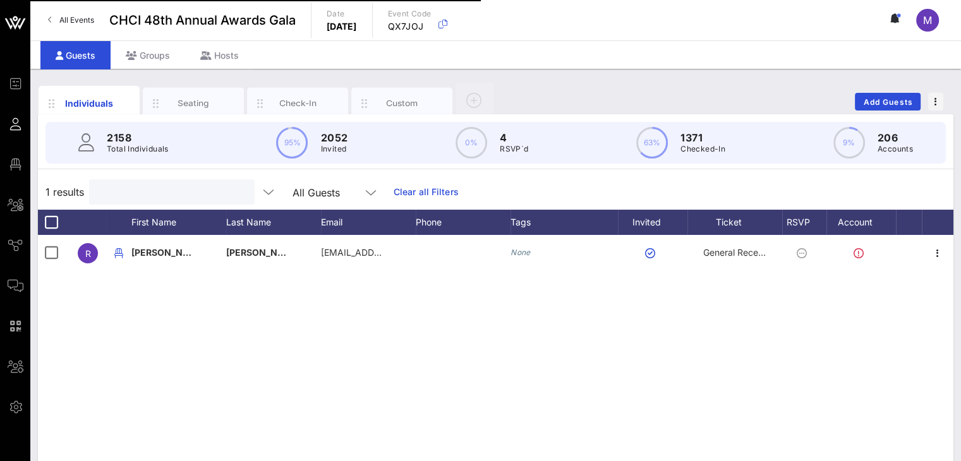
click at [172, 187] on input "text" at bounding box center [171, 192] width 148 height 16
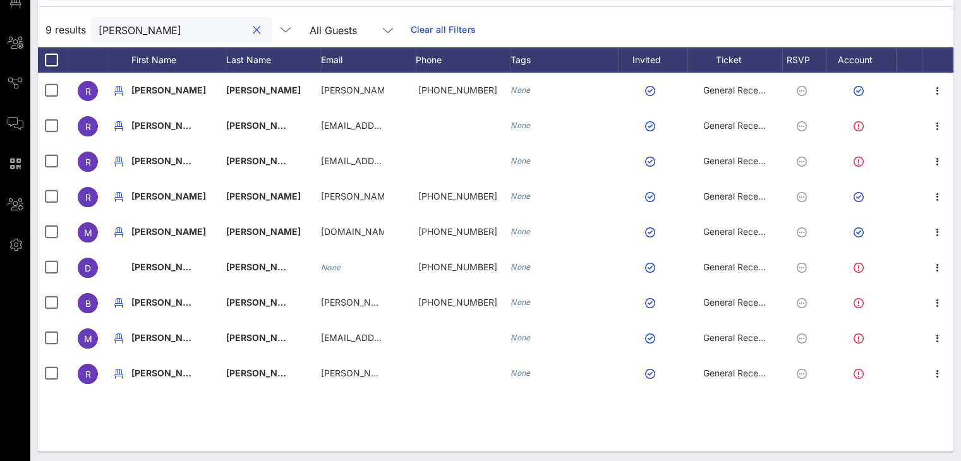
scroll to position [160, 0]
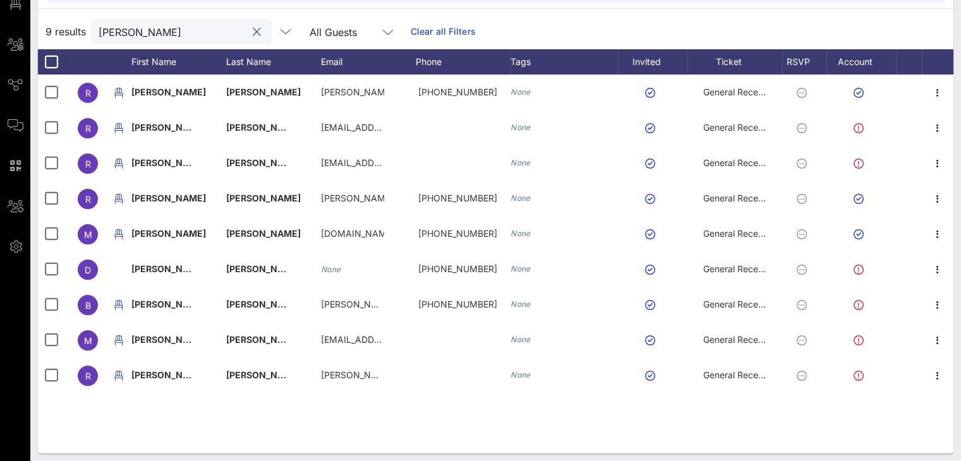
type input "garza"
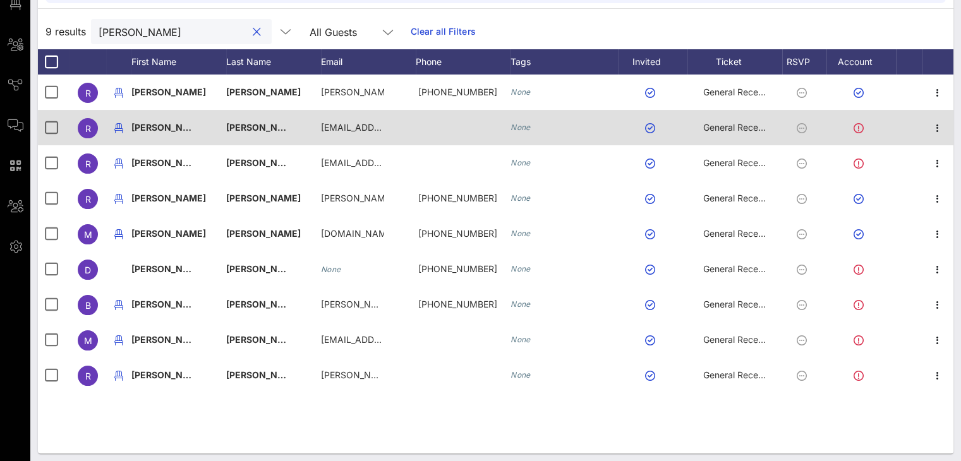
click at [435, 128] on div at bounding box center [463, 127] width 95 height 35
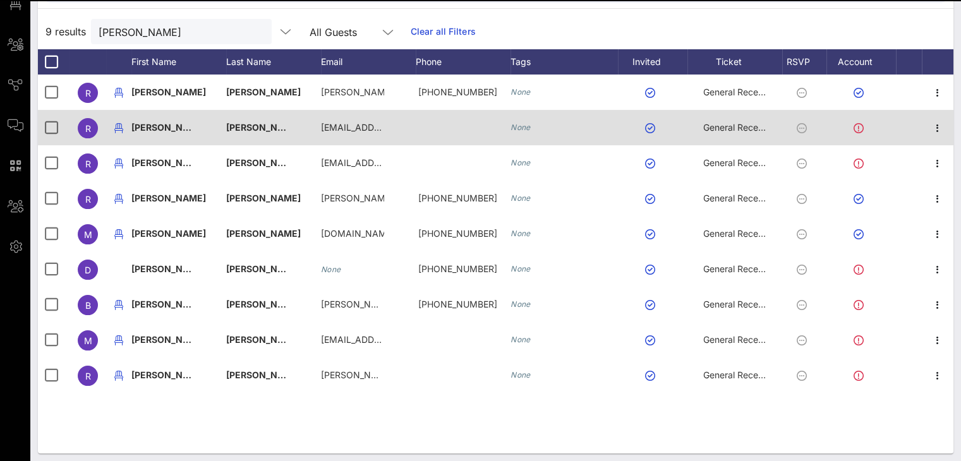
click at [163, 127] on span "Rochelle" at bounding box center [168, 127] width 75 height 11
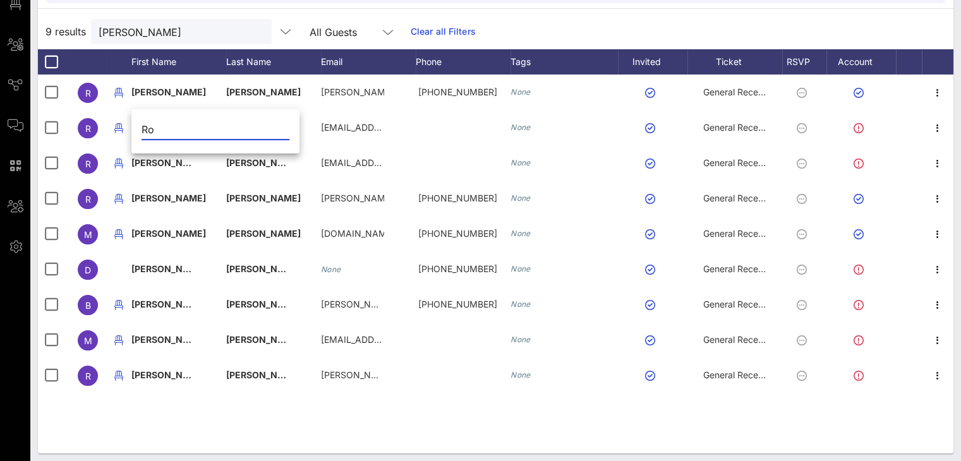
type input "R"
click at [147, 129] on input "danny" at bounding box center [215, 129] width 148 height 20
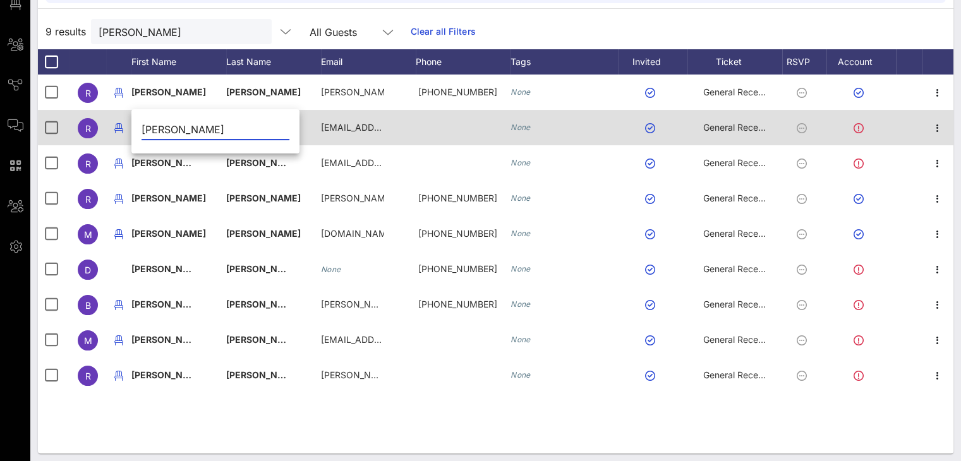
type input "Danny"
click at [289, 122] on div "Garza" at bounding box center [273, 135] width 95 height 50
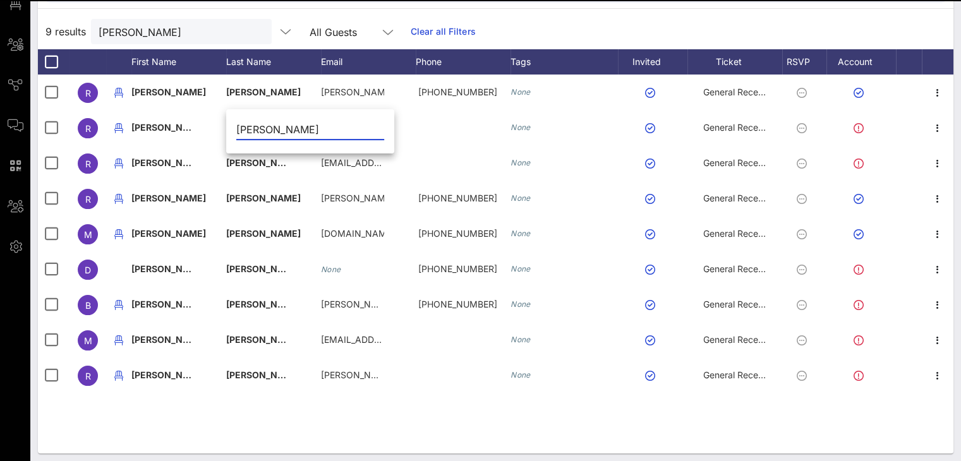
drag, startPoint x: 275, startPoint y: 129, endPoint x: 230, endPoint y: 128, distance: 45.5
click at [230, 128] on div "Garza" at bounding box center [310, 133] width 168 height 42
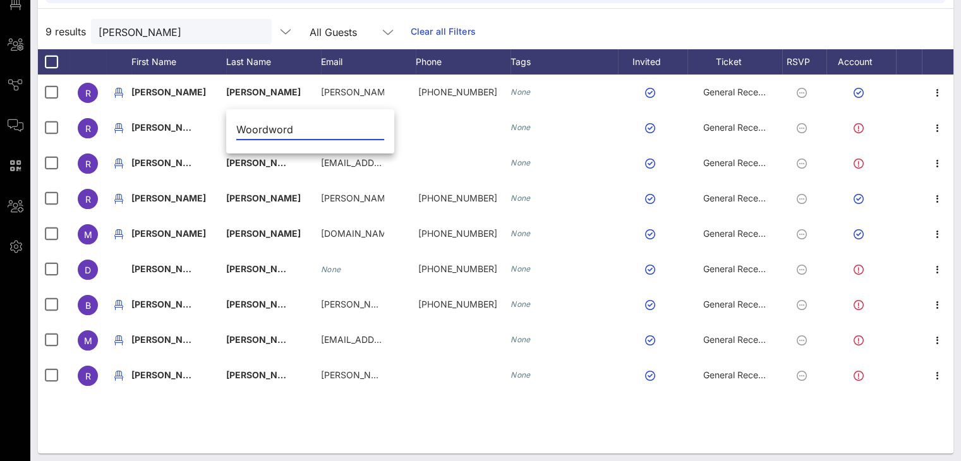
click at [303, 127] on input "Woordword" at bounding box center [310, 129] width 148 height 20
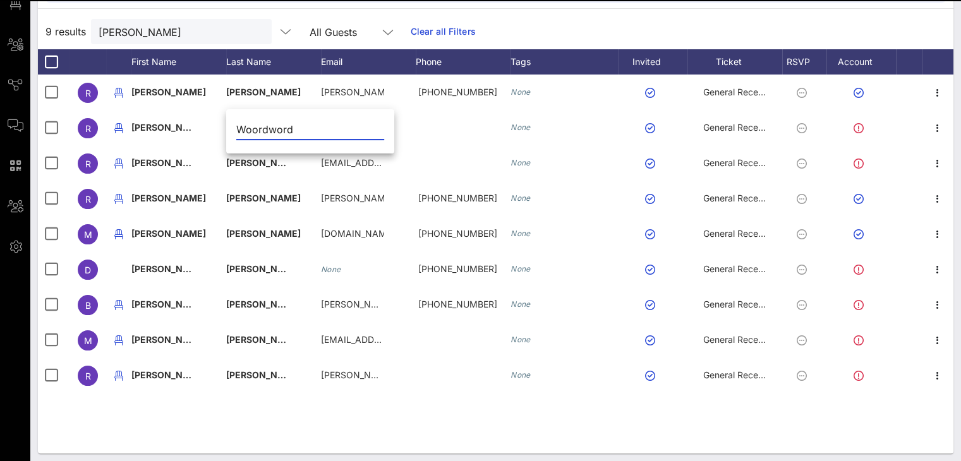
type input "Woordword"
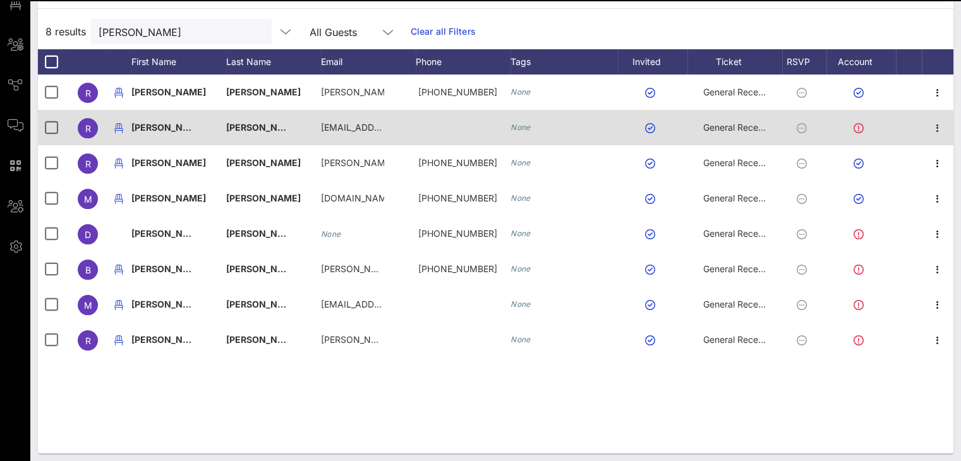
click at [171, 122] on div "Rochelle" at bounding box center [178, 135] width 95 height 50
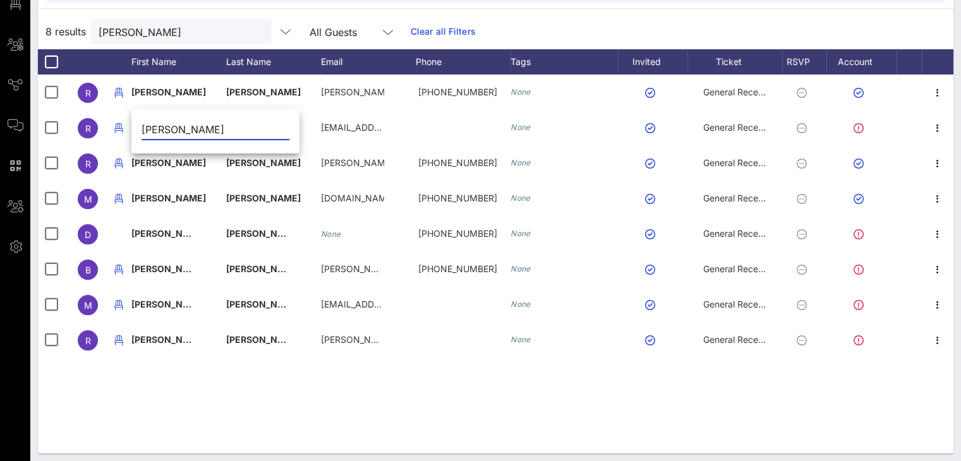
drag, startPoint x: 193, startPoint y: 124, endPoint x: 144, endPoint y: 124, distance: 49.3
click at [144, 125] on input "Rochelle" at bounding box center [215, 129] width 148 height 20
type input "Danny"
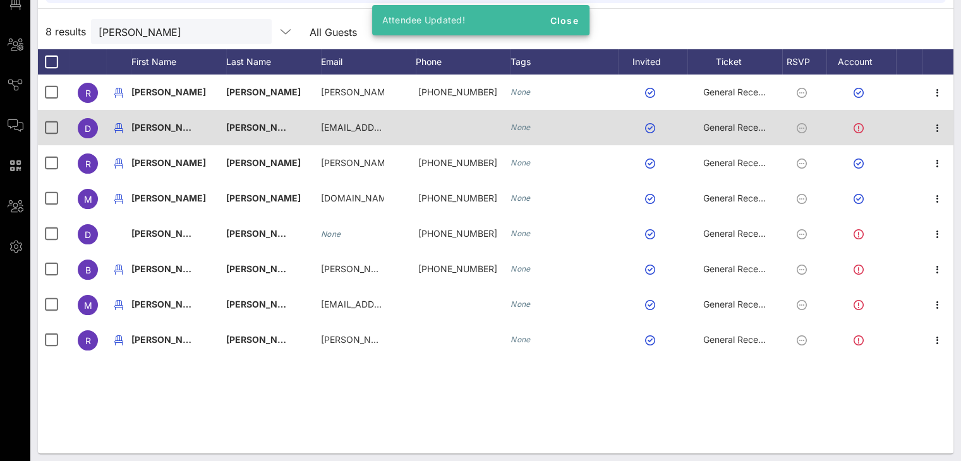
click at [255, 121] on div "Garza" at bounding box center [273, 135] width 95 height 50
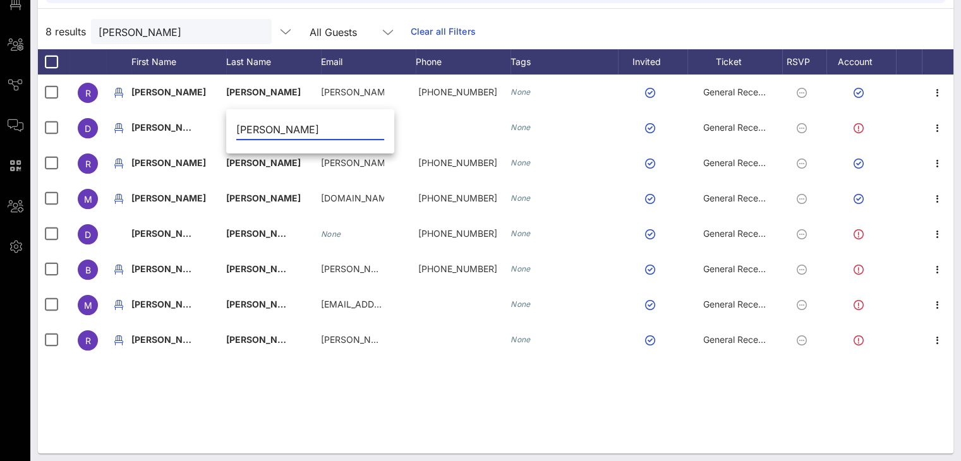
drag, startPoint x: 270, startPoint y: 127, endPoint x: 227, endPoint y: 124, distance: 43.0
click at [227, 124] on div "Garza" at bounding box center [310, 133] width 168 height 42
type input "Woodword"
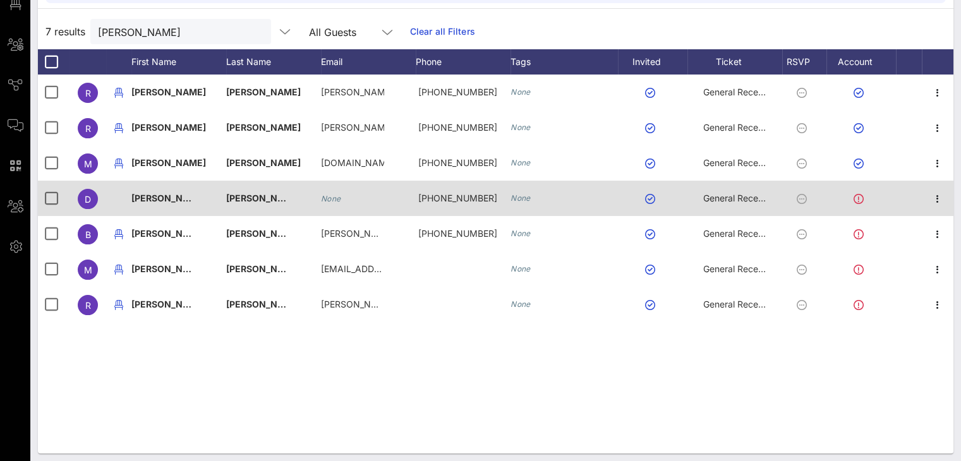
click at [246, 196] on span "Garza" at bounding box center [263, 198] width 75 height 11
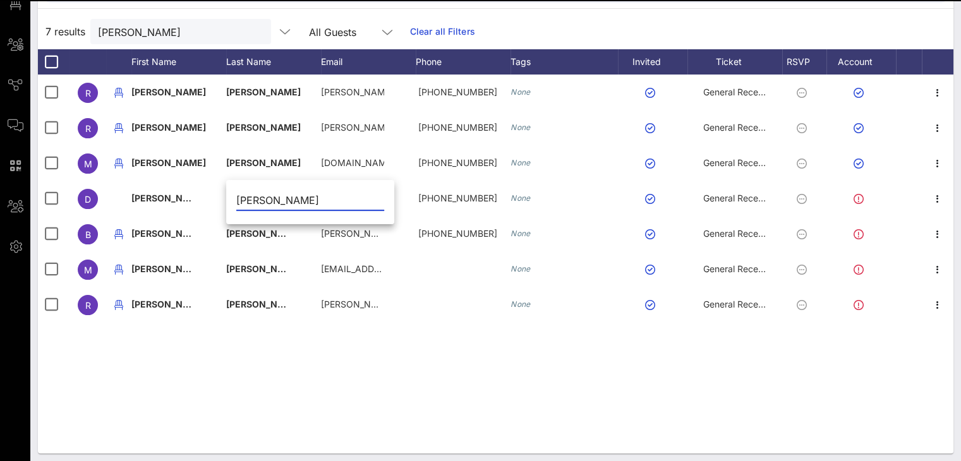
drag, startPoint x: 282, startPoint y: 197, endPoint x: 240, endPoint y: 193, distance: 42.5
click at [240, 193] on input "Garza" at bounding box center [310, 200] width 148 height 20
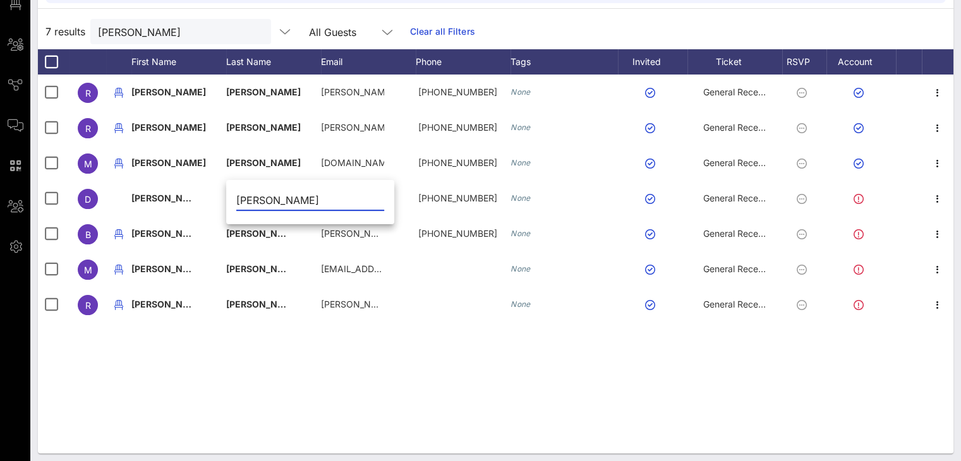
type input "G"
type input "Woodword"
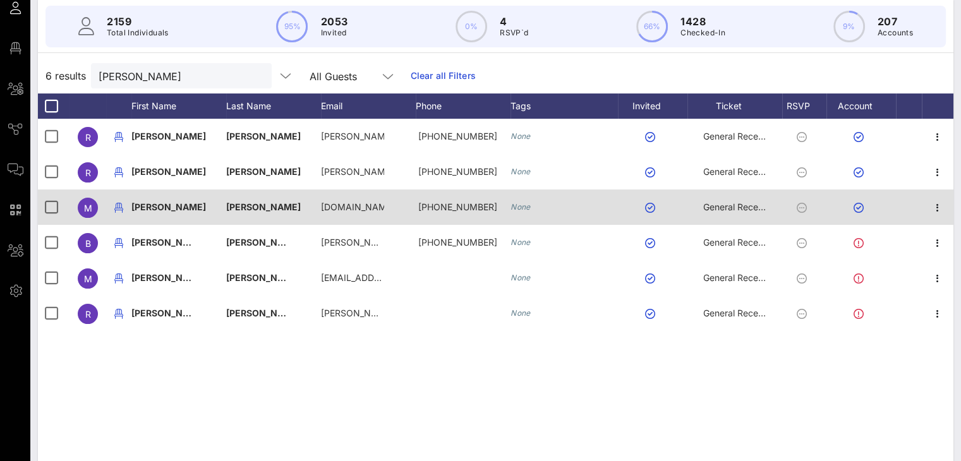
scroll to position [95, 0]
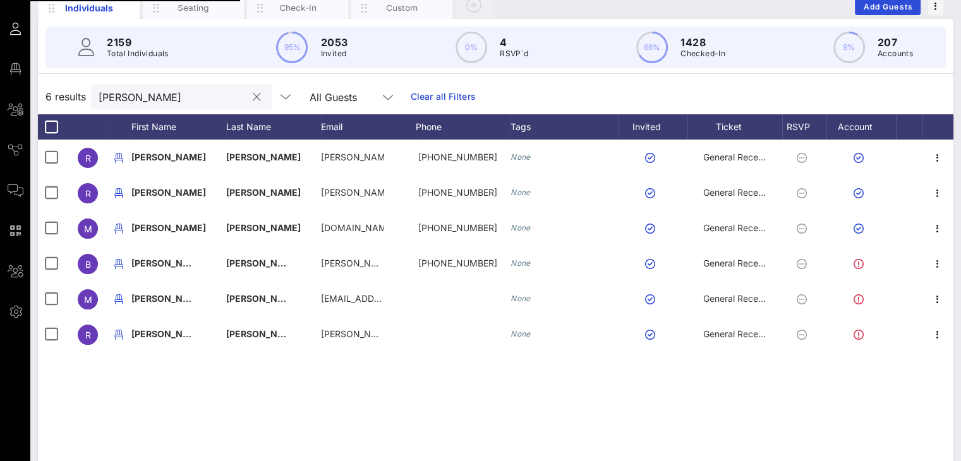
click at [207, 105] on input "garza" at bounding box center [173, 96] width 148 height 16
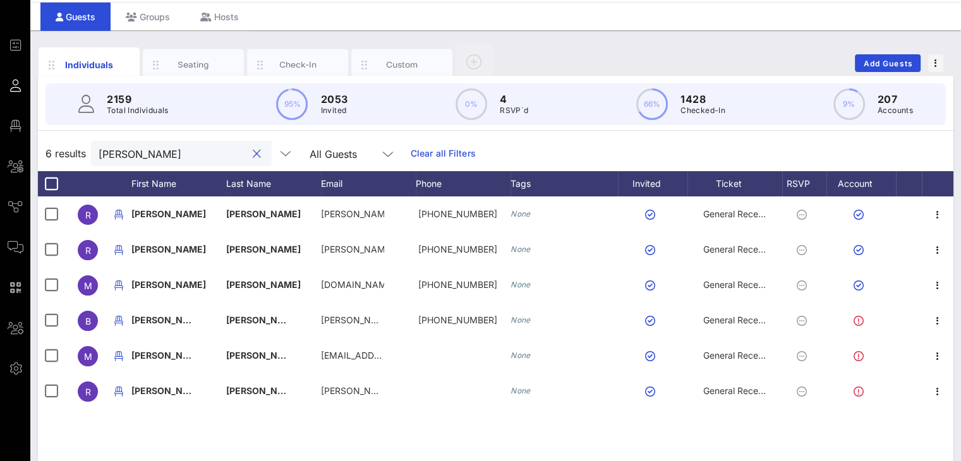
drag, startPoint x: 106, startPoint y: 155, endPoint x: 77, endPoint y: 152, distance: 29.2
click at [77, 152] on div "6 results garza All Guests Clear all Filters" at bounding box center [495, 153] width 915 height 35
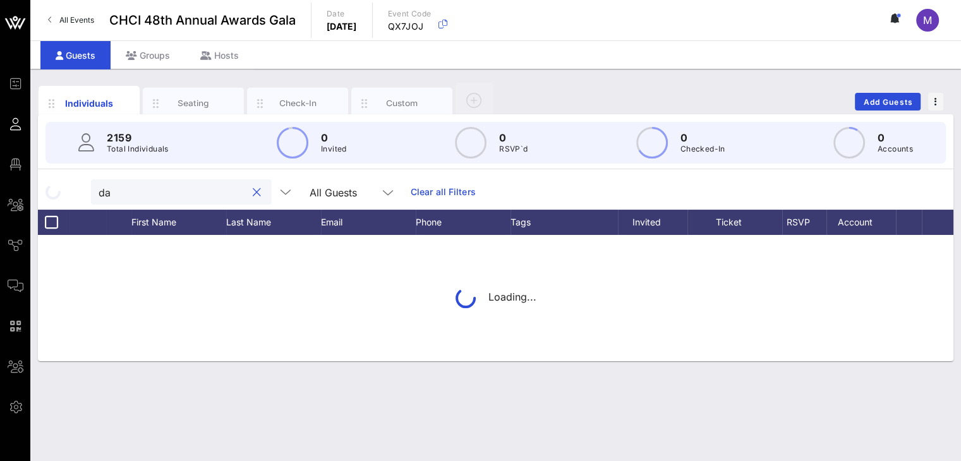
scroll to position [0, 0]
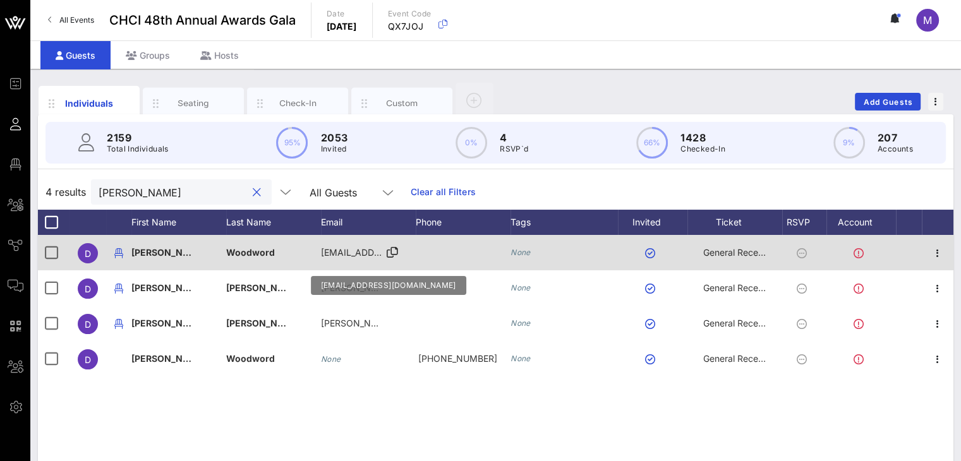
type input "danny"
click at [353, 255] on span "kmhaynes09@gmail.com" at bounding box center [397, 252] width 152 height 11
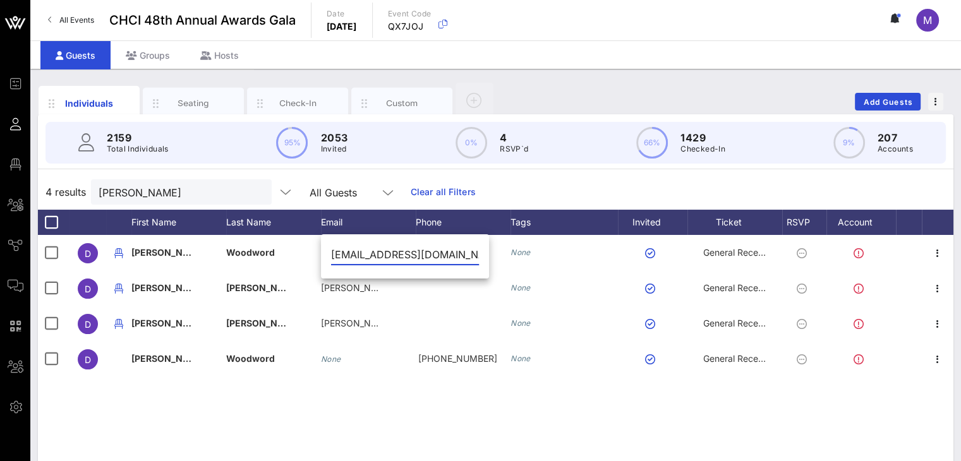
click at [456, 249] on input "kmhaynes09@gmail.com" at bounding box center [405, 254] width 148 height 20
drag, startPoint x: 396, startPoint y: 253, endPoint x: 328, endPoint y: 253, distance: 68.2
click at [328, 254] on div "kmhaynes09@gmail.com" at bounding box center [405, 258] width 168 height 42
type input "danny@texascivilrightsprojects.org"
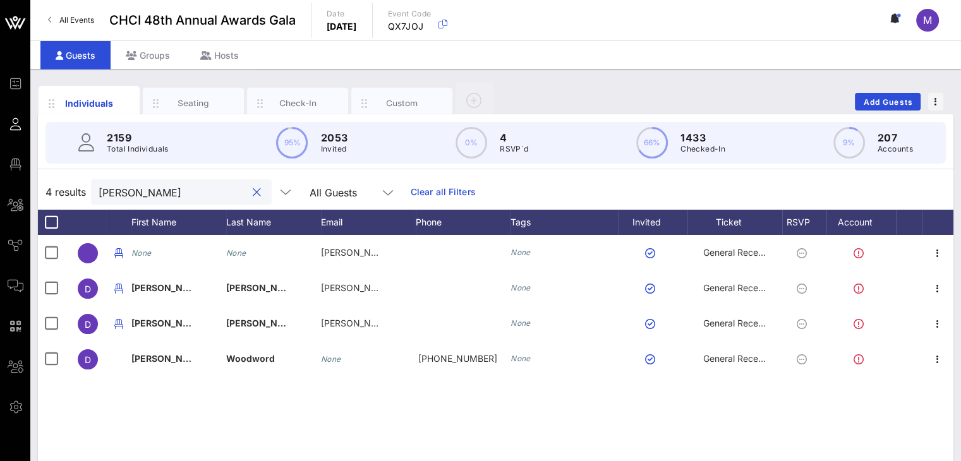
click at [215, 198] on input "danny" at bounding box center [173, 192] width 148 height 16
click at [270, 390] on div "None None danny@texascivilrightsprojects.org None General Reception D Danny Rod…" at bounding box center [495, 424] width 915 height 379
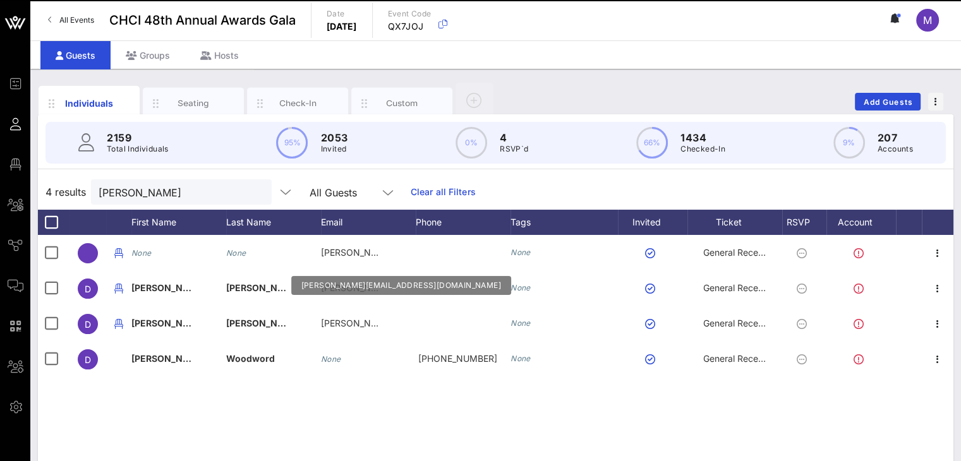
click at [374, 252] on span "danny@texascivilrightsprojects.org" at bounding box center [433, 252] width 225 height 11
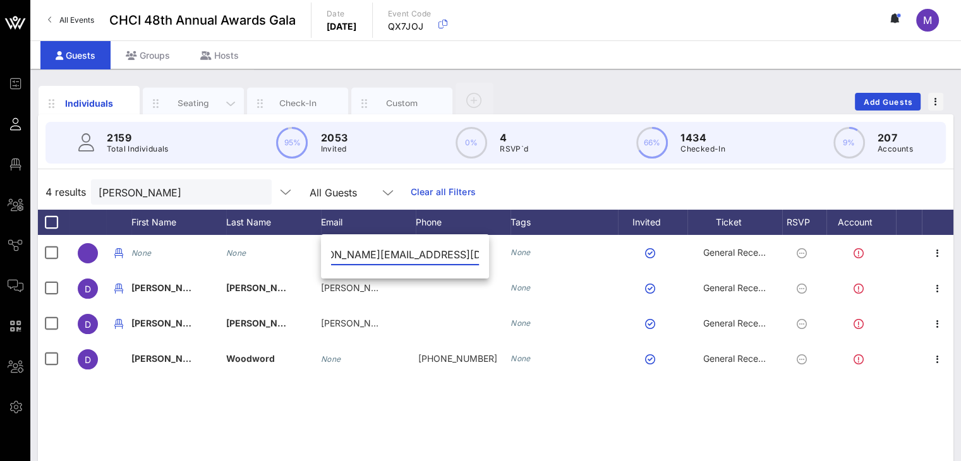
click at [207, 101] on div "Seating" at bounding box center [193, 103] width 56 height 12
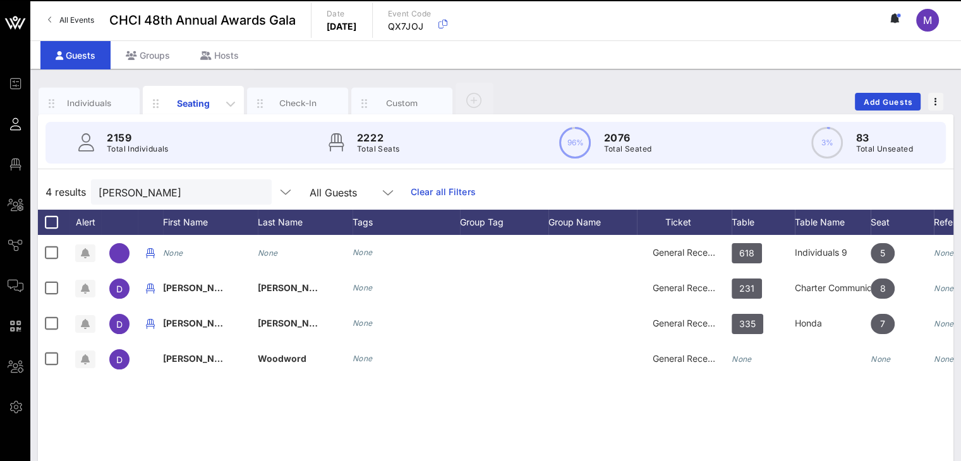
click at [183, 100] on div "Seating" at bounding box center [193, 103] width 56 height 13
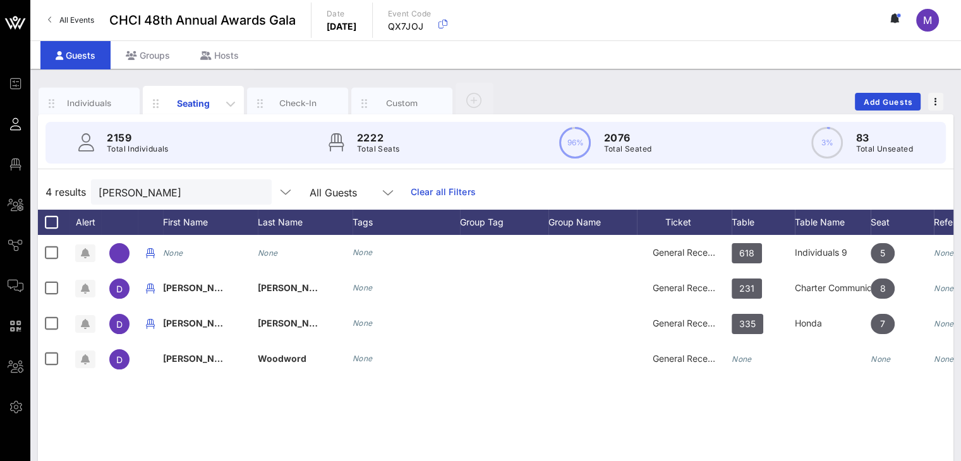
click at [191, 98] on div "Seating" at bounding box center [193, 103] width 56 height 13
click at [208, 187] on input "danny" at bounding box center [173, 192] width 148 height 16
drag, startPoint x: 246, startPoint y: 189, endPoint x: 241, endPoint y: 183, distance: 8.2
click at [253, 186] on button "clear icon" at bounding box center [257, 192] width 8 height 13
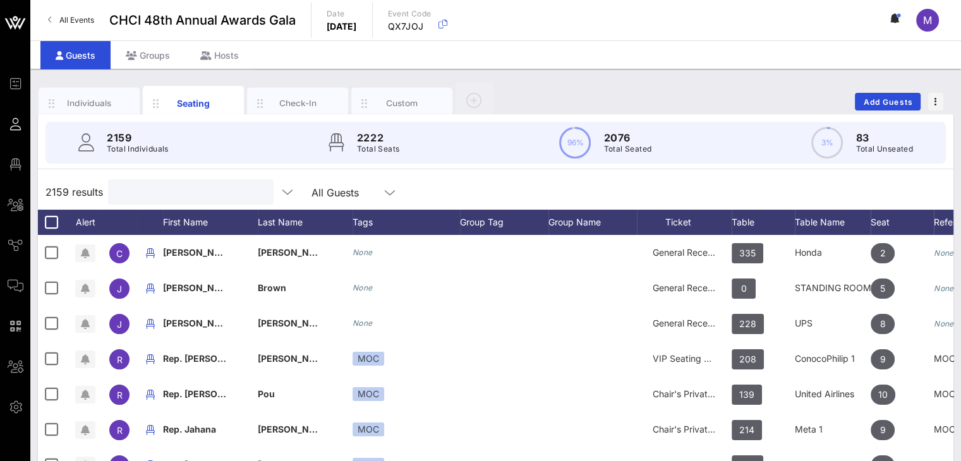
drag, startPoint x: 148, startPoint y: 187, endPoint x: 142, endPoint y: 190, distance: 7.1
click at [147, 190] on input "text" at bounding box center [190, 192] width 148 height 16
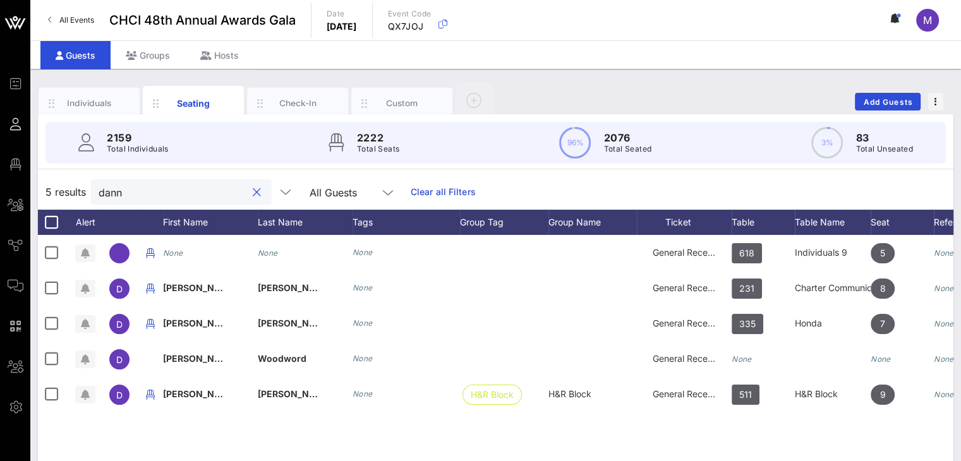
drag, startPoint x: 141, startPoint y: 195, endPoint x: 73, endPoint y: 179, distance: 70.6
click at [73, 193] on div "5 results dann All Guests Clear all Filters" at bounding box center [495, 191] width 915 height 35
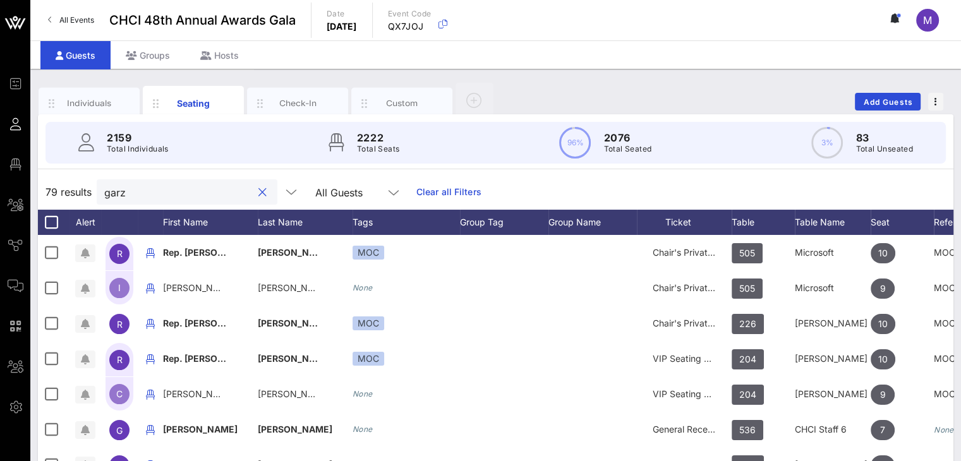
type input "garza"
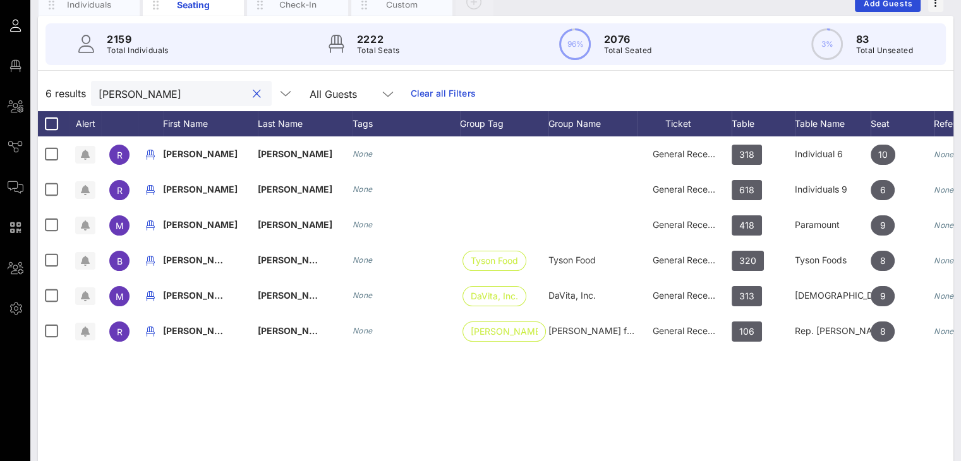
scroll to position [98, 0]
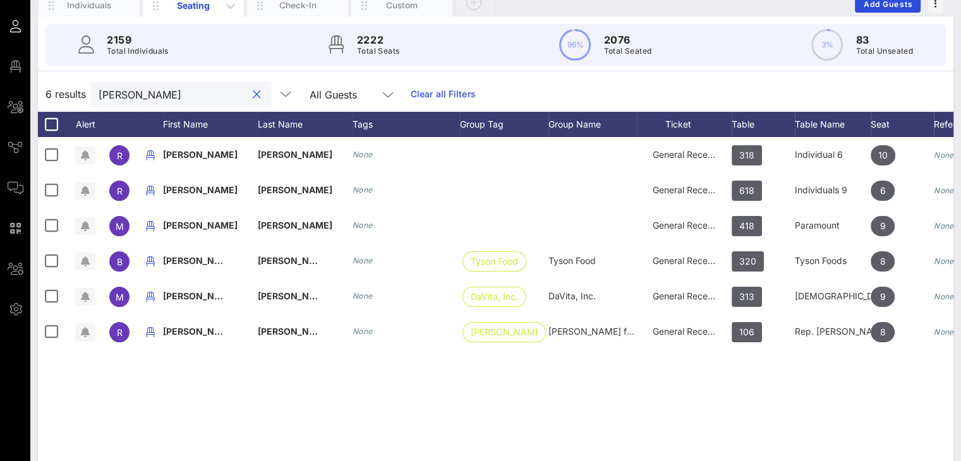
click at [253, 94] on button "clear icon" at bounding box center [257, 94] width 8 height 13
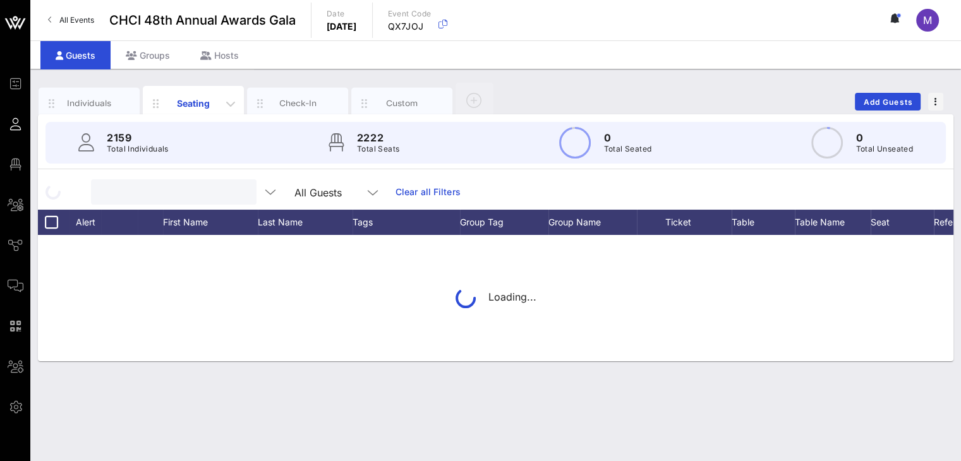
scroll to position [0, 0]
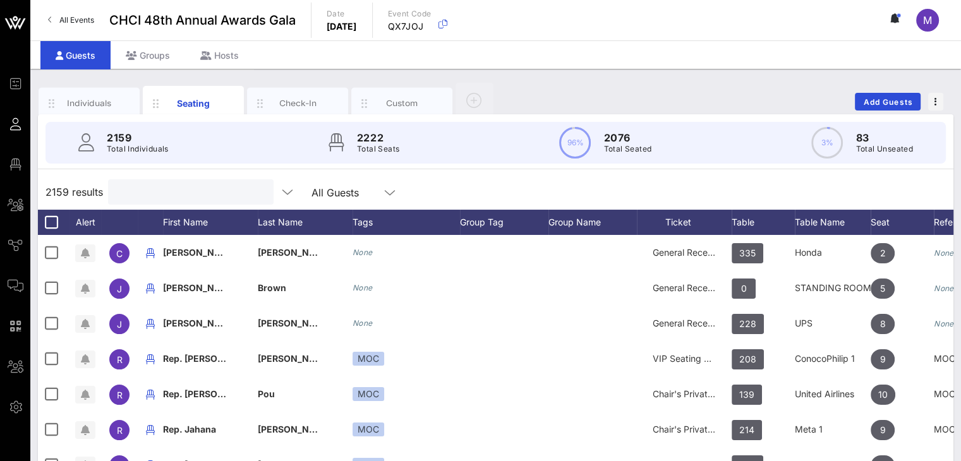
drag, startPoint x: 156, startPoint y: 193, endPoint x: 152, endPoint y: 179, distance: 15.2
click at [157, 191] on input "text" at bounding box center [190, 192] width 148 height 16
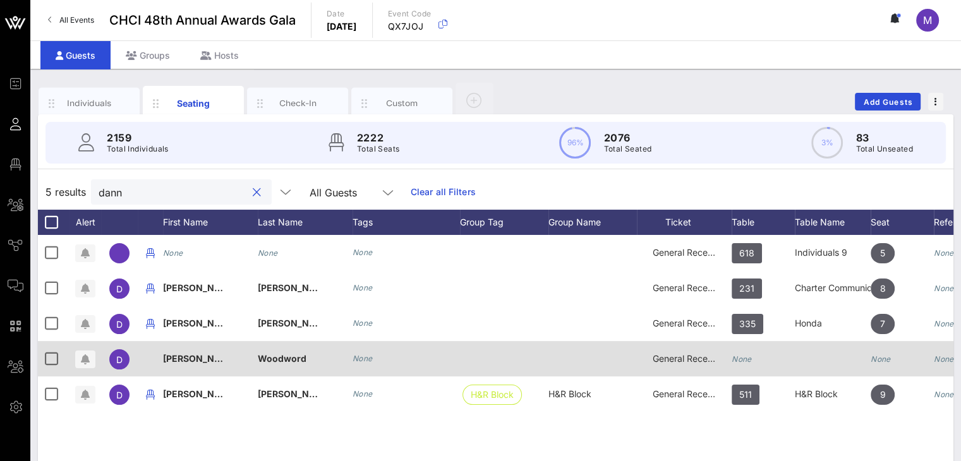
type input "dann"
click at [751, 360] on icon "None" at bounding box center [741, 358] width 20 height 9
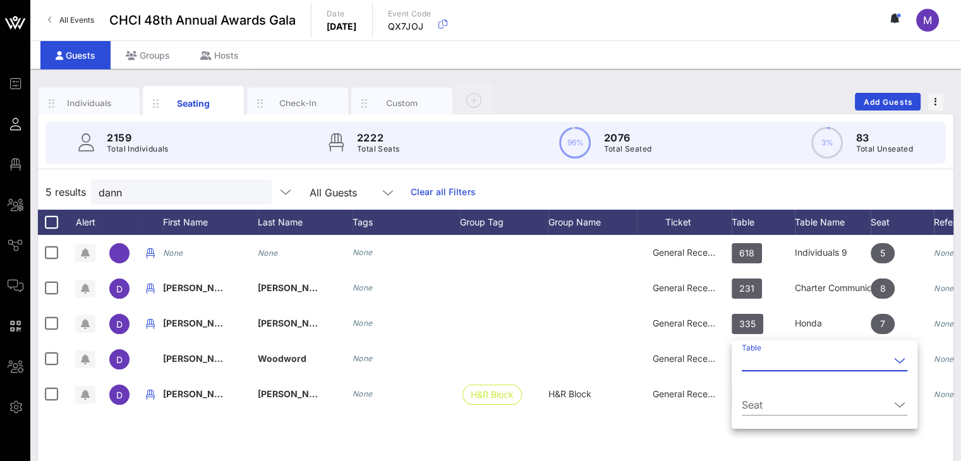
click at [757, 357] on input "Table" at bounding box center [815, 361] width 148 height 20
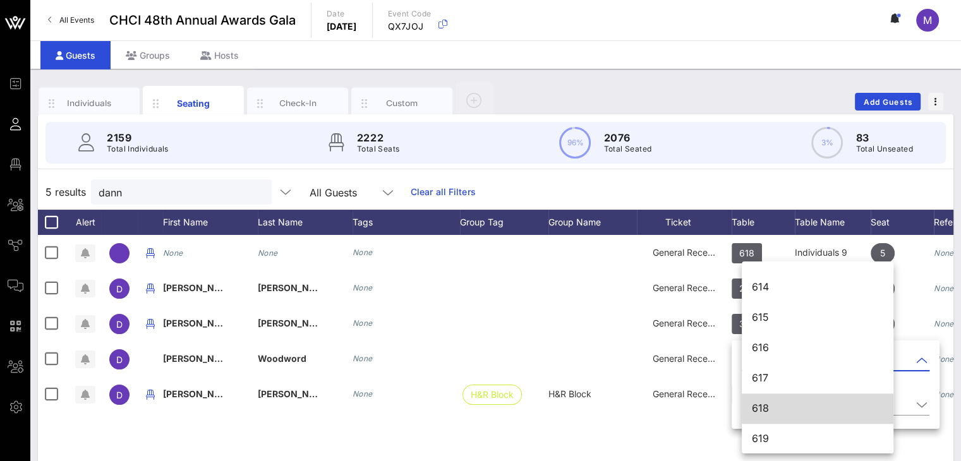
scroll to position [6270, 0]
click at [813, 412] on div "618" at bounding box center [817, 408] width 131 height 12
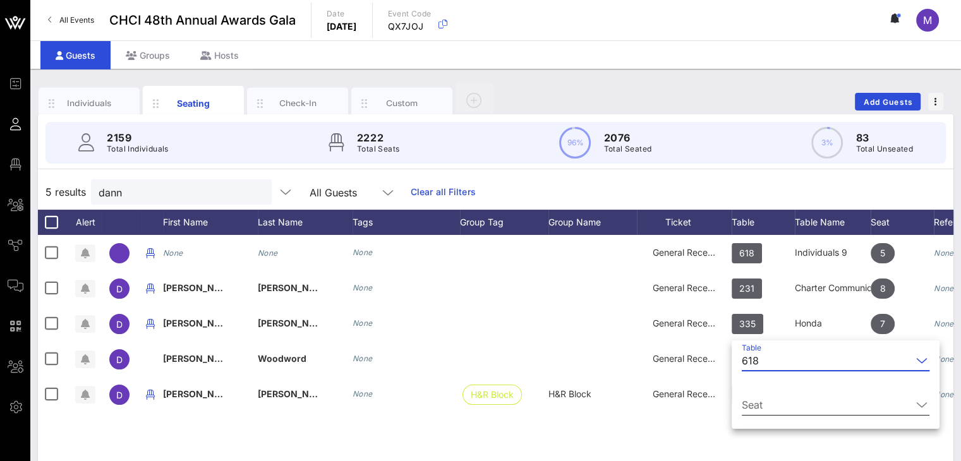
click at [916, 405] on icon at bounding box center [921, 404] width 11 height 15
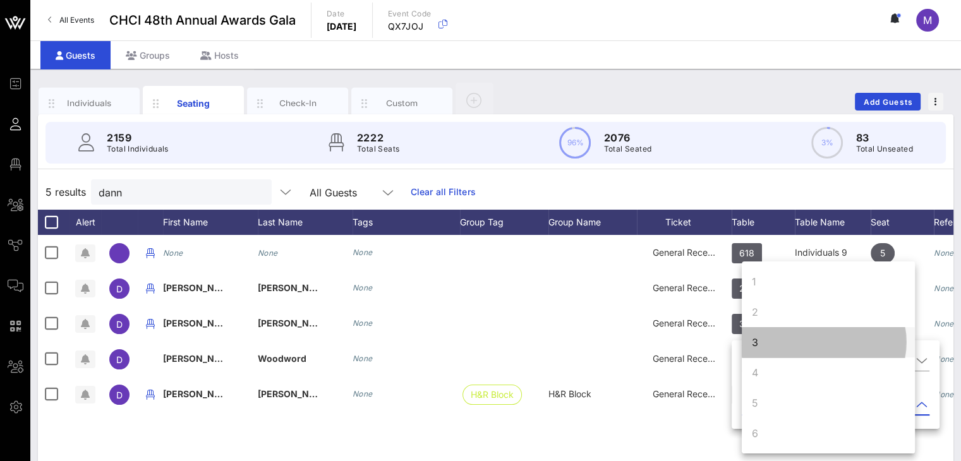
click at [754, 340] on div "3" at bounding box center [755, 342] width 6 height 15
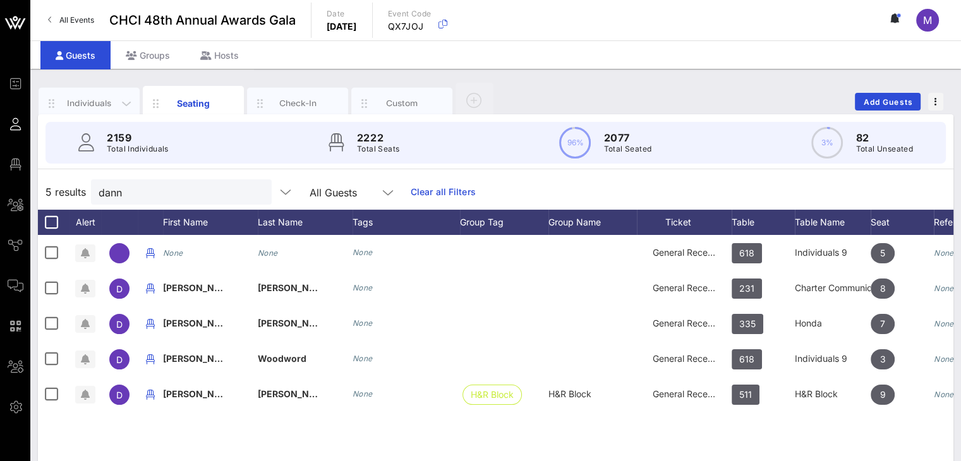
click at [96, 102] on div "Individuals" at bounding box center [89, 103] width 56 height 12
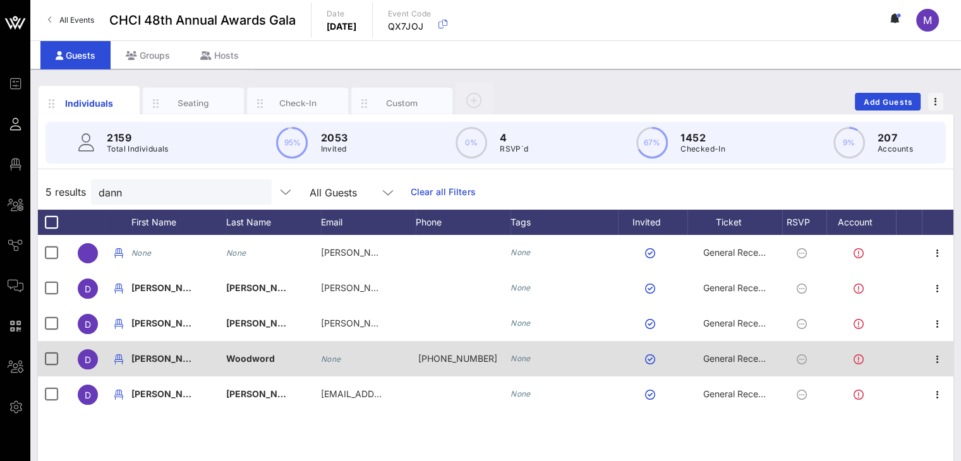
click at [340, 357] on icon "None" at bounding box center [331, 358] width 20 height 9
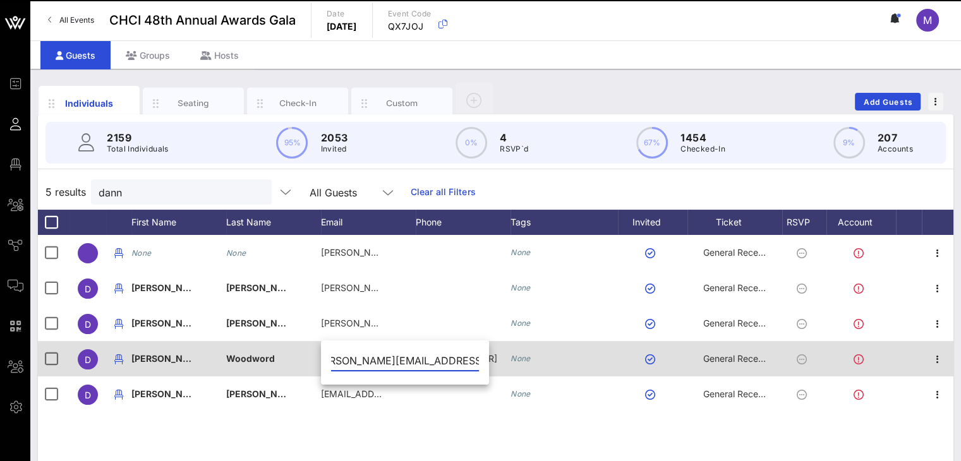
scroll to position [0, 28]
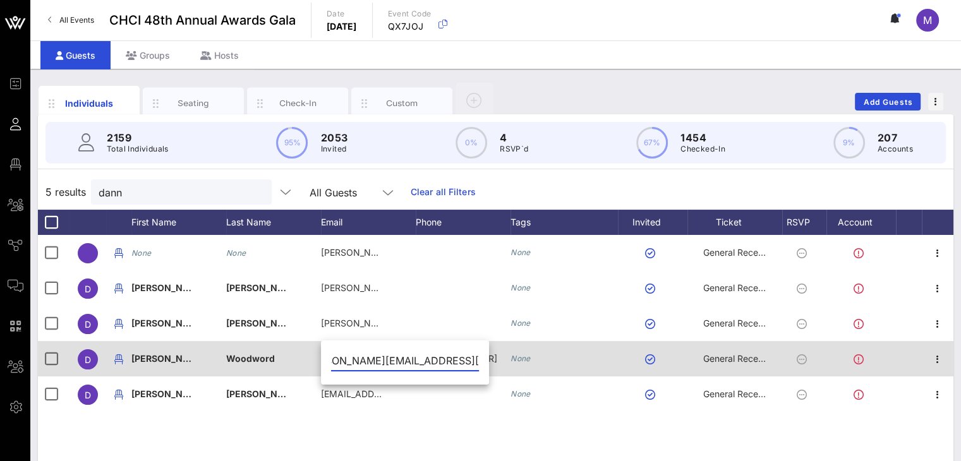
type input "danny@texascivilrightsproject.org"
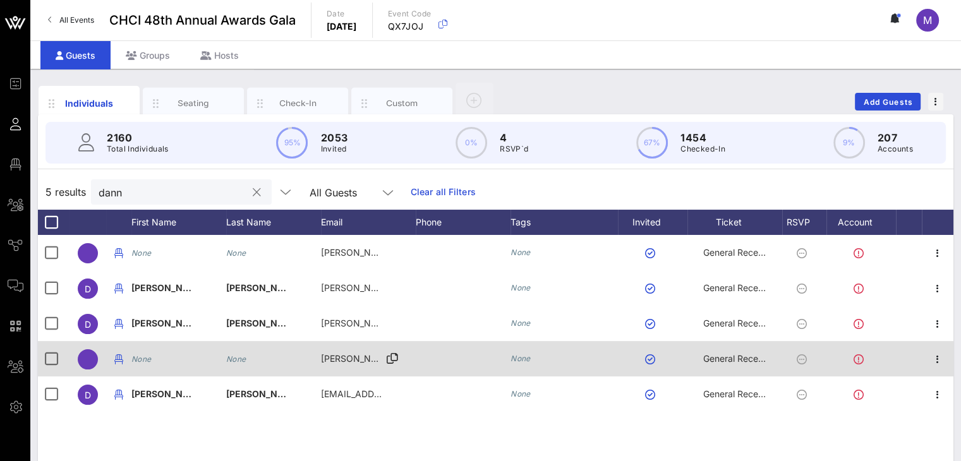
drag, startPoint x: 240, startPoint y: 192, endPoint x: 229, endPoint y: 194, distance: 11.5
click at [253, 192] on button "clear icon" at bounding box center [257, 192] width 8 height 13
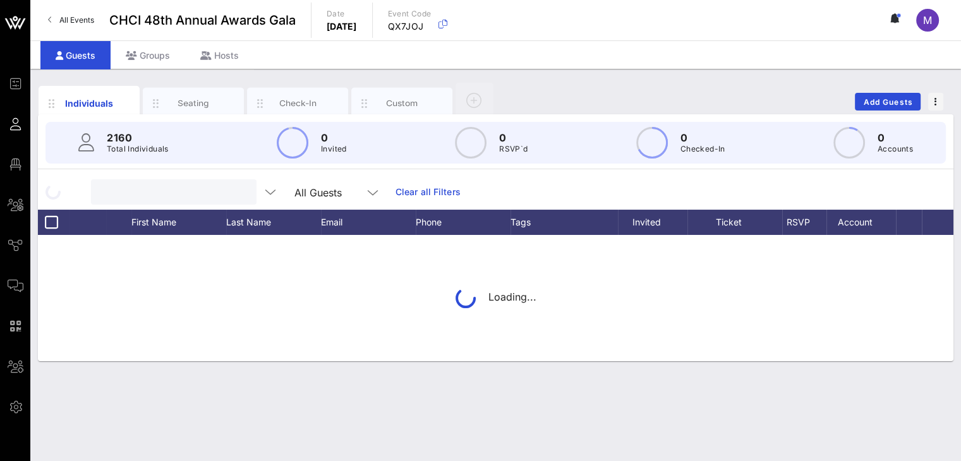
click at [191, 192] on input "text" at bounding box center [173, 192] width 148 height 16
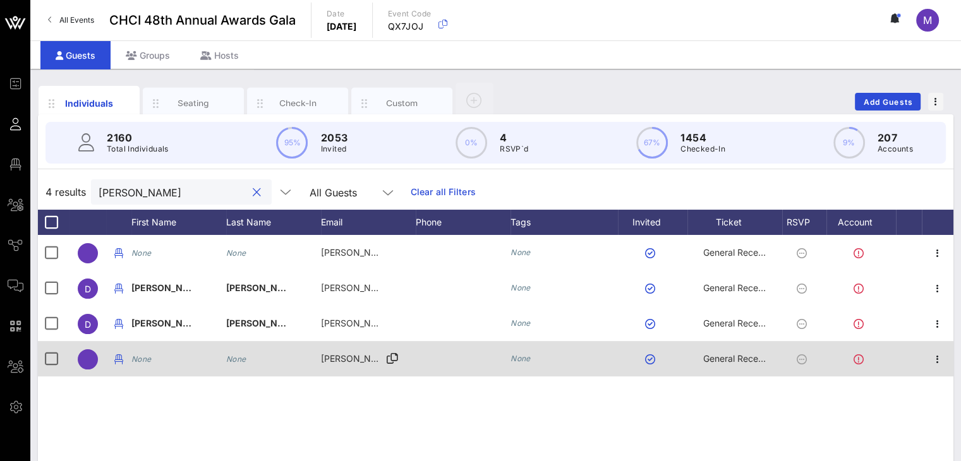
type input "danny"
click at [243, 388] on div "None None danny@texascivilrightsprojects.org None General Reception D Danny Rod…" at bounding box center [495, 424] width 915 height 379
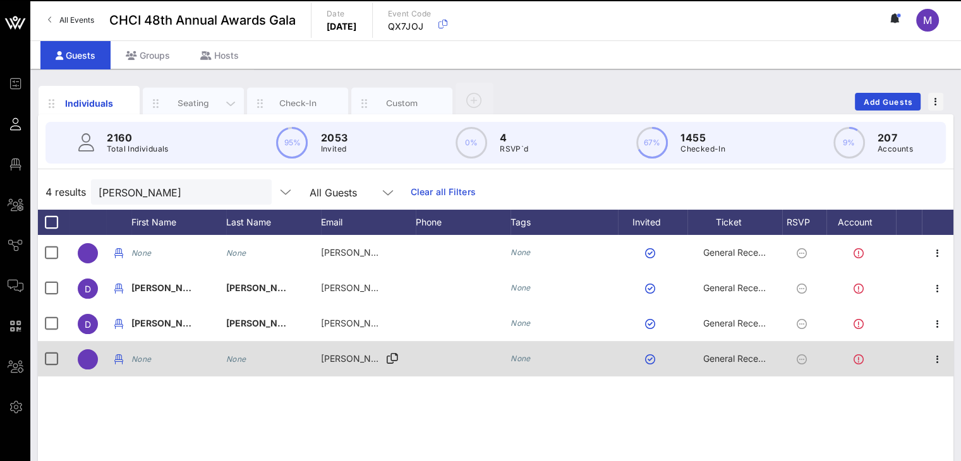
click at [202, 95] on div "Seating" at bounding box center [193, 104] width 101 height 32
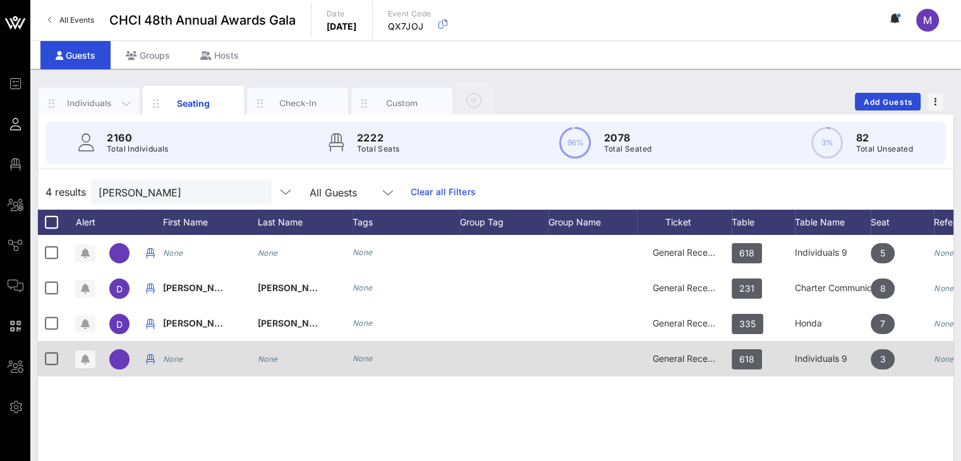
click at [91, 100] on div "Individuals" at bounding box center [89, 103] width 56 height 12
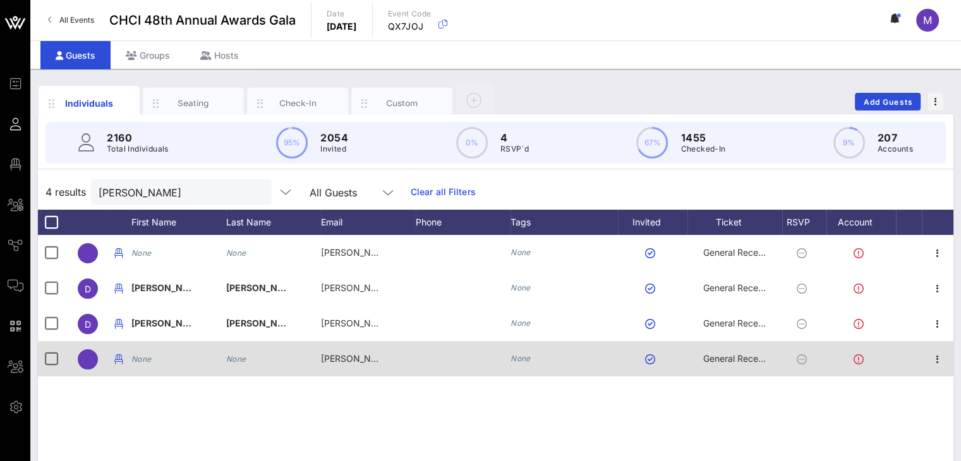
drag, startPoint x: 188, startPoint y: 415, endPoint x: 212, endPoint y: 386, distance: 37.7
click at [188, 414] on div "None None danny@texascivilrightsprojects.org None General Reception D Danny Rod…" at bounding box center [495, 424] width 915 height 379
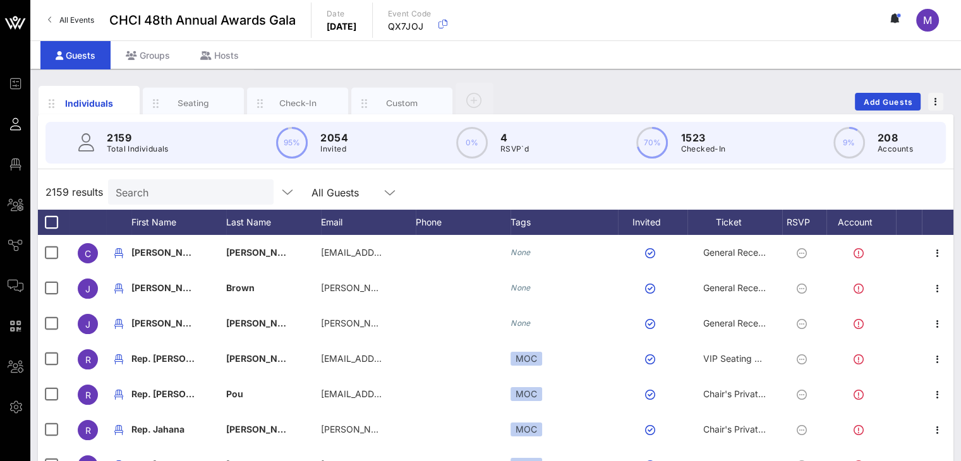
click at [196, 198] on input "Search" at bounding box center [190, 192] width 148 height 16
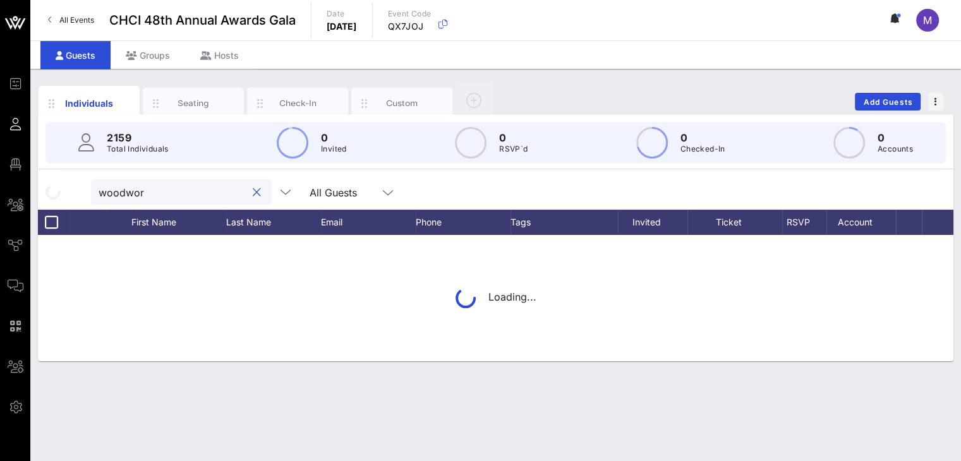
type input "woodword"
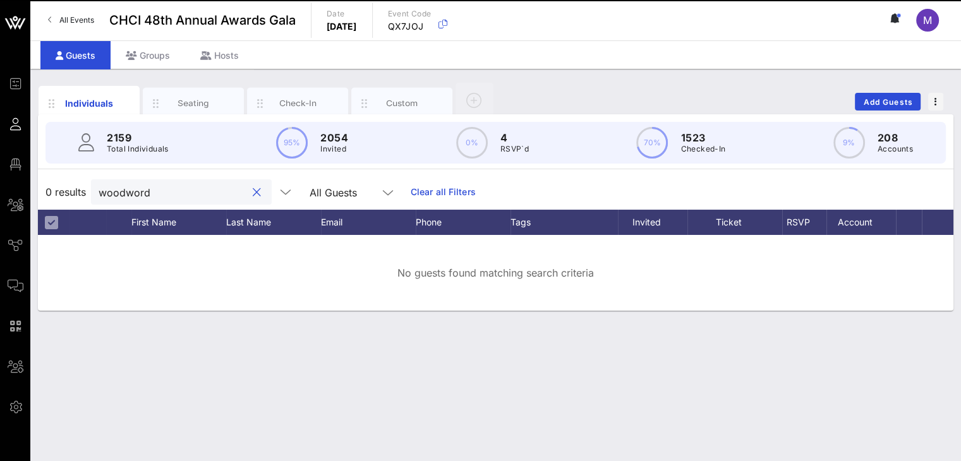
click at [253, 195] on button "clear icon" at bounding box center [257, 192] width 8 height 13
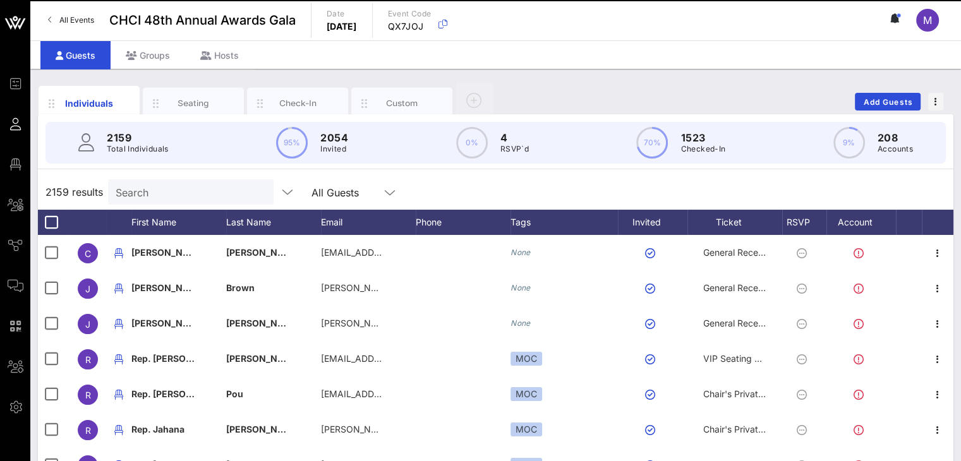
drag, startPoint x: 210, startPoint y: 176, endPoint x: 212, endPoint y: 184, distance: 8.6
click at [210, 178] on div "2159 results Search All Guests" at bounding box center [495, 191] width 915 height 35
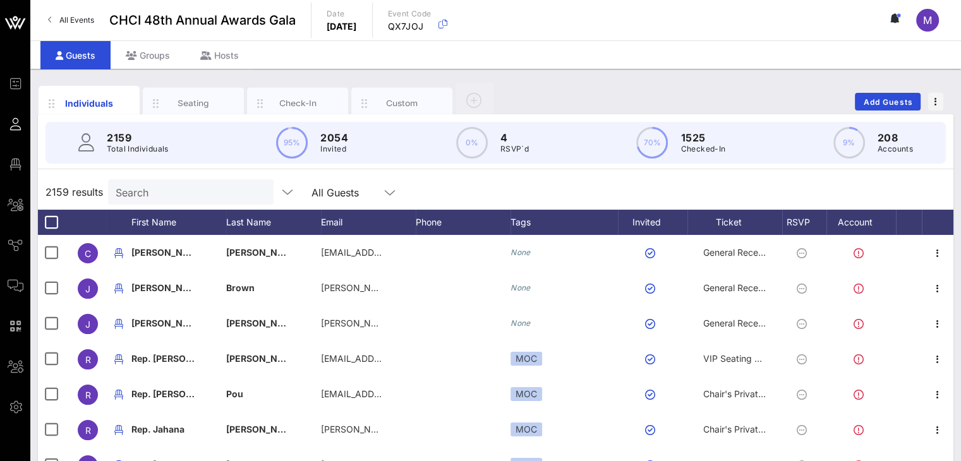
drag, startPoint x: 212, startPoint y: 184, endPoint x: 210, endPoint y: 195, distance: 11.0
click at [212, 193] on input "Search" at bounding box center [190, 192] width 148 height 16
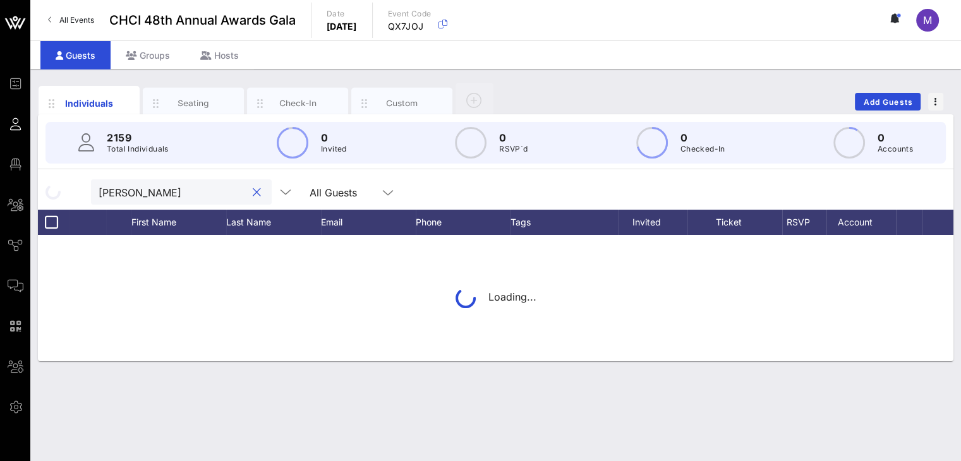
type input "[PERSON_NAME]"
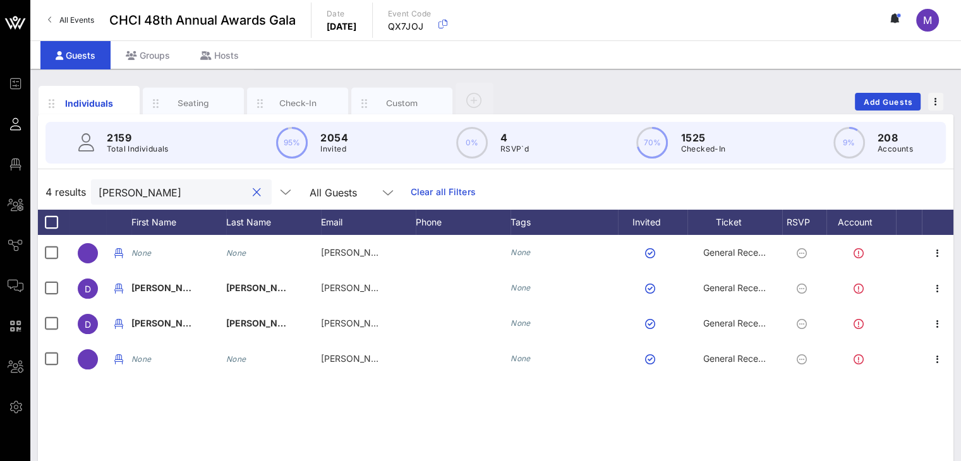
click at [253, 188] on button "clear icon" at bounding box center [257, 192] width 8 height 13
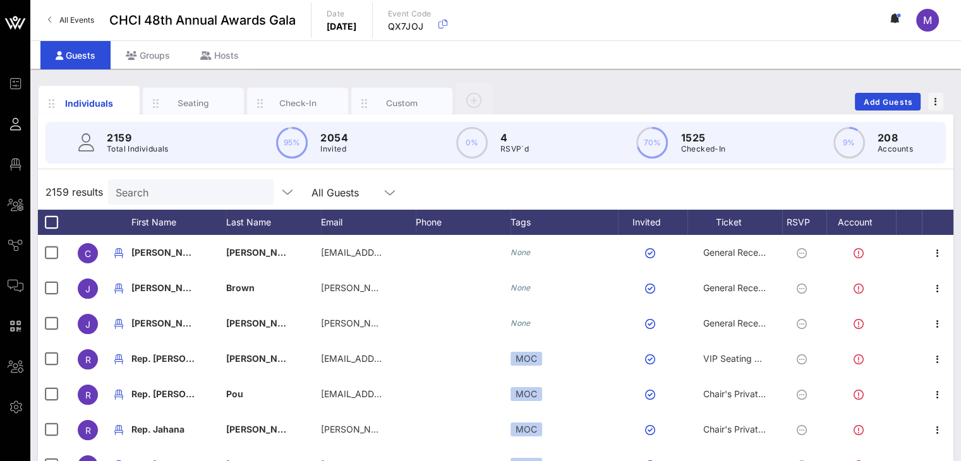
drag, startPoint x: 202, startPoint y: 189, endPoint x: 197, endPoint y: 183, distance: 8.1
click at [201, 188] on input "Search" at bounding box center [190, 192] width 148 height 16
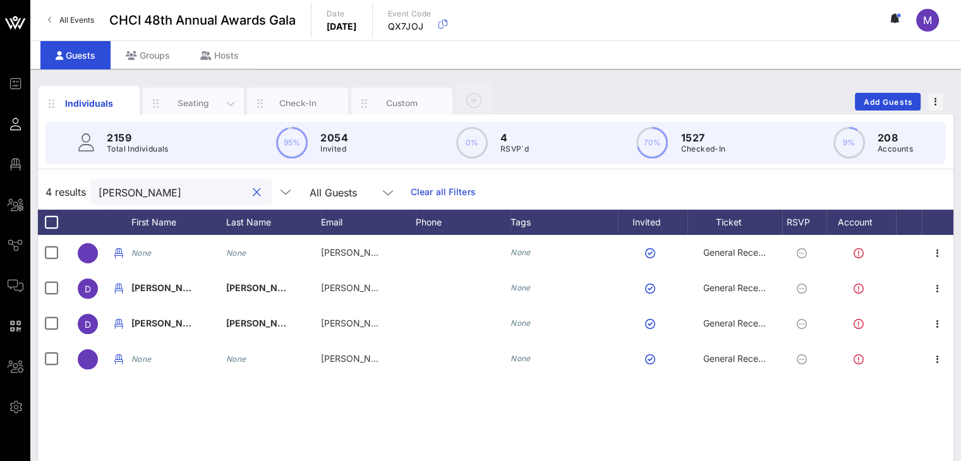
type input "[PERSON_NAME]"
click at [201, 105] on div "Seating" at bounding box center [193, 103] width 56 height 12
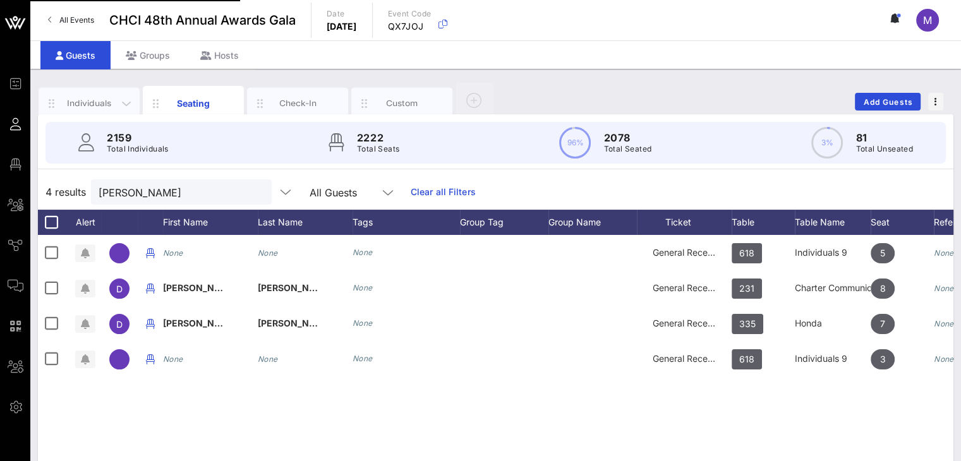
click at [98, 97] on div "Individuals" at bounding box center [89, 103] width 56 height 12
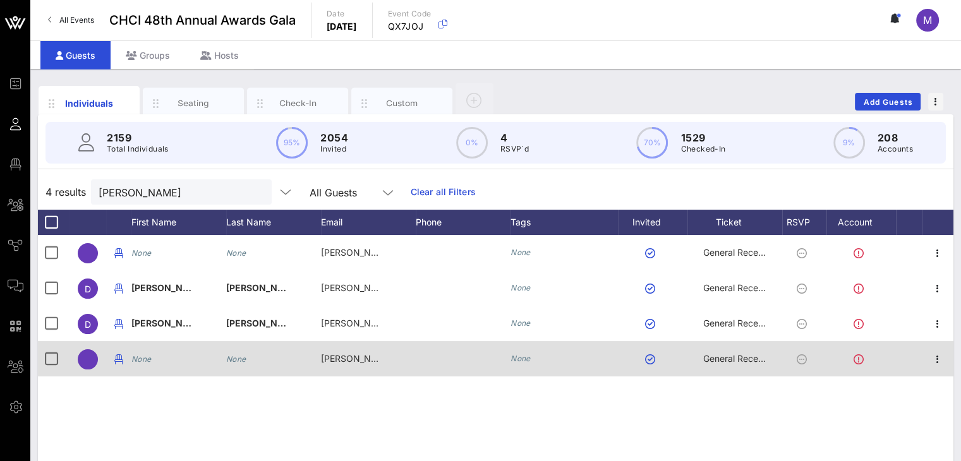
click at [141, 358] on icon "None" at bounding box center [141, 358] width 20 height 9
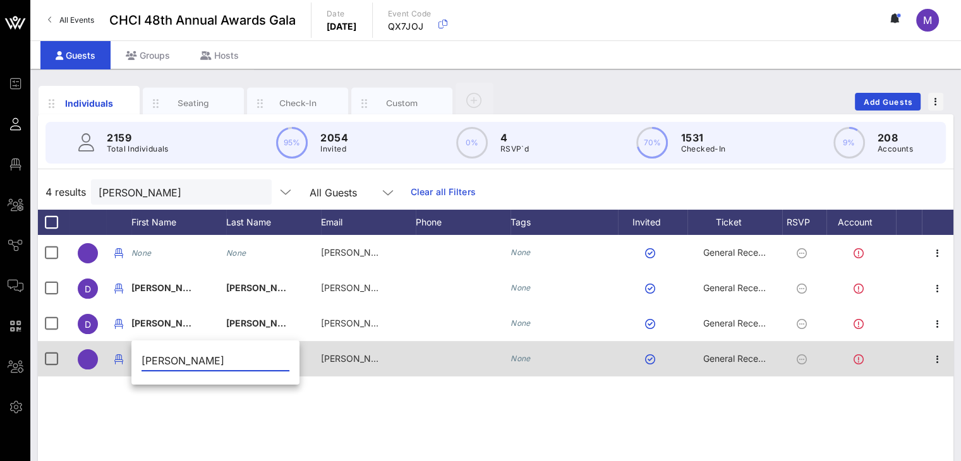
type input "[PERSON_NAME]"
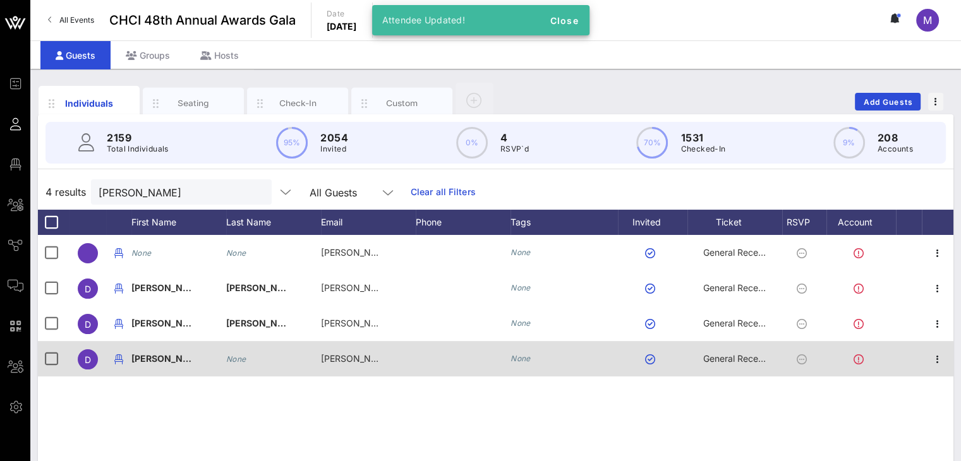
click at [230, 364] on div "None" at bounding box center [236, 358] width 20 height 35
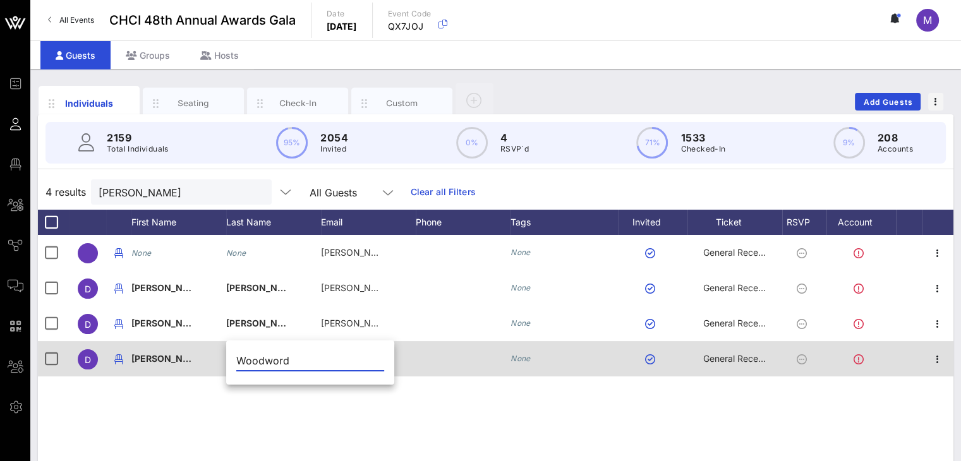
type input "Woodword"
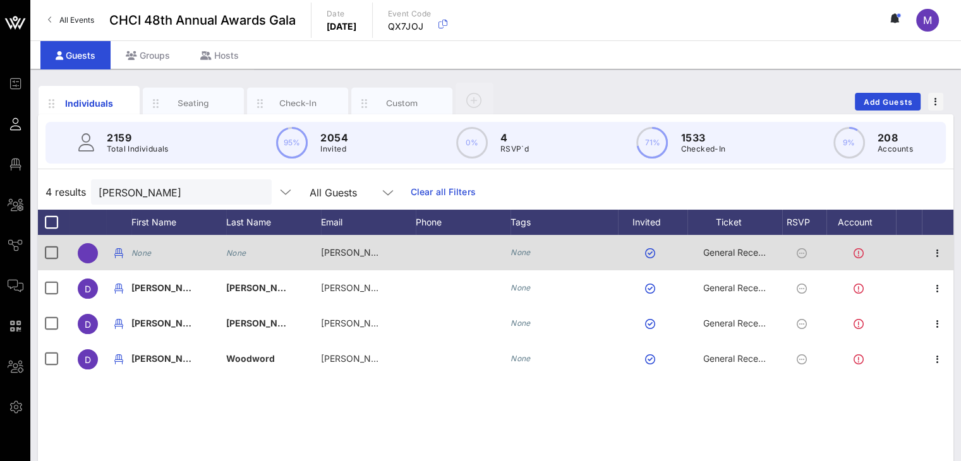
click at [146, 253] on icon "None" at bounding box center [141, 252] width 20 height 9
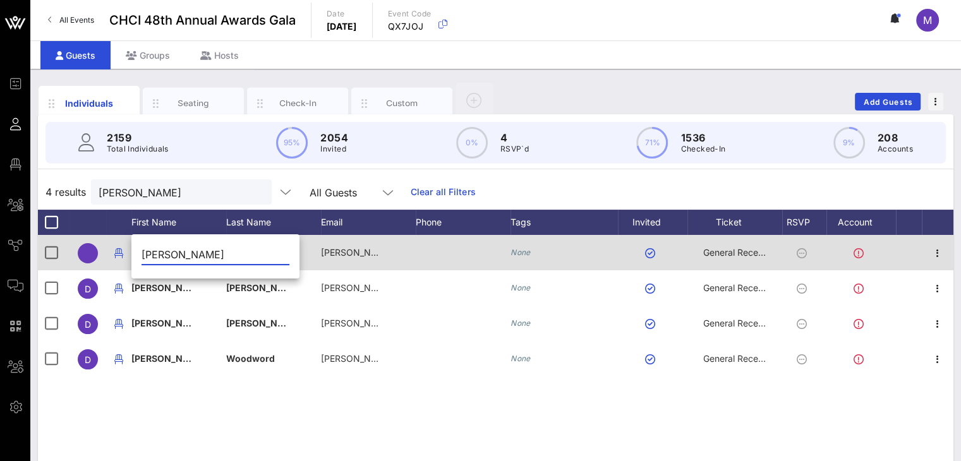
type input "[PERSON_NAME]"
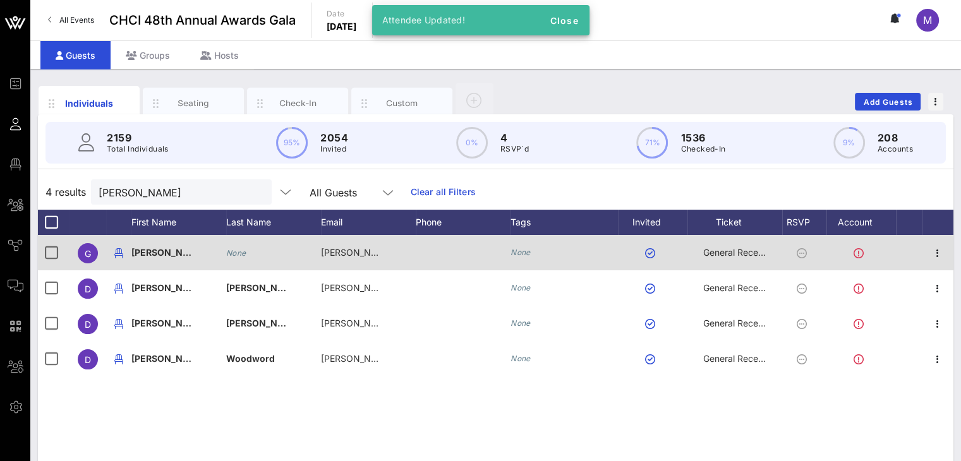
click at [245, 253] on icon "None" at bounding box center [236, 252] width 20 height 9
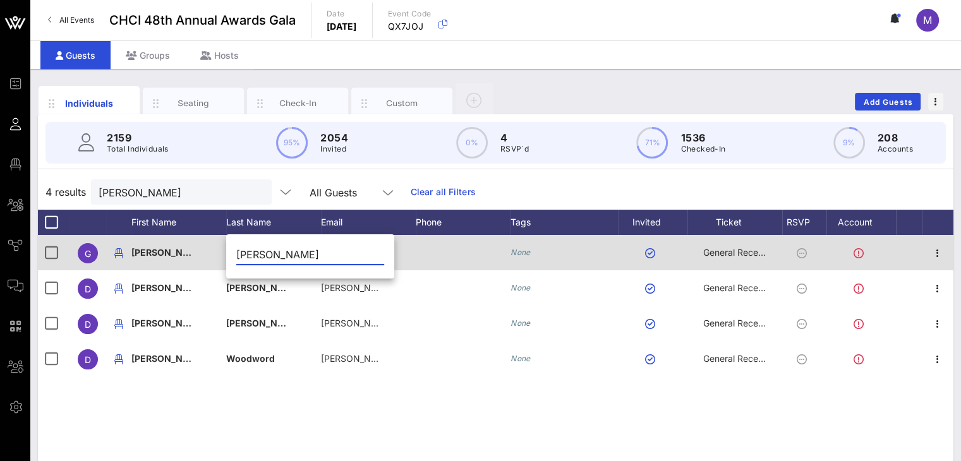
type input "[PERSON_NAME]"
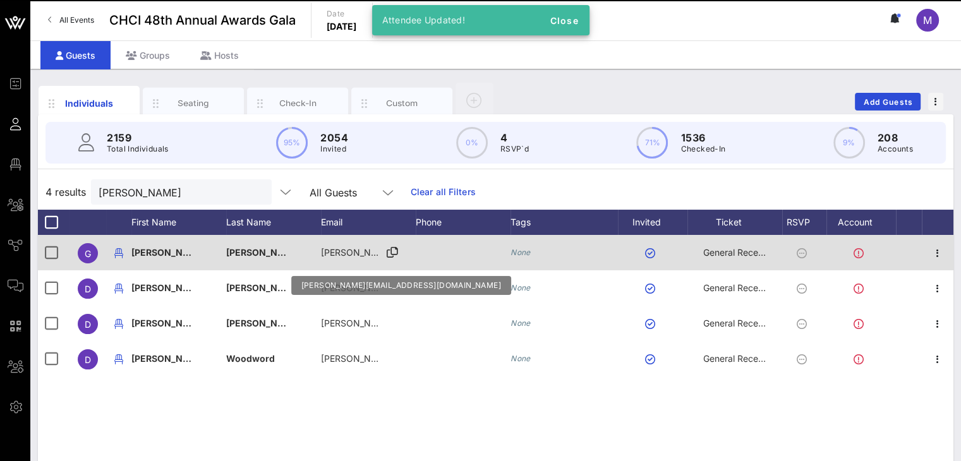
click at [347, 248] on span "[PERSON_NAME][EMAIL_ADDRESS][DOMAIN_NAME]" at bounding box center [433, 252] width 225 height 11
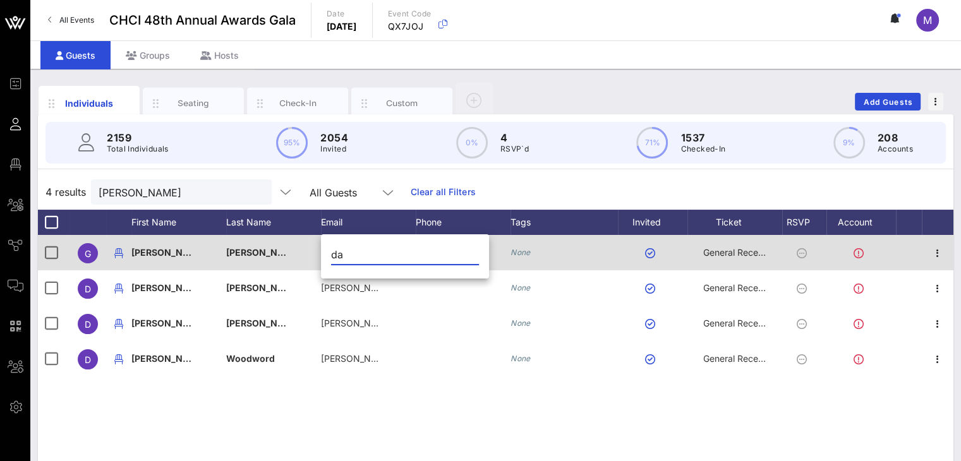
type input "d"
type input "[EMAIL_ADDRESS][DOMAIN_NAME]"
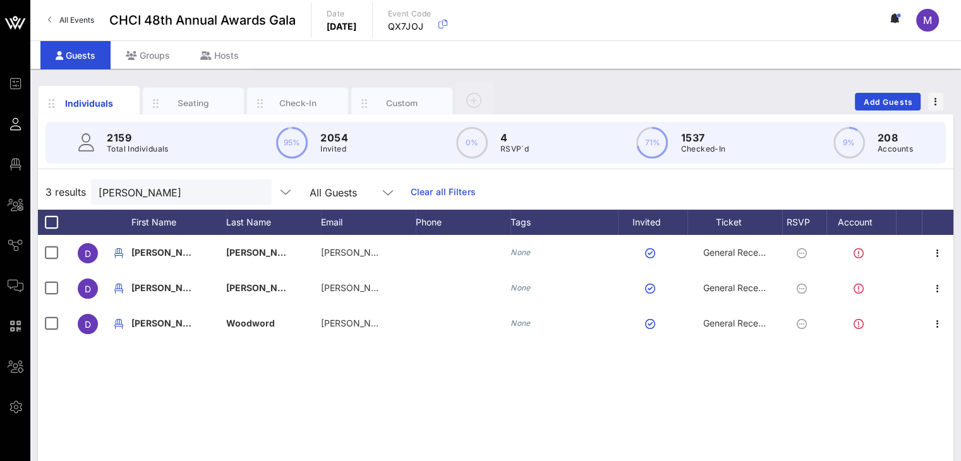
drag, startPoint x: 344, startPoint y: 376, endPoint x: 346, endPoint y: 367, distance: 9.2
click at [346, 372] on div "D Danny Rodriguez danny_rodriguez@padilla.senate.gov None General Reception D D…" at bounding box center [495, 424] width 915 height 379
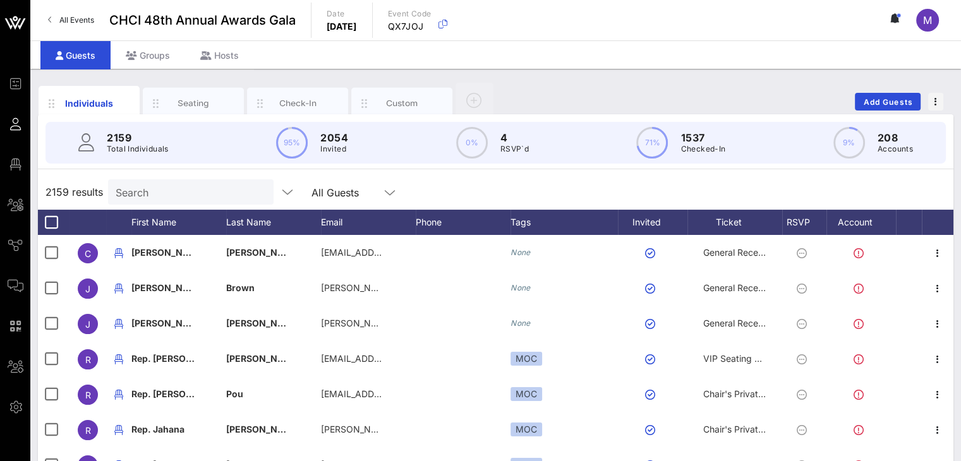
click at [134, 189] on input "Search" at bounding box center [190, 192] width 148 height 16
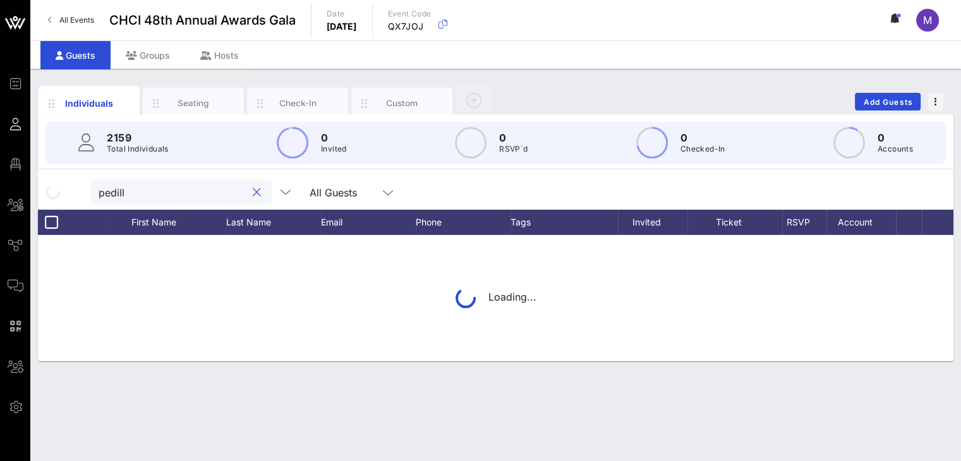
type input "[PERSON_NAME]"
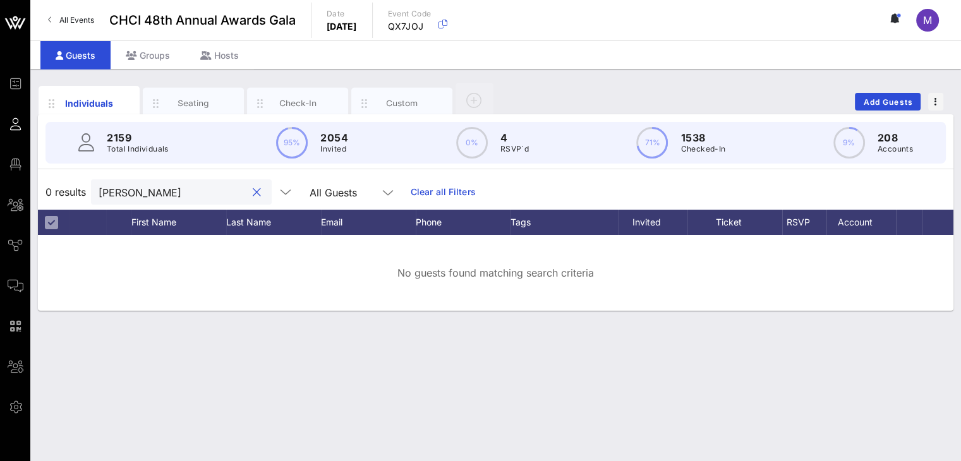
click at [249, 193] on div at bounding box center [256, 192] width 15 height 15
click at [177, 189] on input "[PERSON_NAME]" at bounding box center [173, 192] width 148 height 16
click at [253, 189] on button "clear icon" at bounding box center [257, 192] width 8 height 13
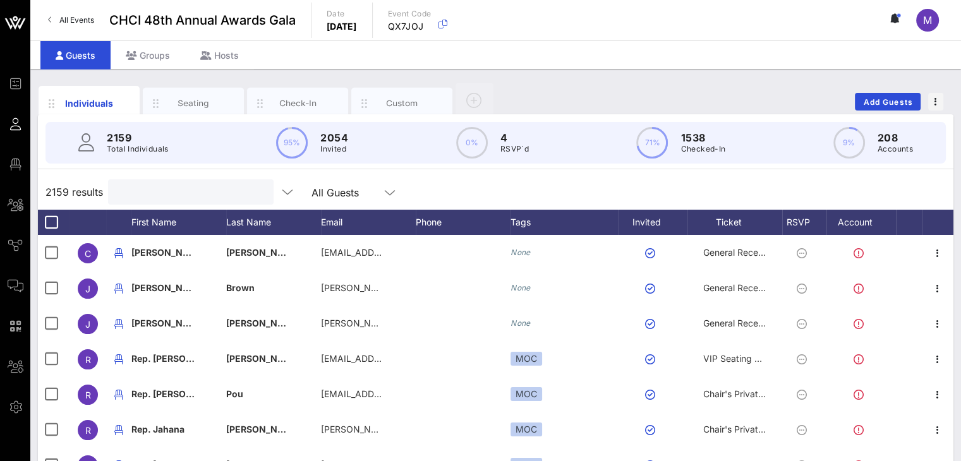
click at [204, 190] on input "text" at bounding box center [190, 192] width 148 height 16
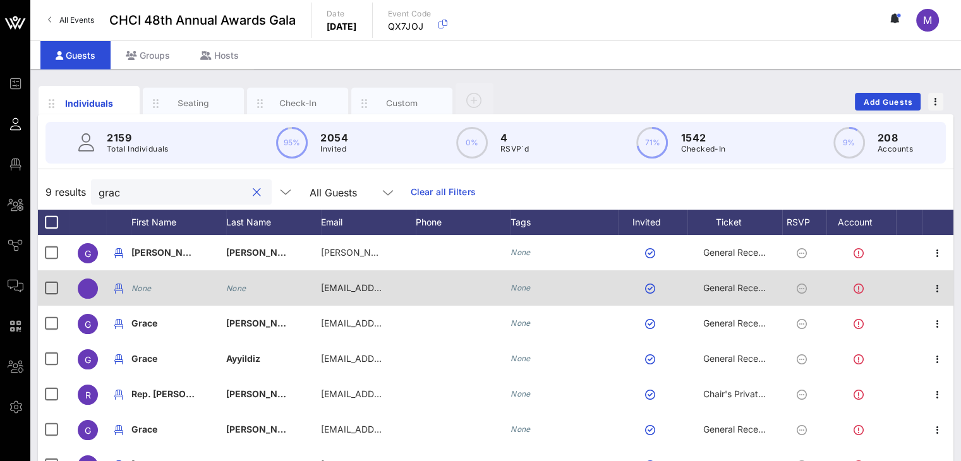
type input "grac"
click at [152, 289] on div "None" at bounding box center [178, 295] width 95 height 50
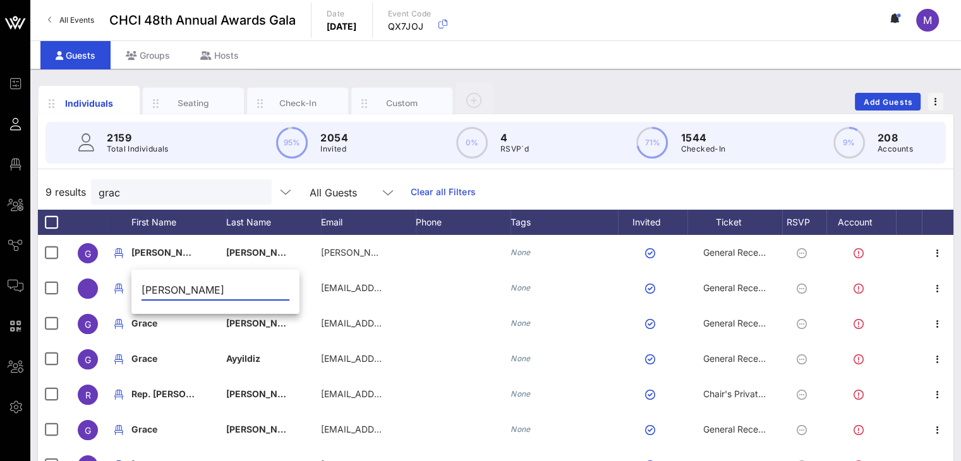
type input "[PERSON_NAME]"
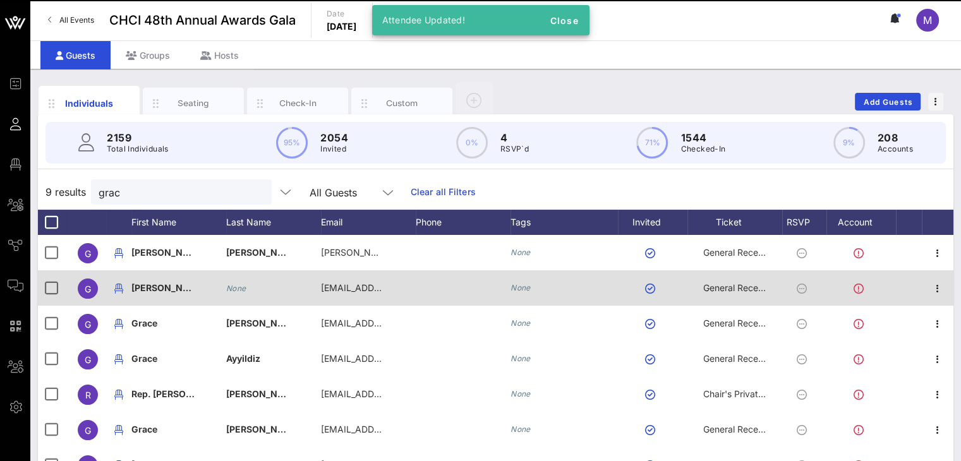
click at [245, 288] on icon "None" at bounding box center [236, 288] width 20 height 9
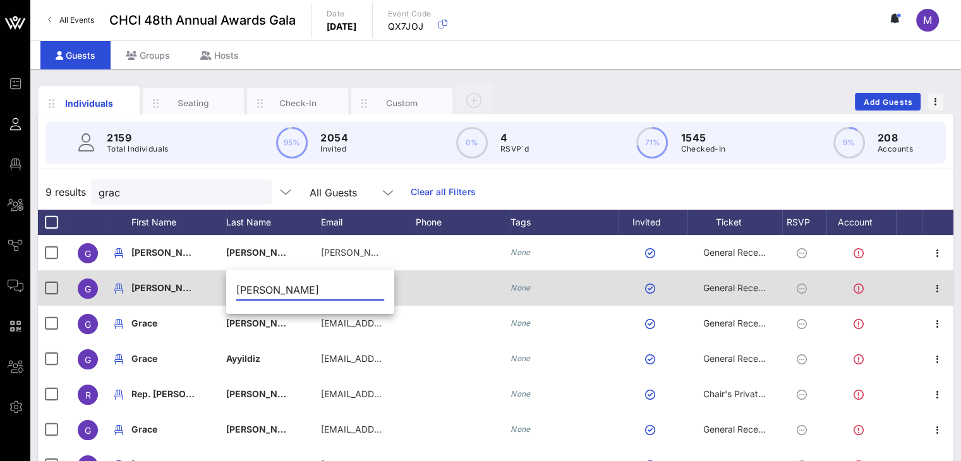
type input "[PERSON_NAME]"
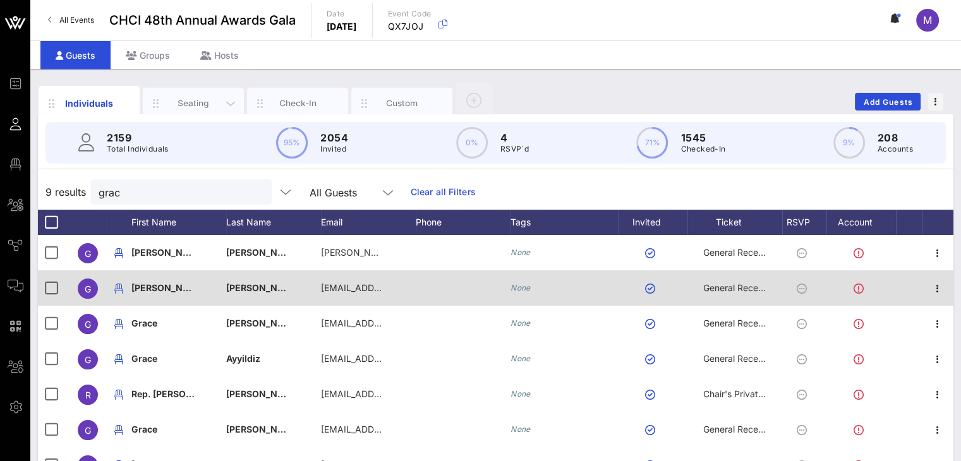
click at [209, 97] on div "Seating" at bounding box center [193, 103] width 56 height 12
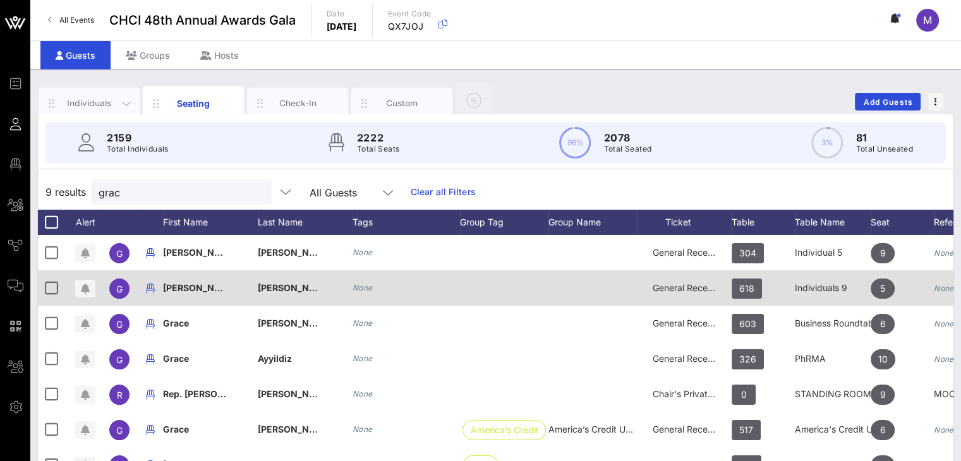
click at [105, 99] on div "Individuals" at bounding box center [89, 103] width 56 height 12
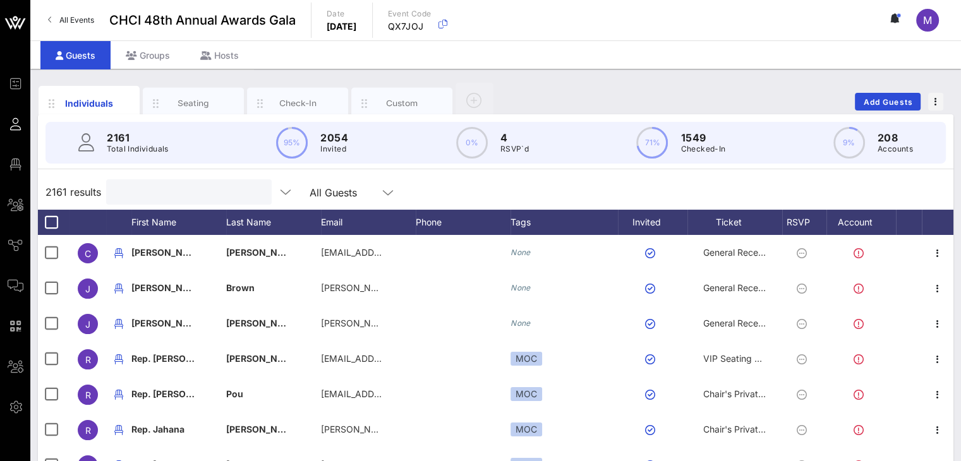
click at [171, 196] on input "text" at bounding box center [188, 192] width 148 height 16
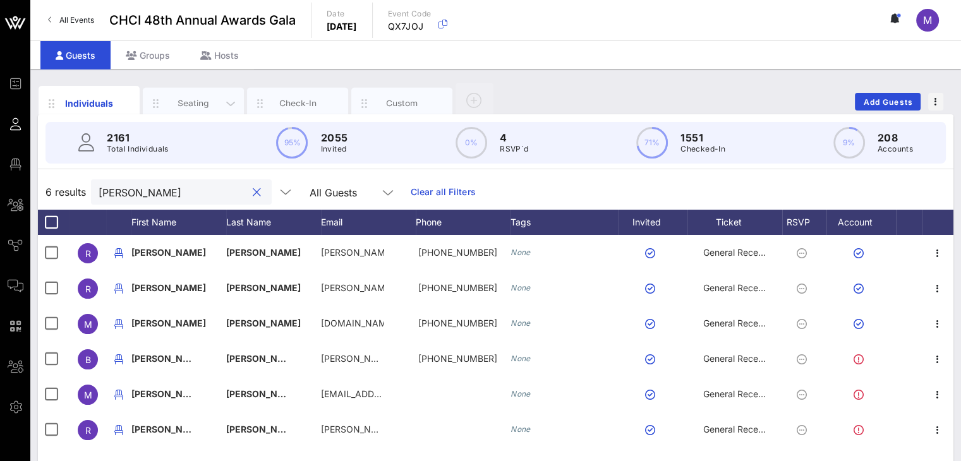
type input "[PERSON_NAME]"
click at [198, 104] on div "Seating" at bounding box center [193, 103] width 56 height 12
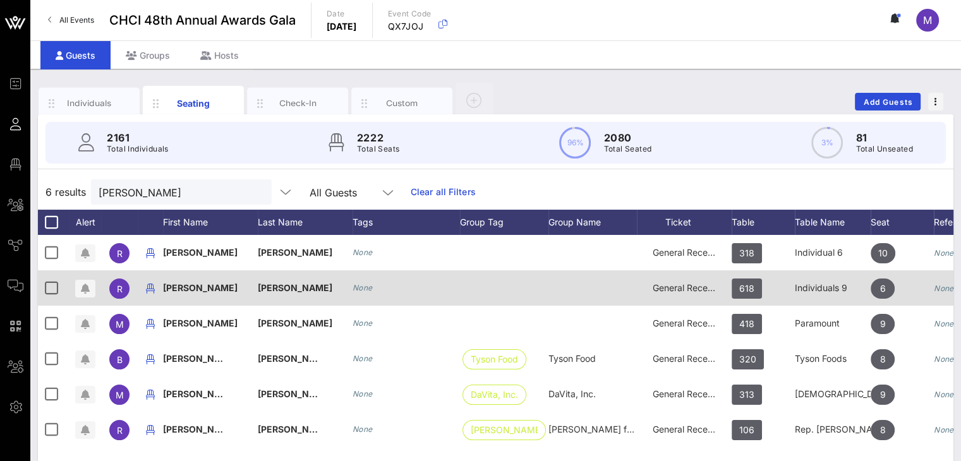
click at [182, 284] on span "Rochelle" at bounding box center [200, 287] width 75 height 11
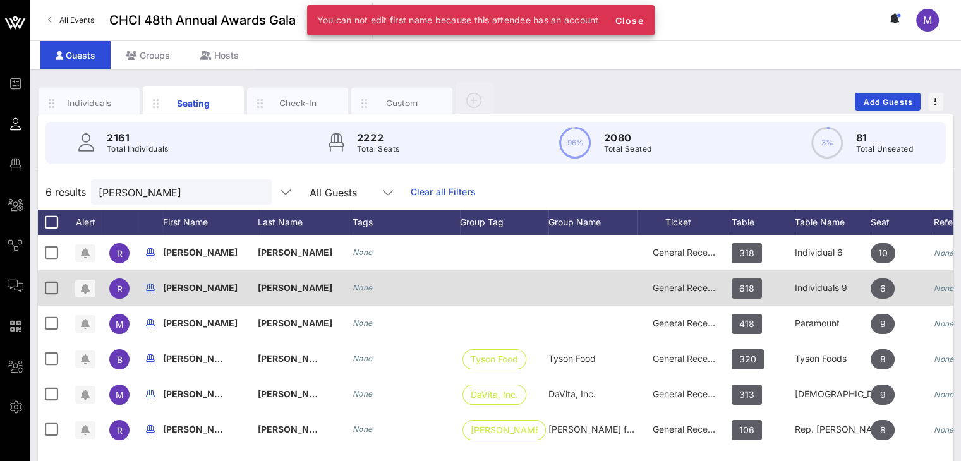
click at [183, 289] on span "Rochelle" at bounding box center [200, 287] width 75 height 11
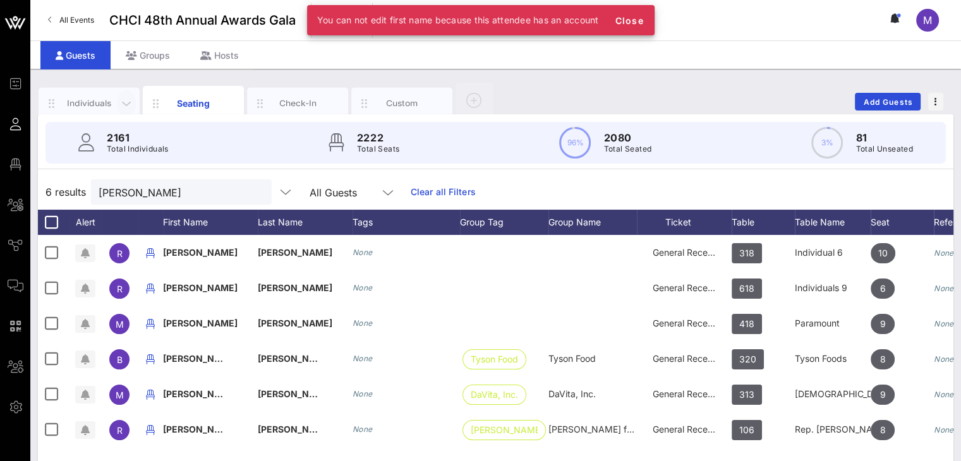
click at [97, 94] on div "Individuals" at bounding box center [89, 104] width 101 height 32
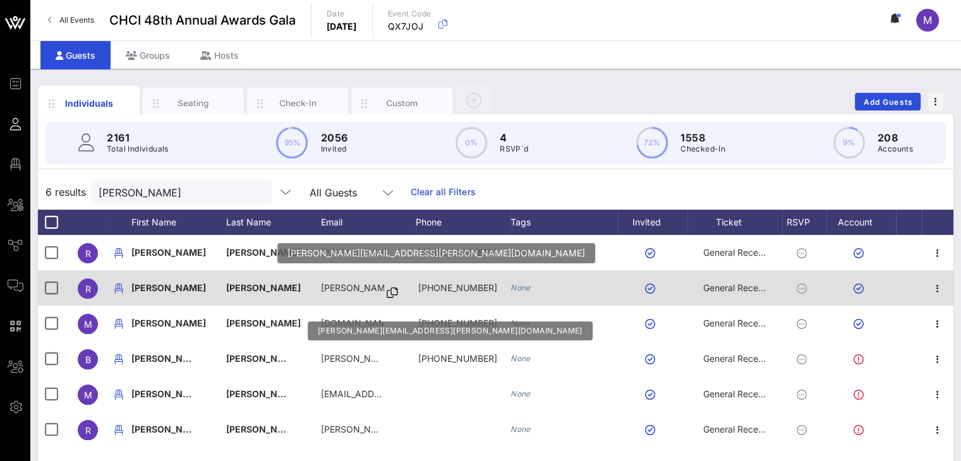
click at [344, 289] on p "rochelle.…" at bounding box center [352, 287] width 63 height 35
click at [349, 289] on p "rochelle.…" at bounding box center [352, 287] width 63 height 35
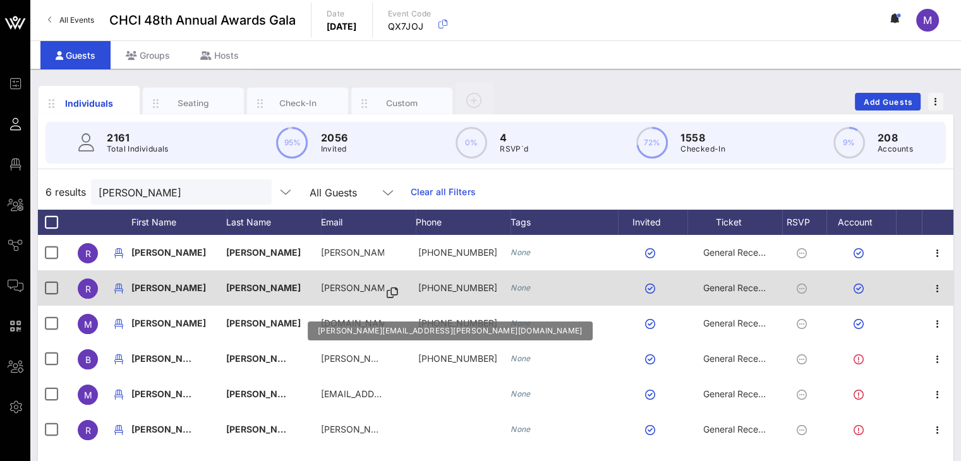
click at [387, 292] on icon at bounding box center [392, 292] width 11 height 1
click at [351, 286] on span "Copied to clipboard" at bounding box center [362, 287] width 83 height 35
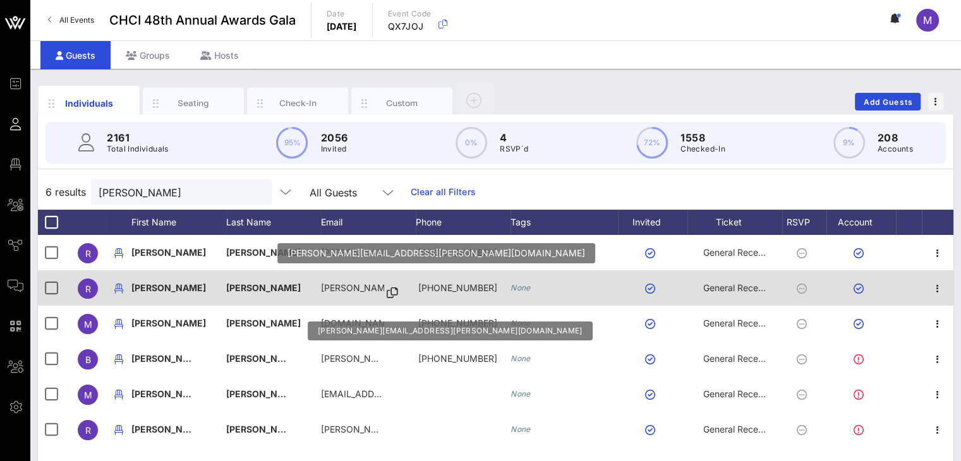
click at [354, 285] on p "rochelle.…" at bounding box center [352, 287] width 63 height 35
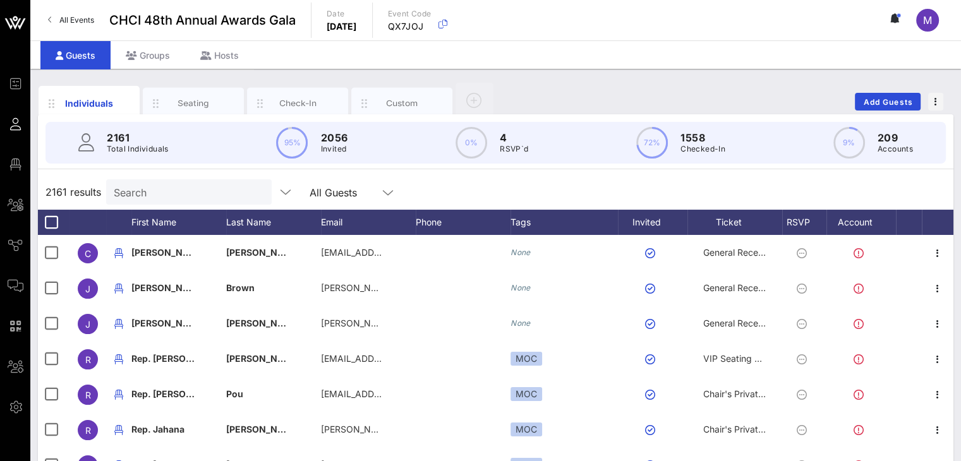
click at [182, 187] on input "Search" at bounding box center [188, 192] width 148 height 16
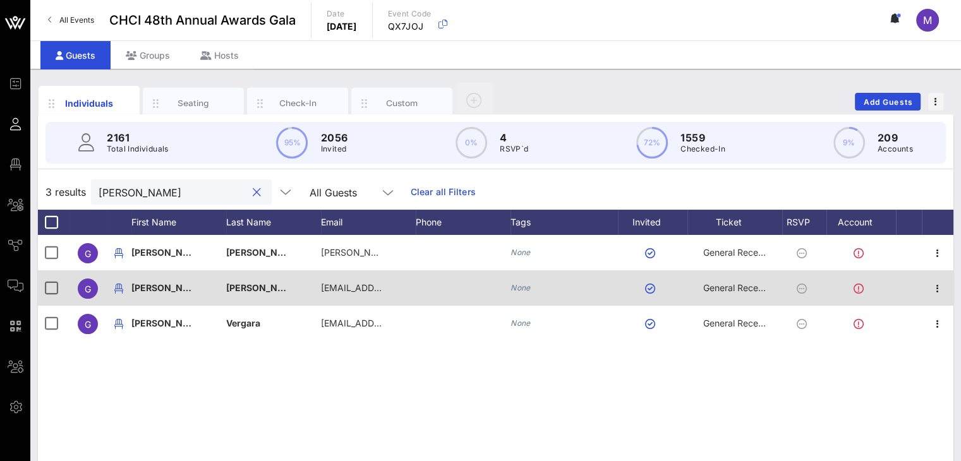
click at [450, 285] on div at bounding box center [463, 287] width 95 height 35
click at [450, 286] on div at bounding box center [463, 287] width 95 height 35
click at [452, 287] on div at bounding box center [463, 287] width 95 height 35
click at [452, 285] on div at bounding box center [463, 287] width 95 height 35
click at [453, 285] on div at bounding box center [463, 287] width 95 height 35
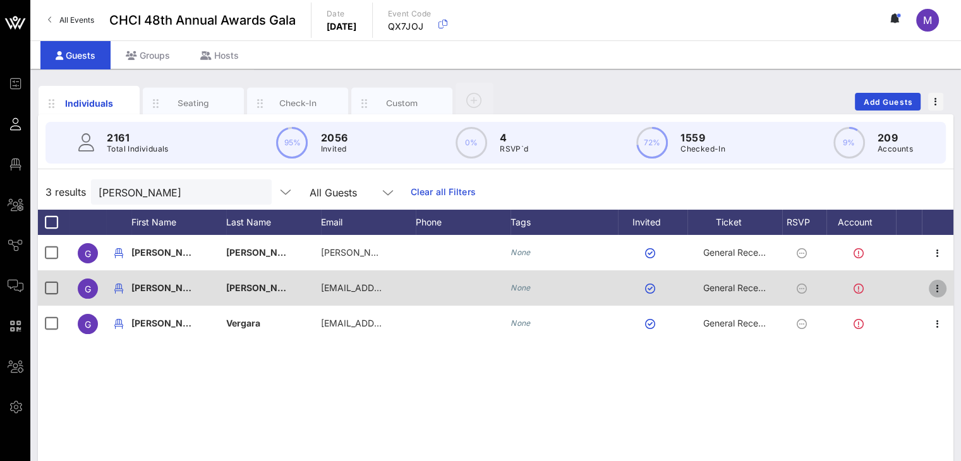
click at [937, 285] on icon "button" at bounding box center [937, 288] width 15 height 15
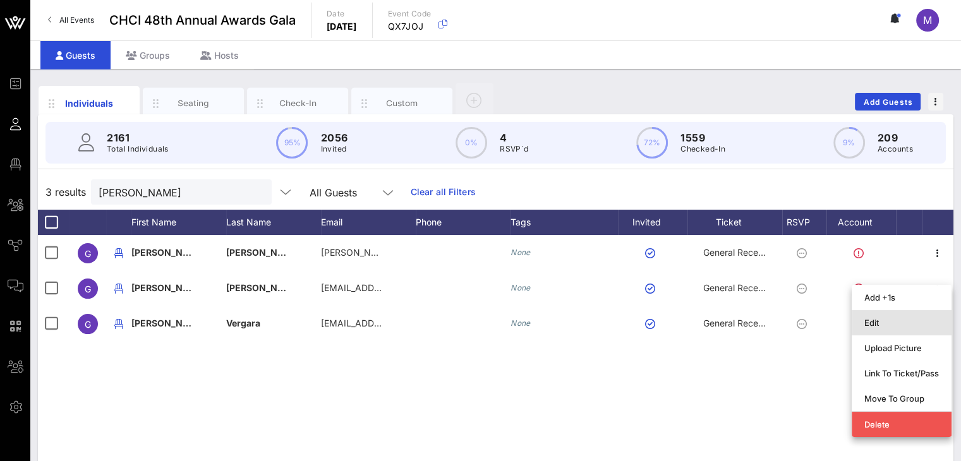
click at [895, 323] on div "Edit" at bounding box center [901, 323] width 75 height 10
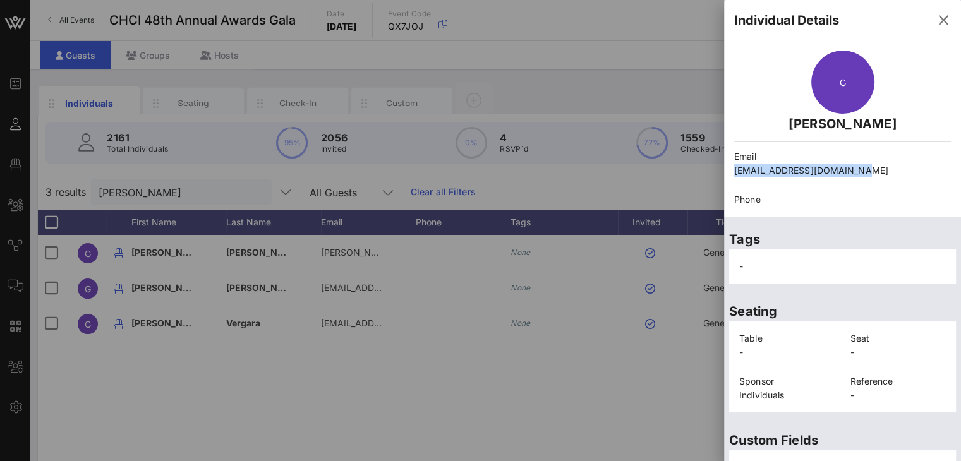
drag, startPoint x: 855, startPoint y: 172, endPoint x: 728, endPoint y: 175, distance: 126.3
click at [728, 175] on div "Email gracepadilla115@gmail.com" at bounding box center [842, 163] width 232 height 43
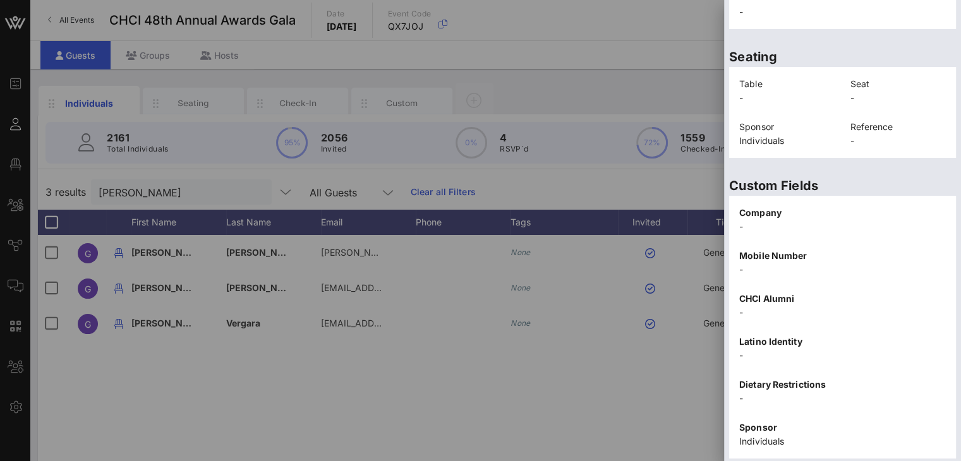
scroll to position [292, 0]
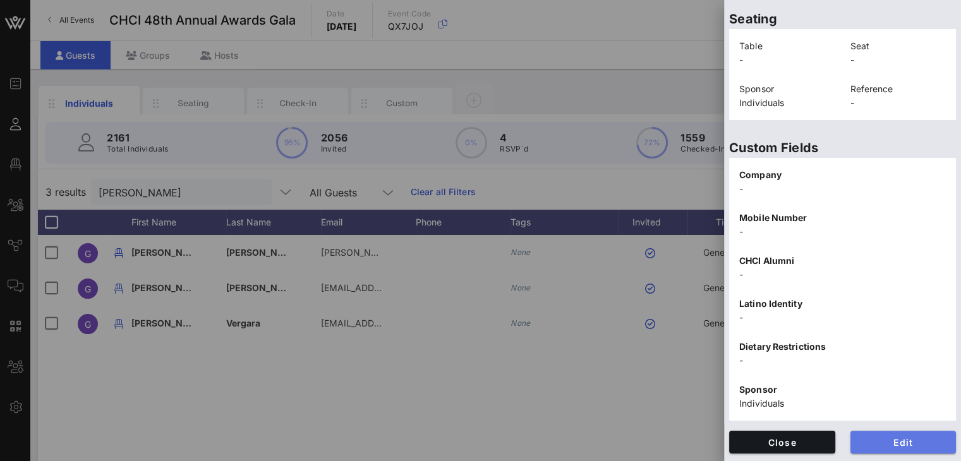
click at [879, 444] on span "Edit" at bounding box center [903, 442] width 86 height 11
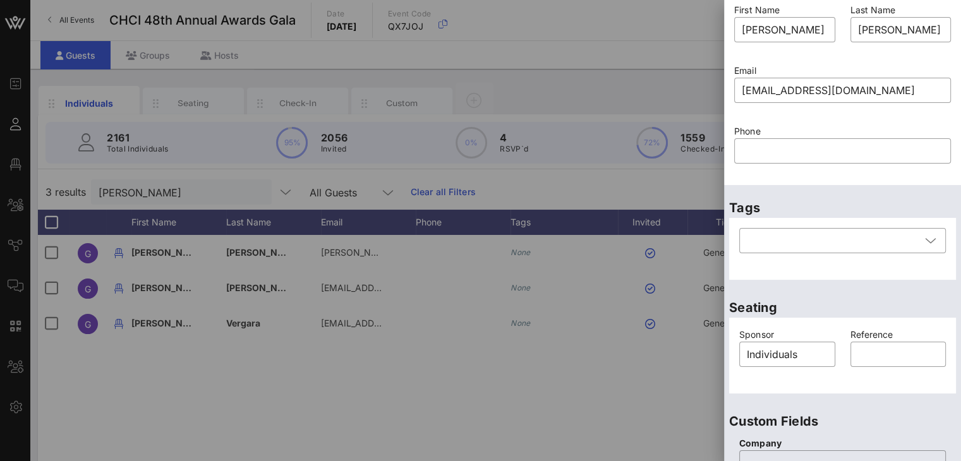
scroll to position [0, 0]
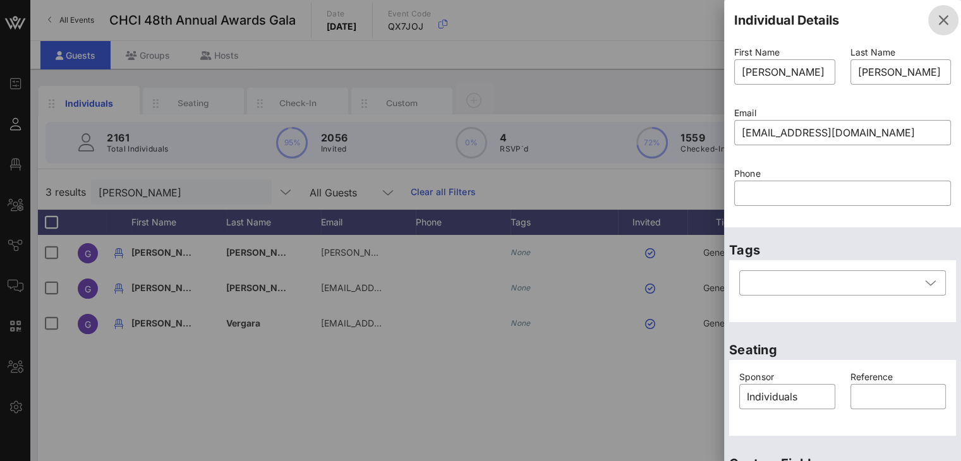
click at [935, 18] on icon "button" at bounding box center [942, 20] width 15 height 15
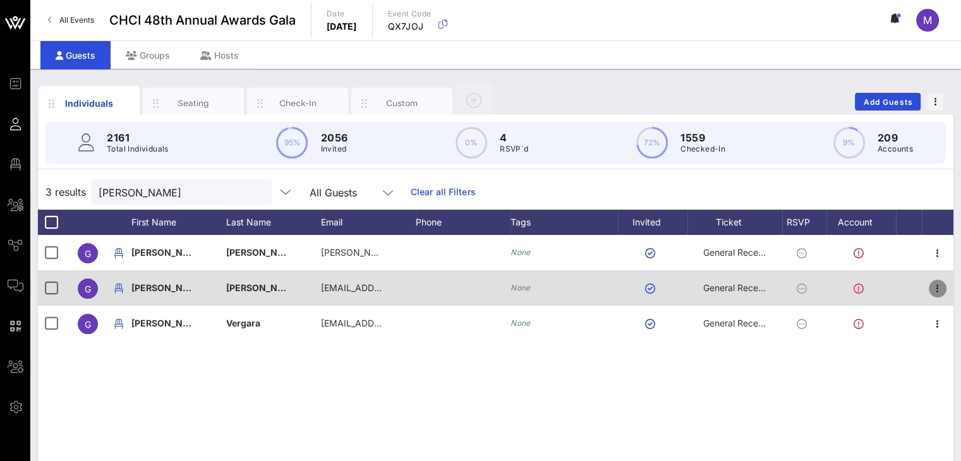
click at [937, 286] on icon "button" at bounding box center [937, 288] width 15 height 15
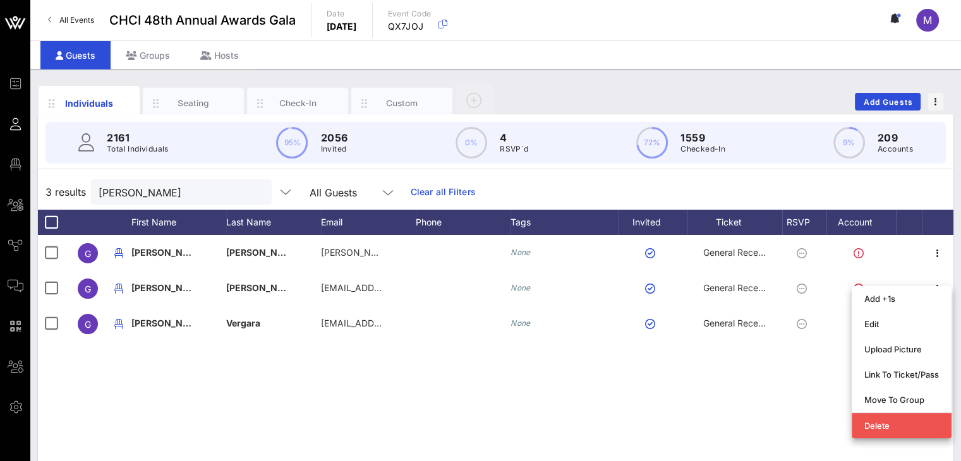
click at [915, 371] on div "Link To Ticket/Pass" at bounding box center [901, 374] width 75 height 10
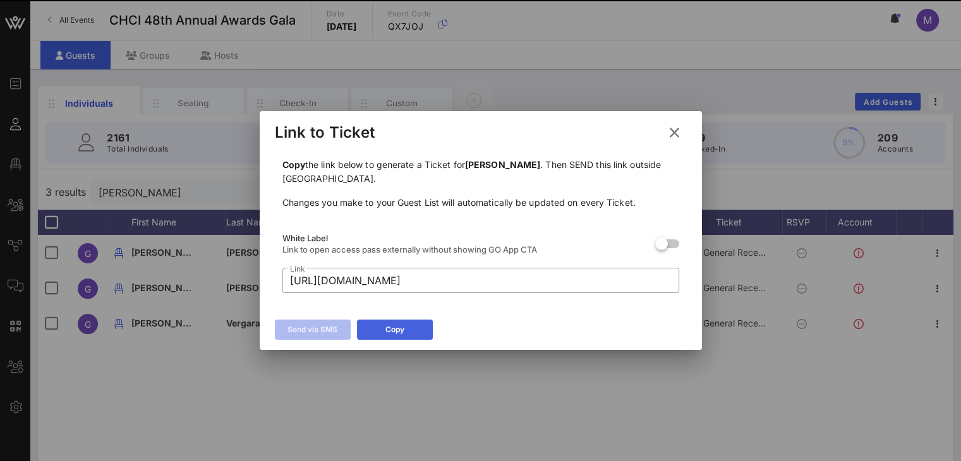
click at [410, 331] on button "Copy" at bounding box center [395, 330] width 76 height 20
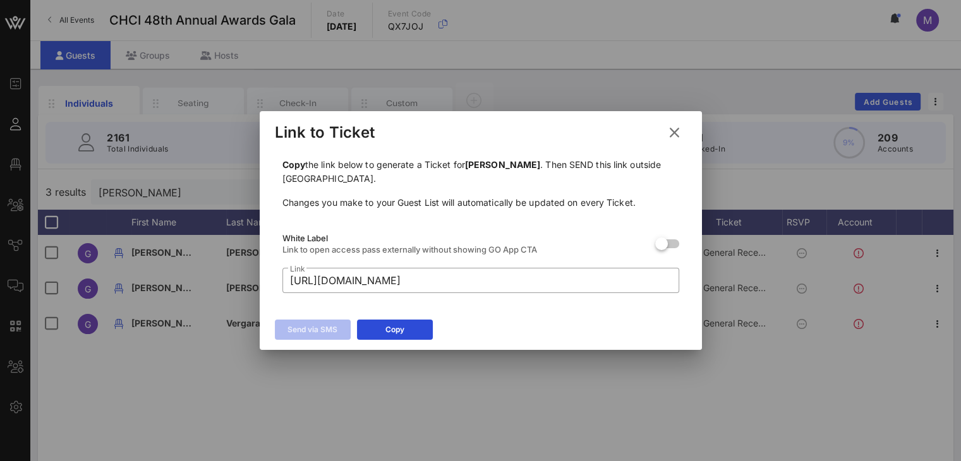
click at [675, 131] on icon at bounding box center [674, 132] width 20 height 21
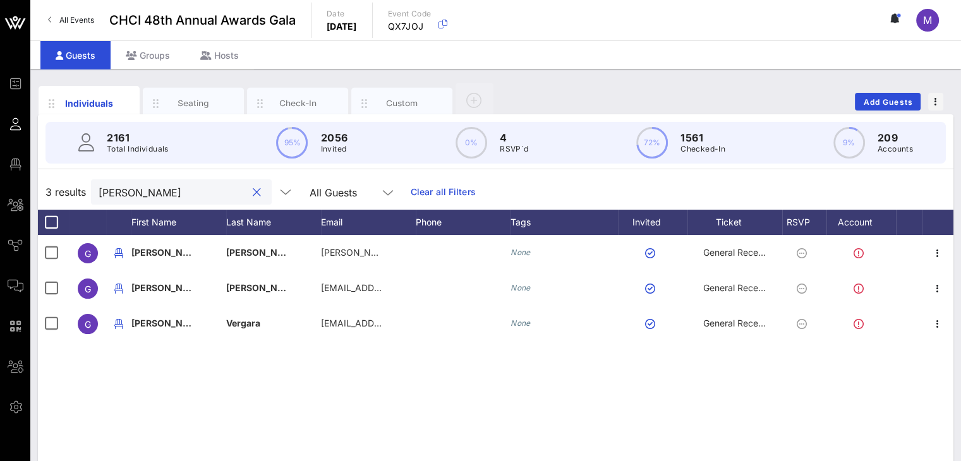
drag, startPoint x: 143, startPoint y: 197, endPoint x: 92, endPoint y: 170, distance: 57.9
click at [87, 187] on div "3 results gracie All Guests Clear all Filters" at bounding box center [495, 191] width 915 height 35
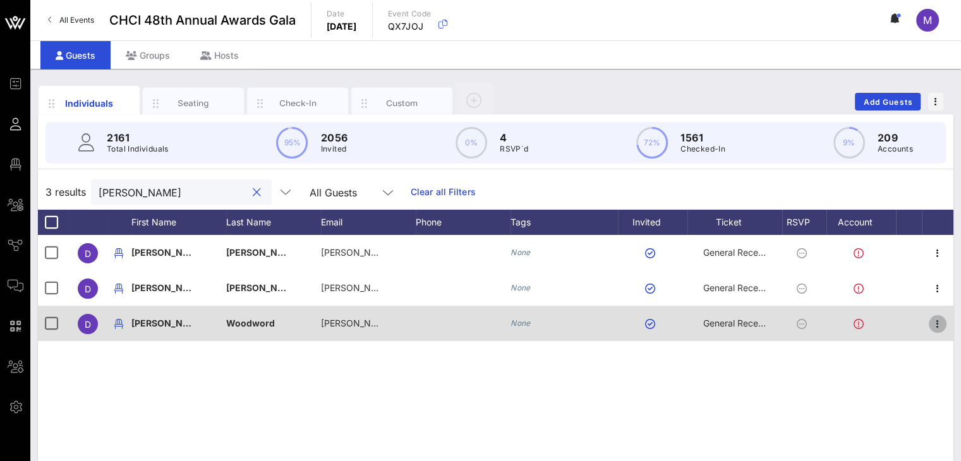
click at [937, 321] on icon "button" at bounding box center [937, 323] width 15 height 15
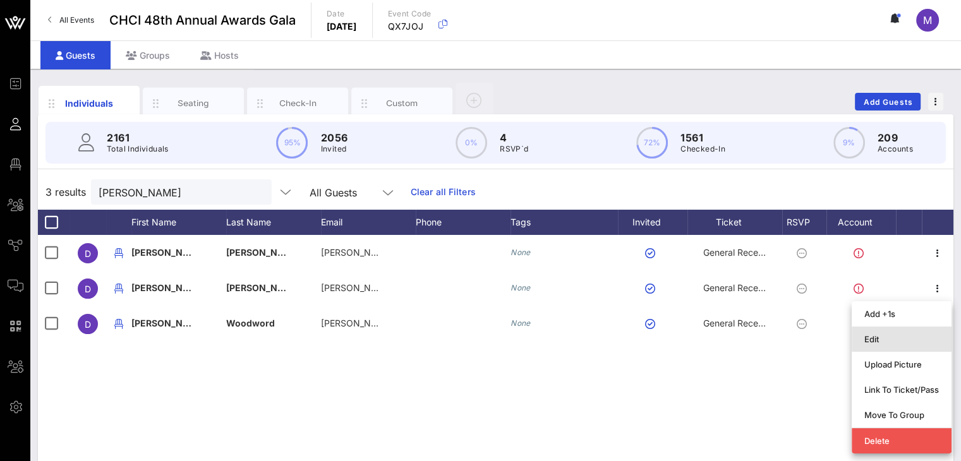
click at [920, 340] on div "Edit" at bounding box center [901, 339] width 75 height 10
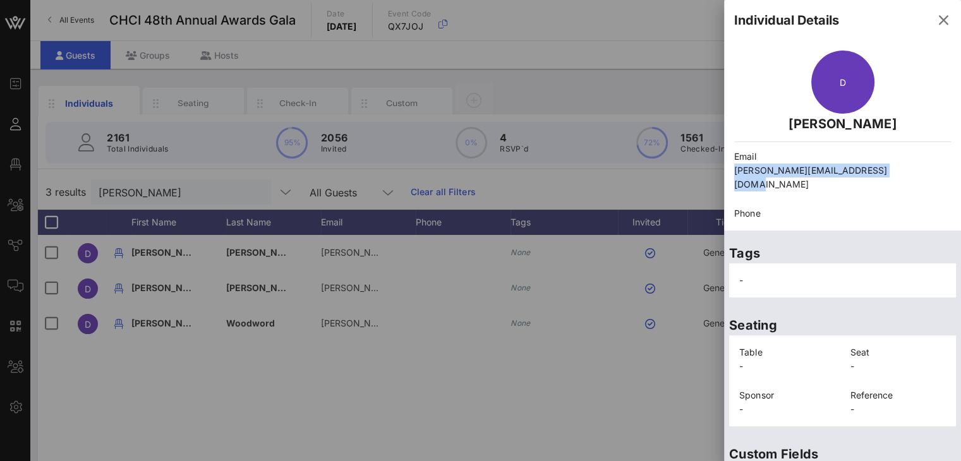
drag, startPoint x: 890, startPoint y: 167, endPoint x: 726, endPoint y: 181, distance: 164.1
click at [726, 181] on div "Email danny@texascivilrightsproject.org" at bounding box center [842, 170] width 232 height 57
copy p "danny@texascivilrightsproject.org"
click at [935, 14] on icon "button" at bounding box center [942, 20] width 15 height 15
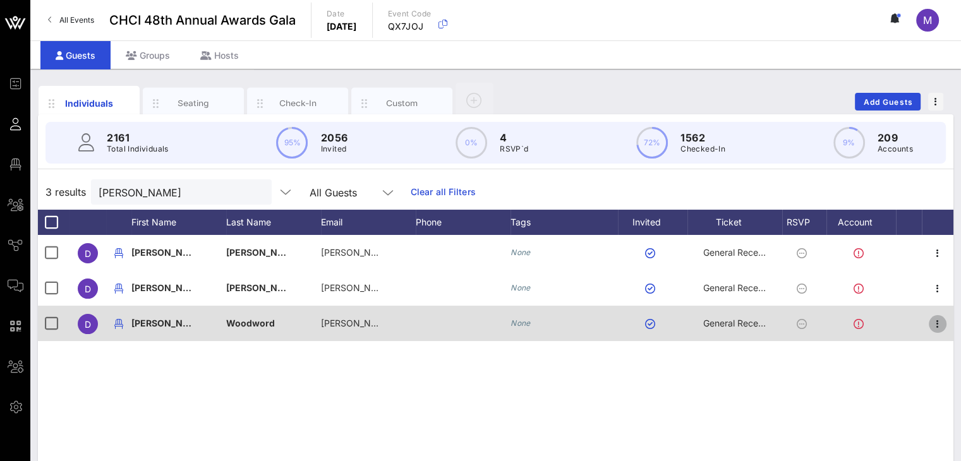
click at [935, 321] on icon "button" at bounding box center [937, 323] width 15 height 15
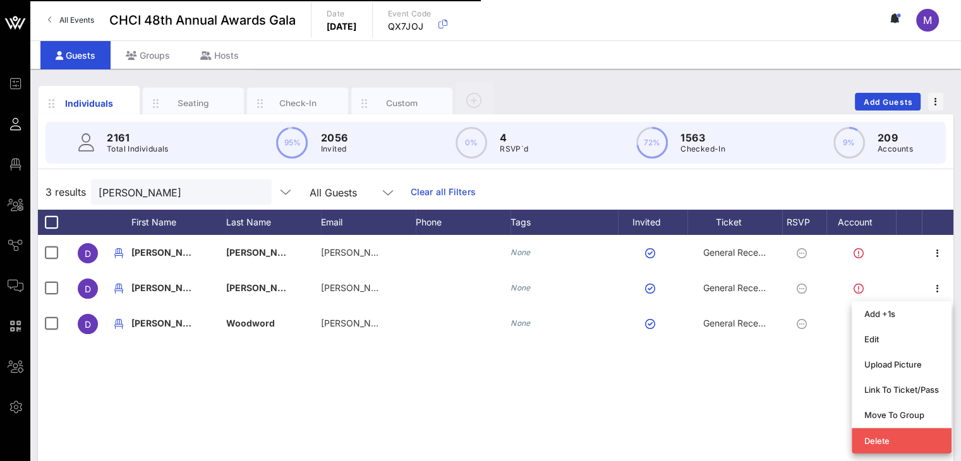
click at [909, 390] on div "Link To Ticket/Pass" at bounding box center [901, 390] width 75 height 20
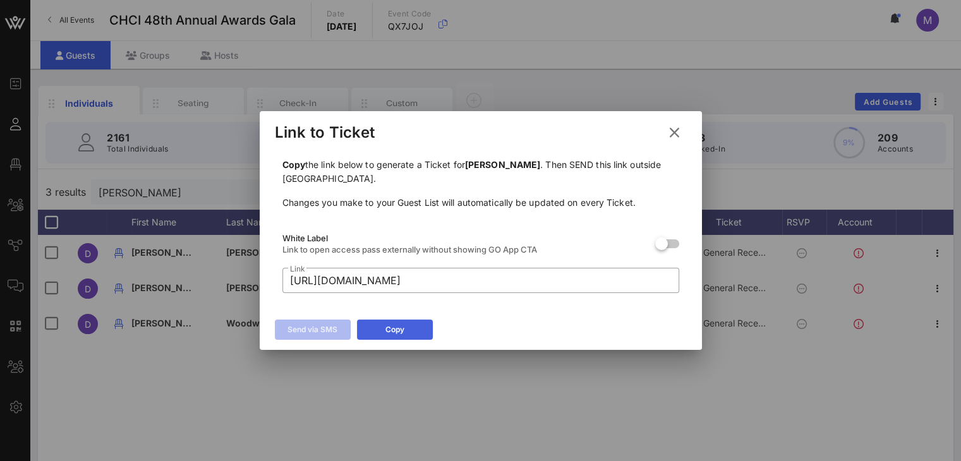
click at [388, 332] on div "Copy" at bounding box center [394, 329] width 19 height 13
click at [674, 131] on icon at bounding box center [674, 133] width 23 height 22
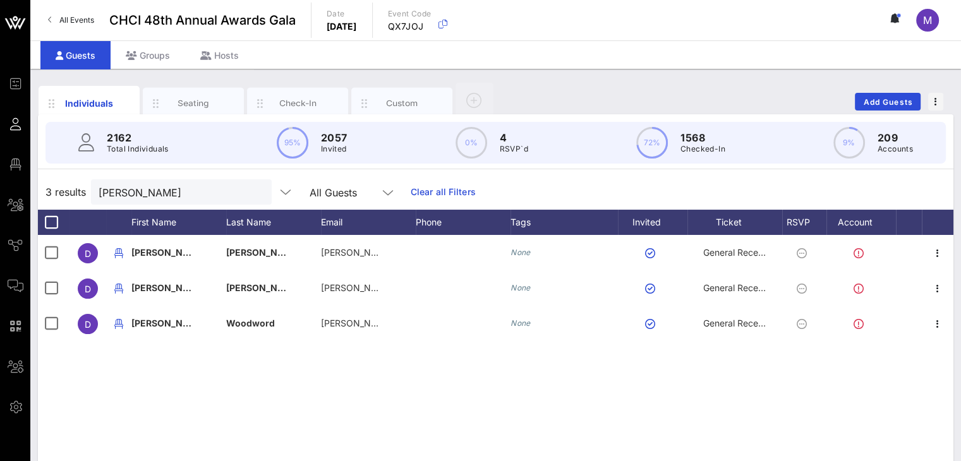
click at [296, 365] on div "D Danny Rodriguez danny_rodriguez@padilla.senate.gov None General Reception D D…" at bounding box center [495, 424] width 915 height 379
drag, startPoint x: 186, startPoint y: 194, endPoint x: 68, endPoint y: 172, distance: 119.4
click at [73, 186] on div "3 results Danny All Guests Clear all Filters" at bounding box center [495, 191] width 915 height 35
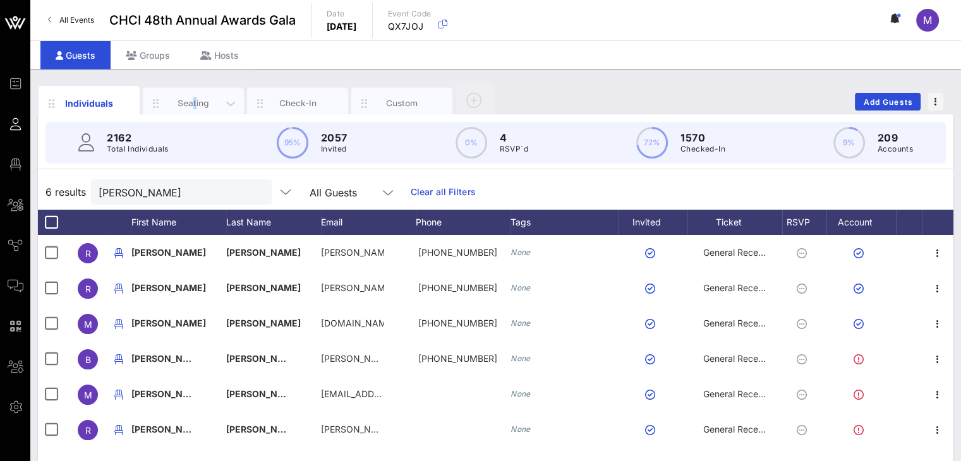
click at [196, 106] on div "Seating" at bounding box center [193, 103] width 56 height 12
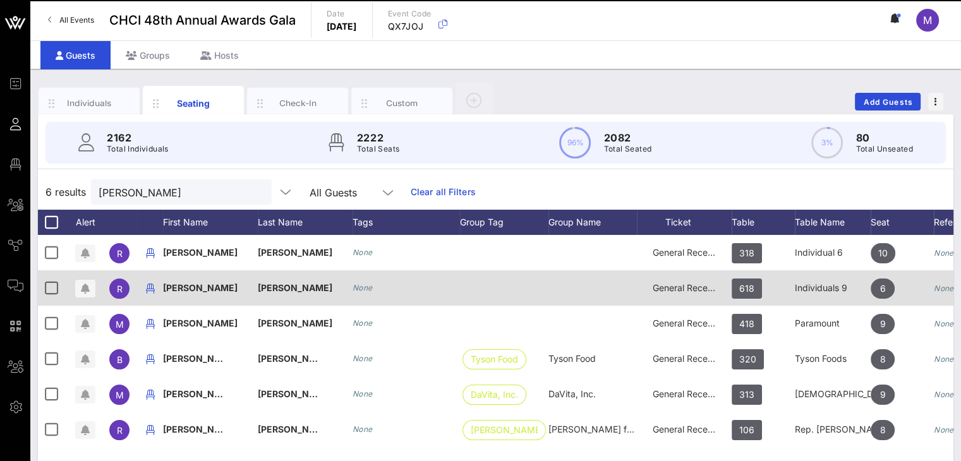
click at [183, 288] on span "Rochelle" at bounding box center [200, 287] width 75 height 11
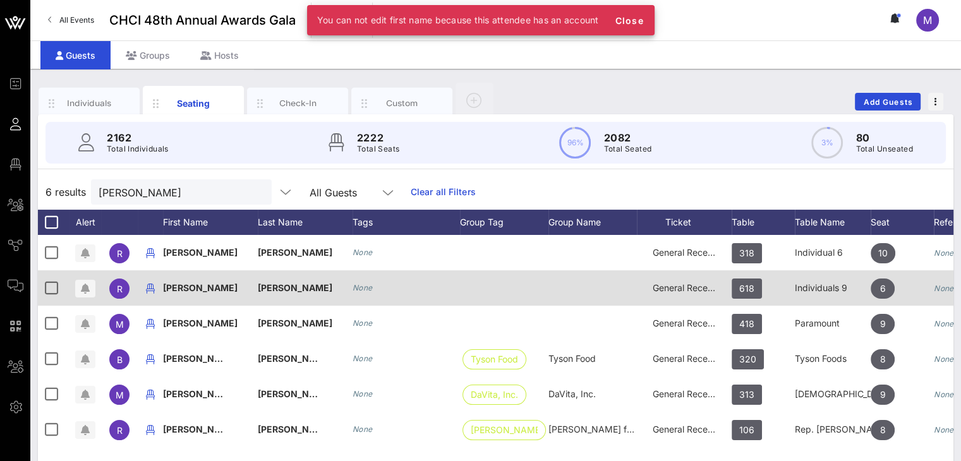
click at [281, 291] on div "Garza" at bounding box center [305, 287] width 95 height 35
click at [278, 284] on div "Garza" at bounding box center [305, 287] width 95 height 35
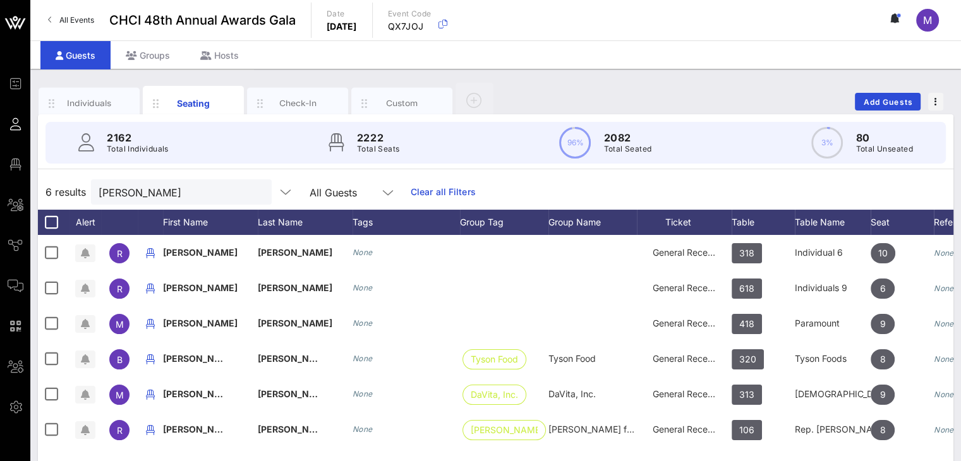
drag, startPoint x: 567, startPoint y: 186, endPoint x: 560, endPoint y: 185, distance: 6.3
click at [564, 185] on div "6 results garza All Guests Clear all Filters" at bounding box center [495, 191] width 915 height 35
click at [102, 97] on div "Individuals" at bounding box center [89, 103] width 56 height 12
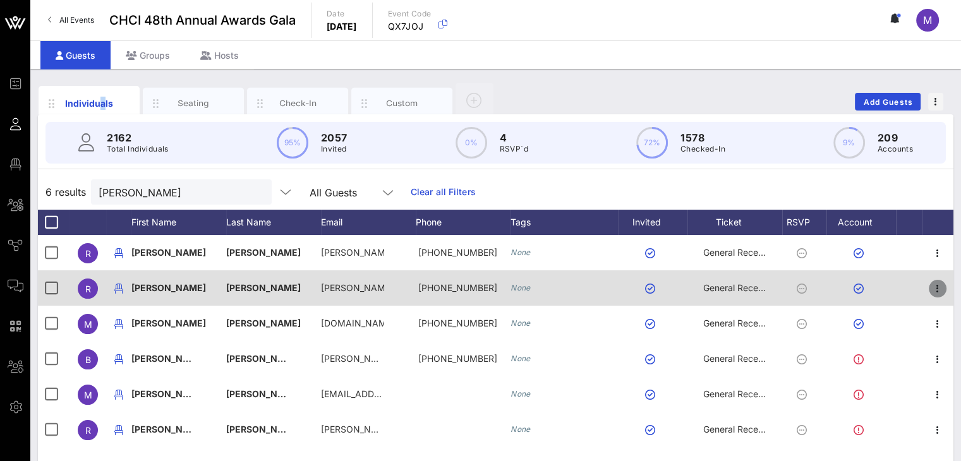
click at [937, 290] on icon "button" at bounding box center [937, 288] width 15 height 15
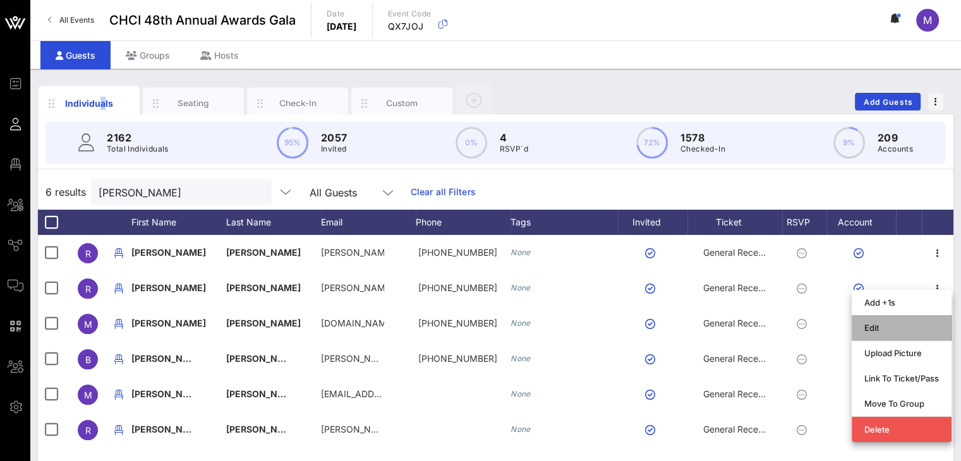
click at [897, 325] on div "Edit" at bounding box center [901, 328] width 75 height 10
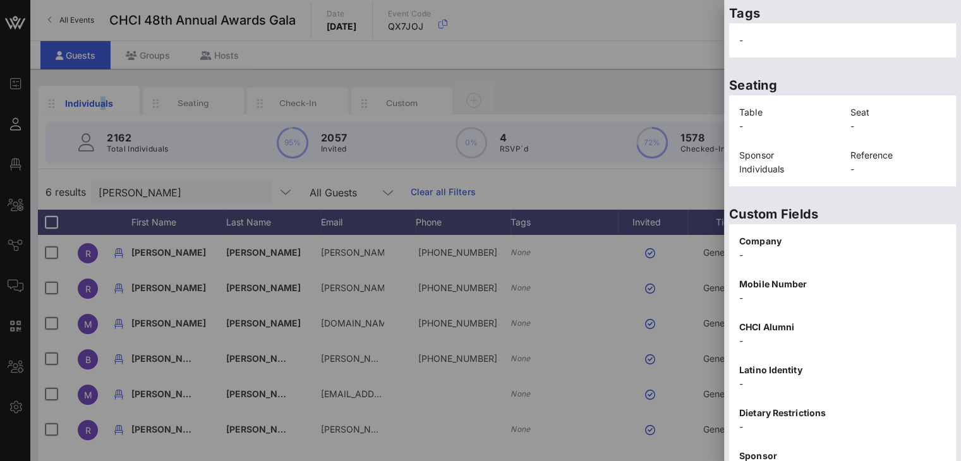
scroll to position [306, 0]
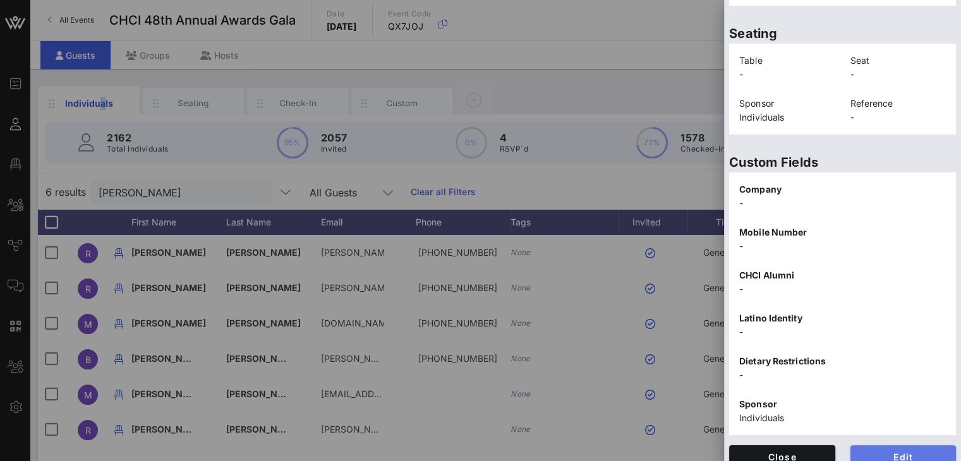
click at [894, 452] on span "Edit" at bounding box center [903, 457] width 86 height 11
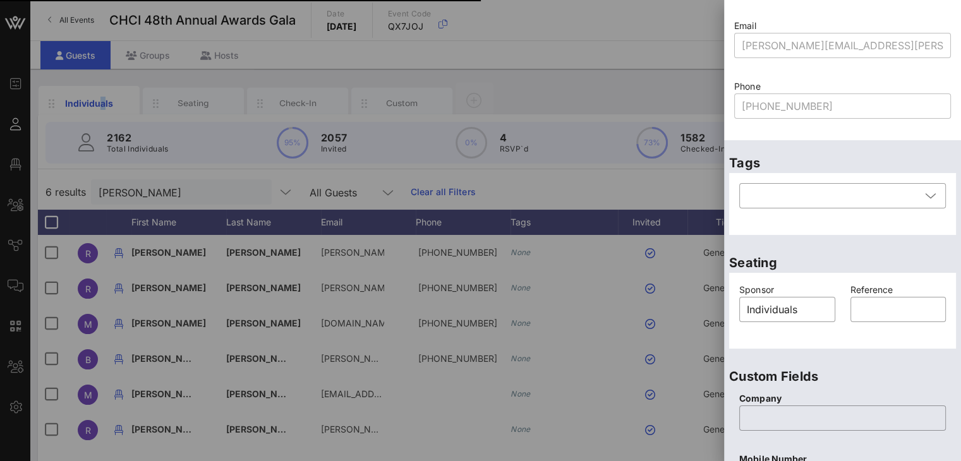
scroll to position [126, 0]
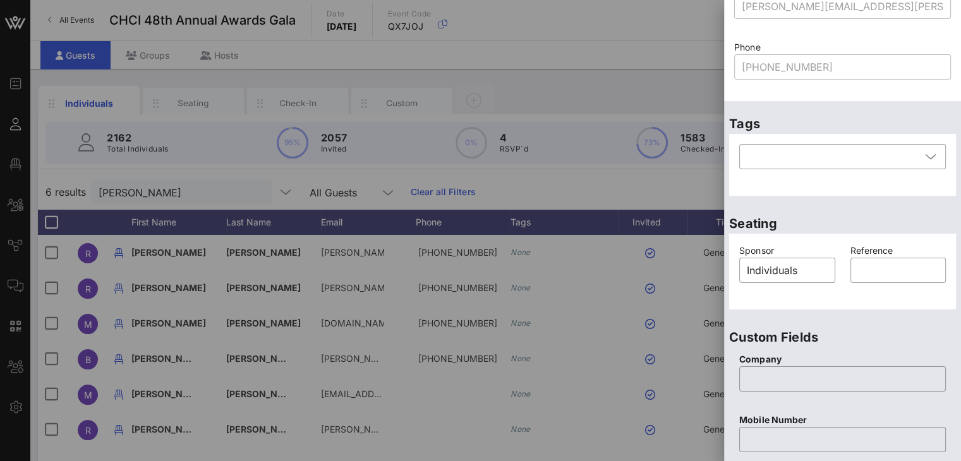
drag, startPoint x: 558, startPoint y: 195, endPoint x: 550, endPoint y: 193, distance: 8.0
click at [556, 196] on div at bounding box center [480, 230] width 961 height 461
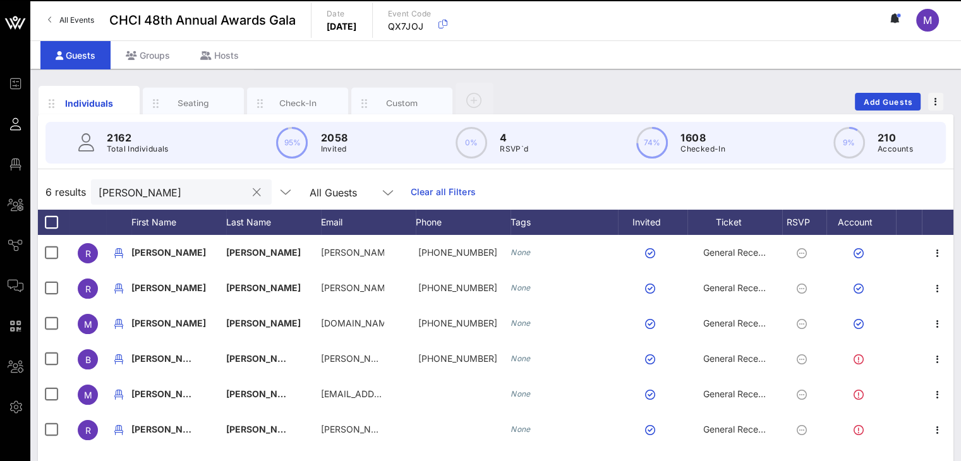
click at [141, 188] on input "garza" at bounding box center [173, 192] width 148 height 16
click at [133, 192] on input "garza" at bounding box center [173, 192] width 148 height 16
drag, startPoint x: 133, startPoint y: 192, endPoint x: 81, endPoint y: 178, distance: 53.0
click at [79, 184] on div "6 results garza All Guests Clear all Filters" at bounding box center [495, 191] width 915 height 35
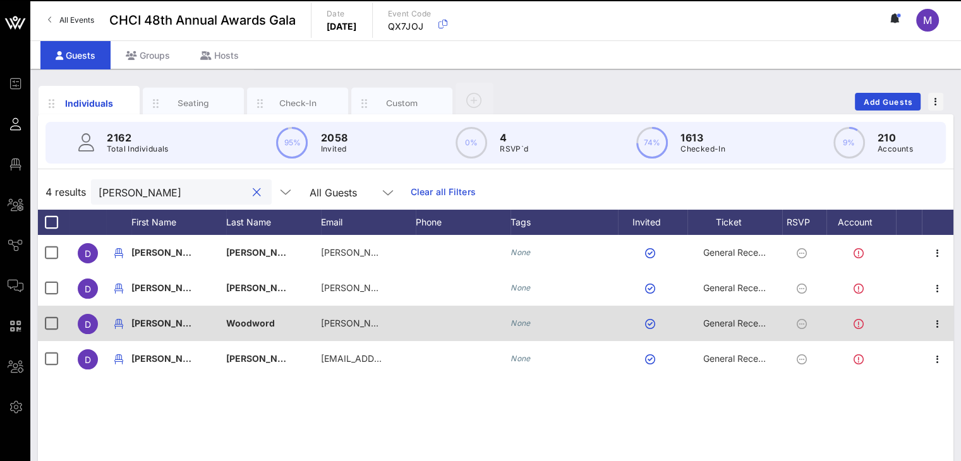
type input "Dann"
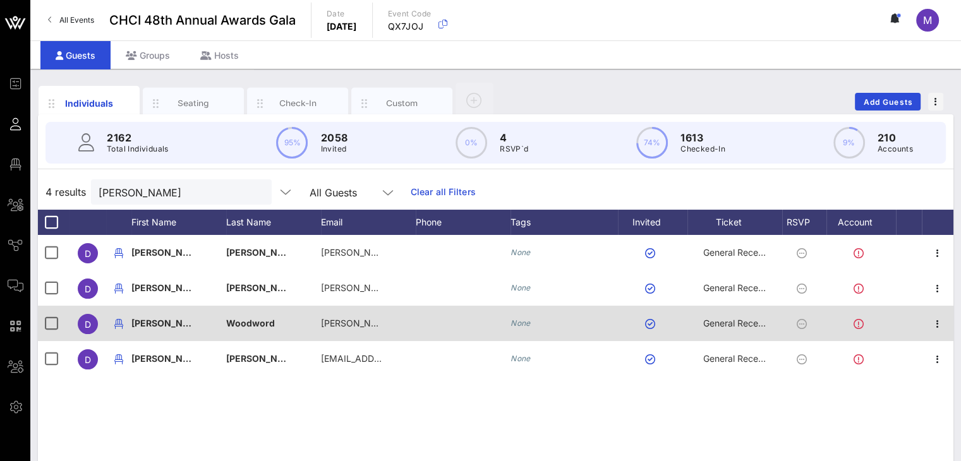
click at [153, 321] on span "Danny" at bounding box center [168, 323] width 75 height 11
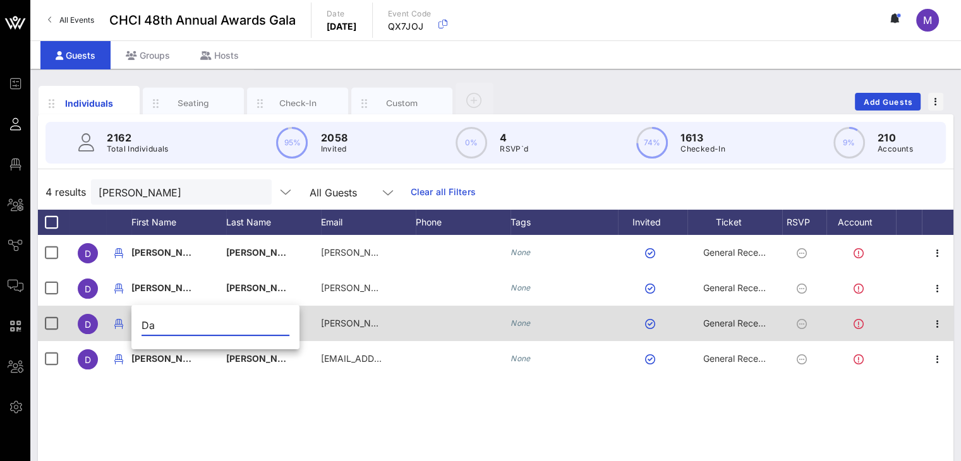
type input "D"
type input "Alondra"
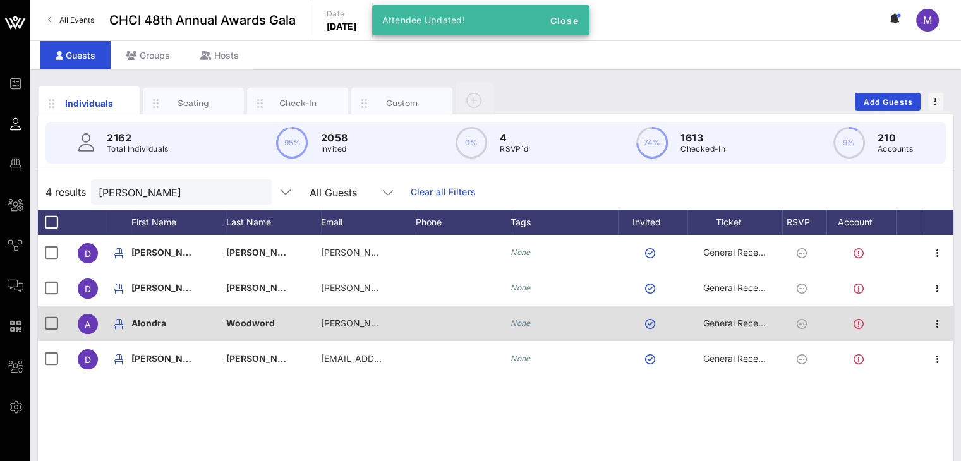
click at [275, 319] on div "Woodword" at bounding box center [273, 331] width 95 height 50
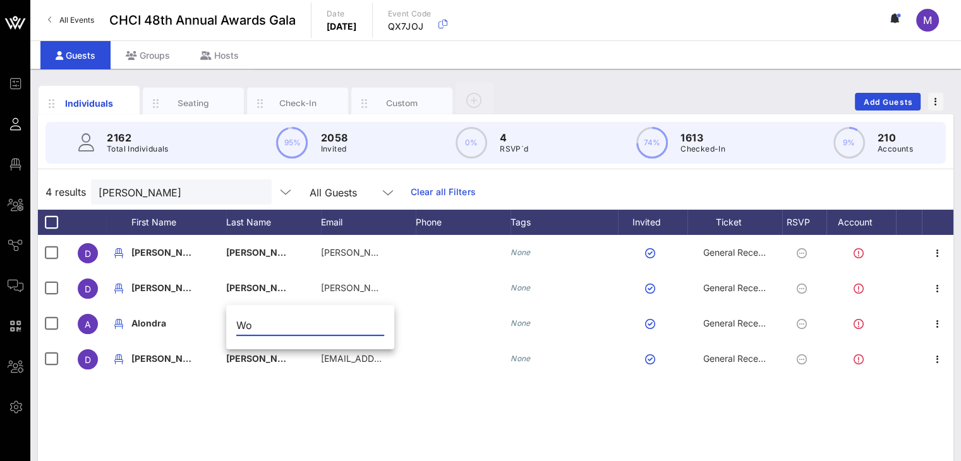
type input "W"
type input "Vasquez"
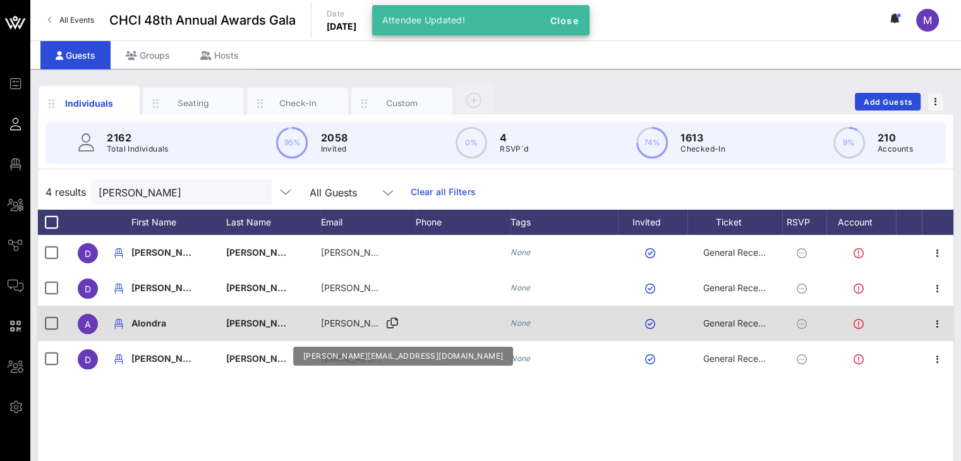
click at [337, 320] on span "danny@texascivilrightsproject.org" at bounding box center [433, 323] width 225 height 11
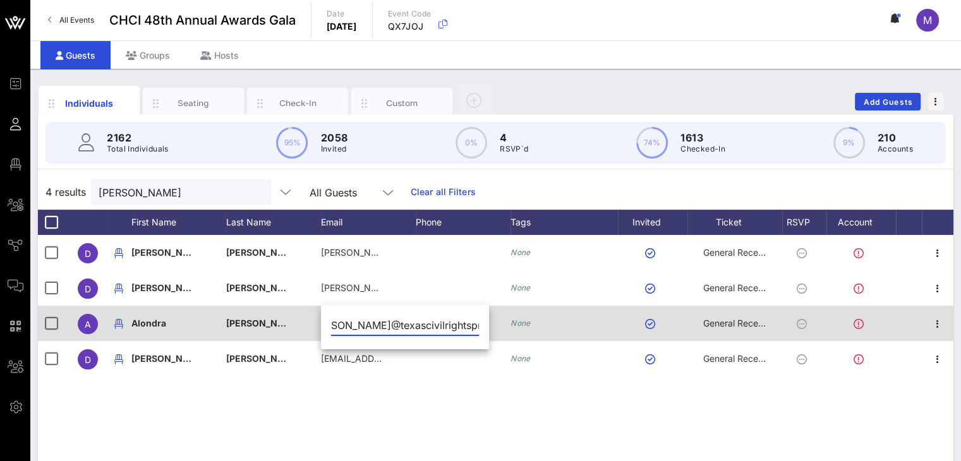
scroll to position [0, 0]
type input "d"
type input "alondracasquez10@gmail.com"
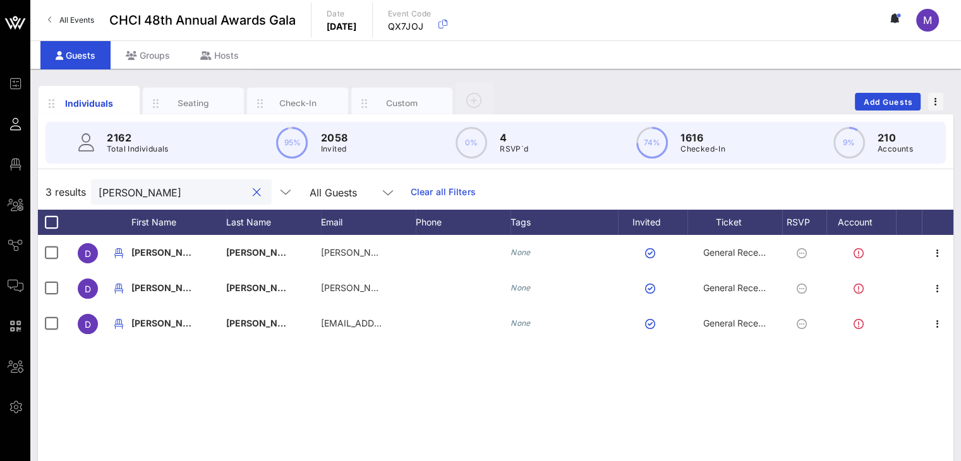
drag, startPoint x: 150, startPoint y: 190, endPoint x: 92, endPoint y: 181, distance: 59.4
click at [95, 182] on div "Dann" at bounding box center [181, 191] width 181 height 25
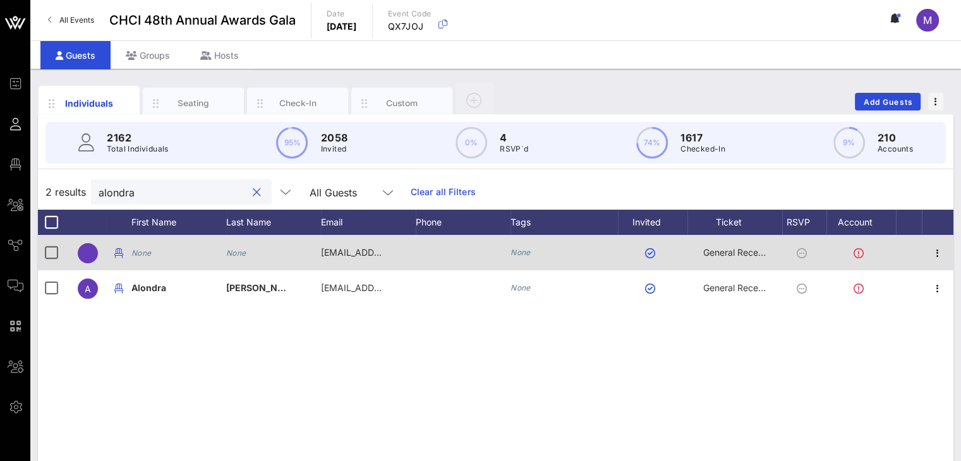
type input "alondra"
click at [162, 251] on div "None" at bounding box center [178, 260] width 95 height 50
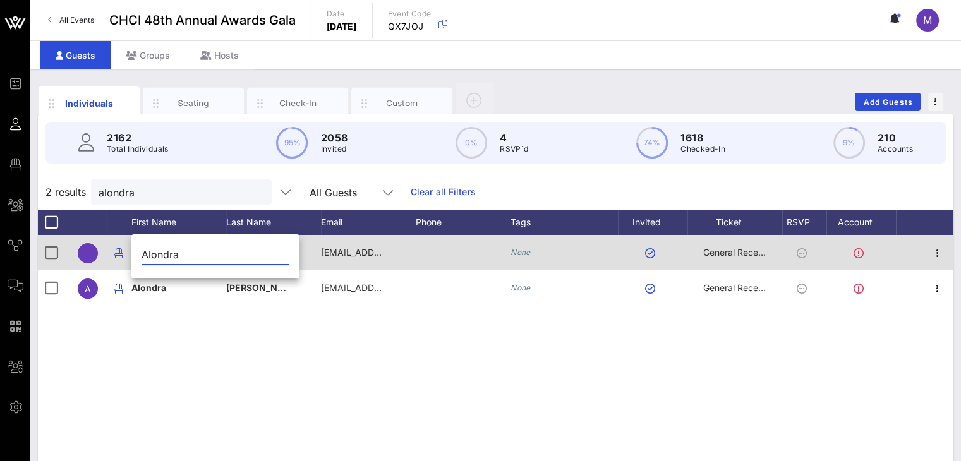
type input "Alondra"
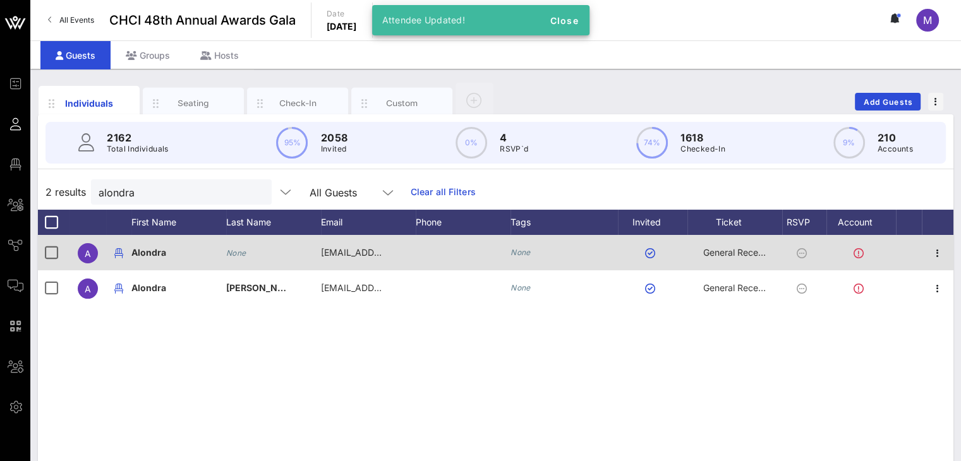
click at [250, 247] on div "None" at bounding box center [273, 260] width 95 height 50
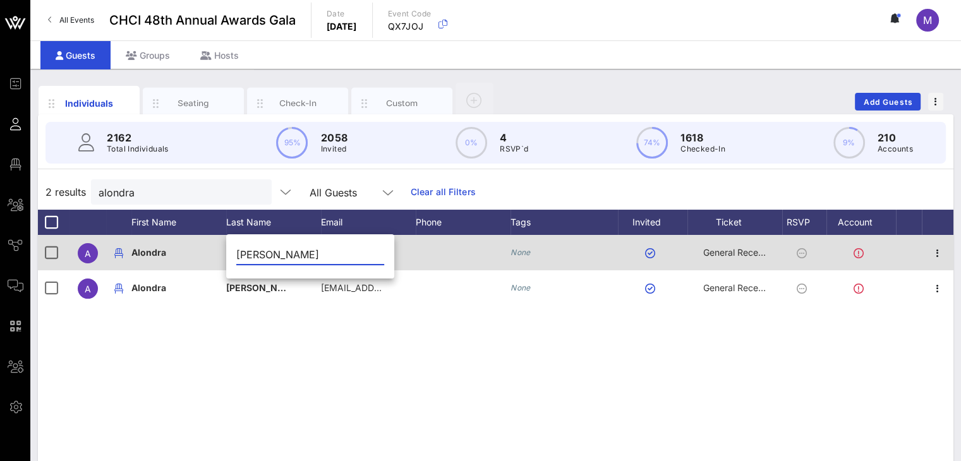
type input "Vasquez"
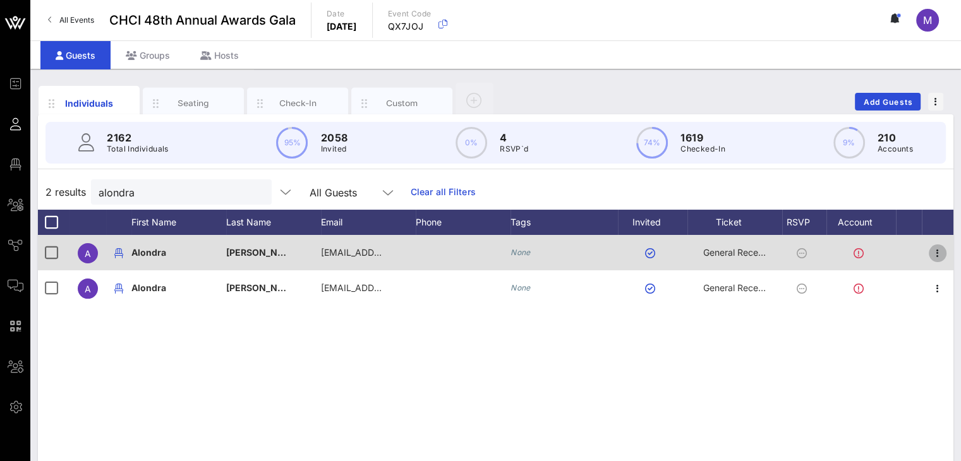
click at [938, 253] on icon "button" at bounding box center [937, 253] width 15 height 15
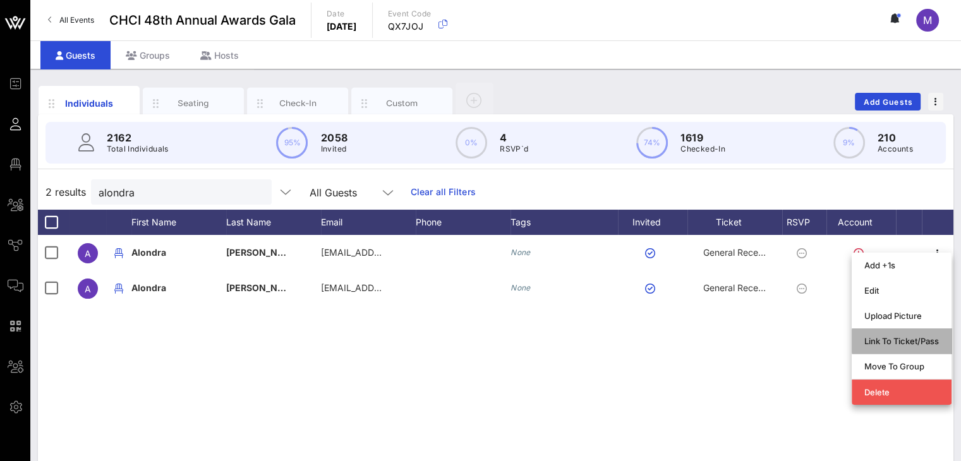
click at [879, 342] on div "Link To Ticket/Pass" at bounding box center [901, 341] width 75 height 10
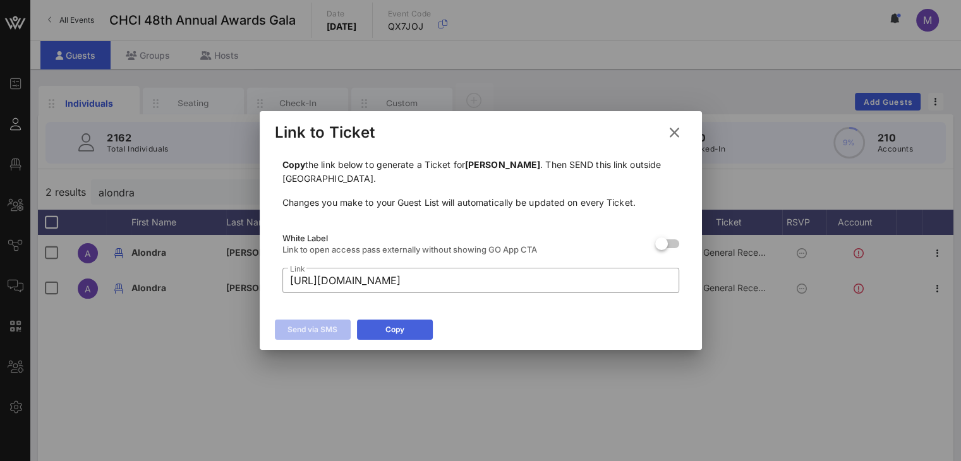
click at [387, 334] on div "Copy" at bounding box center [394, 329] width 19 height 13
click at [675, 134] on icon at bounding box center [674, 132] width 17 height 15
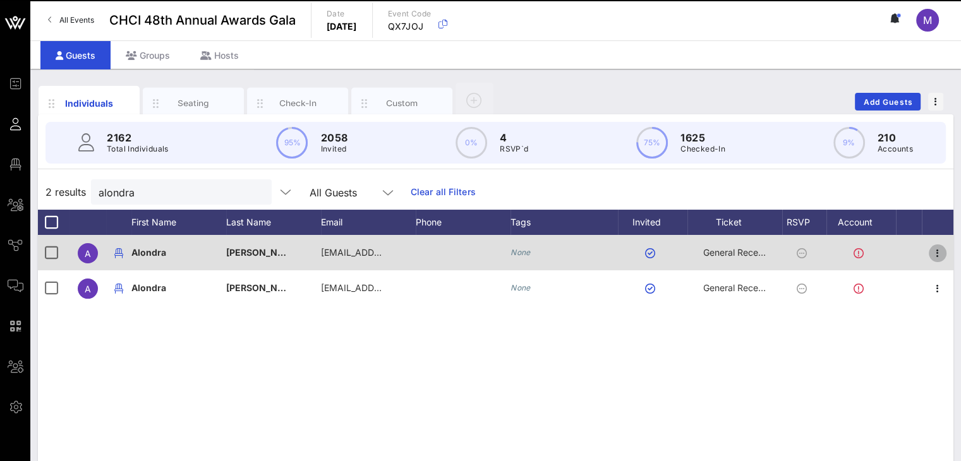
drag, startPoint x: 935, startPoint y: 251, endPoint x: 923, endPoint y: 247, distance: 12.6
click at [933, 251] on icon "button" at bounding box center [937, 253] width 15 height 15
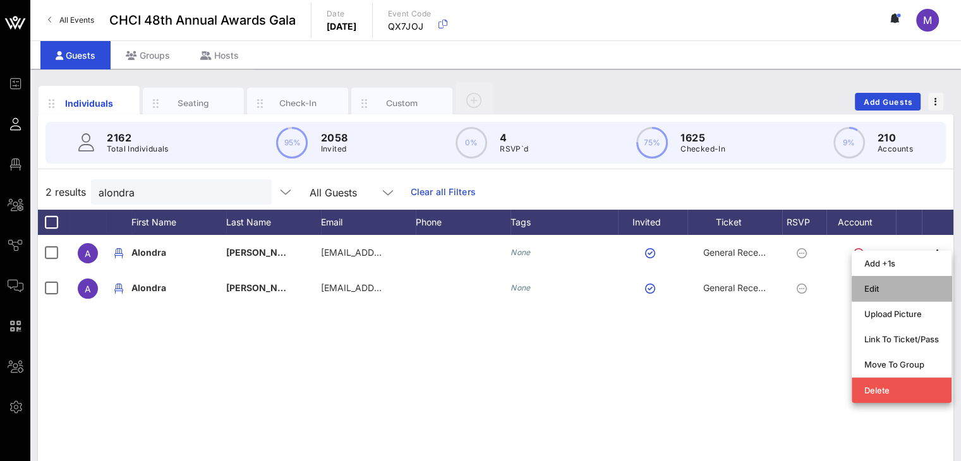
click at [880, 288] on div "Edit" at bounding box center [901, 289] width 75 height 10
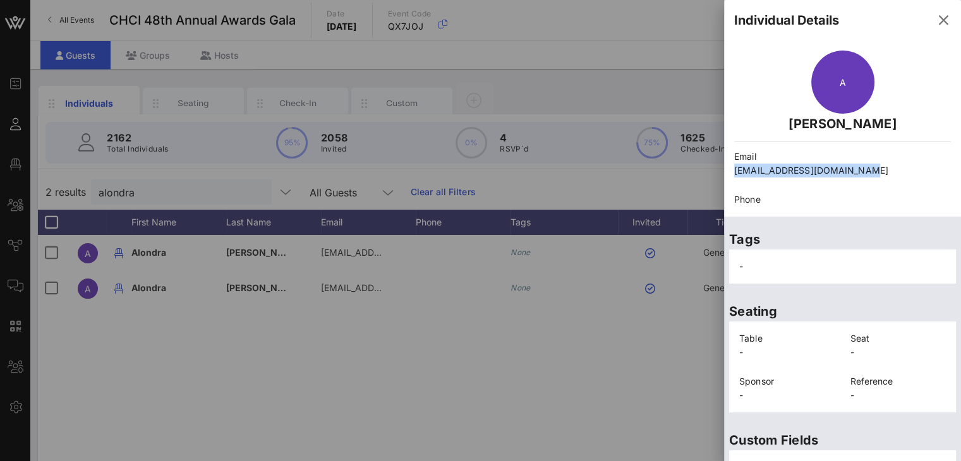
drag, startPoint x: 869, startPoint y: 172, endPoint x: 730, endPoint y: 174, distance: 139.0
click at [730, 174] on div "Email alondracasquez10@gmail.com" at bounding box center [842, 163] width 232 height 43
copy p "alondracasquez10@gmail.com"
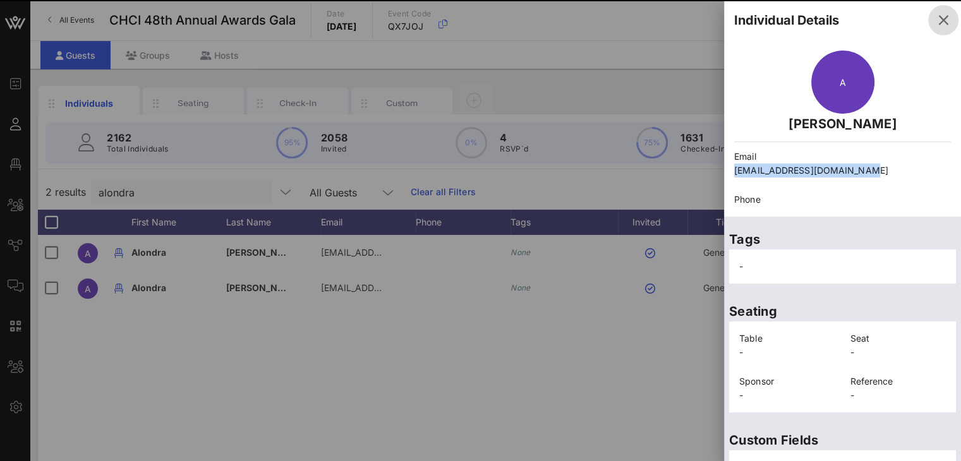
click at [935, 18] on icon "button" at bounding box center [942, 20] width 15 height 15
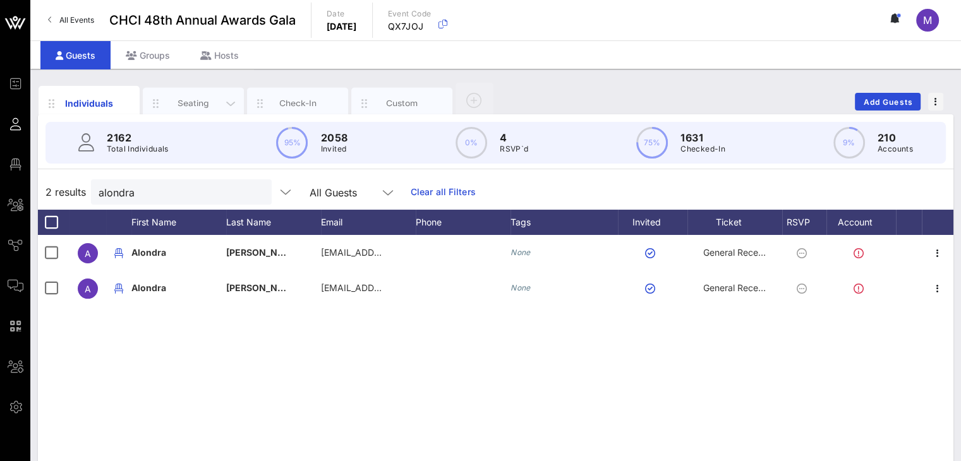
drag, startPoint x: 201, startPoint y: 94, endPoint x: 207, endPoint y: 99, distance: 7.6
click at [202, 95] on div "Seating" at bounding box center [193, 104] width 101 height 32
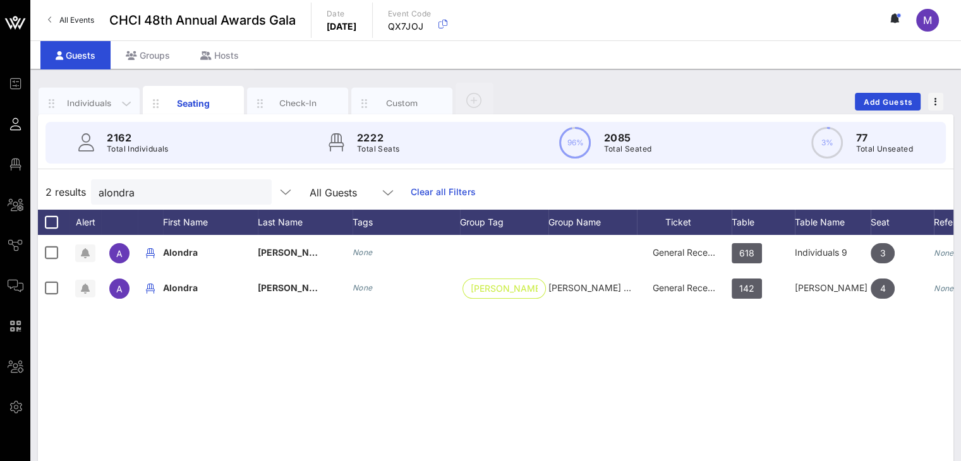
click at [102, 102] on div "Individuals" at bounding box center [89, 103] width 56 height 12
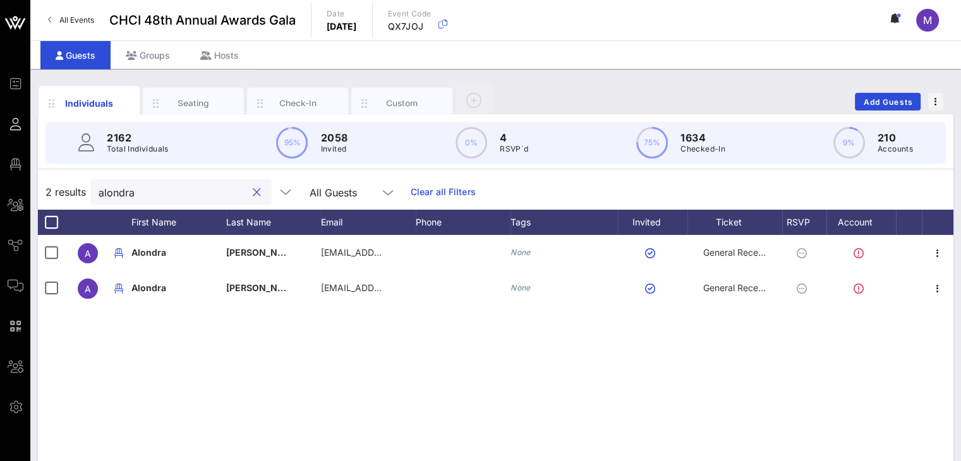
drag, startPoint x: 129, startPoint y: 190, endPoint x: 81, endPoint y: 191, distance: 47.4
click at [81, 191] on div "2 results alondra All Guests Clear all Filters" at bounding box center [495, 191] width 915 height 35
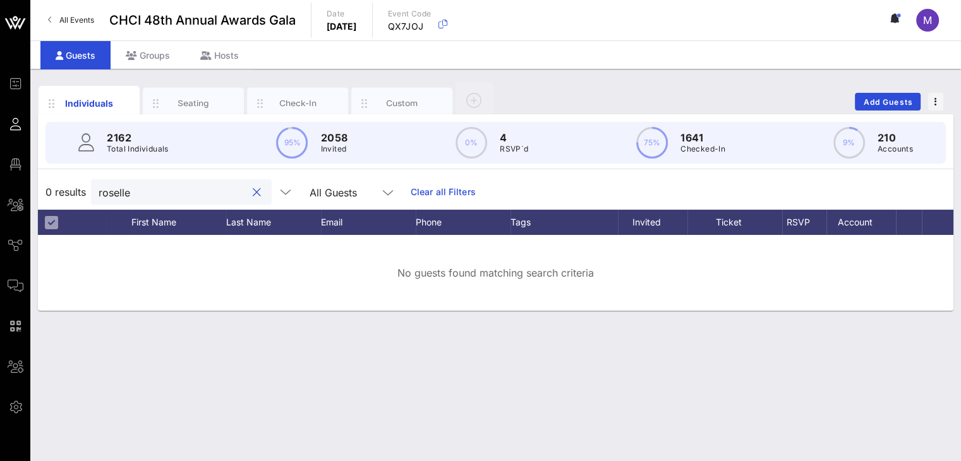
drag, startPoint x: 147, startPoint y: 190, endPoint x: 58, endPoint y: 181, distance: 88.9
click at [72, 186] on div "0 results roselle All Guests Clear all Filters" at bounding box center [495, 191] width 915 height 35
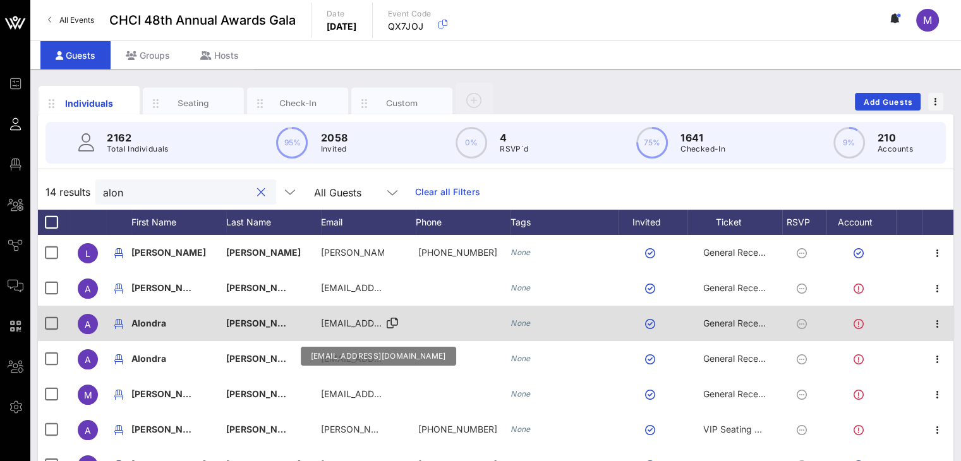
type input "alon"
click at [356, 323] on span "alondracasquez10@gmail.com" at bounding box center [397, 323] width 152 height 11
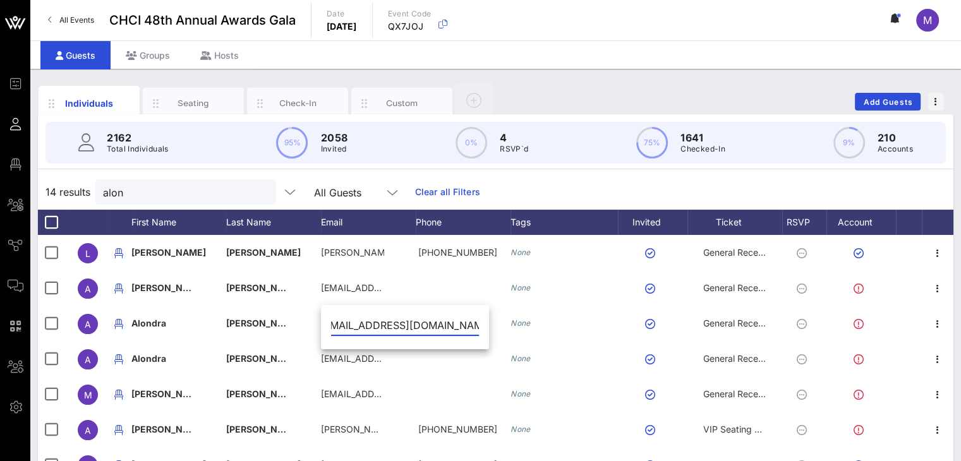
click at [361, 324] on input "alondracasquez10@gmail.com" at bounding box center [405, 325] width 148 height 20
type input "alondravasquez10@gmail.com"
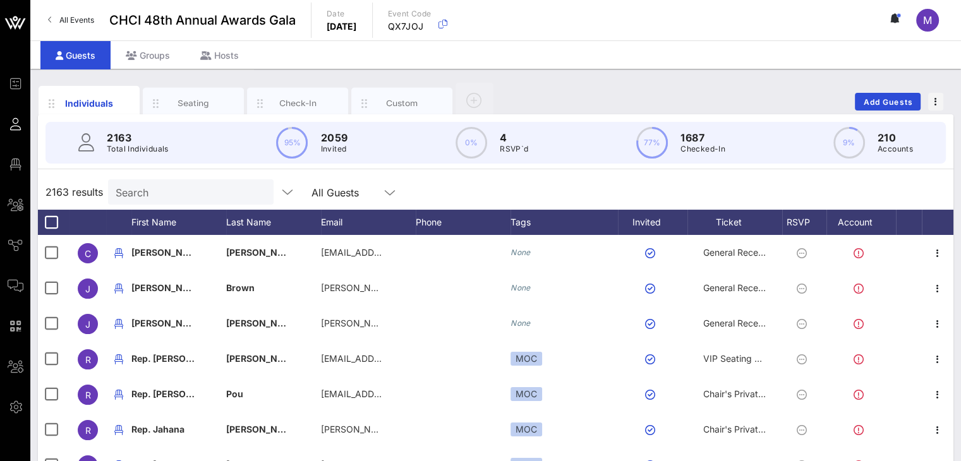
click at [169, 189] on input "Search" at bounding box center [190, 192] width 148 height 16
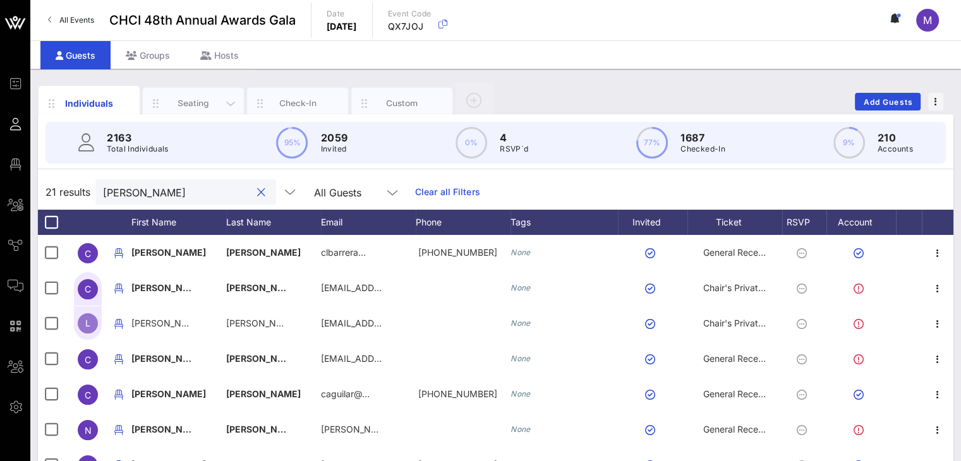
type input "[PERSON_NAME]"
click at [212, 101] on div "Seating" at bounding box center [193, 103] width 56 height 12
